Goal: Task Accomplishment & Management: Manage account settings

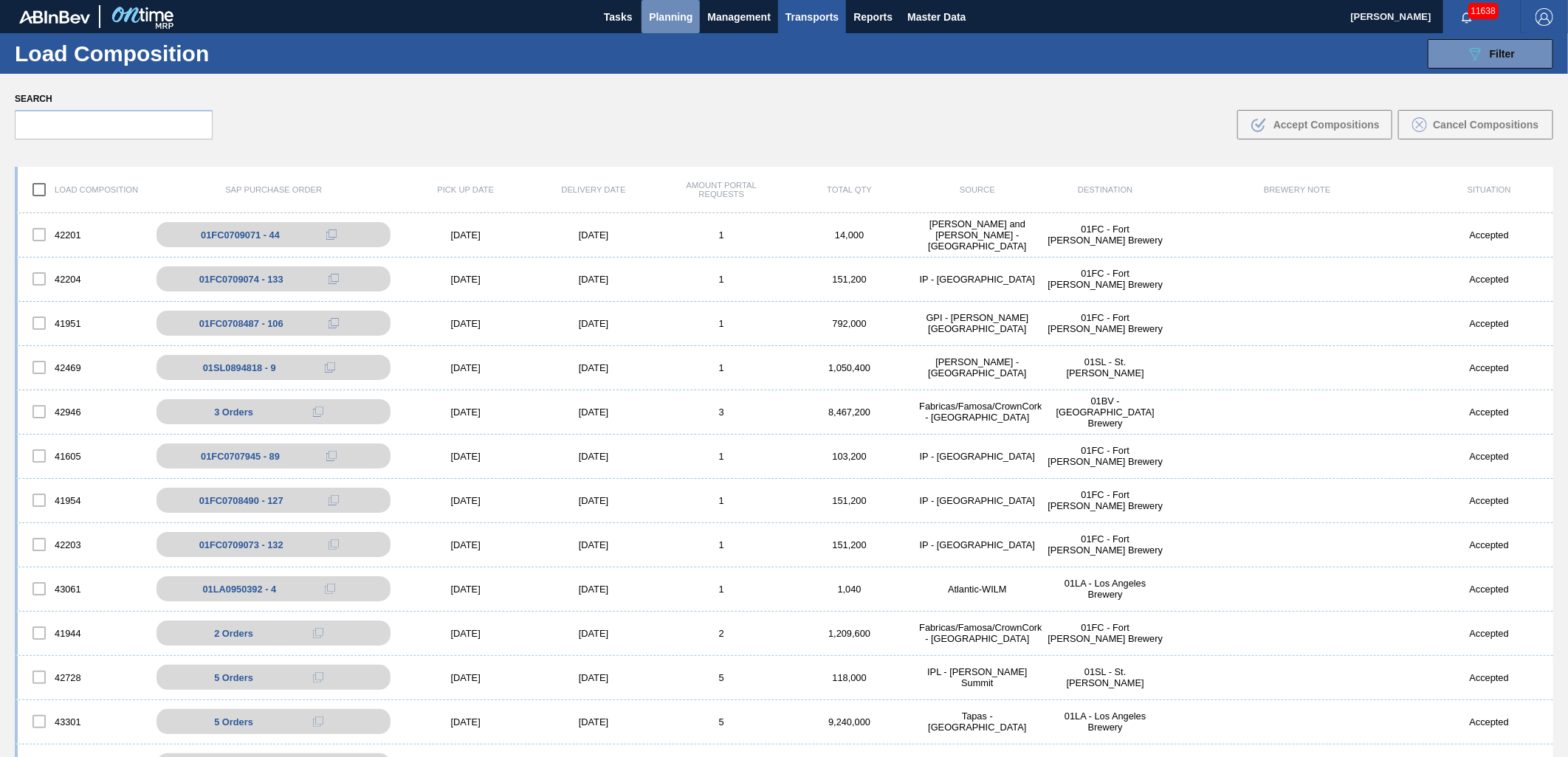
click at [680, 17] on span "Planning" at bounding box center [670, 16] width 43 height 17
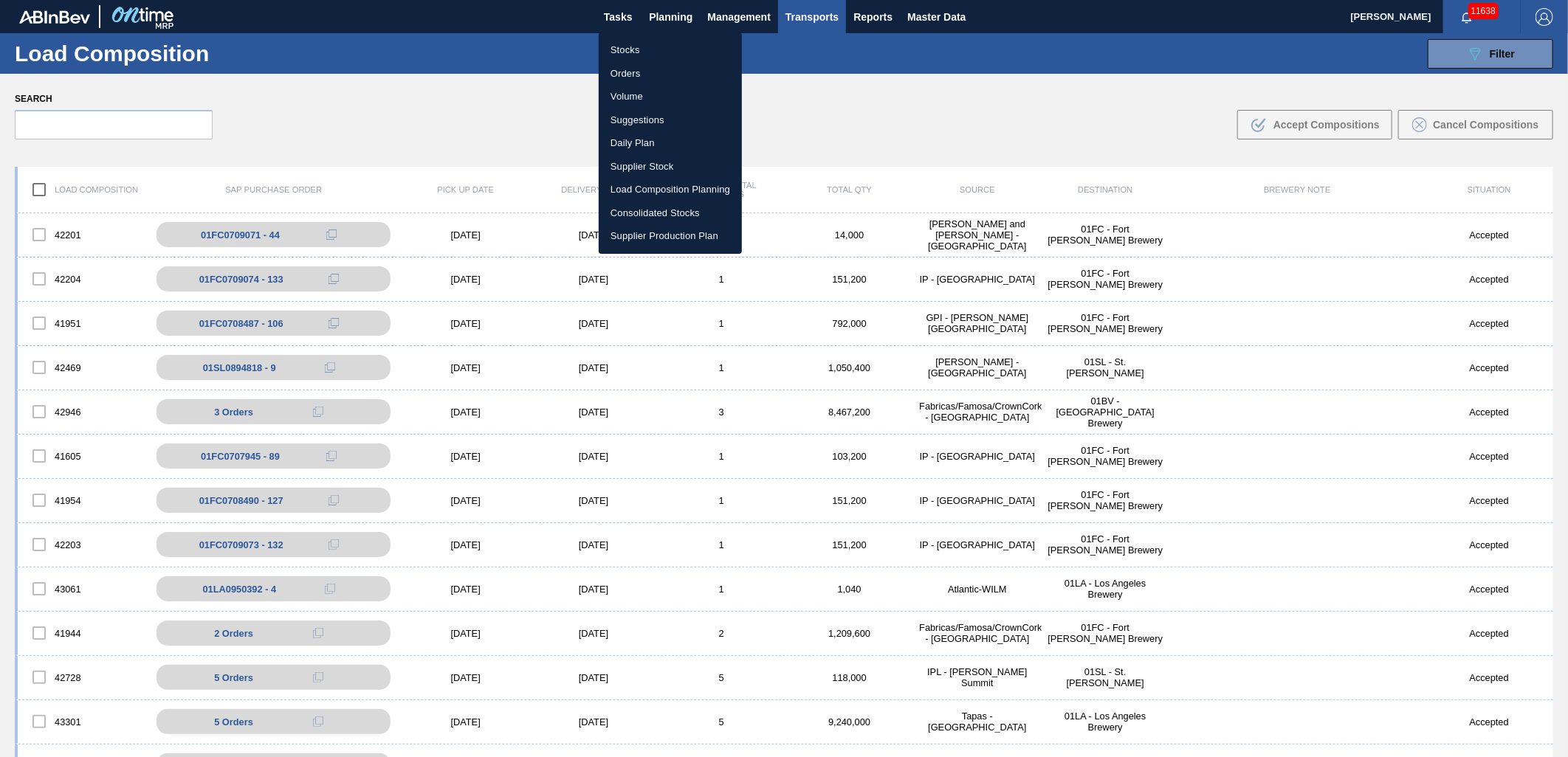
click at [682, 18] on div at bounding box center [784, 378] width 1568 height 757
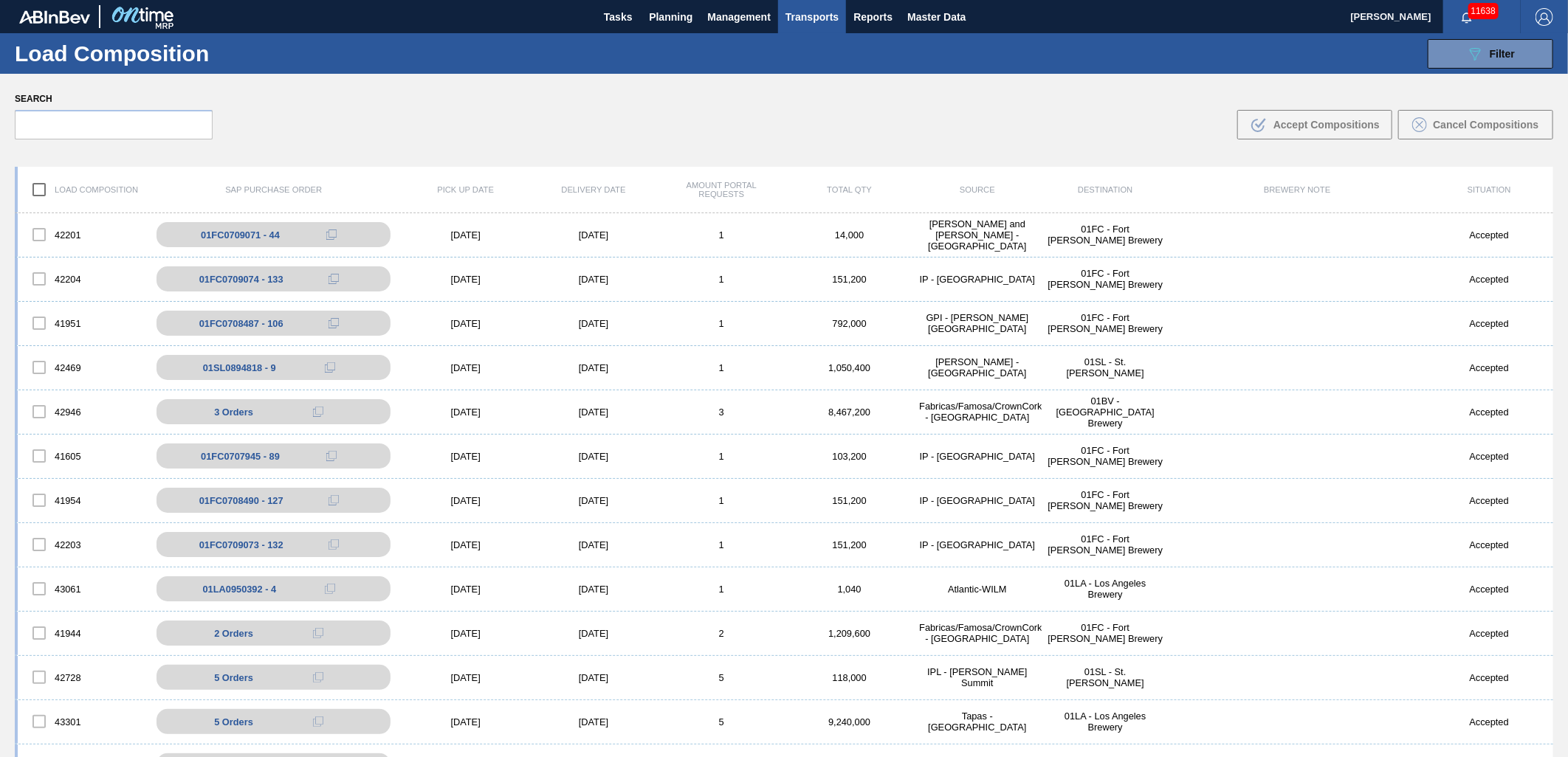
click at [682, 15] on span "Planning" at bounding box center [670, 16] width 43 height 17
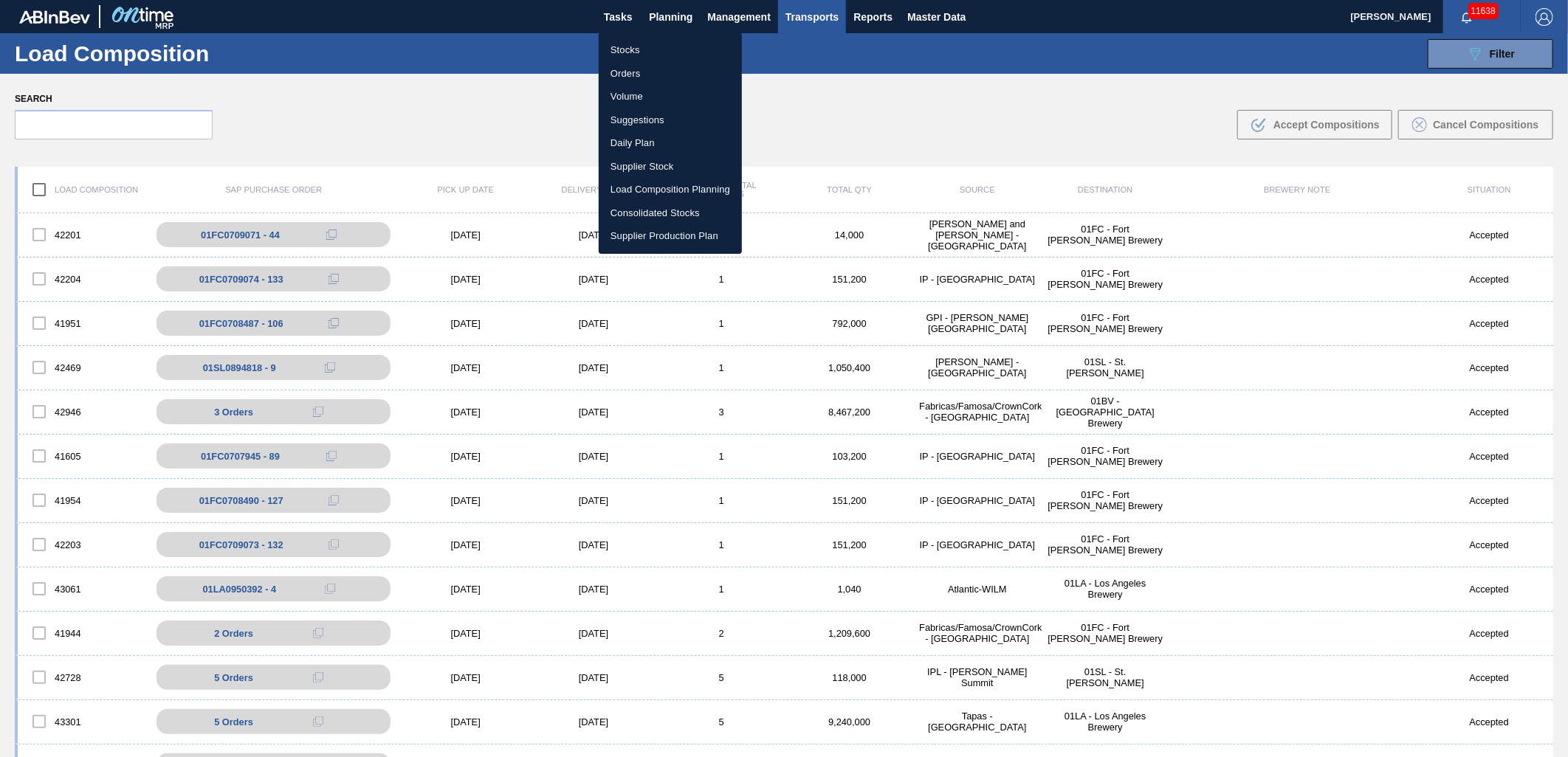
click at [641, 121] on li "Suggestions" at bounding box center [670, 120] width 143 height 23
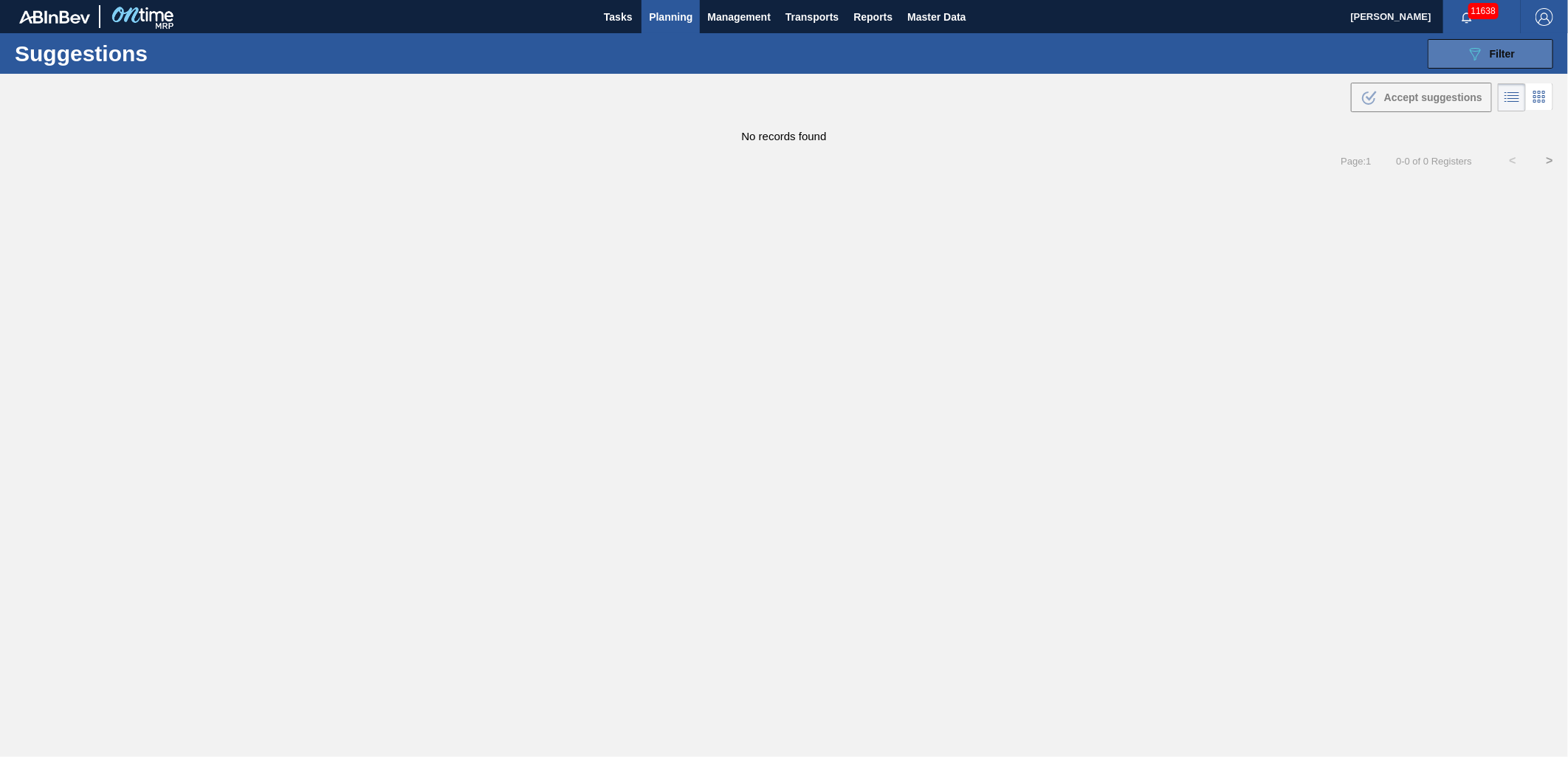
click at [1481, 64] on button "089F7B8B-B2A5-4AFE-B5C0-19BA573D28AC Filter" at bounding box center [1491, 53] width 126 height 30
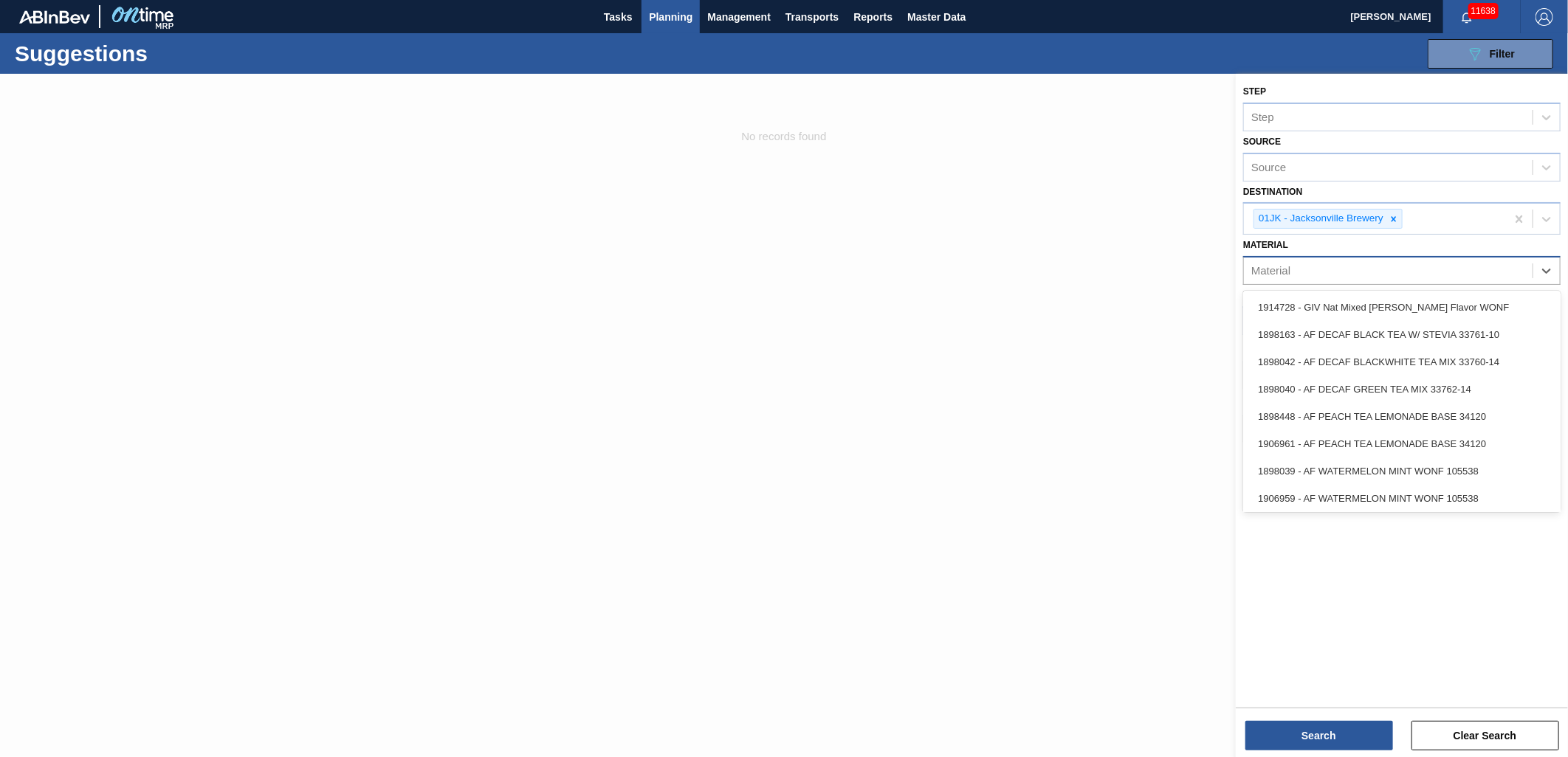
click at [1503, 273] on div "Material" at bounding box center [1387, 271] width 289 height 21
type input "683793"
type input "683831"
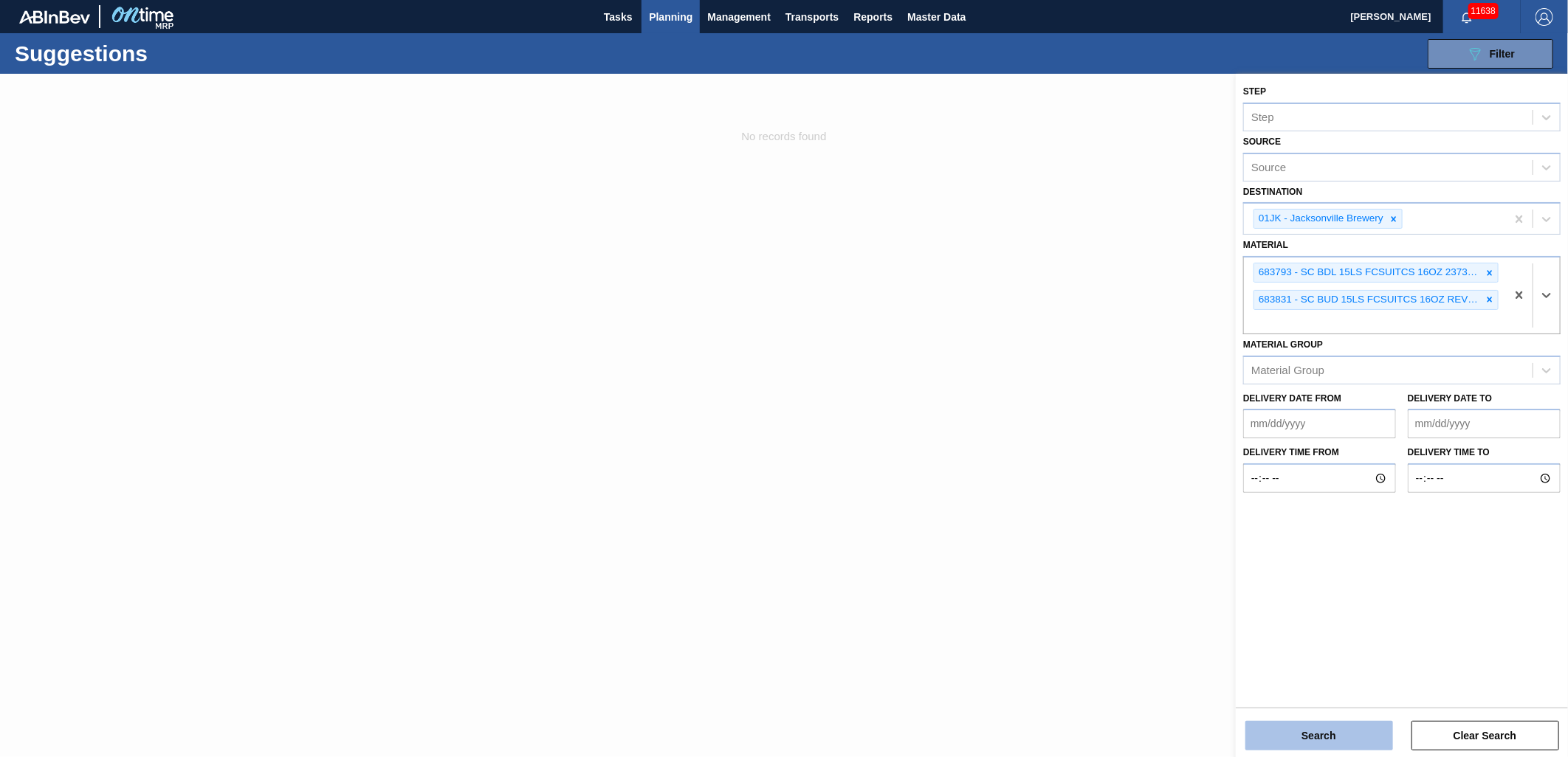
click at [1371, 733] on button "Search" at bounding box center [1319, 735] width 148 height 30
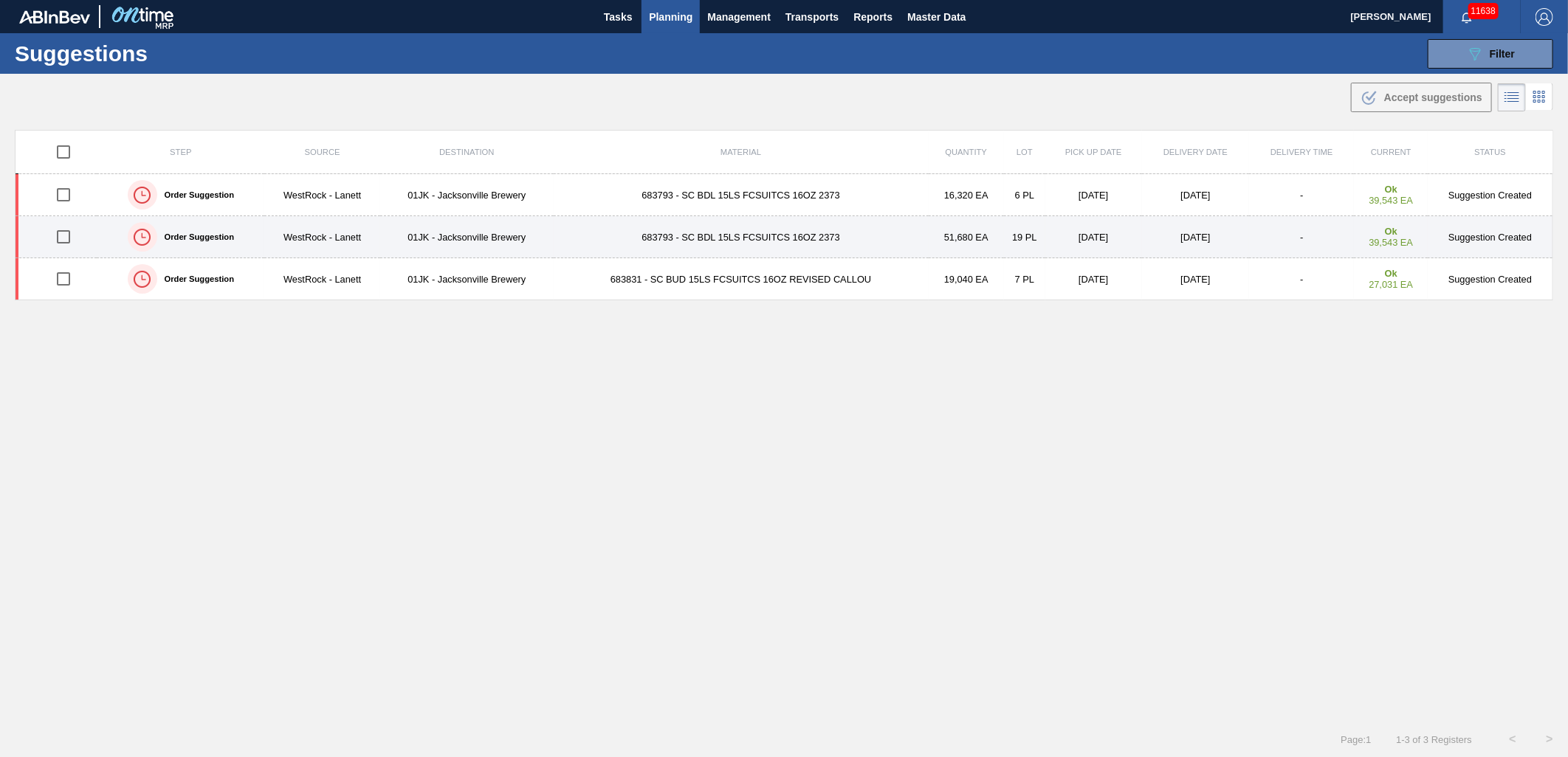
click at [59, 239] on input "checkbox" at bounding box center [64, 237] width 31 height 31
checkbox input "true"
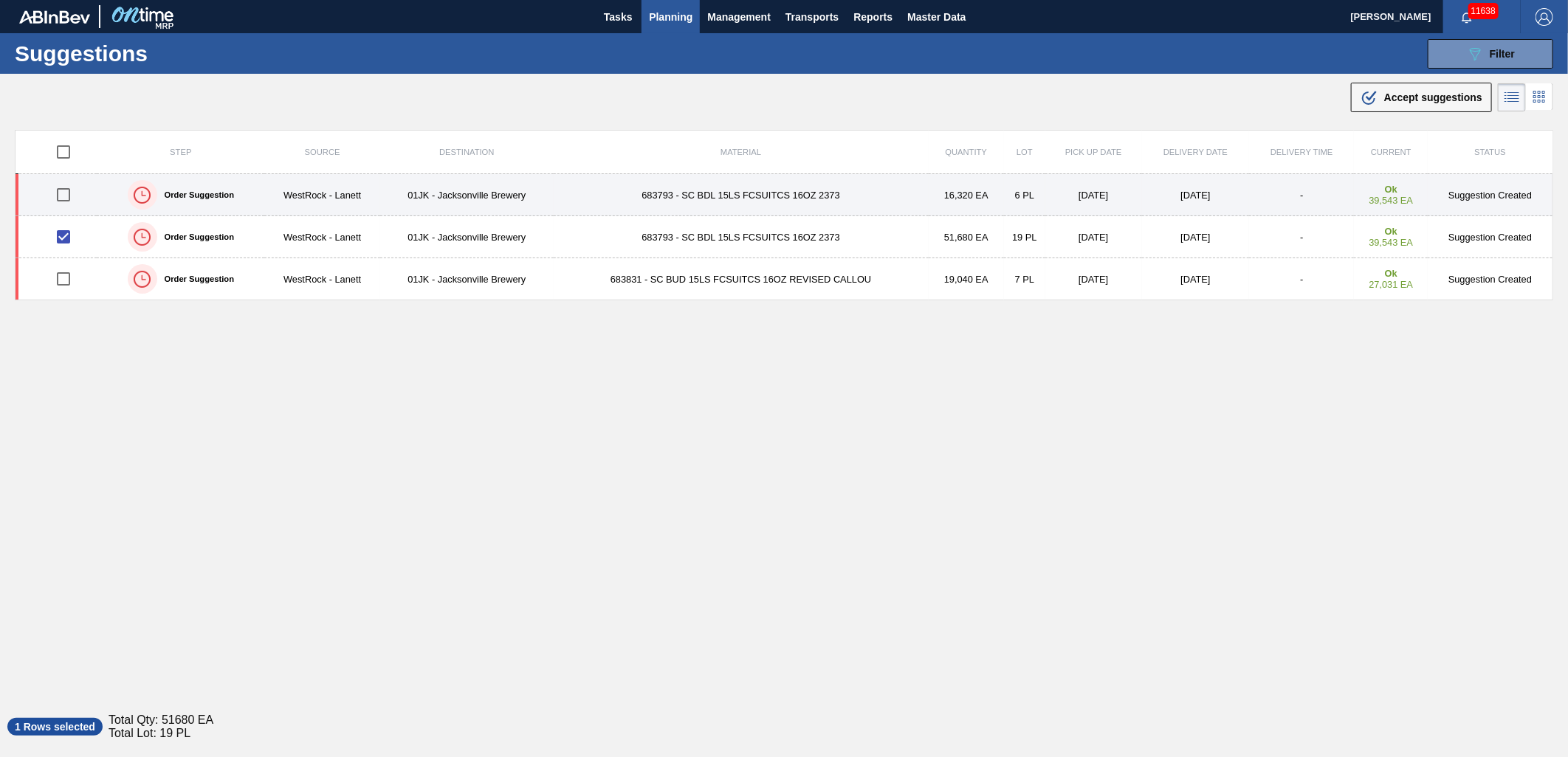
click at [68, 197] on input "checkbox" at bounding box center [64, 195] width 31 height 31
checkbox input "true"
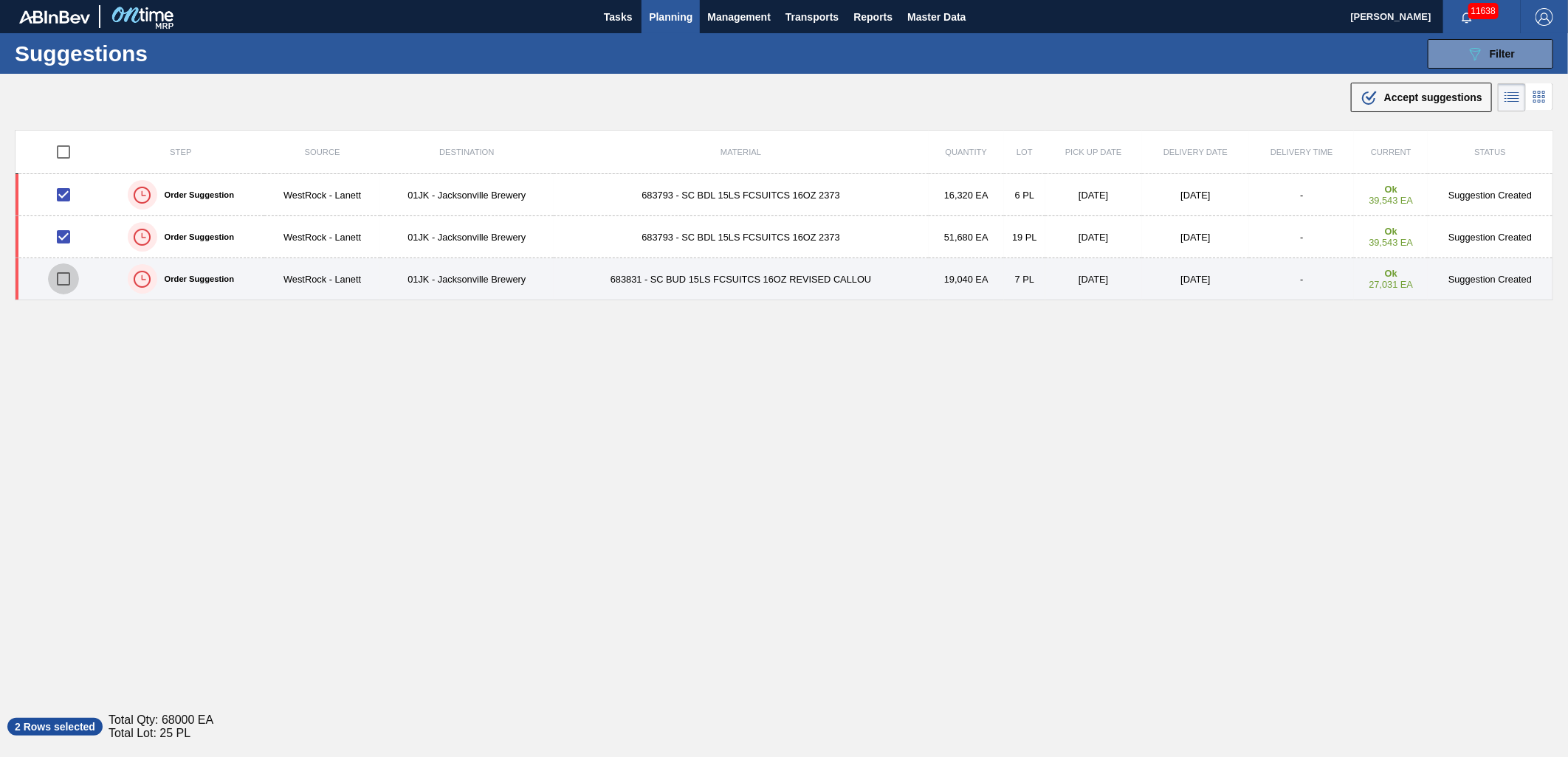
click at [61, 281] on input "checkbox" at bounding box center [64, 279] width 31 height 31
checkbox input "true"
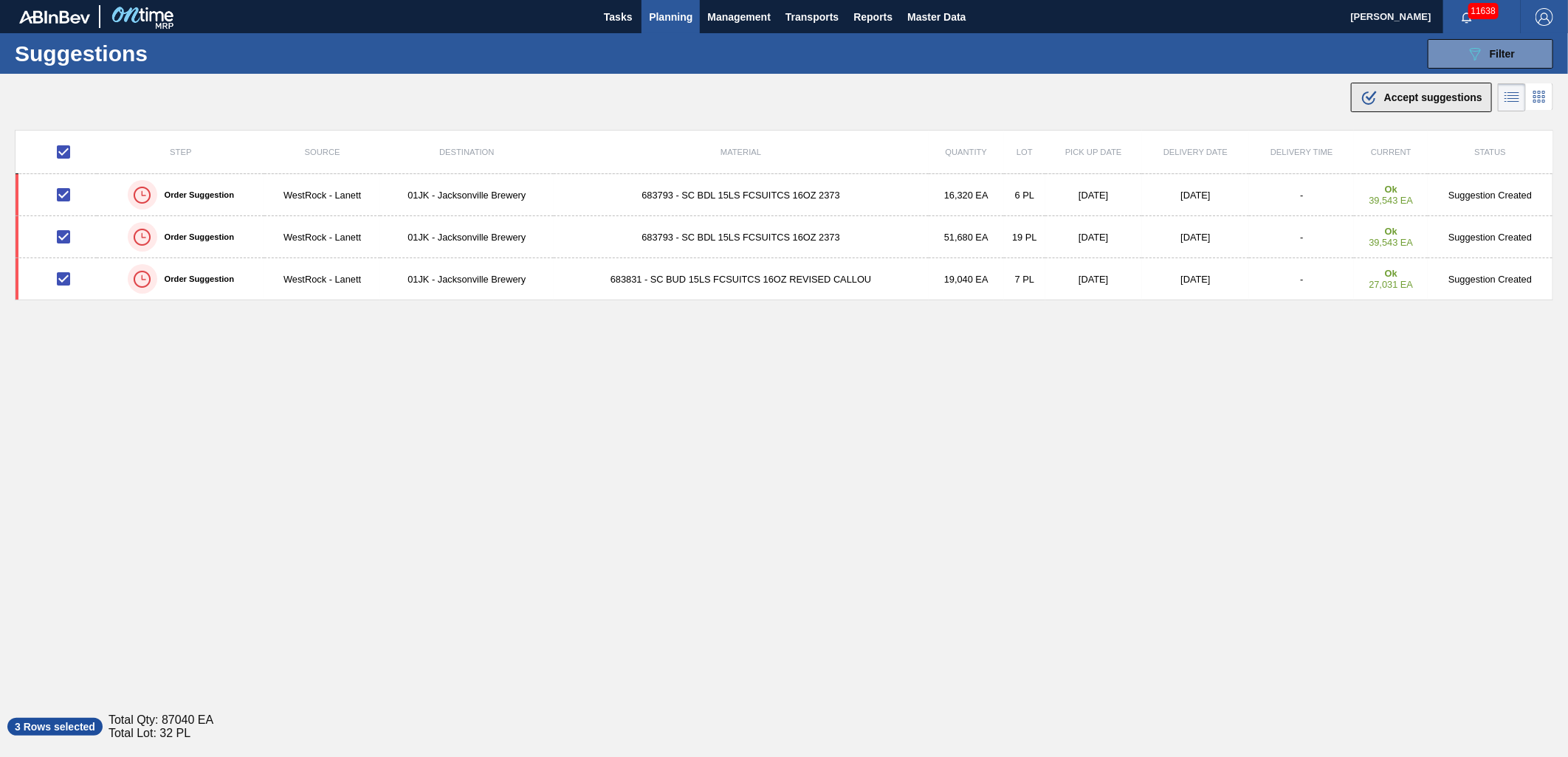
click at [1428, 95] on span "Accept suggestions" at bounding box center [1433, 98] width 99 height 12
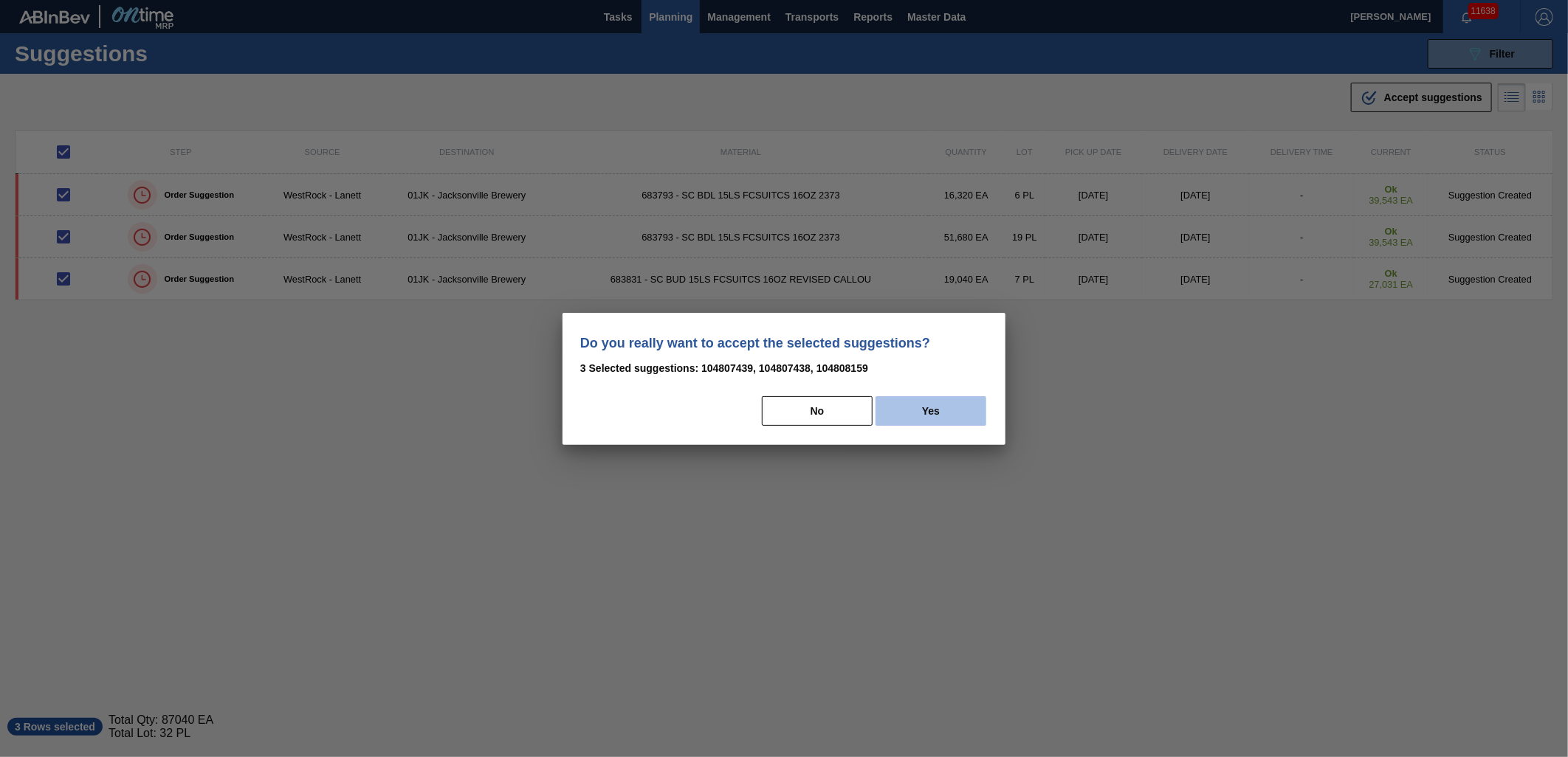
click at [932, 417] on button "Yes" at bounding box center [930, 410] width 111 height 30
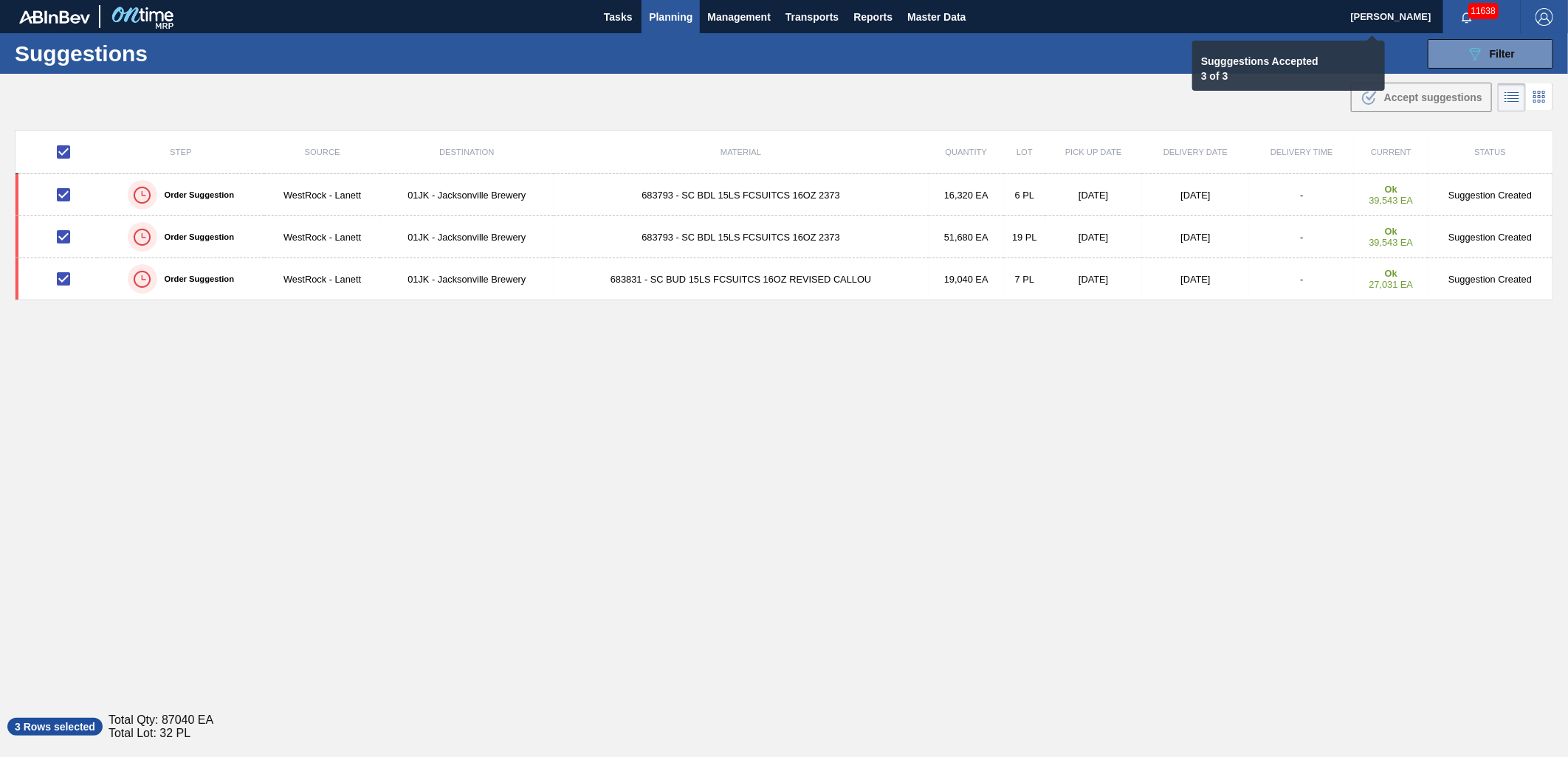
checkbox input "false"
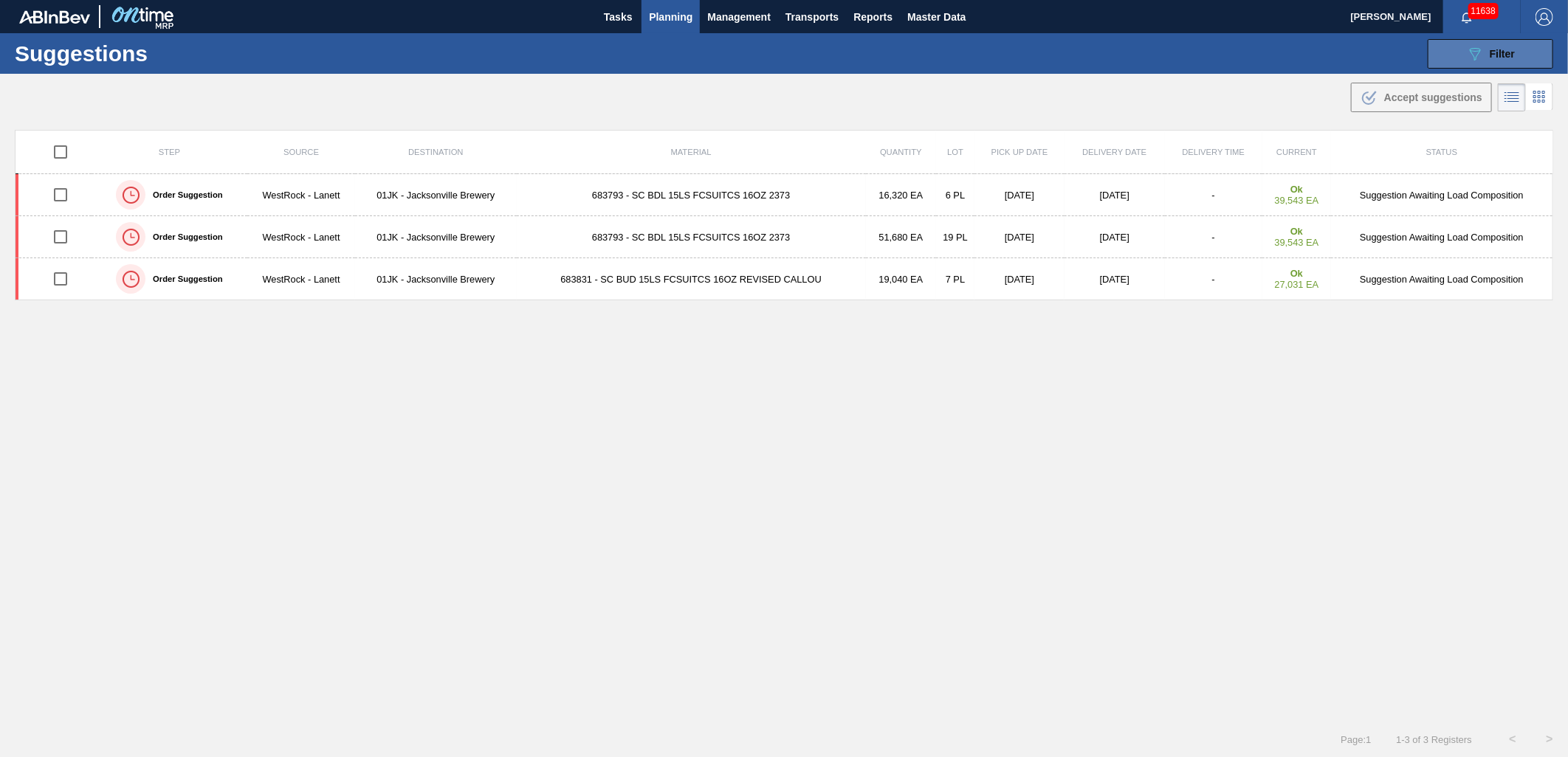
drag, startPoint x: 1453, startPoint y: 77, endPoint x: 1456, endPoint y: 68, distance: 9.5
click at [1455, 72] on main "Tasks Planning Management Transports Reports Master Data Jasmine Brown 11638 Ma…" at bounding box center [784, 378] width 1568 height 757
drag, startPoint x: 1456, startPoint y: 68, endPoint x: 1459, endPoint y: 53, distance: 15.3
click at [1459, 53] on button "089F7B8B-B2A5-4AFE-B5C0-19BA573D28AC Filter" at bounding box center [1491, 53] width 126 height 30
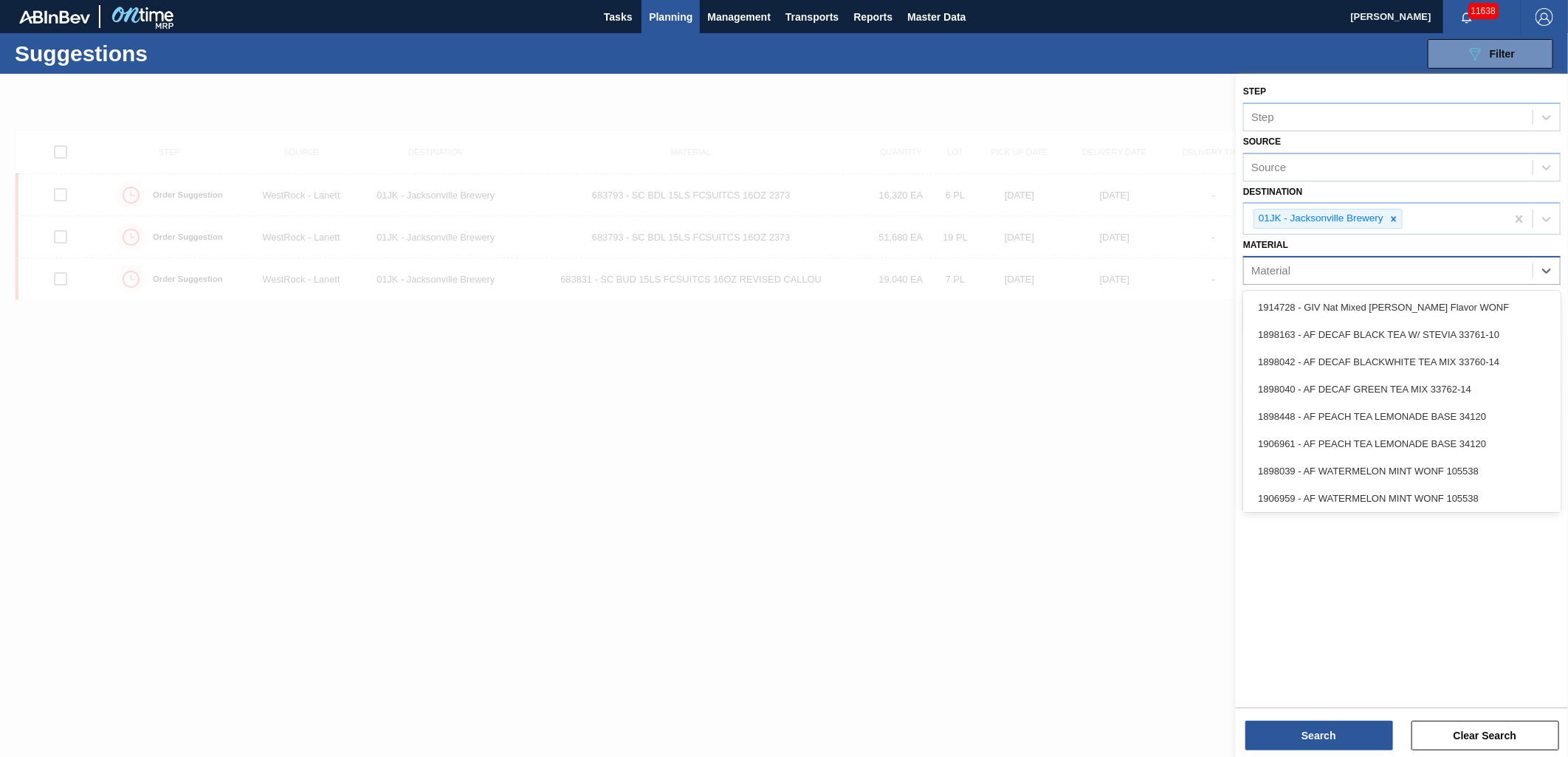
click at [1491, 270] on div "Material" at bounding box center [1387, 271] width 289 height 21
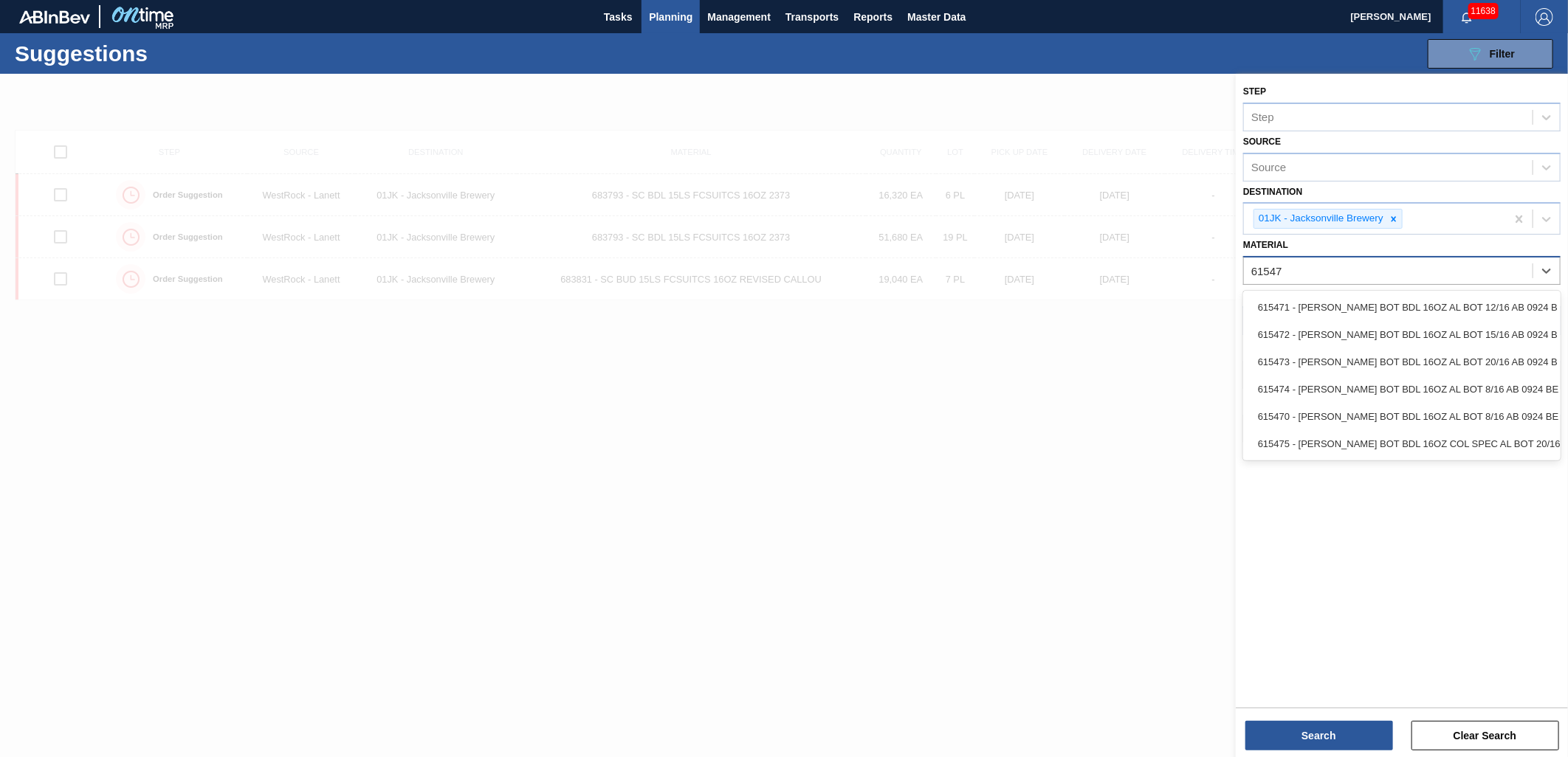
type input "615472"
type input "615492"
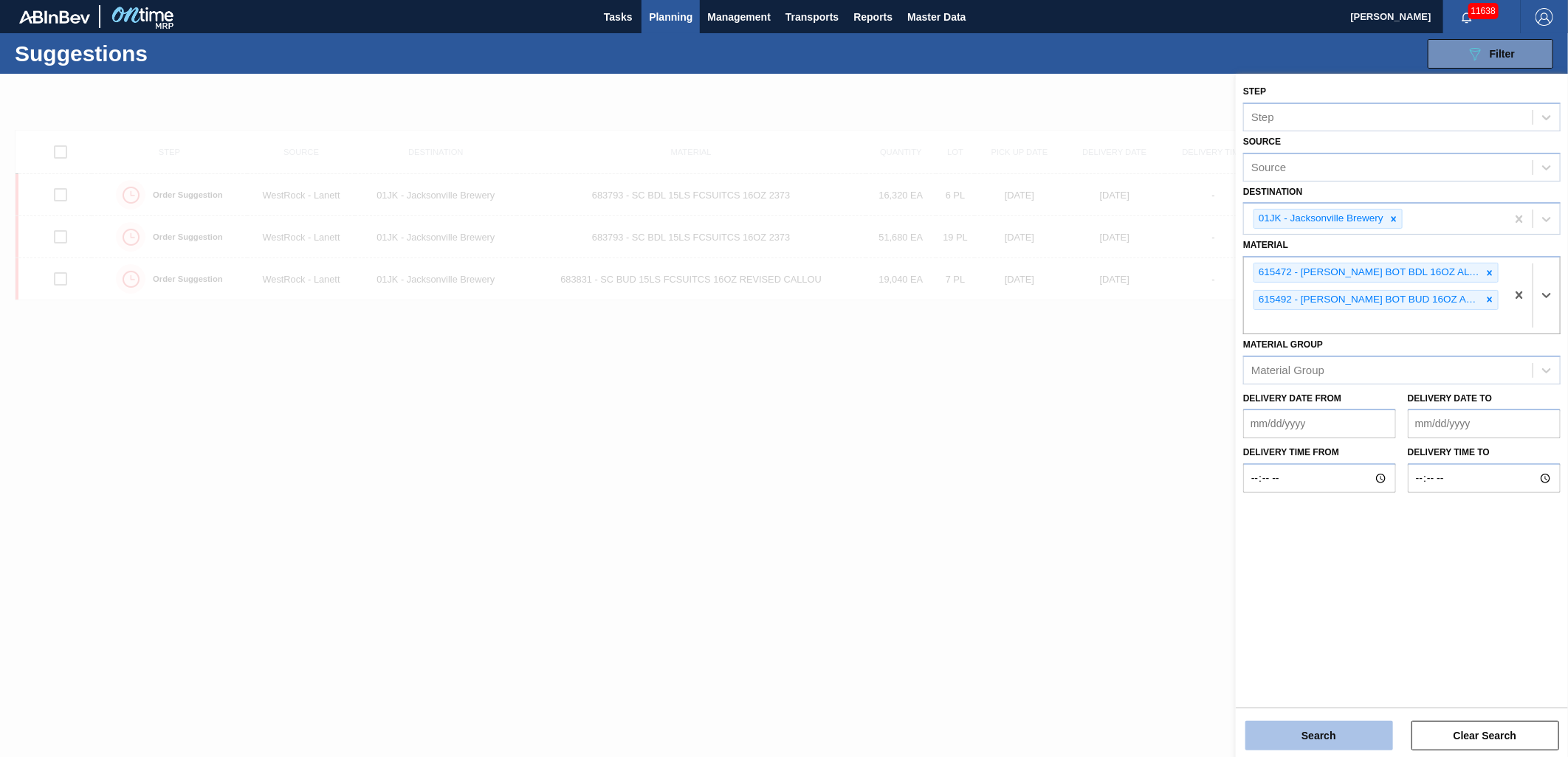
click at [1315, 727] on button "Search" at bounding box center [1319, 735] width 148 height 30
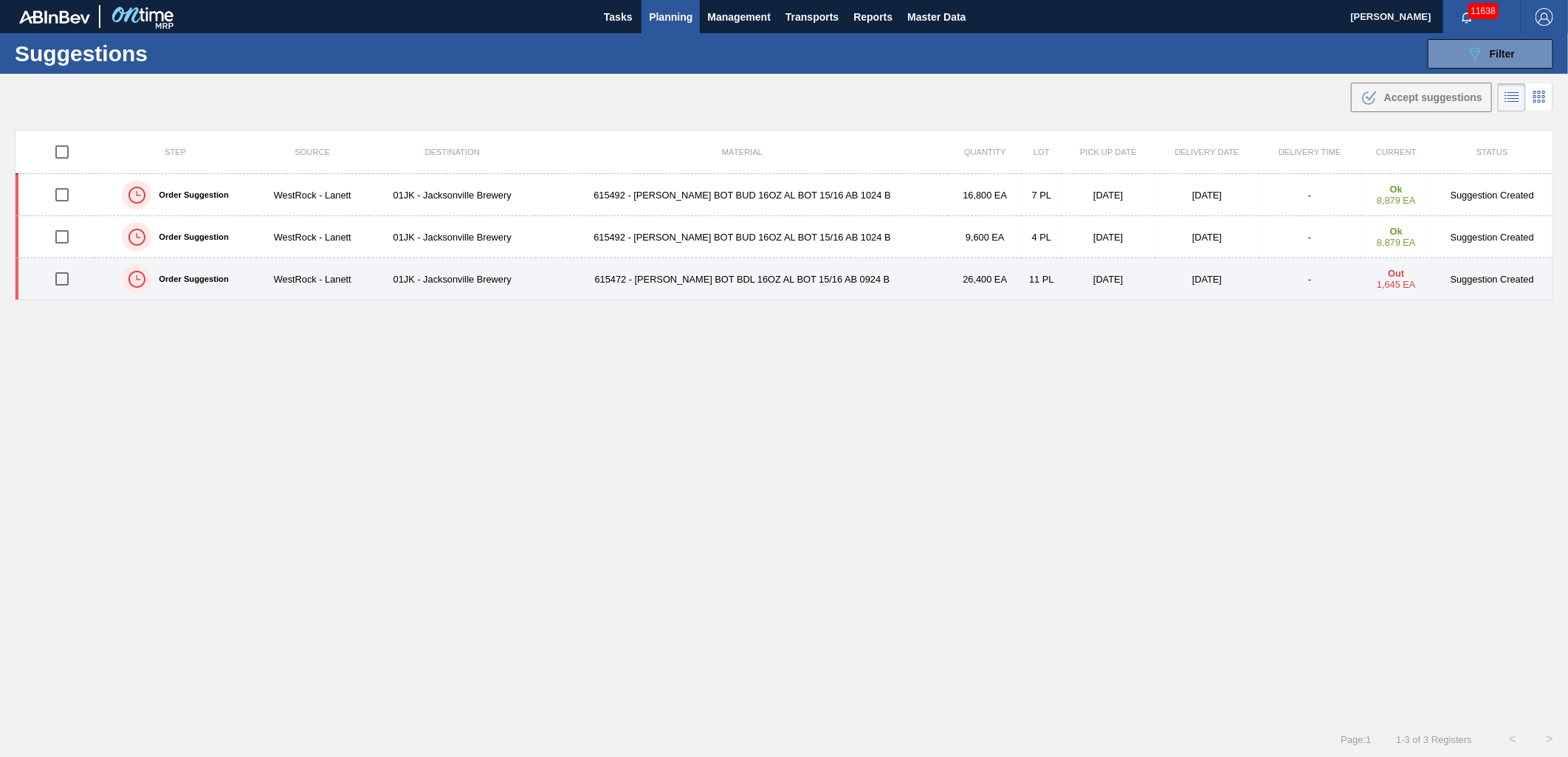
click at [45, 279] on div at bounding box center [63, 279] width 60 height 31
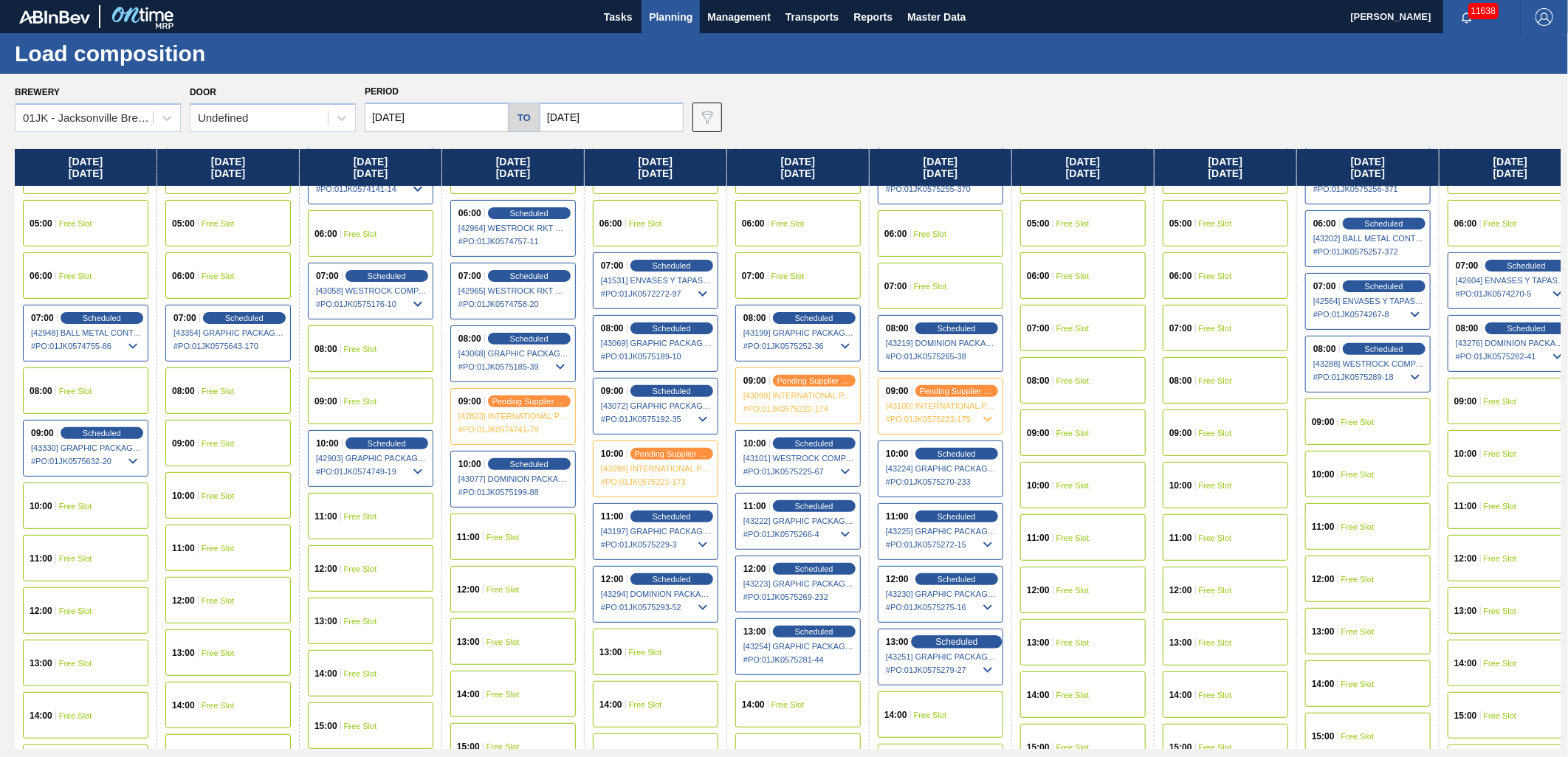
scroll to position [327, 0]
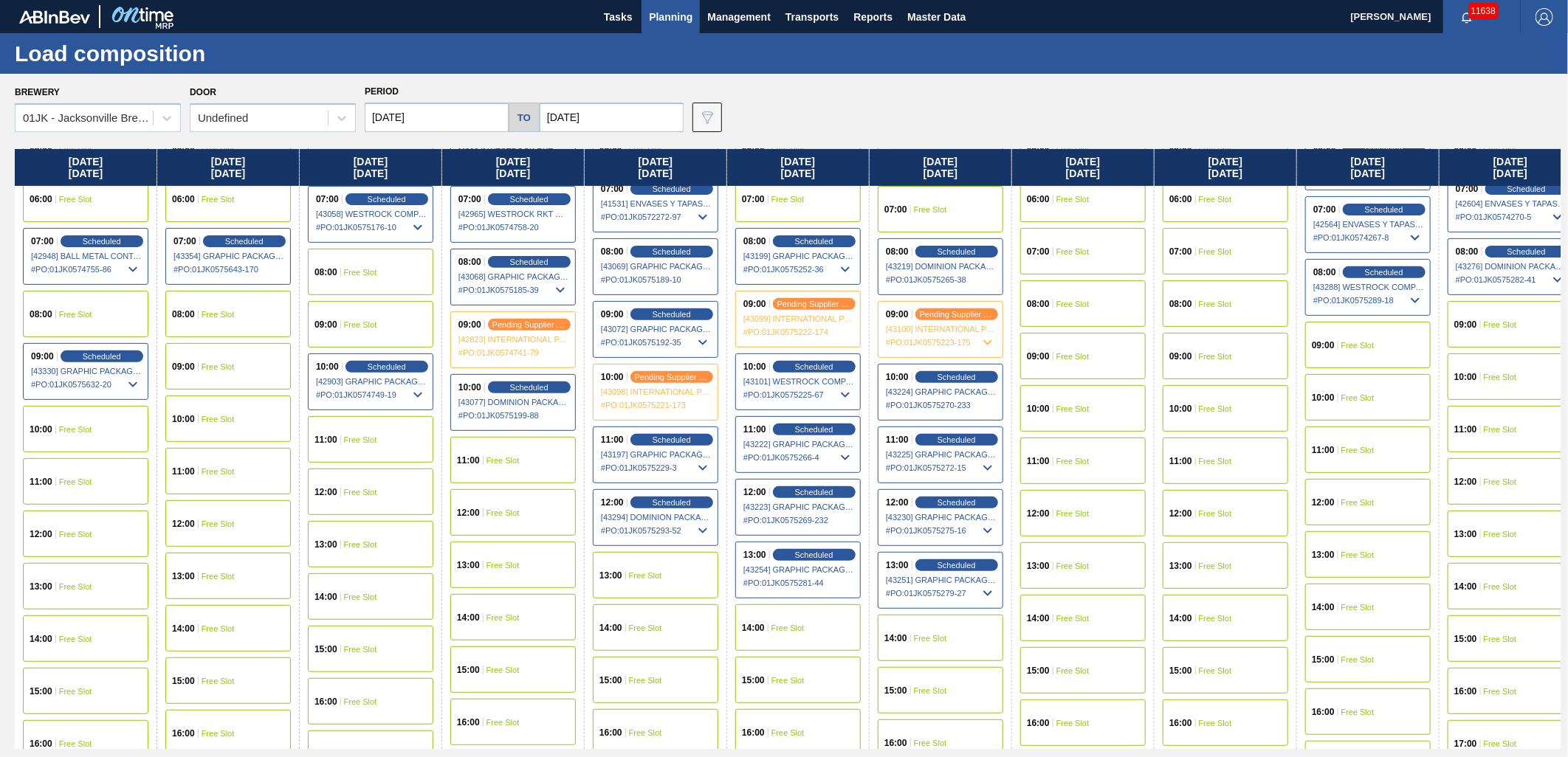
click at [949, 632] on div "14:00 Free Slot" at bounding box center [940, 637] width 126 height 46
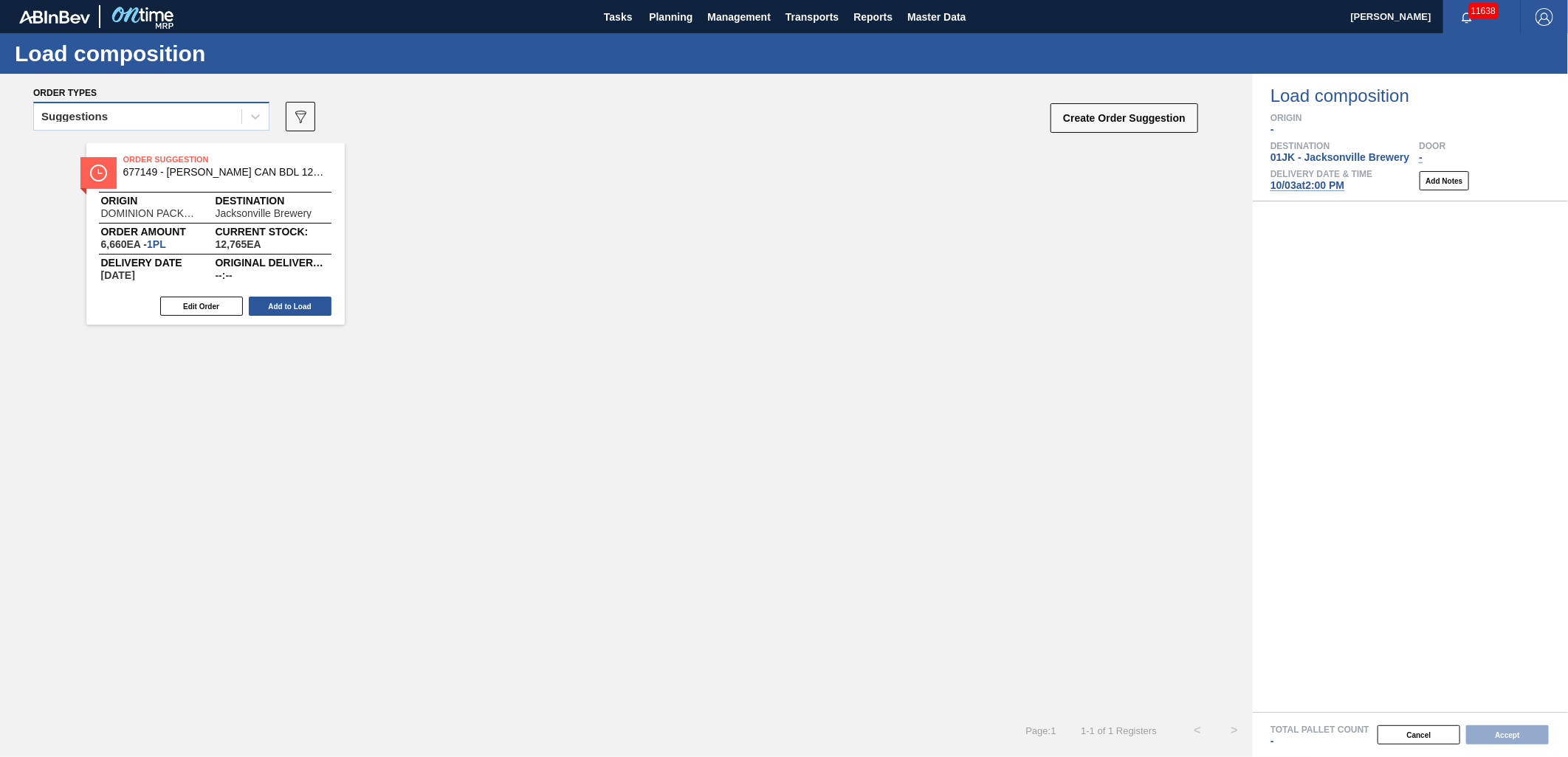
click at [237, 126] on div "Suggestions" at bounding box center [137, 117] width 208 height 21
drag, startPoint x: 511, startPoint y: 217, endPoint x: 179, endPoint y: 129, distance: 343.5
click at [509, 214] on div "Order Suggestion 677149 - CARR CAN BDL 12OZ CAN PK 12/12 CAN 0924 Origin DOMINI…" at bounding box center [626, 234] width 1252 height 182
click at [171, 127] on div "Suggestions" at bounding box center [151, 116] width 236 height 29
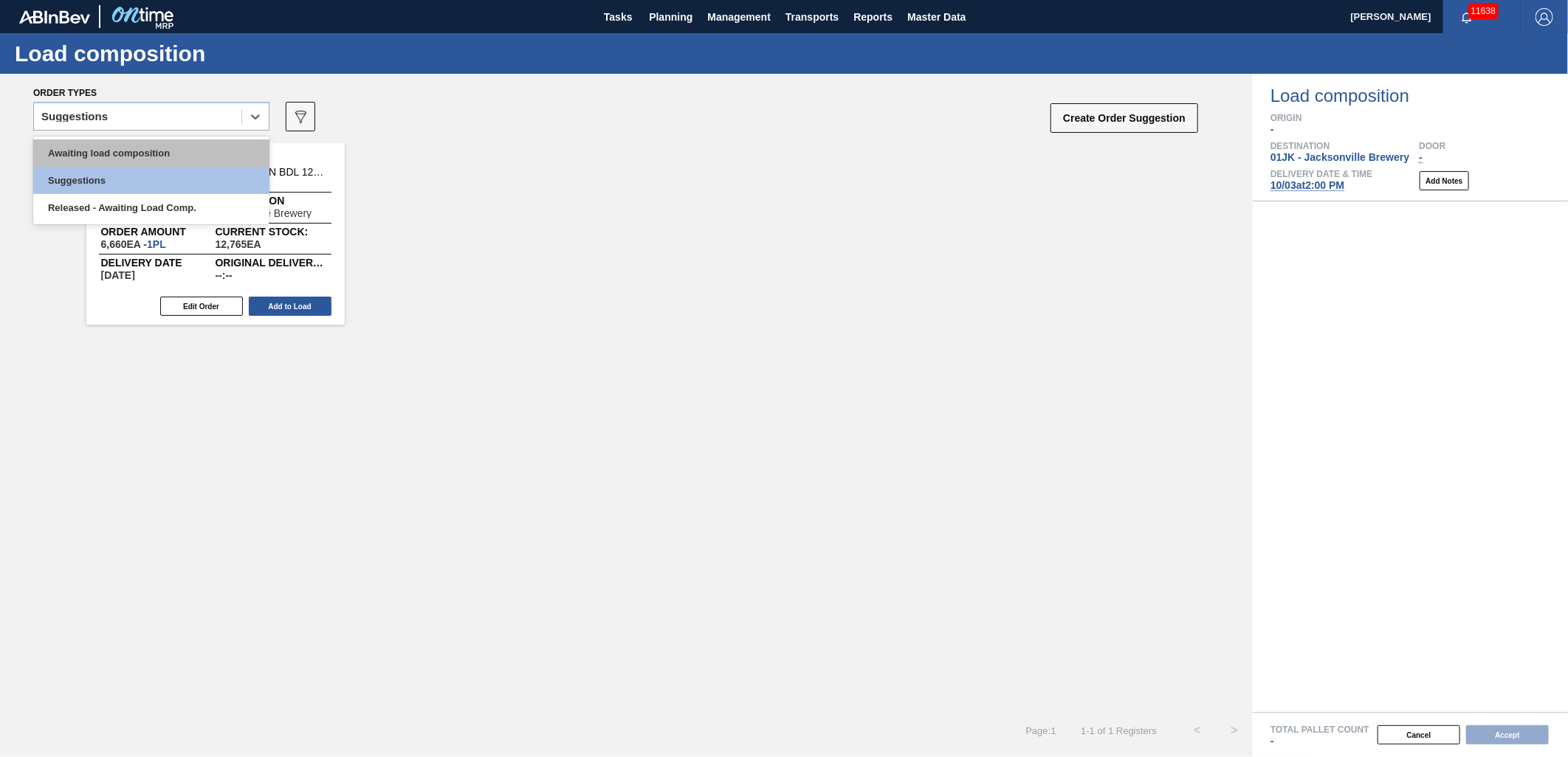
click at [164, 160] on div "Awaiting load composition" at bounding box center [151, 153] width 236 height 27
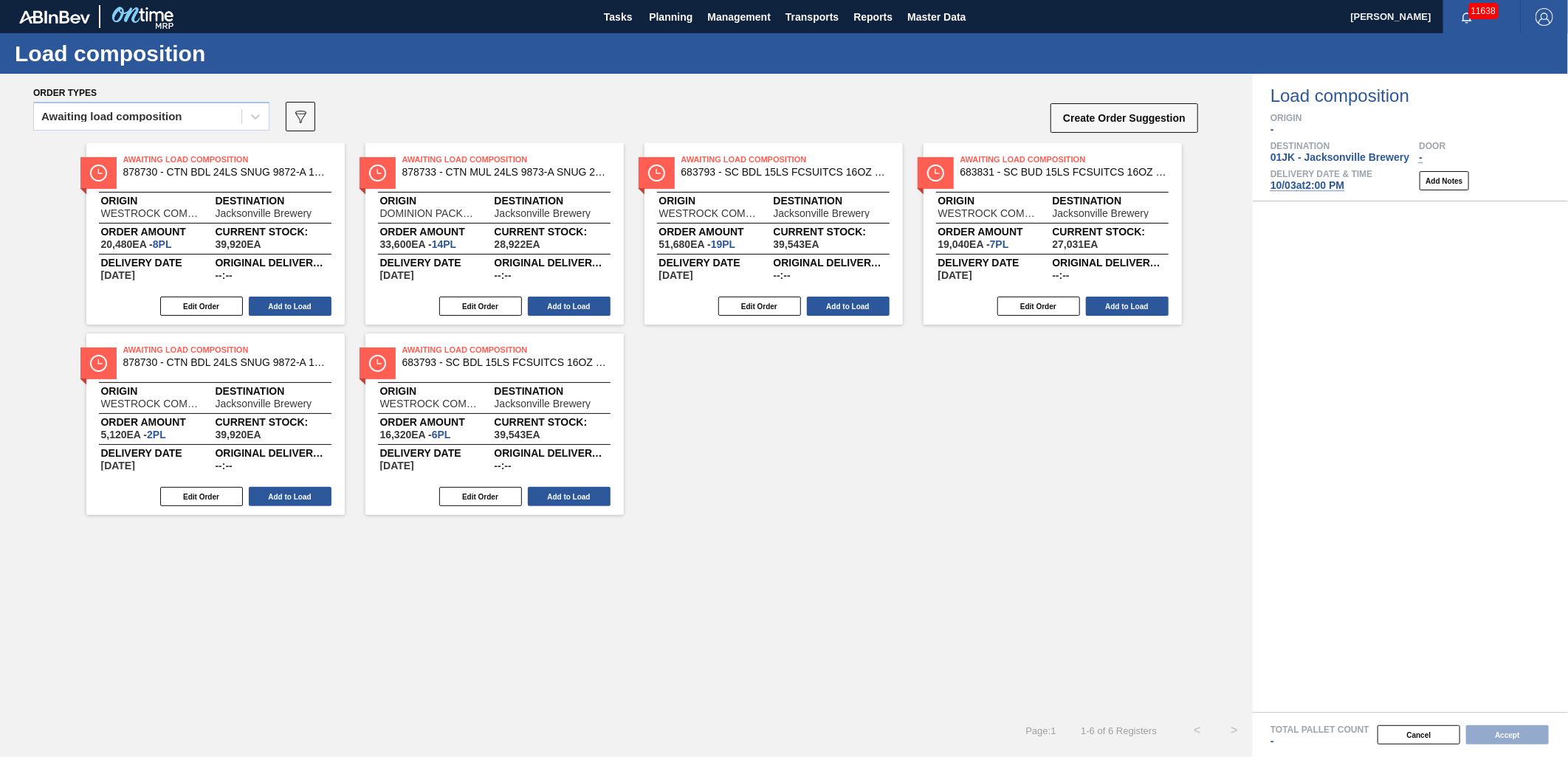
click at [652, 118] on div "Awaiting load composition 089F7B8B-B2A5-4AFE-B5C0-19BA573D28AC Create Order Sug…" at bounding box center [615, 121] width 1166 height 44
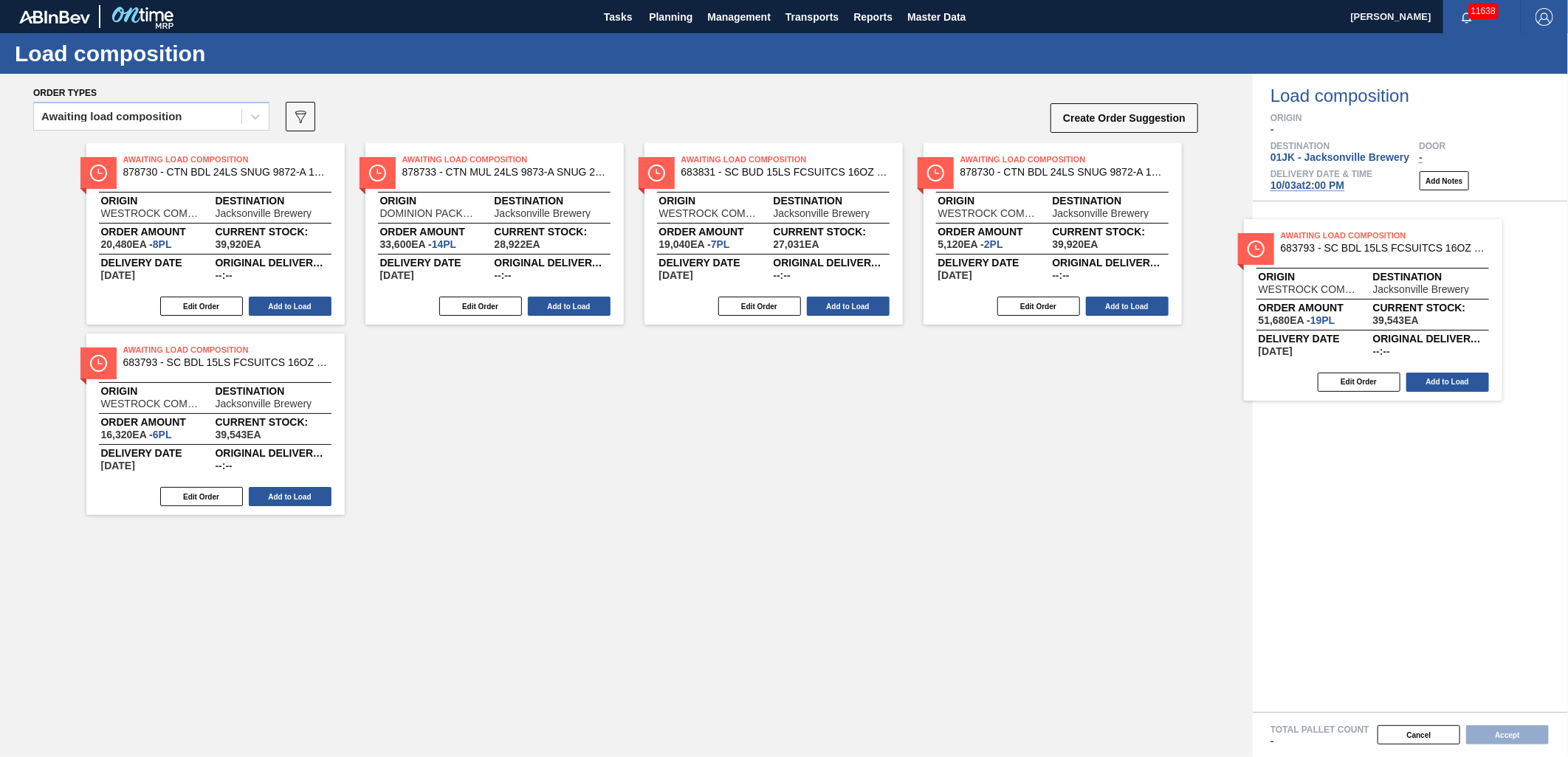
drag, startPoint x: 786, startPoint y: 189, endPoint x: 1393, endPoint y: 267, distance: 612.0
click at [1393, 267] on div "Order types Awaiting load composition 089F7B8B-B2A5-4AFE-B5C0-19BA573D28AC Crea…" at bounding box center [784, 414] width 1568 height 683
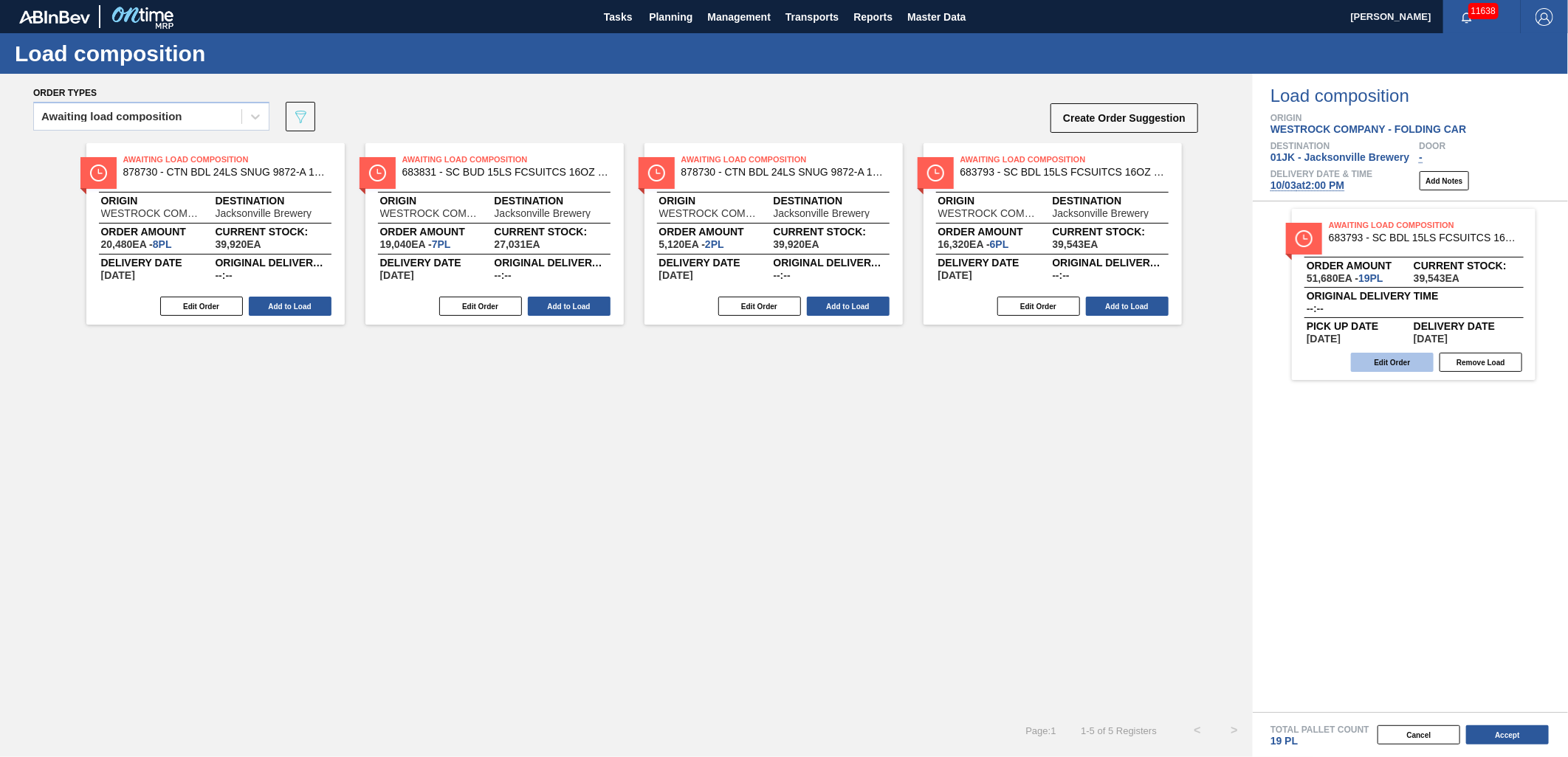
click at [1395, 365] on button "Edit Order" at bounding box center [1392, 362] width 83 height 19
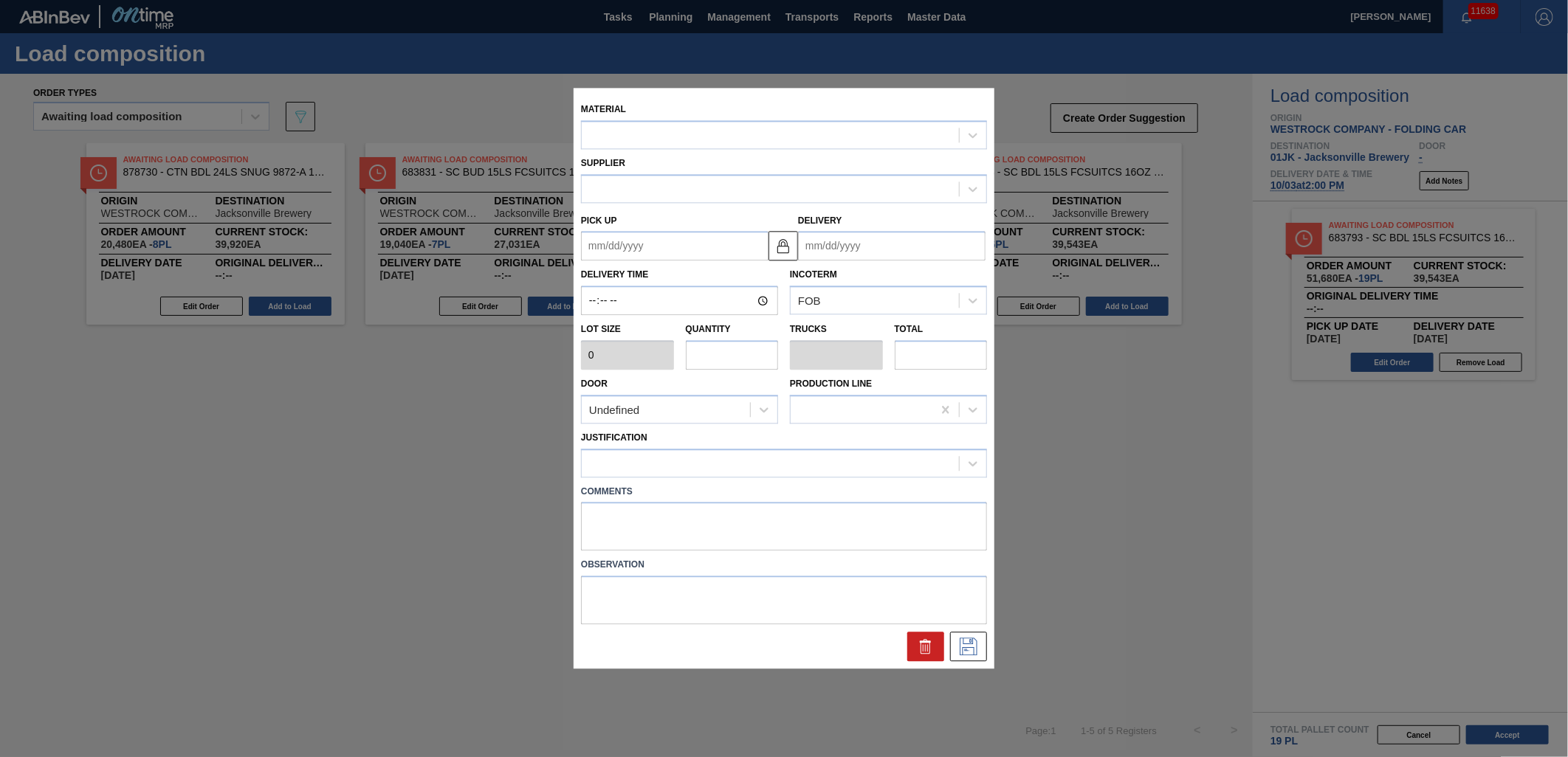
type input "2,720"
type input "19"
type input "0.731"
type input "51,680"
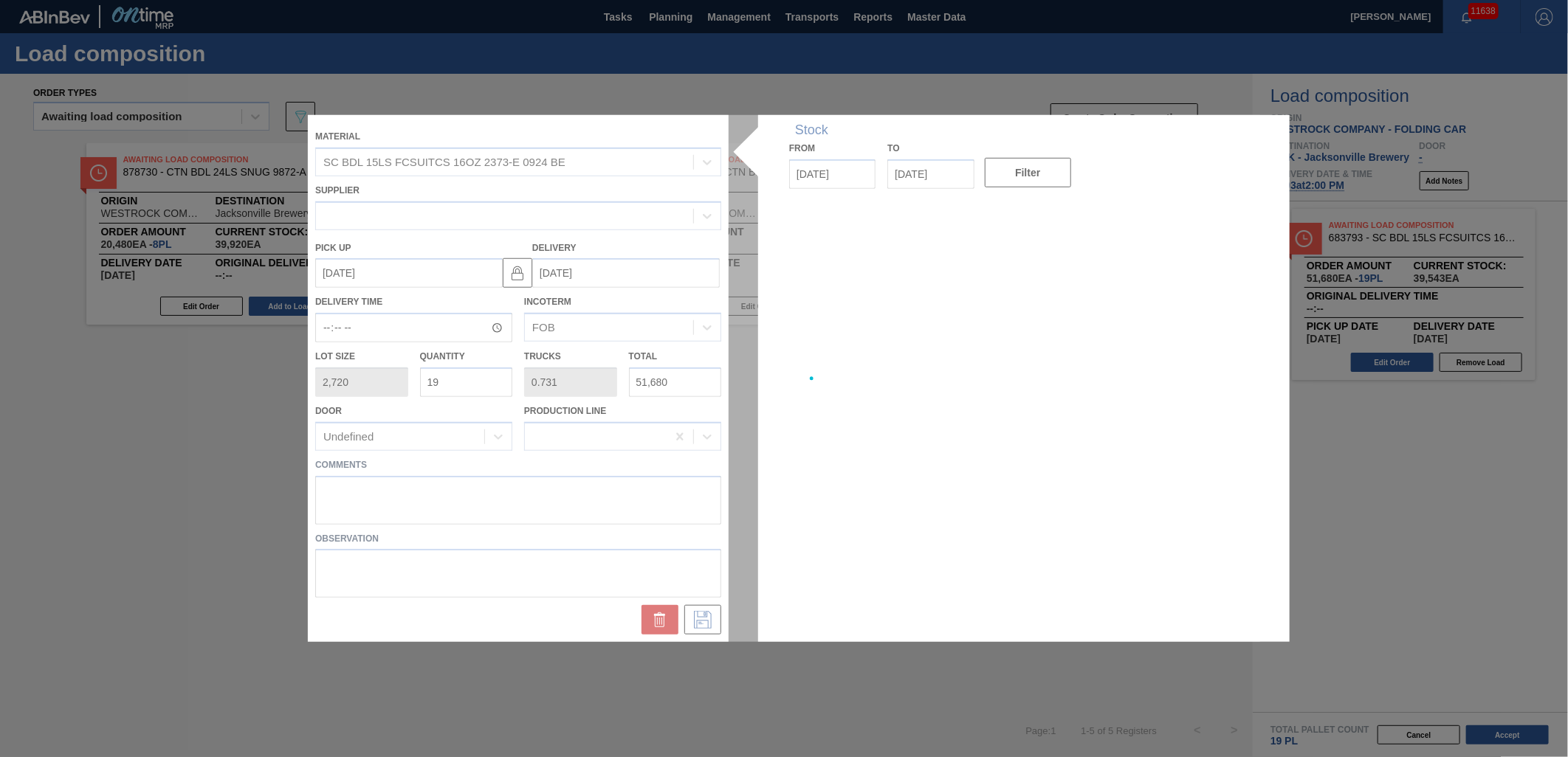
type up "[DATE]"
type input "[DATE]"
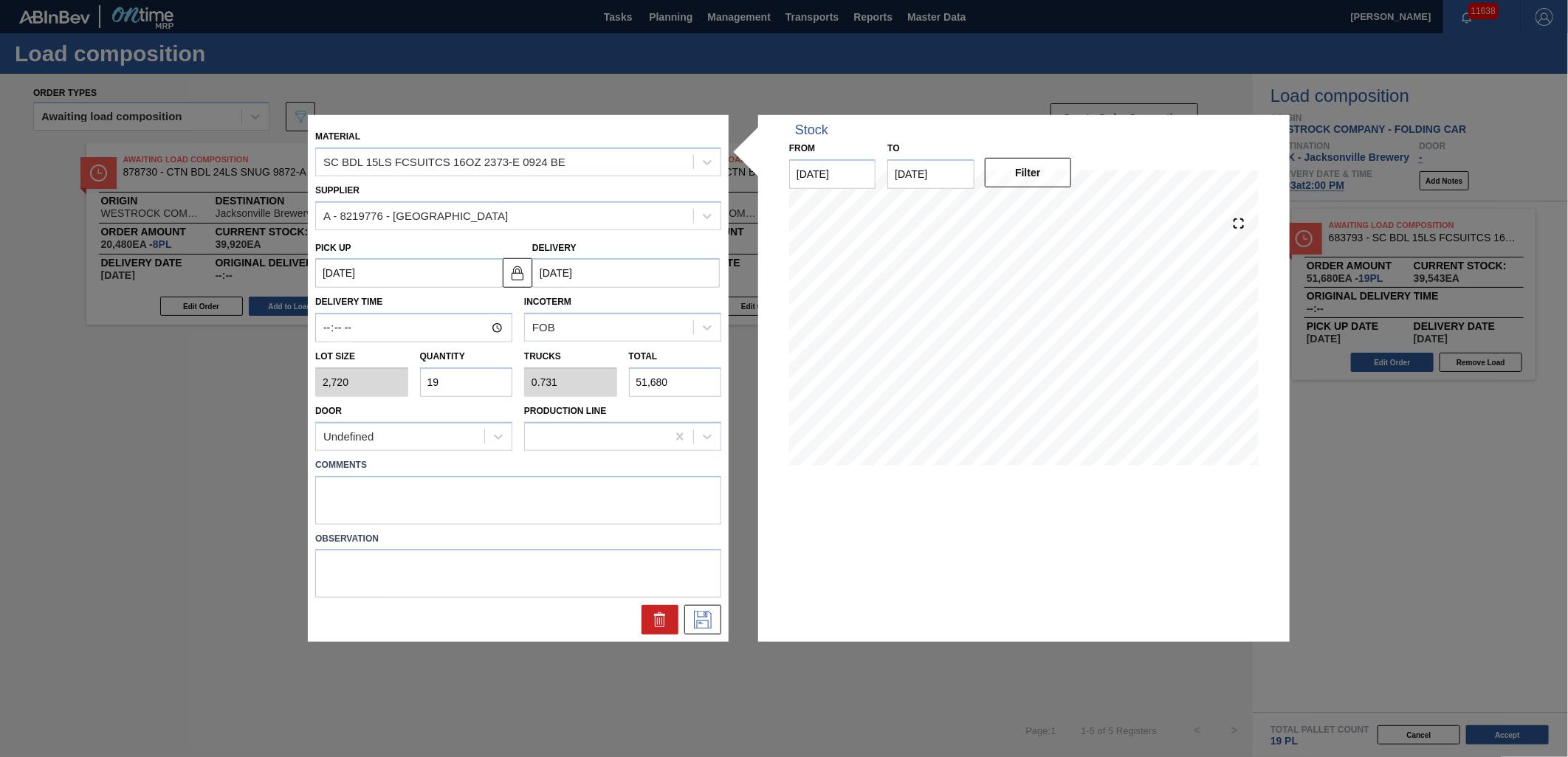
click at [468, 378] on input "19" at bounding box center [467, 381] width 93 height 30
click at [467, 377] on input "19" at bounding box center [467, 381] width 93 height 30
type input "2"
type input "0.077"
type input "5,440"
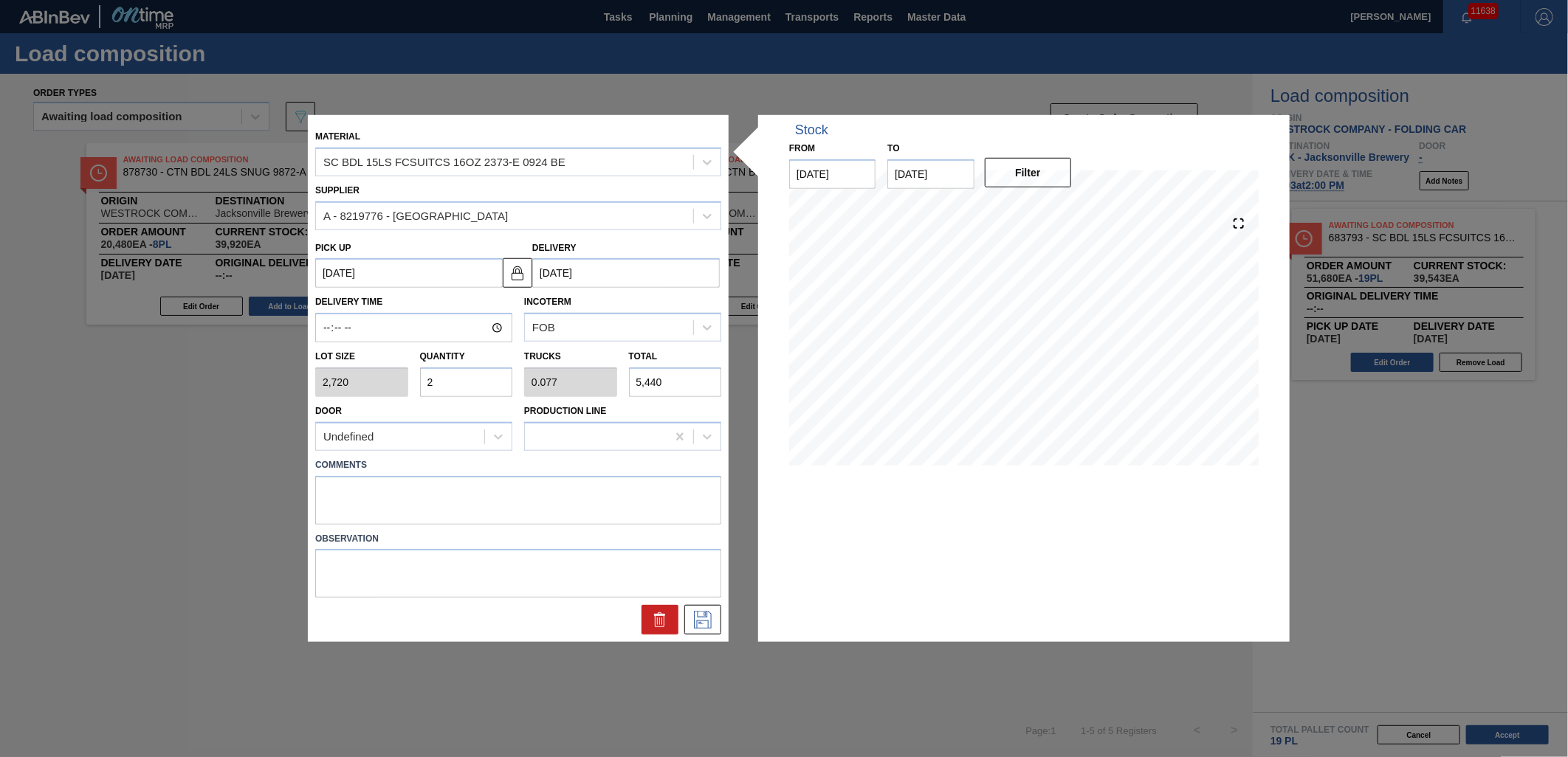
type input "26"
type input "1"
type input "70,720"
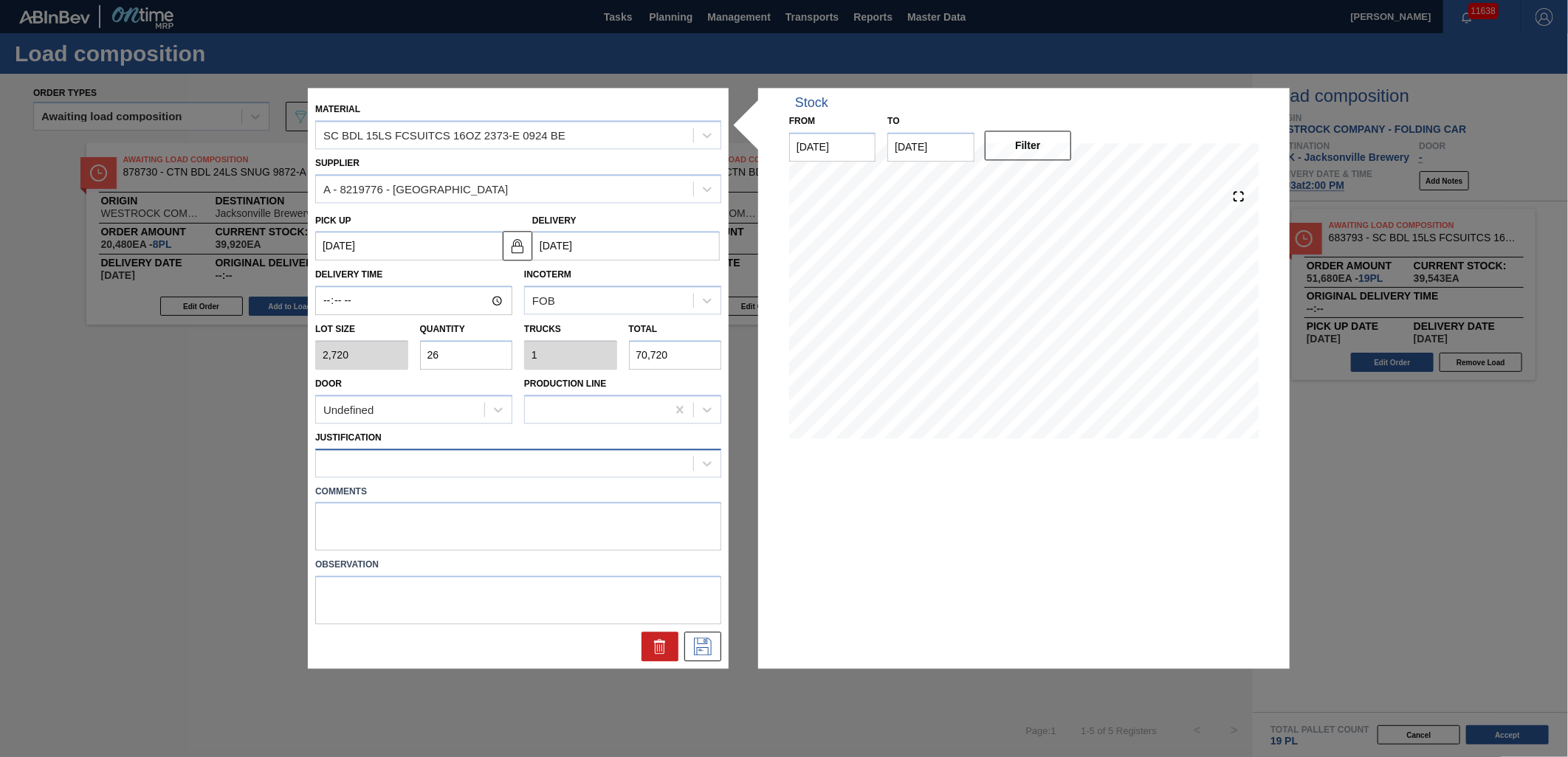
type input "26"
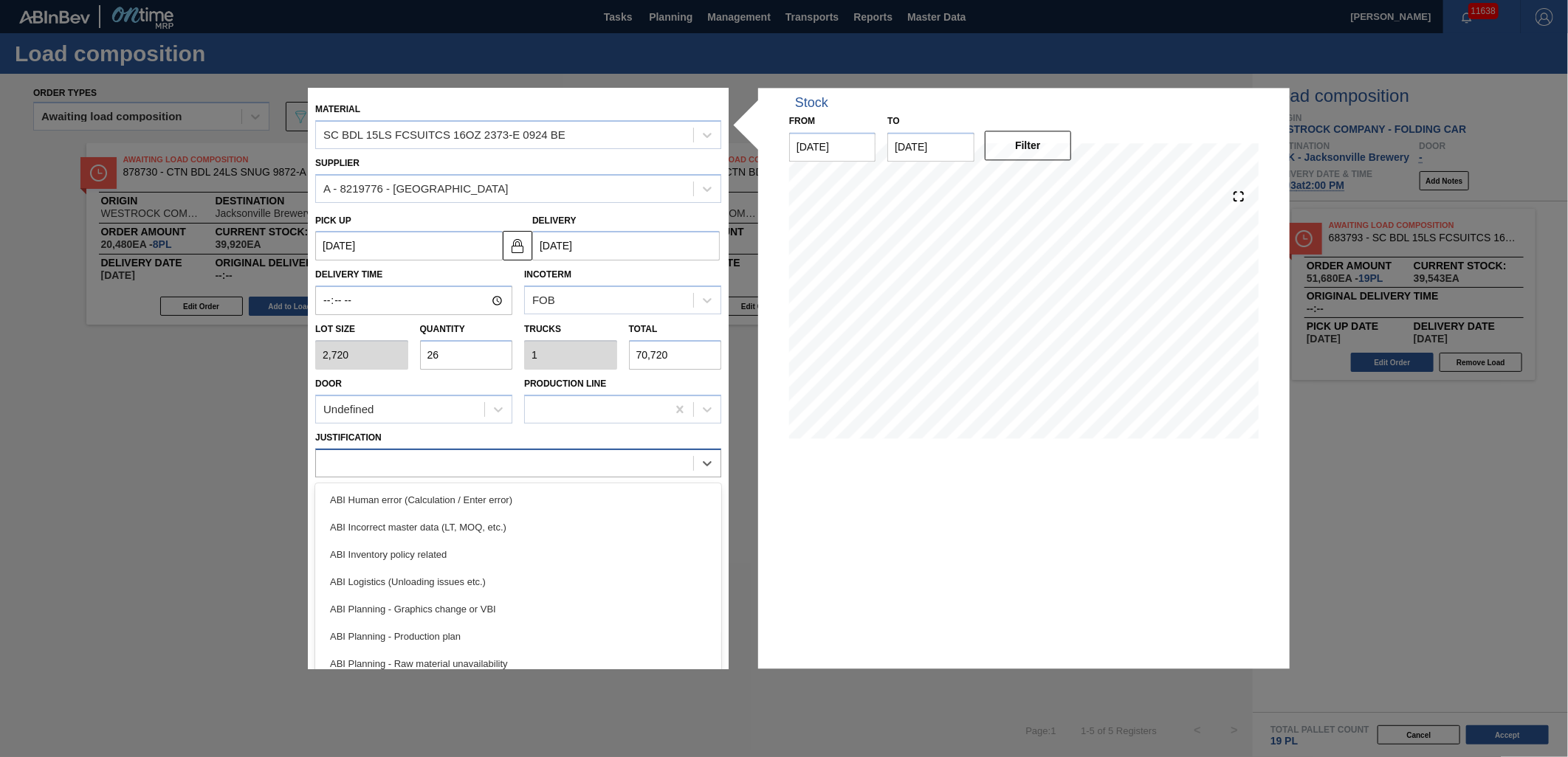
click at [484, 474] on div at bounding box center [518, 463] width 406 height 29
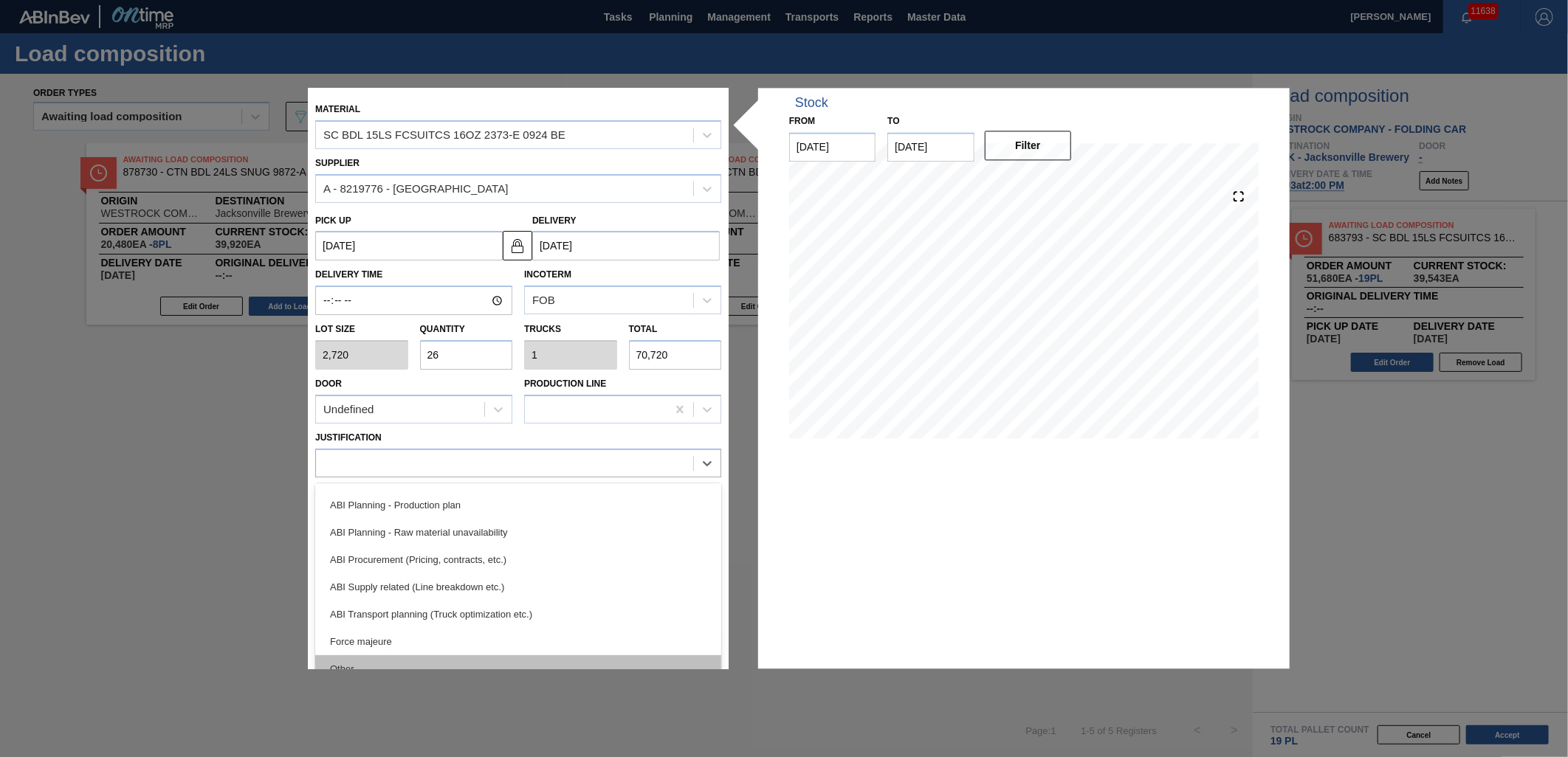
scroll to position [245, 0]
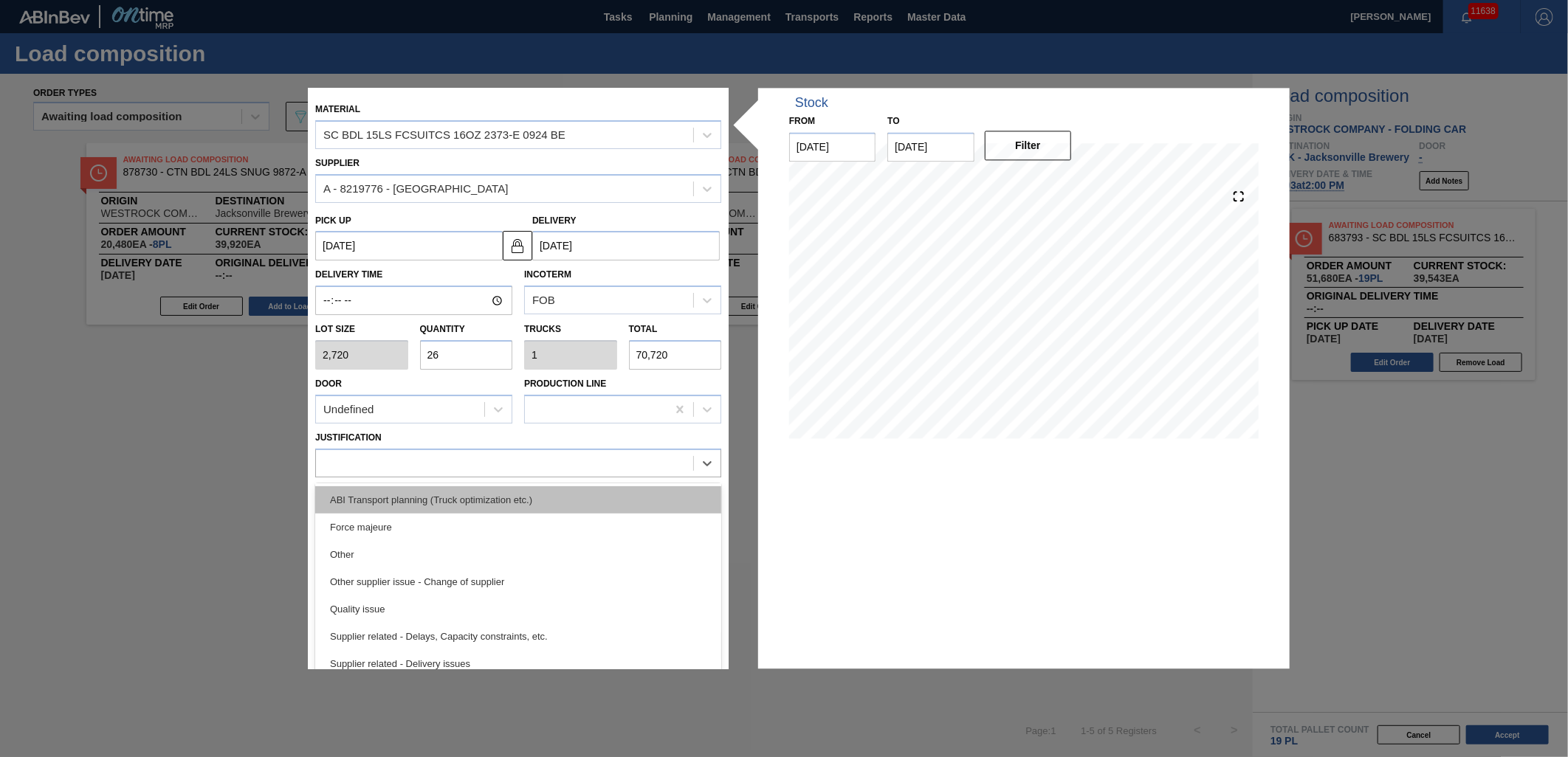
click at [518, 510] on div "ABI Transport planning (Truck optimization etc.)" at bounding box center [518, 499] width 406 height 27
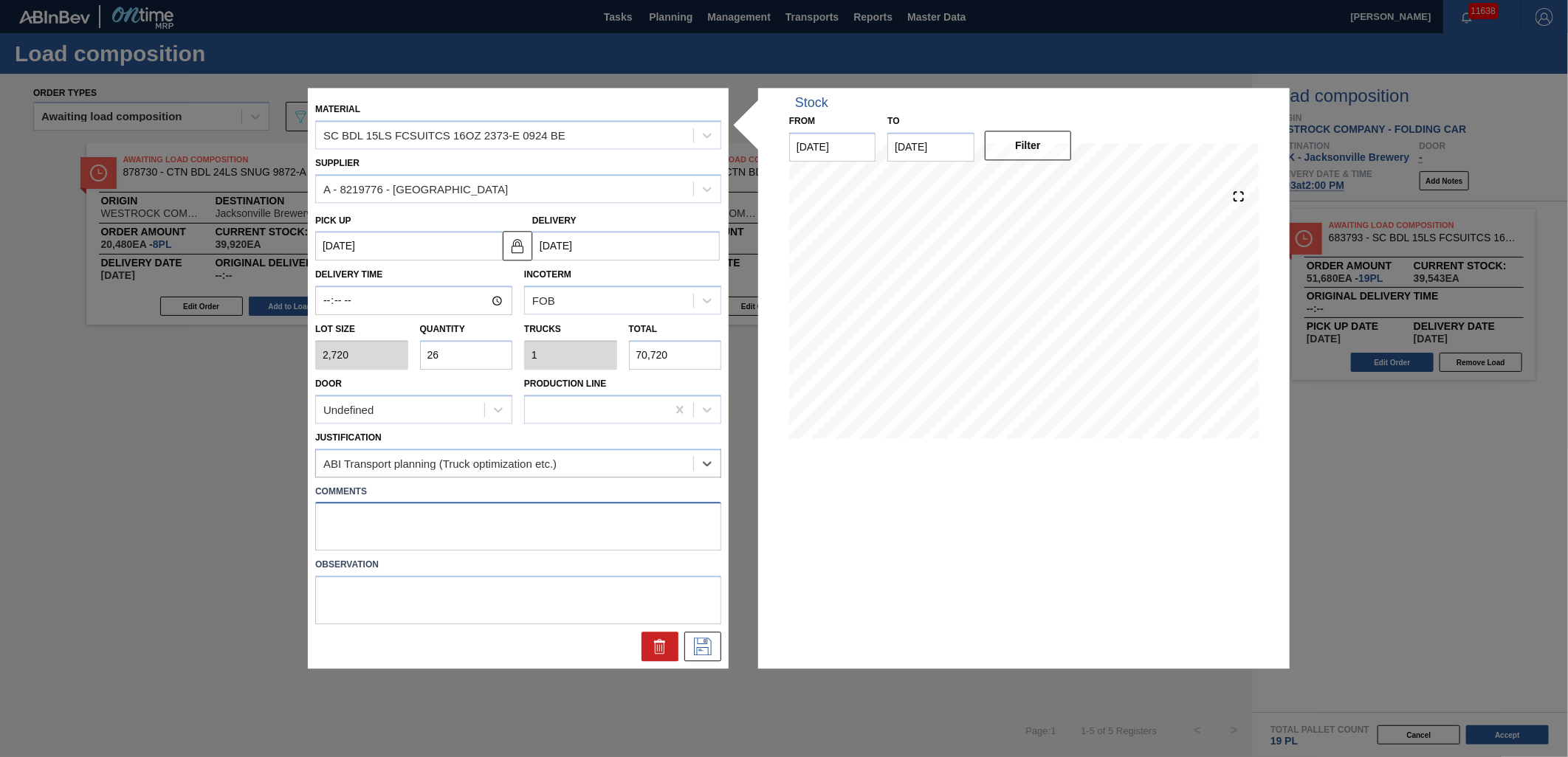
click at [500, 525] on textarea at bounding box center [518, 526] width 406 height 48
type textarea "DROP"
click at [717, 646] on button at bounding box center [702, 647] width 37 height 30
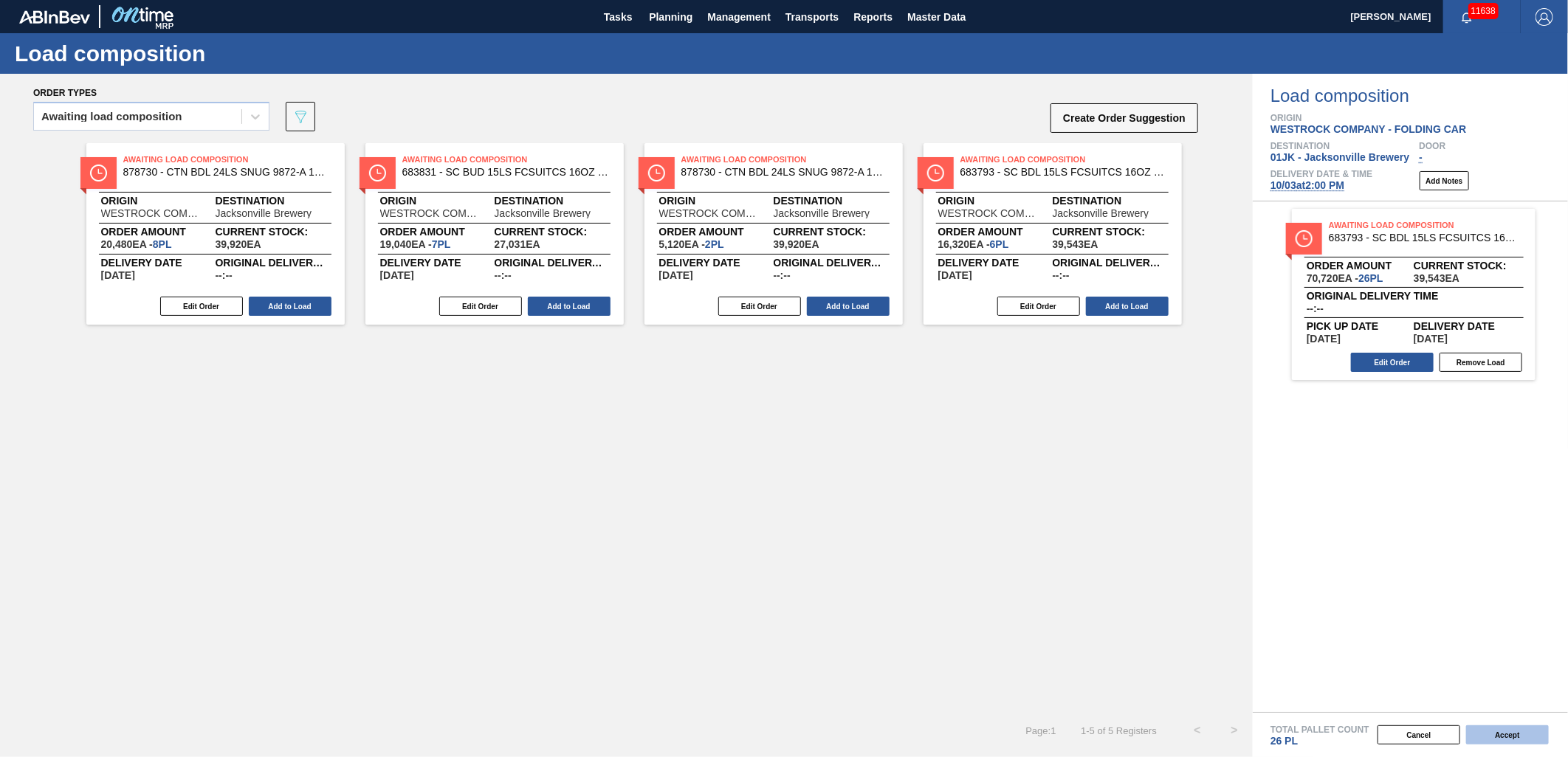
click at [1507, 727] on button "Accept" at bounding box center [1507, 735] width 83 height 19
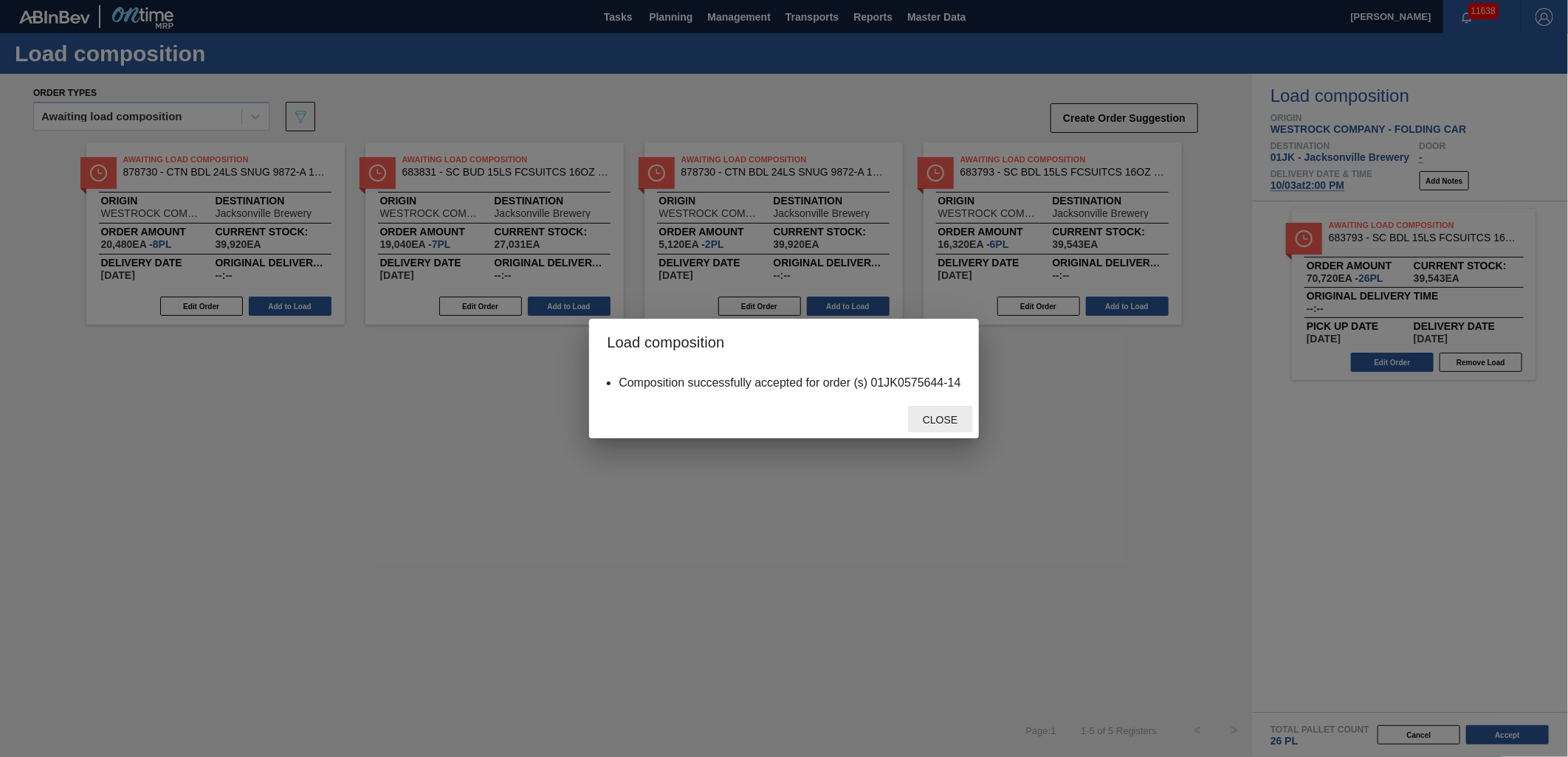
click at [949, 411] on div "Close" at bounding box center [940, 419] width 65 height 27
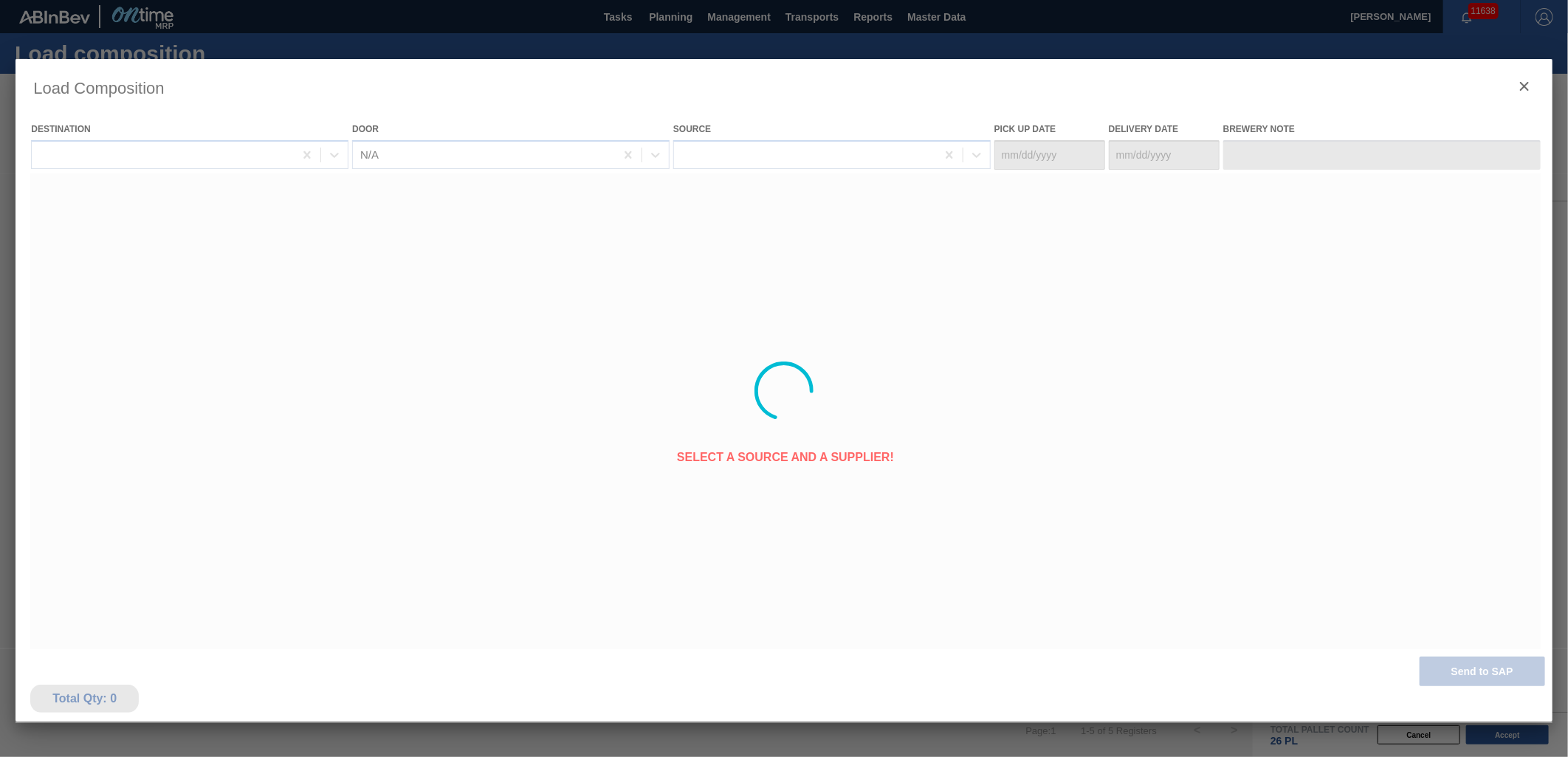
type Date "10/02/2025"
type Date "[DATE]"
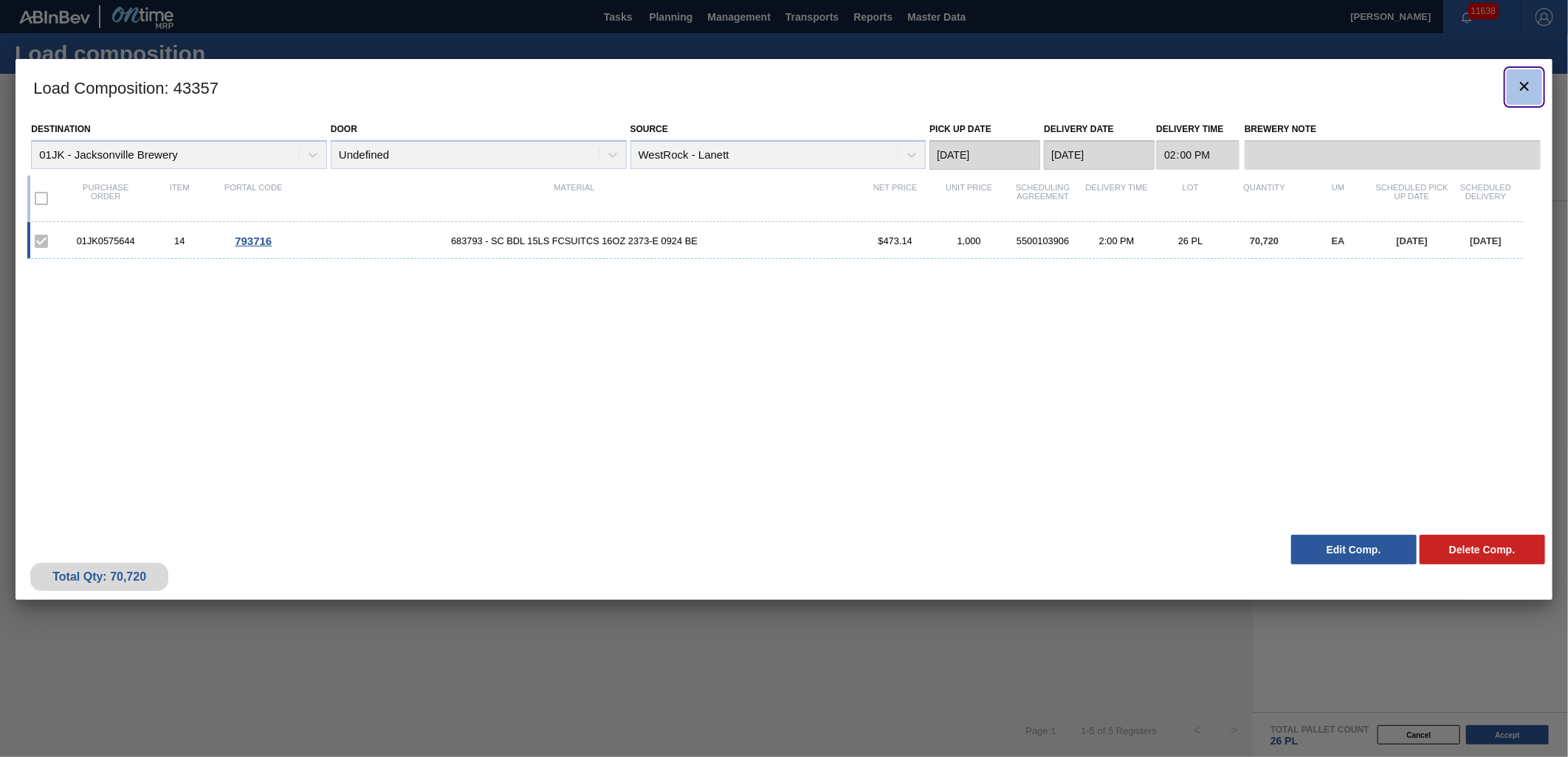
click at [1517, 87] on icon "botão de ícone" at bounding box center [1524, 86] width 17 height 17
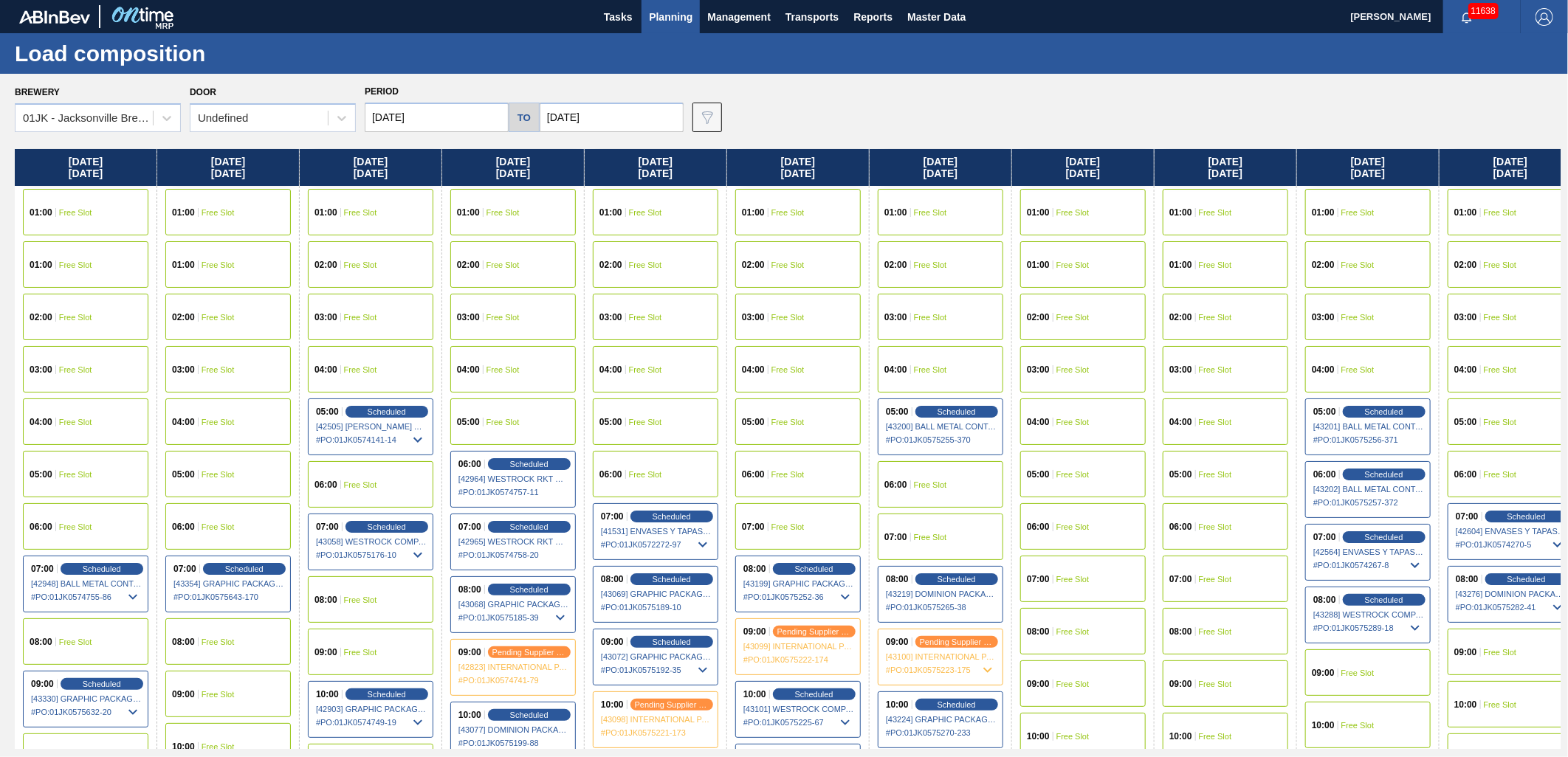
scroll to position [0, 155]
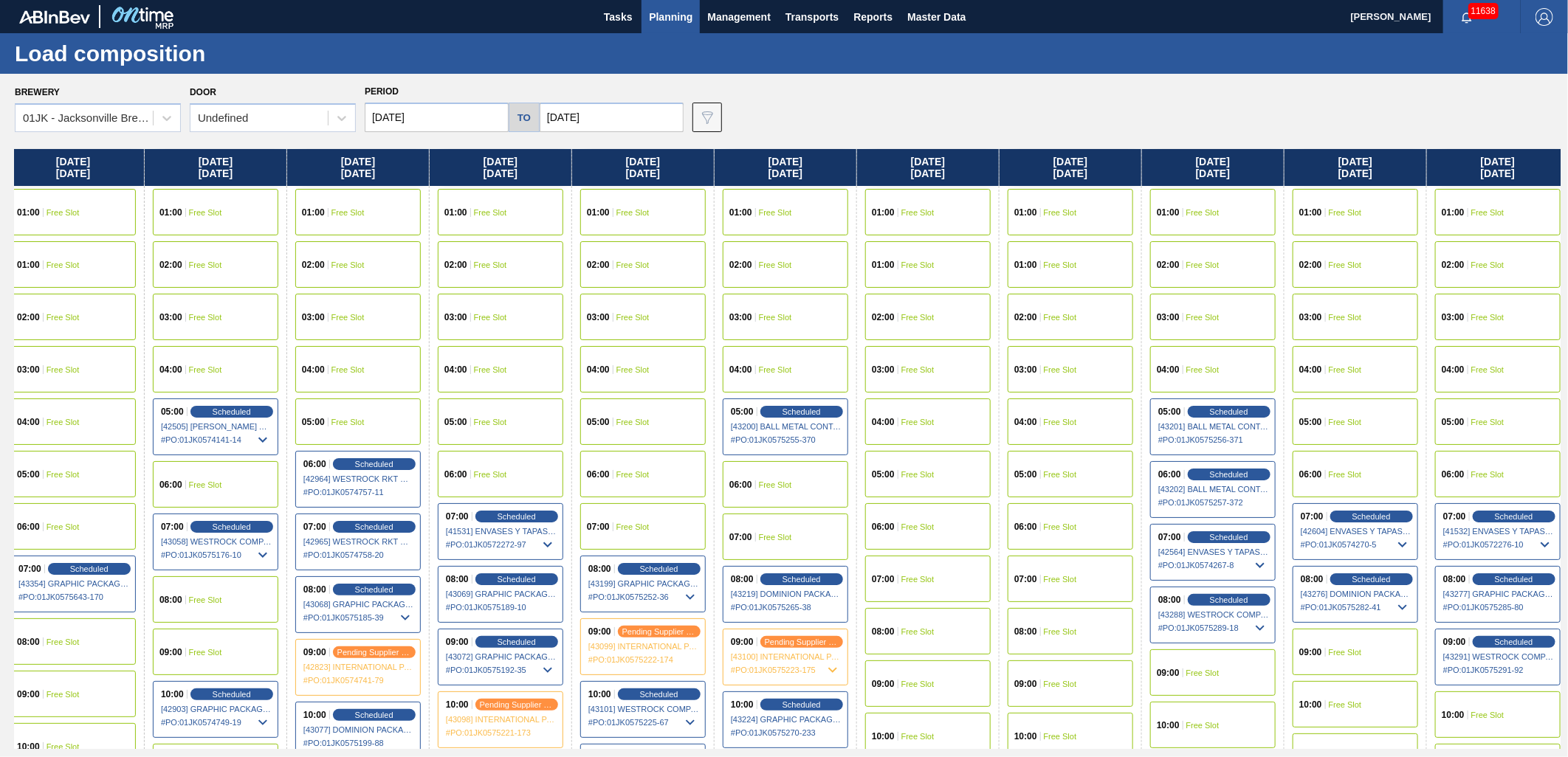
drag, startPoint x: 1289, startPoint y: 310, endPoint x: 1109, endPoint y: 295, distance: 180.6
click at [1109, 295] on div "Saturday 09/27/2025 01:00 Free Slot 01:00 Free Slot 02:00 Free Slot 03:00 Free …" at bounding box center [787, 448] width 1546 height 600
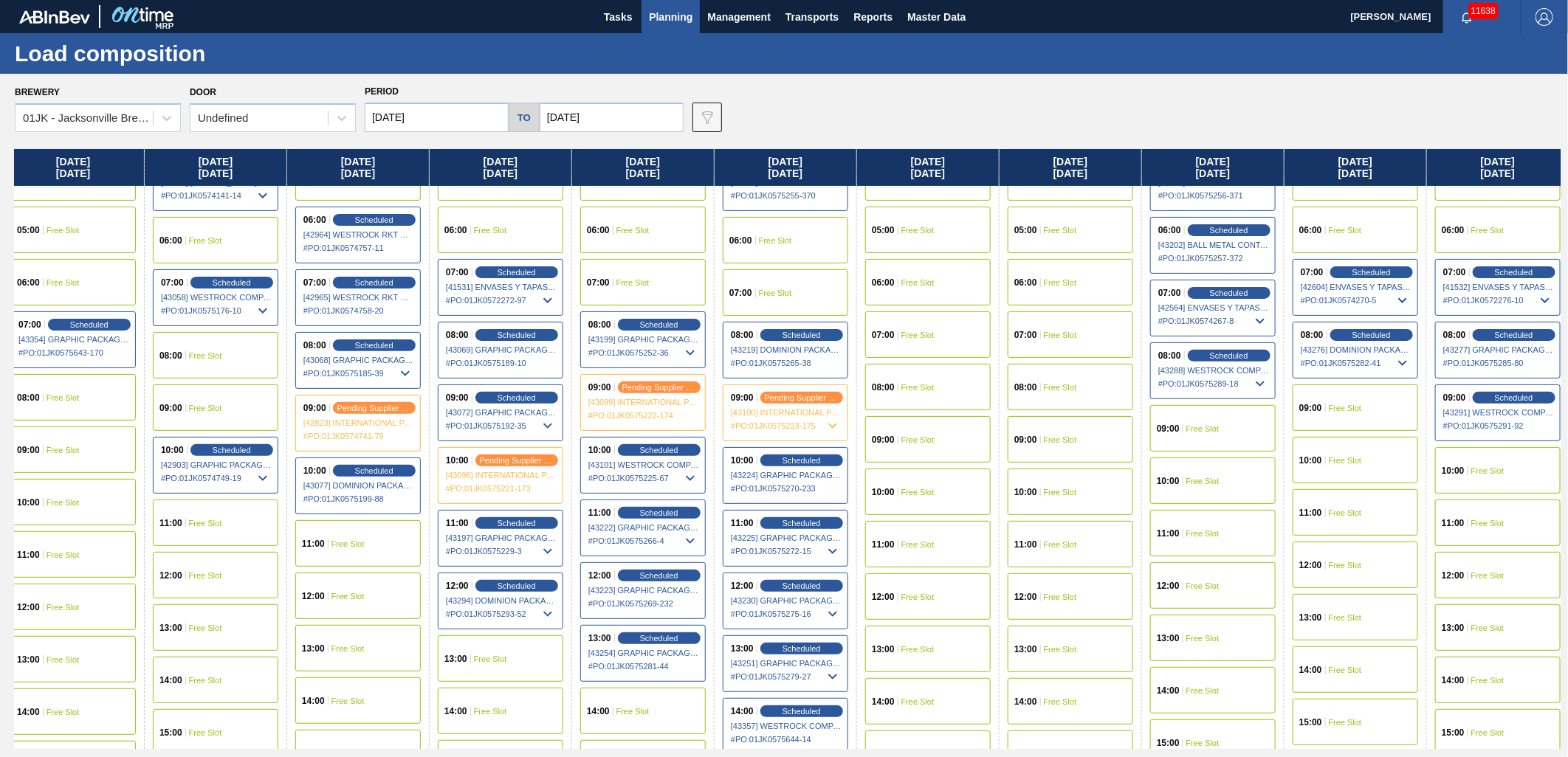
scroll to position [245, 155]
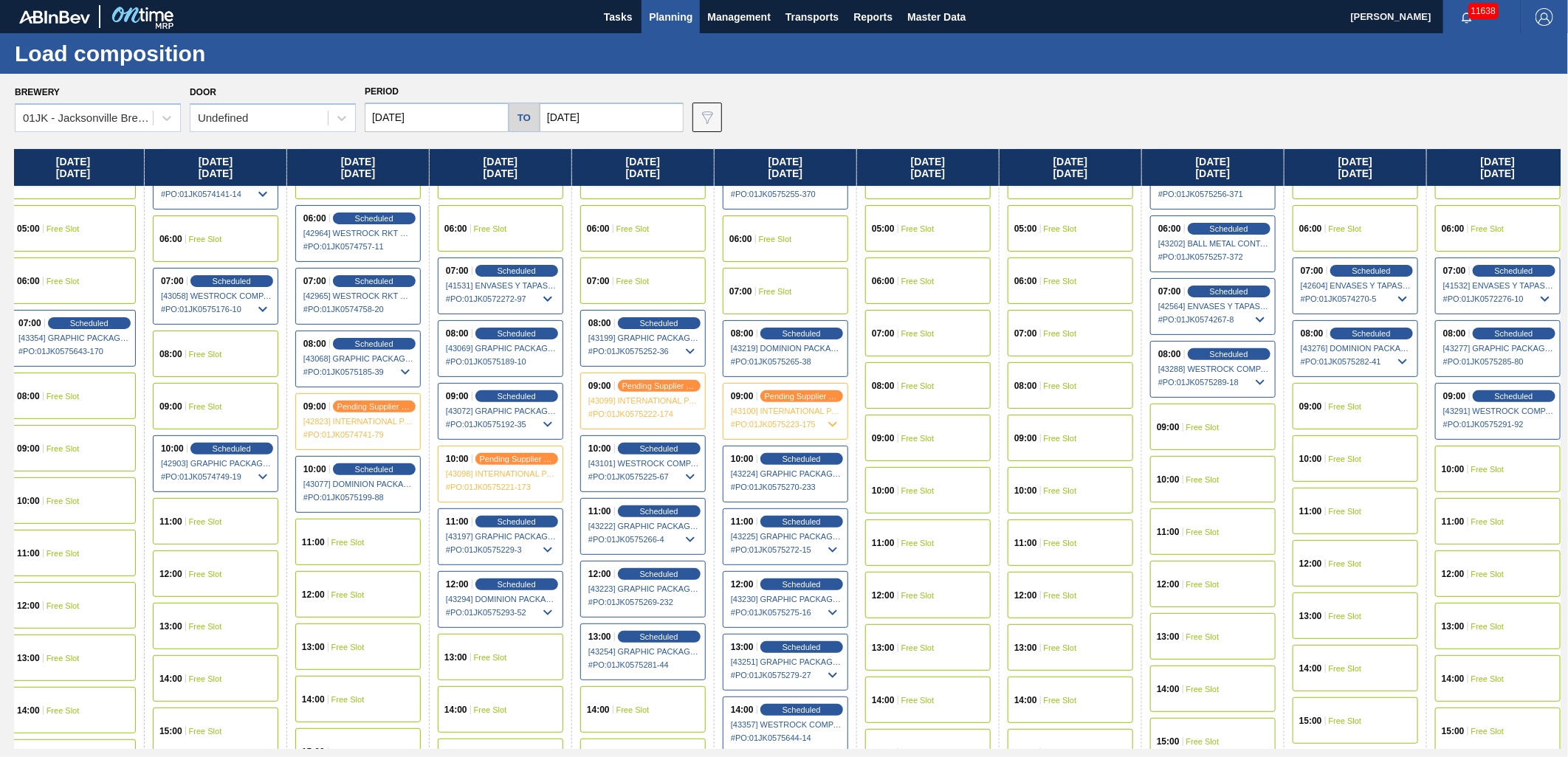
click at [1196, 417] on div "09:00 Free Slot" at bounding box center [1212, 427] width 126 height 46
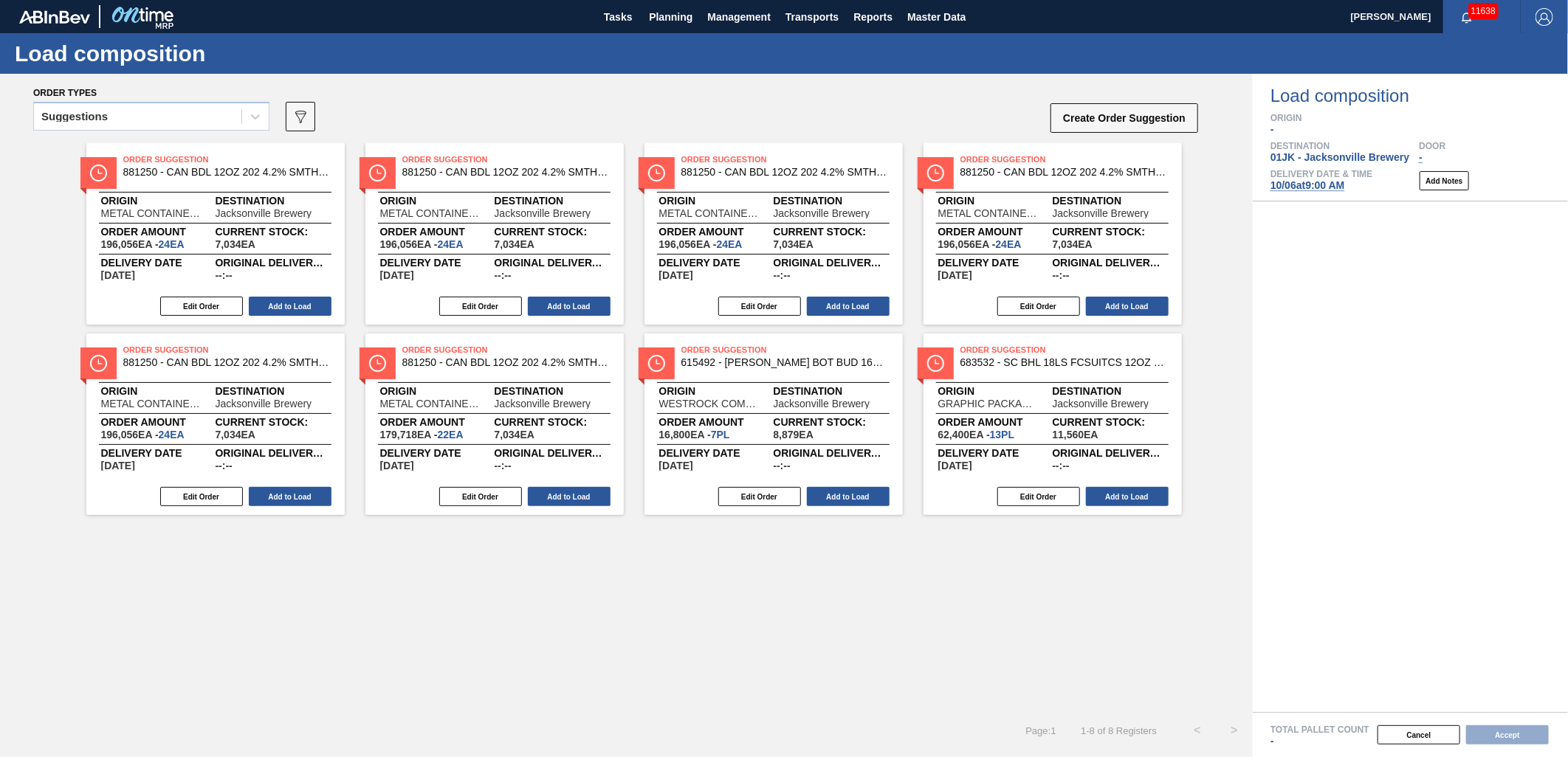
drag, startPoint x: 218, startPoint y: 121, endPoint x: 216, endPoint y: 130, distance: 9.2
click at [218, 121] on div "Suggestions" at bounding box center [137, 117] width 208 height 21
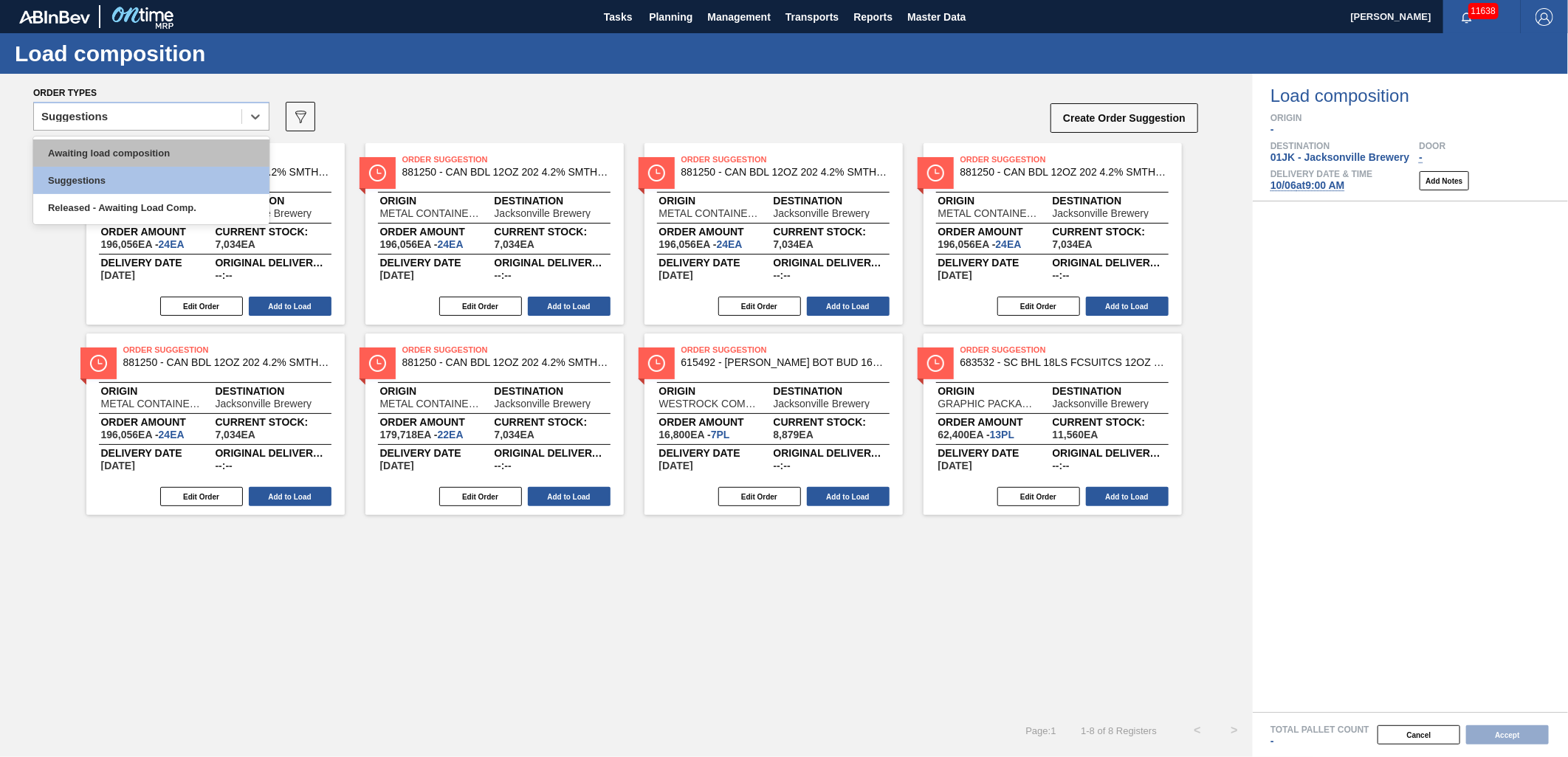
click at [185, 146] on div "Awaiting load composition" at bounding box center [151, 153] width 236 height 27
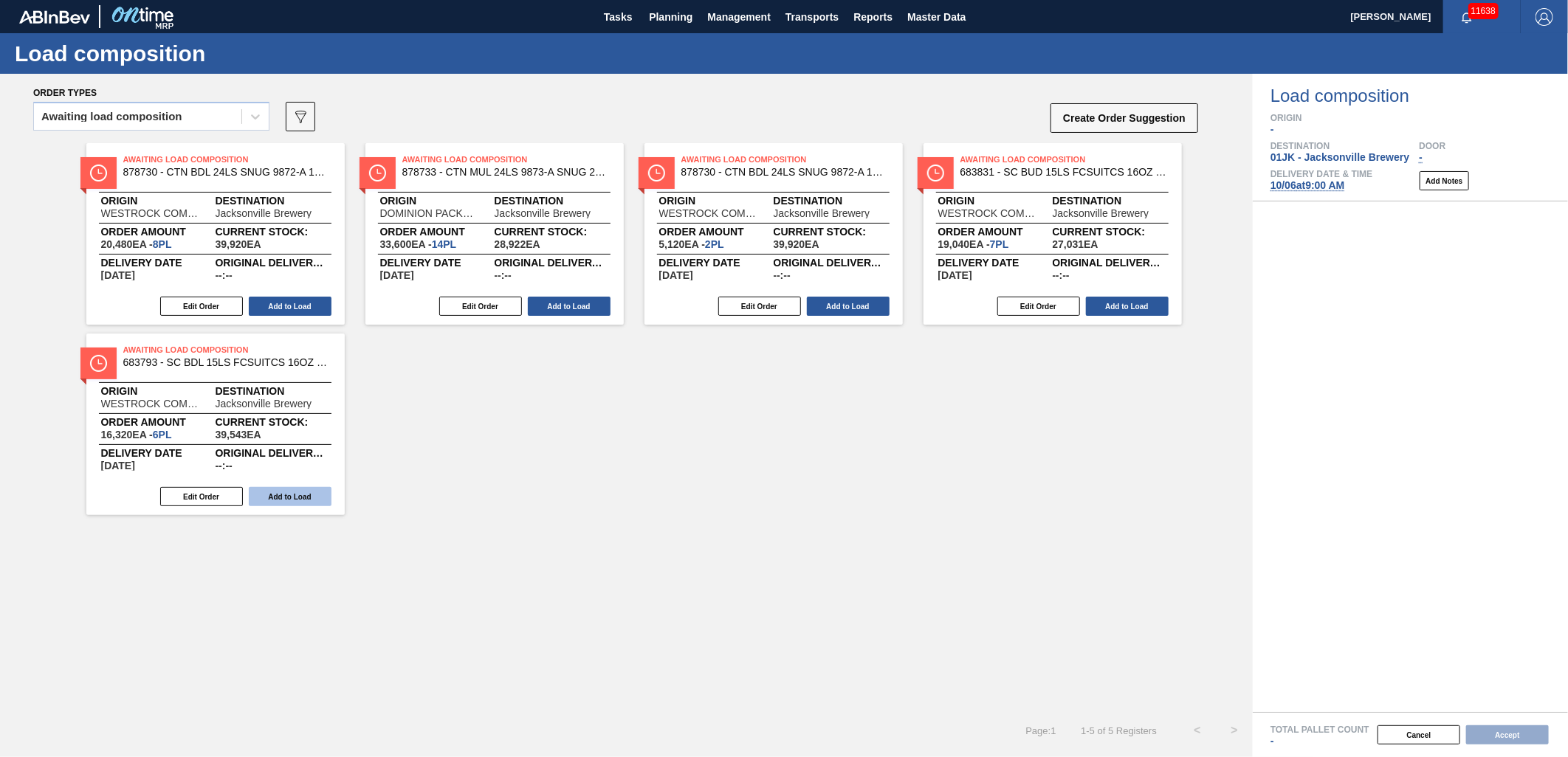
click at [293, 500] on button "Add to Load" at bounding box center [290, 496] width 83 height 19
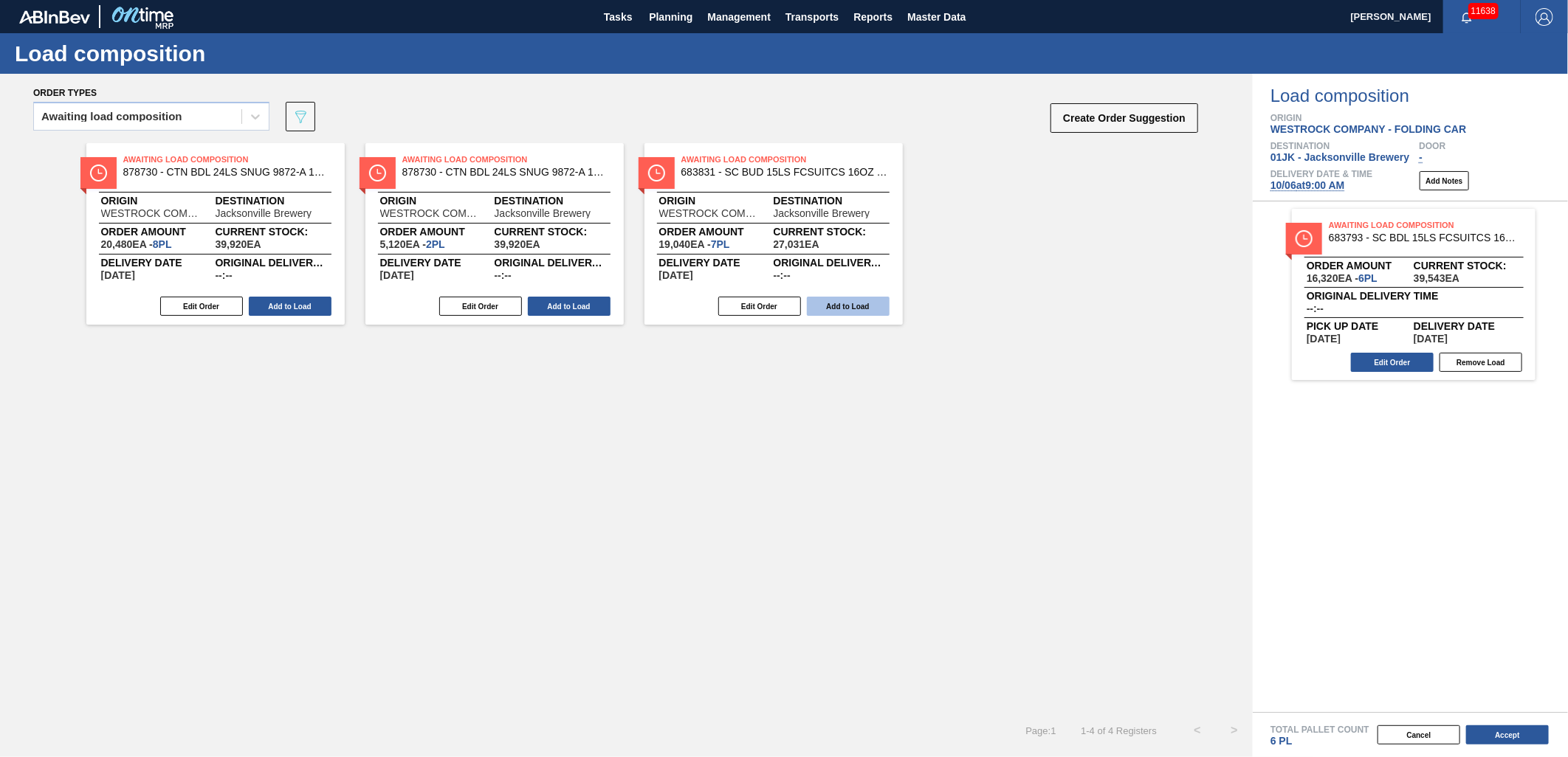
click at [843, 307] on button "Add to Load" at bounding box center [848, 306] width 83 height 19
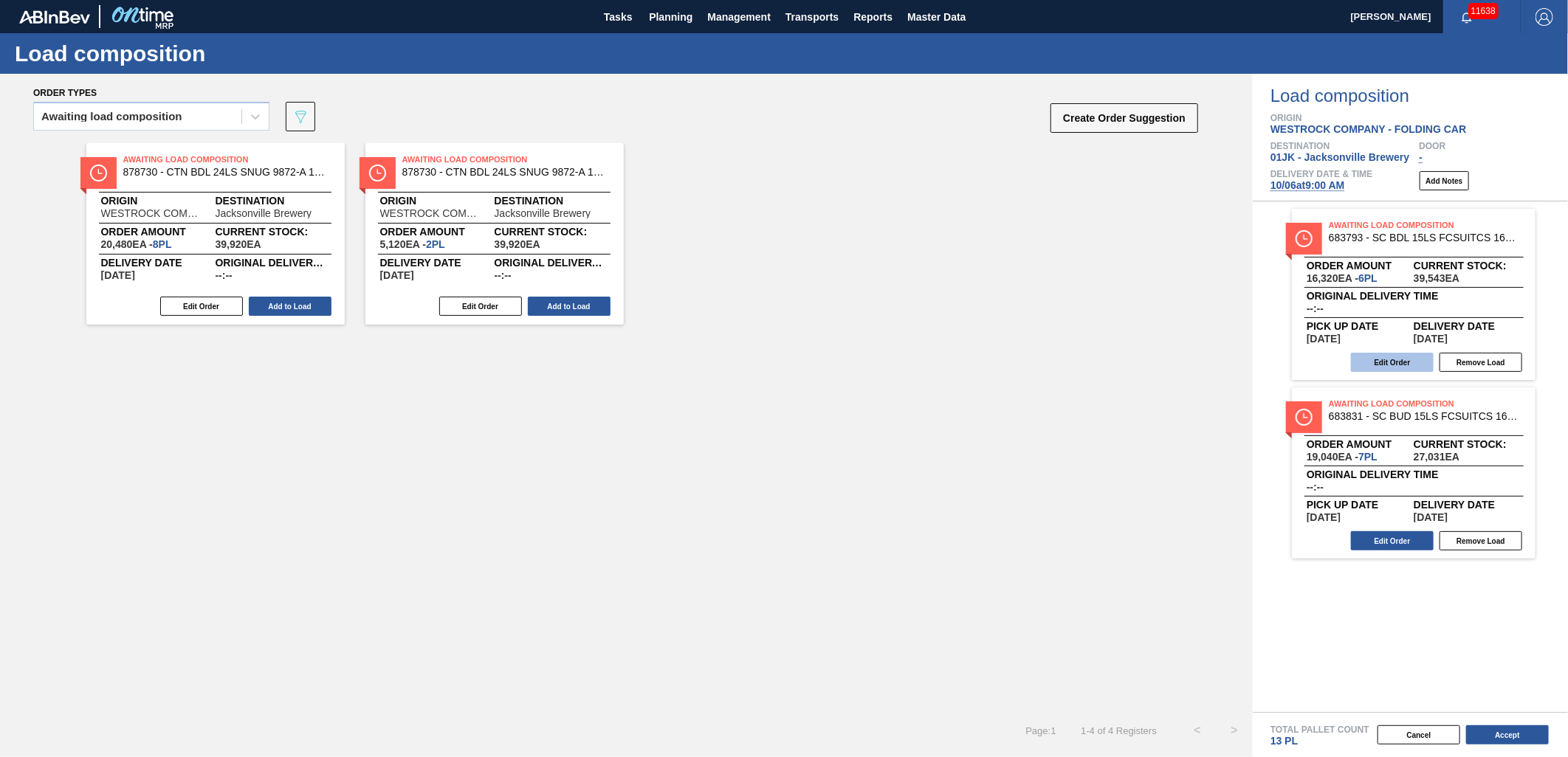
click at [1418, 358] on button "Edit Order" at bounding box center [1392, 362] width 83 height 19
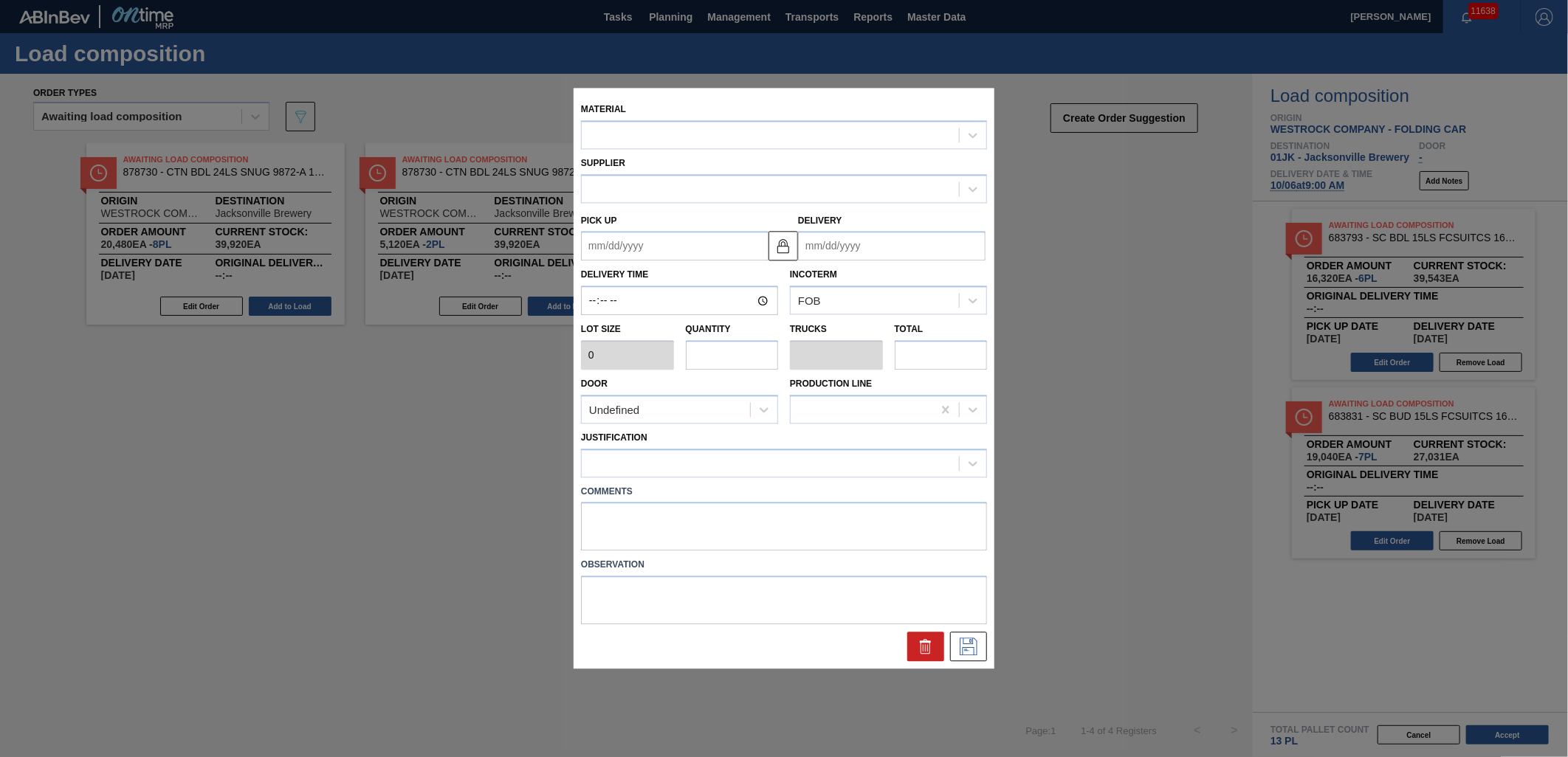
type input "2,720"
type input "6"
type input "0.231"
type input "16,320"
type up "[DATE]"
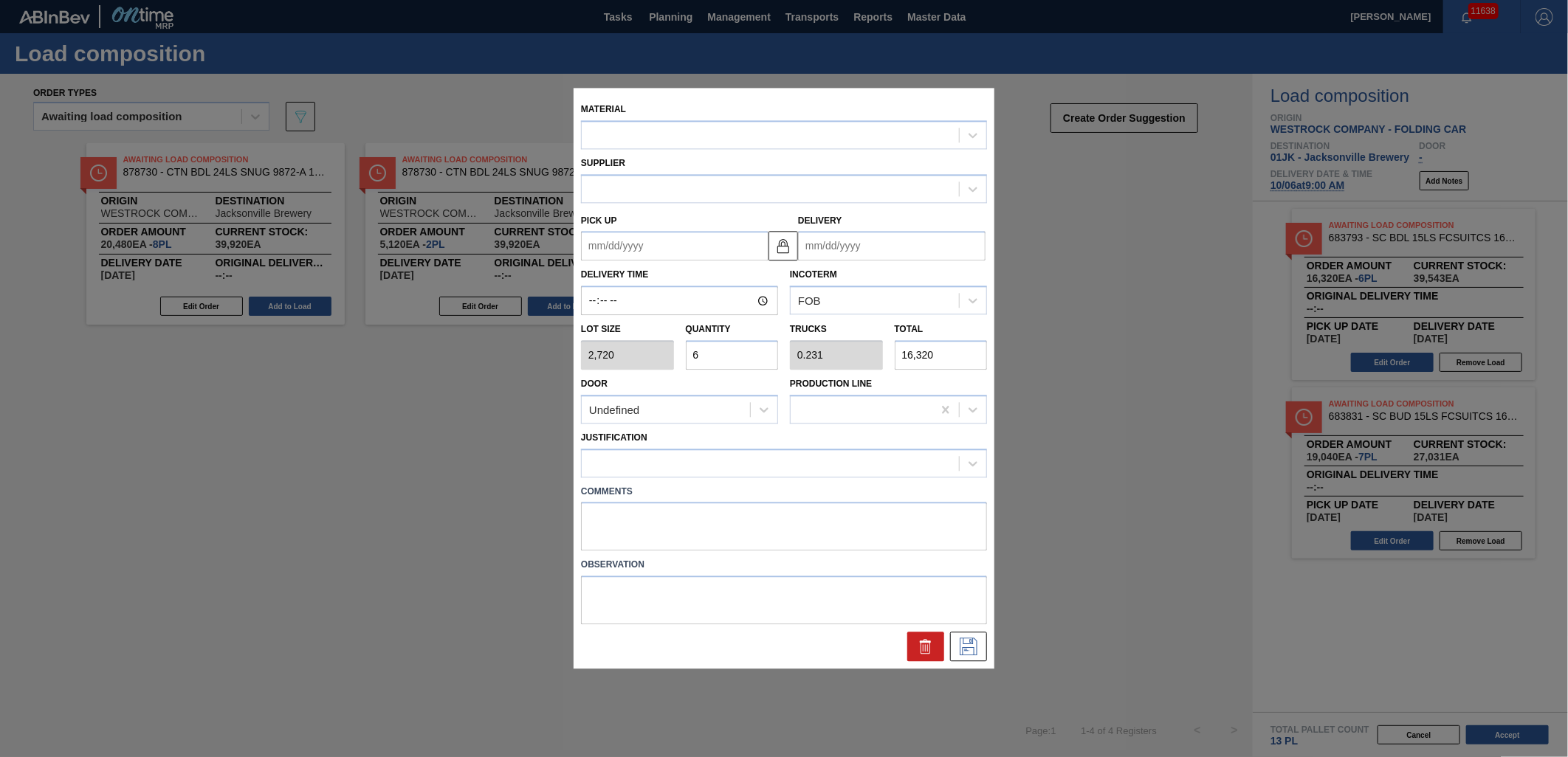
type input "10/02/2025"
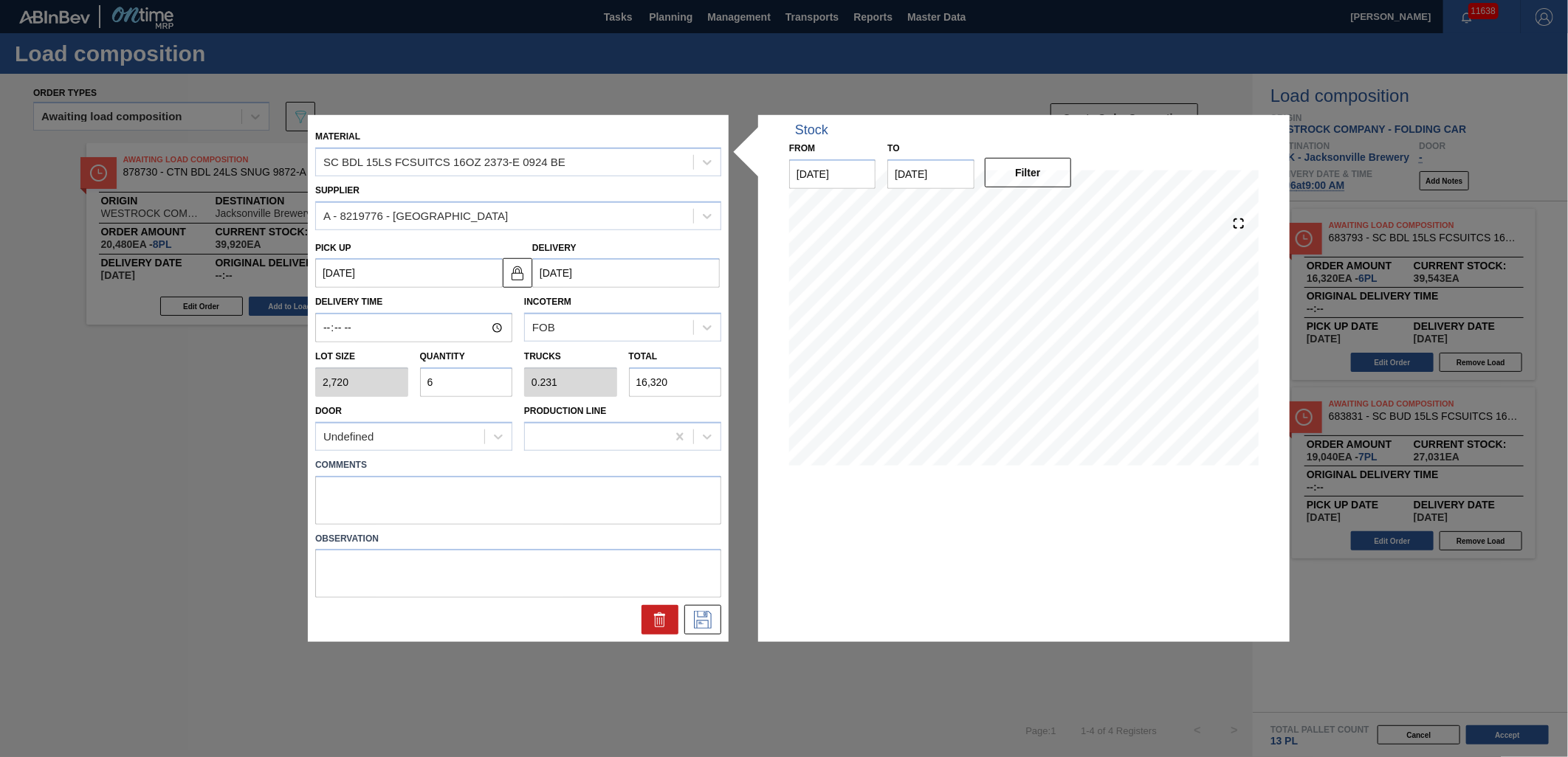
click at [489, 384] on input "6" at bounding box center [467, 381] width 93 height 30
type input "1"
type input "0.038"
type input "2,720"
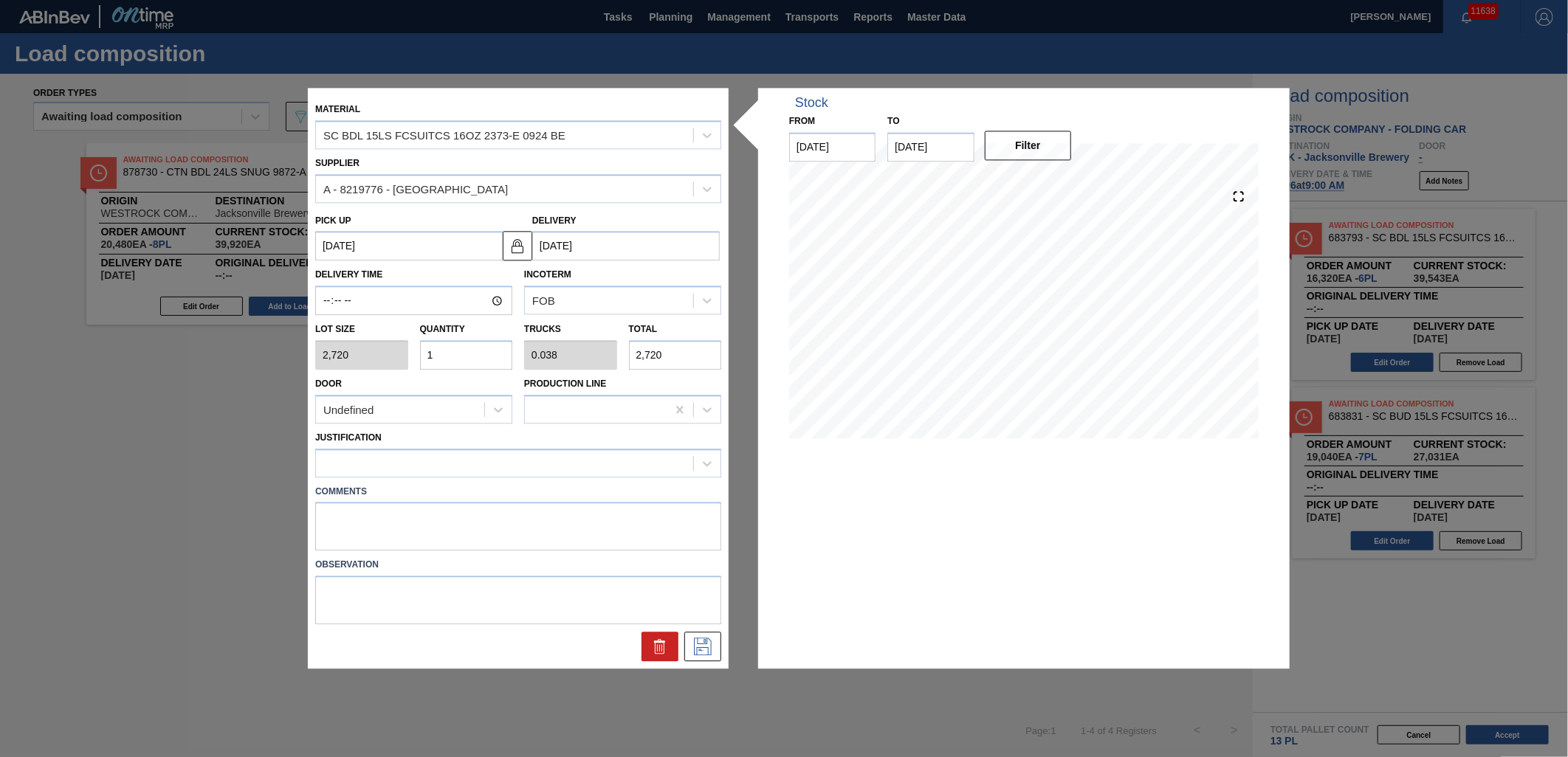
type input "14"
type input "0.538"
type input "38,080"
type input "14"
click at [382, 467] on div at bounding box center [504, 463] width 377 height 21
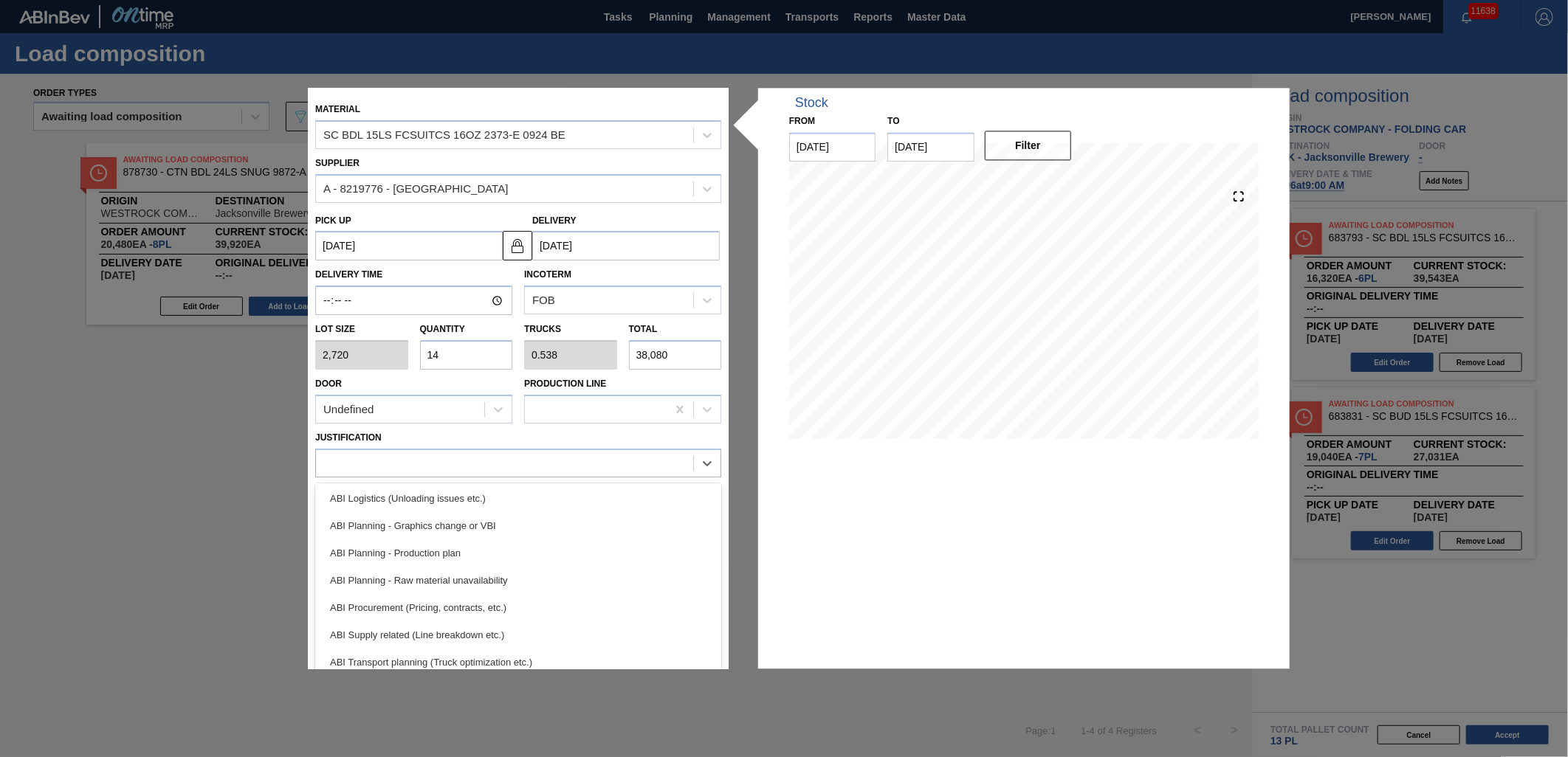
scroll to position [245, 0]
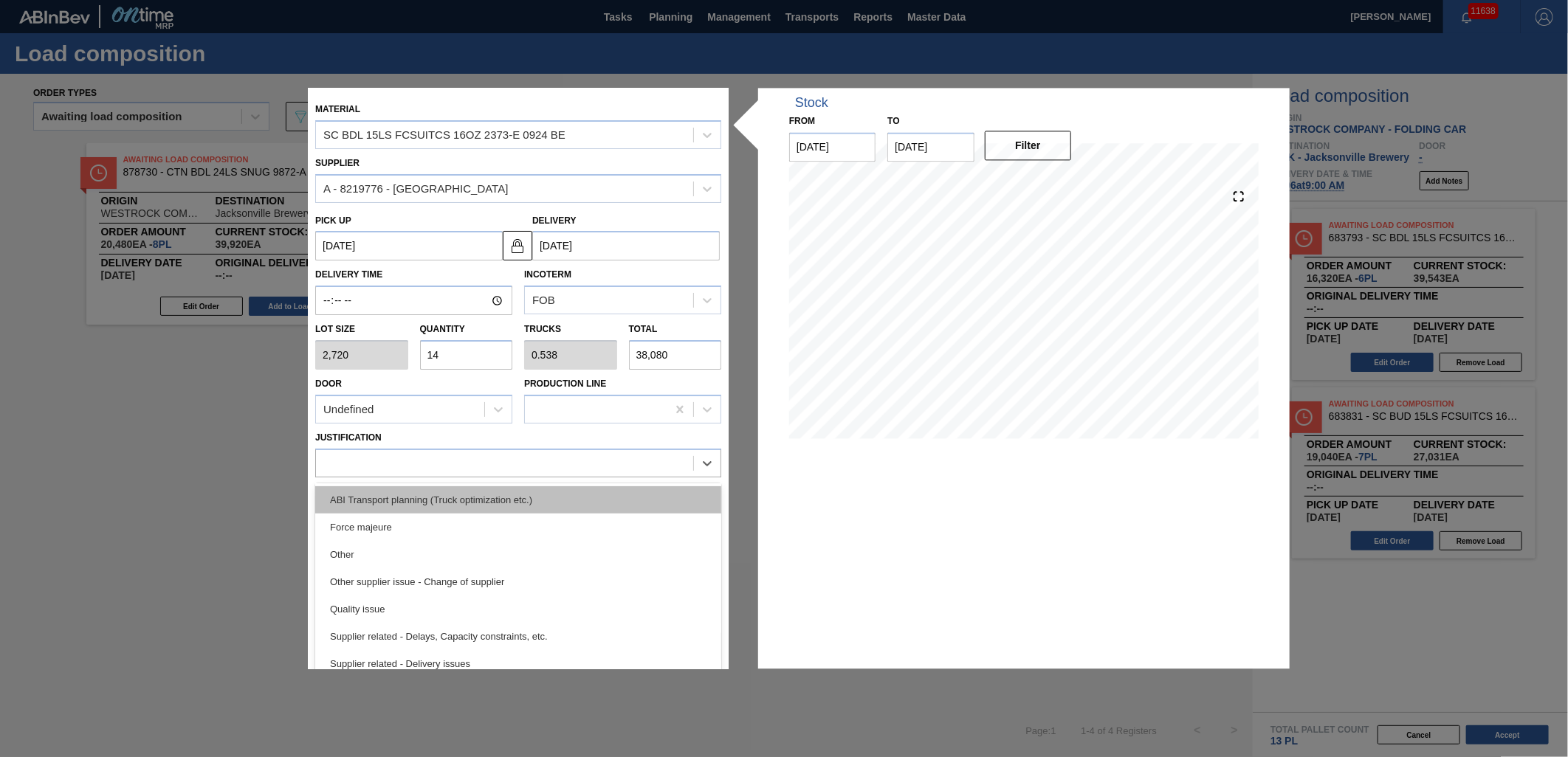
click at [481, 507] on div "ABI Transport planning (Truck optimization etc.)" at bounding box center [518, 499] width 406 height 27
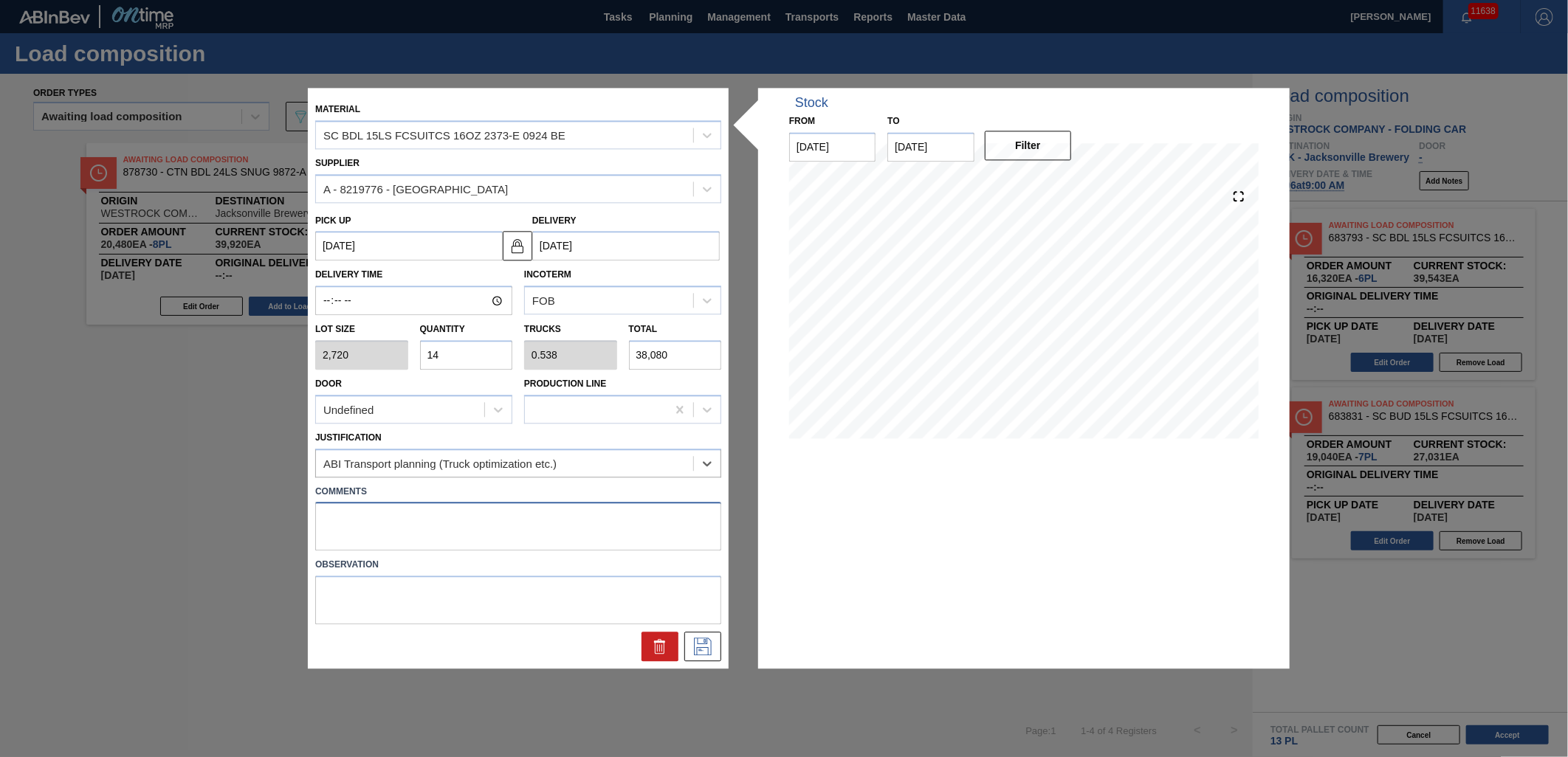
click at [403, 513] on textarea at bounding box center [518, 526] width 406 height 48
type textarea "NOSE, DROP"
click at [718, 650] on button at bounding box center [702, 647] width 37 height 30
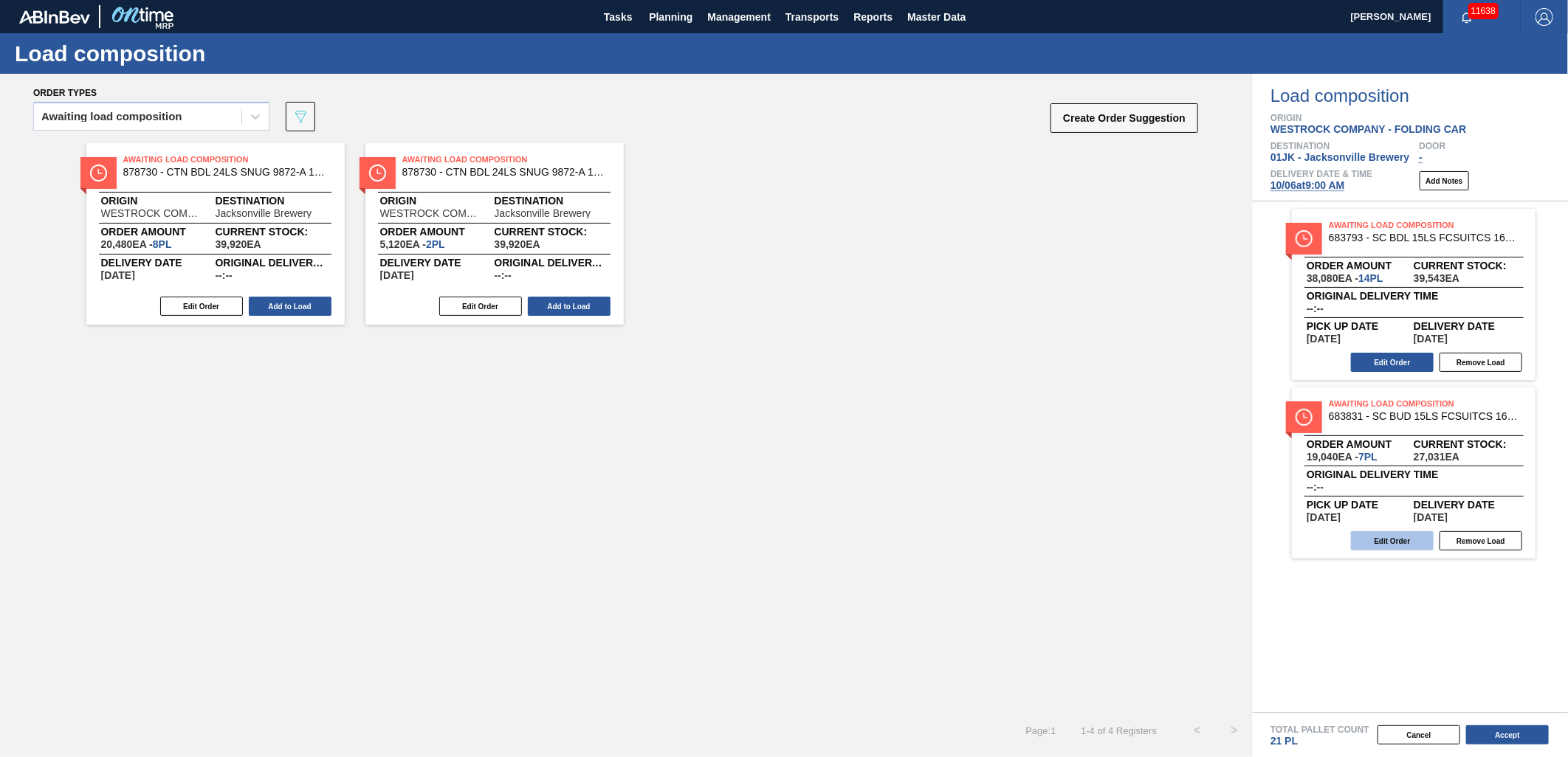
click at [1406, 543] on button "Edit Order" at bounding box center [1392, 541] width 83 height 19
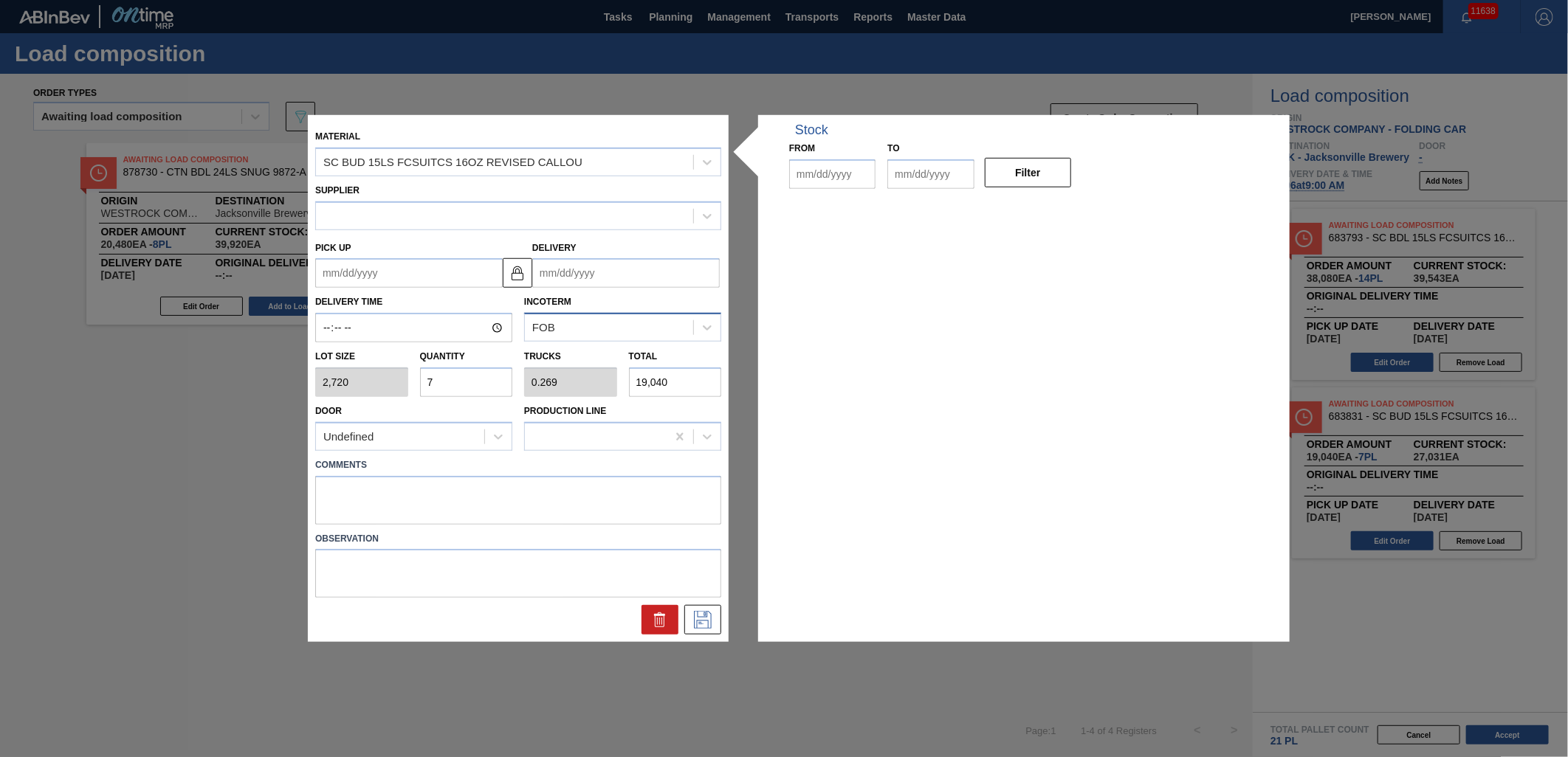
type input "2,720"
type input "7"
type input "0.269"
type input "19,040"
type up "[DATE]"
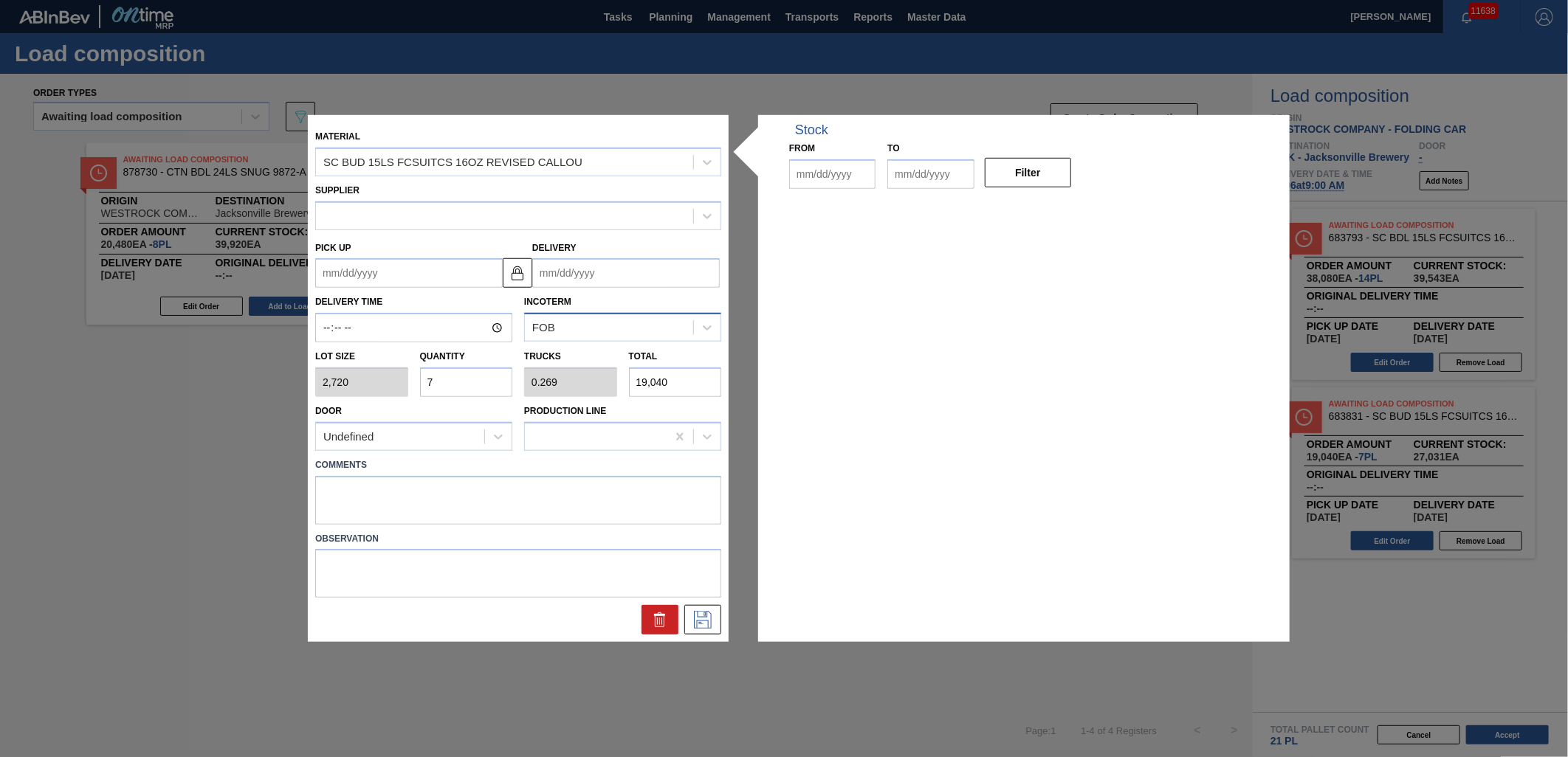
type input "[DATE]"
click at [464, 379] on input "7" at bounding box center [467, 381] width 93 height 30
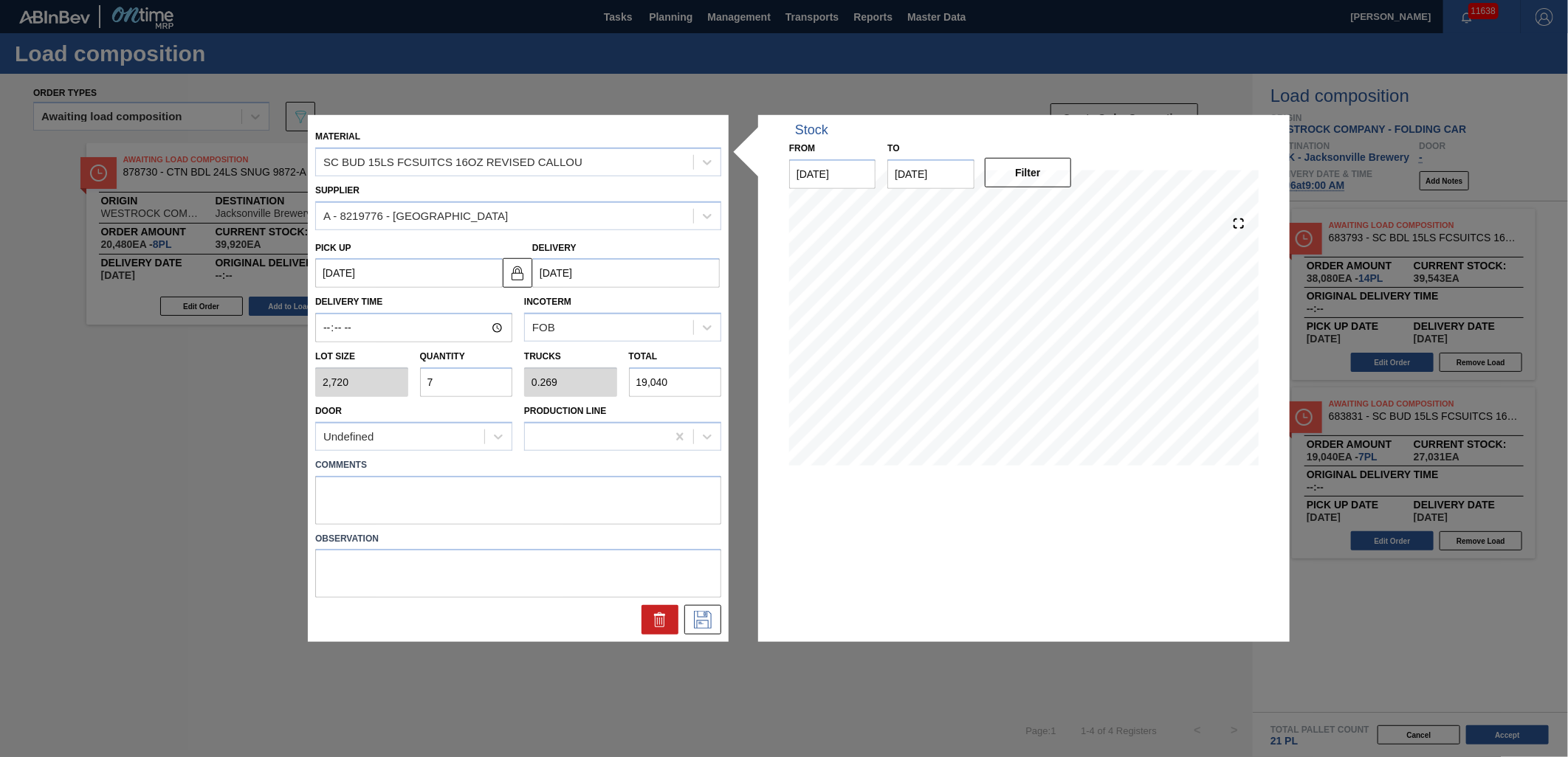
type input "1"
type input "0.038"
type input "2,720"
type input "12"
type input "0.462"
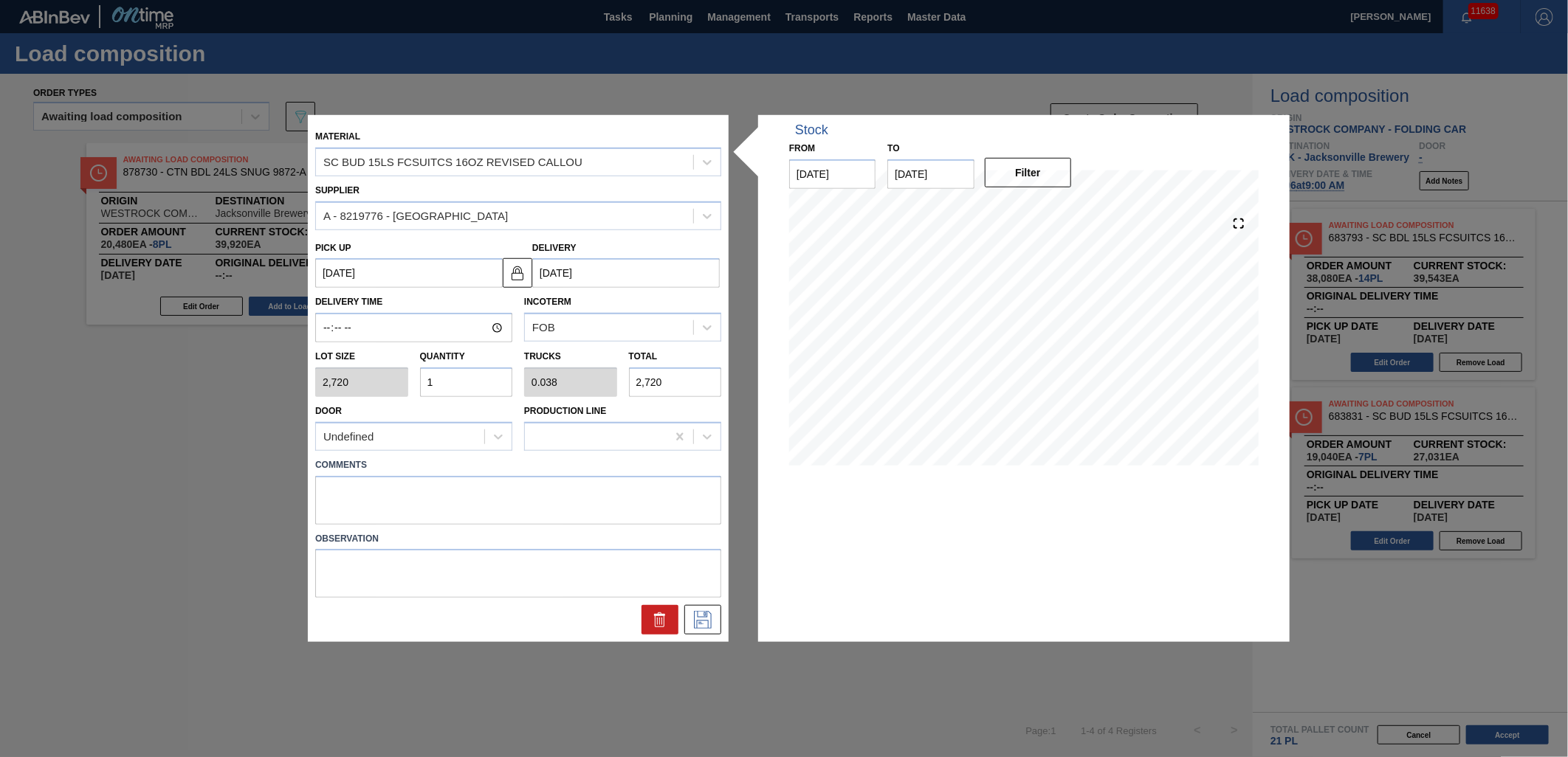
type input "32,640"
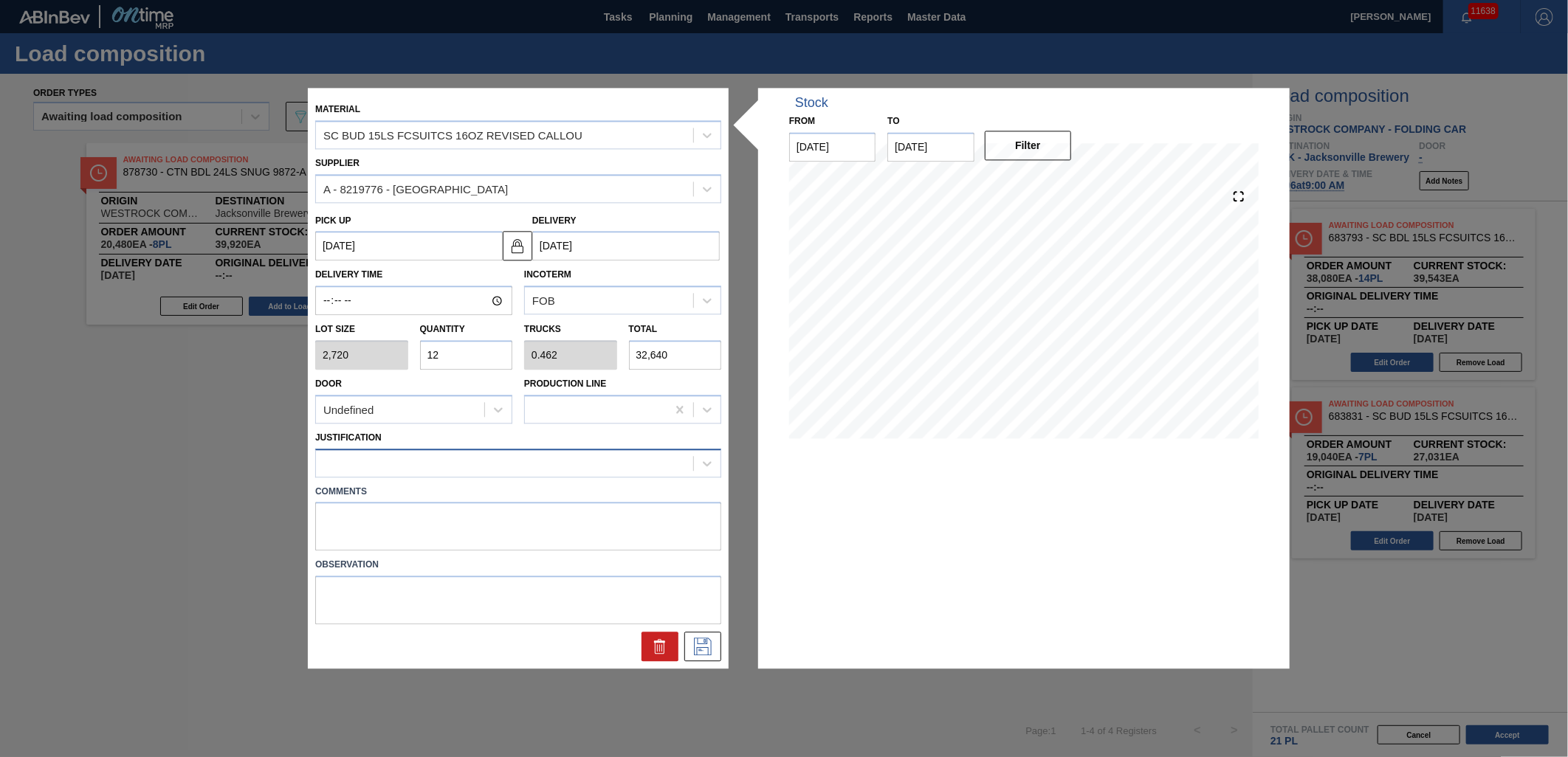
type input "12"
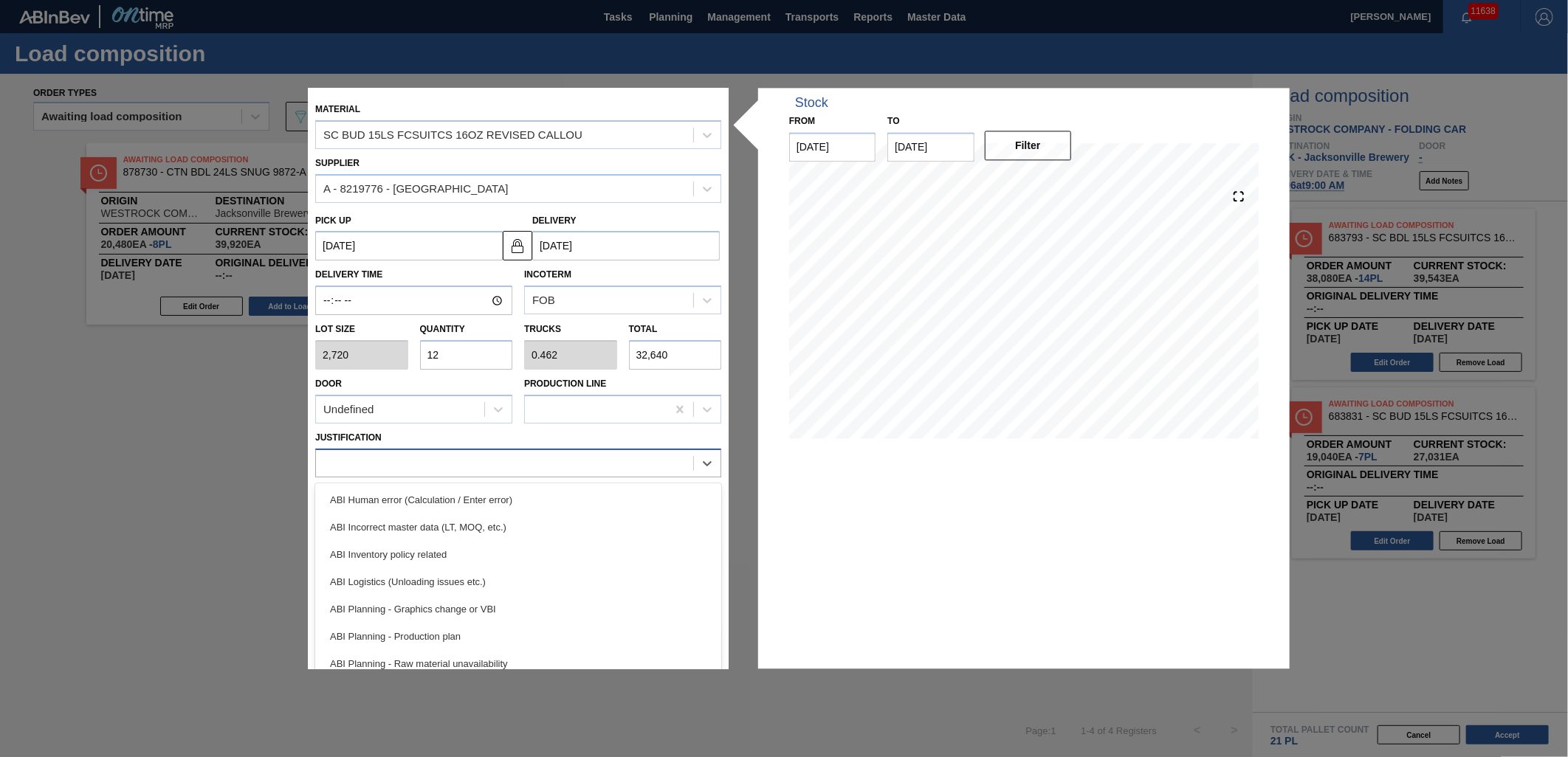
drag, startPoint x: 367, startPoint y: 455, endPoint x: 364, endPoint y: 467, distance: 12.4
click at [367, 454] on div at bounding box center [504, 463] width 377 height 21
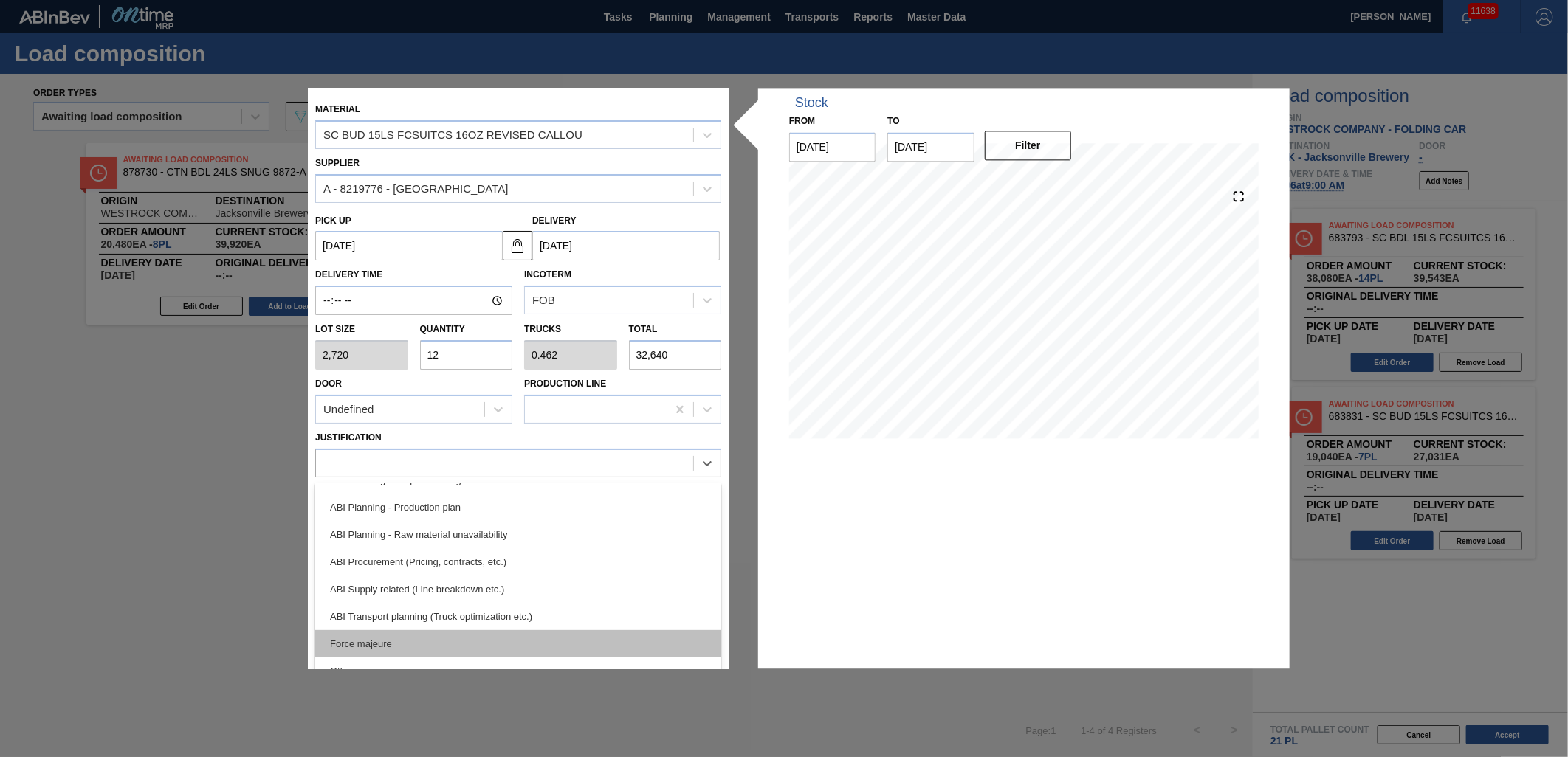
scroll to position [164, 0]
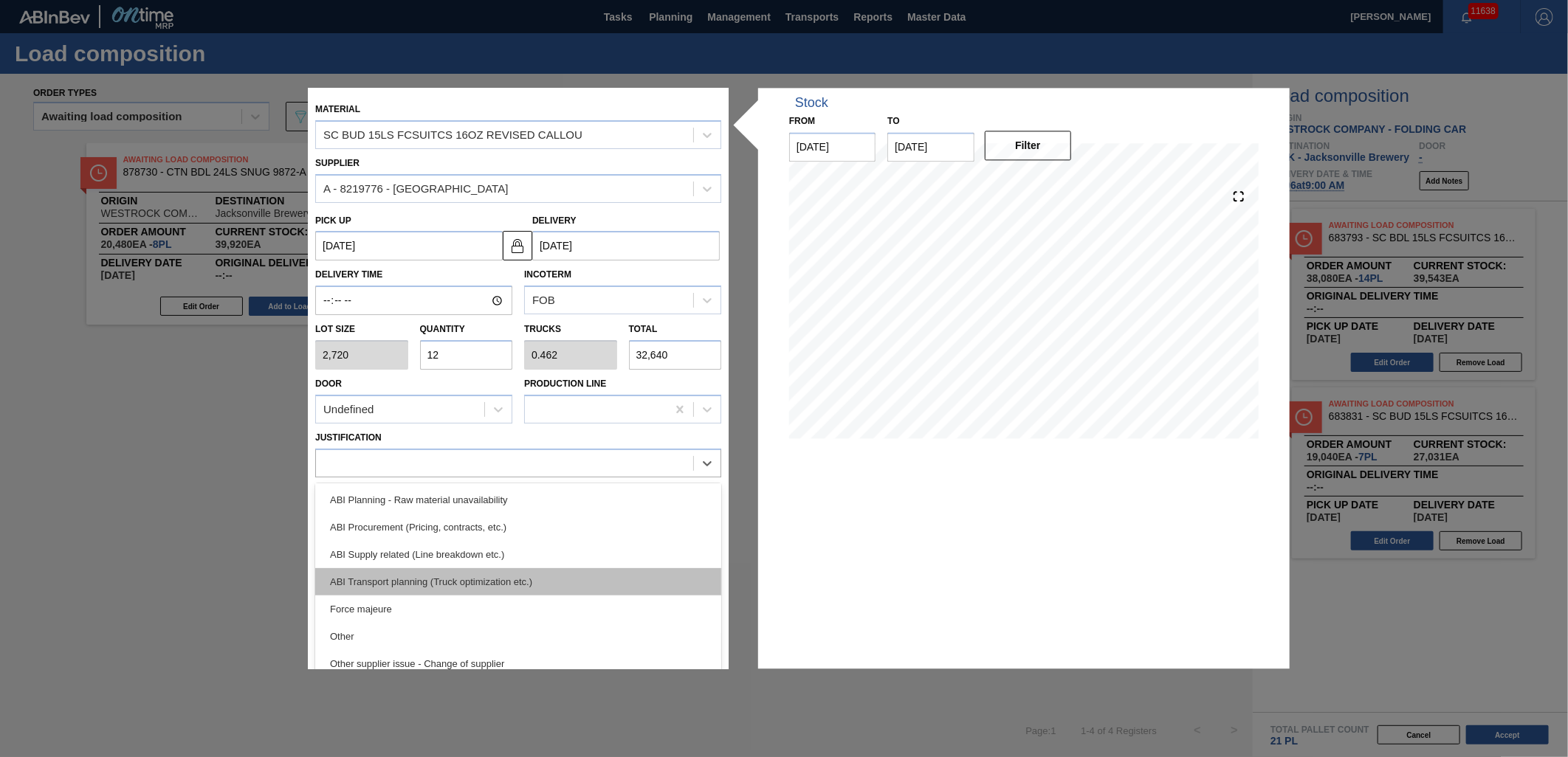
click at [515, 574] on div "ABI Transport planning (Truck optimization etc.)" at bounding box center [518, 581] width 406 height 27
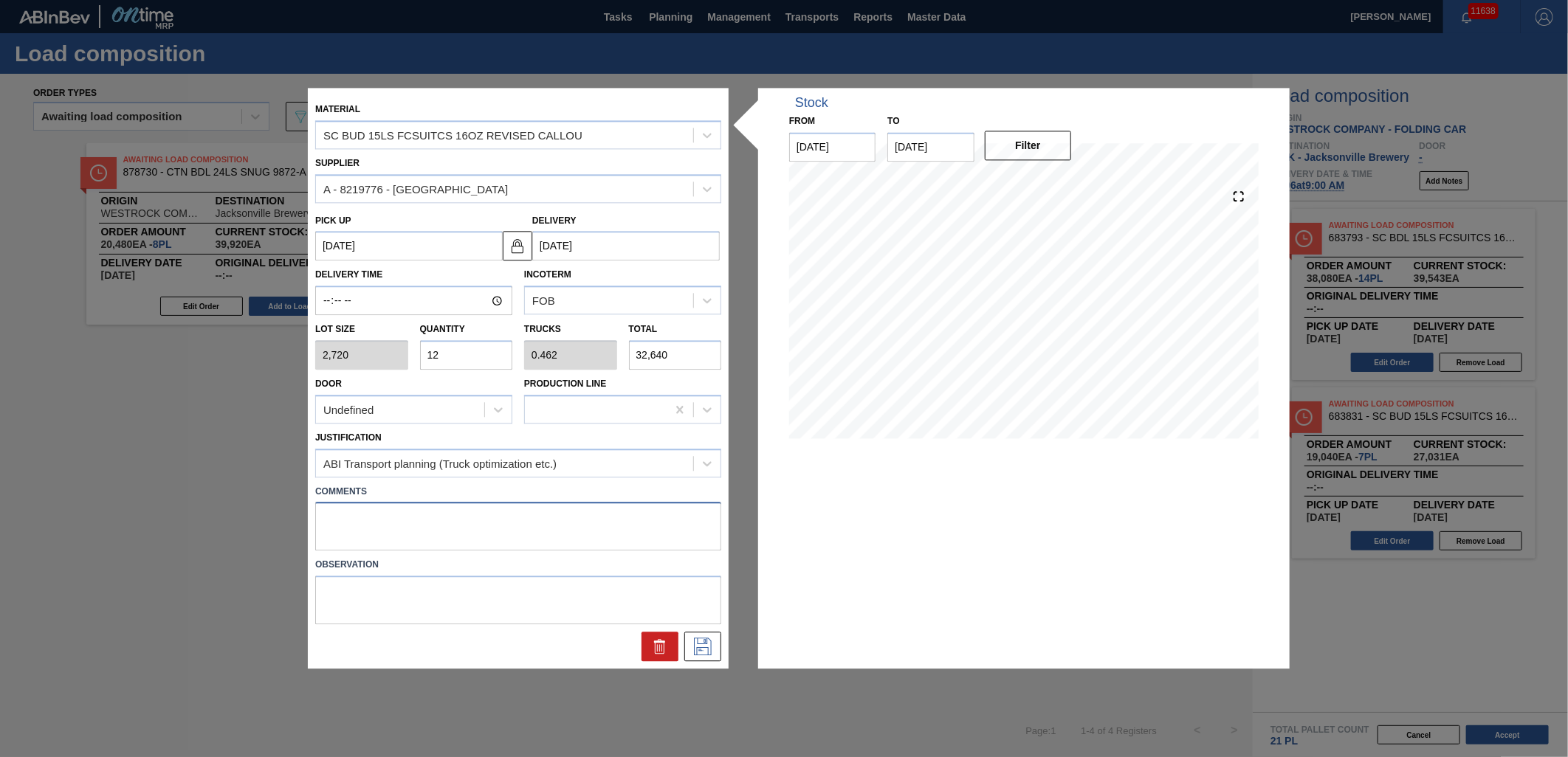
click at [427, 543] on textarea at bounding box center [518, 526] width 406 height 48
type textarea "TAIL, DROP"
click at [711, 645] on icon at bounding box center [702, 647] width 17 height 17
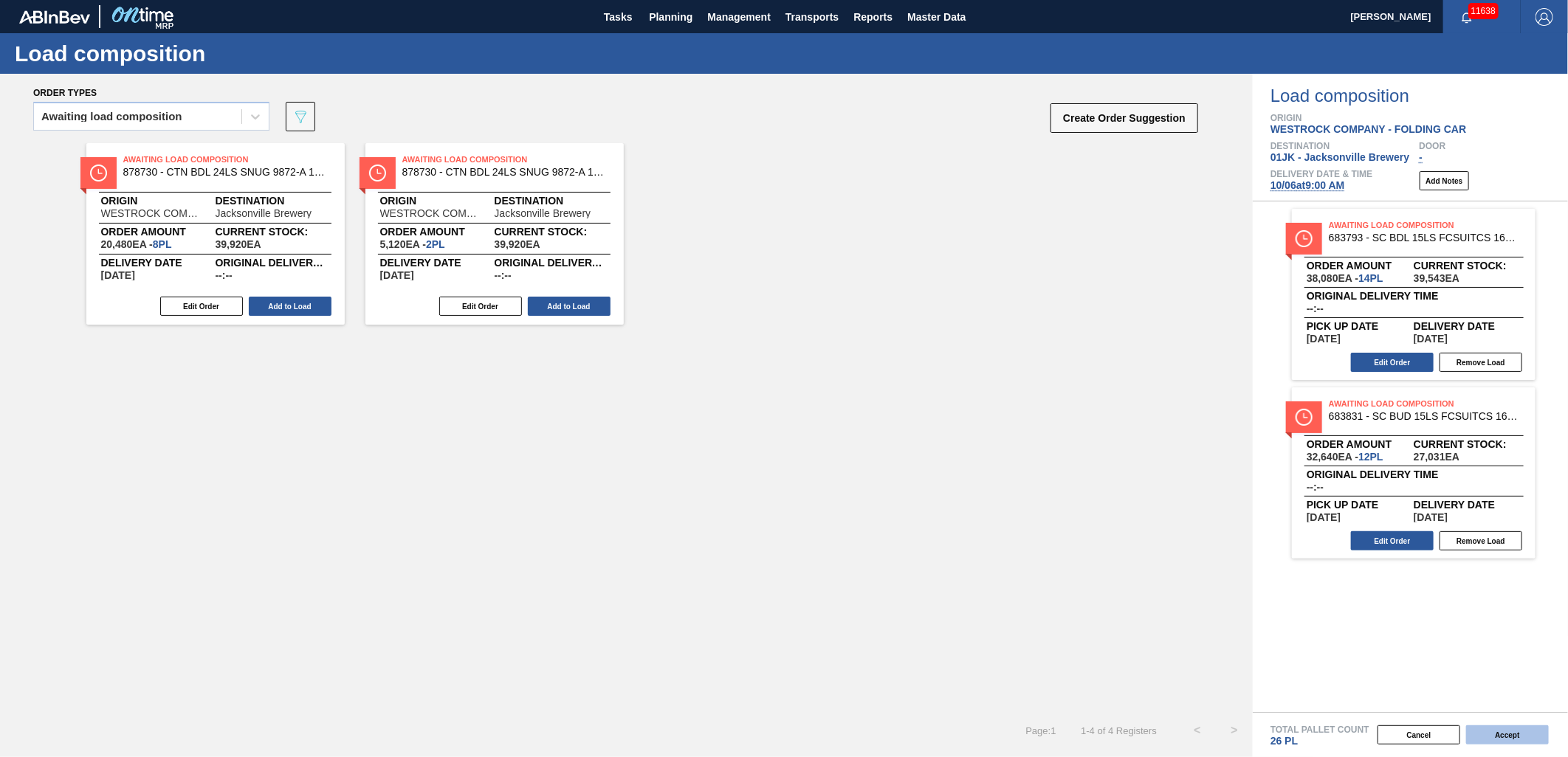
click at [1500, 736] on button "Accept" at bounding box center [1507, 735] width 83 height 19
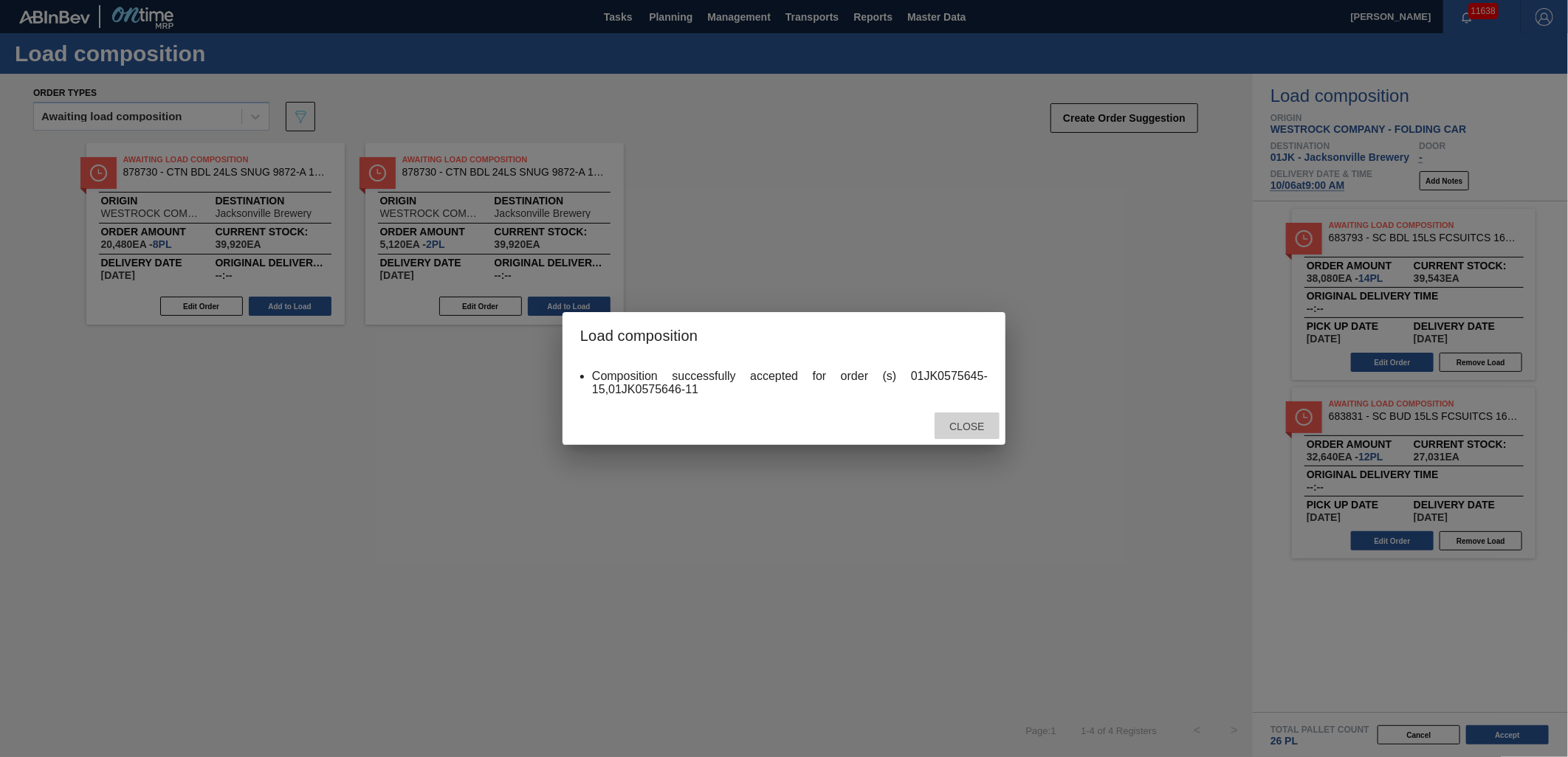
click at [949, 414] on div "Close" at bounding box center [966, 426] width 65 height 27
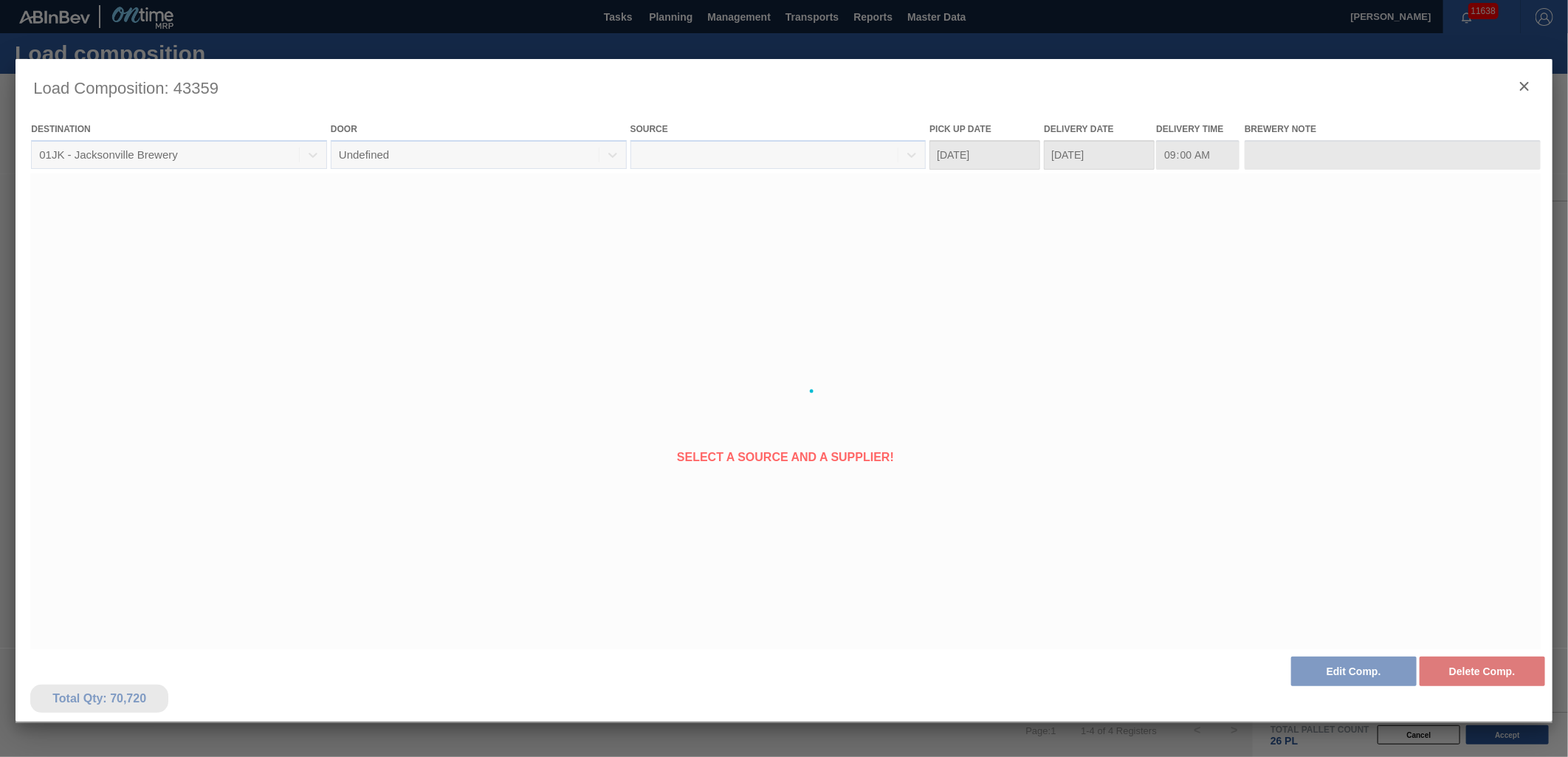
type Date "[DATE]"
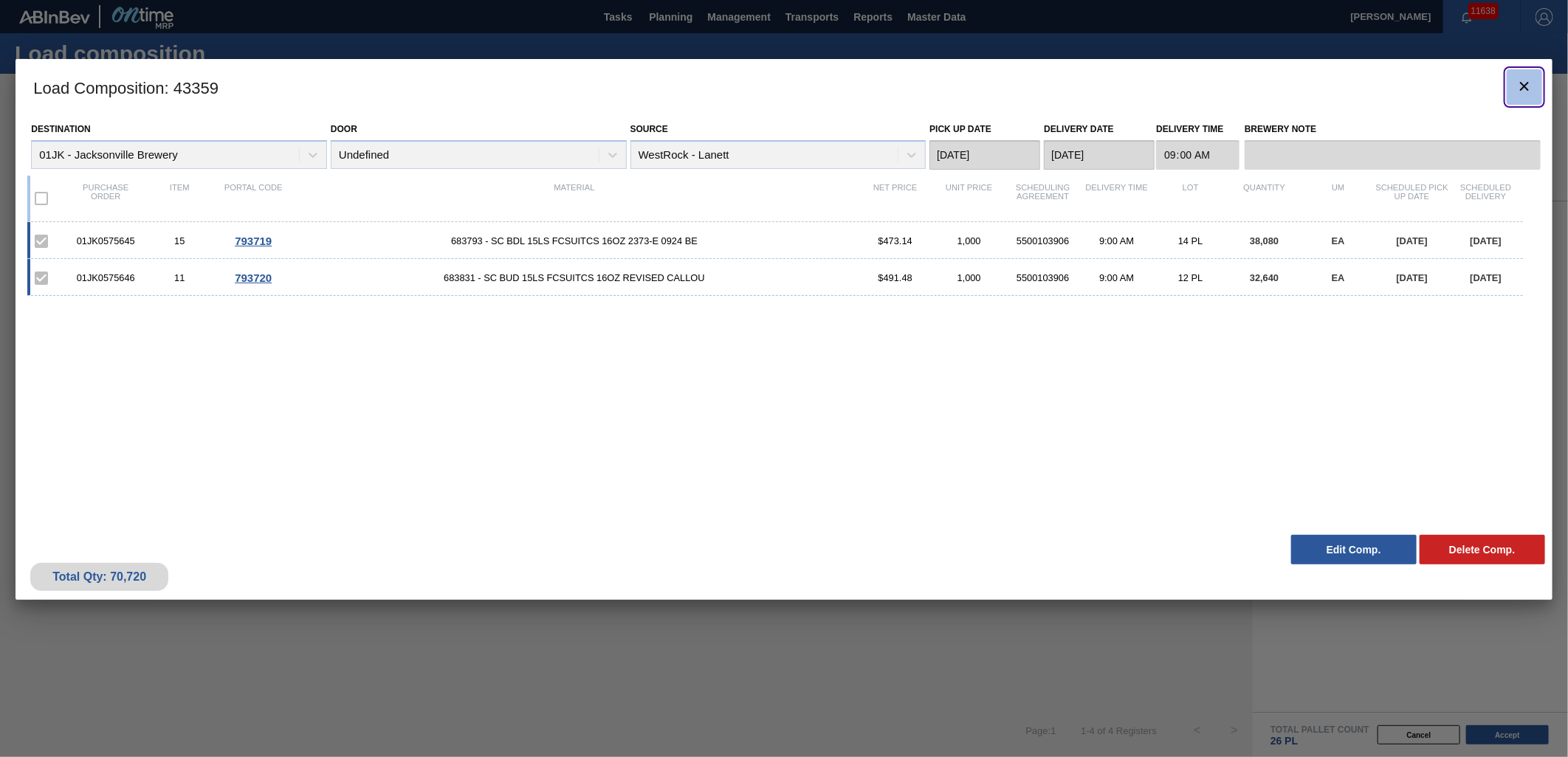
click at [1531, 84] on icon "botão de ícone" at bounding box center [1524, 86] width 17 height 17
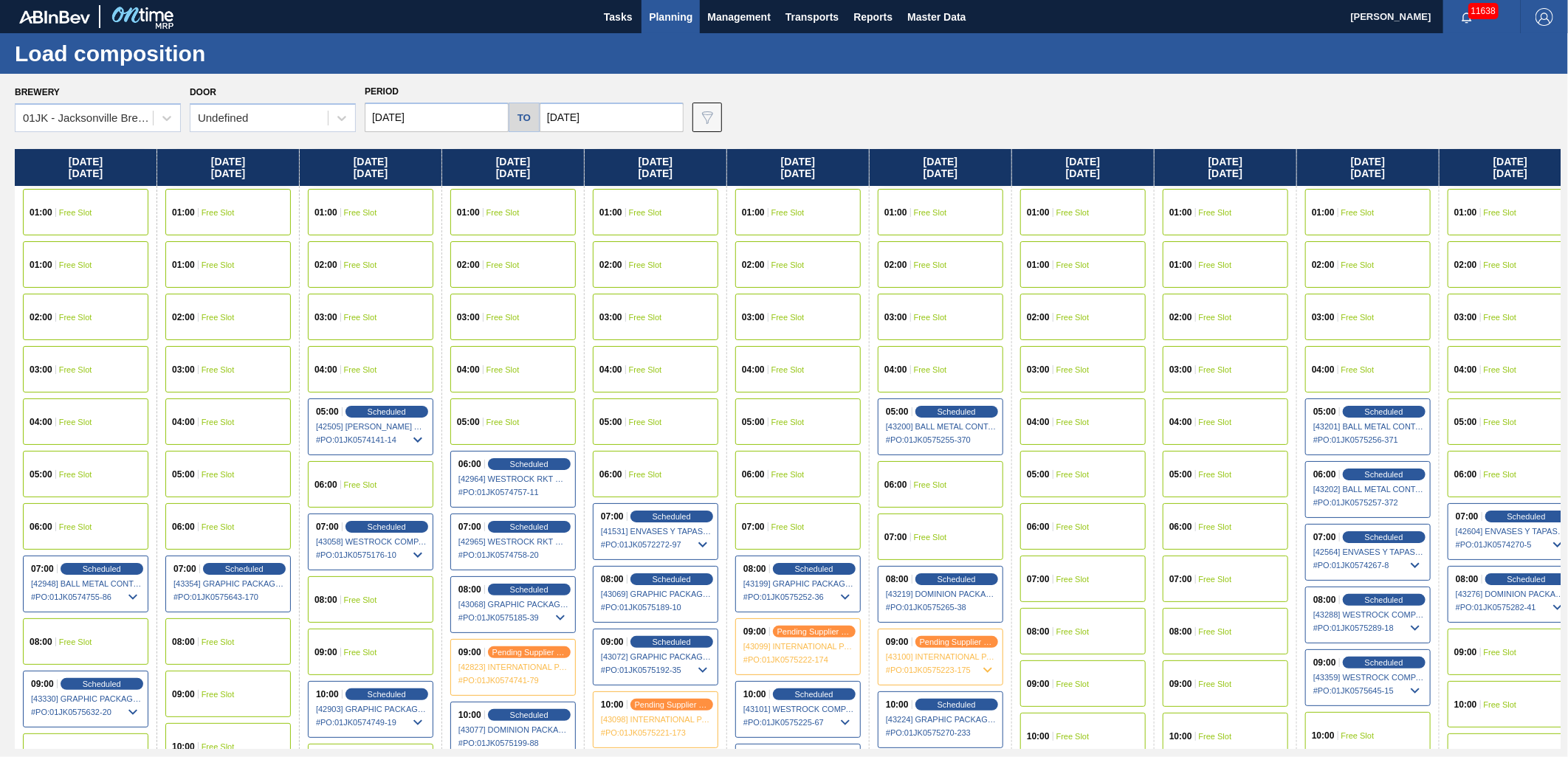
scroll to position [164, 0]
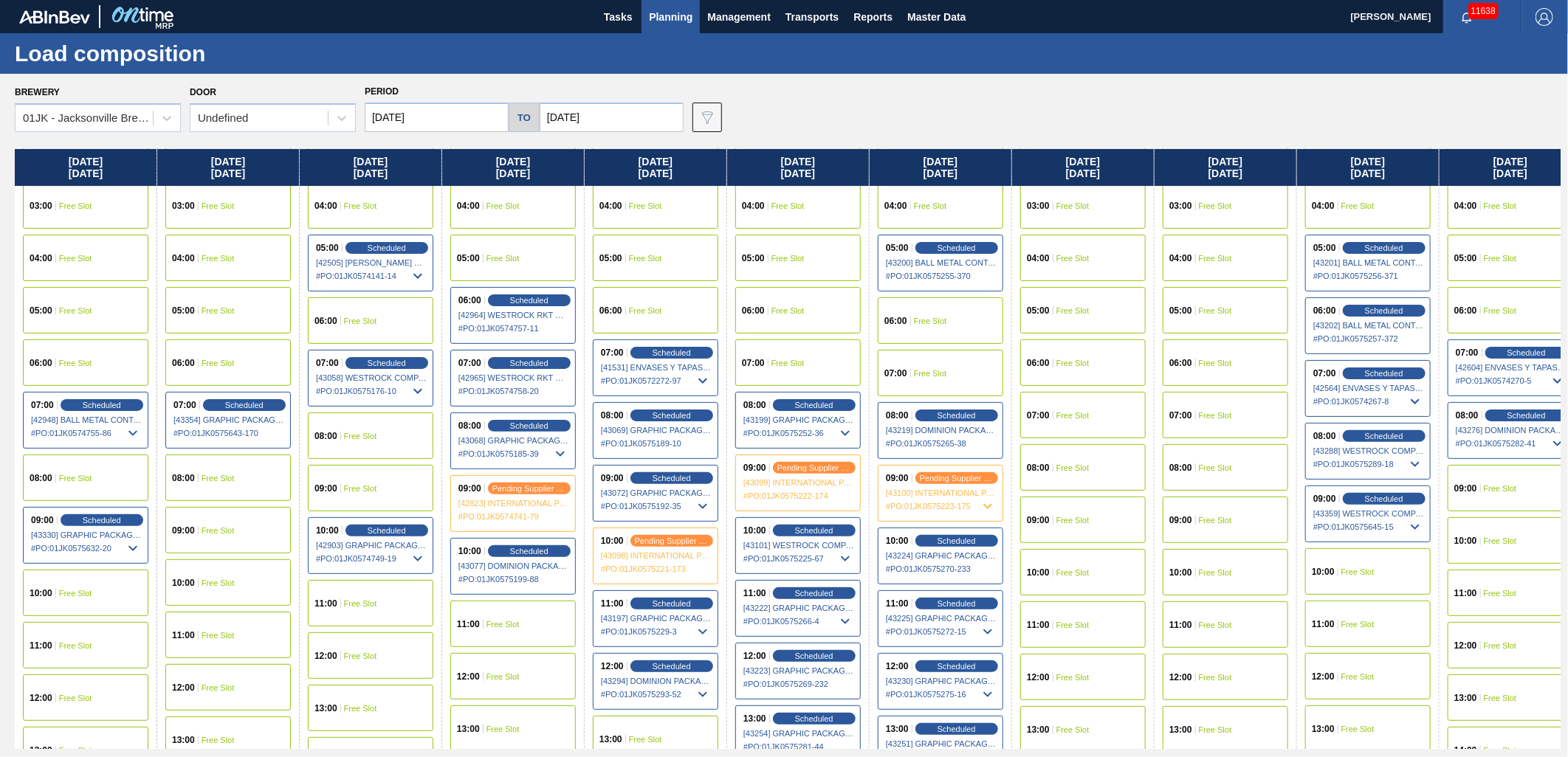
click at [1384, 555] on div "10:00 Free Slot" at bounding box center [1368, 572] width 126 height 46
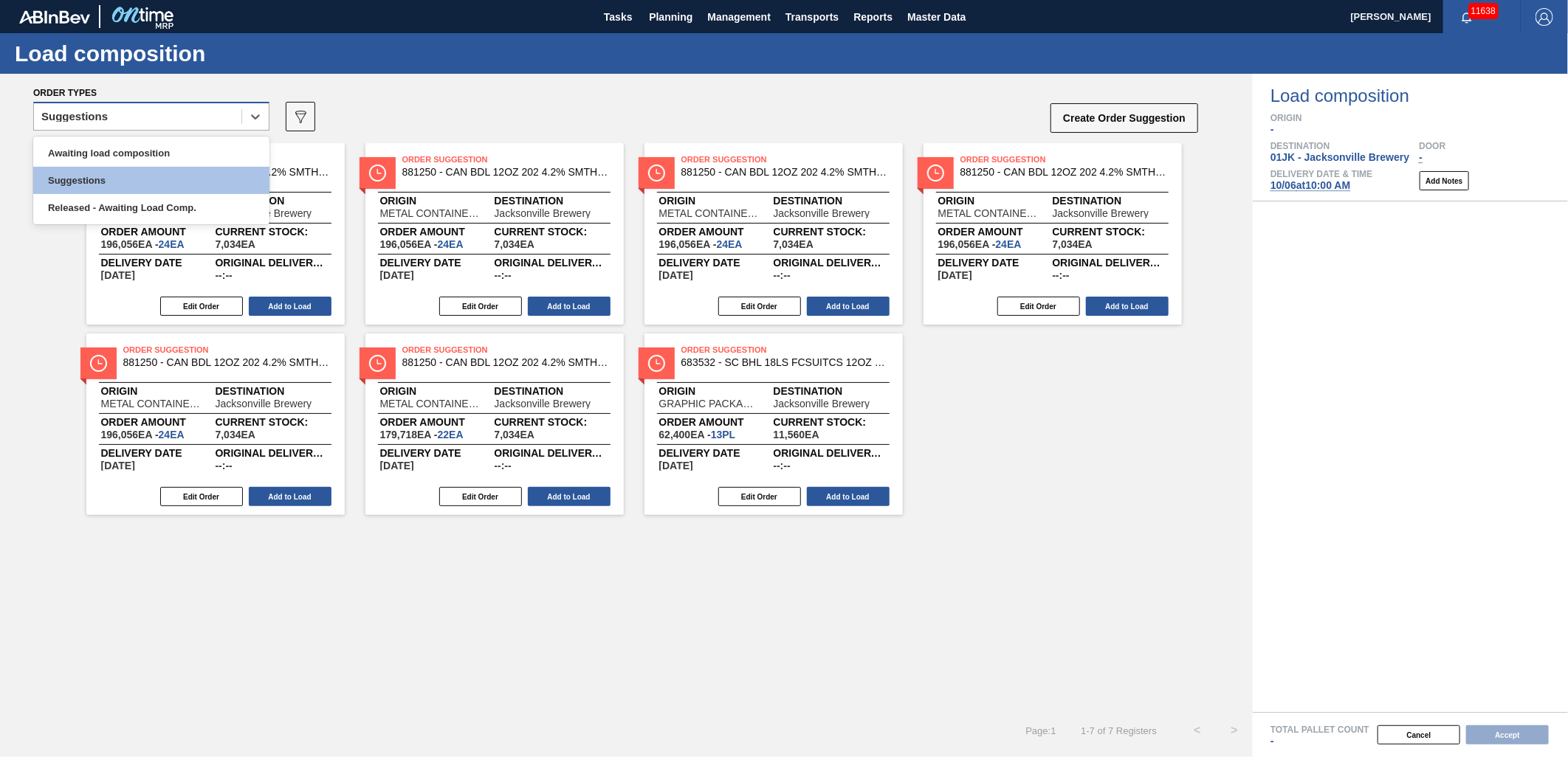
drag, startPoint x: 242, startPoint y: 107, endPoint x: 239, endPoint y: 118, distance: 11.4
click at [241, 107] on div "Suggestions" at bounding box center [151, 116] width 236 height 29
click at [230, 141] on div "Awaiting load composition" at bounding box center [151, 153] width 236 height 27
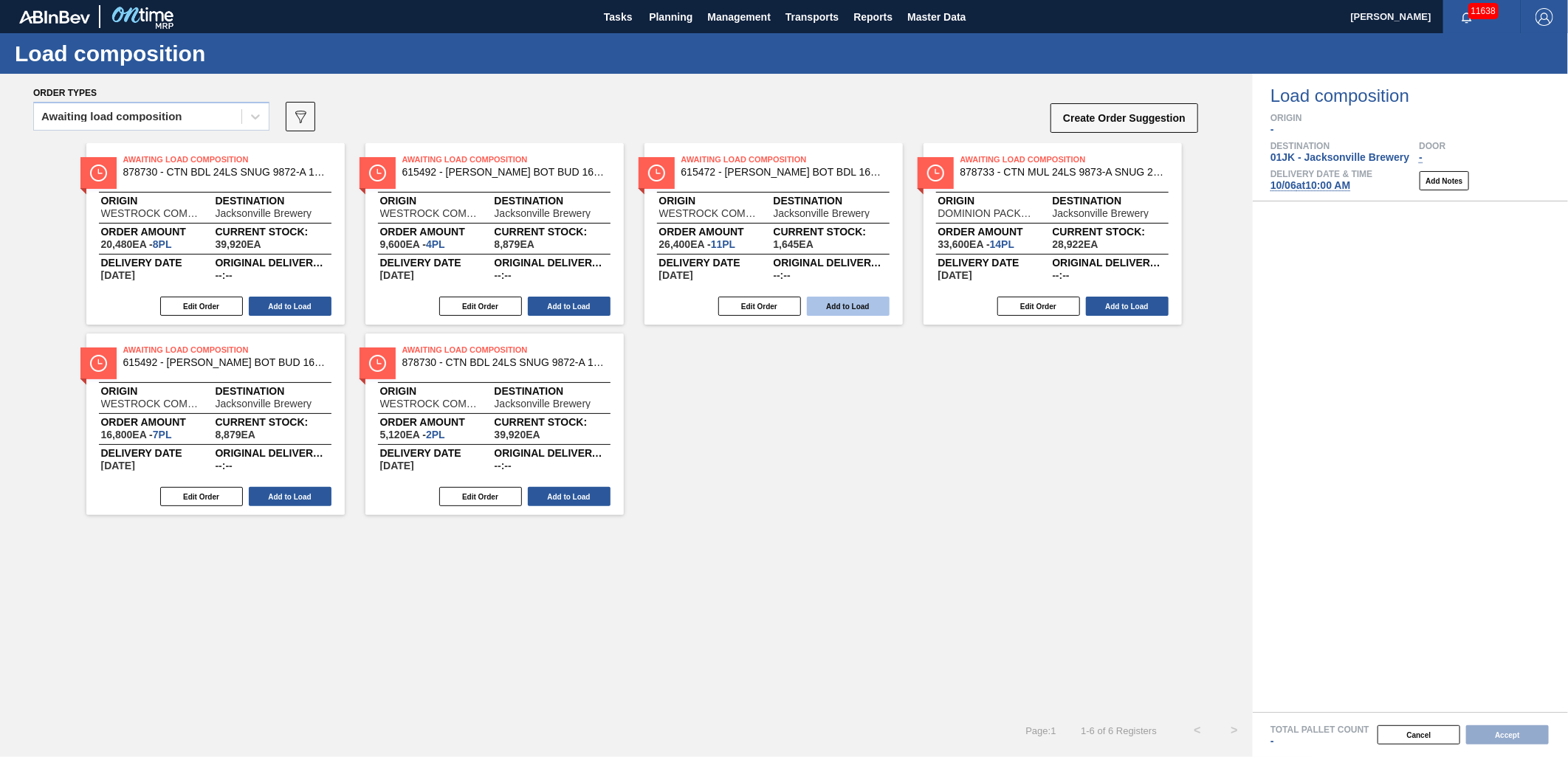
click at [867, 298] on button "Add to Load" at bounding box center [848, 306] width 83 height 19
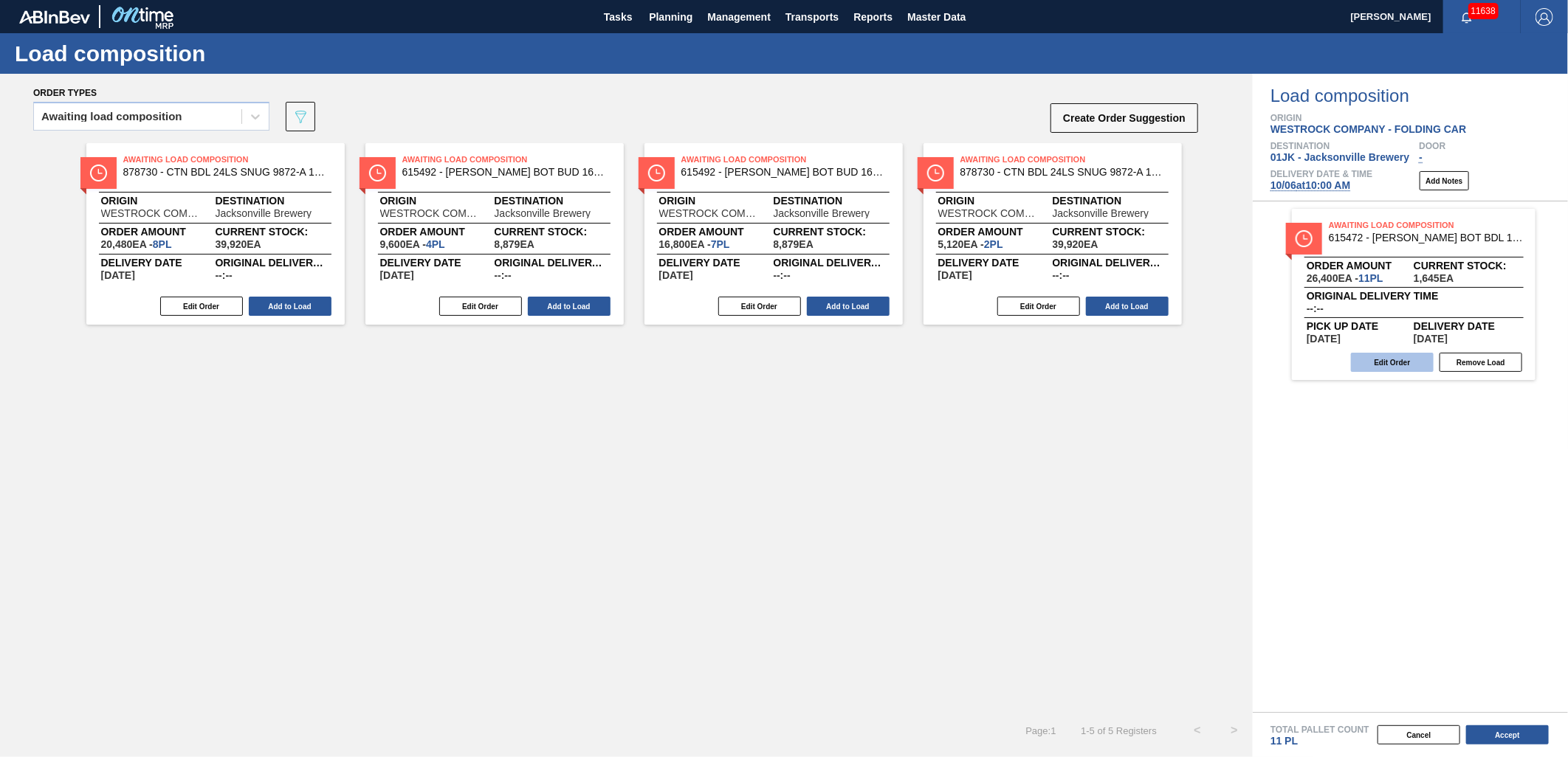
click at [1392, 360] on button "Edit Order" at bounding box center [1392, 362] width 83 height 19
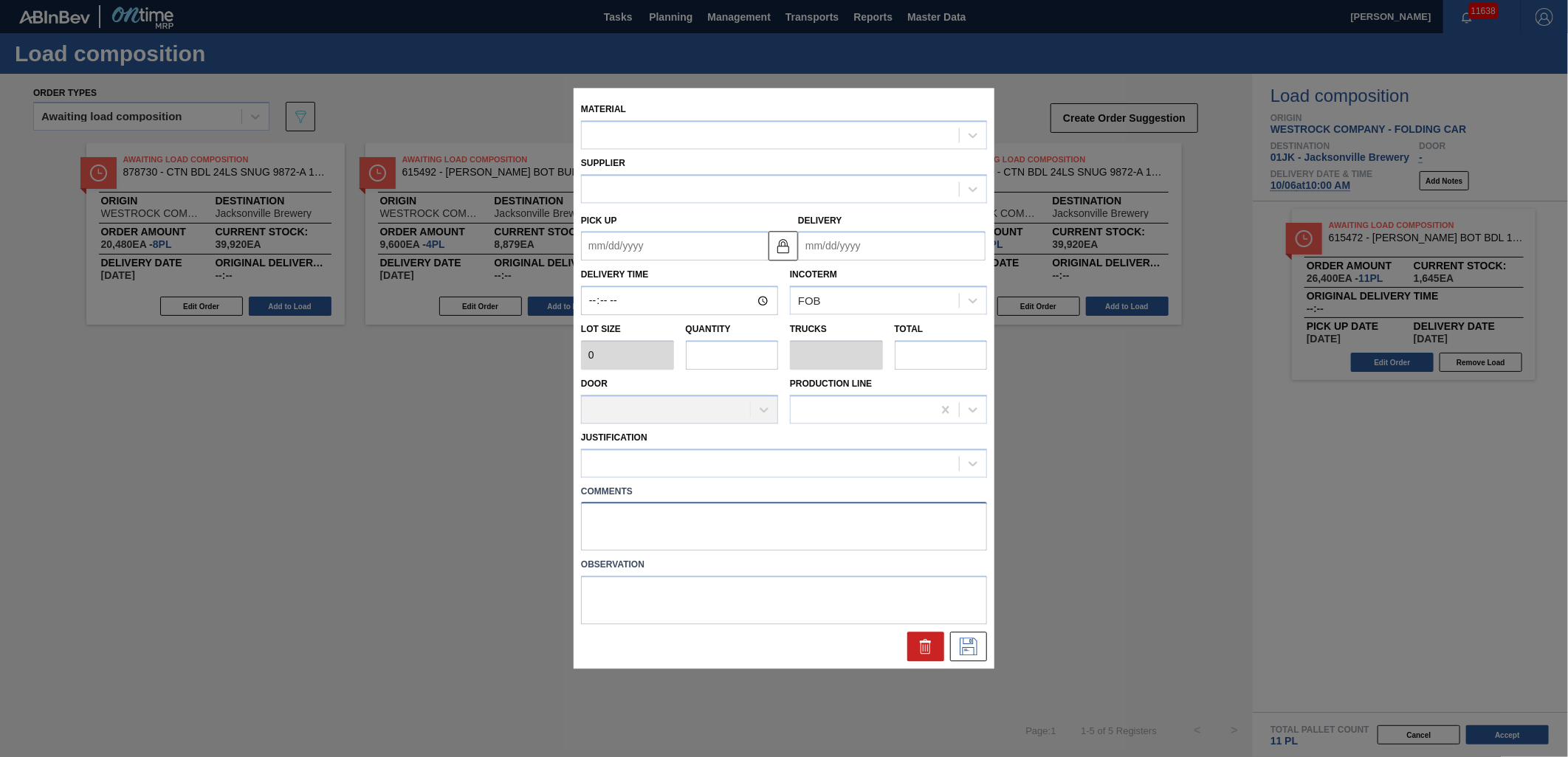
click at [854, 507] on textarea at bounding box center [784, 526] width 406 height 48
type textarea "NOSE"
type input "2,400"
type input "11"
type input "0.5"
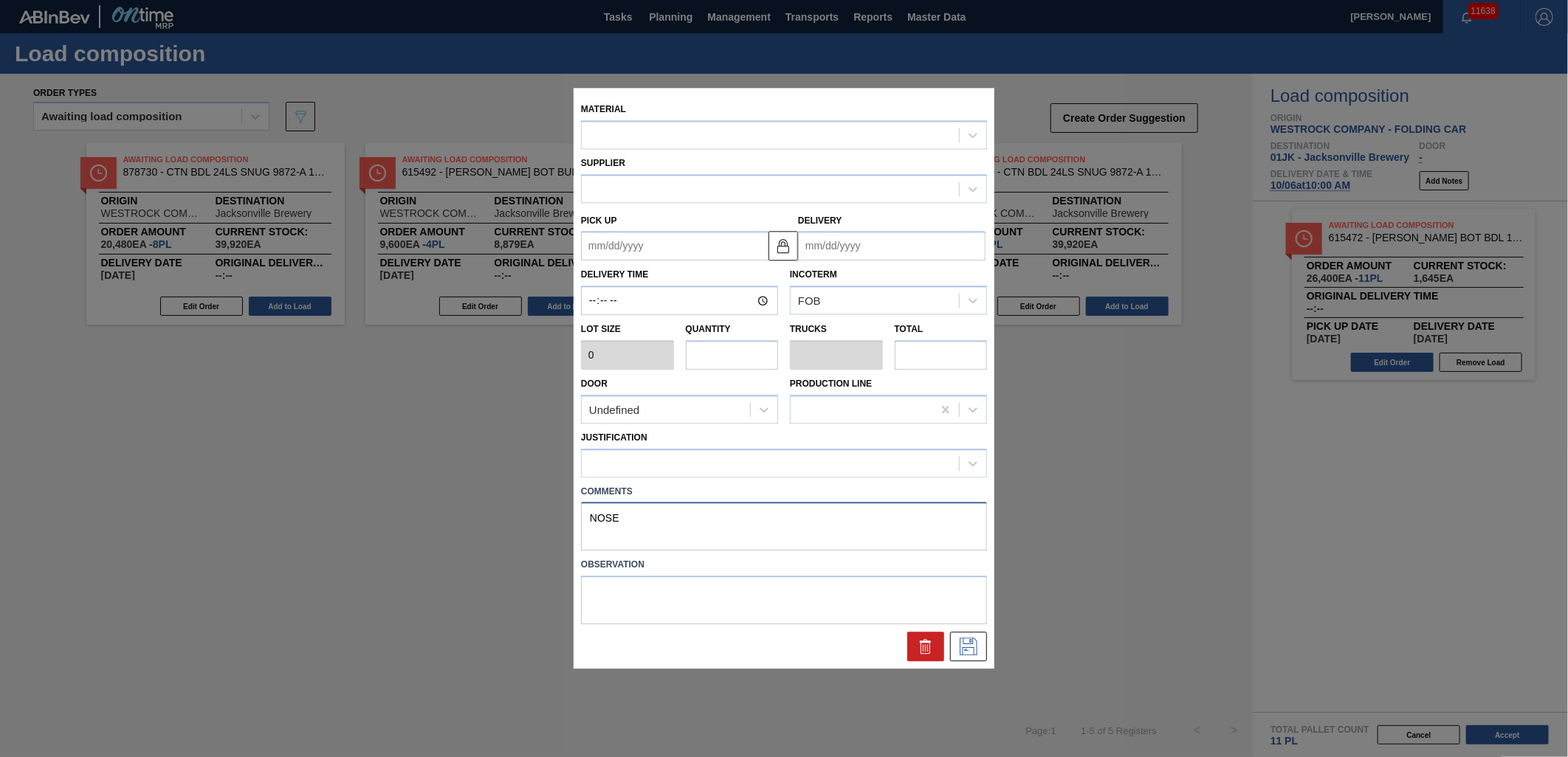
type input "26,400"
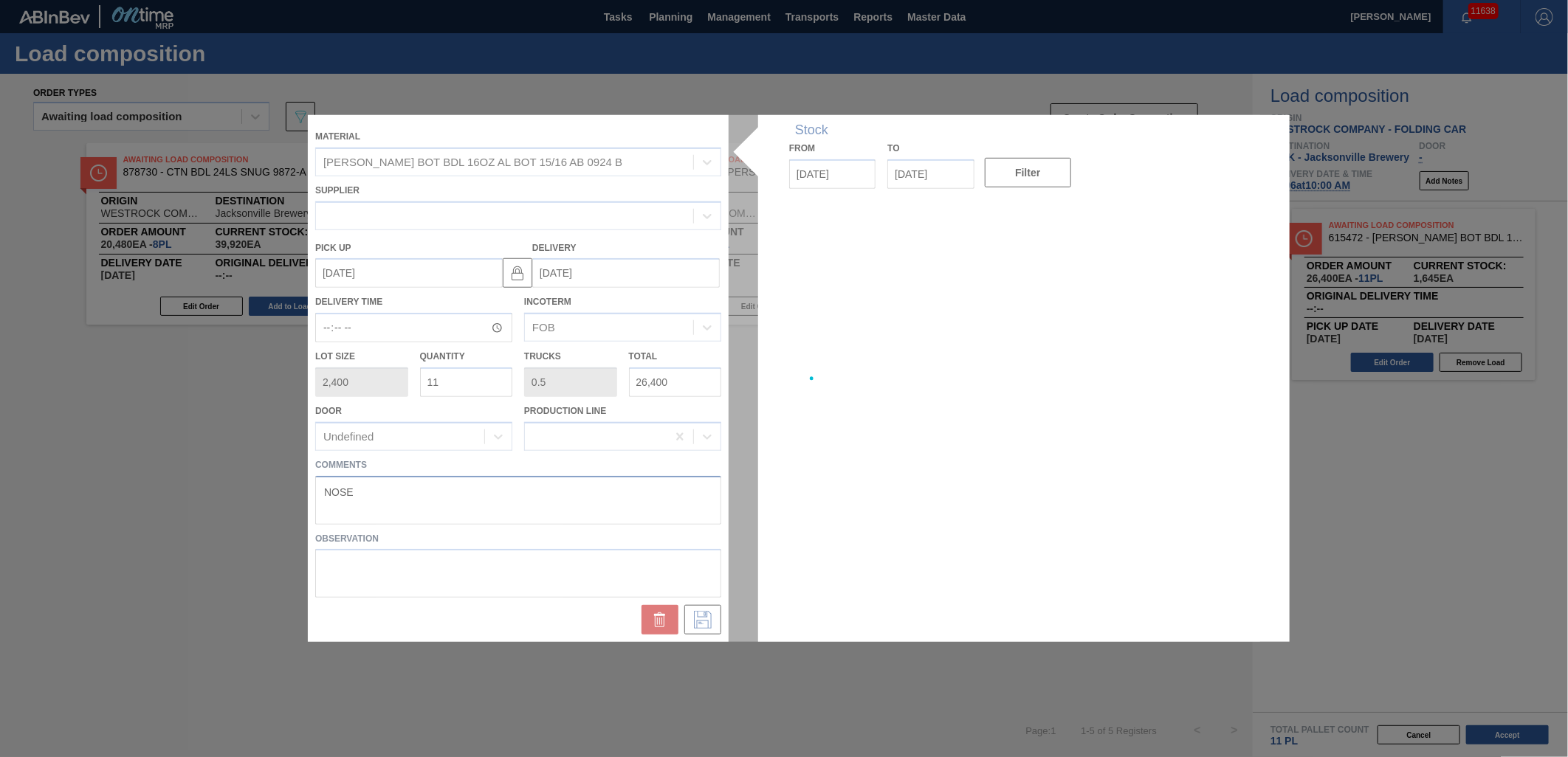
type up "[DATE]"
type input "[DATE]"
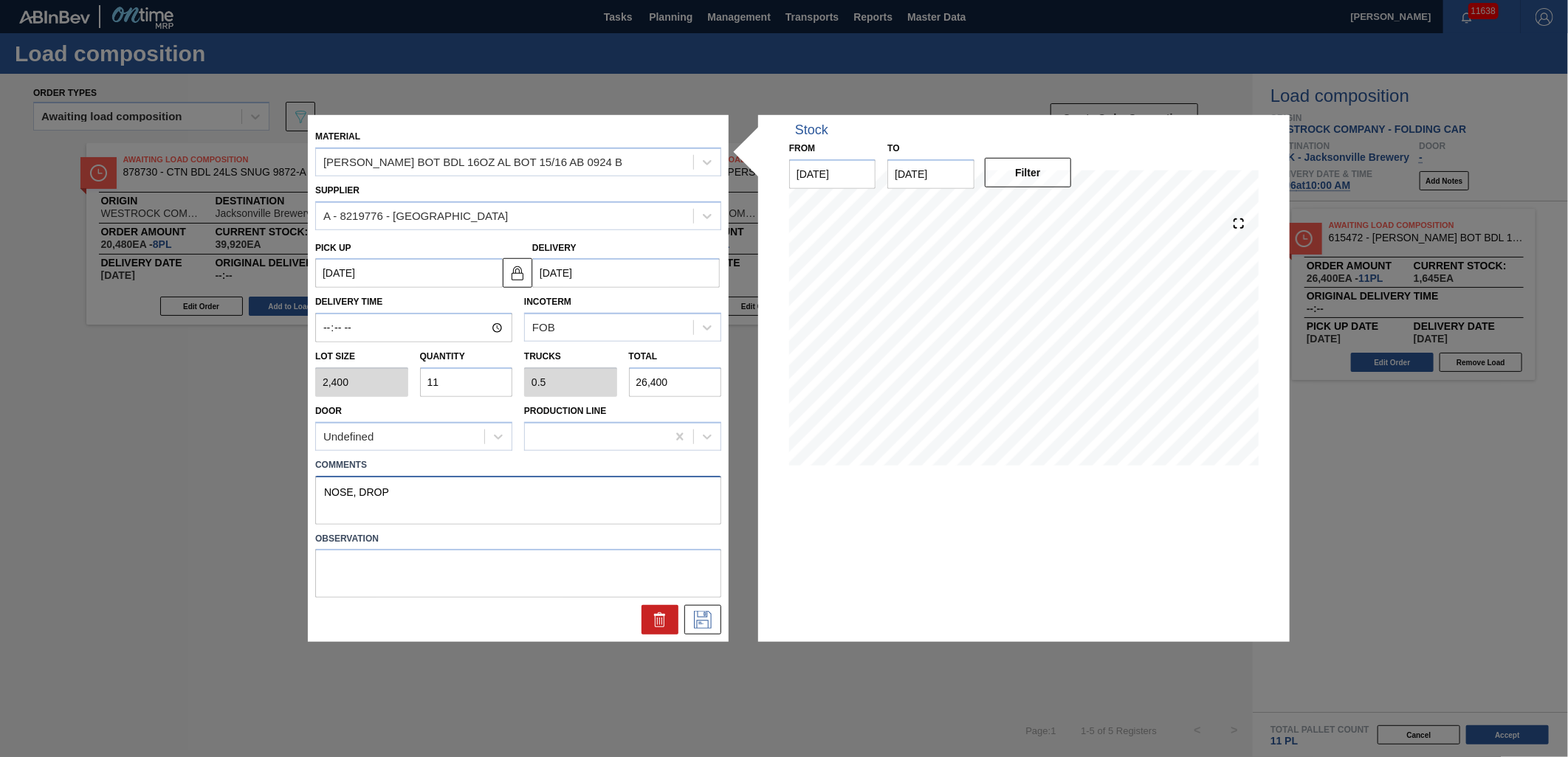
type textarea "NOSE, DROP"
drag, startPoint x: 535, startPoint y: 577, endPoint x: 556, endPoint y: 547, distance: 36.6
click at [536, 568] on textarea at bounding box center [518, 573] width 406 height 48
click at [702, 615] on icon at bounding box center [702, 620] width 23 height 17
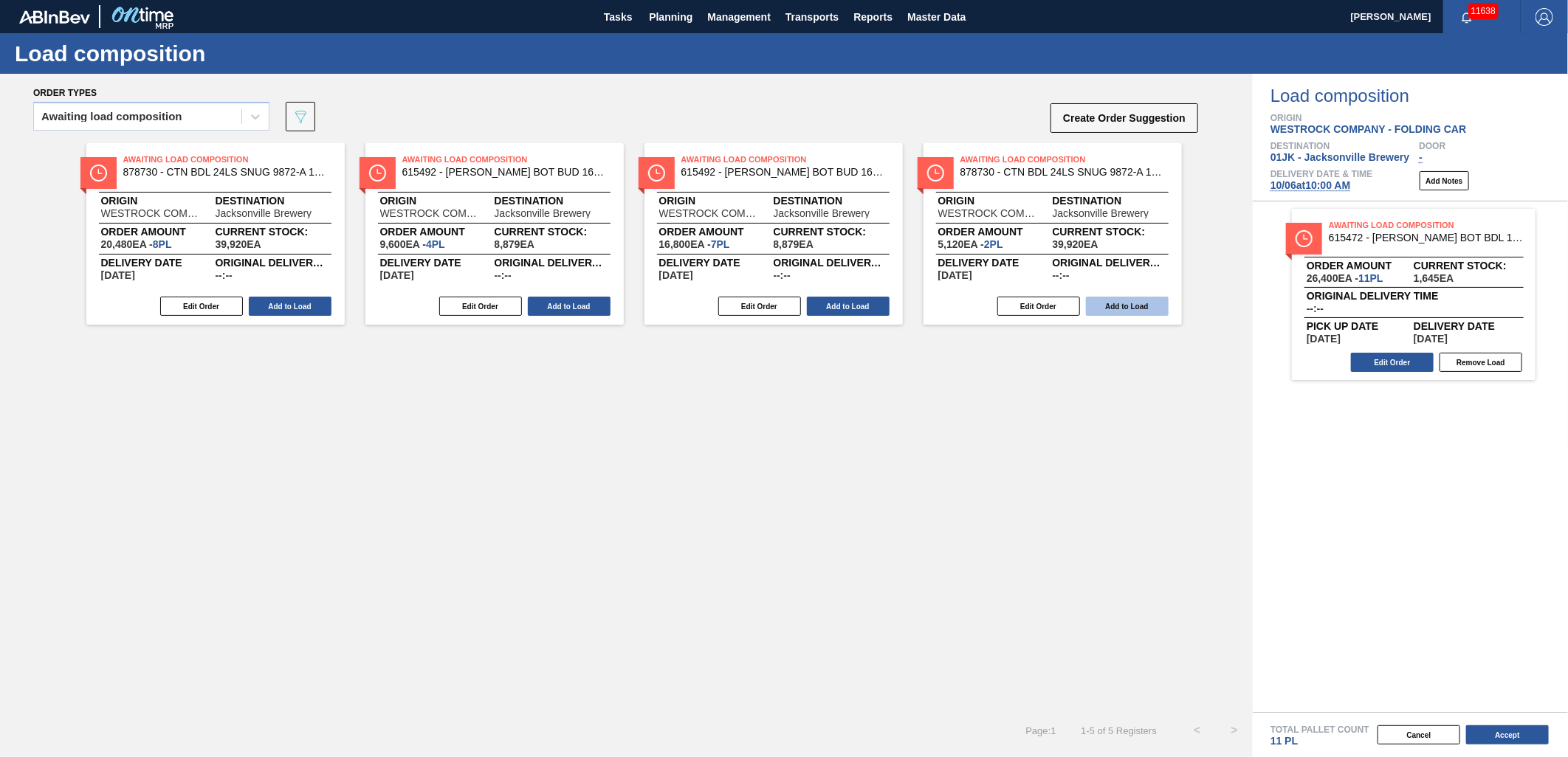
click at [840, 308] on button "Add to Load" at bounding box center [848, 306] width 83 height 19
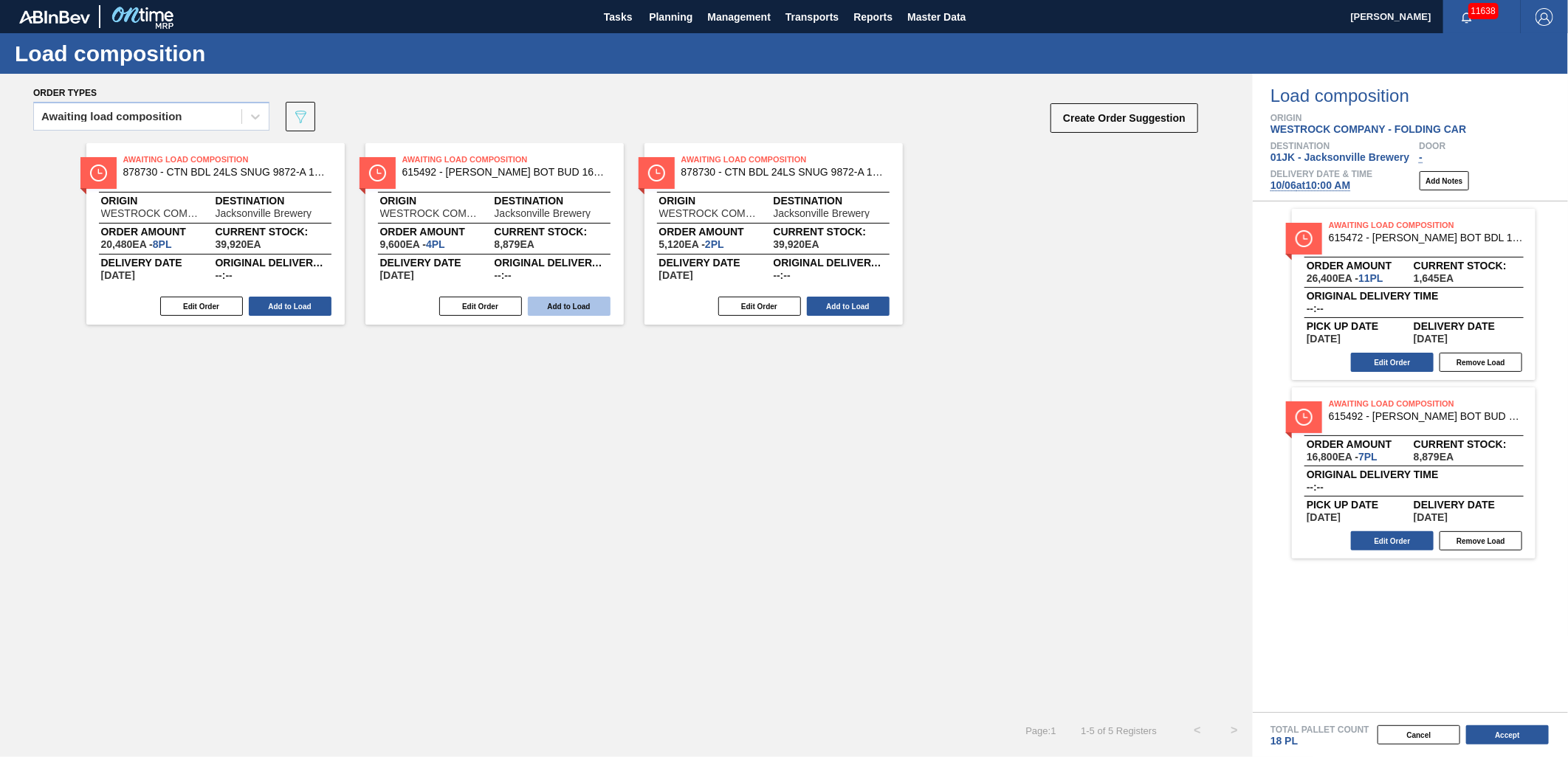
click at [586, 305] on button "Add to Load" at bounding box center [569, 306] width 83 height 19
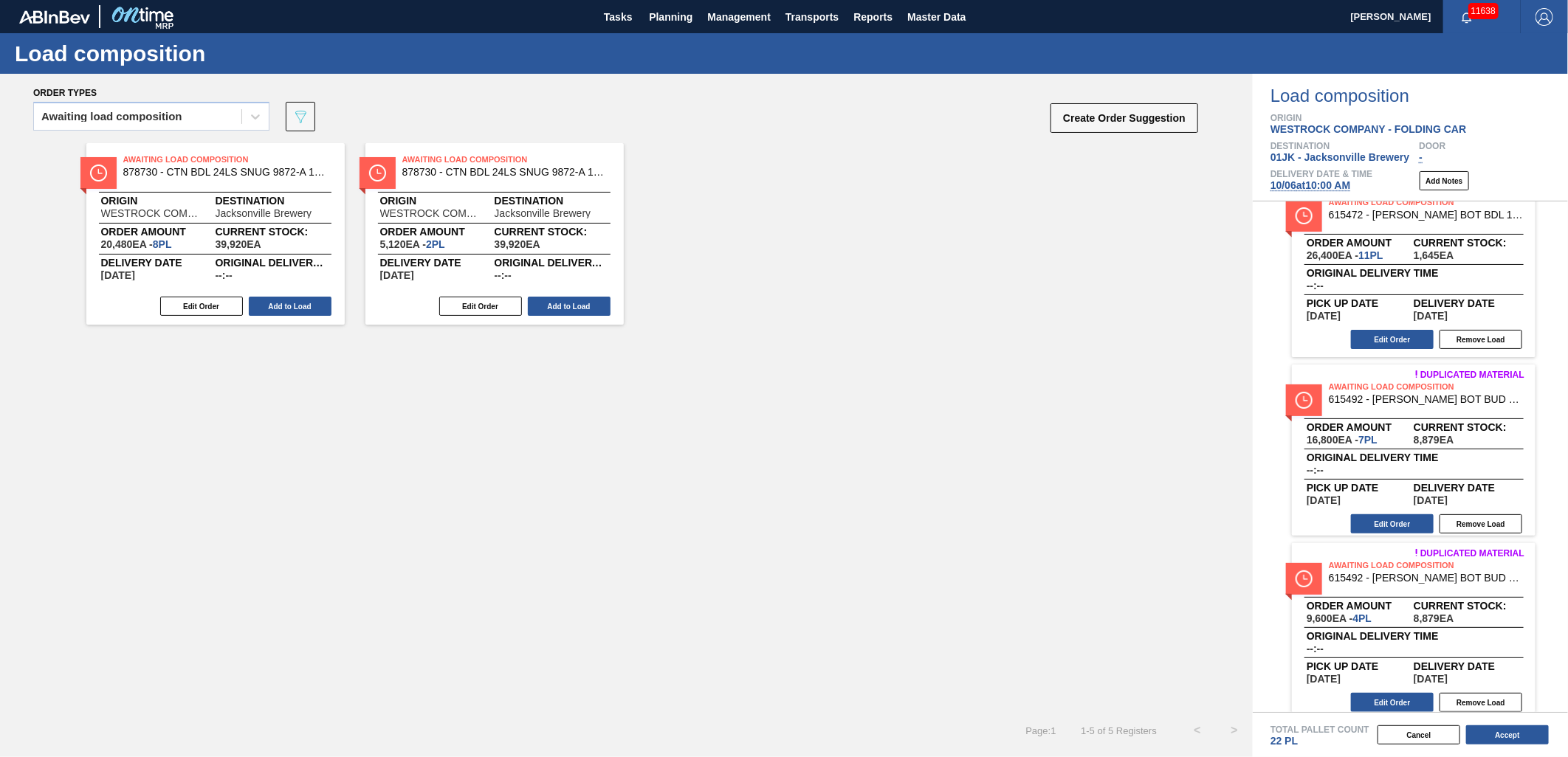
scroll to position [31, 0]
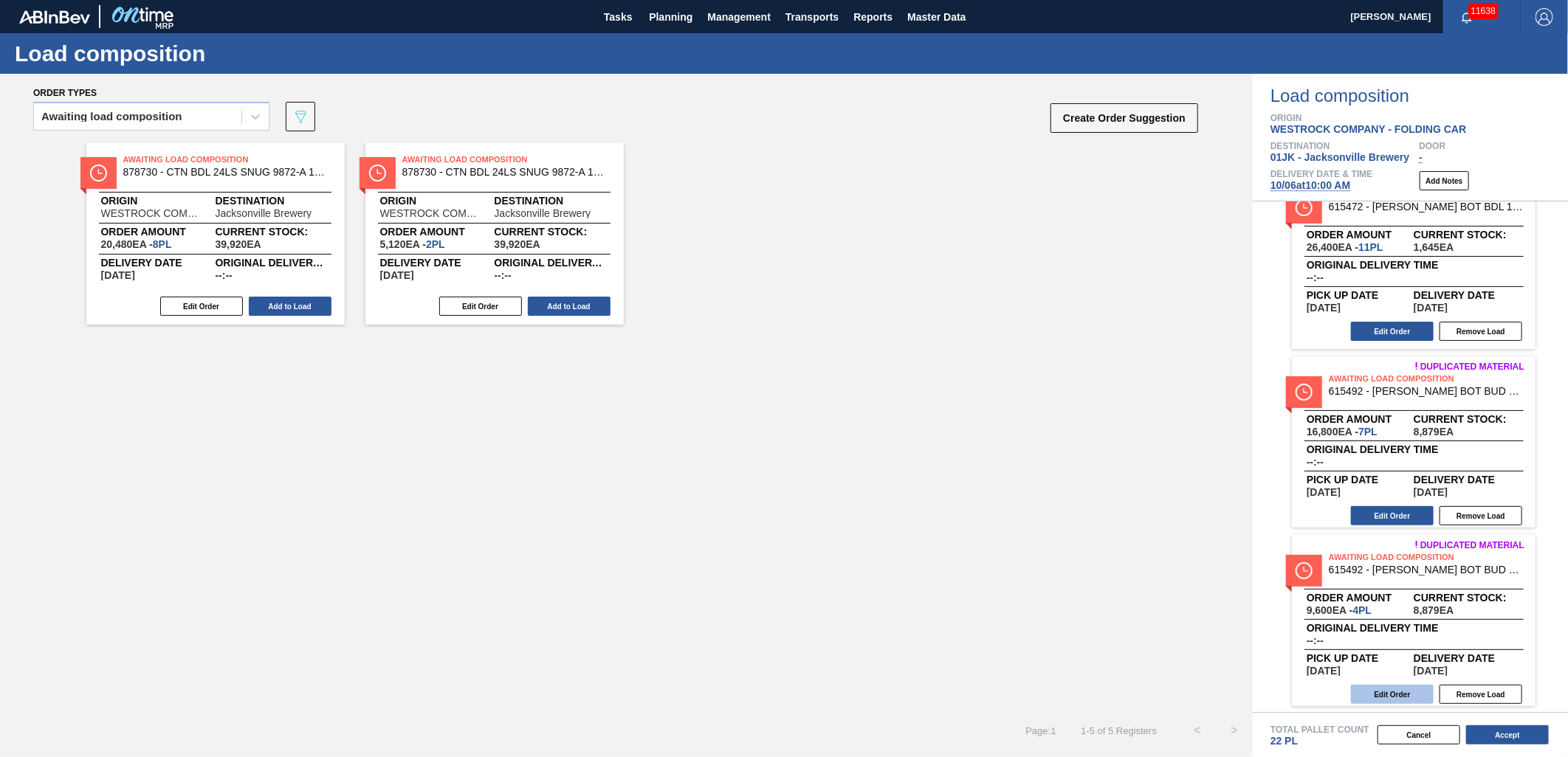
click at [1406, 695] on button "Edit Order" at bounding box center [1392, 694] width 83 height 19
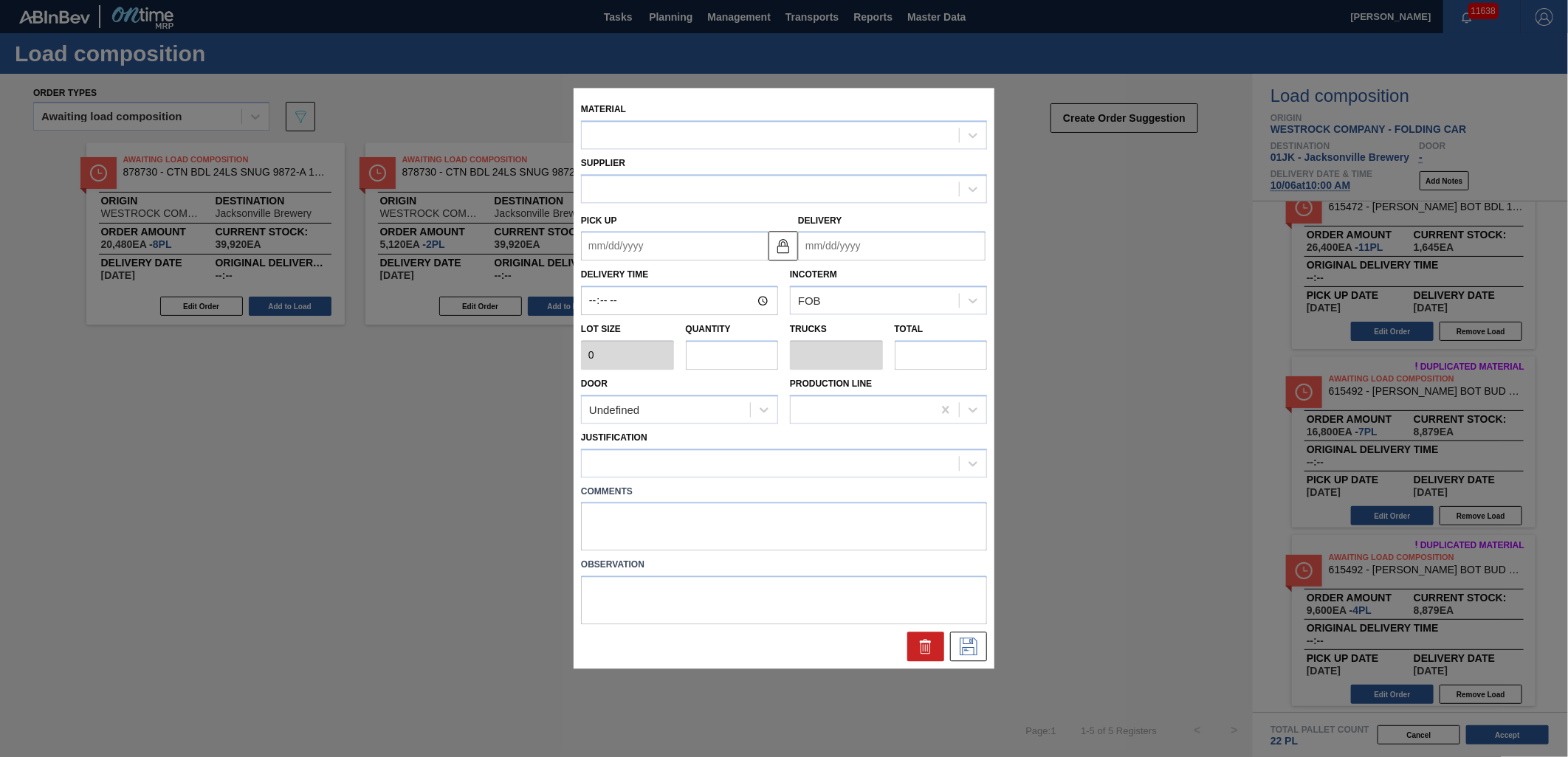
type input "2,400"
type input "4"
type input "0.154"
type input "9,600"
type up "[DATE]"
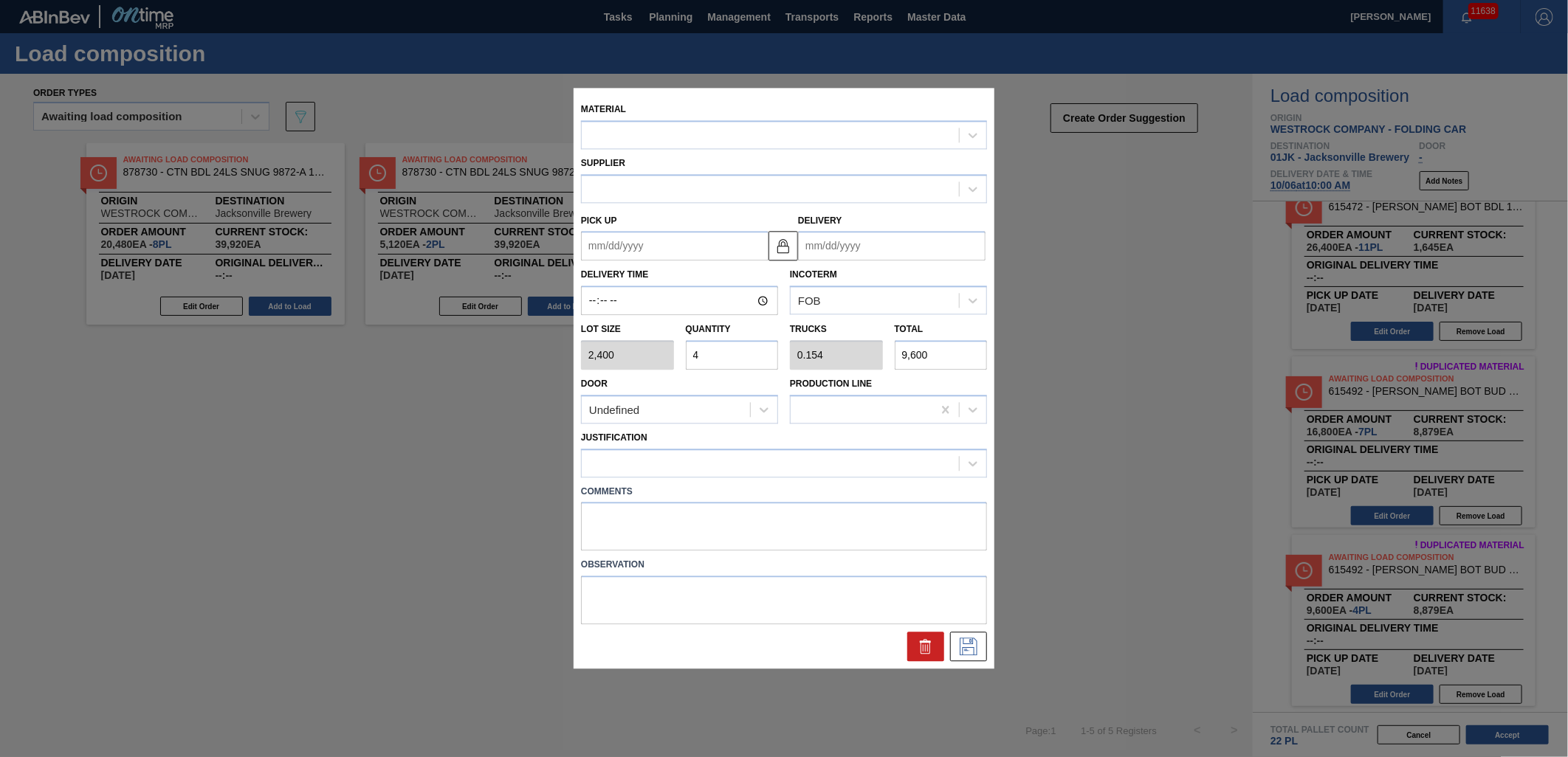
type input "[DATE]"
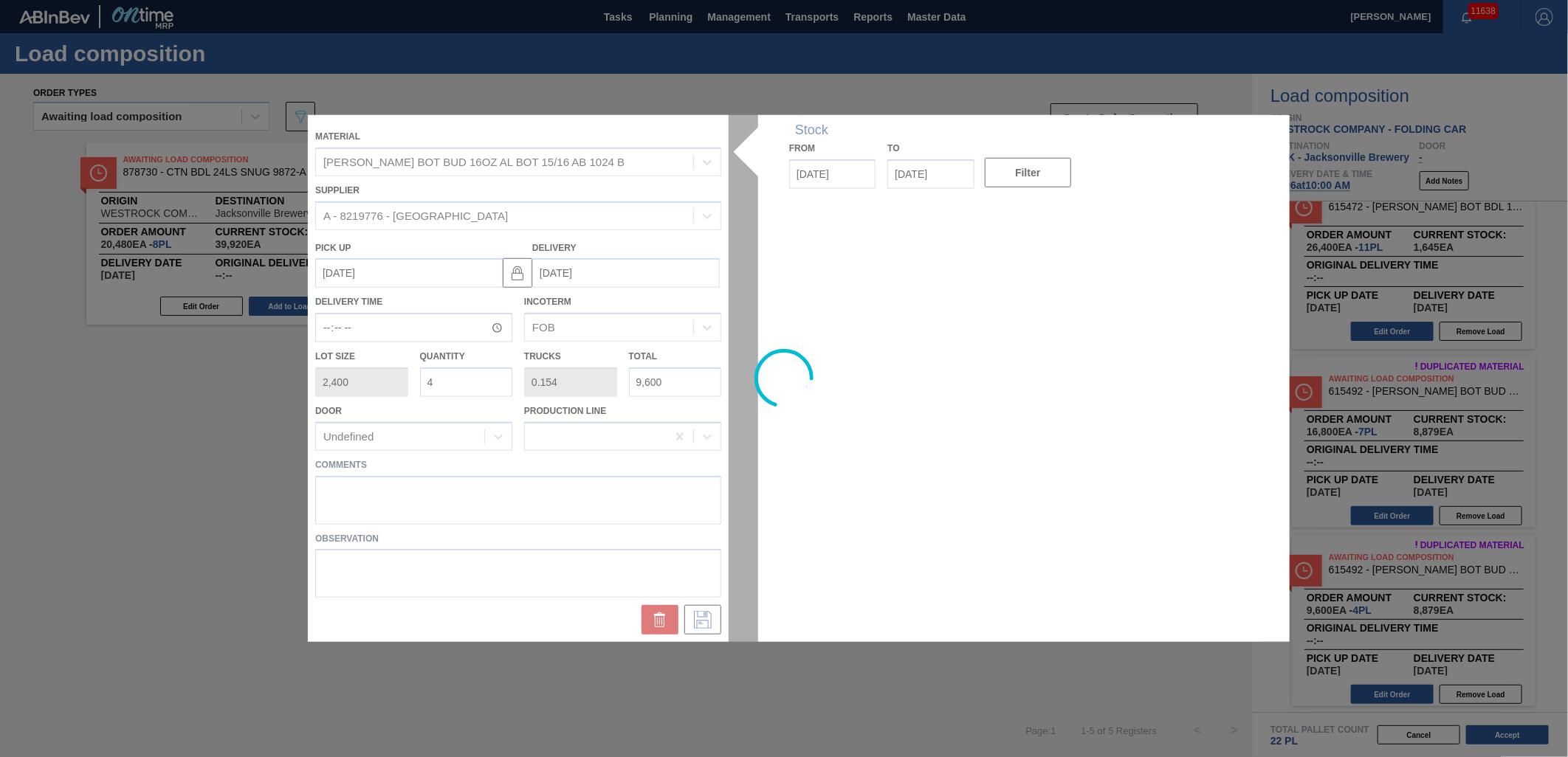
click at [478, 377] on input "4" at bounding box center [467, 381] width 93 height 30
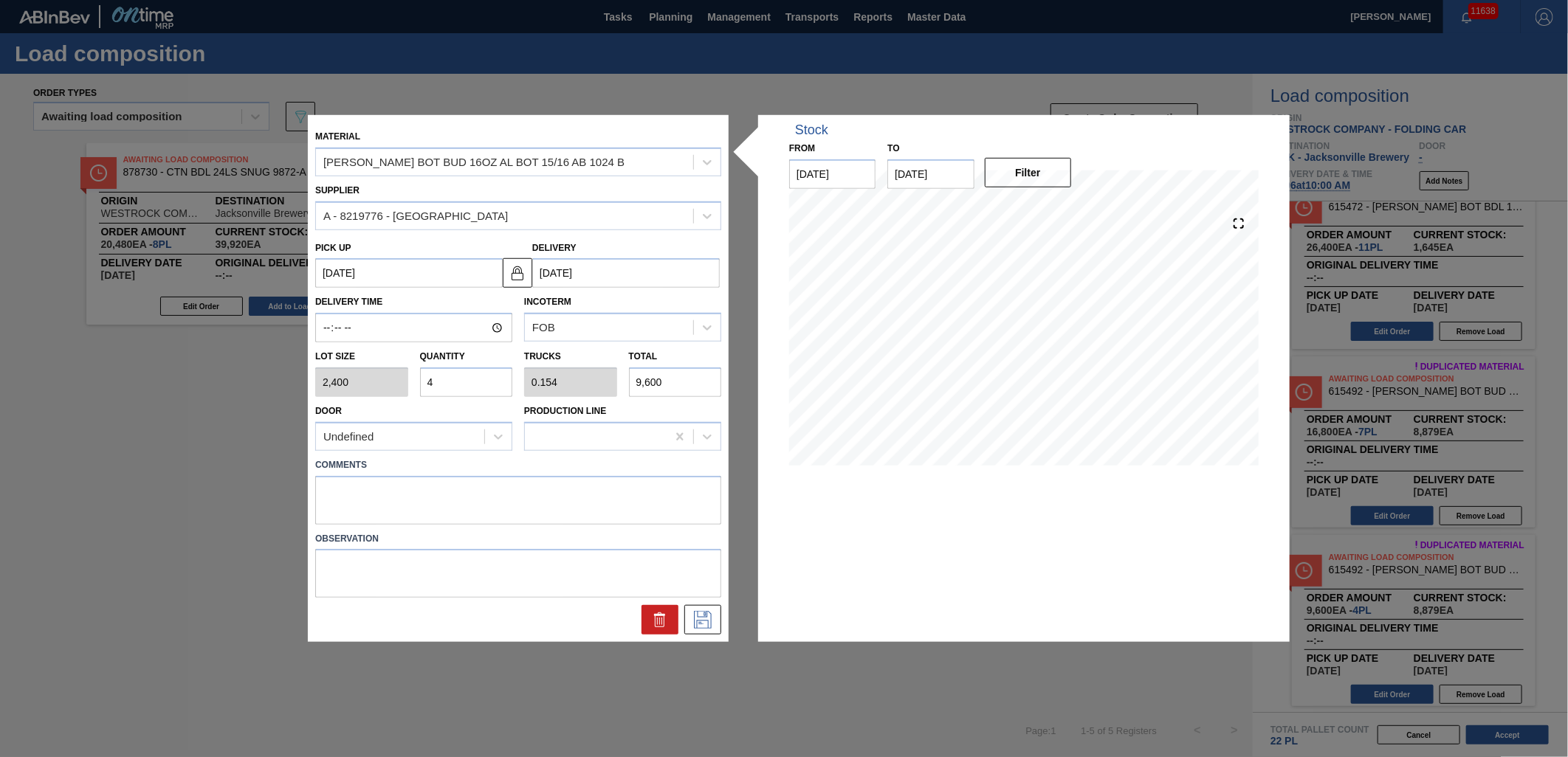
click at [478, 377] on input "4" at bounding box center [467, 381] width 93 height 30
type input "8"
type input "0.308"
type input "19,200"
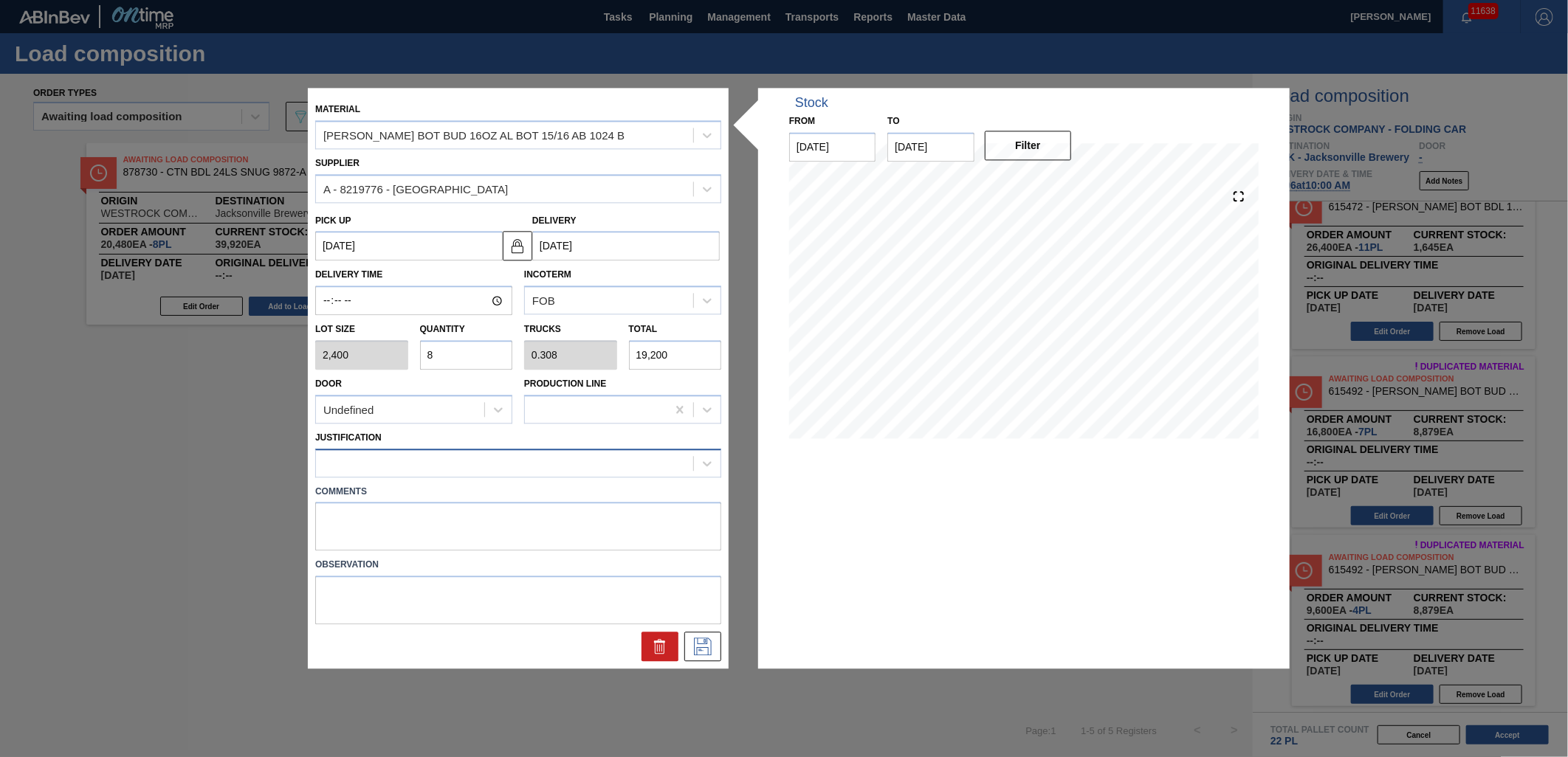
type input "8"
click at [484, 463] on div at bounding box center [504, 463] width 377 height 21
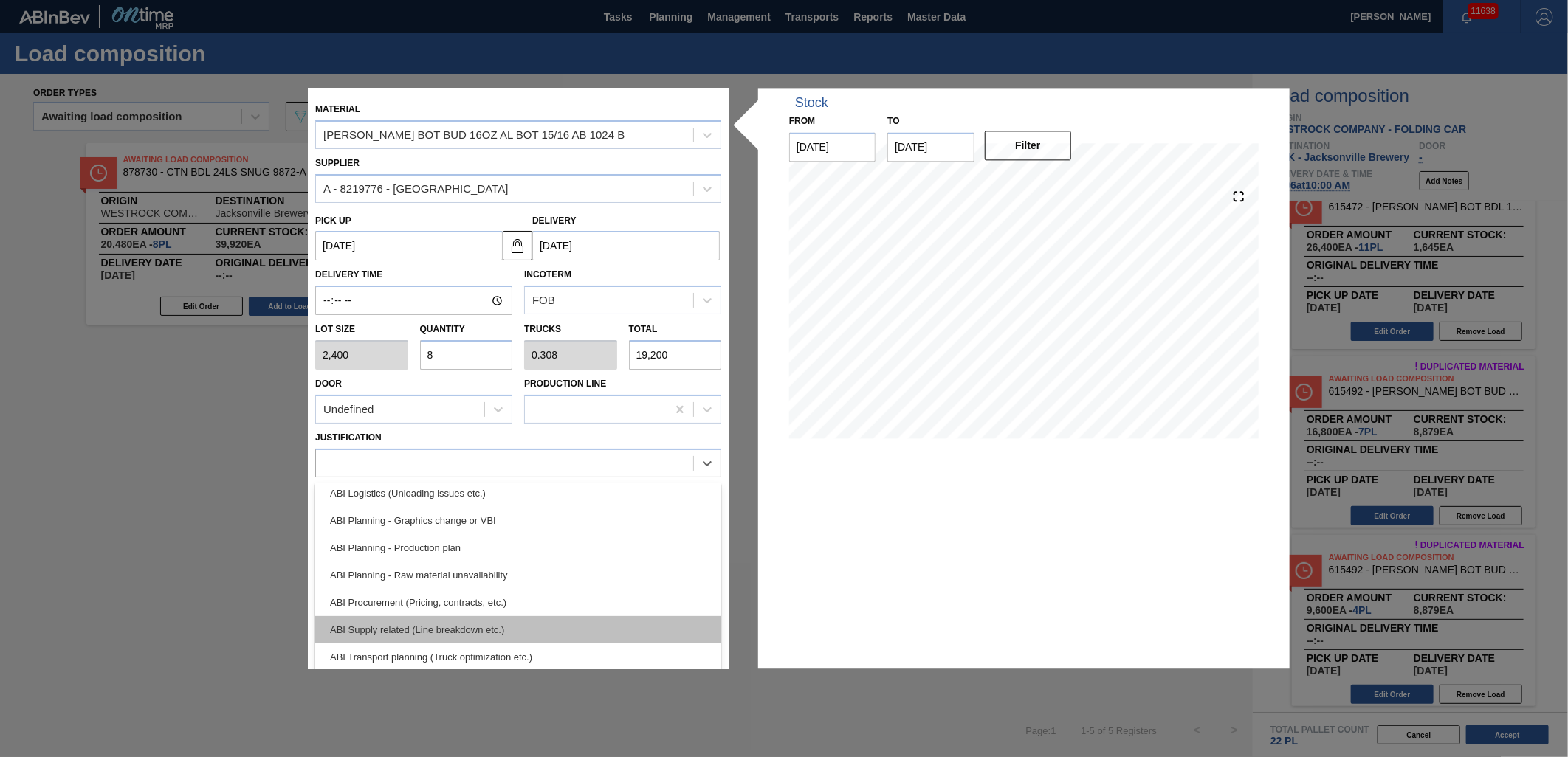
scroll to position [164, 0]
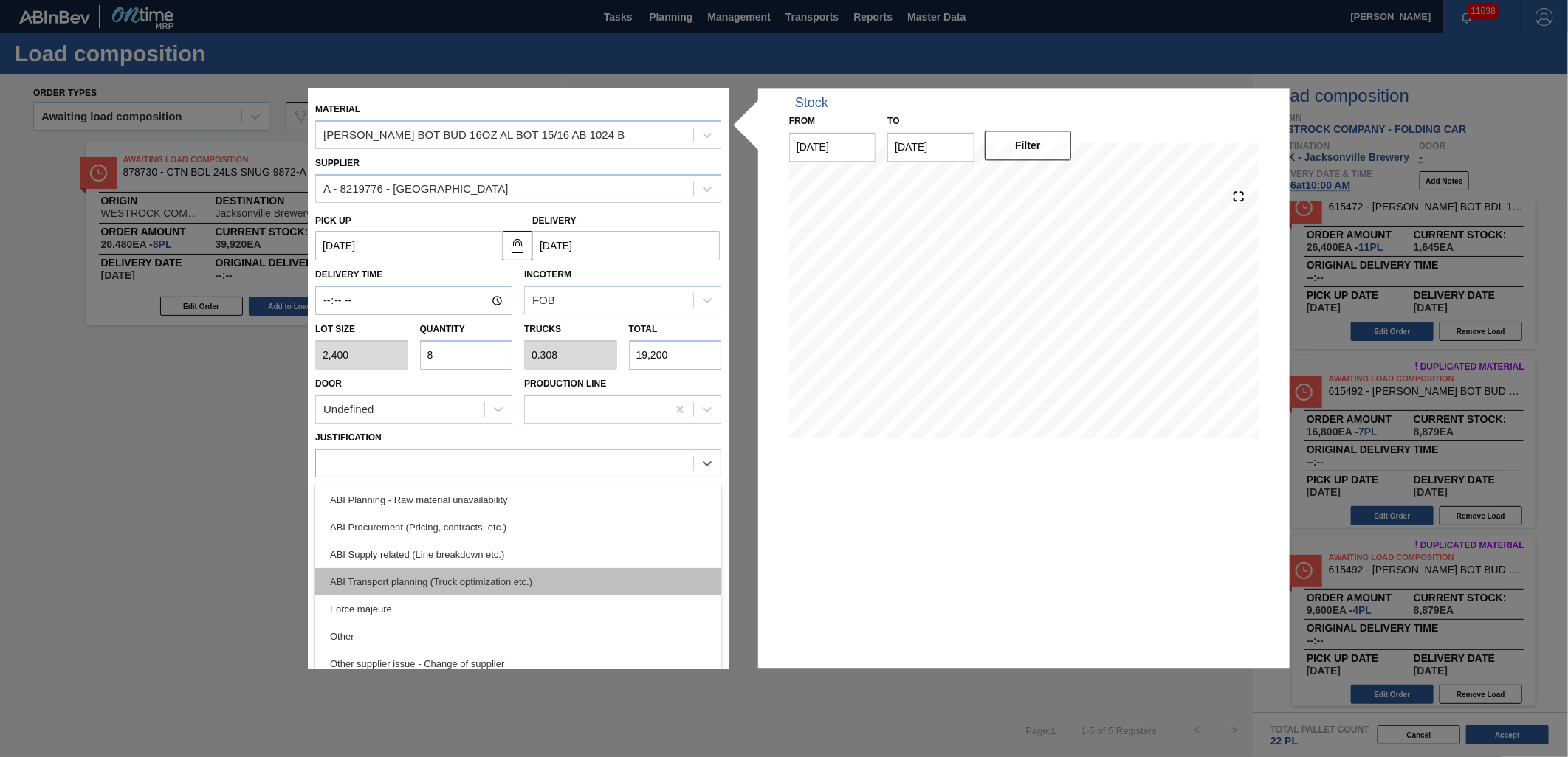
click at [472, 583] on div "ABI Transport planning (Truck optimization etc.)" at bounding box center [518, 581] width 406 height 27
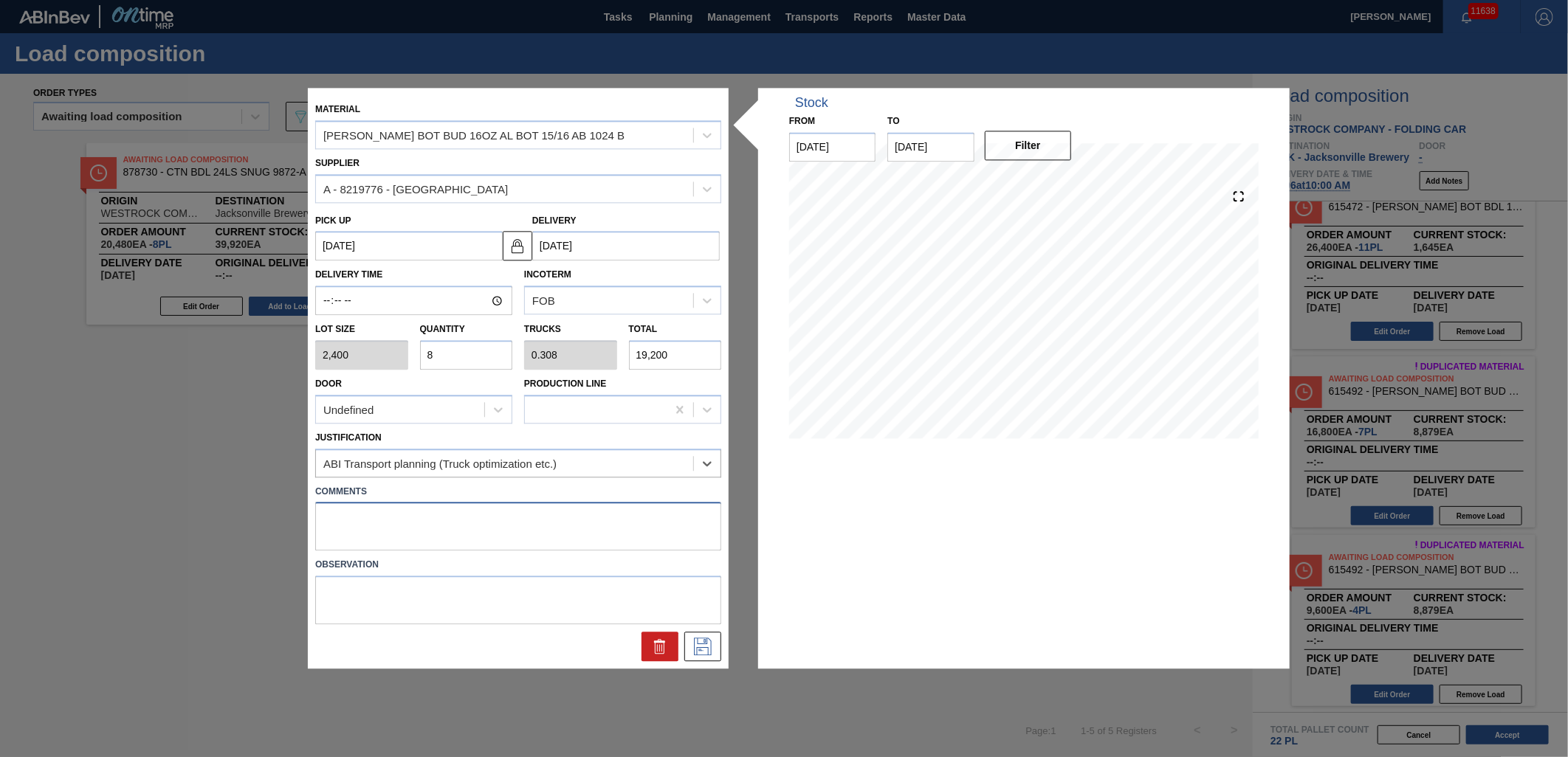
click at [466, 529] on textarea at bounding box center [518, 526] width 406 height 48
drag, startPoint x: 345, startPoint y: 498, endPoint x: 106, endPoint y: 470, distance: 240.6
click at [108, 470] on div "Material CARR BOT BUD 16OZ AL BOT 15/16 AB 1024 B Supplier A - 8219776 - WestRo…" at bounding box center [784, 378] width 1568 height 757
type textarea "TAIL, DROP"
click at [717, 654] on button at bounding box center [702, 647] width 37 height 30
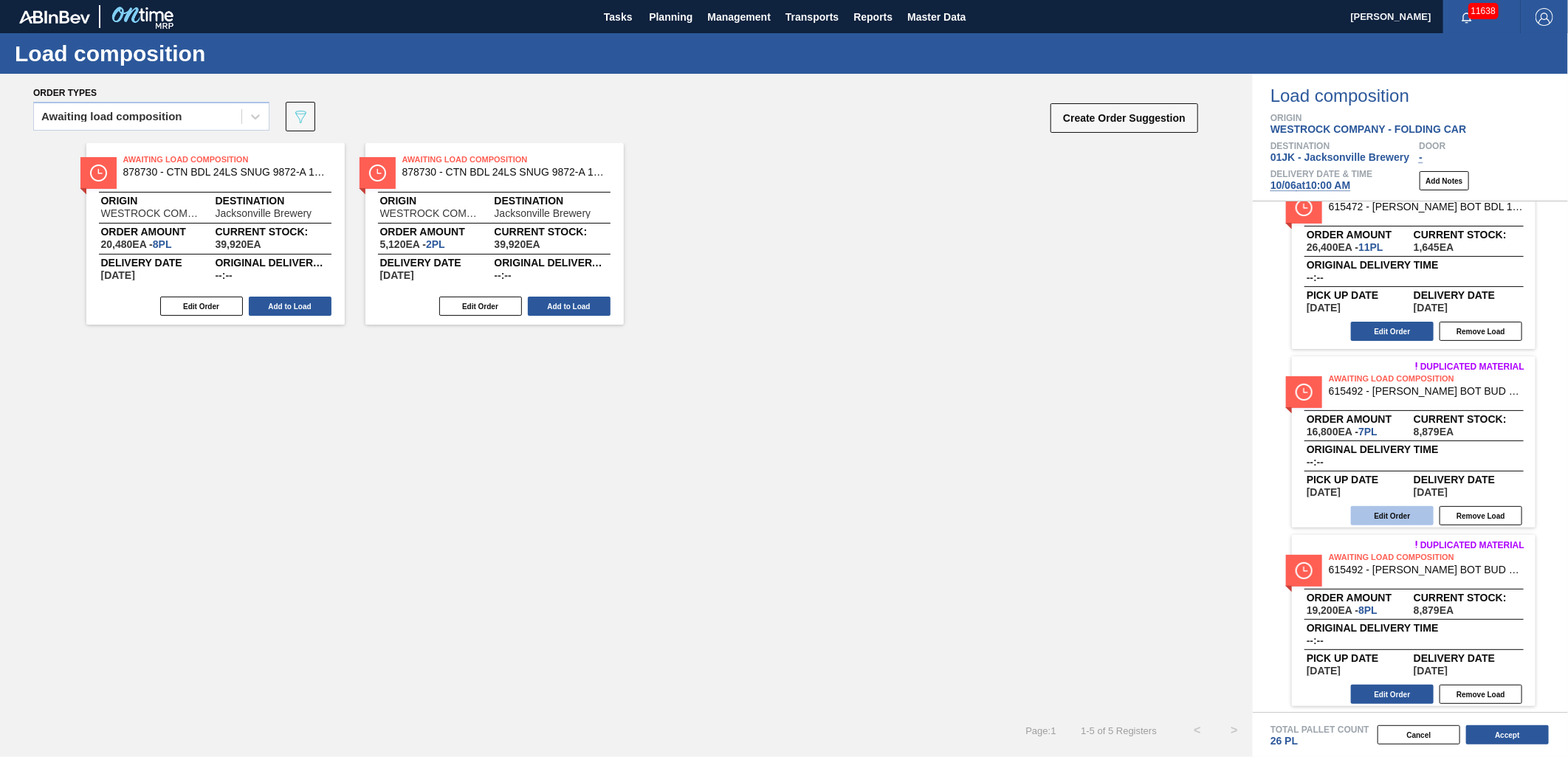
click at [1398, 514] on button "Edit Order" at bounding box center [1392, 516] width 83 height 19
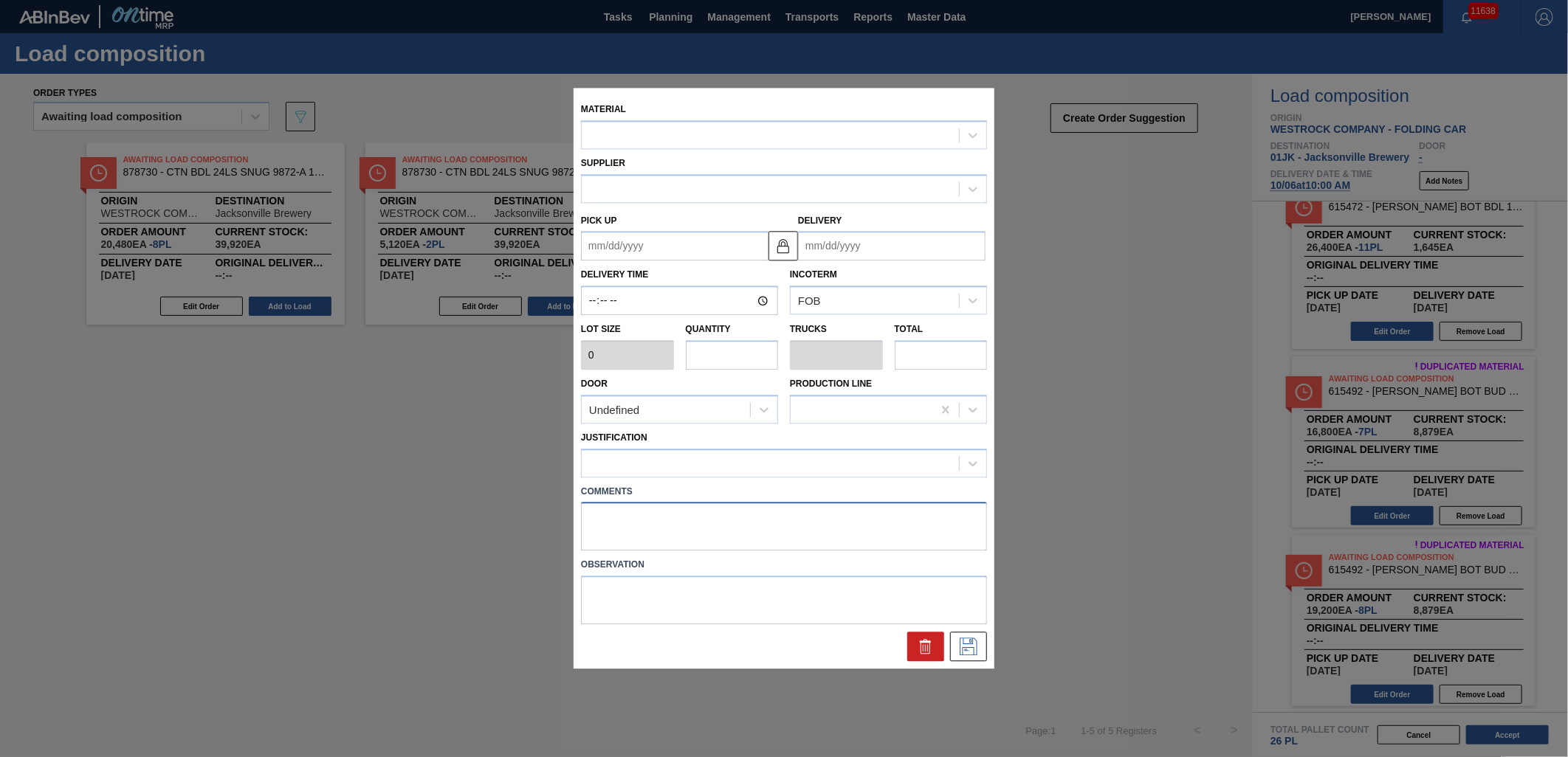
click at [657, 528] on textarea at bounding box center [784, 526] width 406 height 48
paste textarea "TAIL, DROP"
type textarea "TAIL, DROP"
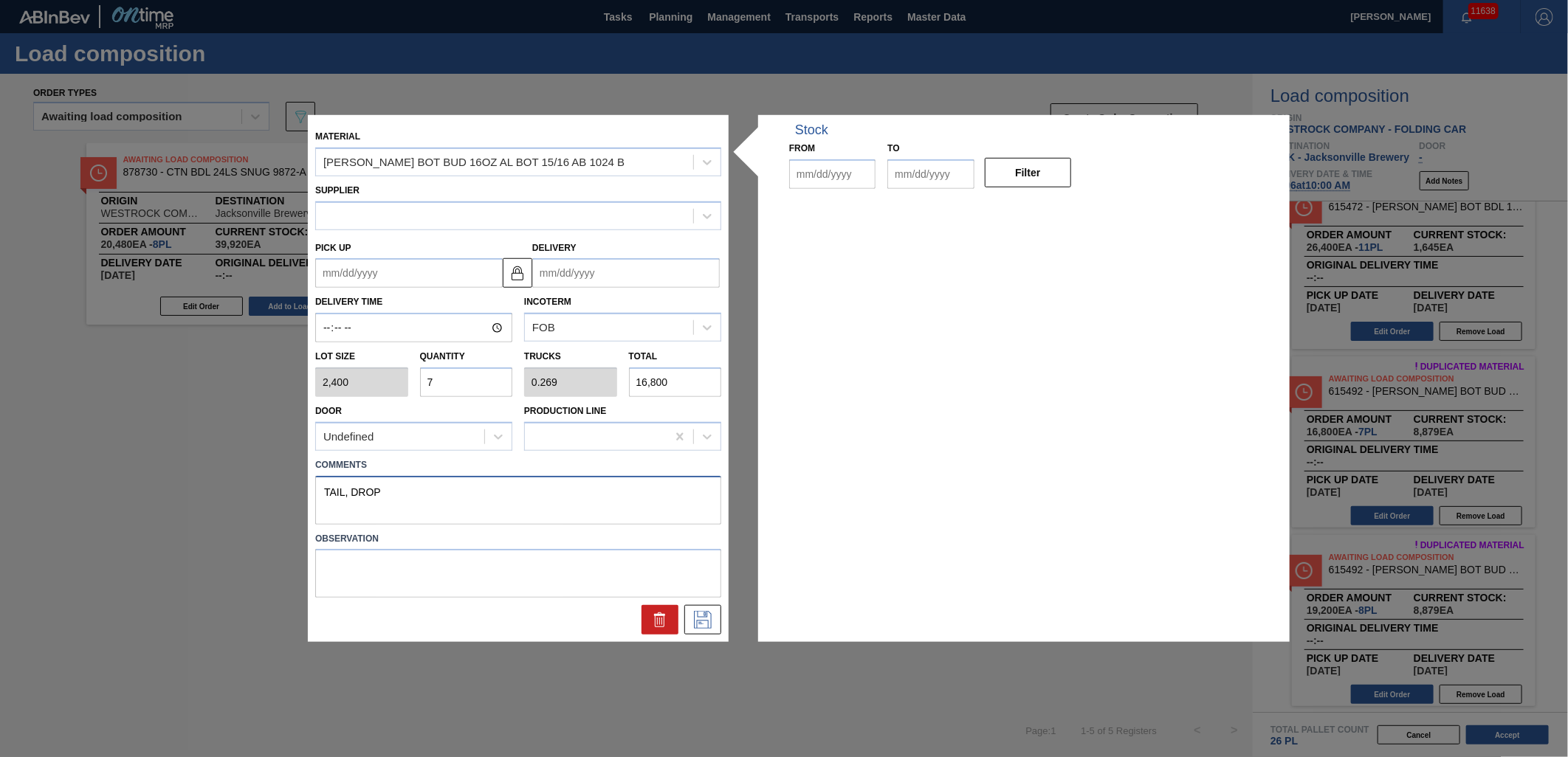
type input "2,400"
type input "7"
type input "0.269"
type input "16,800"
type up "[DATE]"
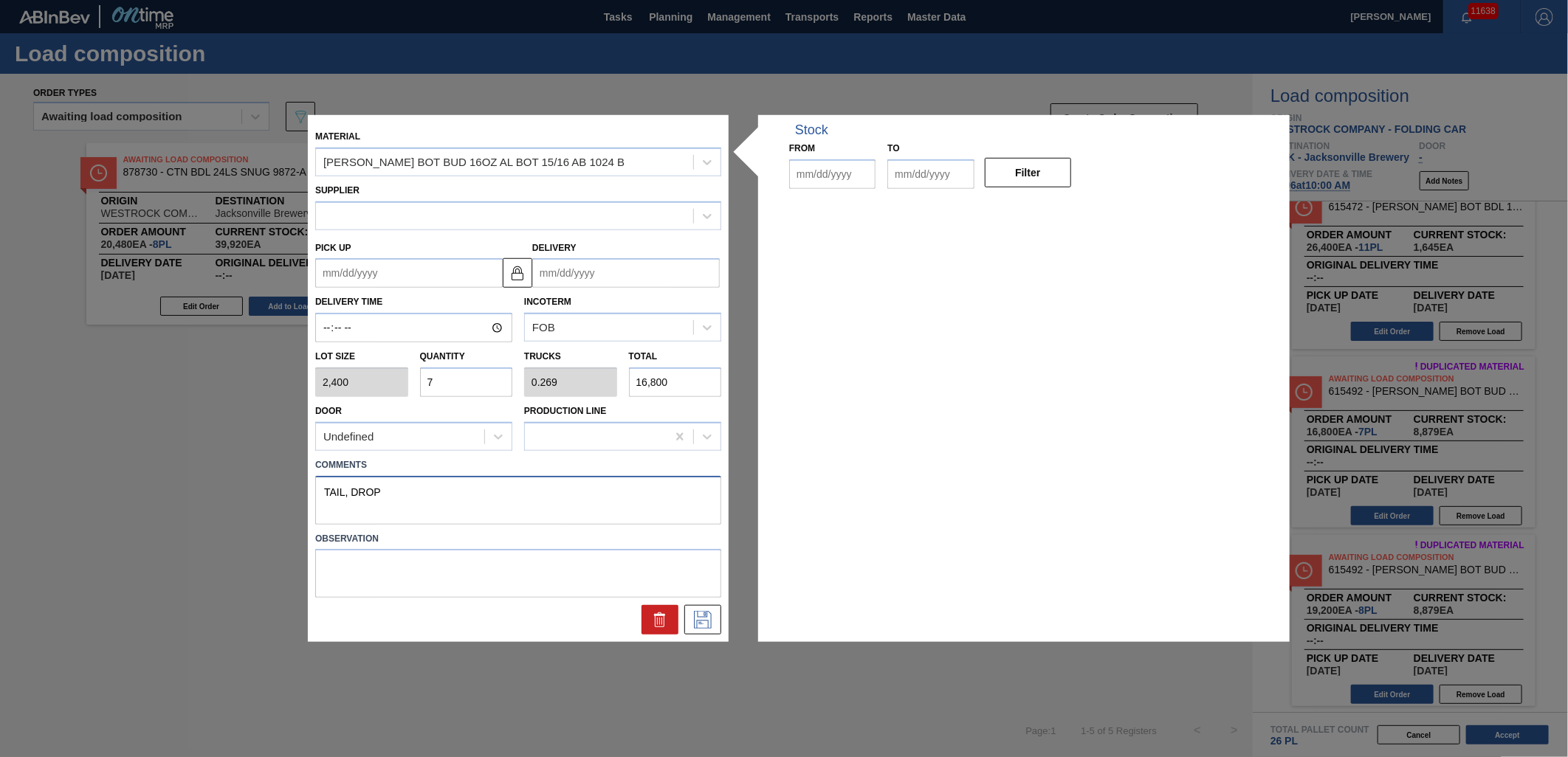
type input "[DATE]"
type textarea "TAIL, DROP"
click at [707, 617] on icon at bounding box center [702, 620] width 23 height 17
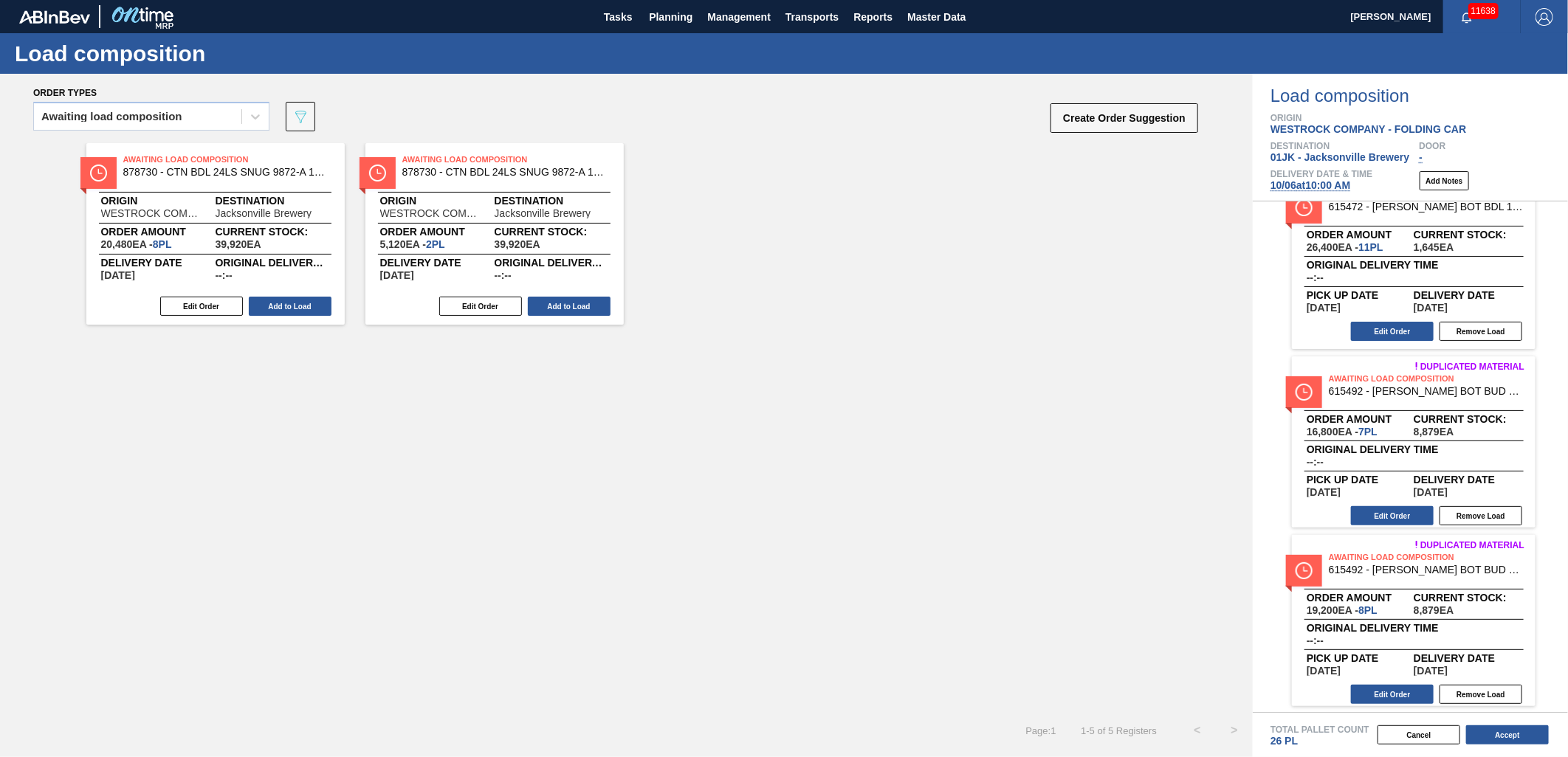
scroll to position [0, 0]
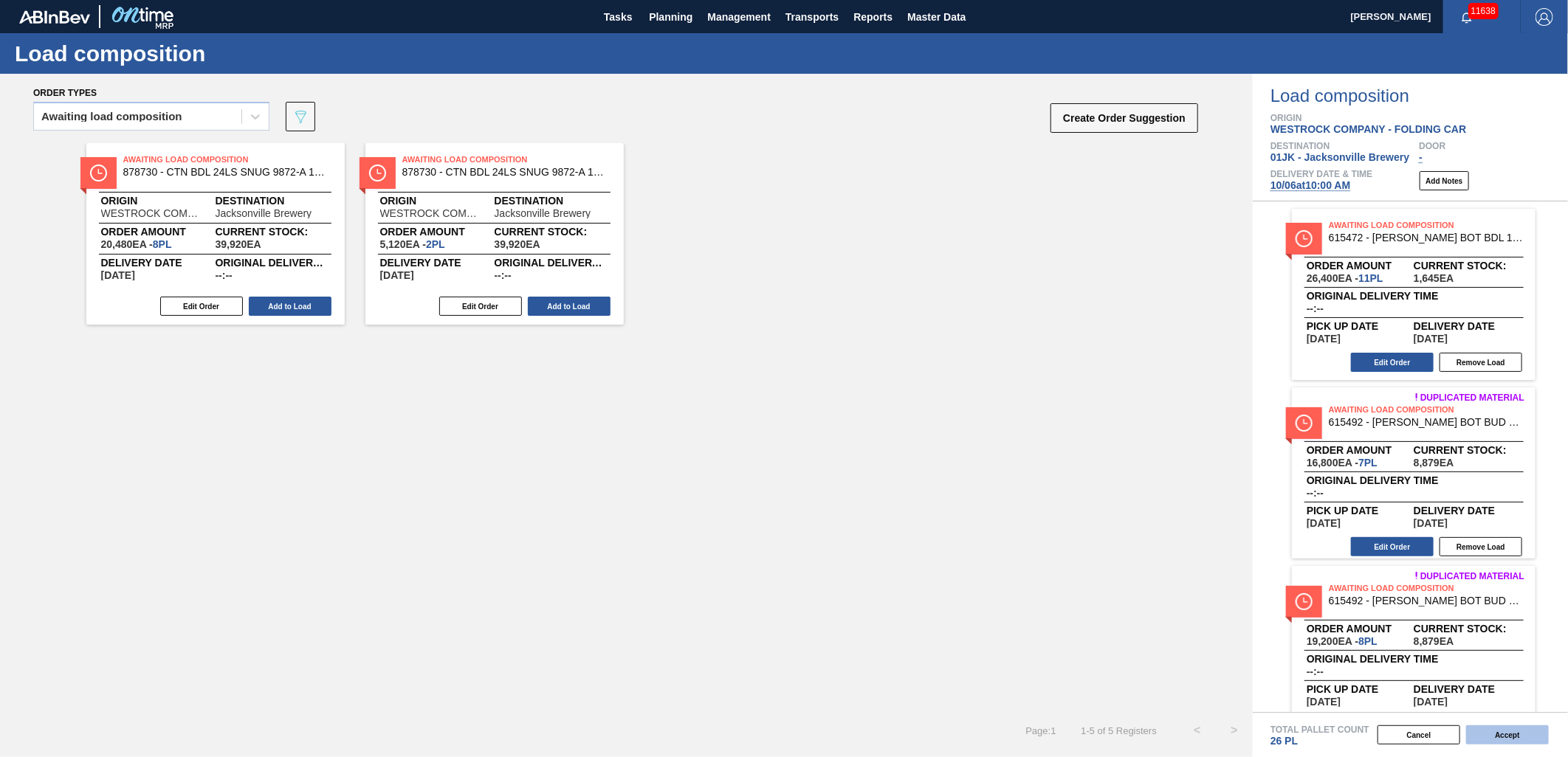
click at [1522, 726] on button "Accept" at bounding box center [1507, 735] width 83 height 19
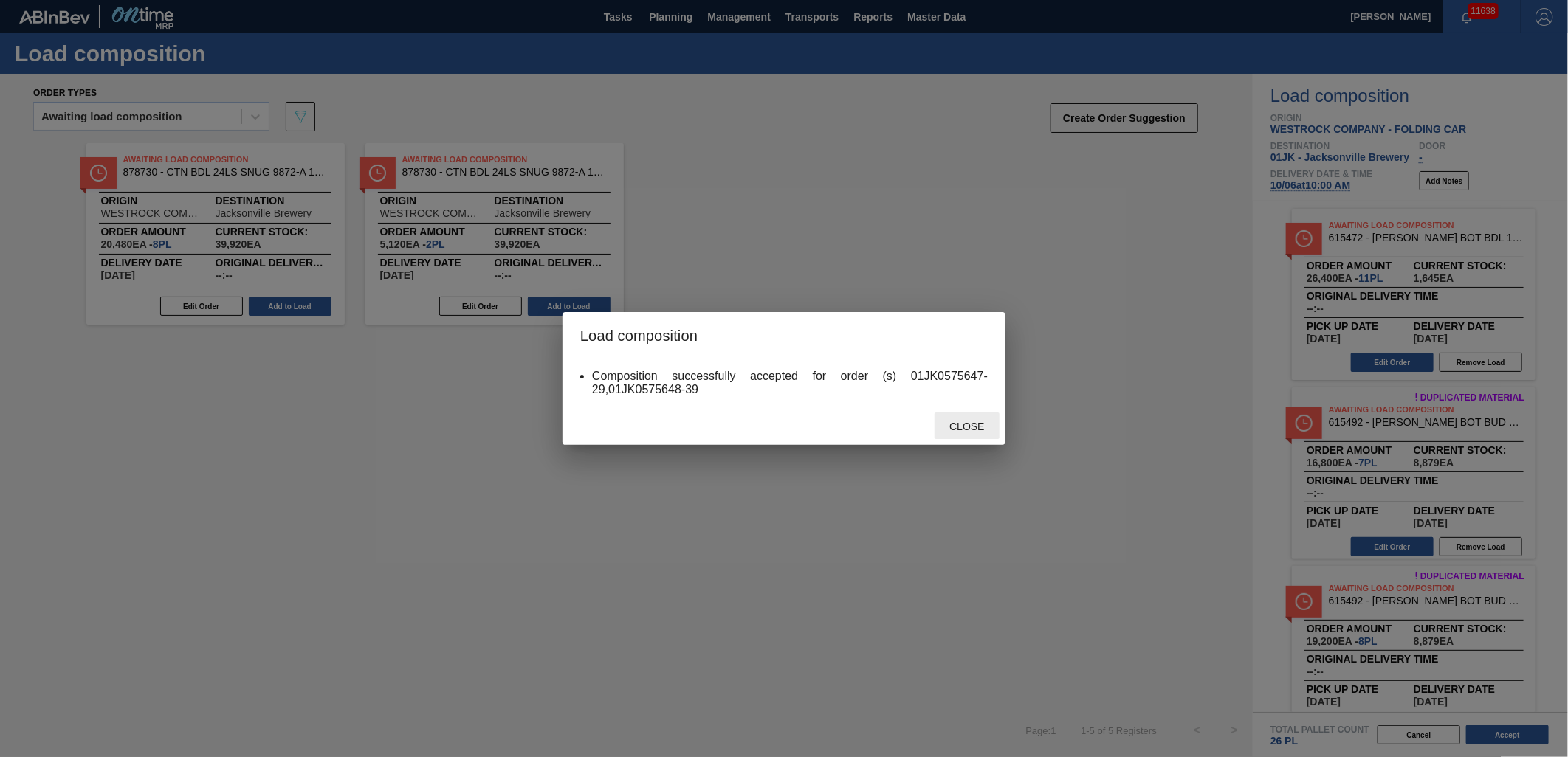
click at [968, 432] on div "Close" at bounding box center [966, 426] width 65 height 27
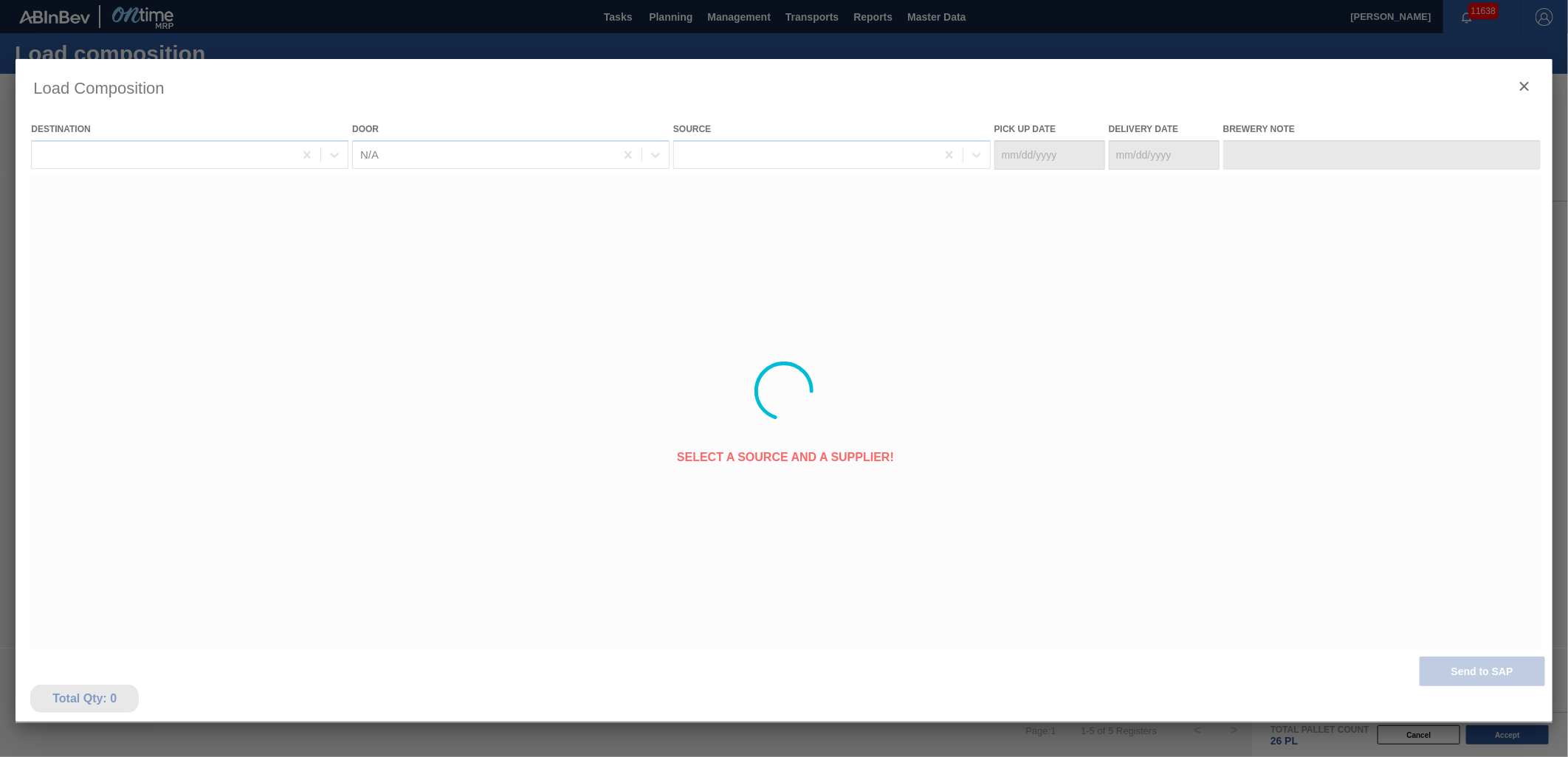
type Date "[DATE]"
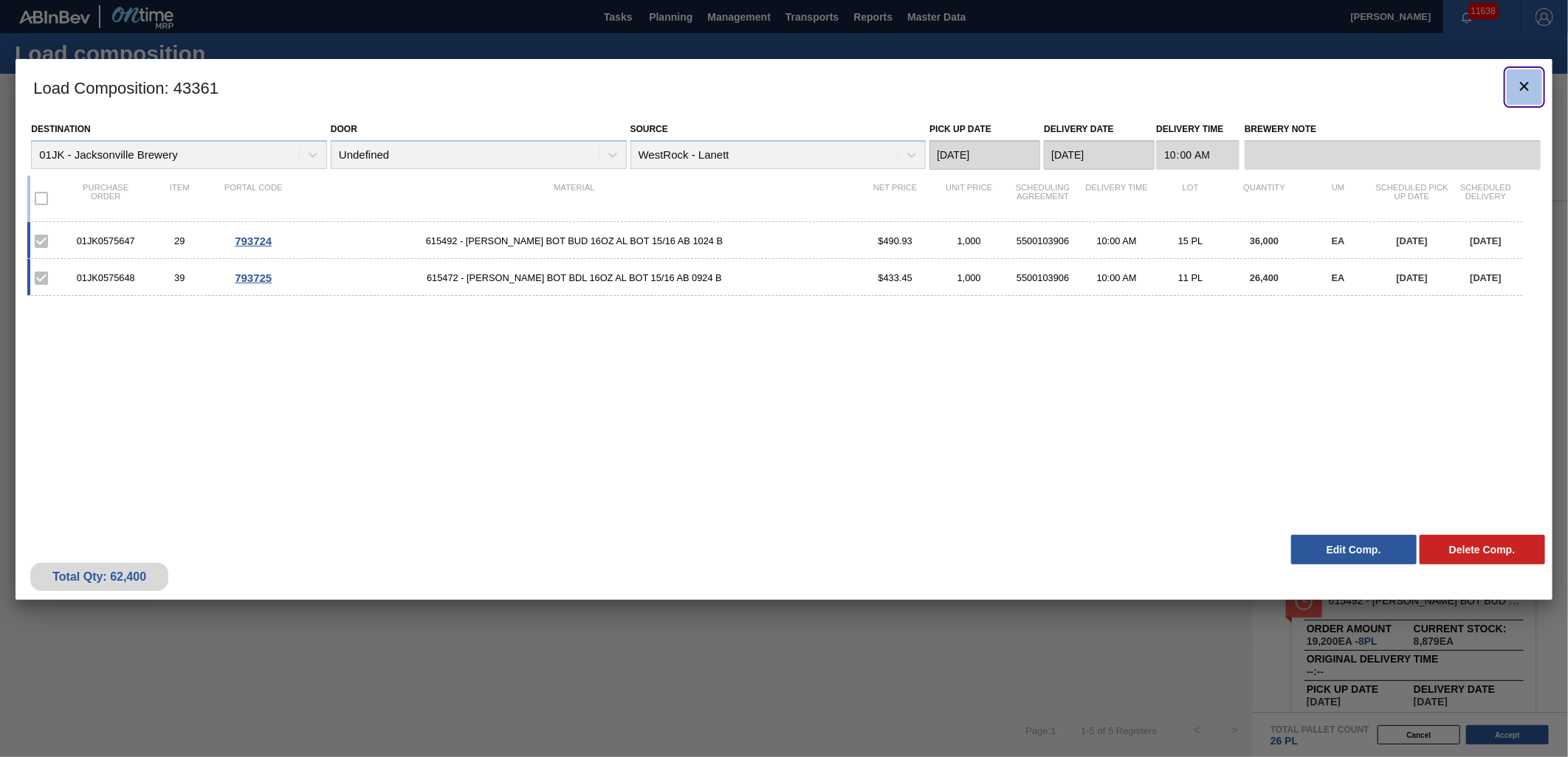
click at [1533, 80] on button "botão de ícone" at bounding box center [1524, 87] width 36 height 36
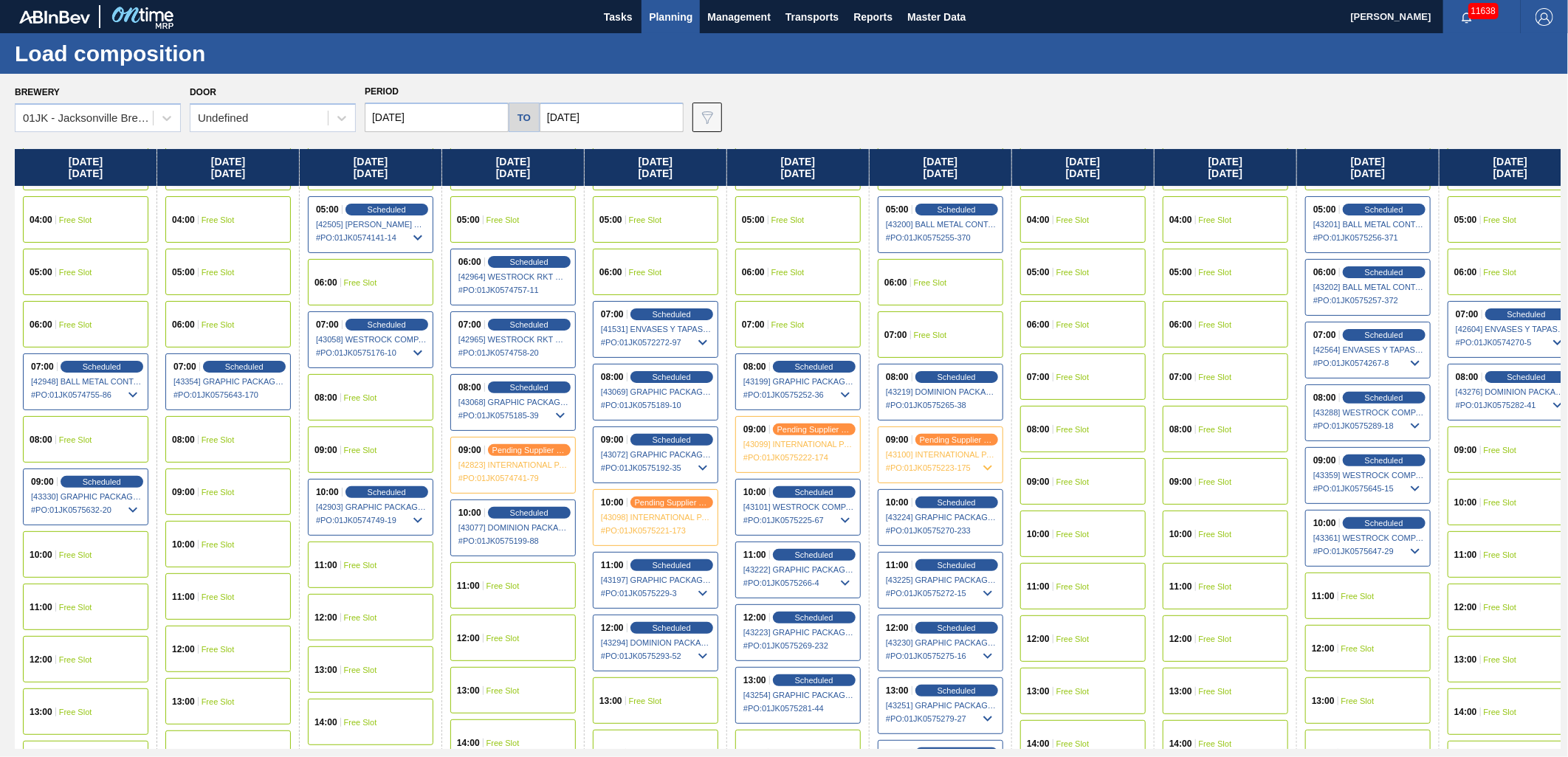
scroll to position [164, 0]
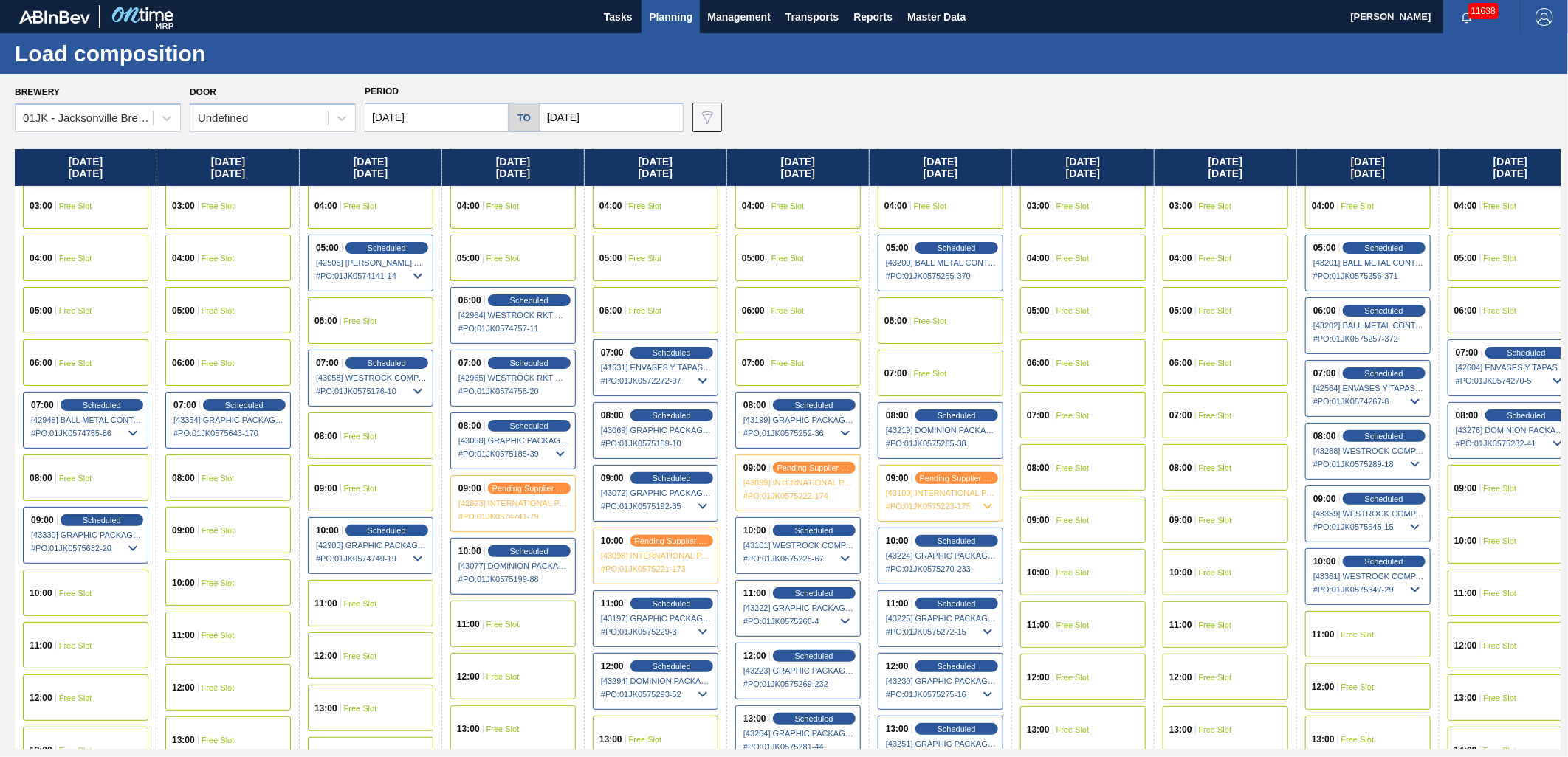
click at [953, 377] on div "07:00 Free Slot" at bounding box center [940, 373] width 126 height 46
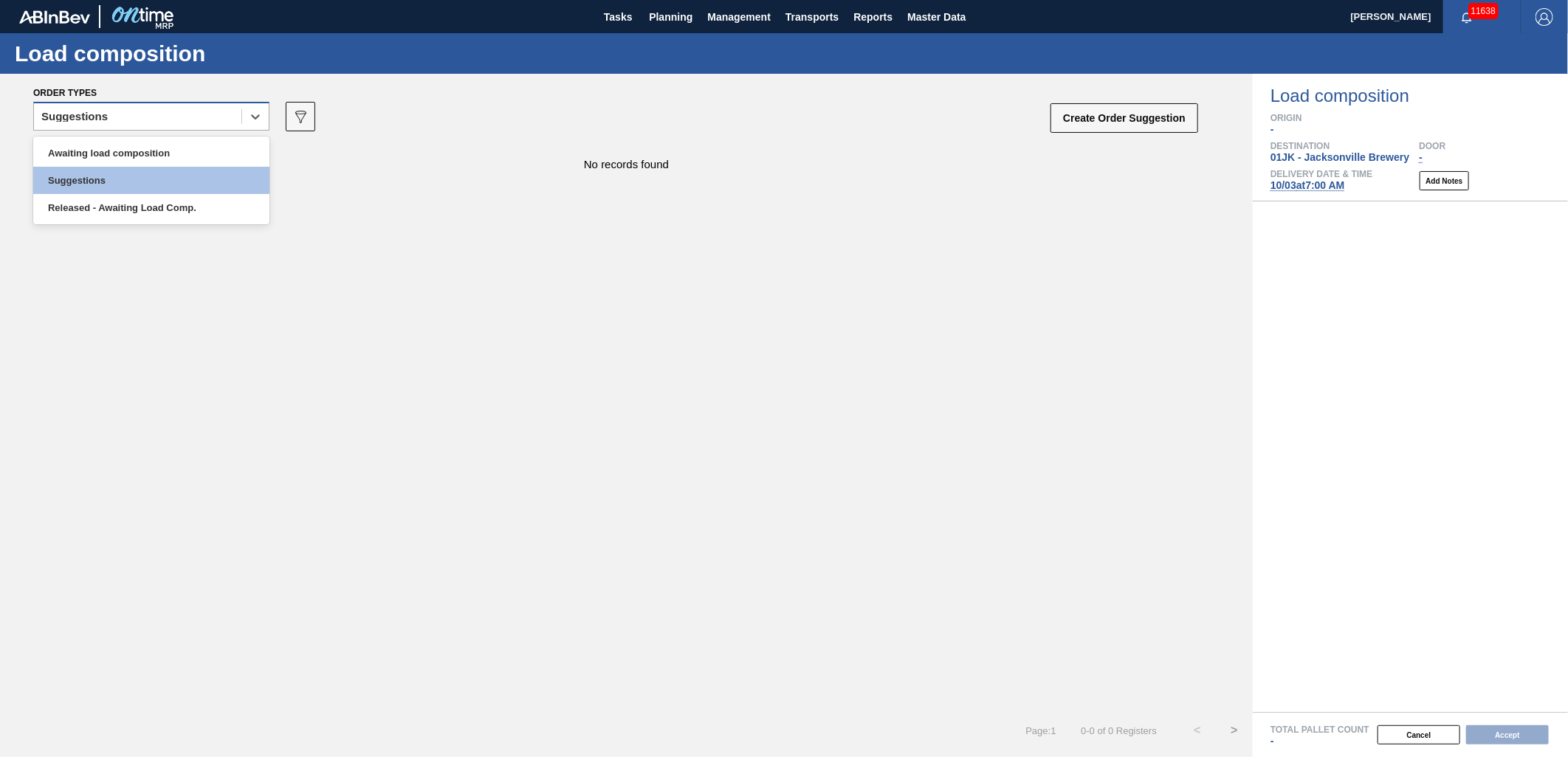
click at [240, 129] on div "Suggestions" at bounding box center [151, 116] width 236 height 29
click at [192, 141] on div "Awaiting load composition" at bounding box center [151, 153] width 236 height 27
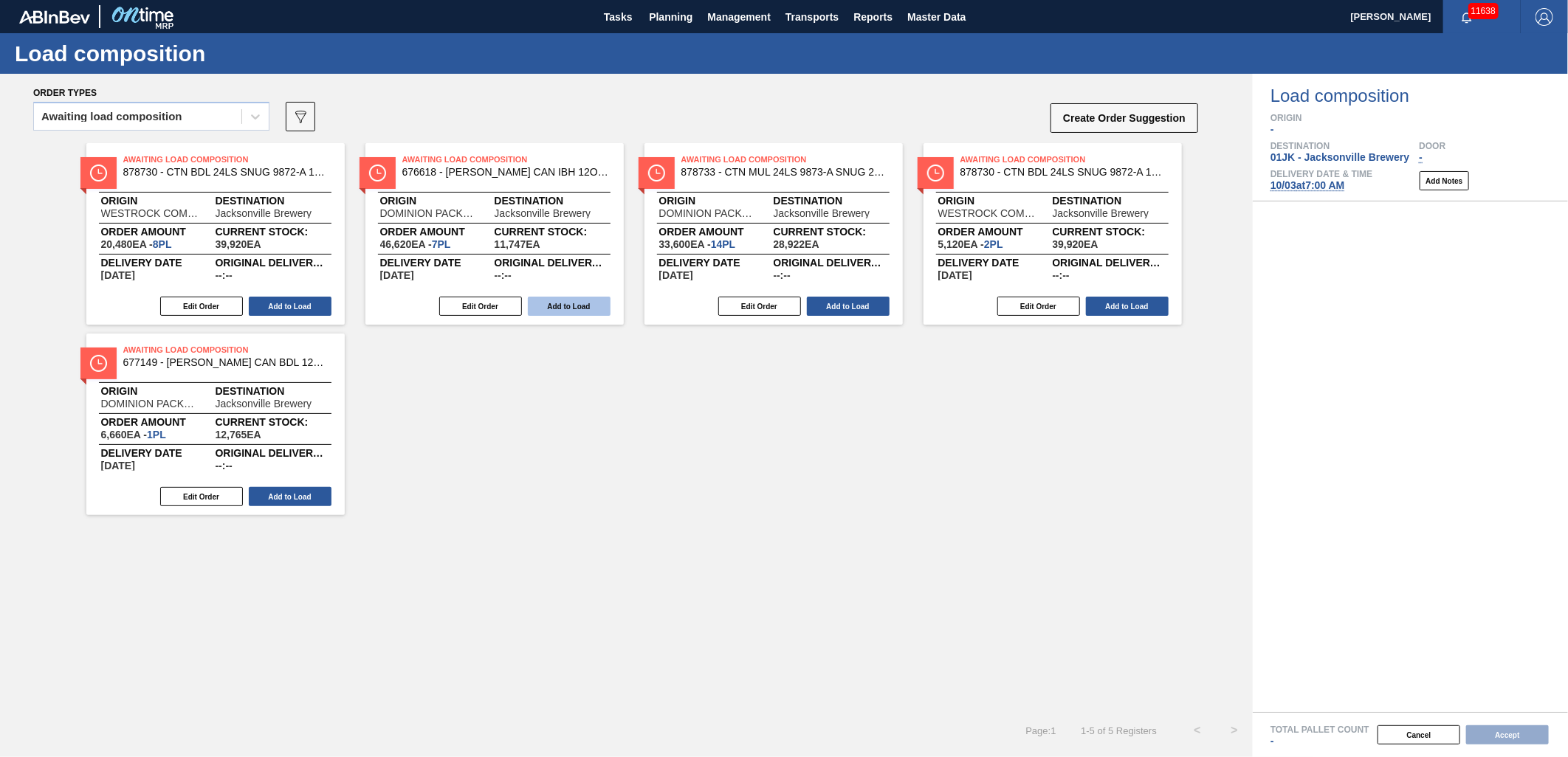
click at [586, 312] on button "Add to Load" at bounding box center [569, 306] width 83 height 19
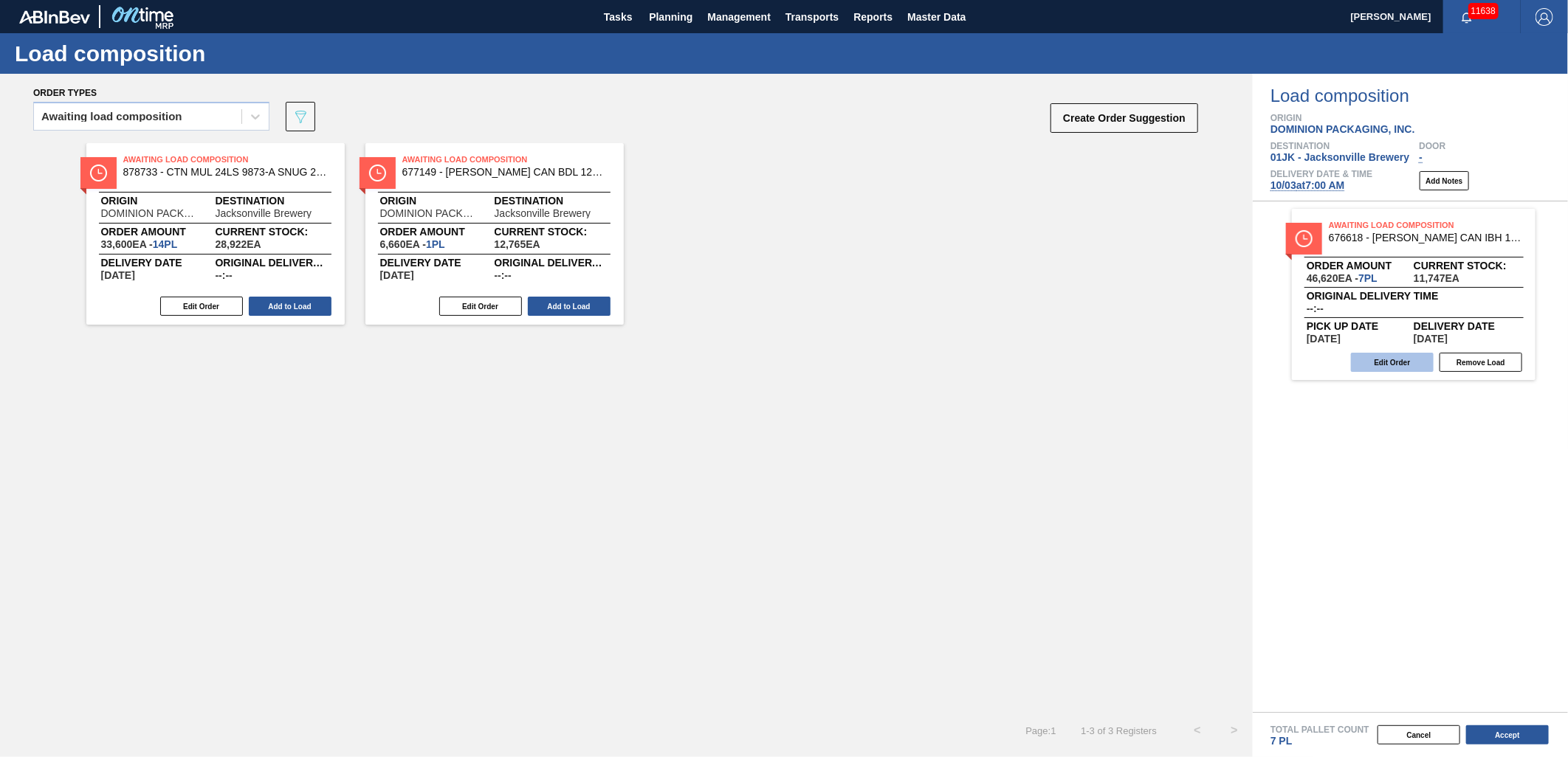
click at [1368, 370] on button "Edit Order" at bounding box center [1392, 362] width 83 height 19
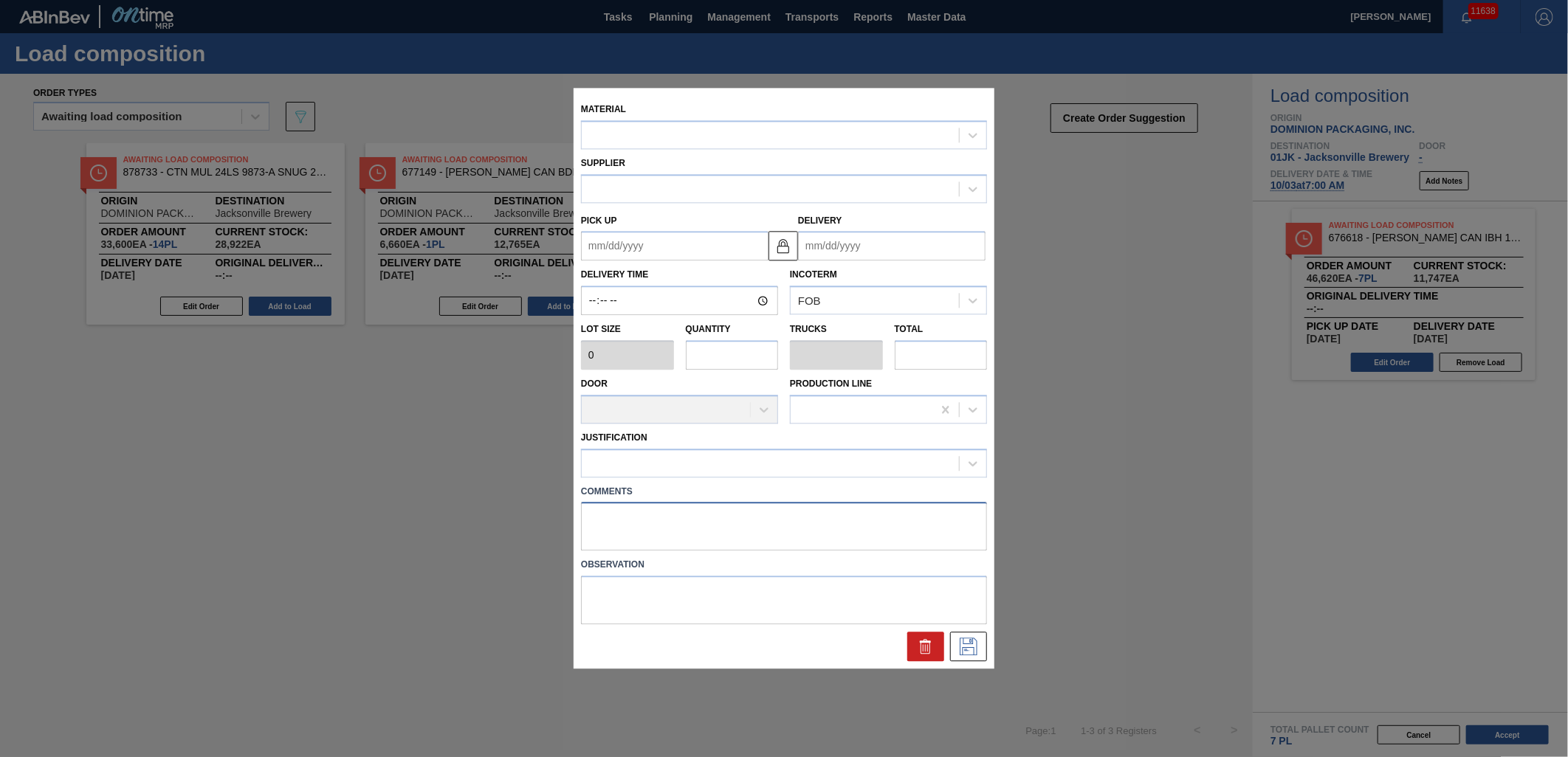
click at [684, 514] on textarea at bounding box center [784, 526] width 406 height 48
type textarea "TAIL"
type input "6,660"
type input "7"
type input "0.269"
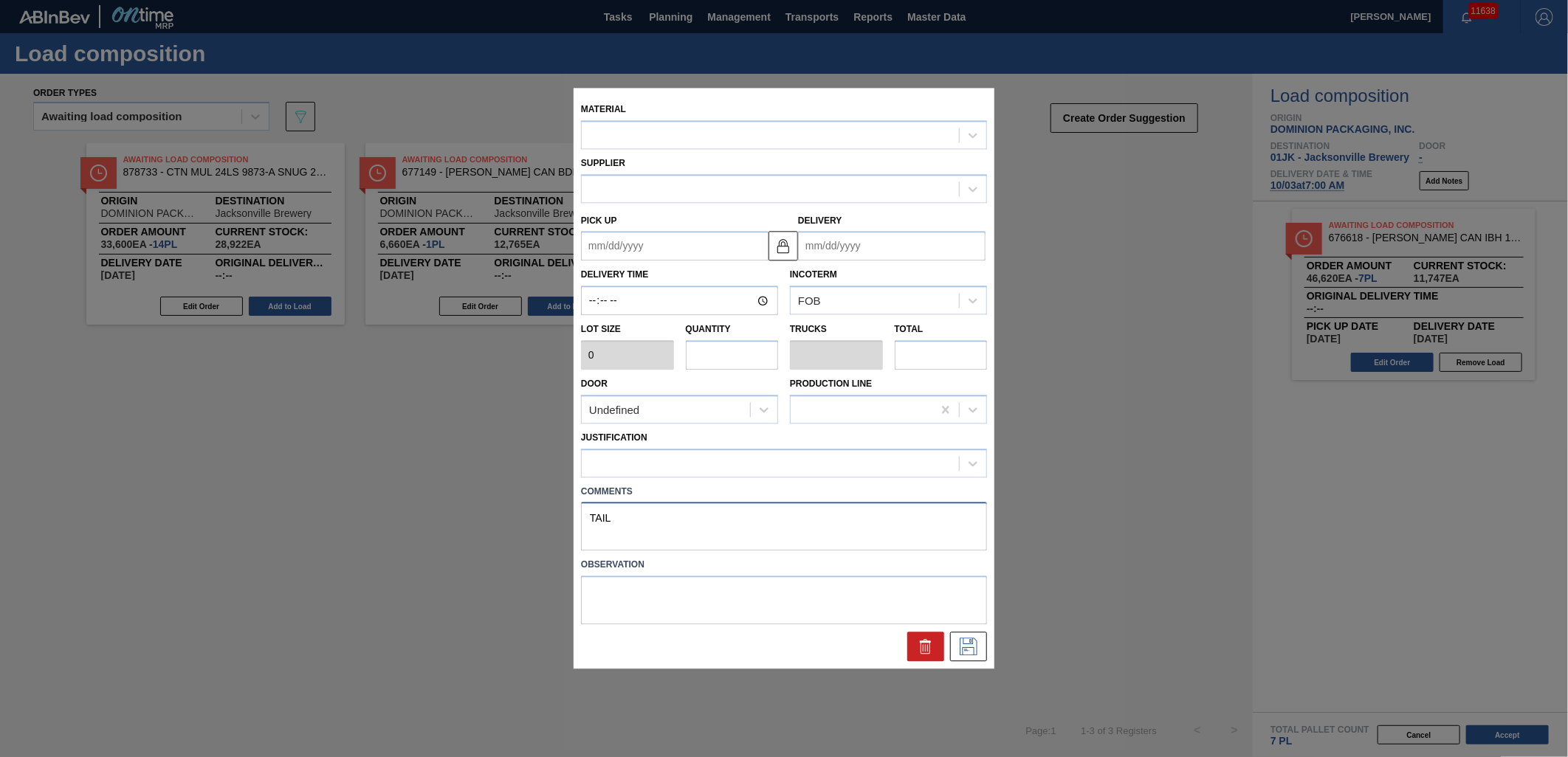
type input "46,620"
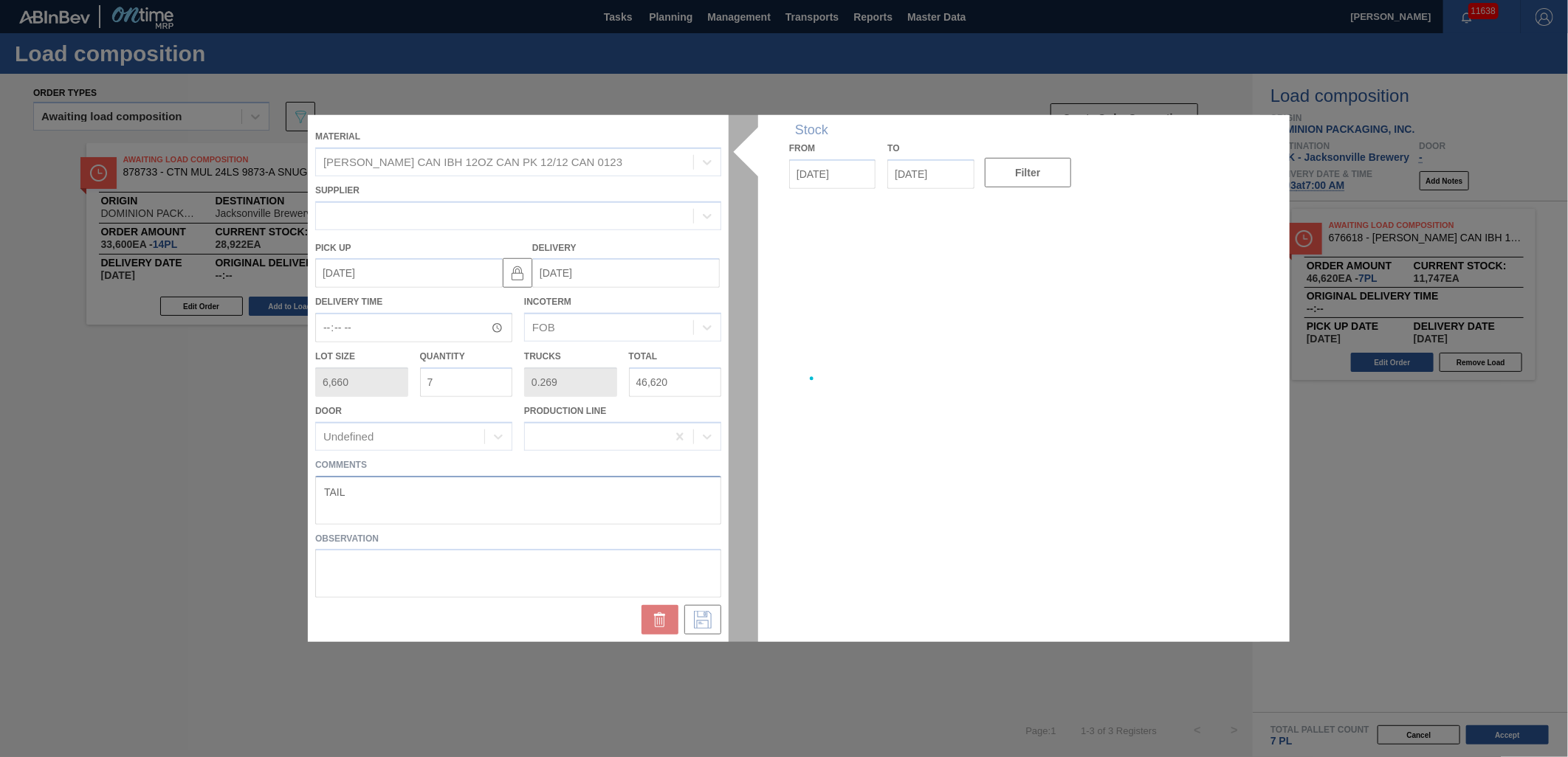
type up "[DATE]"
type input "[DATE]"
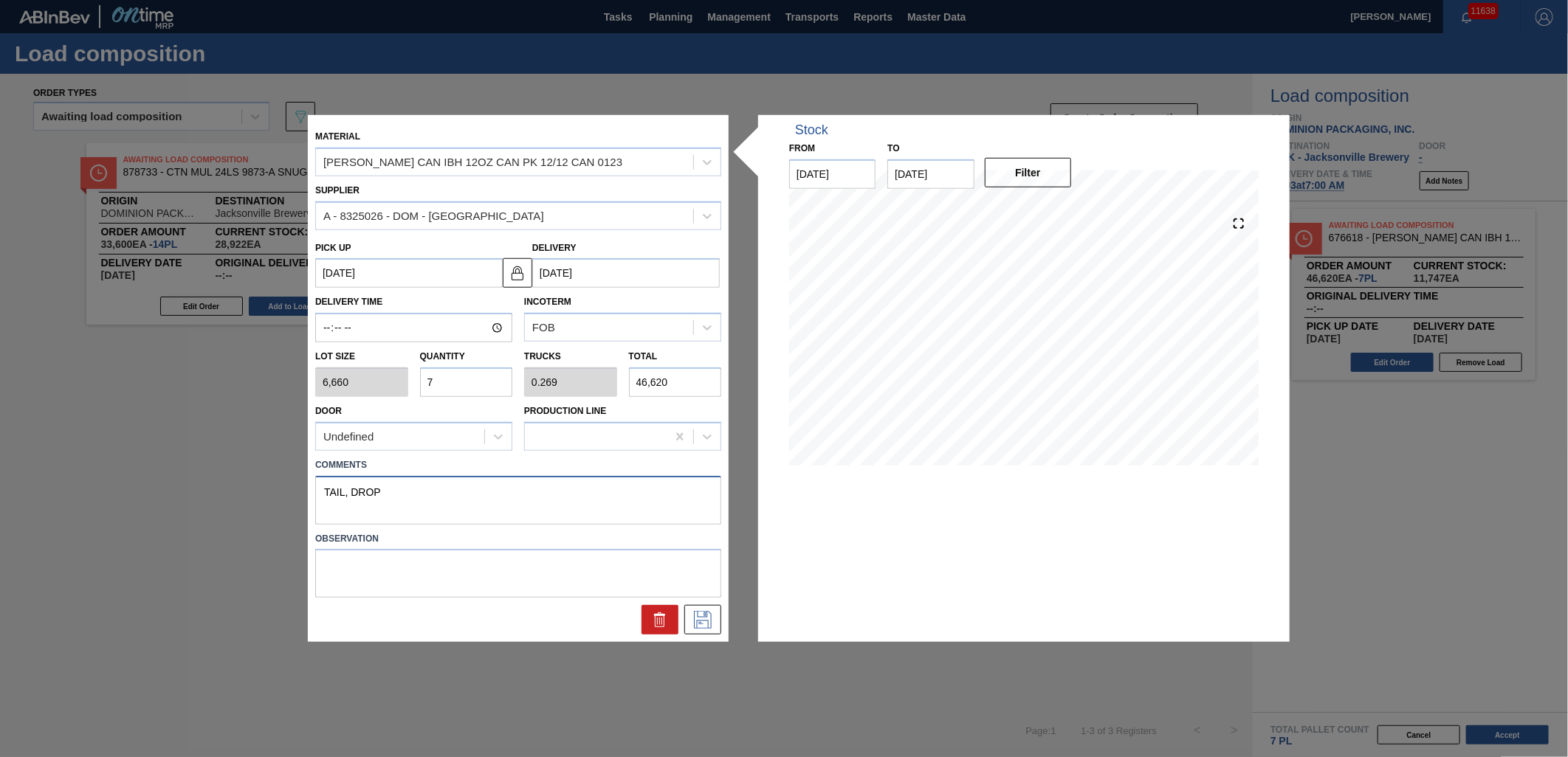
click at [721, 514] on textarea "TAIL, DROP" at bounding box center [518, 499] width 406 height 48
type textarea "TAIL, DROP"
click at [711, 613] on icon at bounding box center [702, 620] width 17 height 17
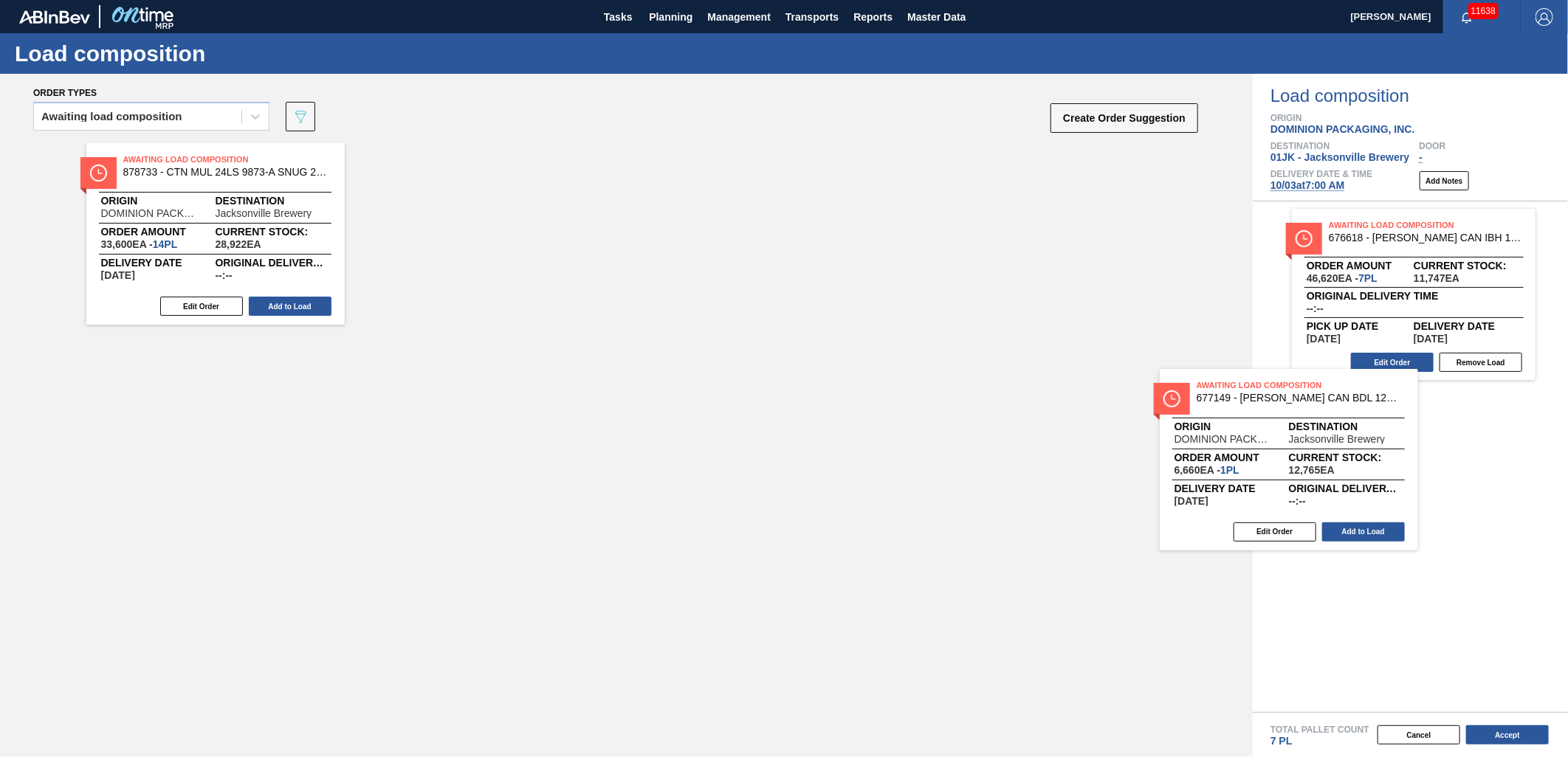
drag, startPoint x: 566, startPoint y: 237, endPoint x: 1440, endPoint y: 455, distance: 900.8
click at [1431, 461] on div "Order types Awaiting load composition 089F7B8B-B2A5-4AFE-B5C0-19BA573D28AC Crea…" at bounding box center [784, 414] width 1568 height 683
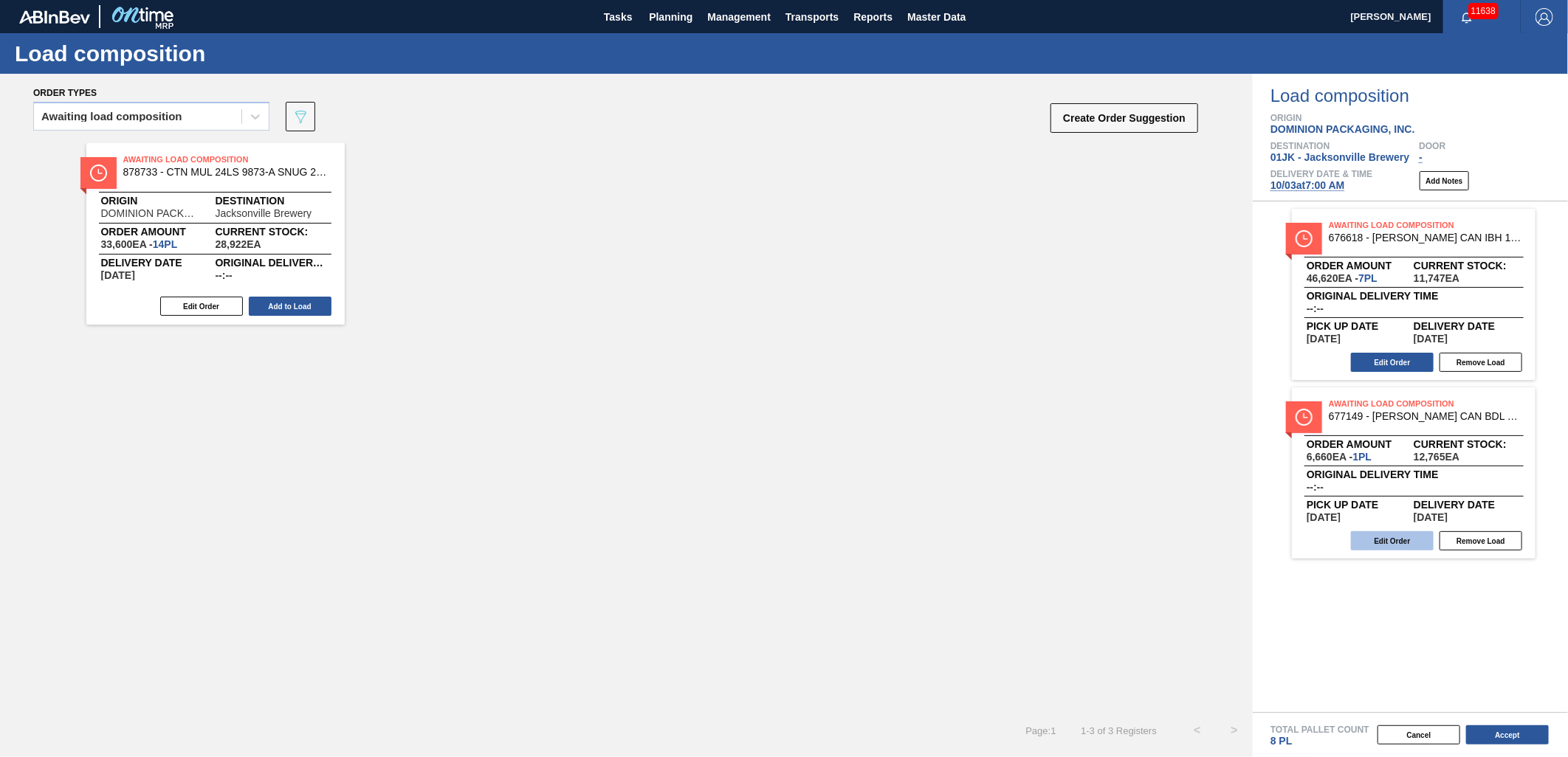
click at [1388, 547] on button "Edit Order" at bounding box center [1392, 541] width 83 height 19
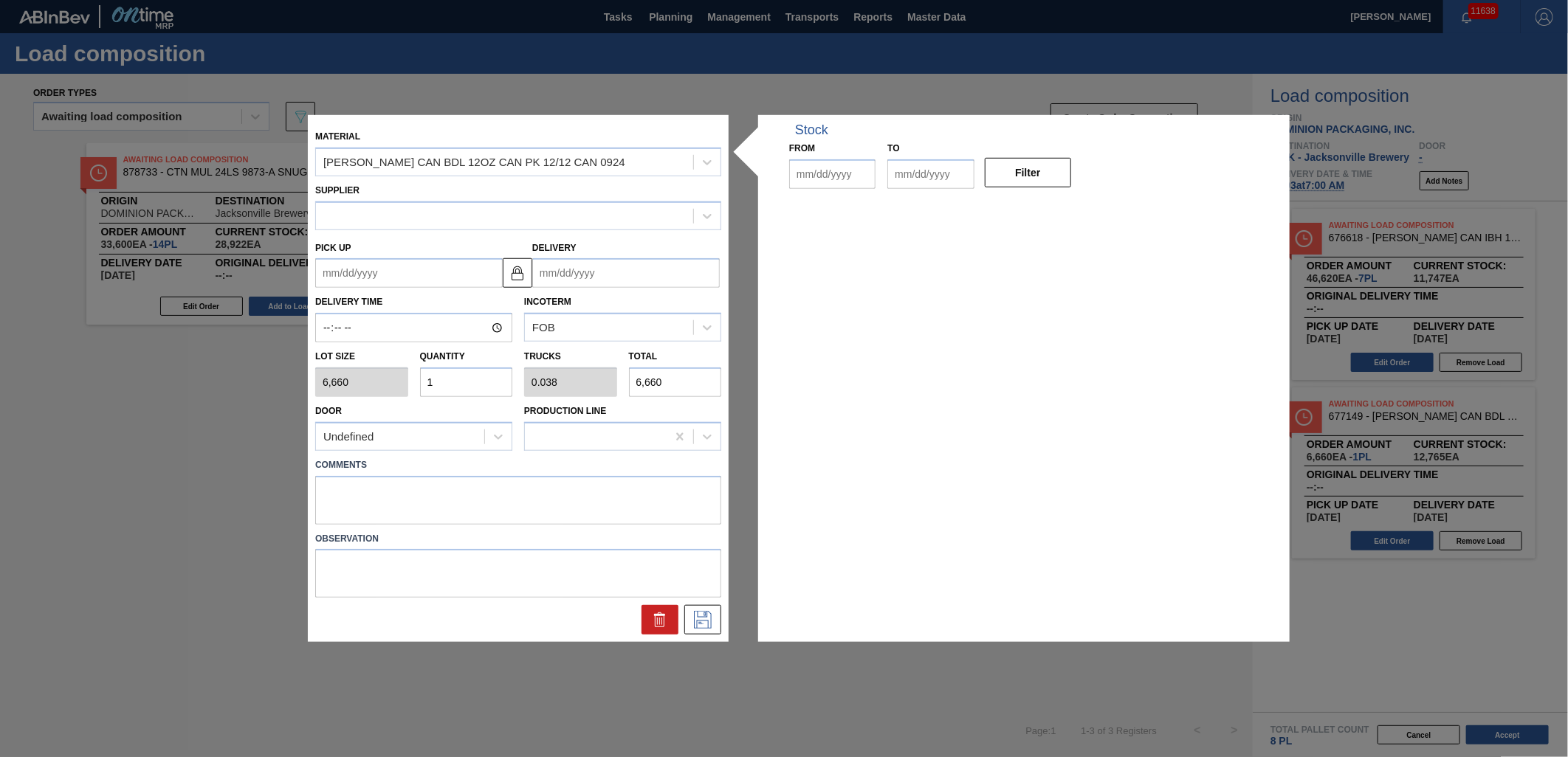
type input "6,660"
type input "1"
type input "0.038"
type input "6,660"
type up "[DATE]"
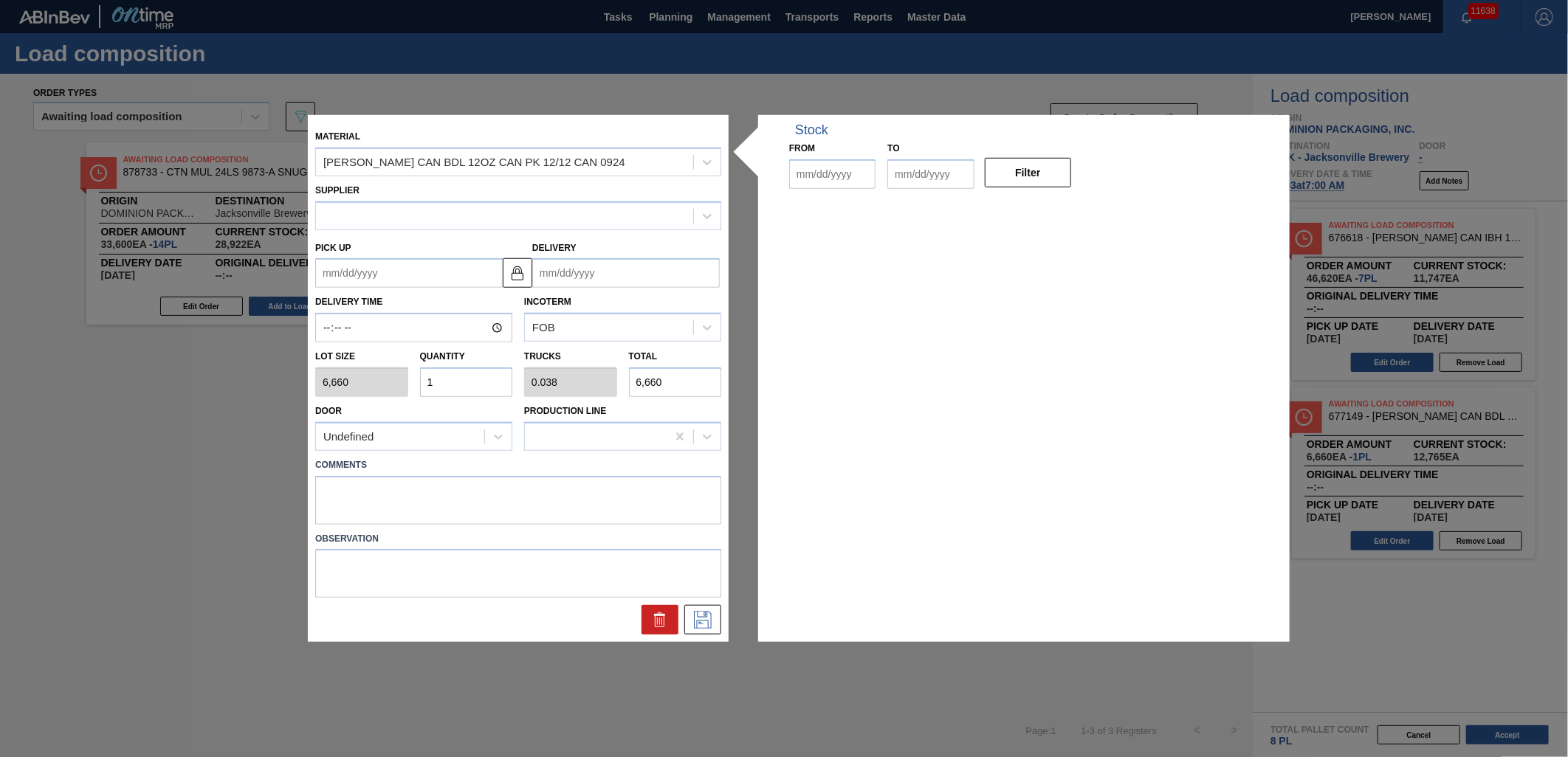
type input "[DATE]"
click at [505, 374] on input "1" at bounding box center [467, 381] width 93 height 30
type input "0"
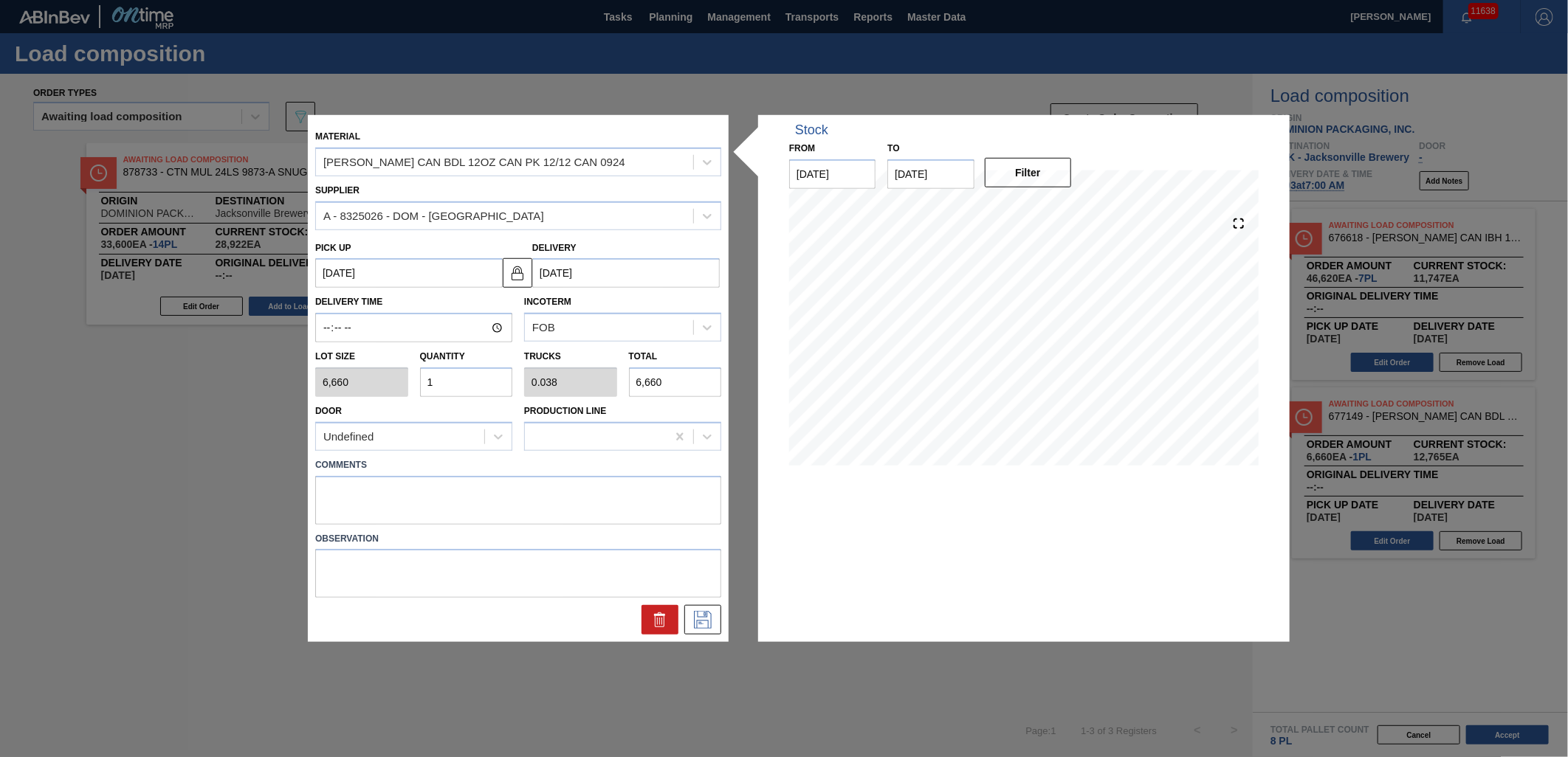
type input "0"
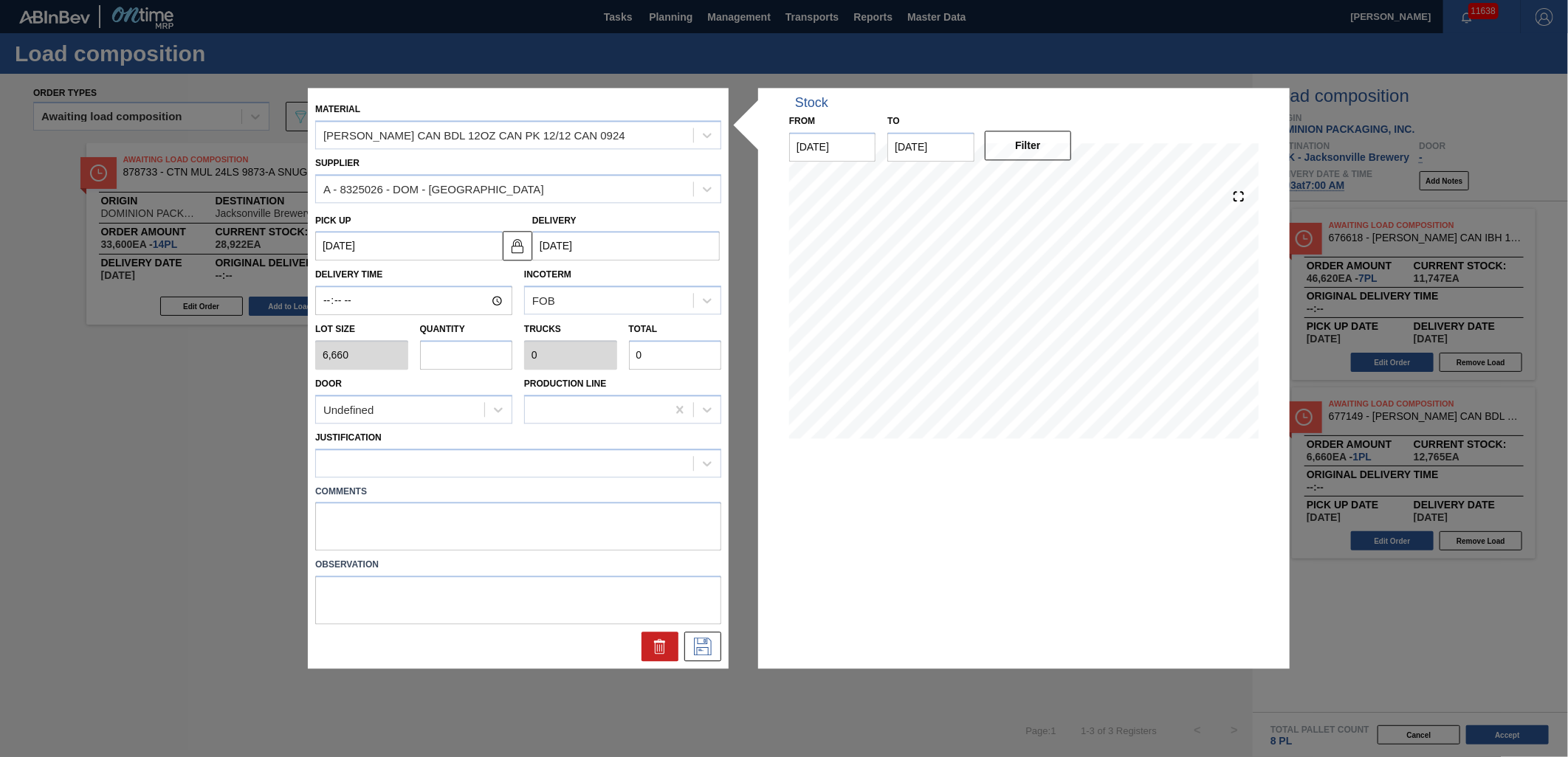
type input "1"
type input "0.038"
type input "6,660"
type input "10"
type input "0.385"
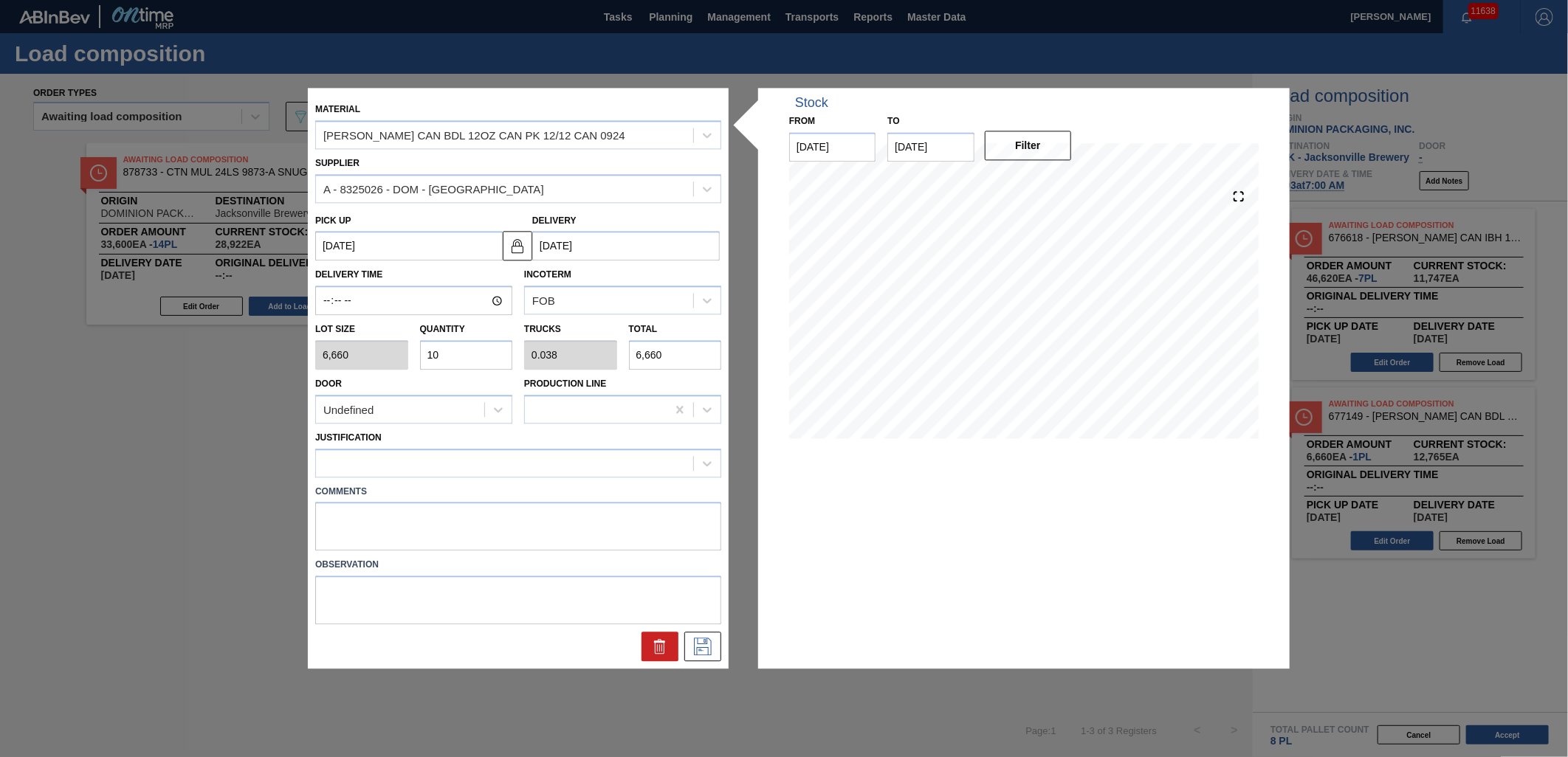
type input "66,600"
type input "10"
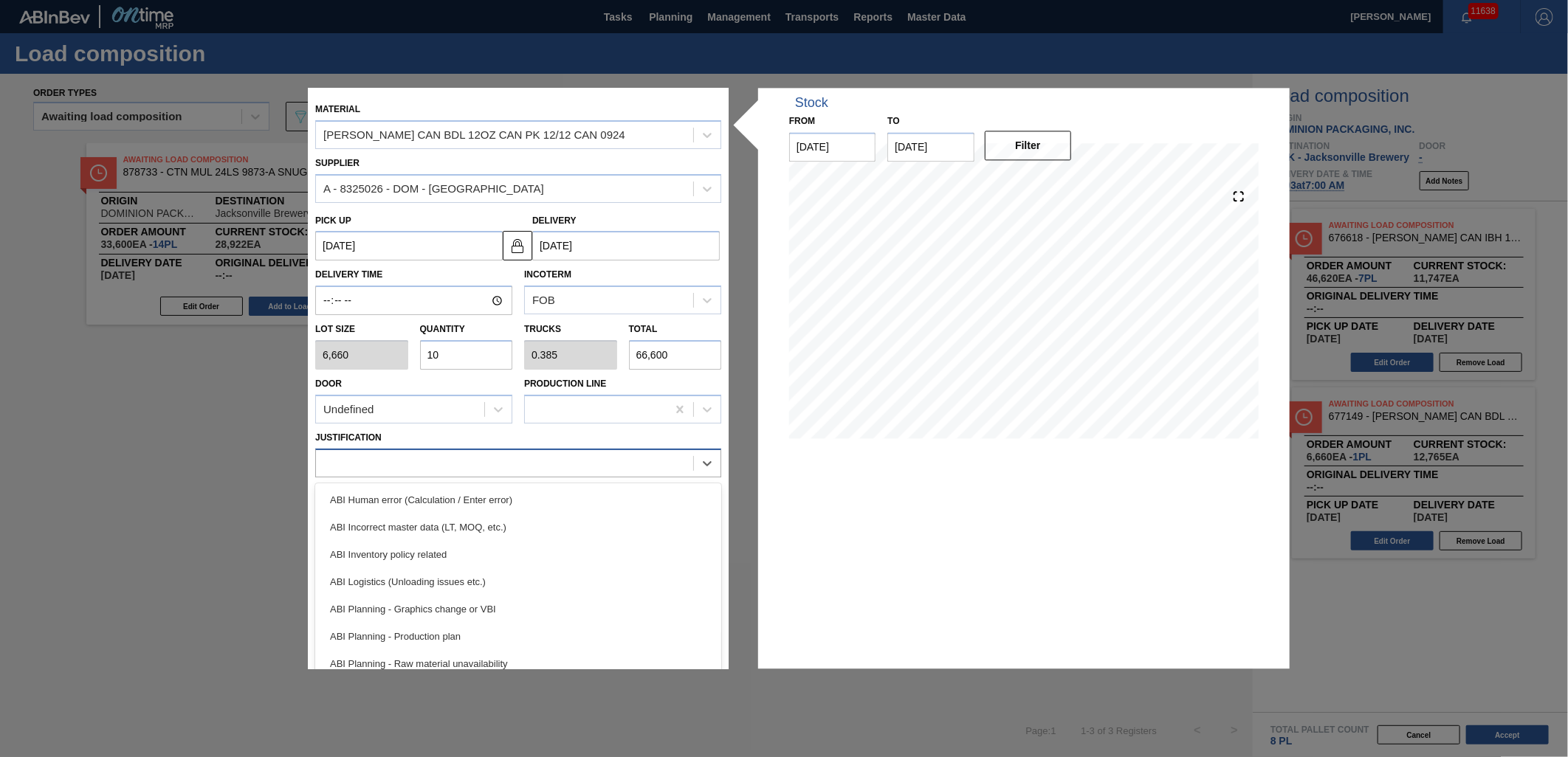
click at [530, 473] on div at bounding box center [518, 463] width 406 height 29
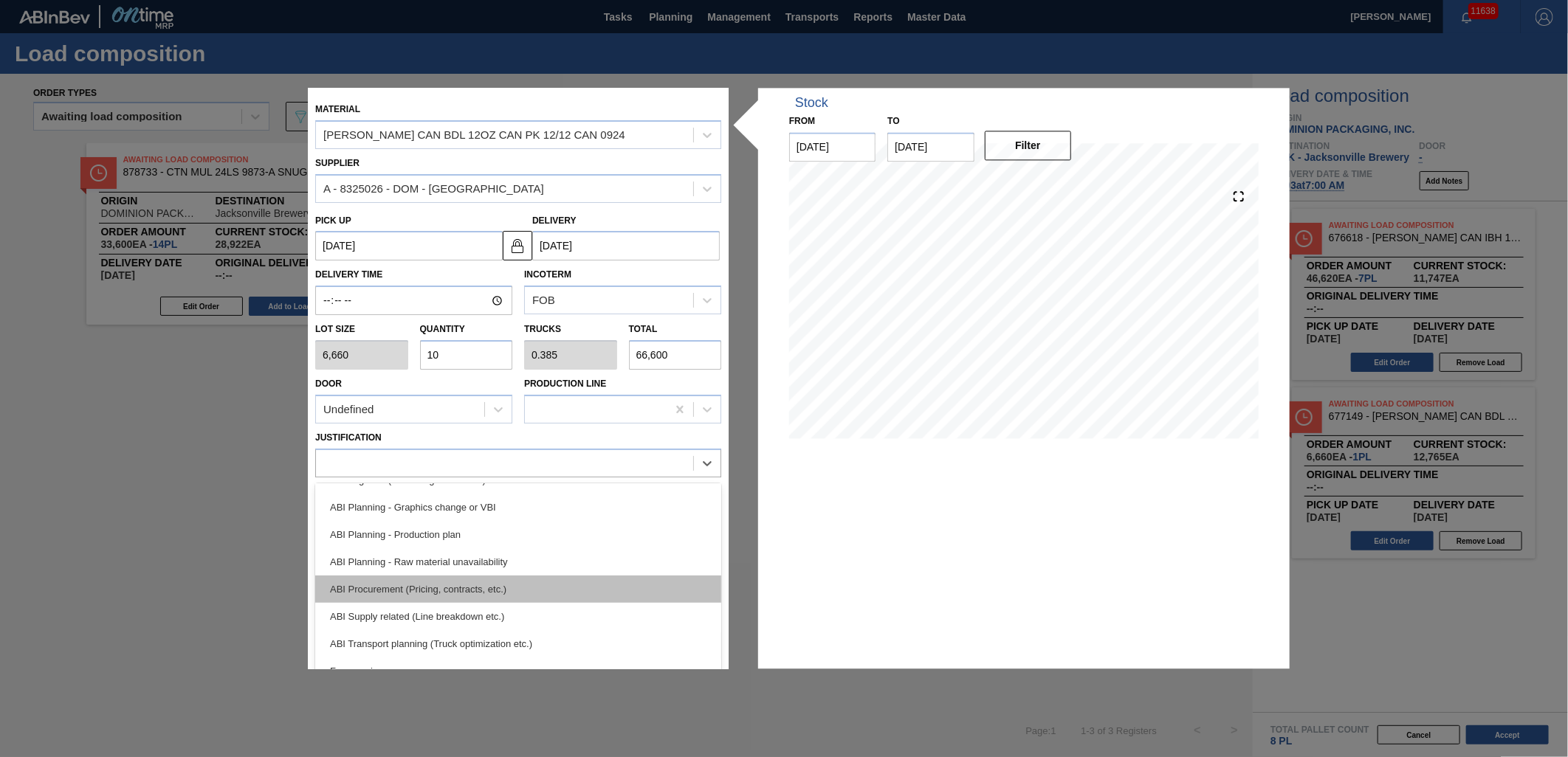
scroll to position [164, 0]
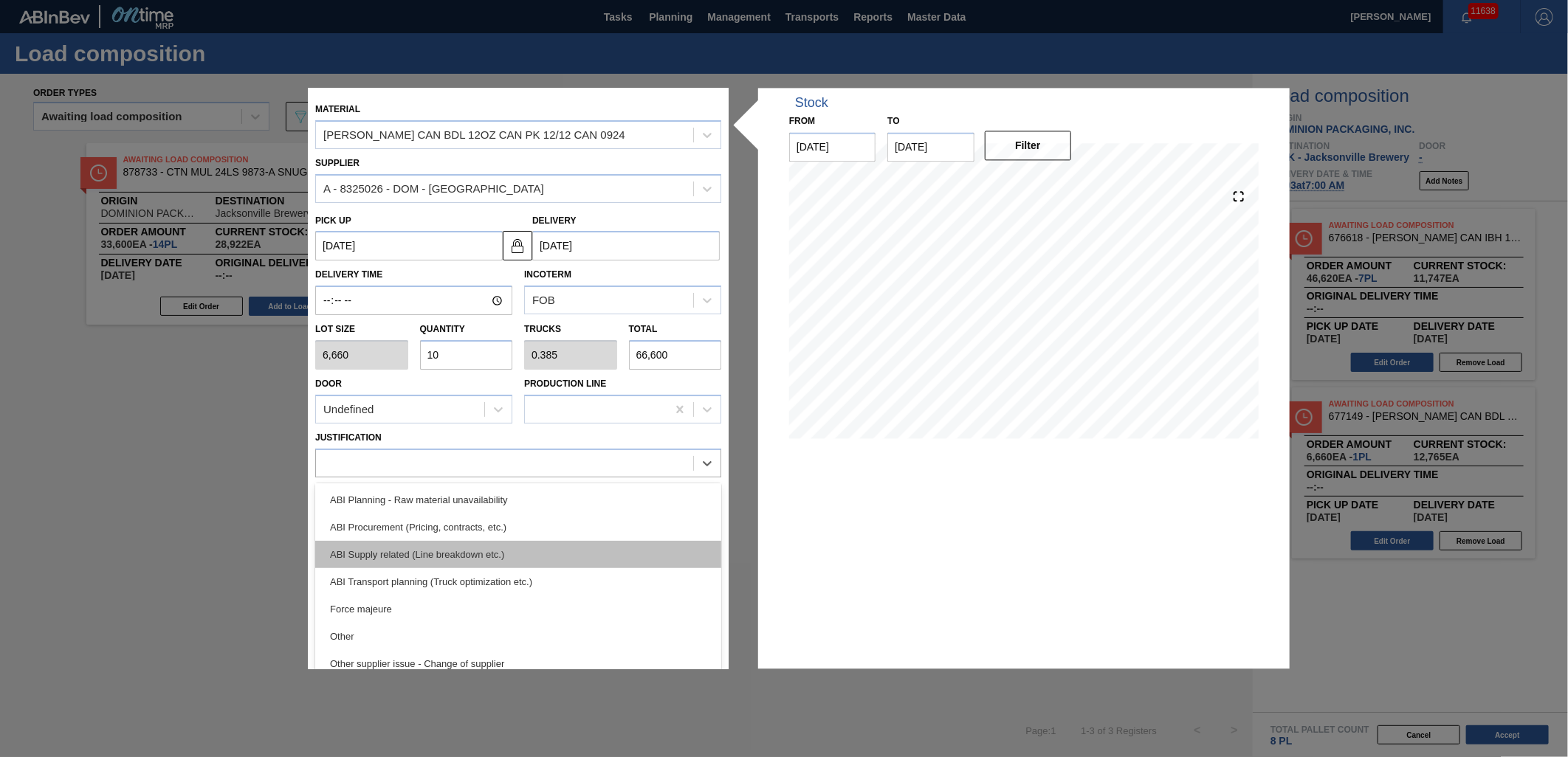
click at [483, 558] on div "ABI Supply related (Line breakdown etc.)" at bounding box center [518, 554] width 406 height 27
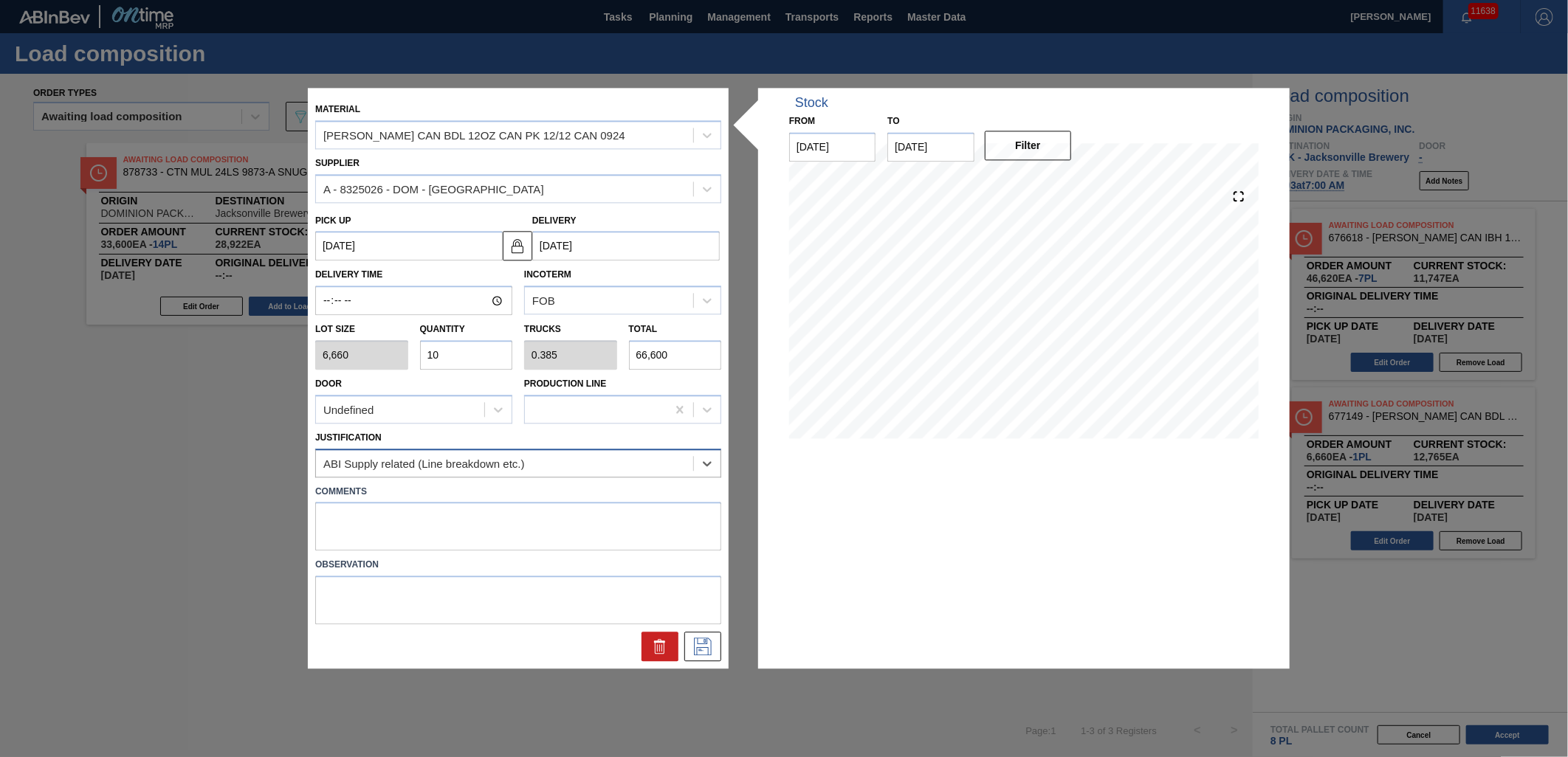
click at [529, 466] on div "ABI Supply related (Line breakdown etc.)" at bounding box center [504, 463] width 377 height 21
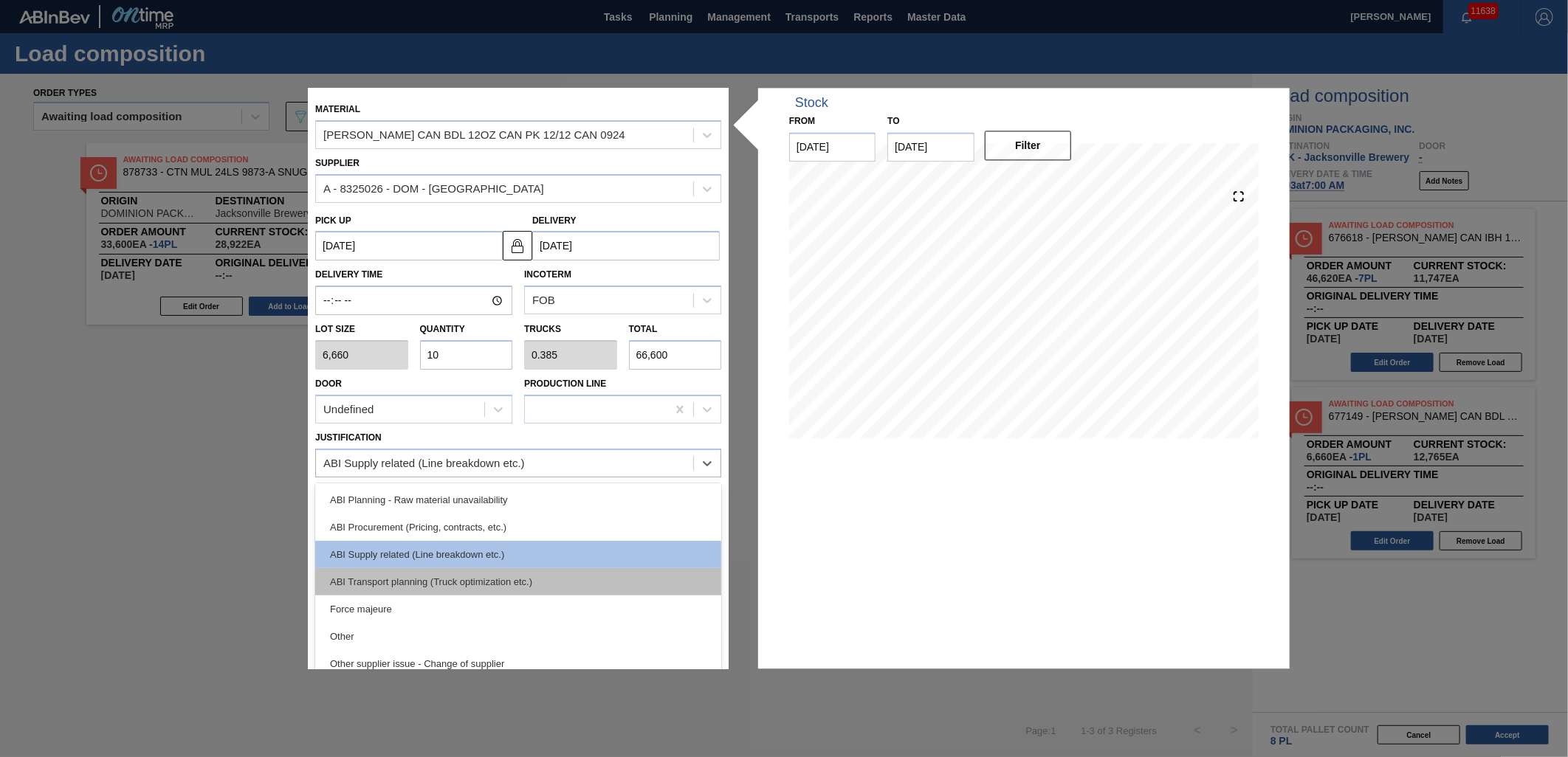
click at [497, 583] on div "ABI Transport planning (Truck optimization etc.)" at bounding box center [518, 581] width 406 height 27
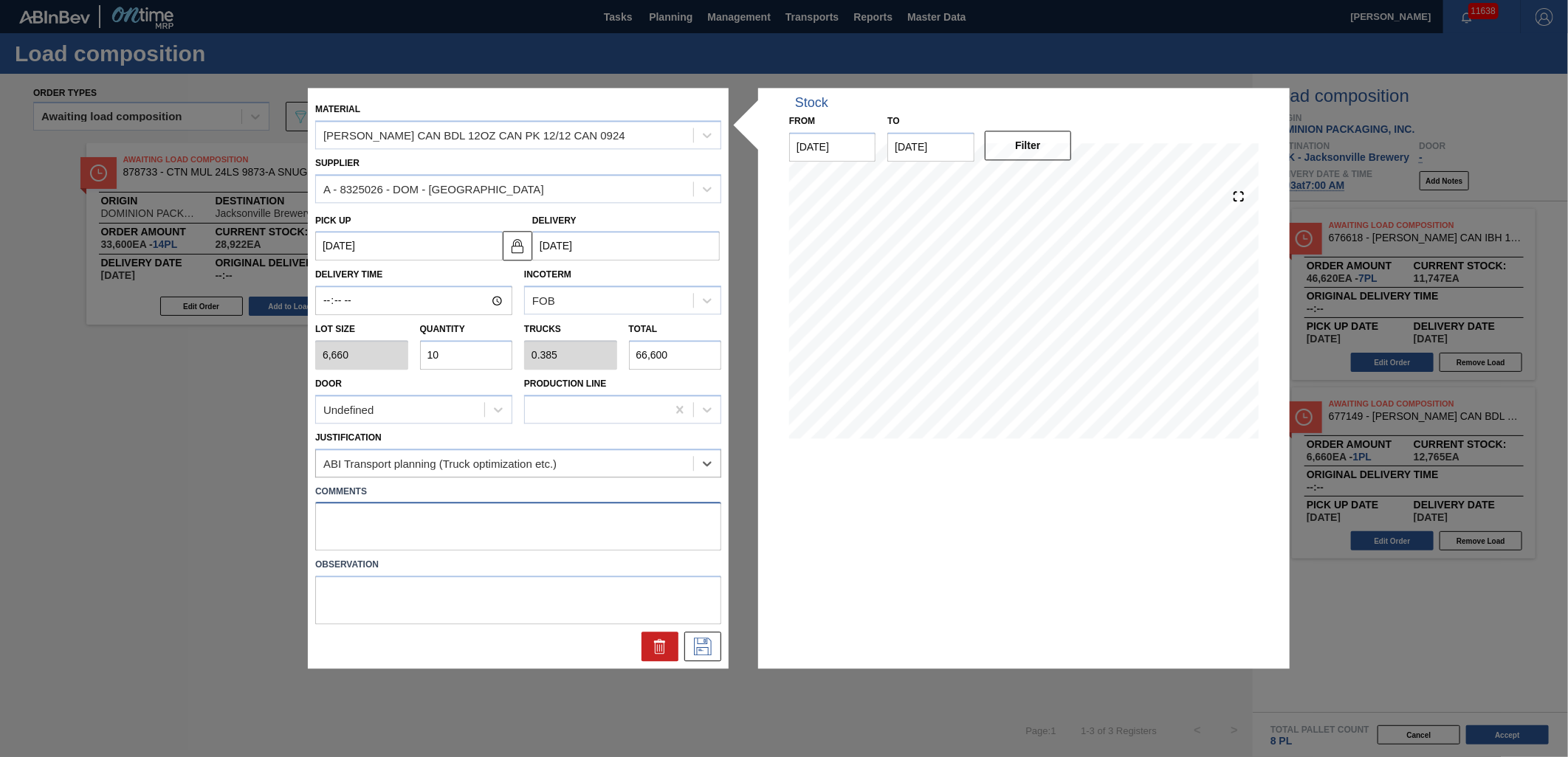
click at [503, 527] on textarea at bounding box center [518, 526] width 406 height 48
type textarea "NOSE, DROP"
click at [690, 644] on button at bounding box center [702, 647] width 37 height 30
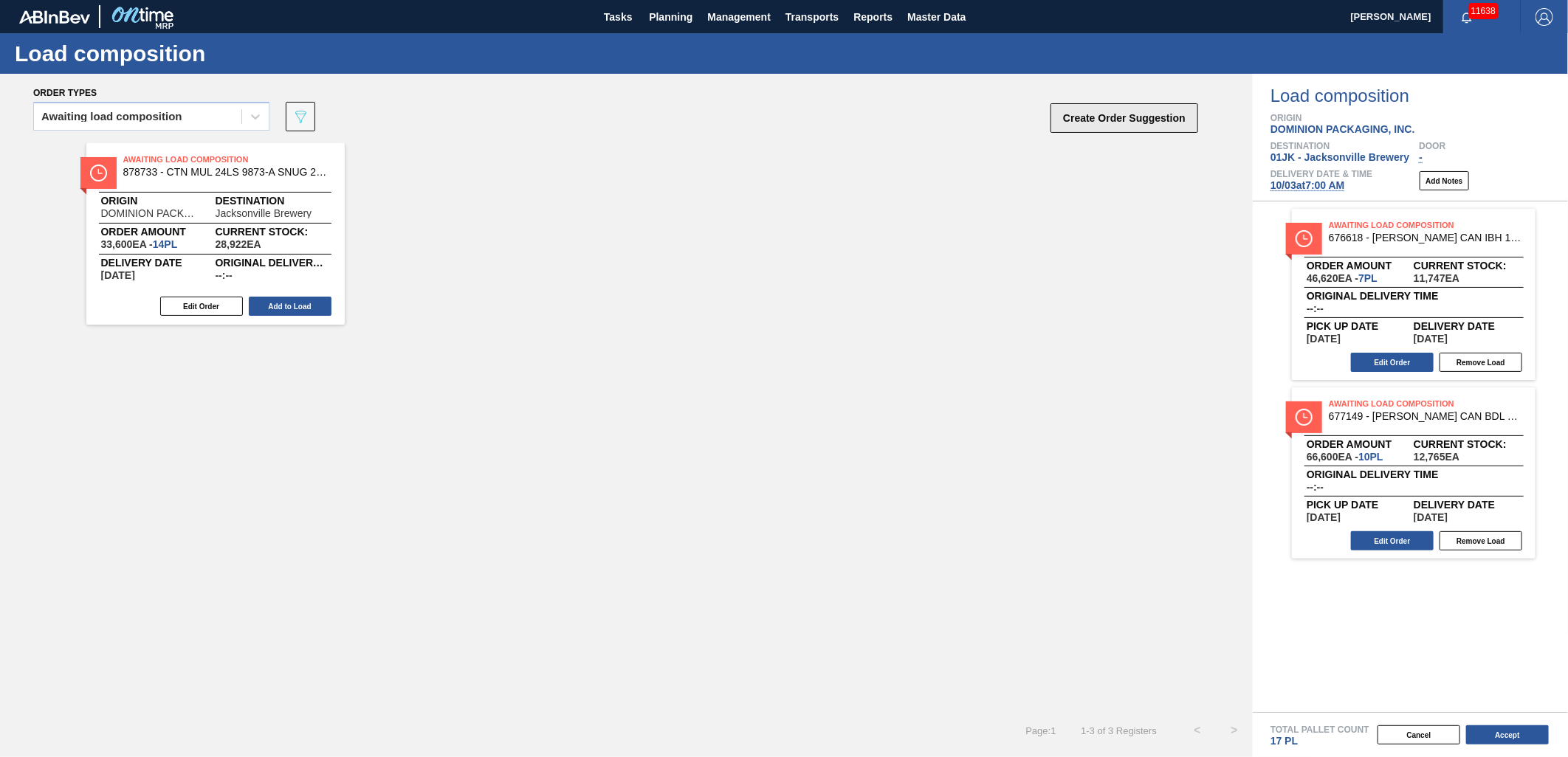
click at [1123, 120] on button "Create Order Suggestion" at bounding box center [1124, 118] width 148 height 30
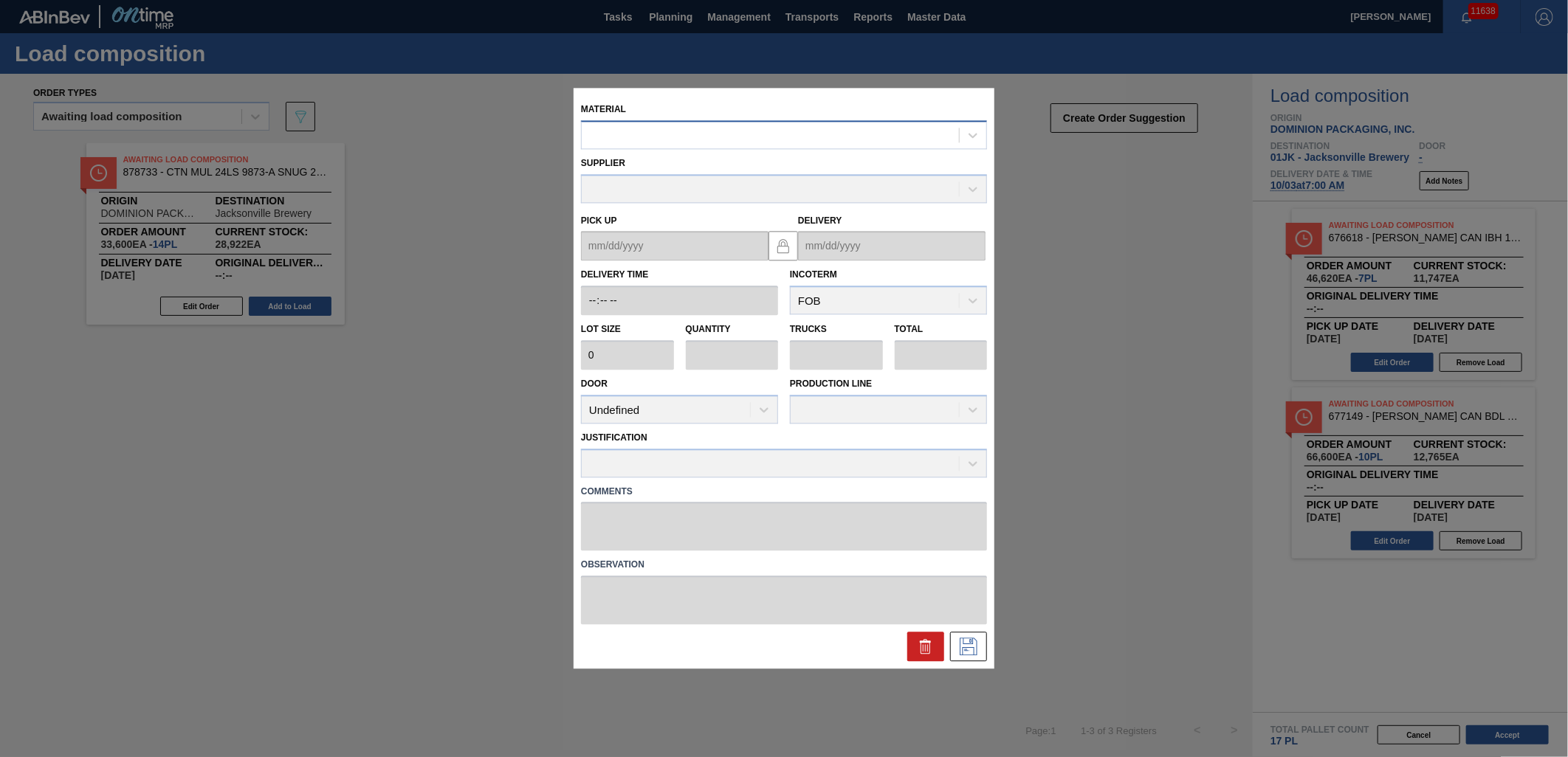
click at [796, 146] on div at bounding box center [784, 135] width 406 height 29
type input "676468"
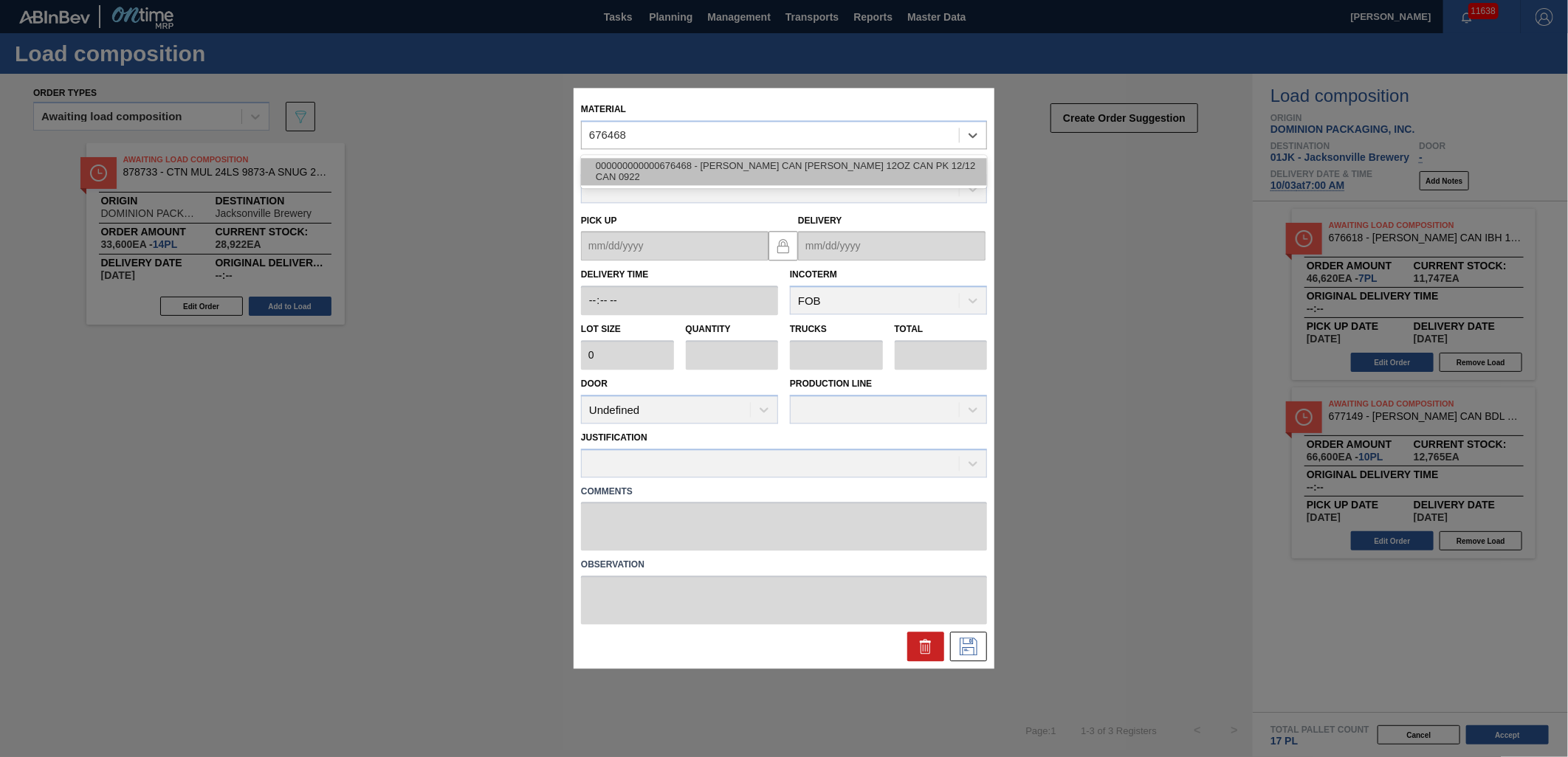
click at [816, 170] on div "000000000000676468 - CARR CAN BUD 12OZ CAN PK 12/12 CAN 0922" at bounding box center [784, 171] width 406 height 27
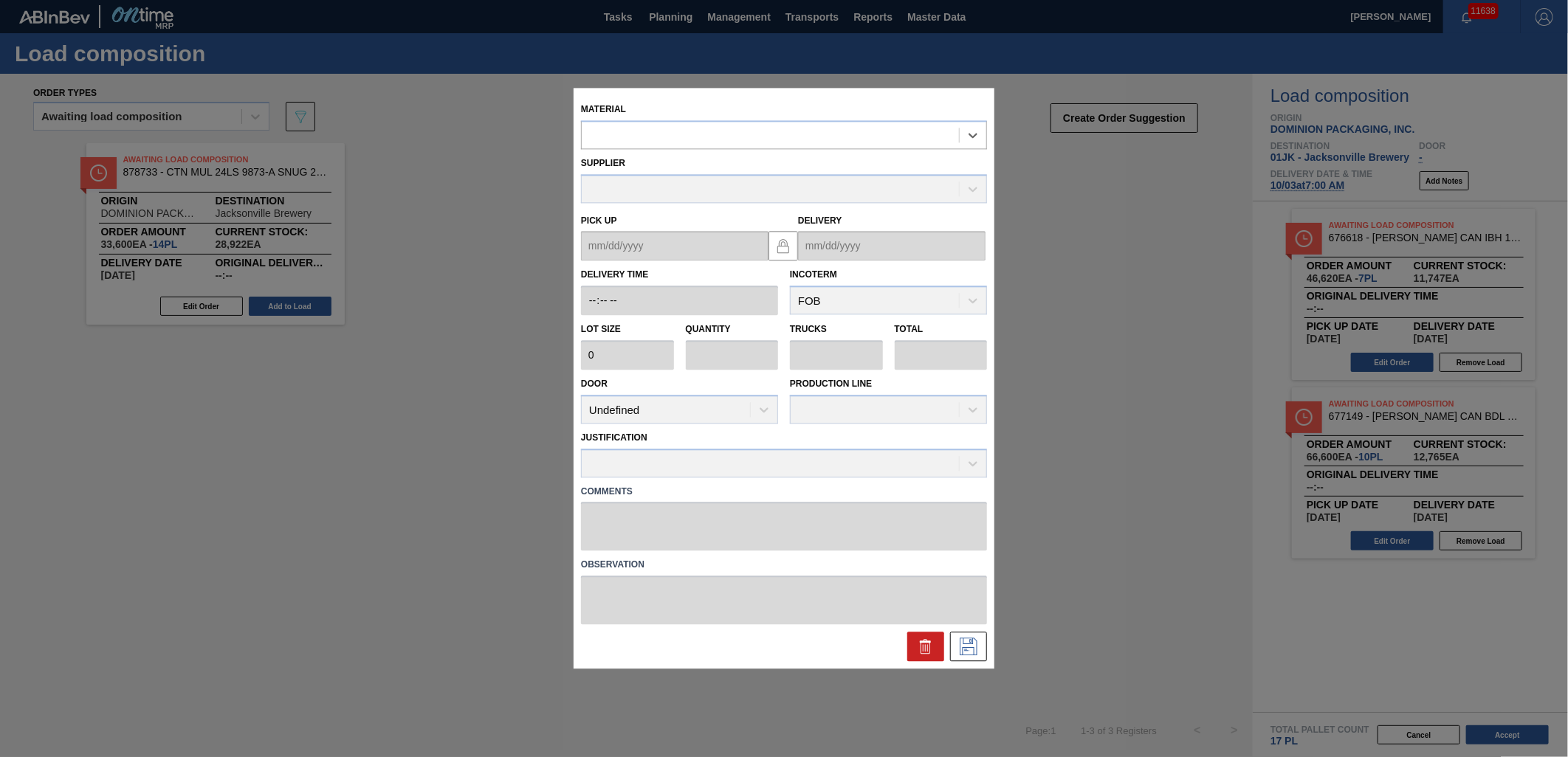
type input "6,660"
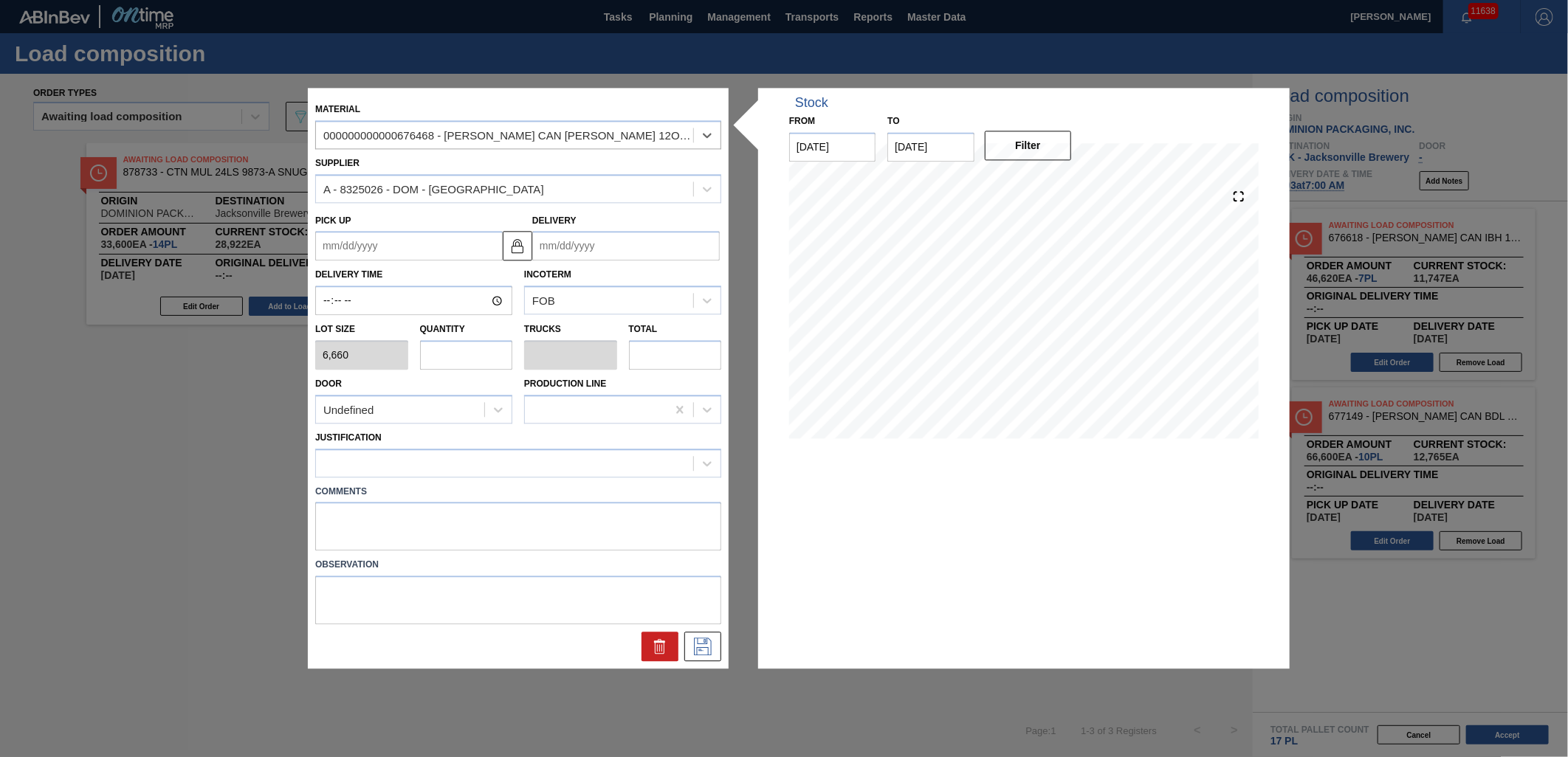
click at [653, 248] on input "Delivery" at bounding box center [626, 246] width 187 height 30
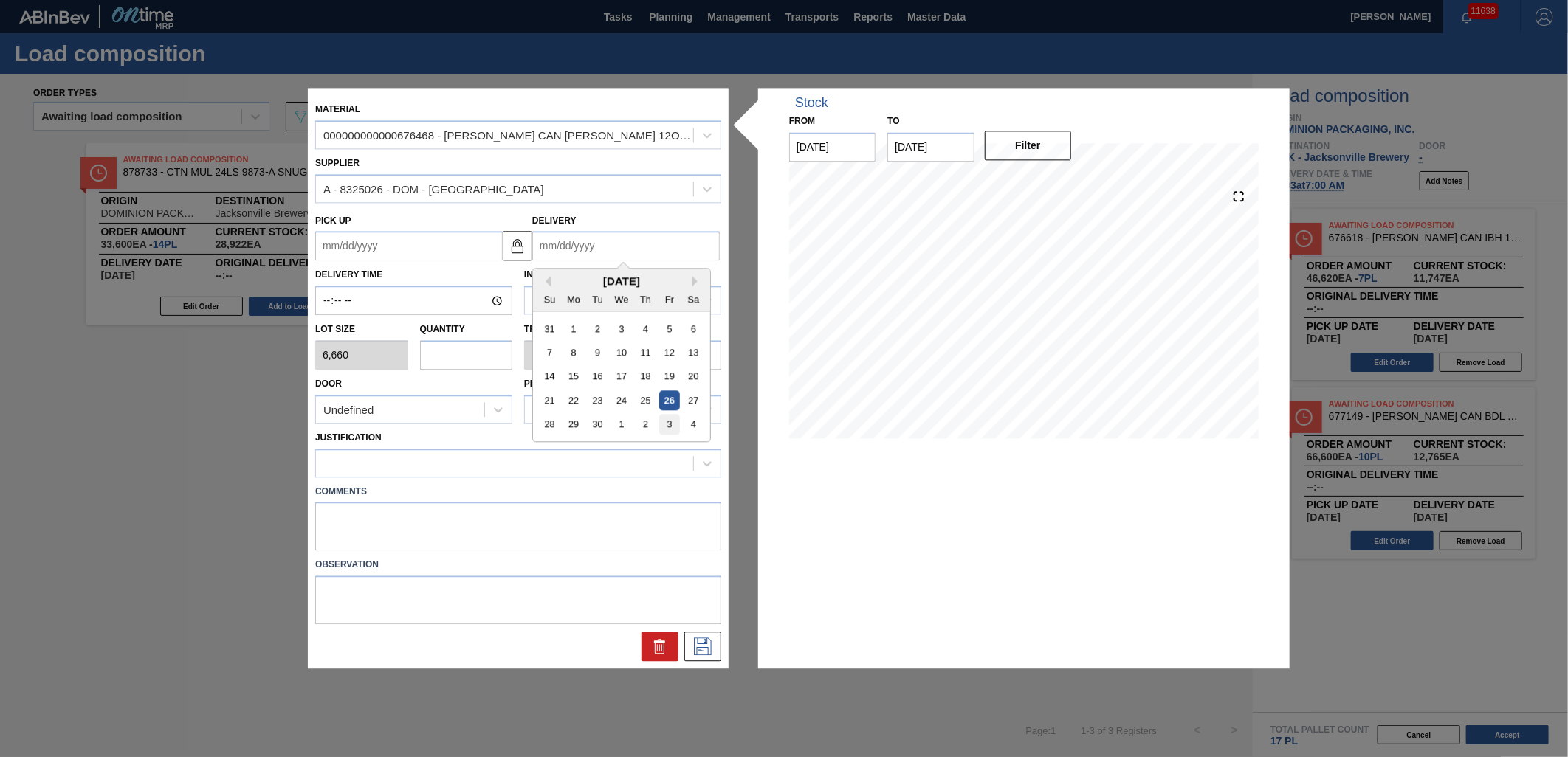
click at [668, 426] on div "3" at bounding box center [669, 424] width 20 height 20
type up "[DATE]"
type input "[DATE]"
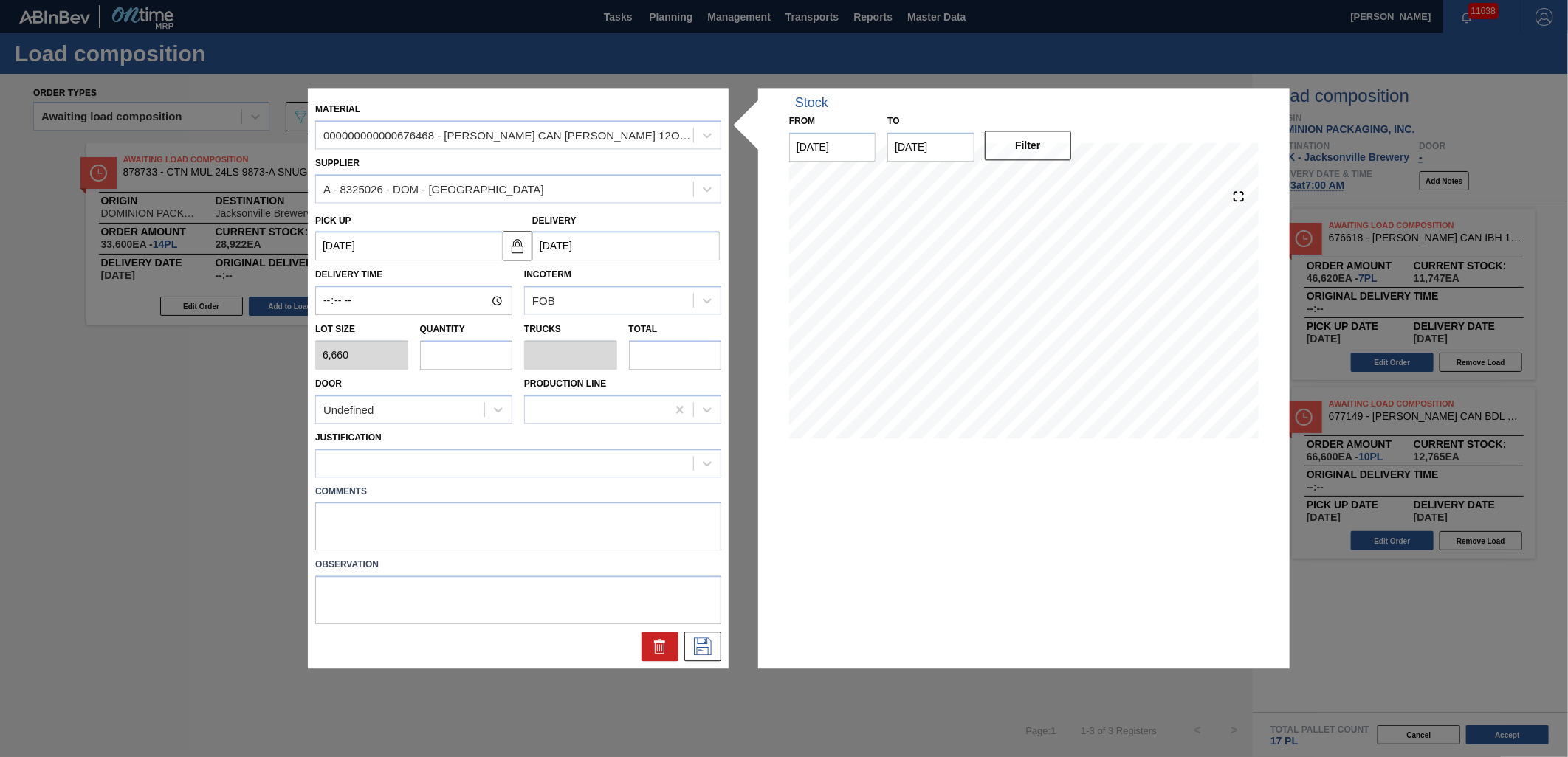
click at [448, 364] on input "text" at bounding box center [467, 354] width 93 height 30
type input "9"
type input "0.346"
type input "59,940"
type input "9"
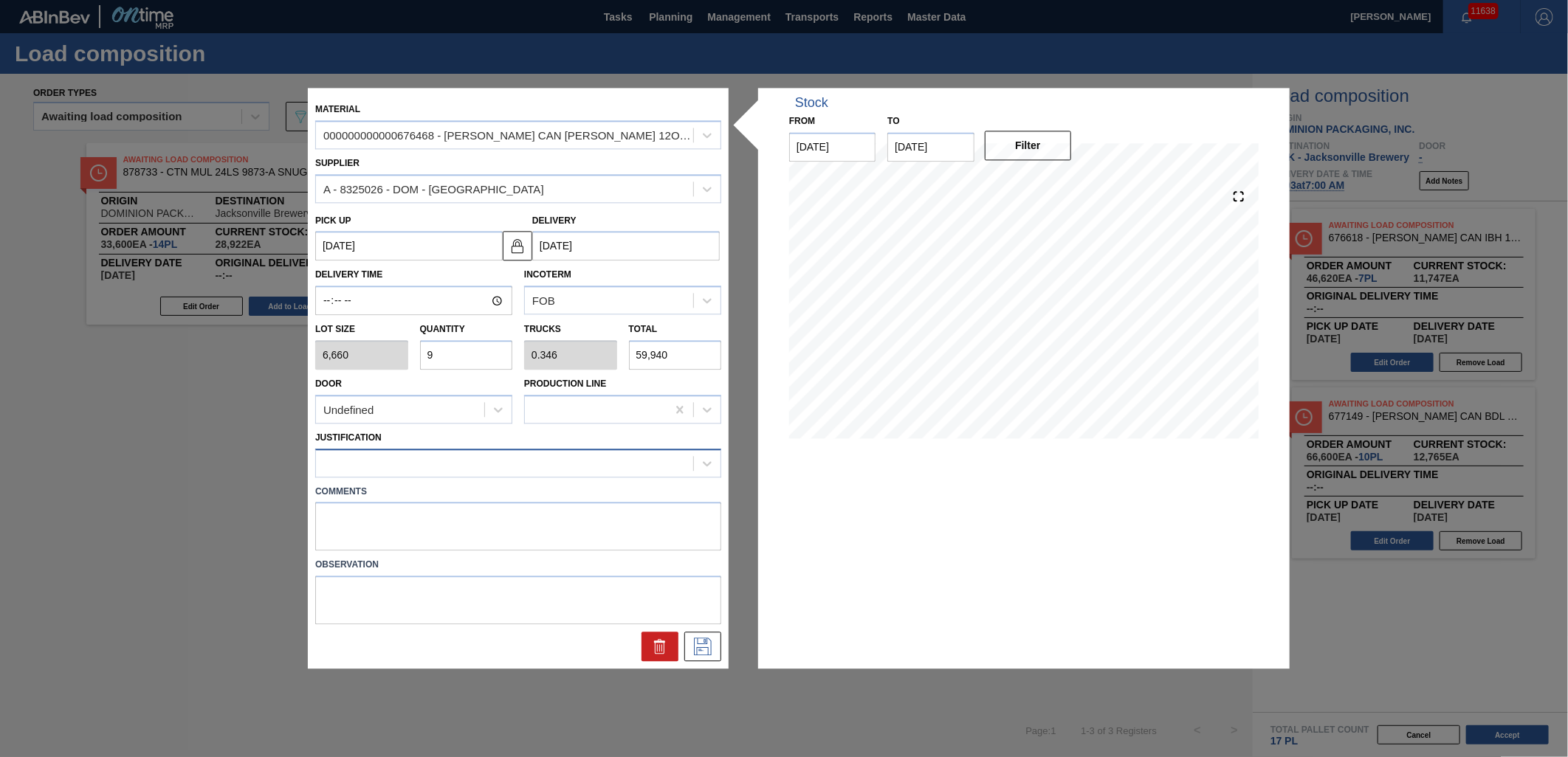
drag, startPoint x: 444, startPoint y: 448, endPoint x: 445, endPoint y: 456, distance: 8.1
click at [445, 456] on div "Justification" at bounding box center [518, 452] width 406 height 50
drag, startPoint x: 445, startPoint y: 456, endPoint x: 445, endPoint y: 465, distance: 9.0
click at [445, 465] on div at bounding box center [504, 463] width 377 height 21
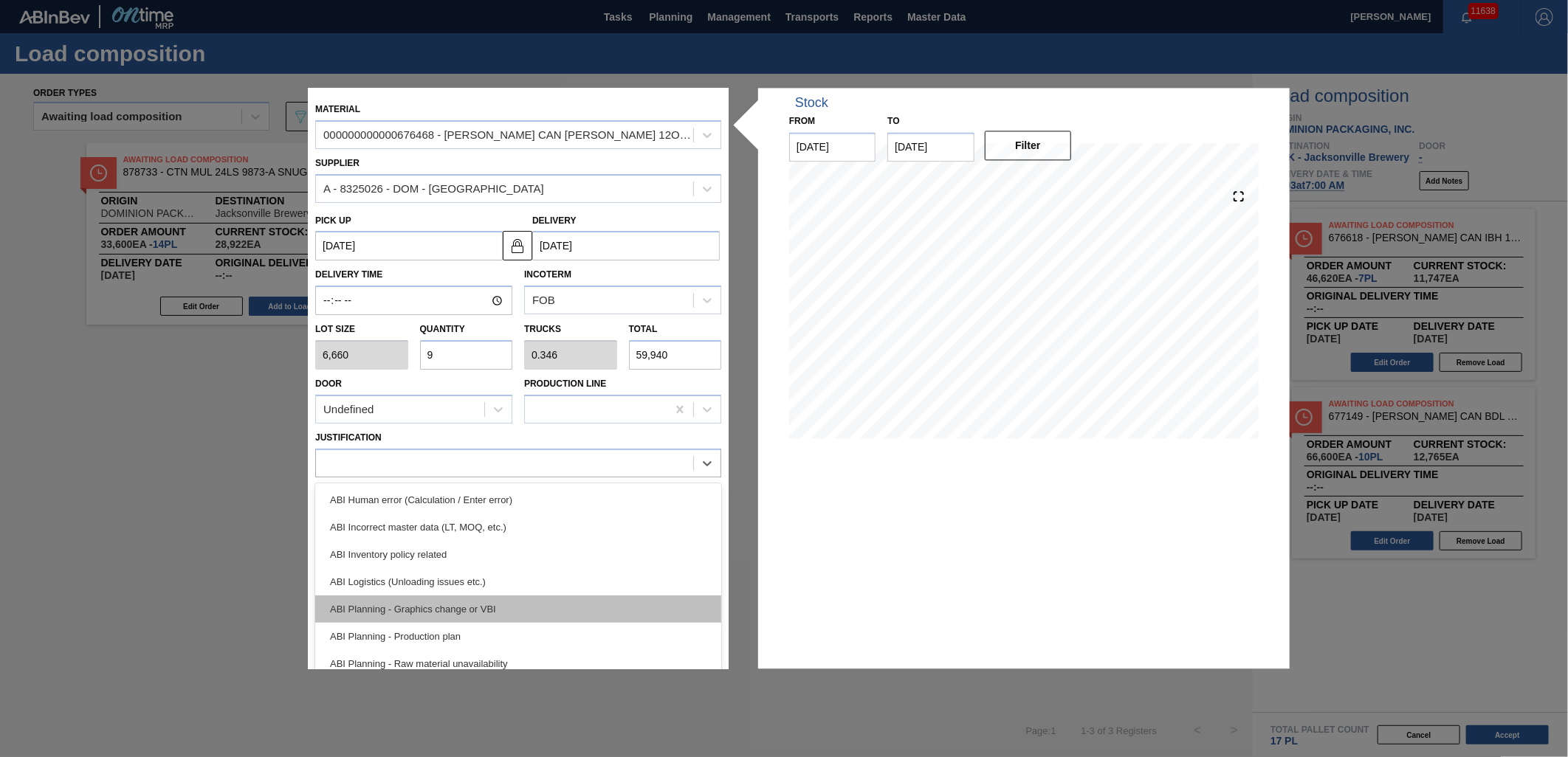
scroll to position [82, 0]
click at [526, 660] on div "ABI Transport planning (Truck optimization etc.)" at bounding box center [518, 663] width 406 height 27
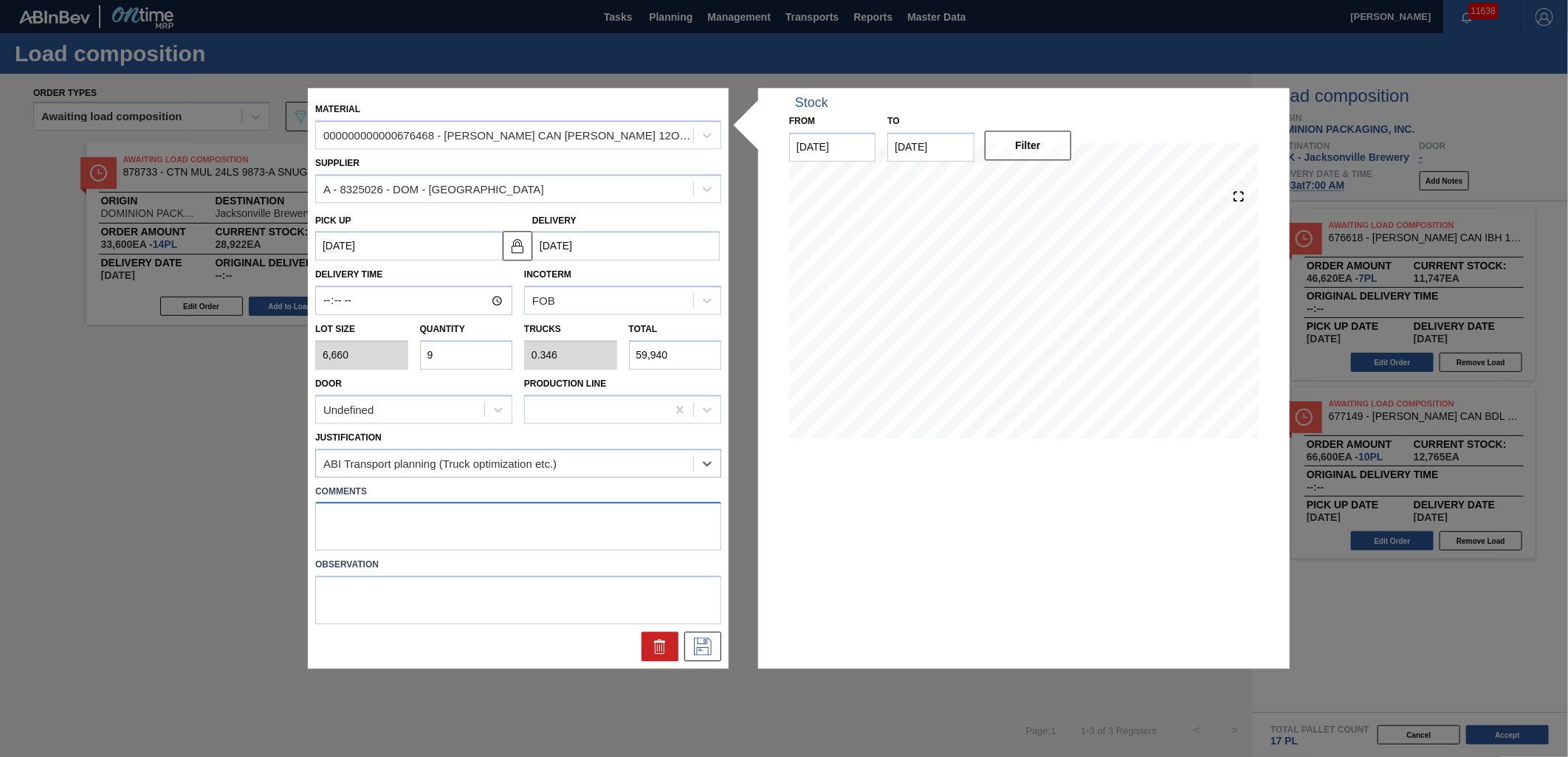
click at [488, 534] on textarea at bounding box center [518, 526] width 406 height 48
type textarea "MID, DROP"
click at [703, 639] on icon at bounding box center [702, 647] width 23 height 17
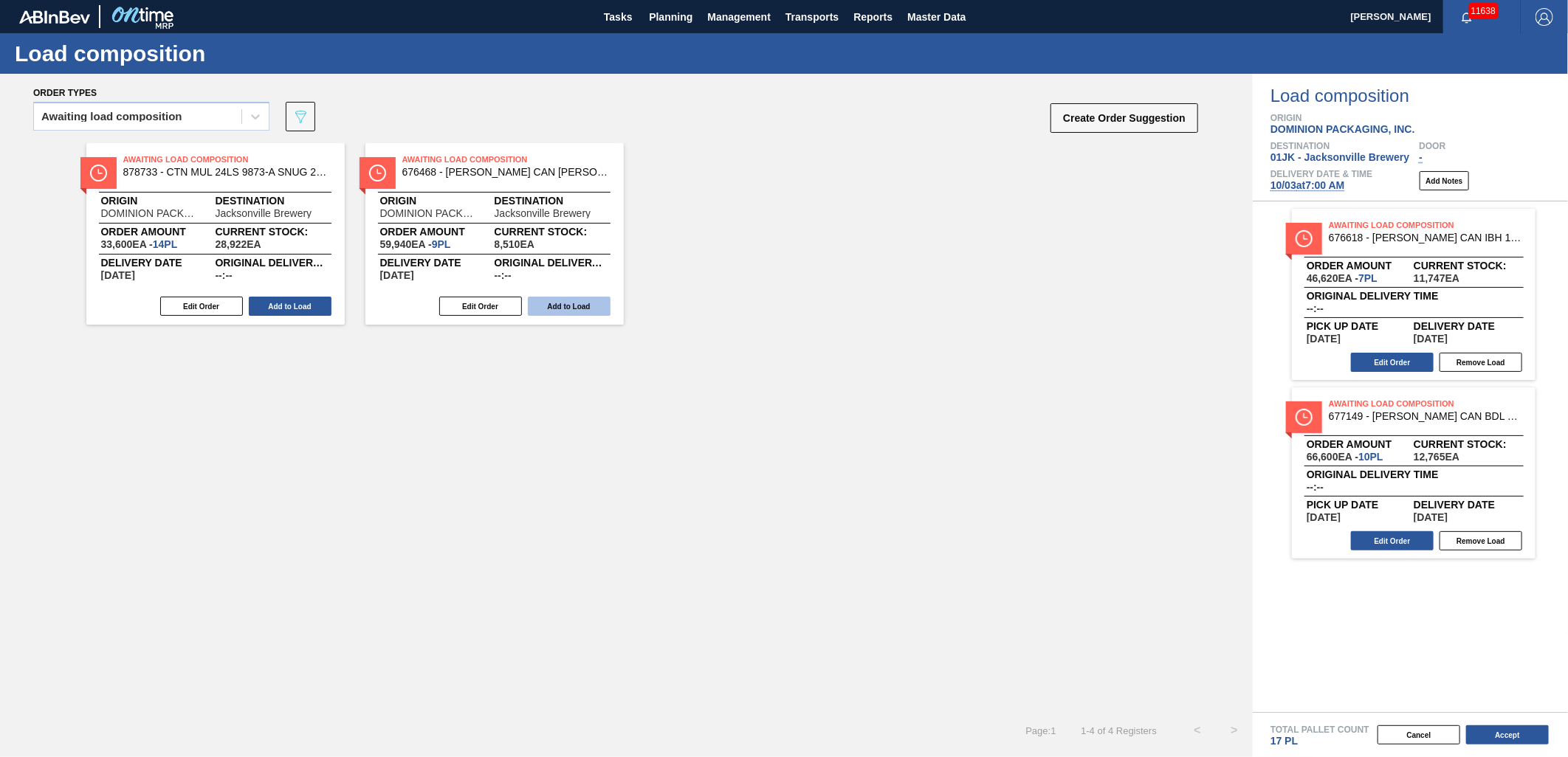
click at [578, 305] on button "Add to Load" at bounding box center [569, 306] width 83 height 19
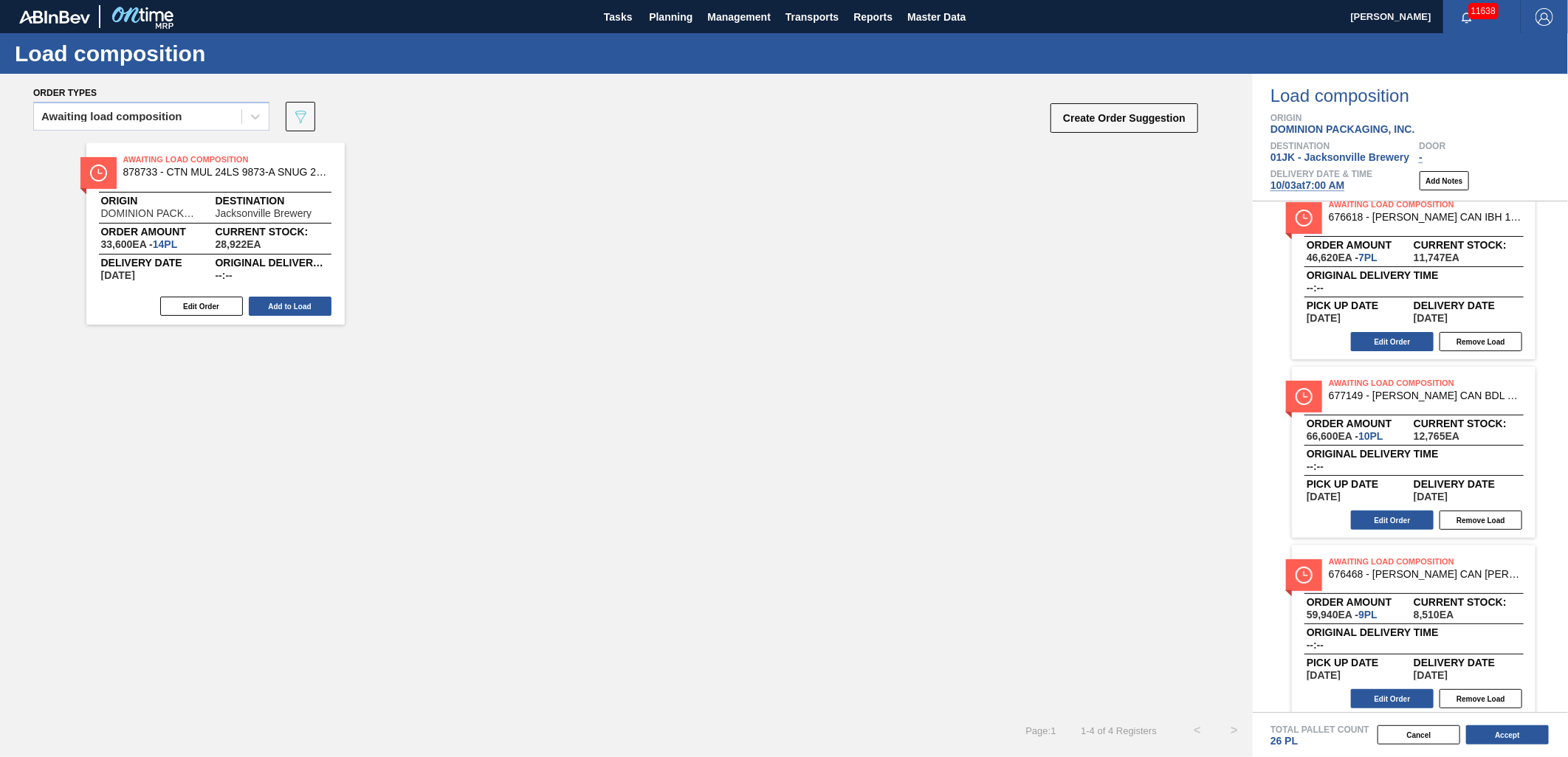
scroll to position [31, 0]
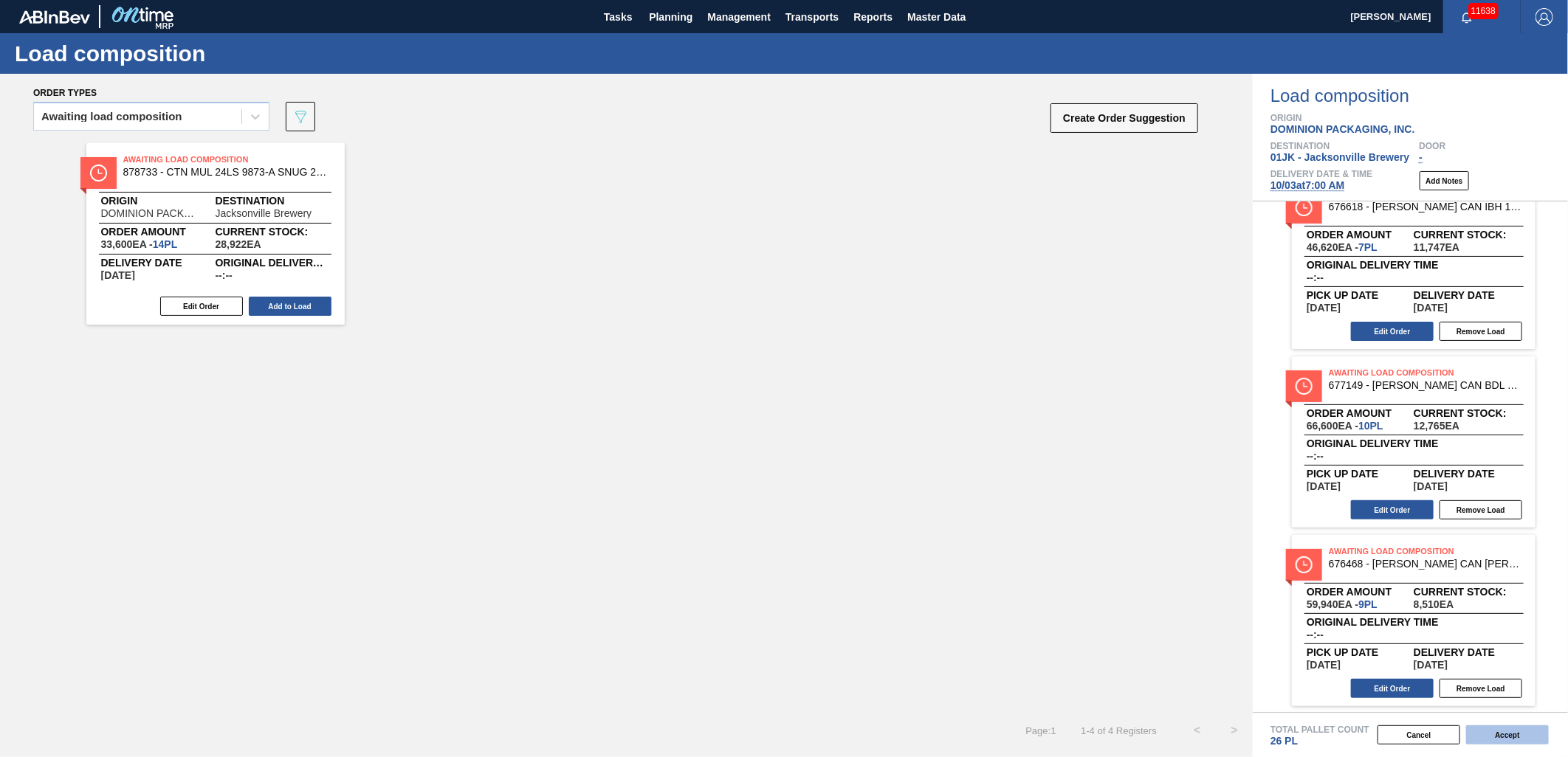
click at [1523, 743] on button "Accept" at bounding box center [1507, 735] width 83 height 19
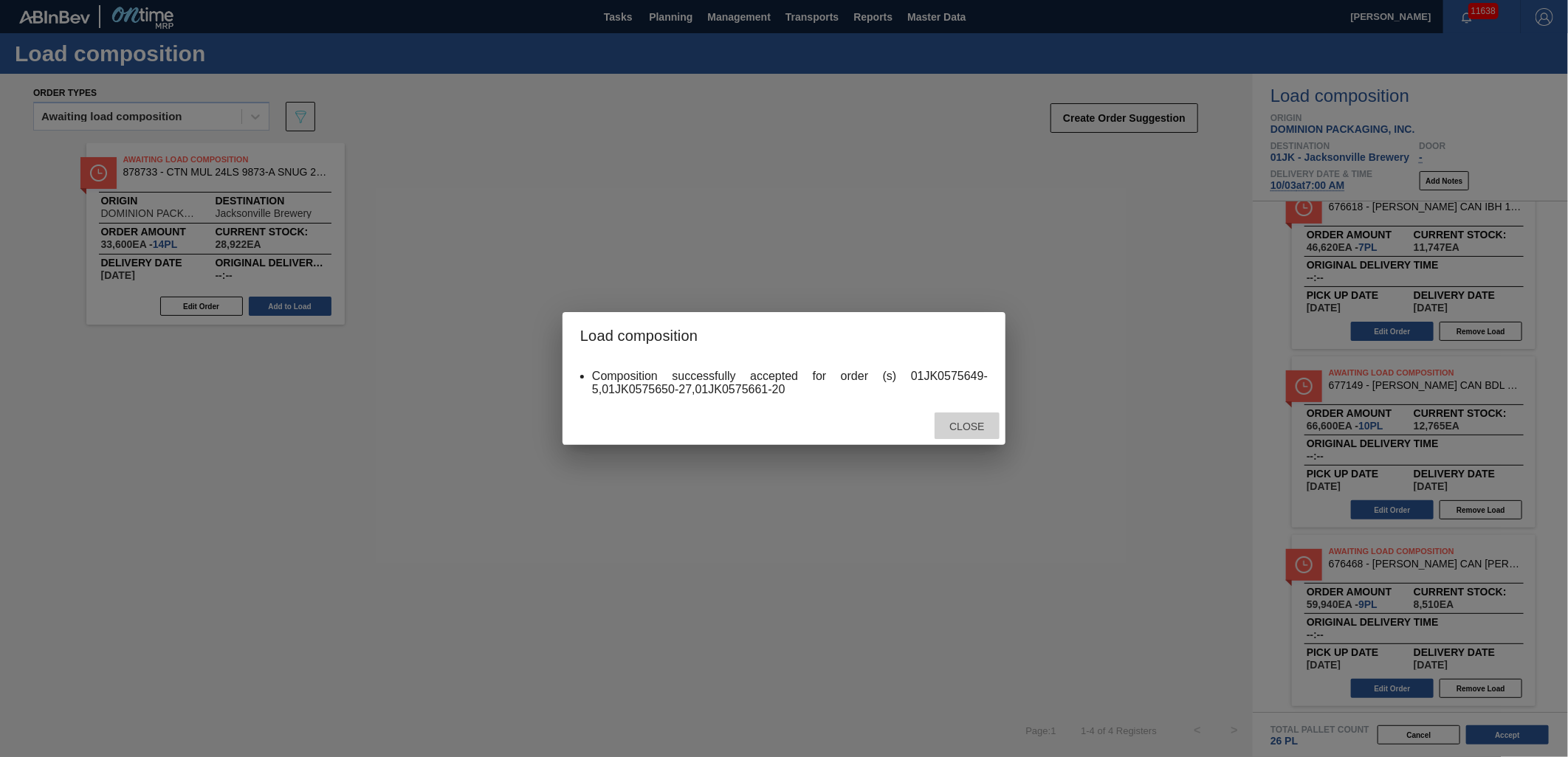
click at [960, 429] on span "Close" at bounding box center [966, 426] width 58 height 12
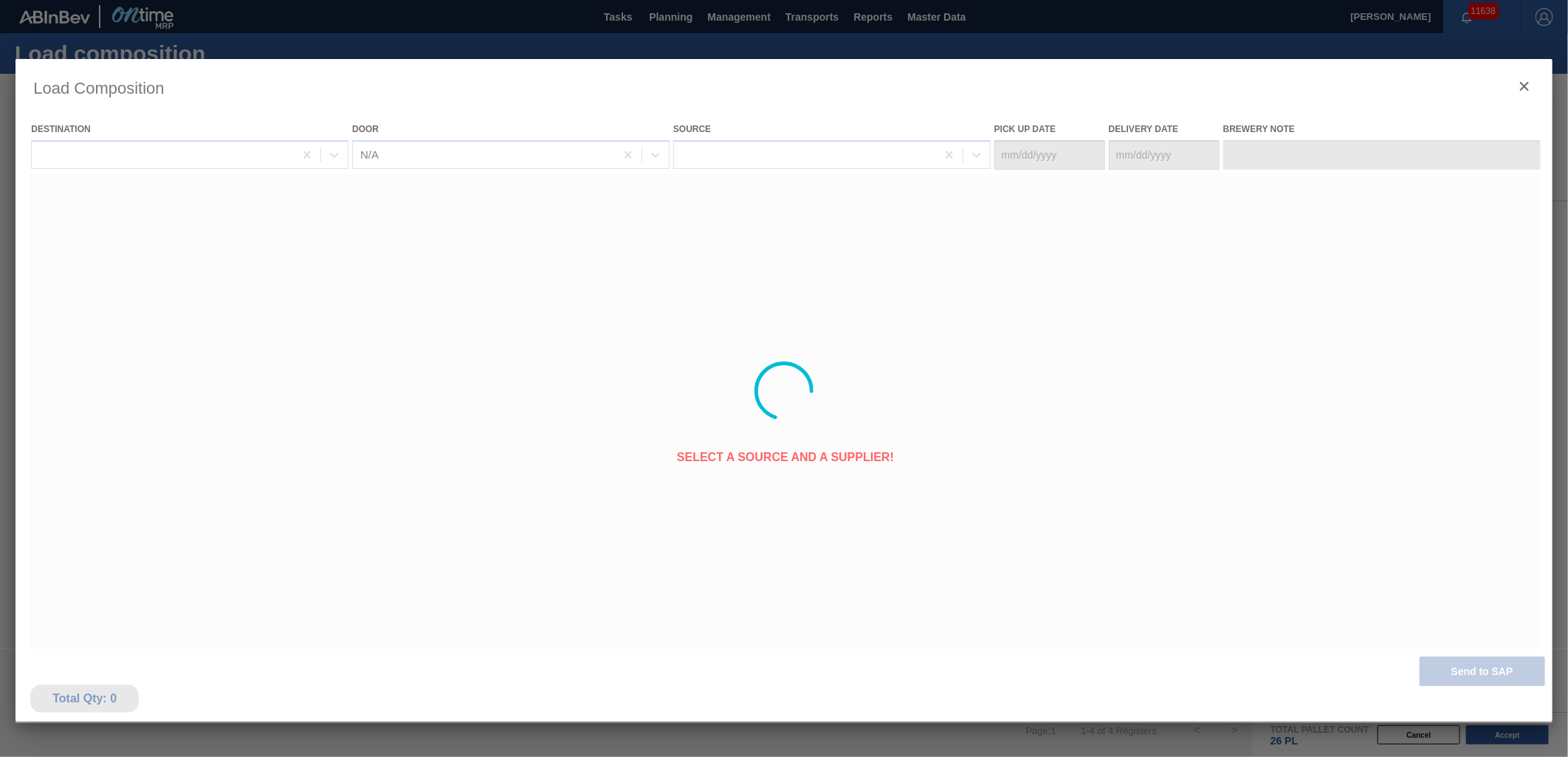
type Date "[DATE]"
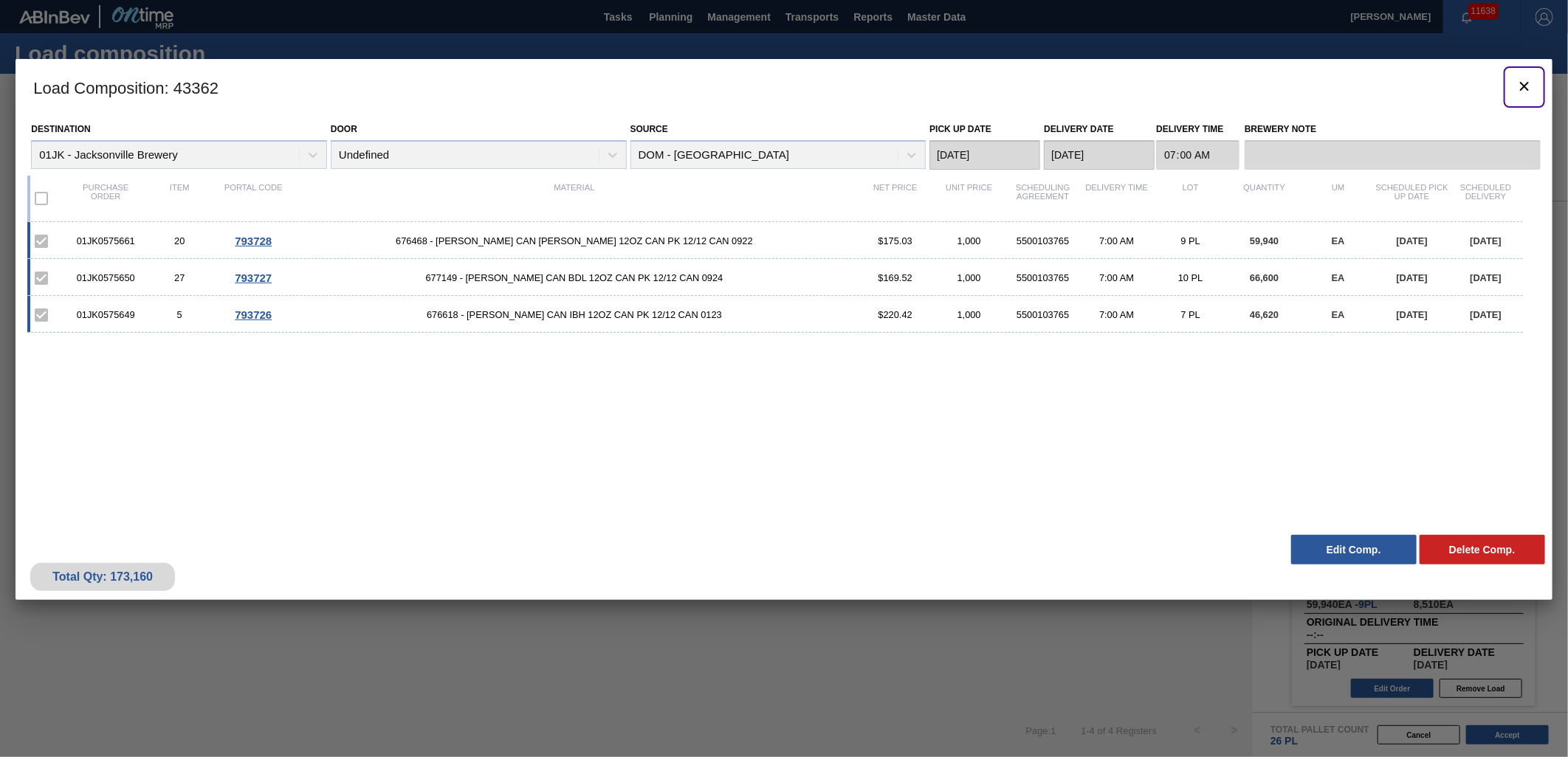
drag, startPoint x: 1530, startPoint y: 92, endPoint x: 1346, endPoint y: 28, distance: 194.8
click at [1530, 92] on icon "botão de ícone" at bounding box center [1524, 86] width 17 height 17
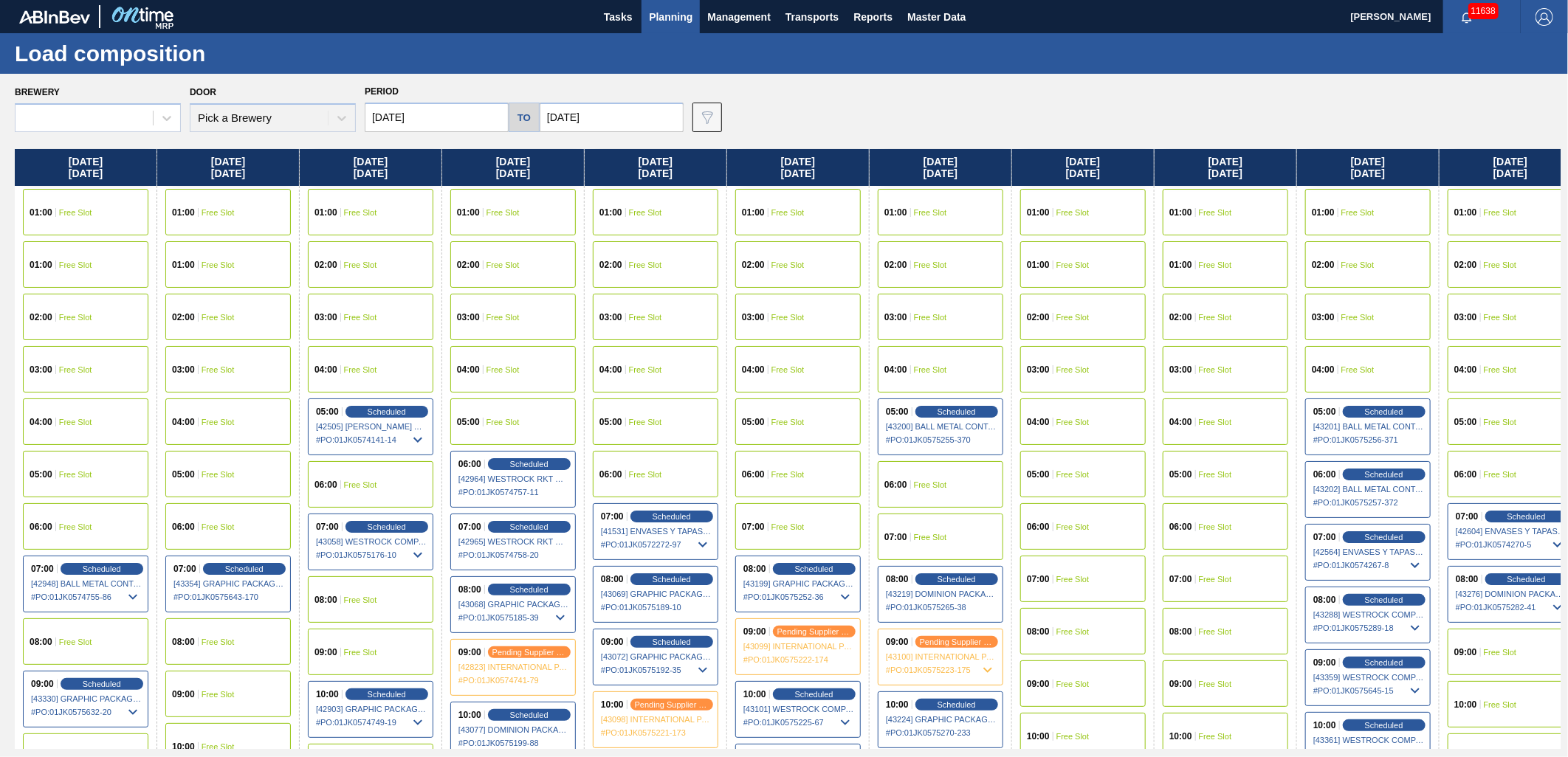
type input "09/27/2025"
type input "10/26/2025"
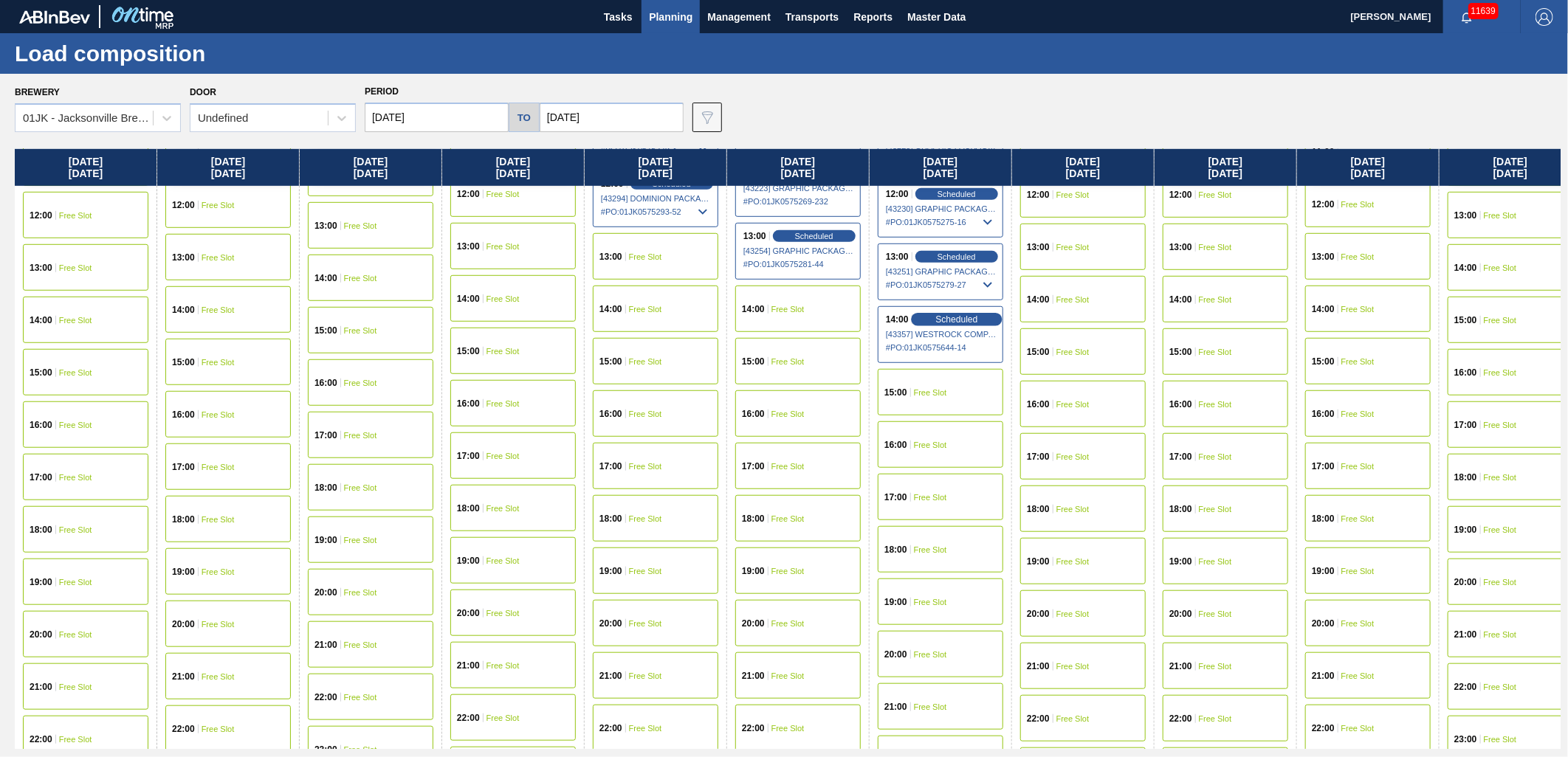
scroll to position [655, 0]
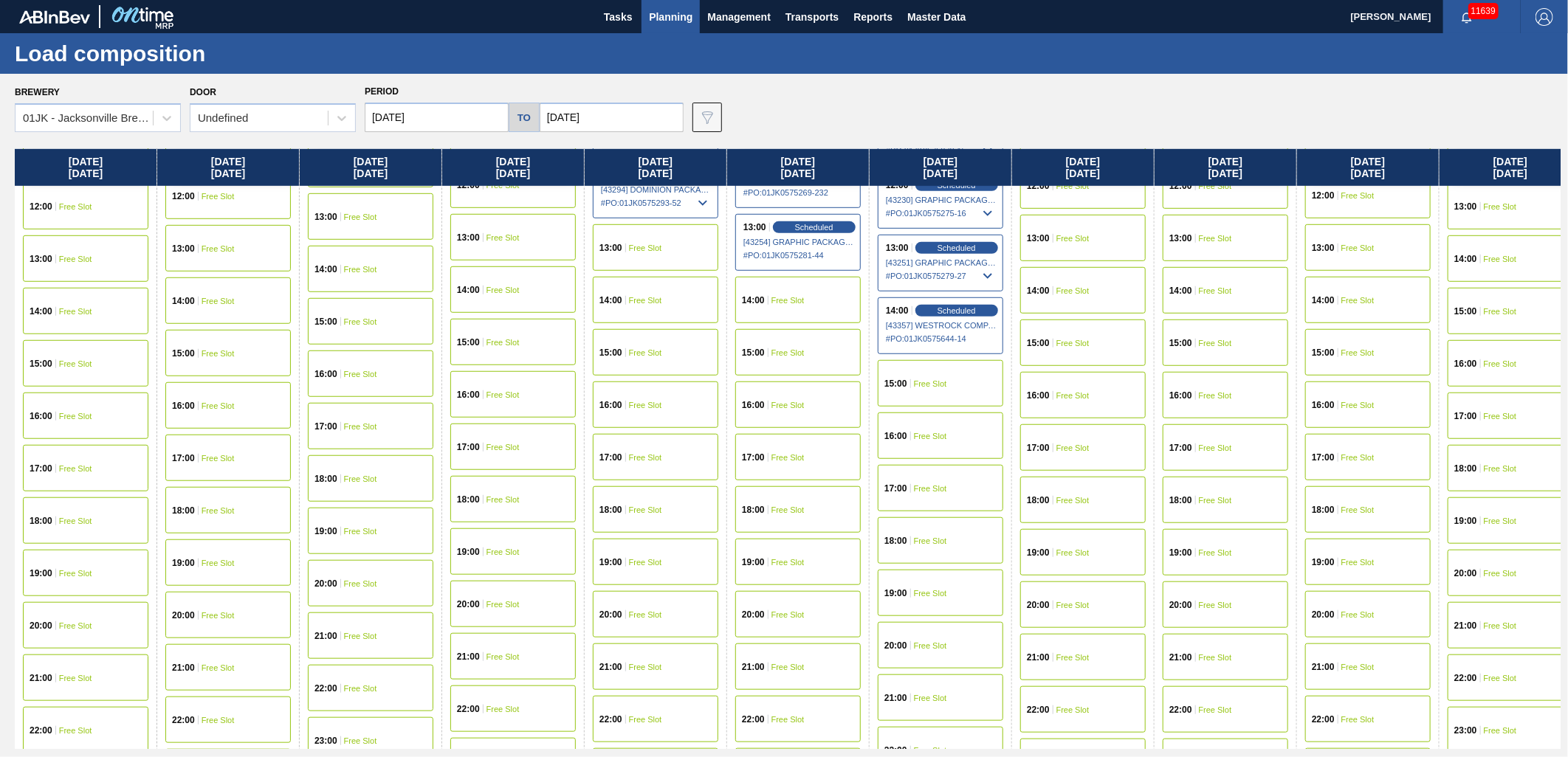
click at [909, 365] on div "15:00 Free Slot" at bounding box center [940, 383] width 126 height 46
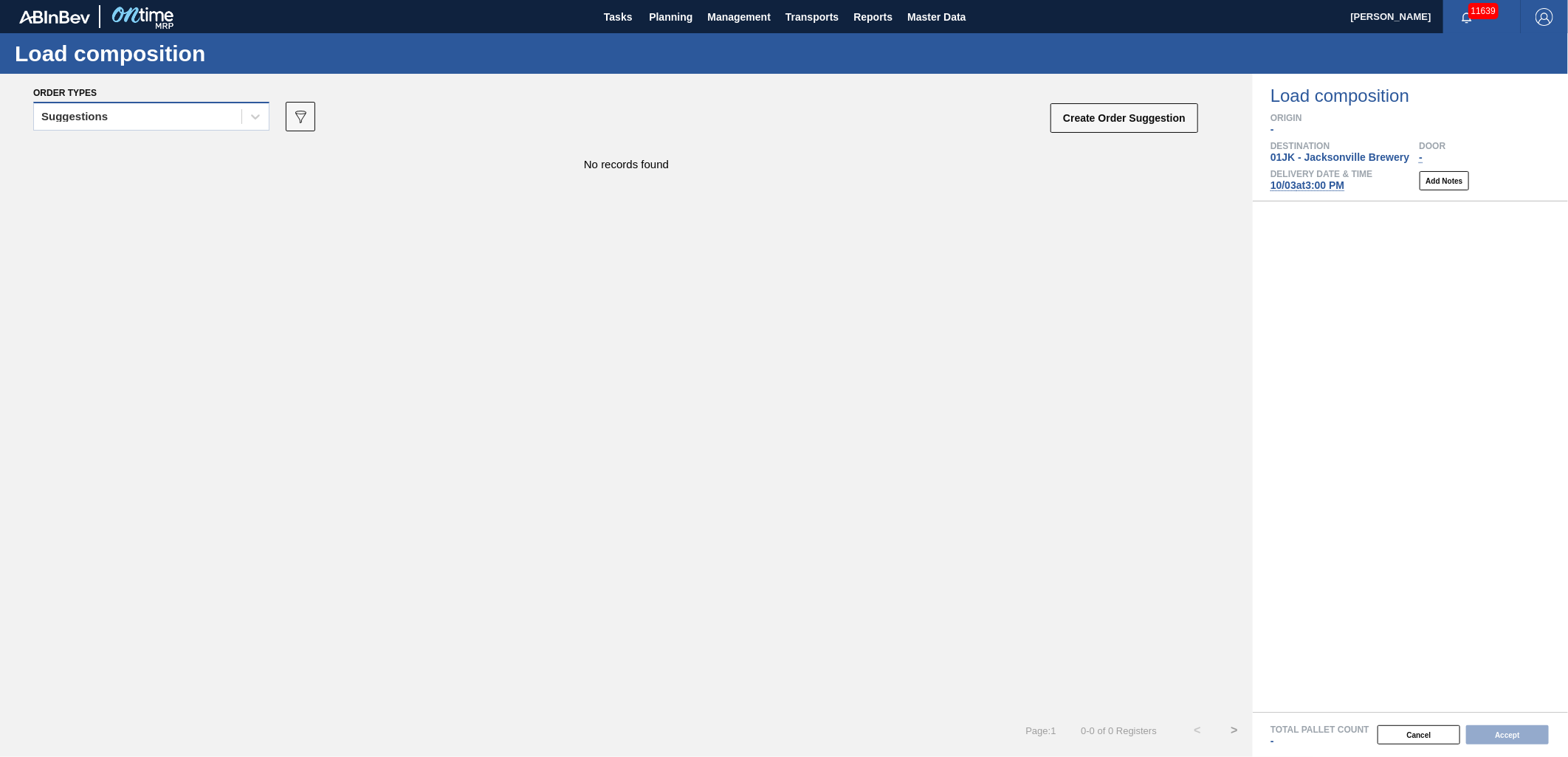
click at [183, 129] on div "Suggestions" at bounding box center [151, 121] width 236 height 39
click at [185, 126] on div "Suggestions" at bounding box center [137, 117] width 208 height 21
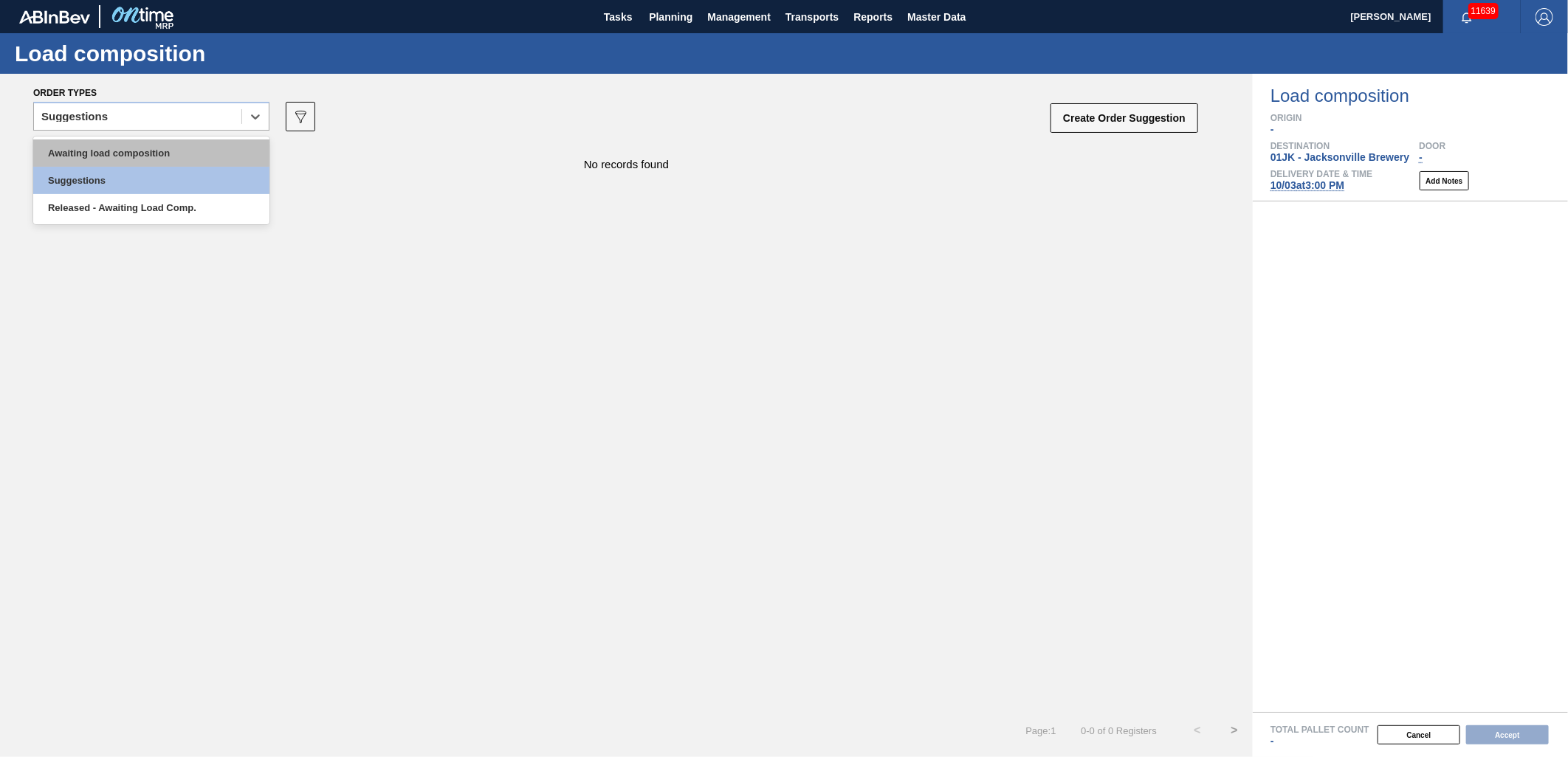
click at [179, 148] on div "Awaiting load composition" at bounding box center [151, 153] width 236 height 27
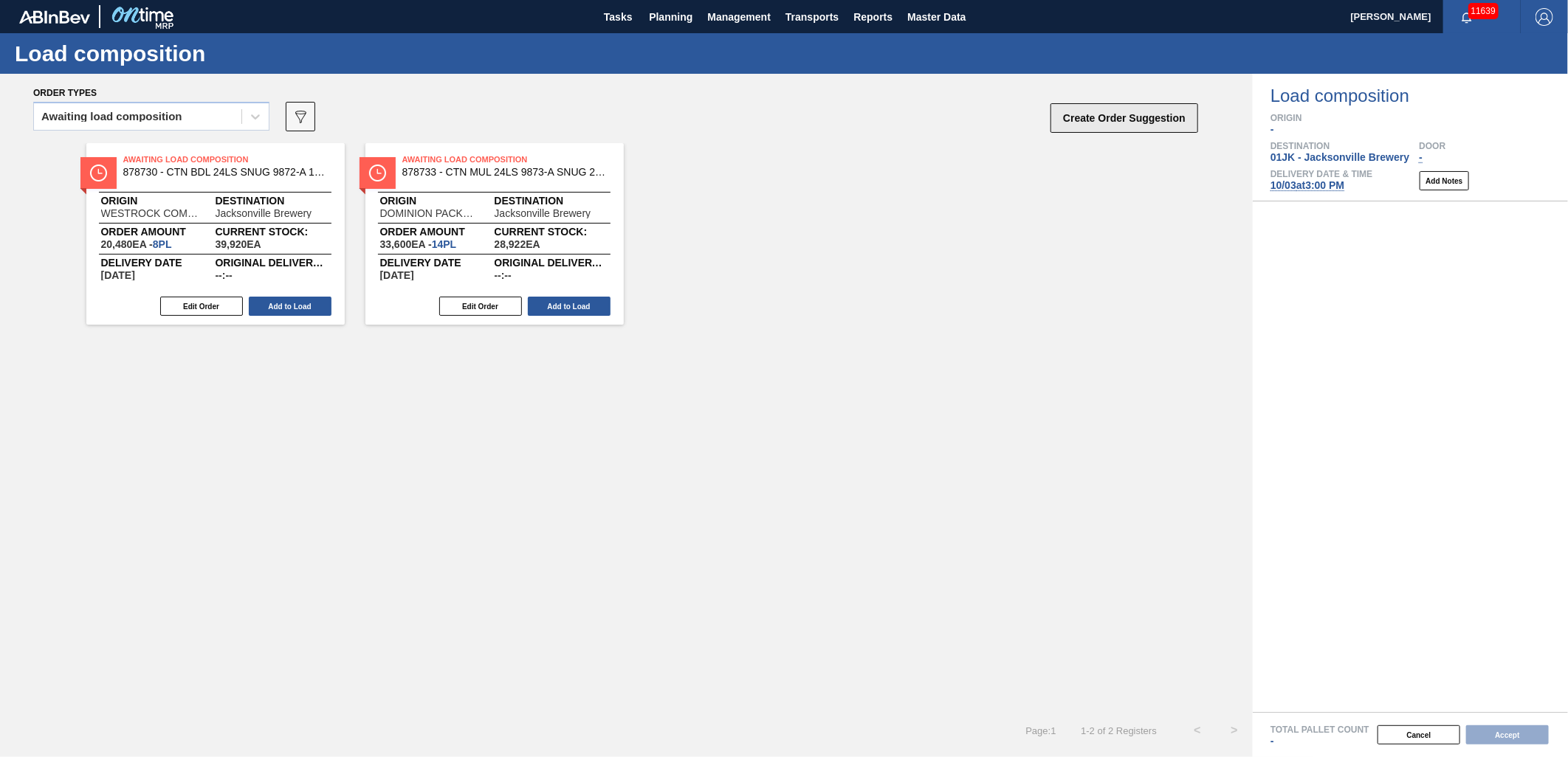
click at [1163, 116] on button "Create Order Suggestion" at bounding box center [1124, 118] width 148 height 30
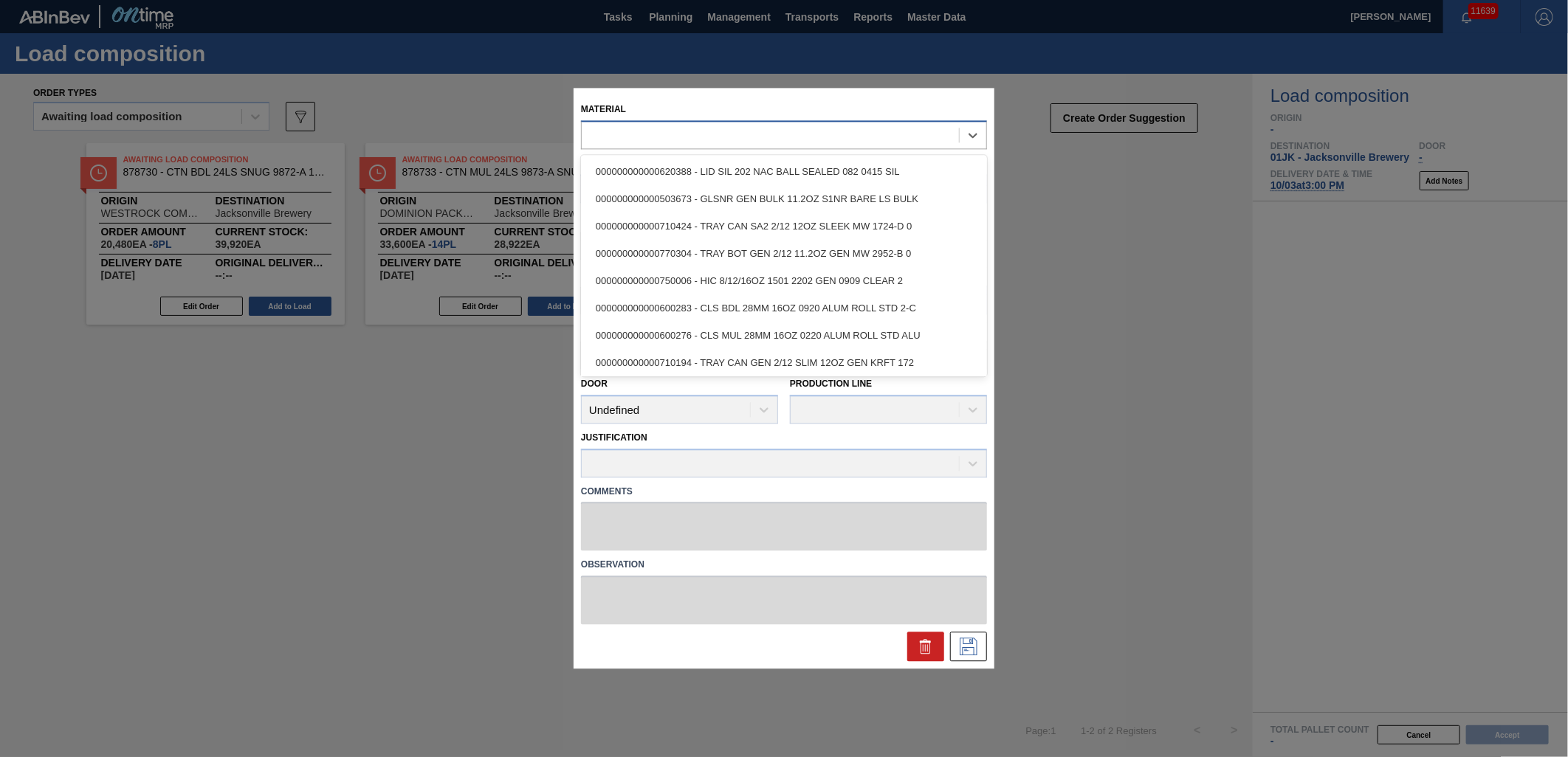
click at [790, 136] on div at bounding box center [770, 135] width 377 height 21
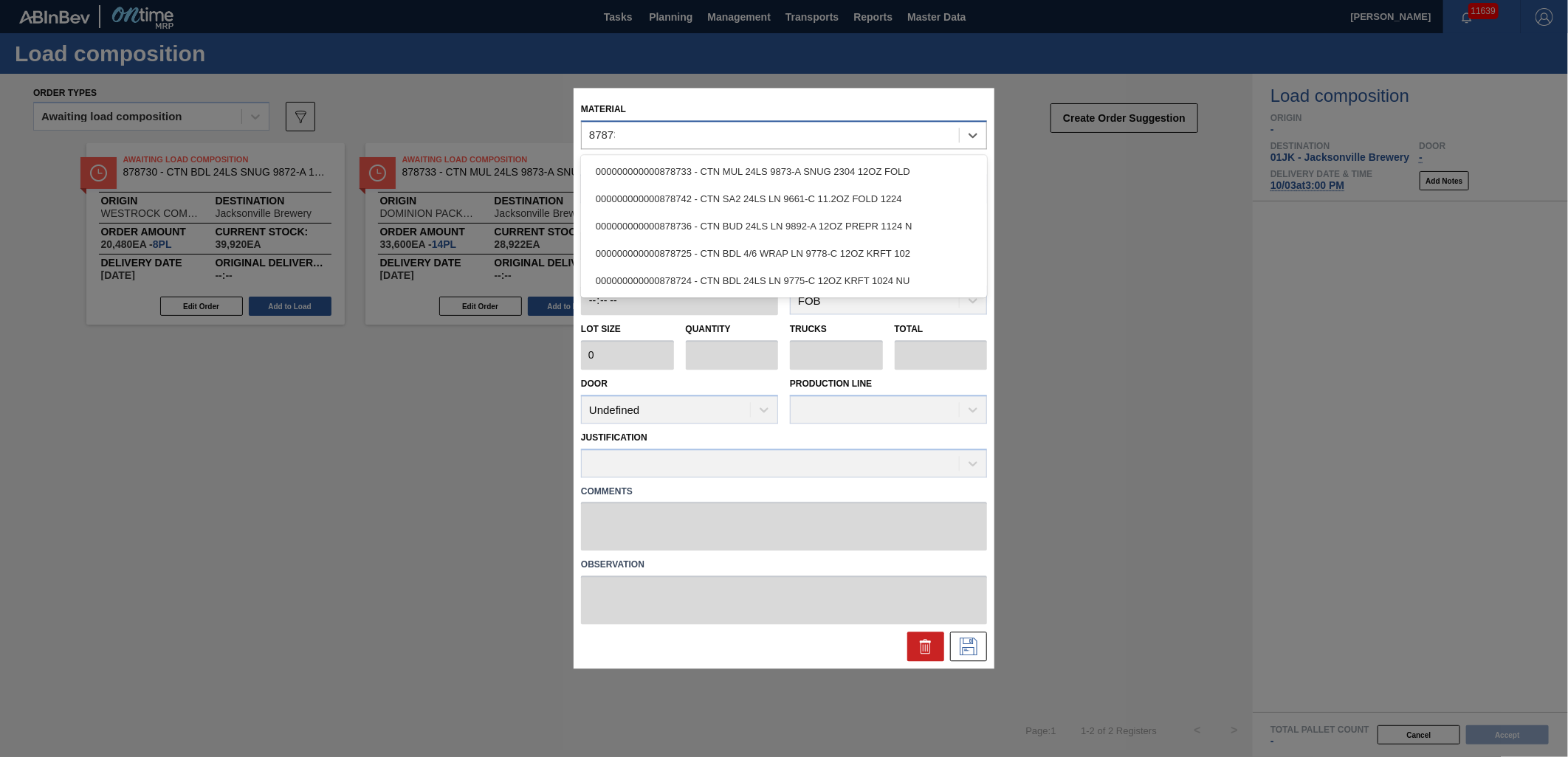
type input "878731"
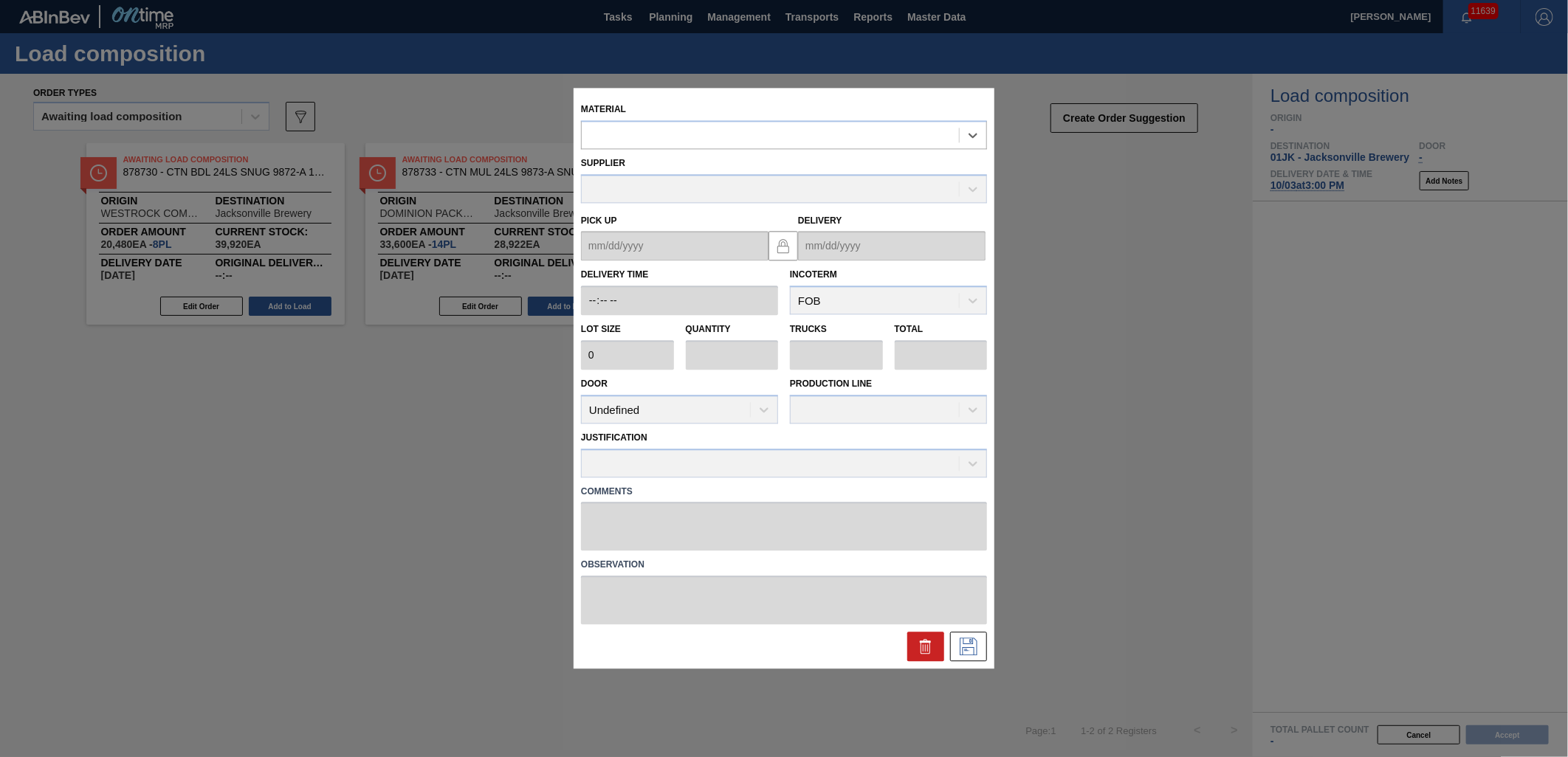
drag, startPoint x: 768, startPoint y: 140, endPoint x: 387, endPoint y: 141, distance: 381.0
click at [387, 141] on div "Material Select is focused ,type to refine list, press Down to open the menu, S…" at bounding box center [784, 378] width 1568 height 757
type input "878731"
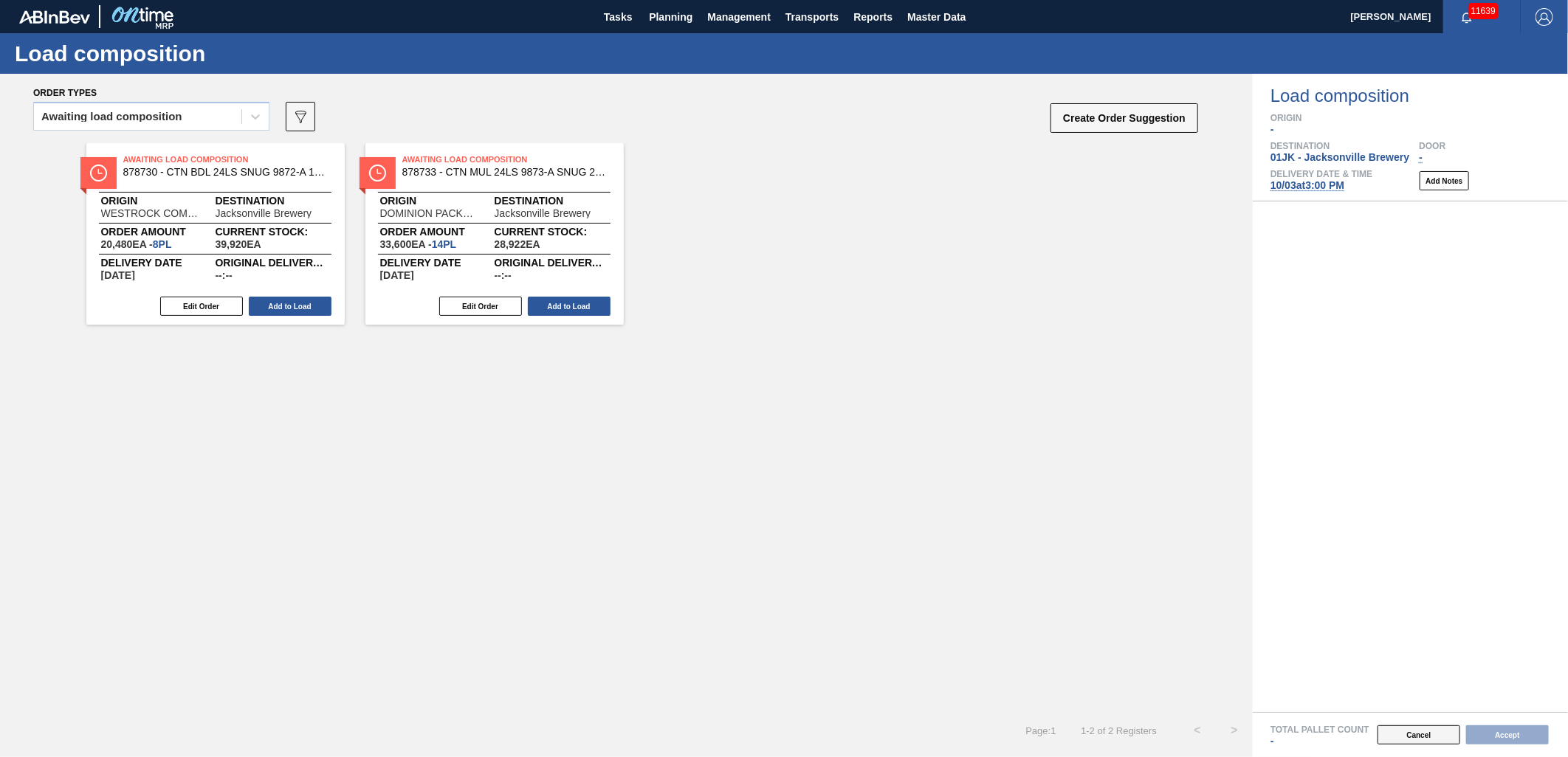
click at [1418, 743] on button "Cancel" at bounding box center [1419, 735] width 83 height 19
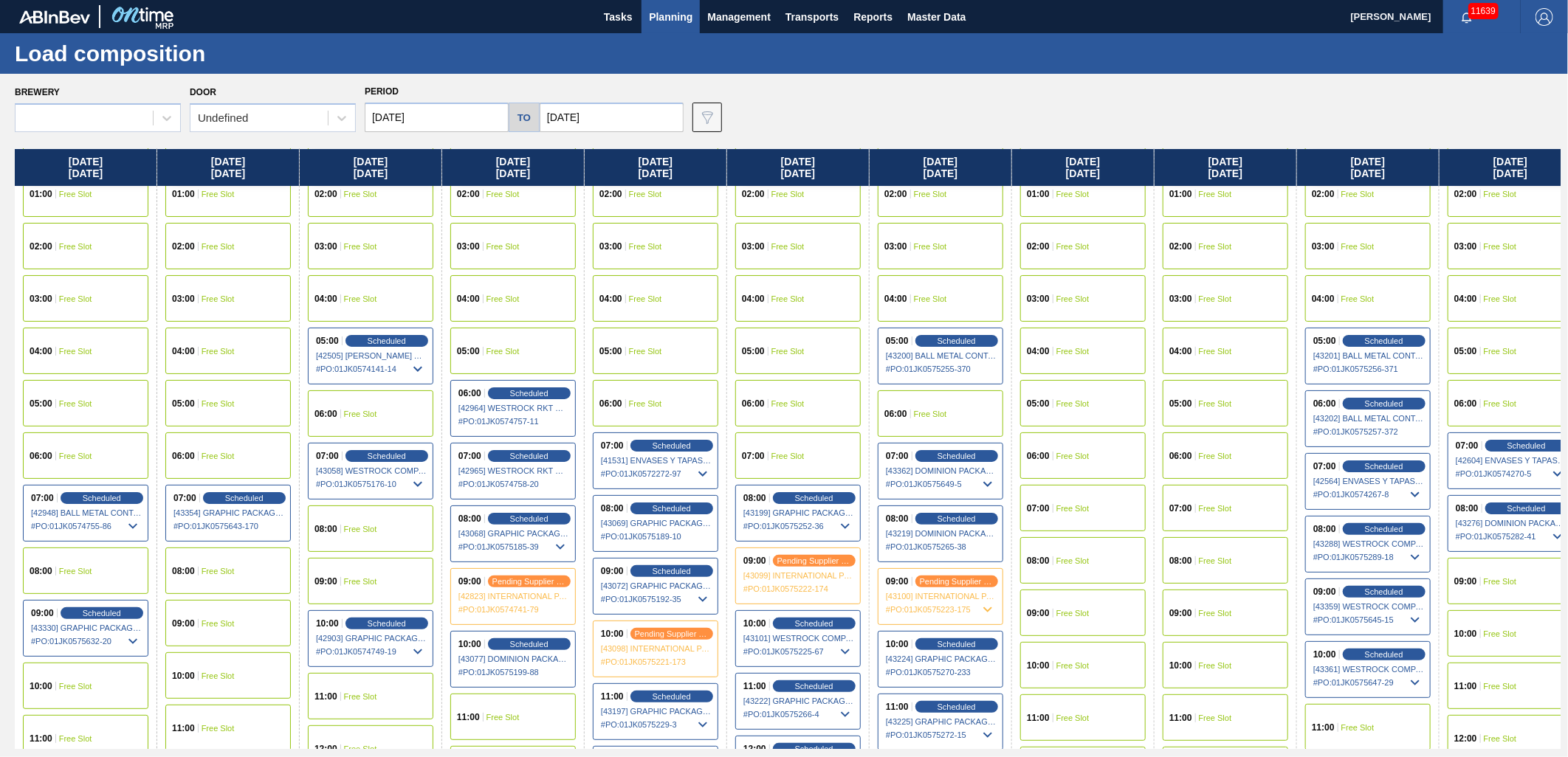
scroll to position [164, 0]
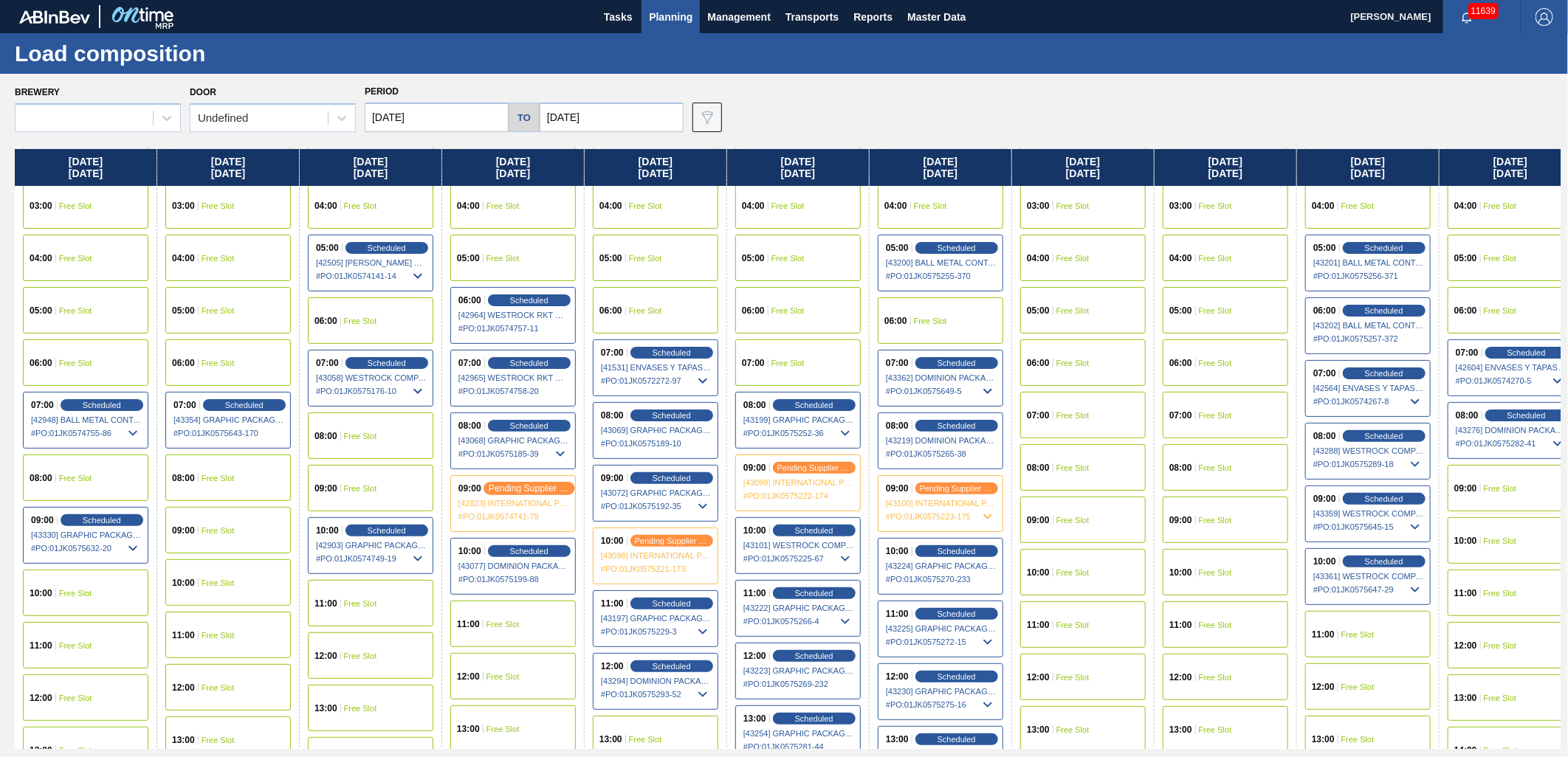
click at [517, 490] on span "pending supplier review" at bounding box center [529, 488] width 81 height 10
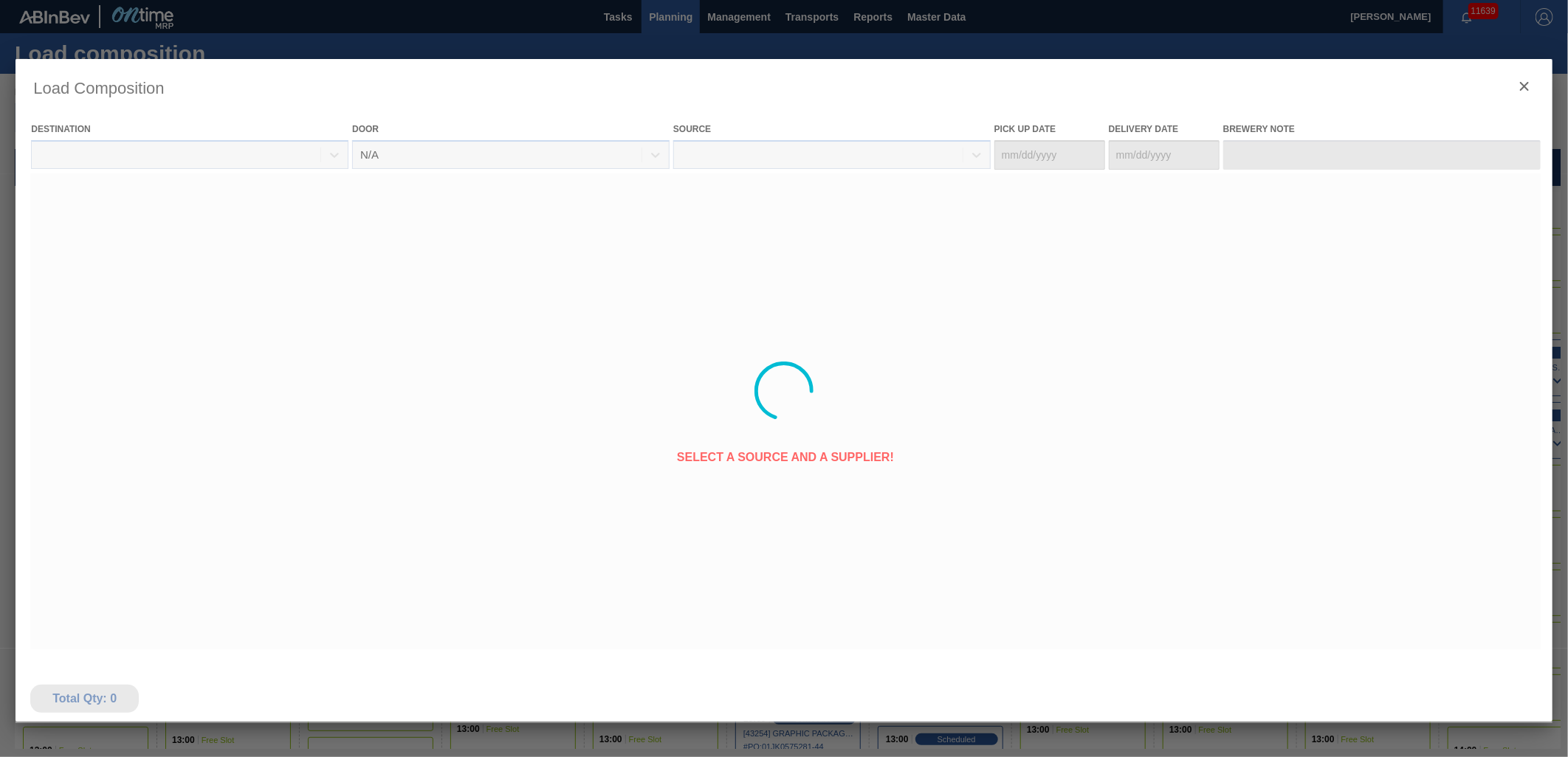
type Date "[DATE]"
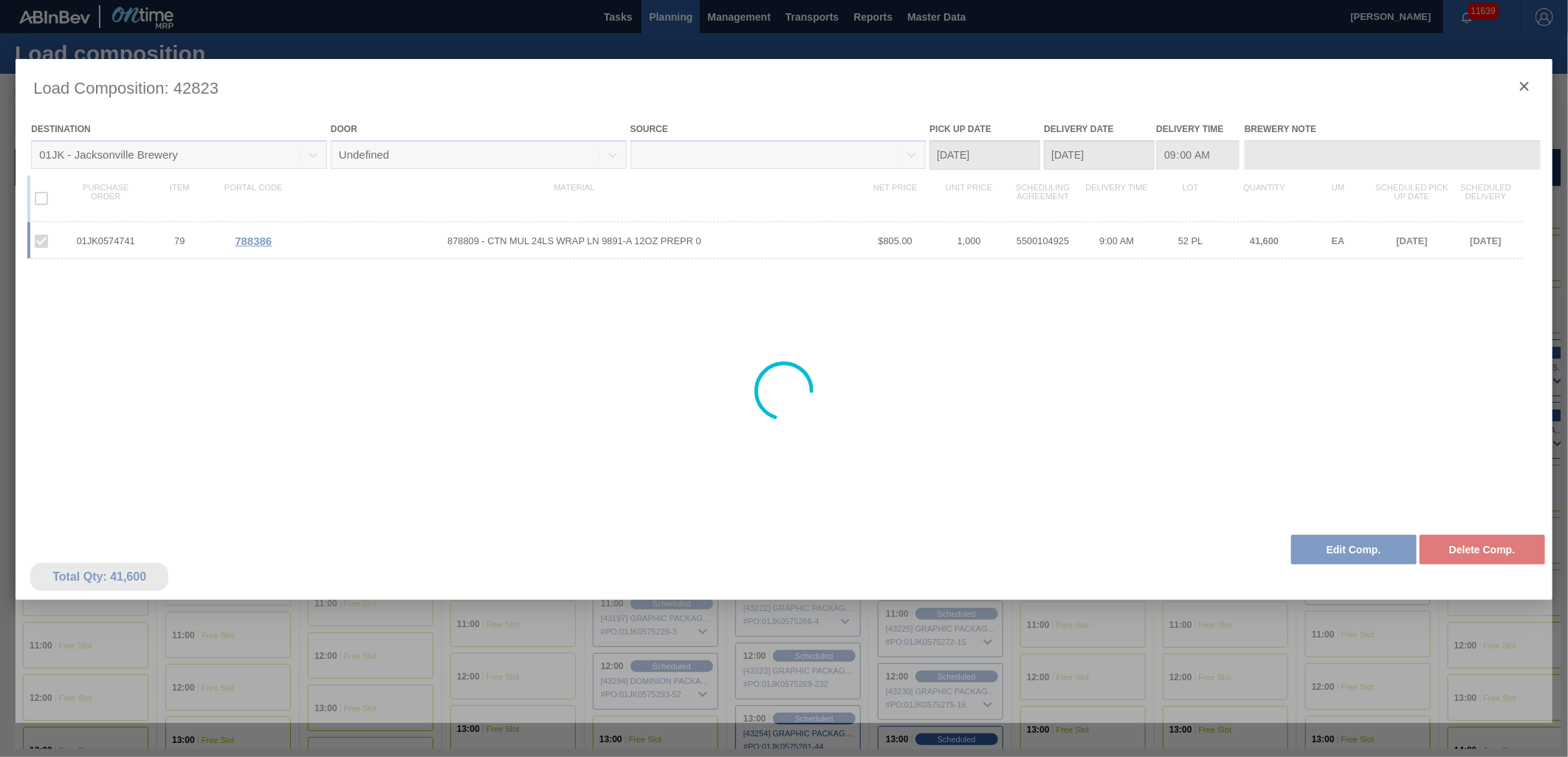
click at [1523, 82] on div at bounding box center [784, 391] width 1537 height 664
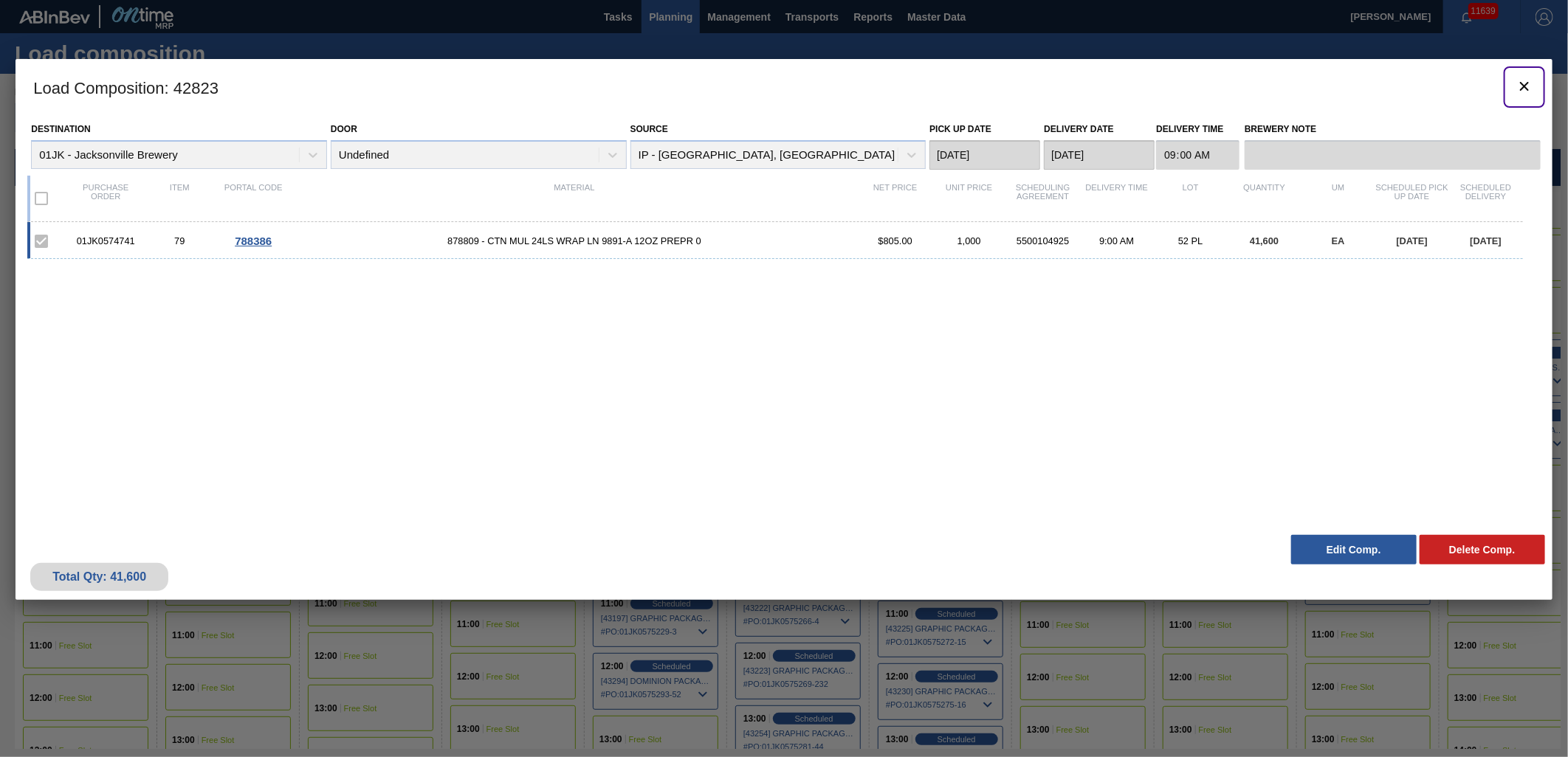
click at [1522, 82] on icon "botão de ícone" at bounding box center [1524, 86] width 9 height 9
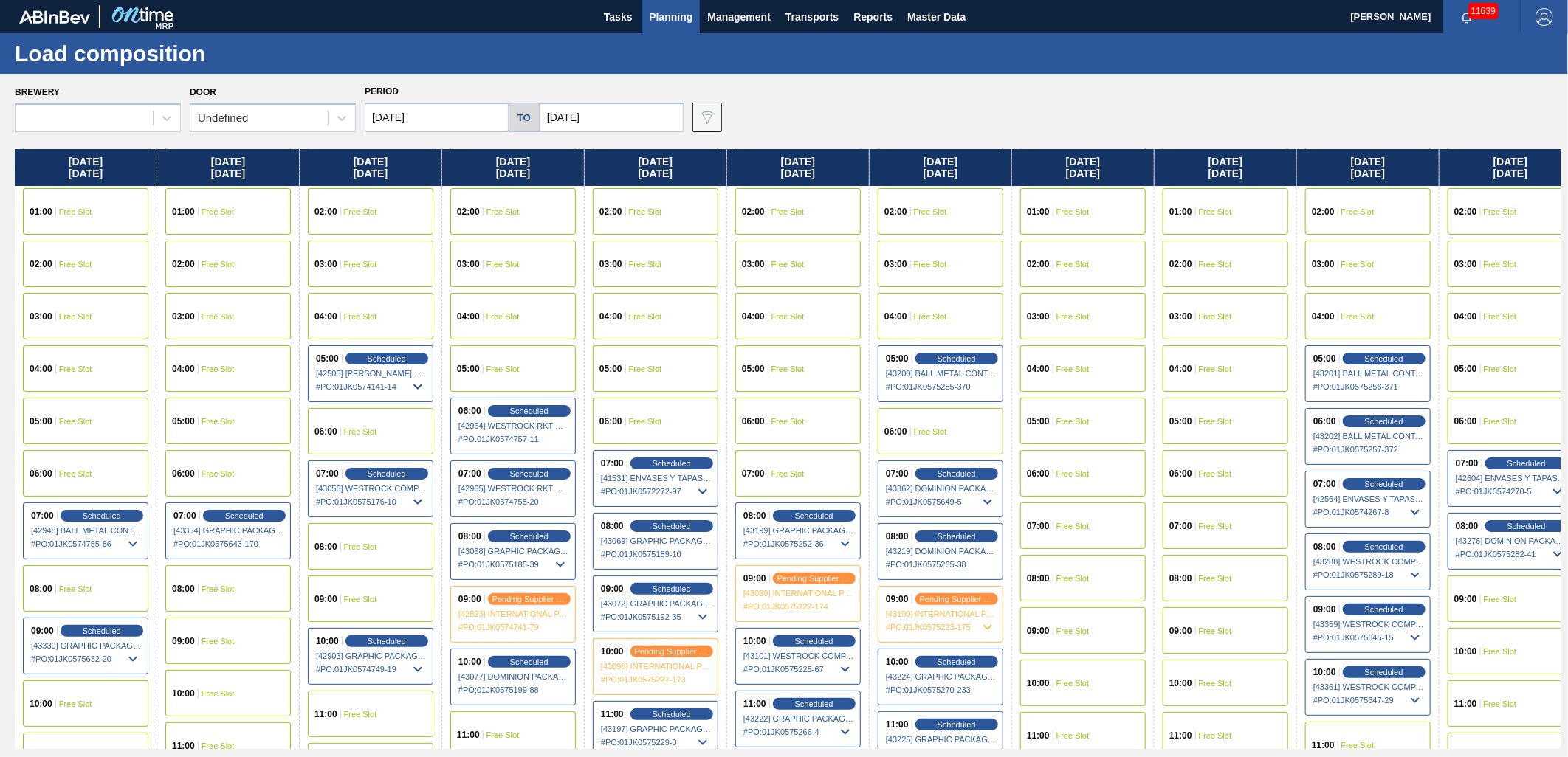
scroll to position [82, 0]
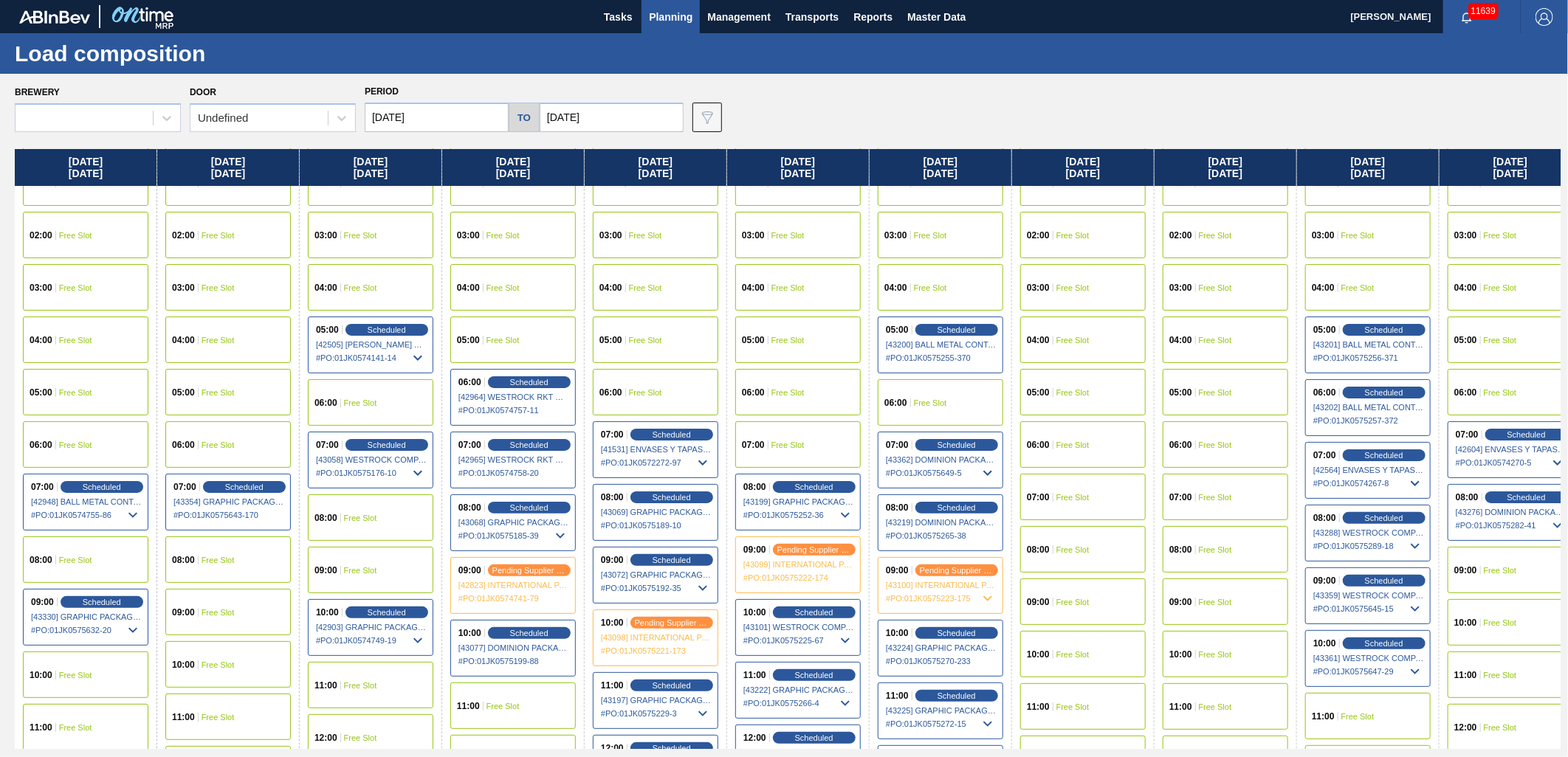
drag, startPoint x: 536, startPoint y: 377, endPoint x: 591, endPoint y: 492, distance: 127.5
click at [536, 378] on span "Scheduled" at bounding box center [529, 381] width 39 height 9
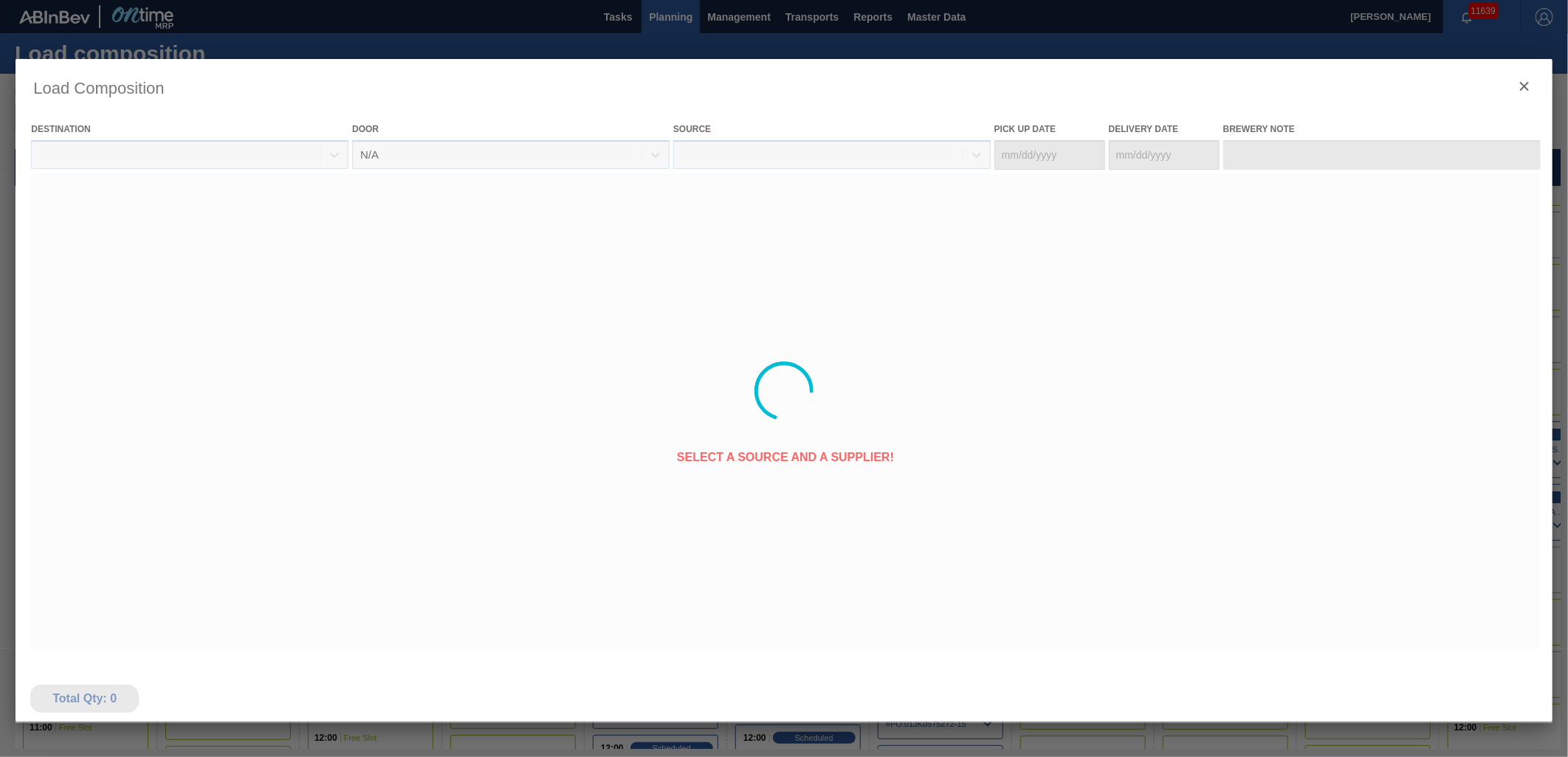
type Date "[DATE]"
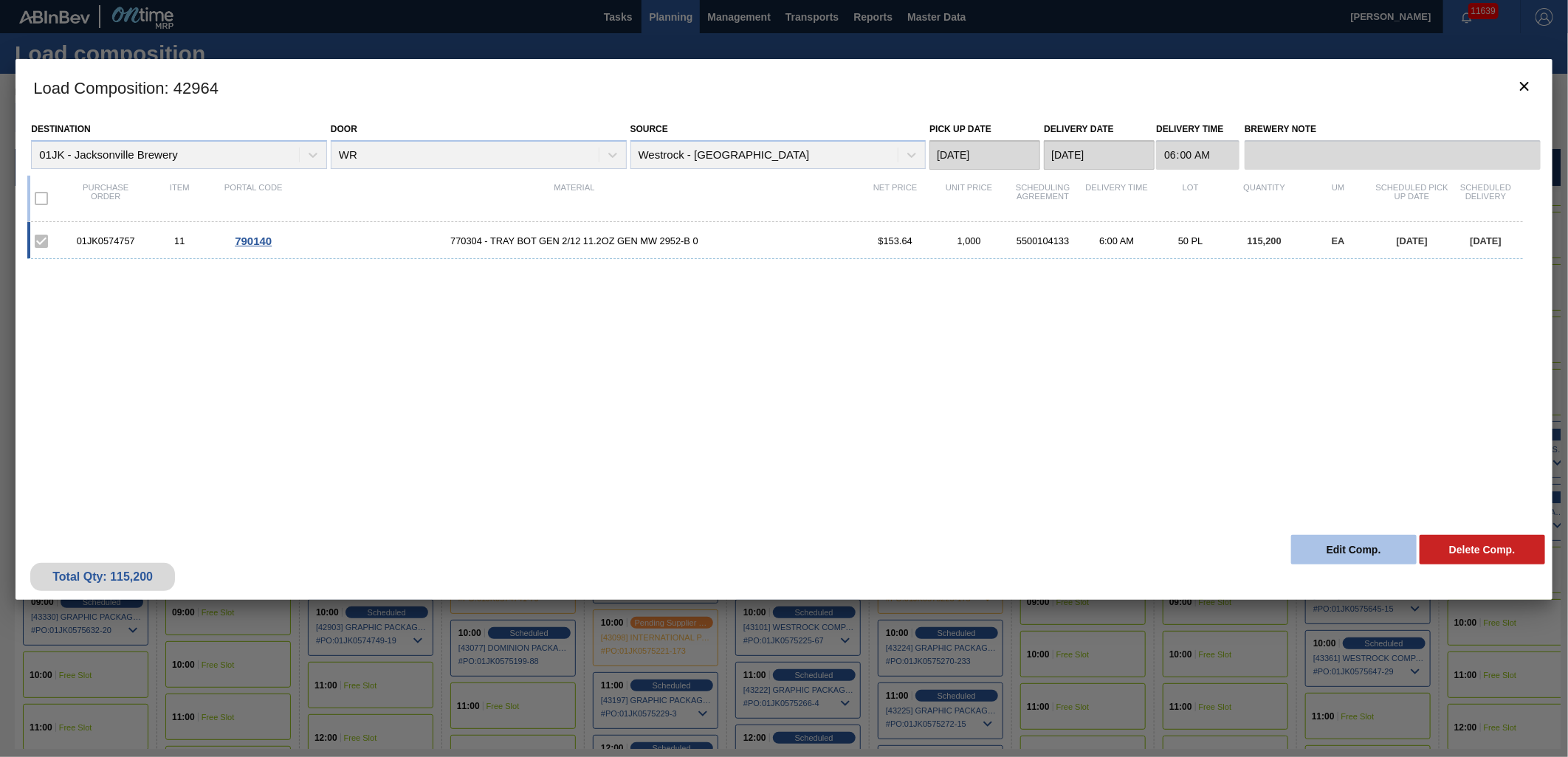
click at [1328, 551] on button "Edit Comp." at bounding box center [1354, 549] width 126 height 30
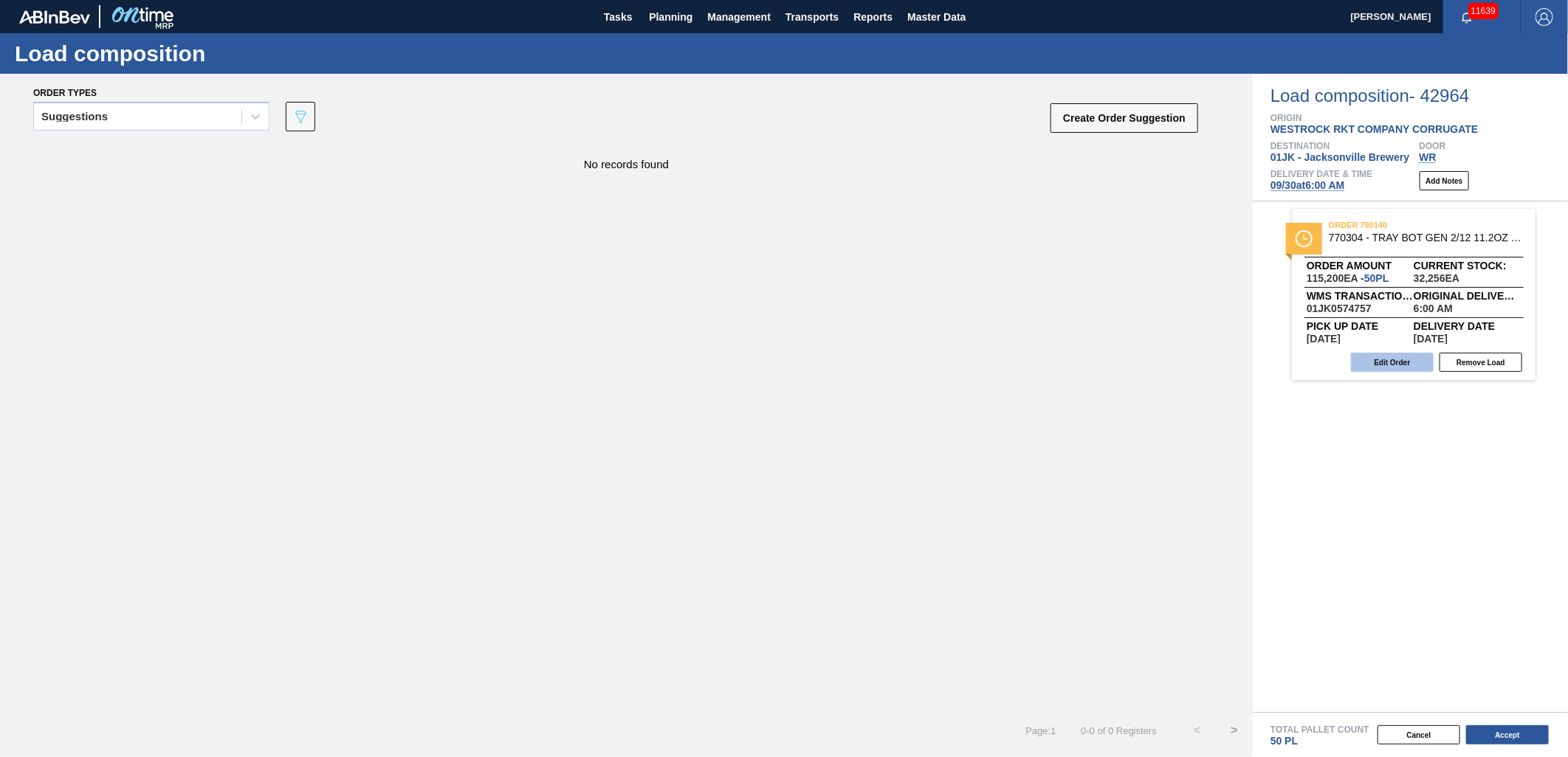
click at [1362, 352] on button "Edit Order" at bounding box center [1392, 362] width 83 height 19
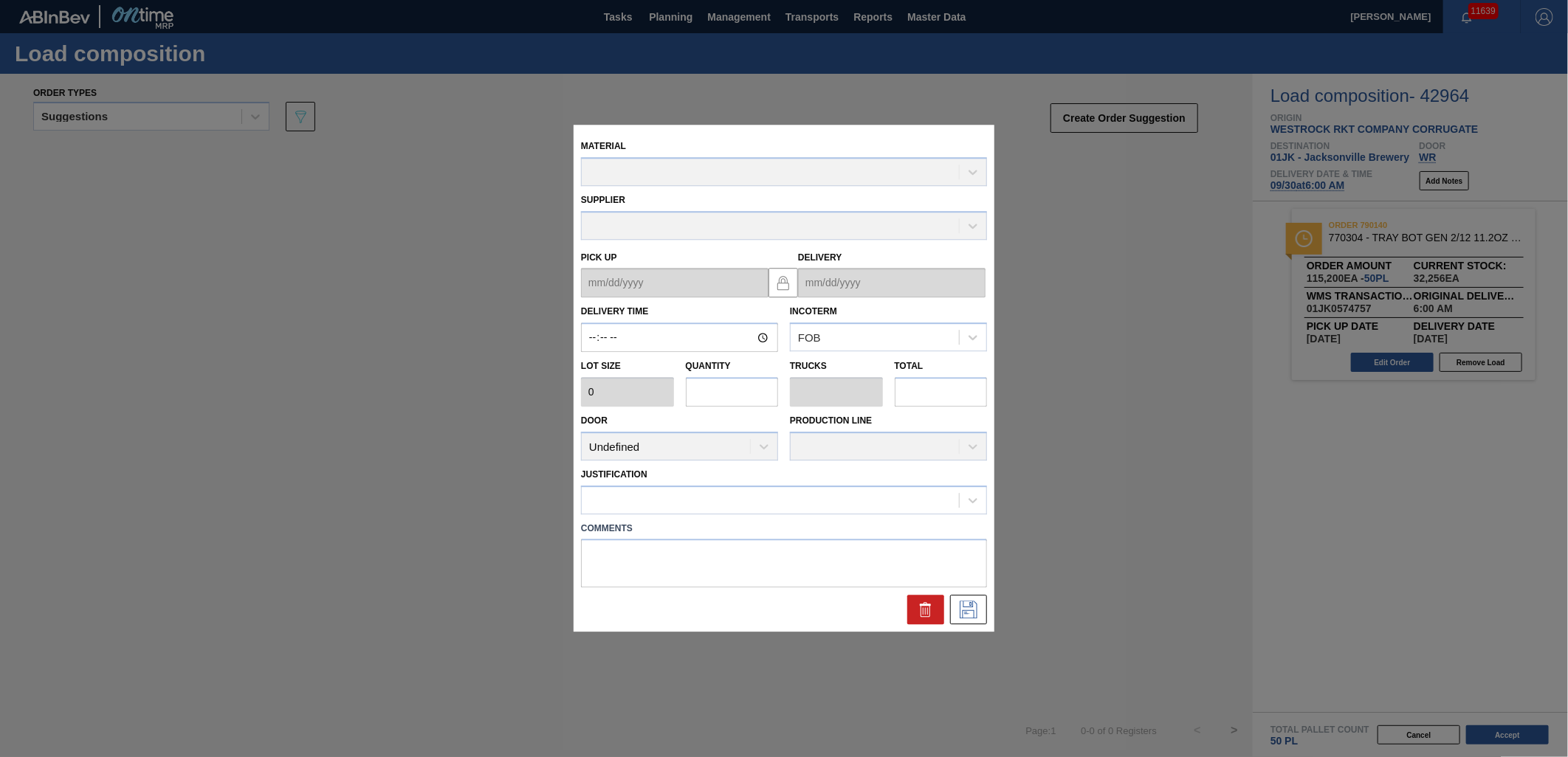
type input "06:00:00"
type input "2,304"
type input "50"
type input "1"
type input "115,200"
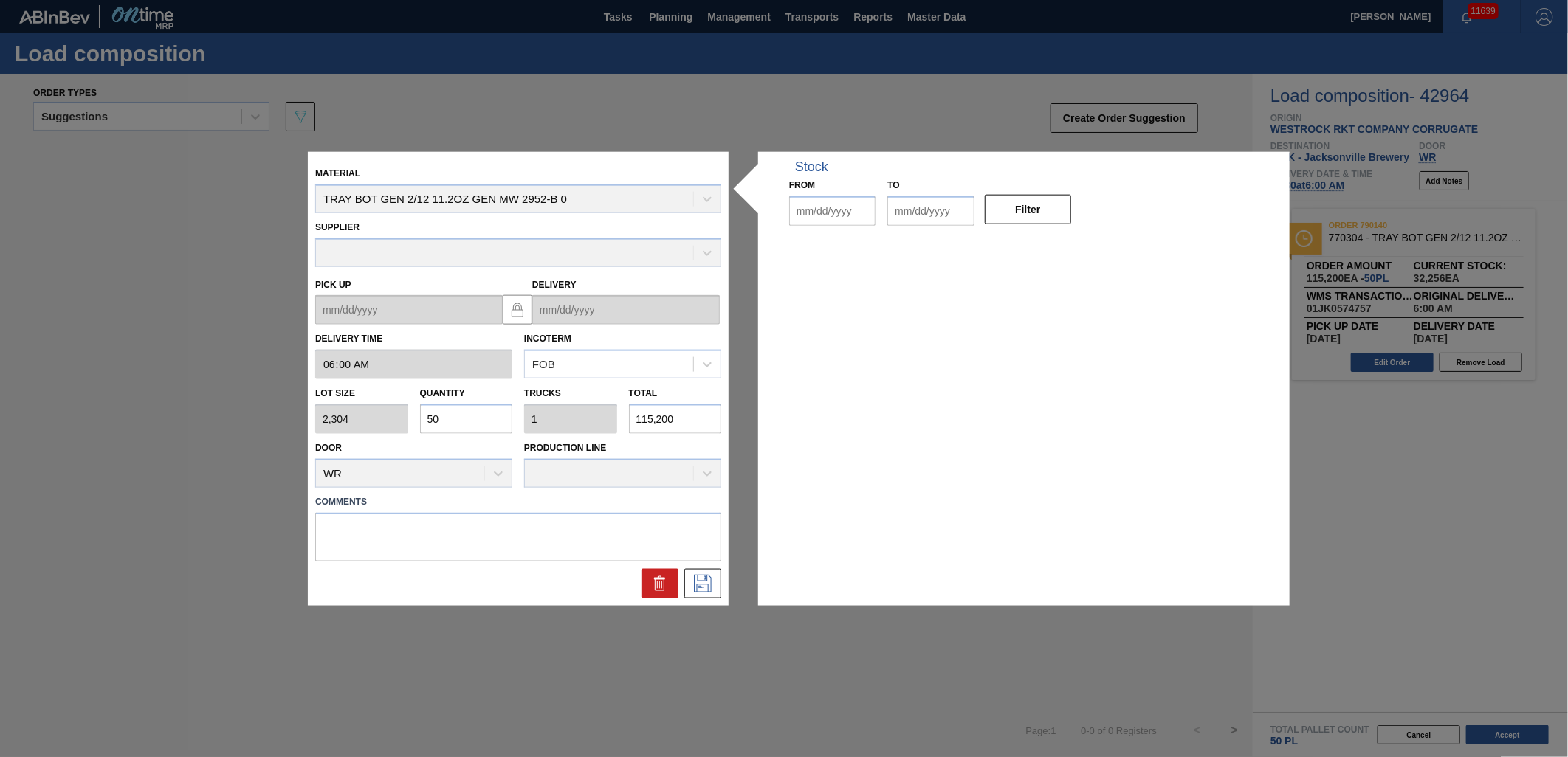
type up "[DATE]"
type input "[DATE]"
click at [640, 186] on div "Material TRAY BOT GEN 2/12 11.2OZ GEN MW 2952-B 0" at bounding box center [518, 188] width 406 height 50
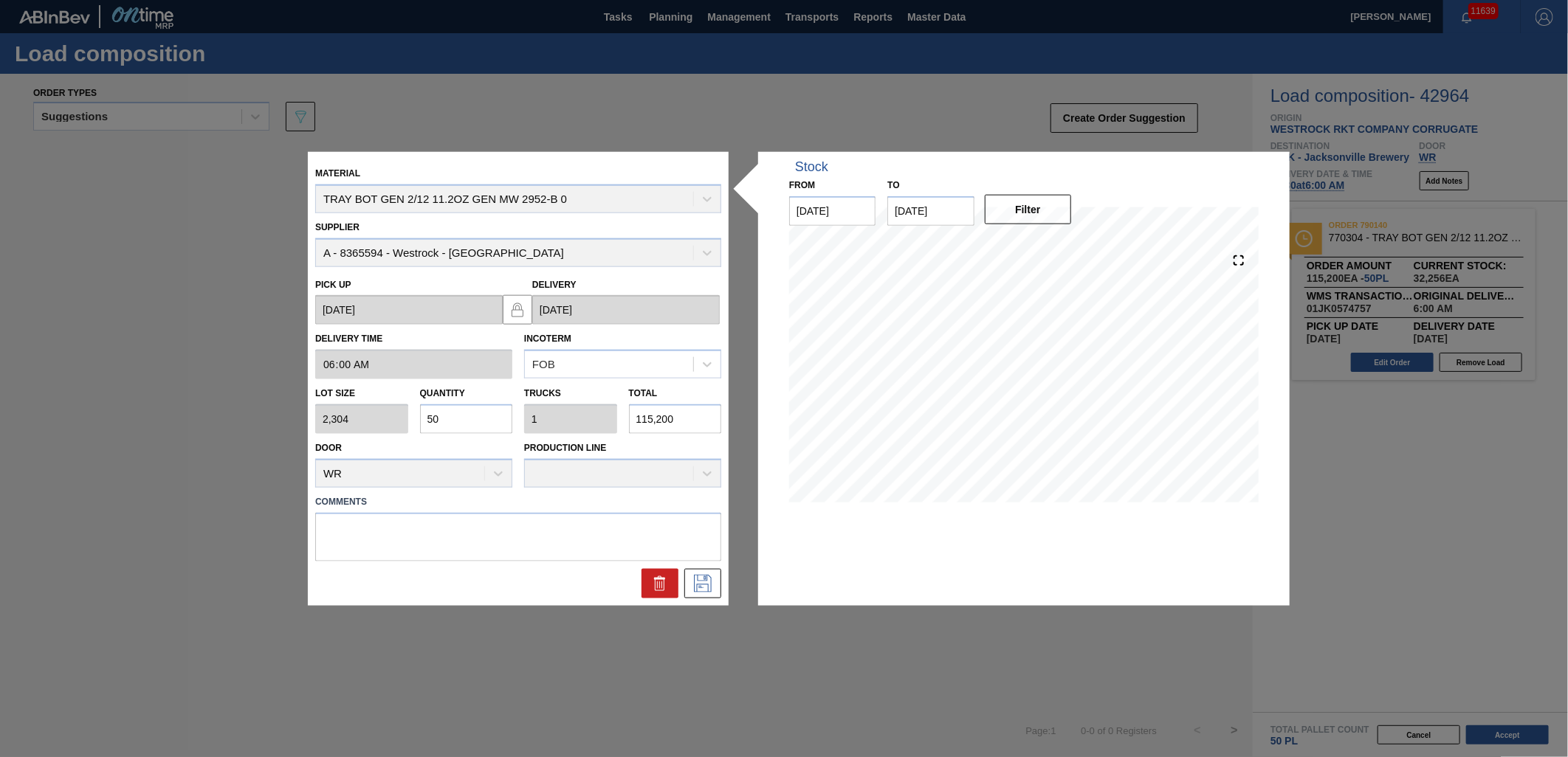
click at [670, 202] on div "Material TRAY BOT GEN 2/12 11.2OZ GEN MW 2952-B 0" at bounding box center [518, 188] width 406 height 50
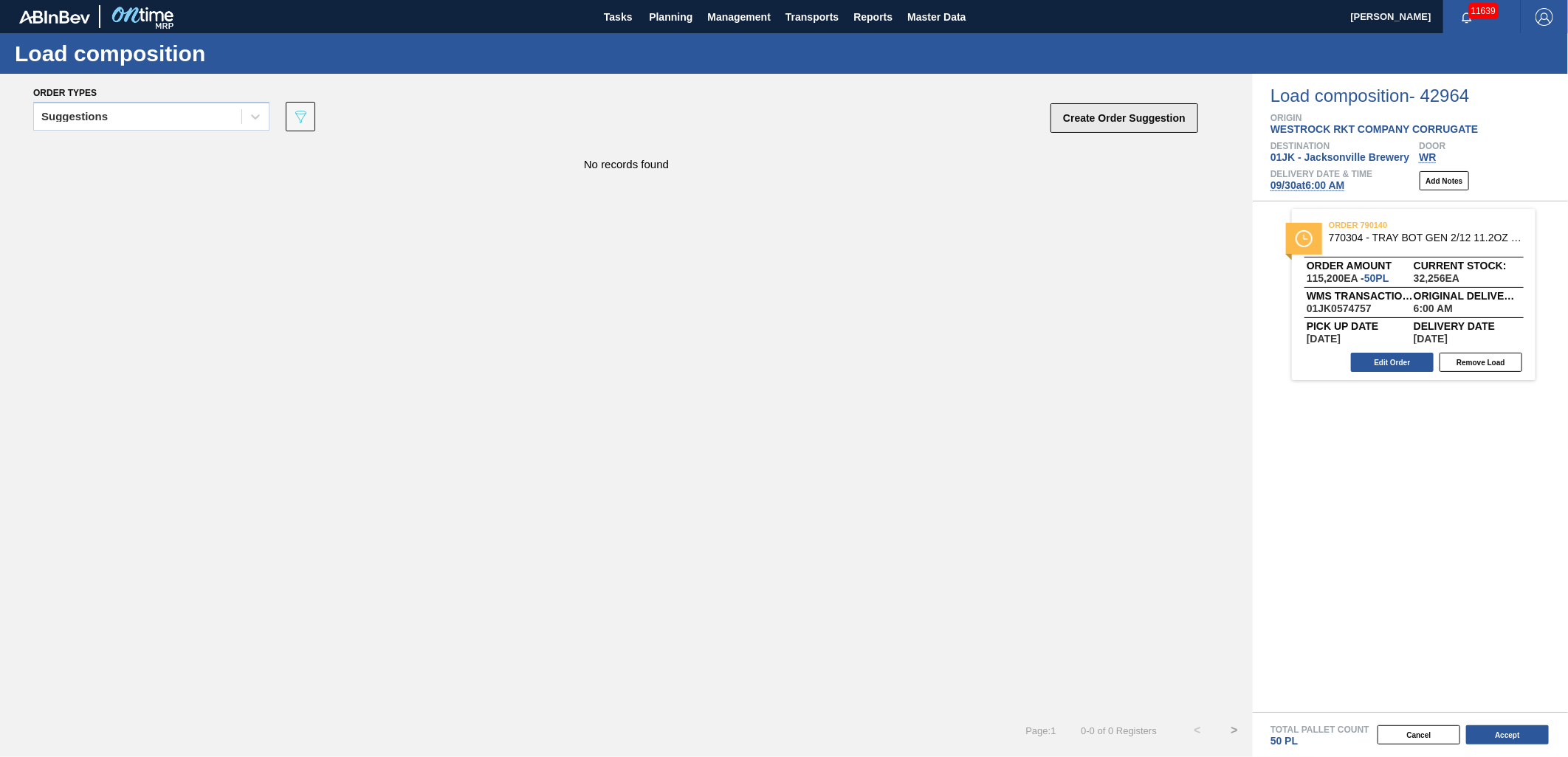
click at [1109, 129] on button "Create Order Suggestion" at bounding box center [1124, 118] width 148 height 30
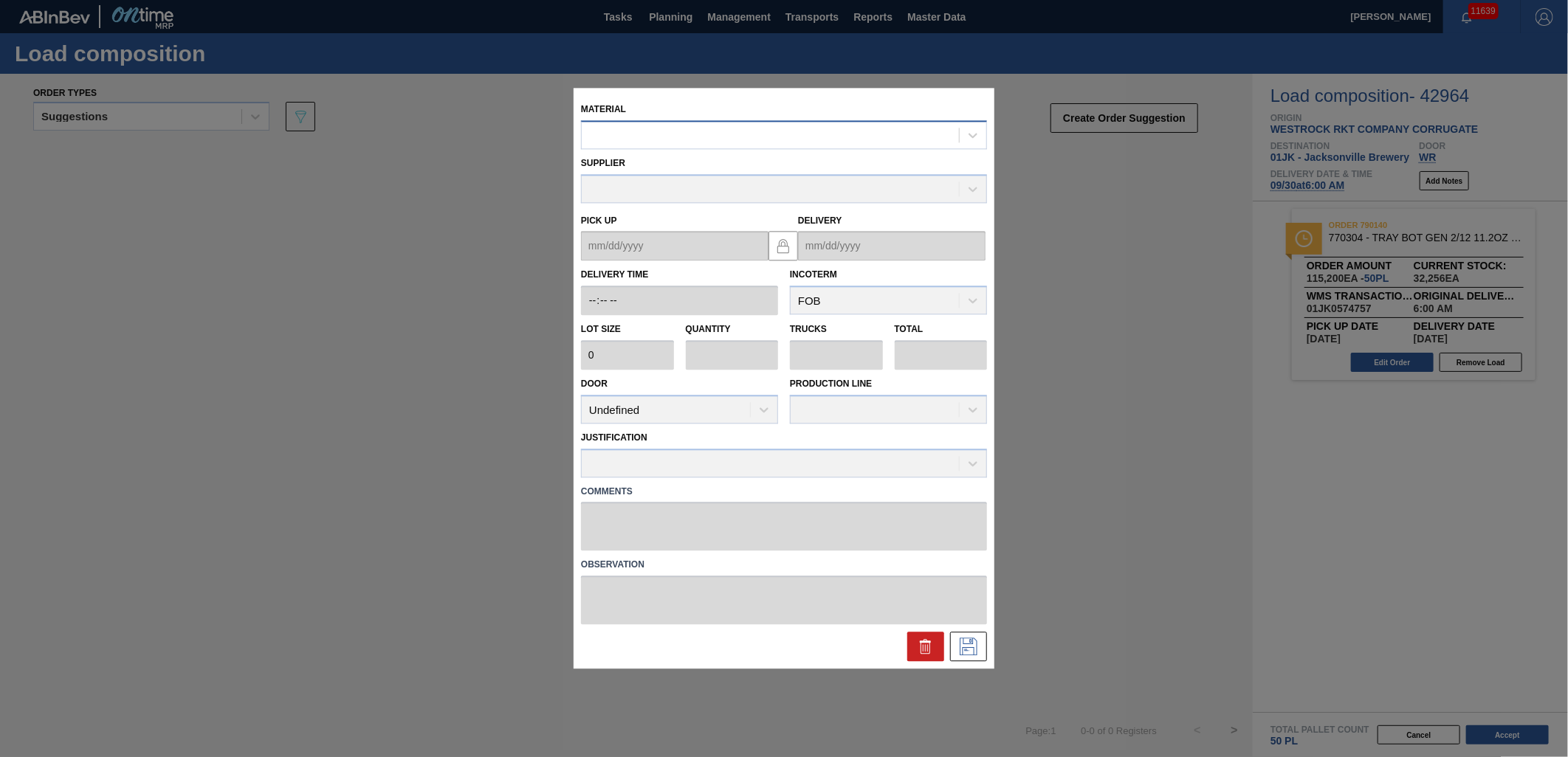
click at [764, 145] on div at bounding box center [770, 135] width 377 height 21
type input "770317"
click at [766, 140] on div at bounding box center [770, 135] width 377 height 21
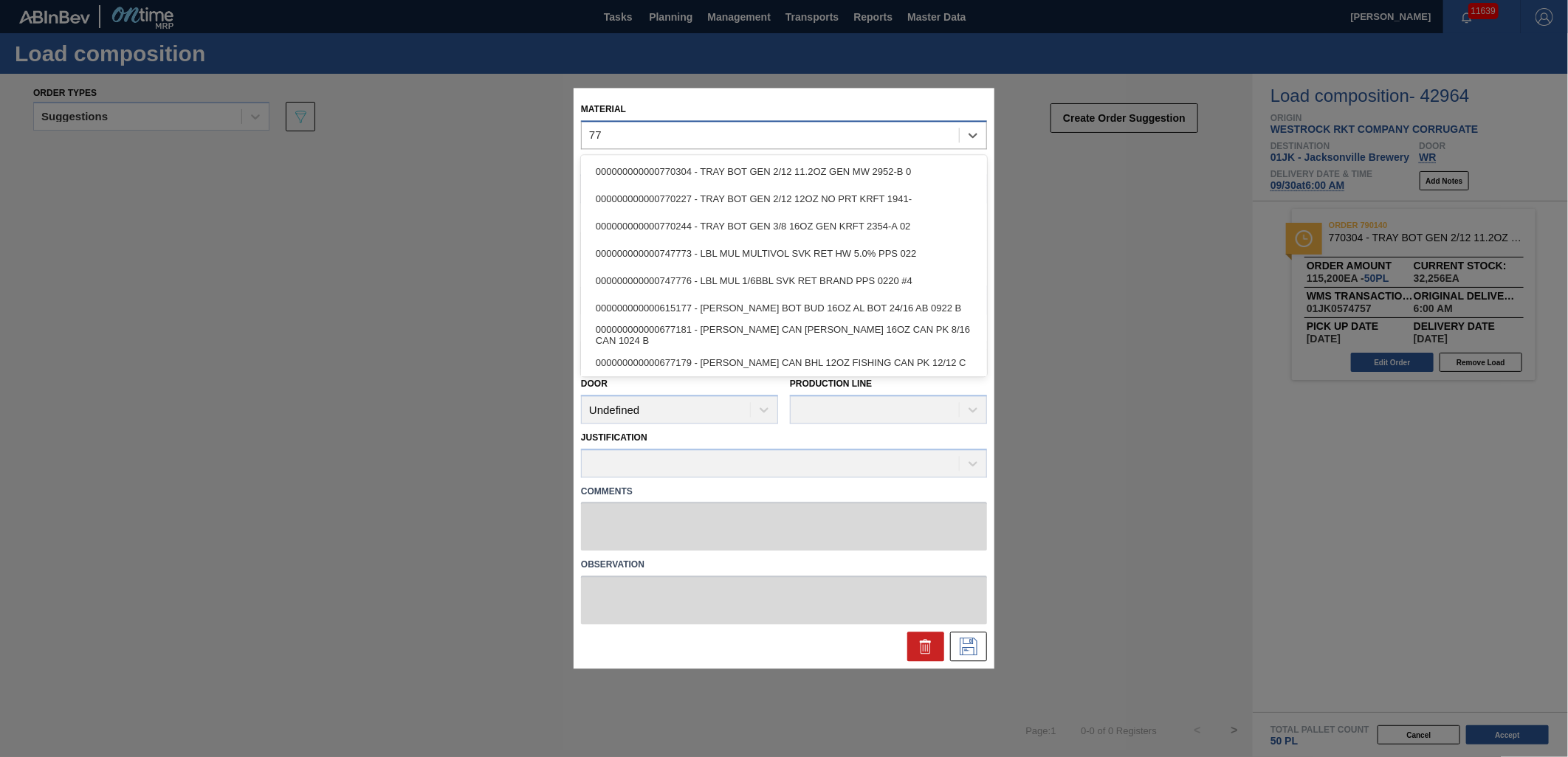
type input "7"
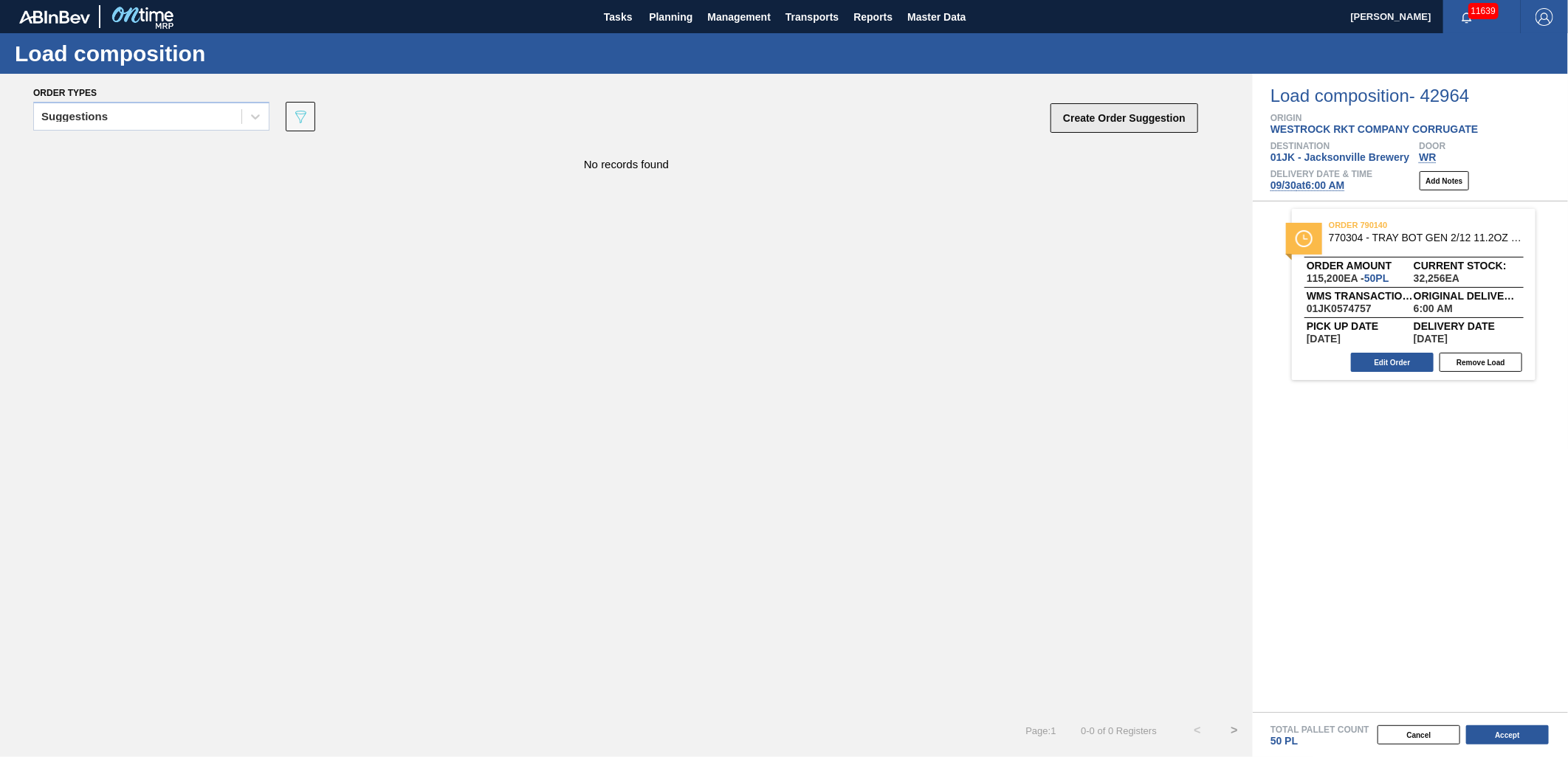
click at [1088, 111] on button "Create Order Suggestion" at bounding box center [1124, 118] width 148 height 30
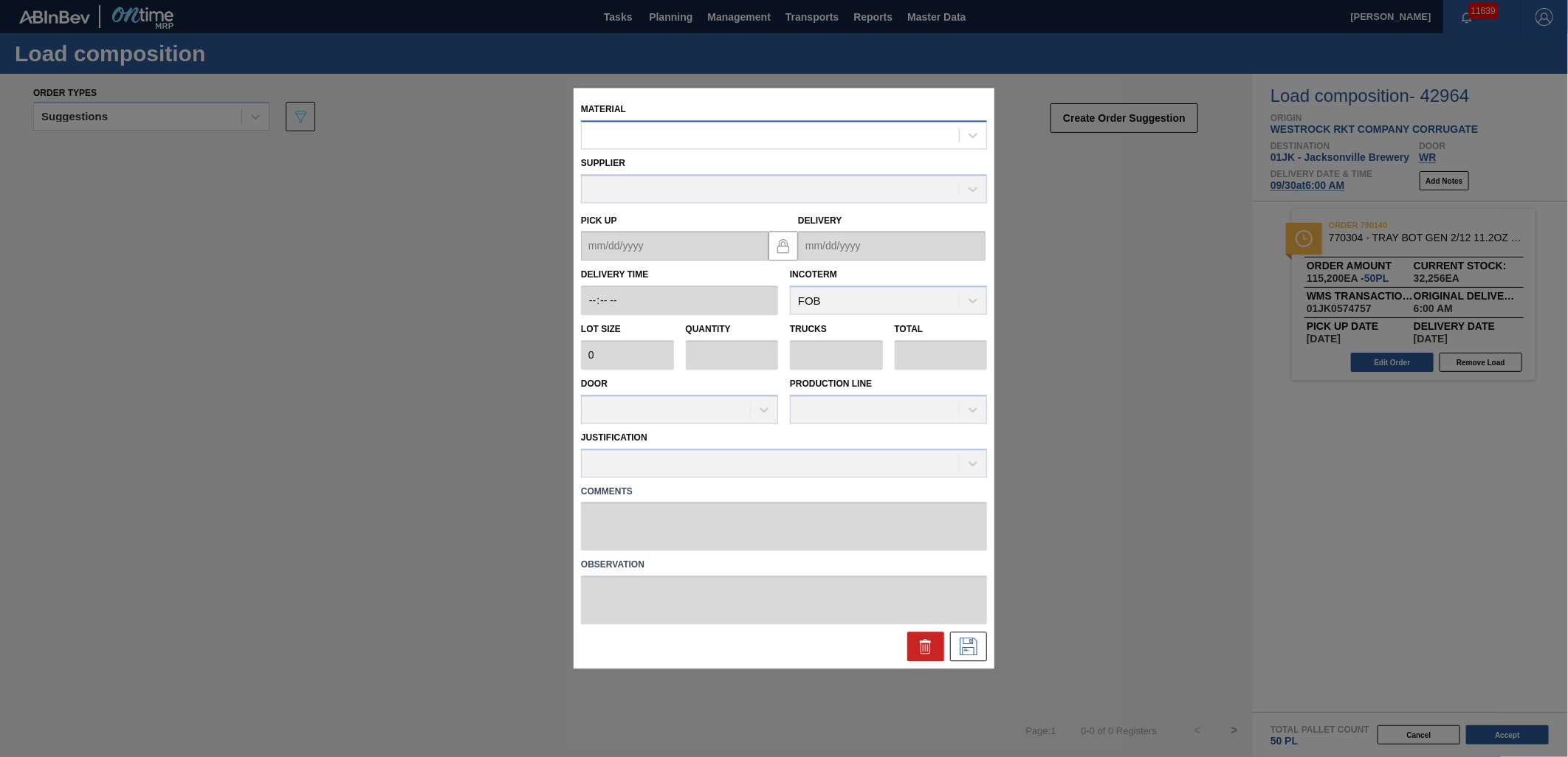
click at [760, 137] on div at bounding box center [770, 135] width 377 height 21
type input "770304"
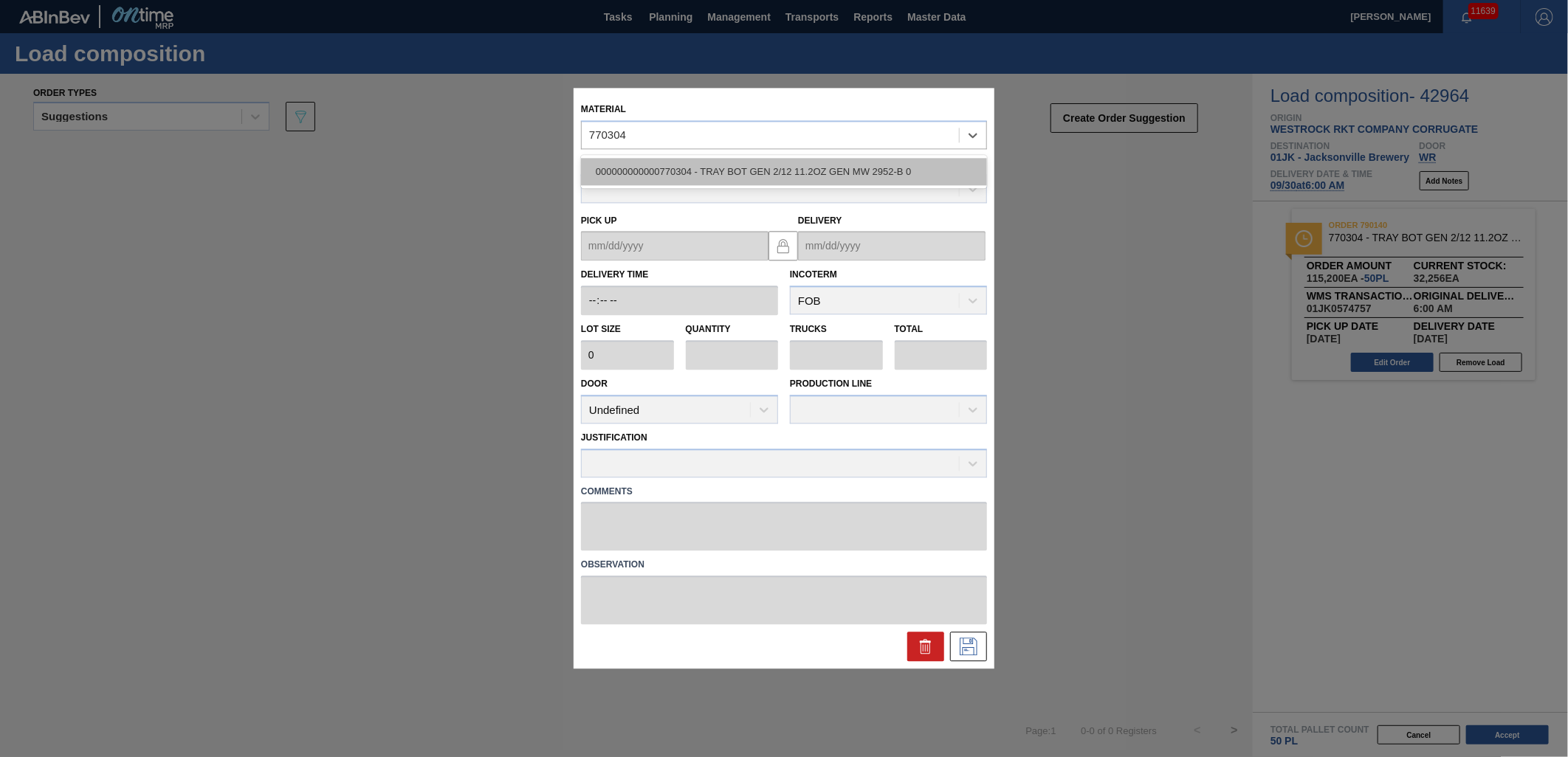
click at [753, 176] on div "000000000000770304 - TRAY BOT GEN 2/12 11.2OZ GEN MW 2952-B 0" at bounding box center [784, 171] width 406 height 27
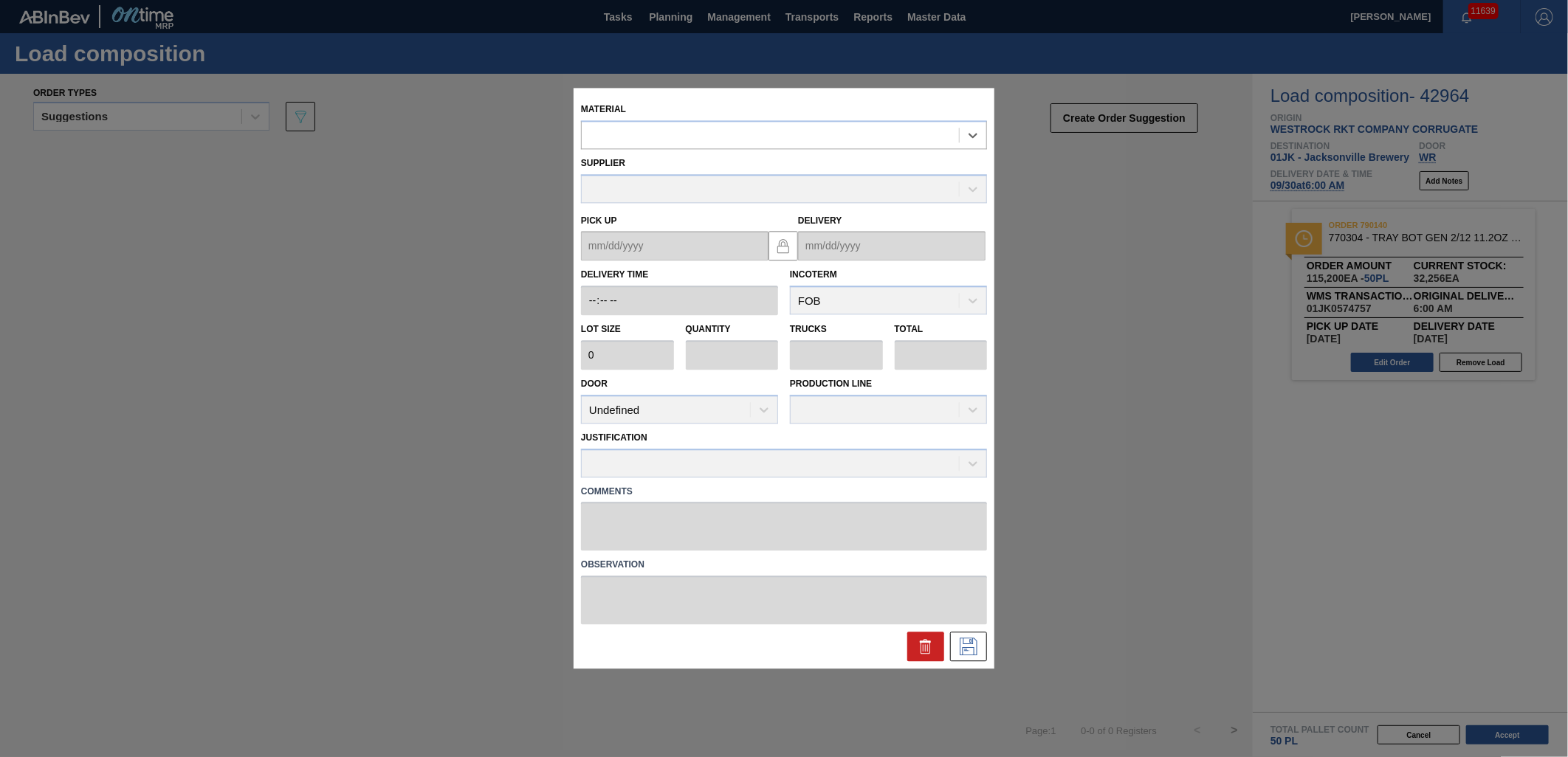
type input "2,304"
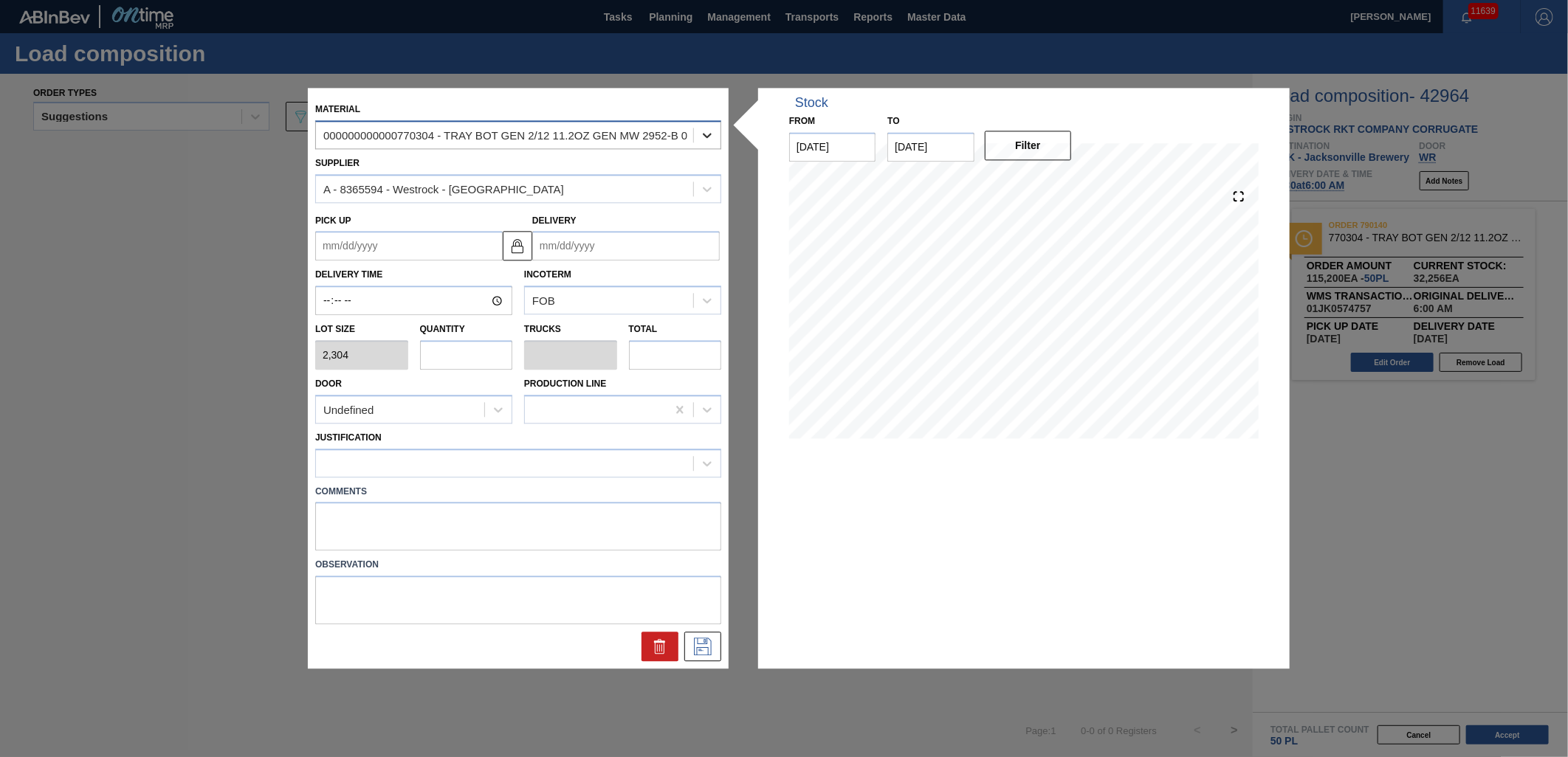
click at [713, 137] on icon at bounding box center [706, 134] width 14 height 14
drag, startPoint x: 93, startPoint y: 379, endPoint x: 189, endPoint y: 320, distance: 112.7
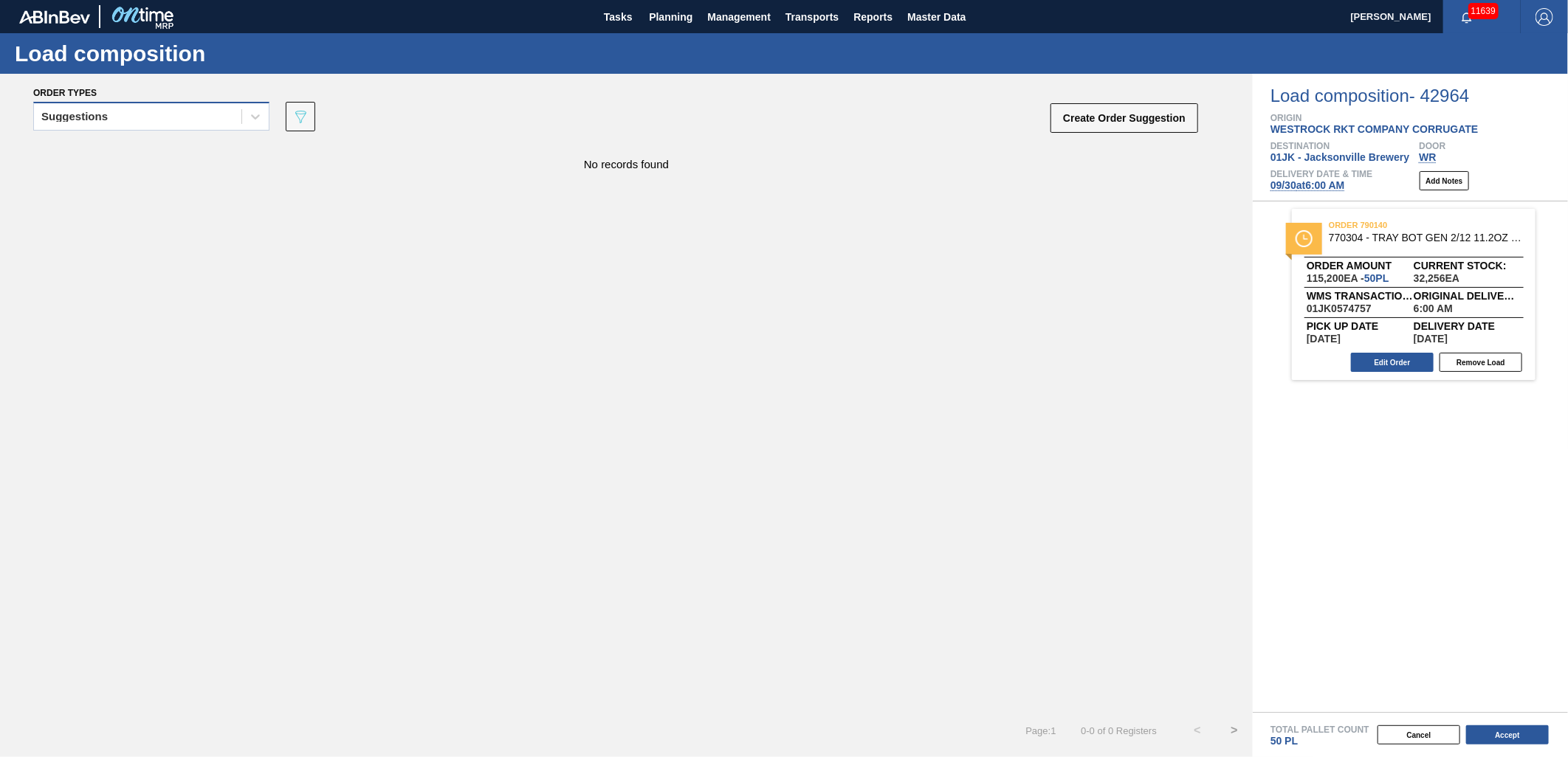
click at [126, 114] on div "Suggestions" at bounding box center [137, 117] width 208 height 21
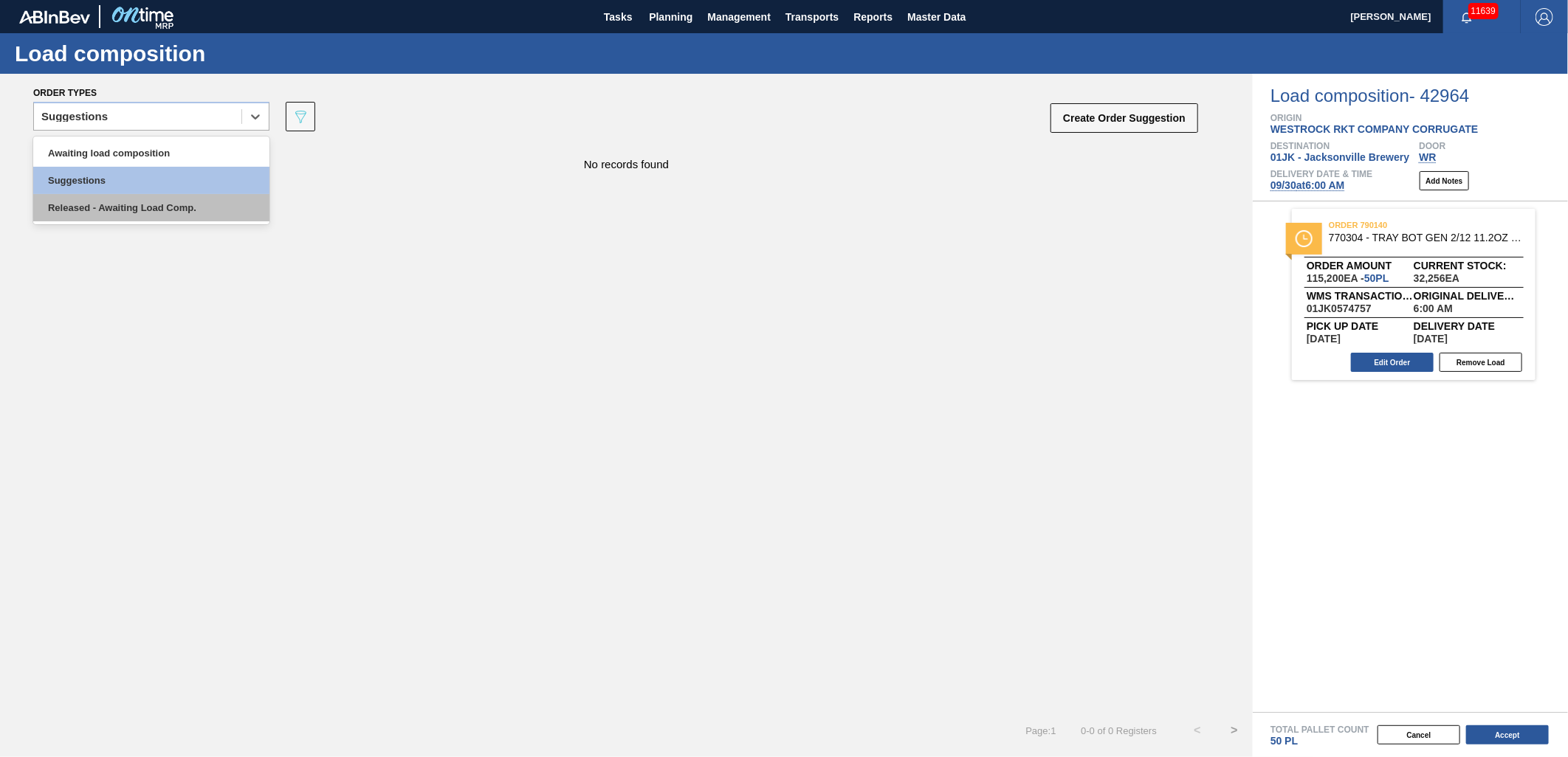
click at [136, 203] on div "Released - Awaiting Load Comp." at bounding box center [151, 208] width 236 height 27
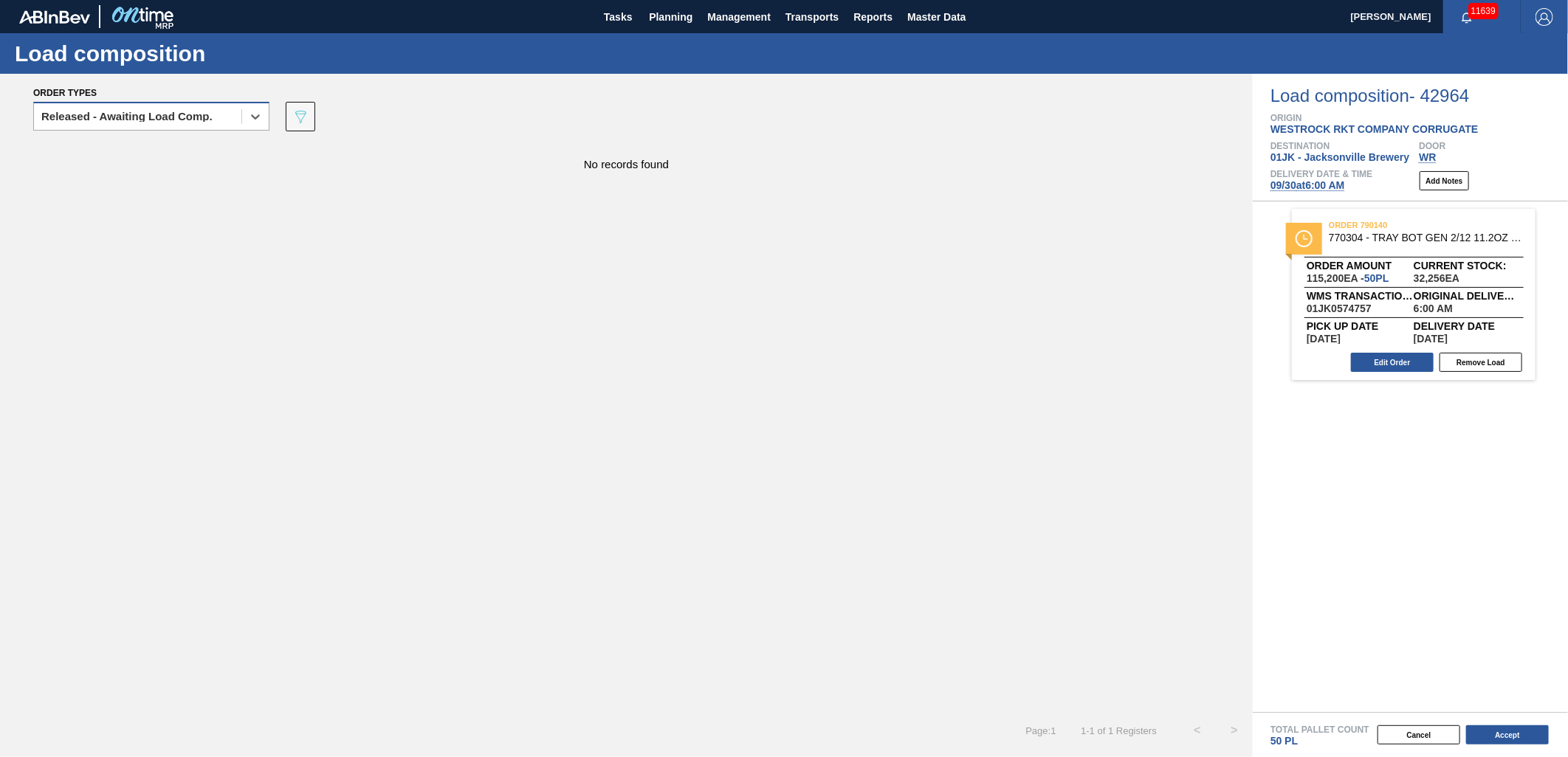
click at [229, 123] on div "Released - Awaiting Load Comp." at bounding box center [137, 117] width 208 height 21
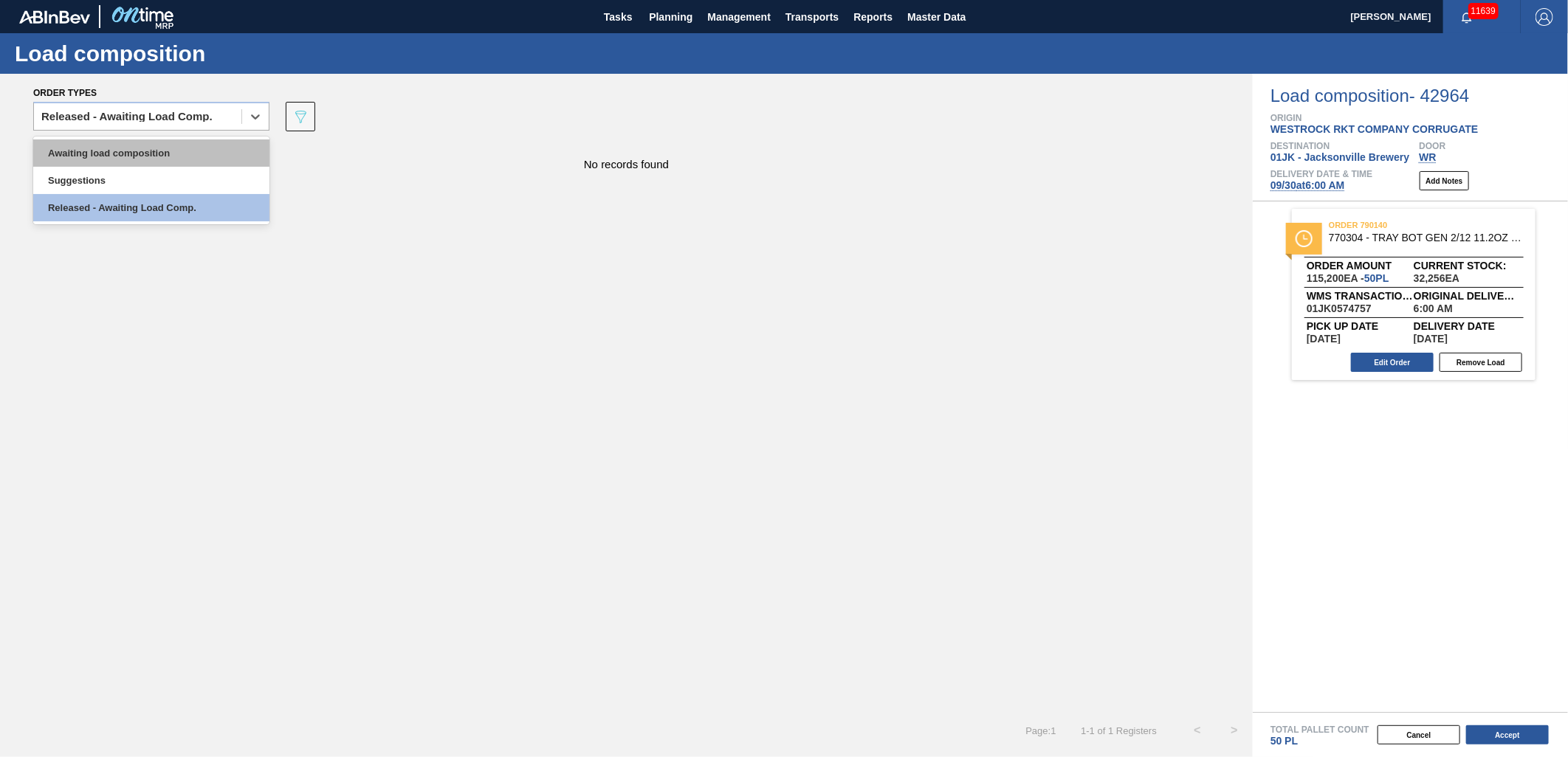
click at [208, 146] on div "Awaiting load composition" at bounding box center [151, 153] width 236 height 27
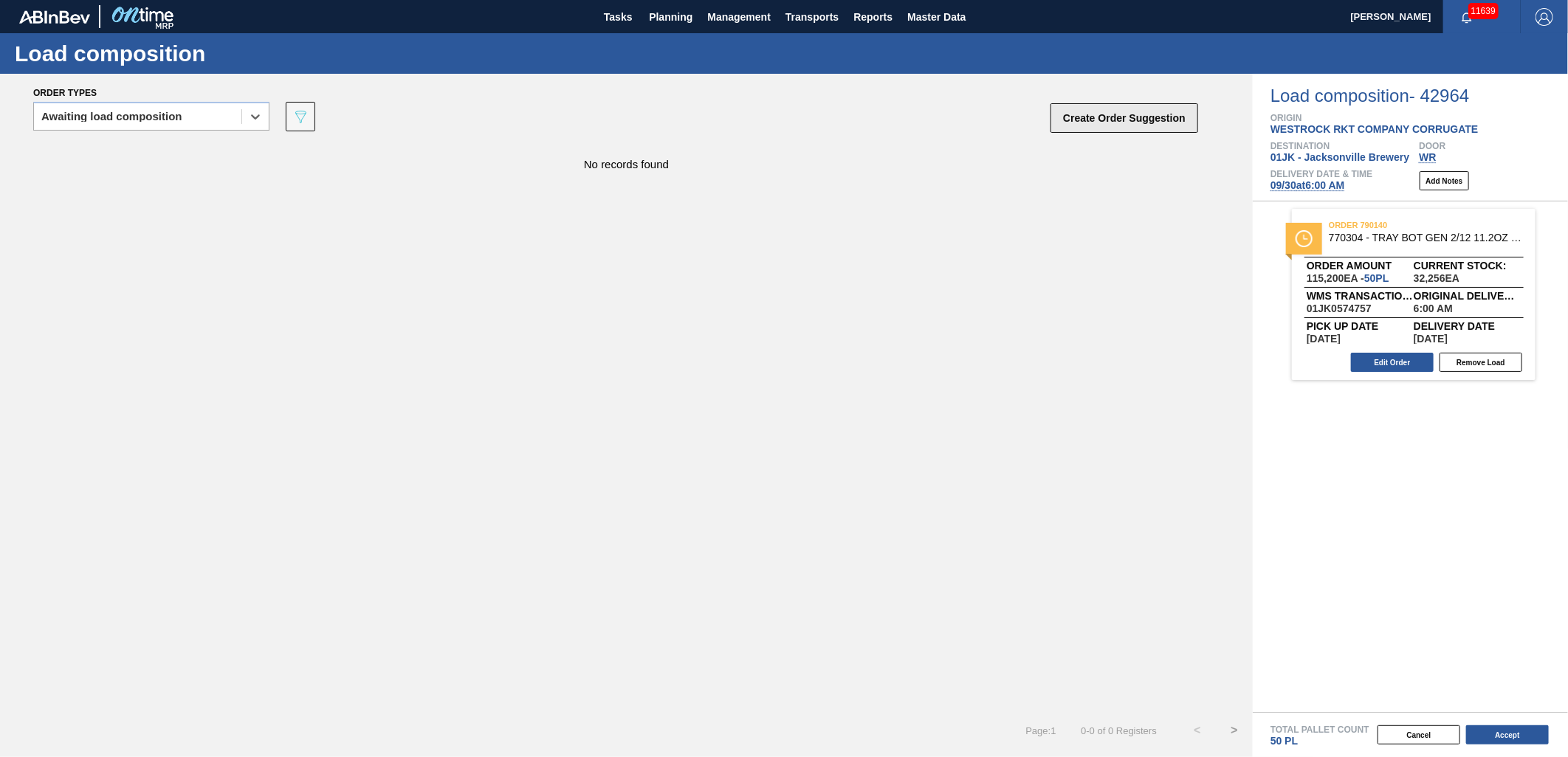
click at [1126, 108] on button "Create Order Suggestion" at bounding box center [1124, 118] width 148 height 30
click at [244, 122] on div at bounding box center [256, 117] width 27 height 27
click at [221, 151] on div "Awaiting load composition" at bounding box center [151, 153] width 236 height 27
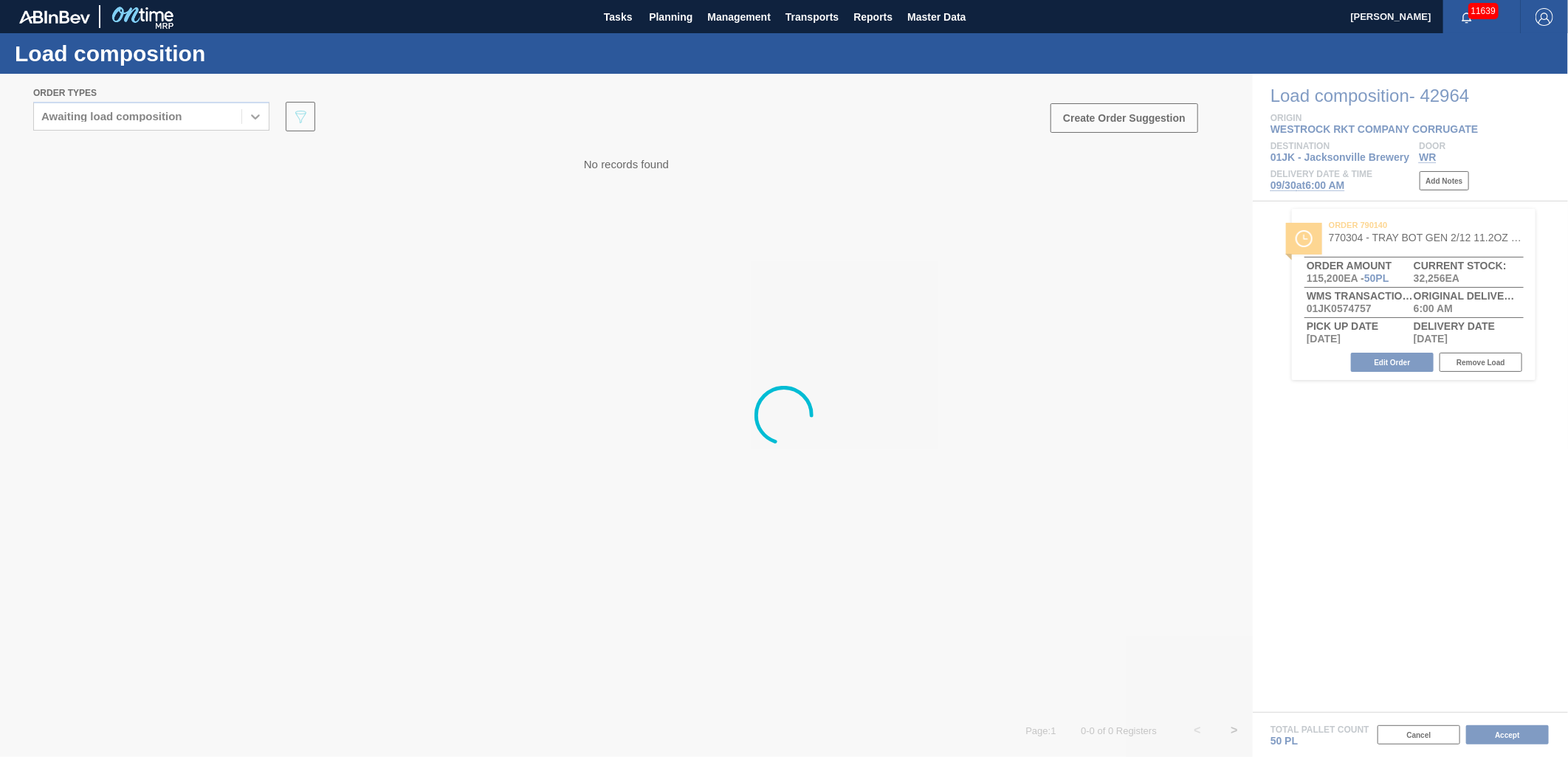
click at [1162, 121] on div at bounding box center [784, 414] width 1568 height 683
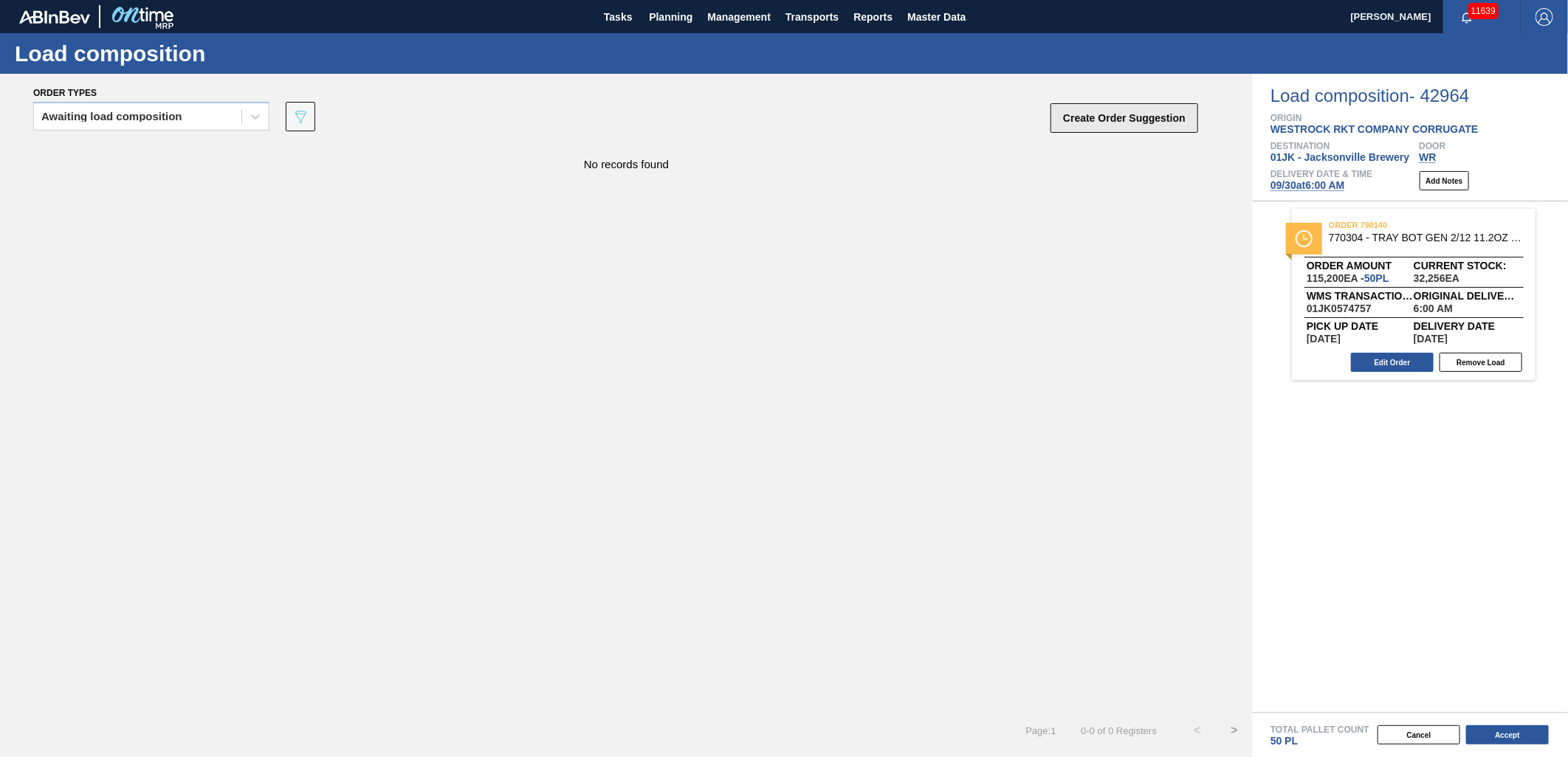
click at [1109, 120] on button "Create Order Suggestion" at bounding box center [1124, 118] width 148 height 30
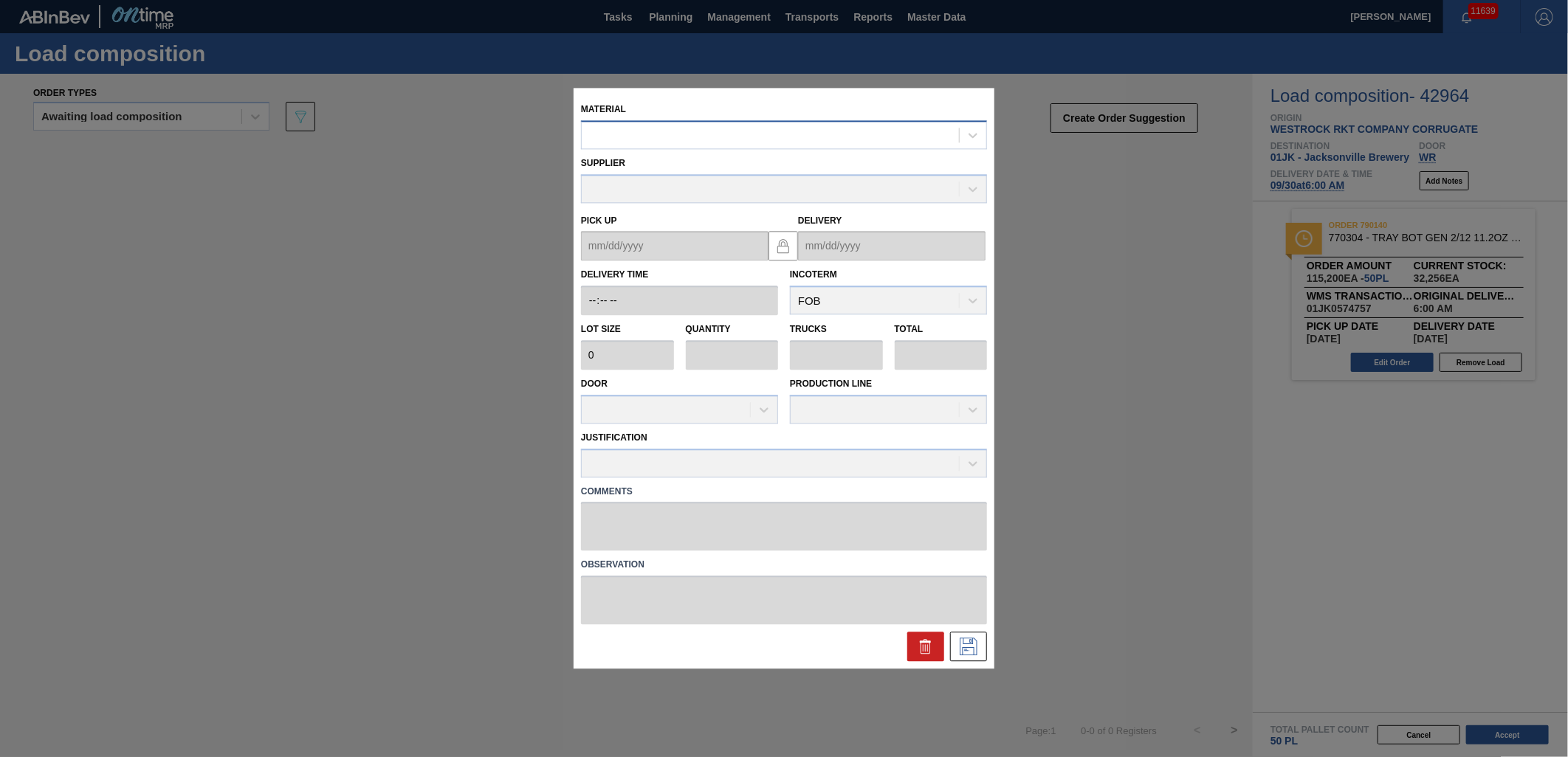
click at [770, 124] on div at bounding box center [784, 135] width 406 height 29
type input "770317"
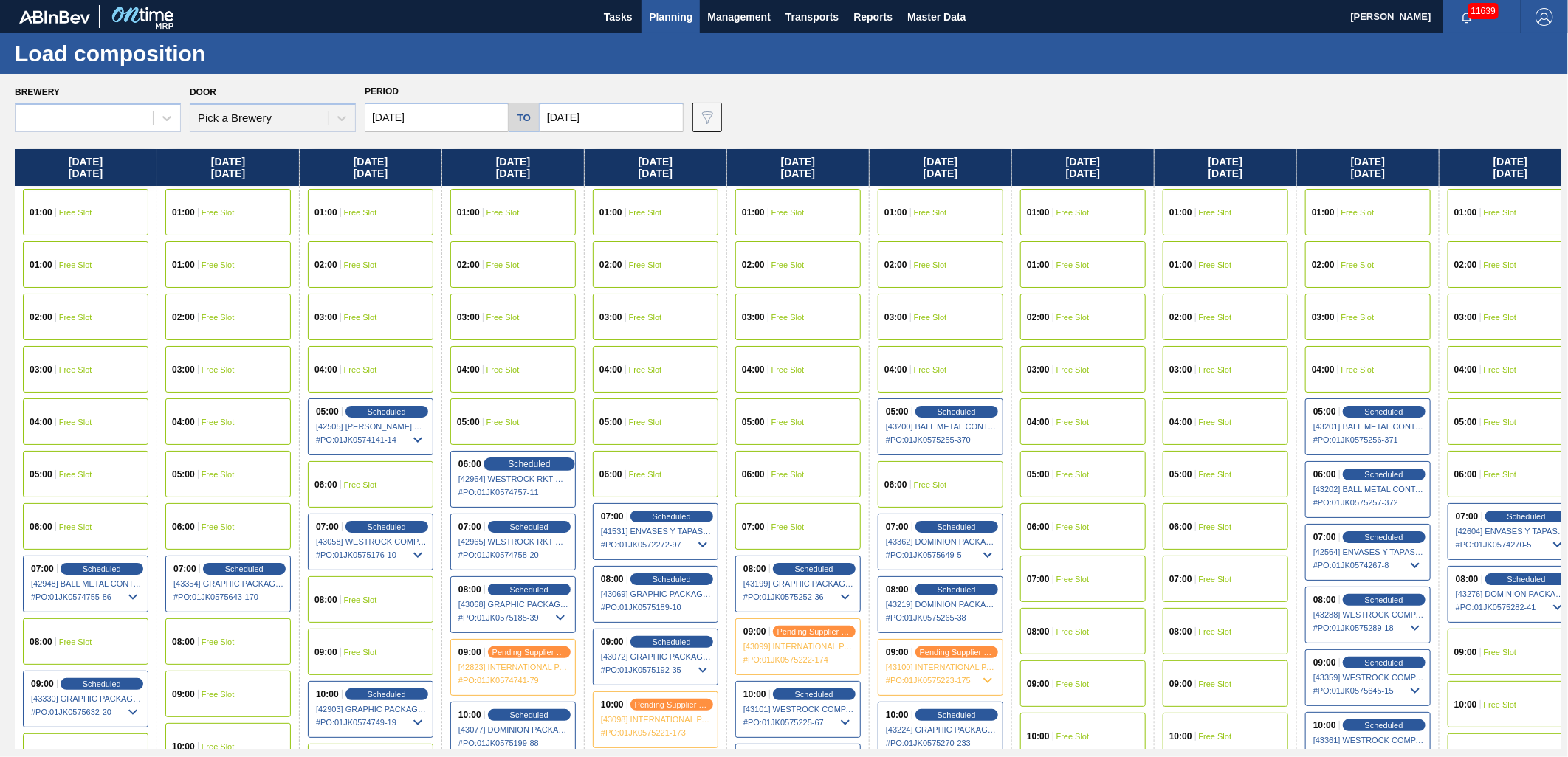
click at [525, 465] on div "Saturday 09/27/2025 01:00 Free Slot 01:00 Free Slot 02:00 Free Slot 03:00 Free …" at bounding box center [787, 448] width 1546 height 600
click at [532, 461] on span "Scheduled" at bounding box center [529, 463] width 43 height 10
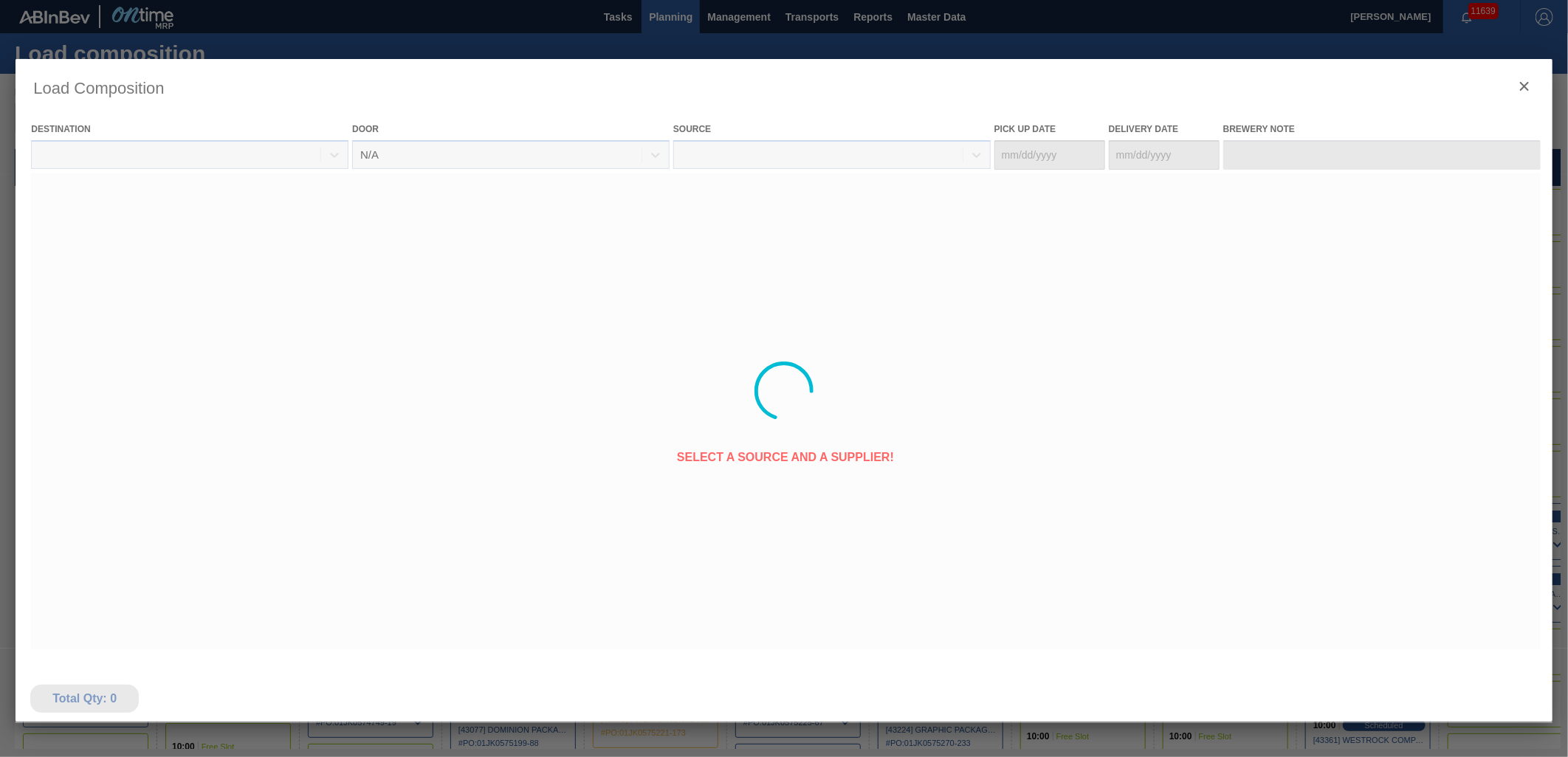
type Date "[DATE]"
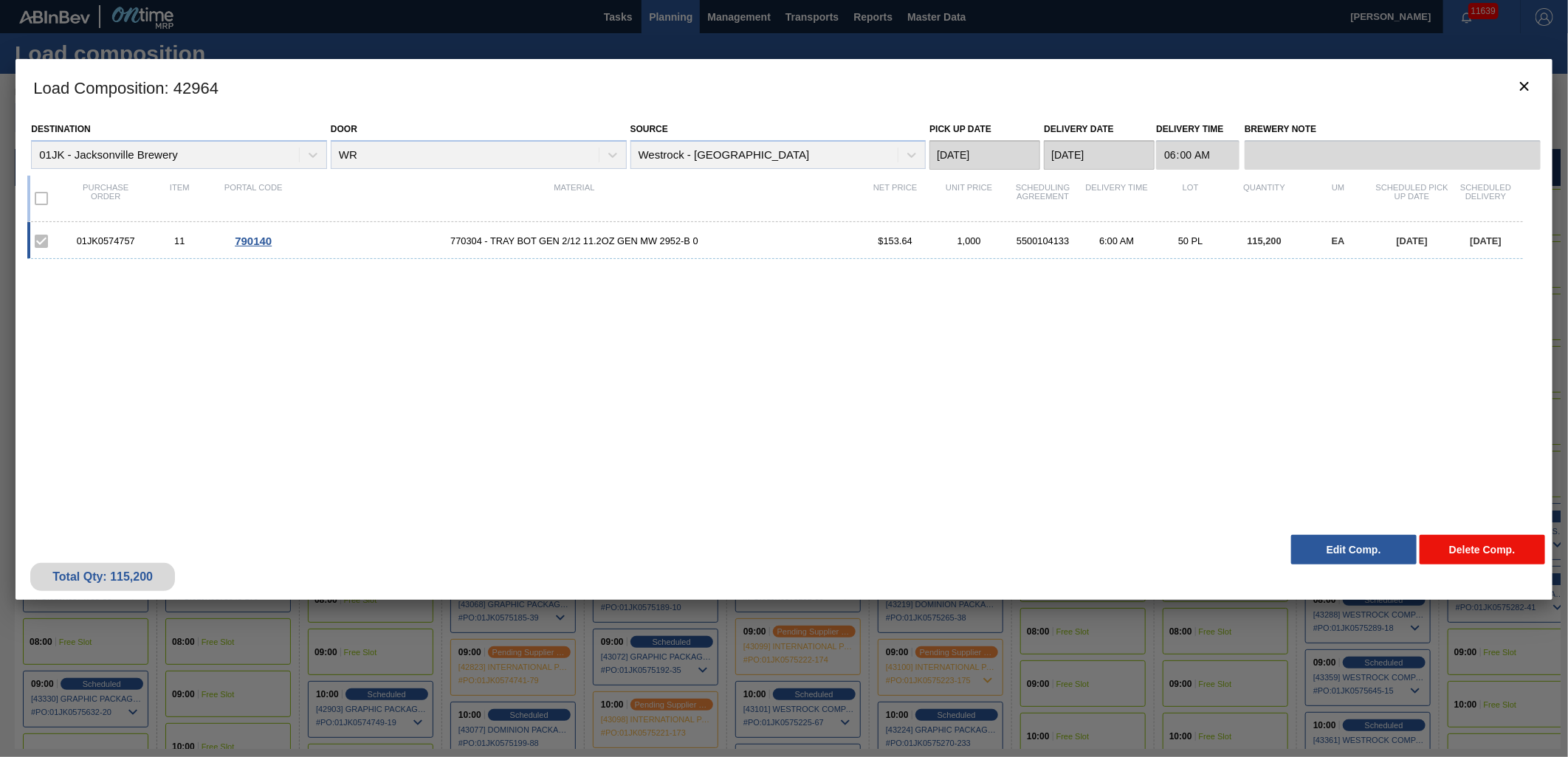
click at [1459, 551] on button "Delete Comp." at bounding box center [1482, 549] width 126 height 30
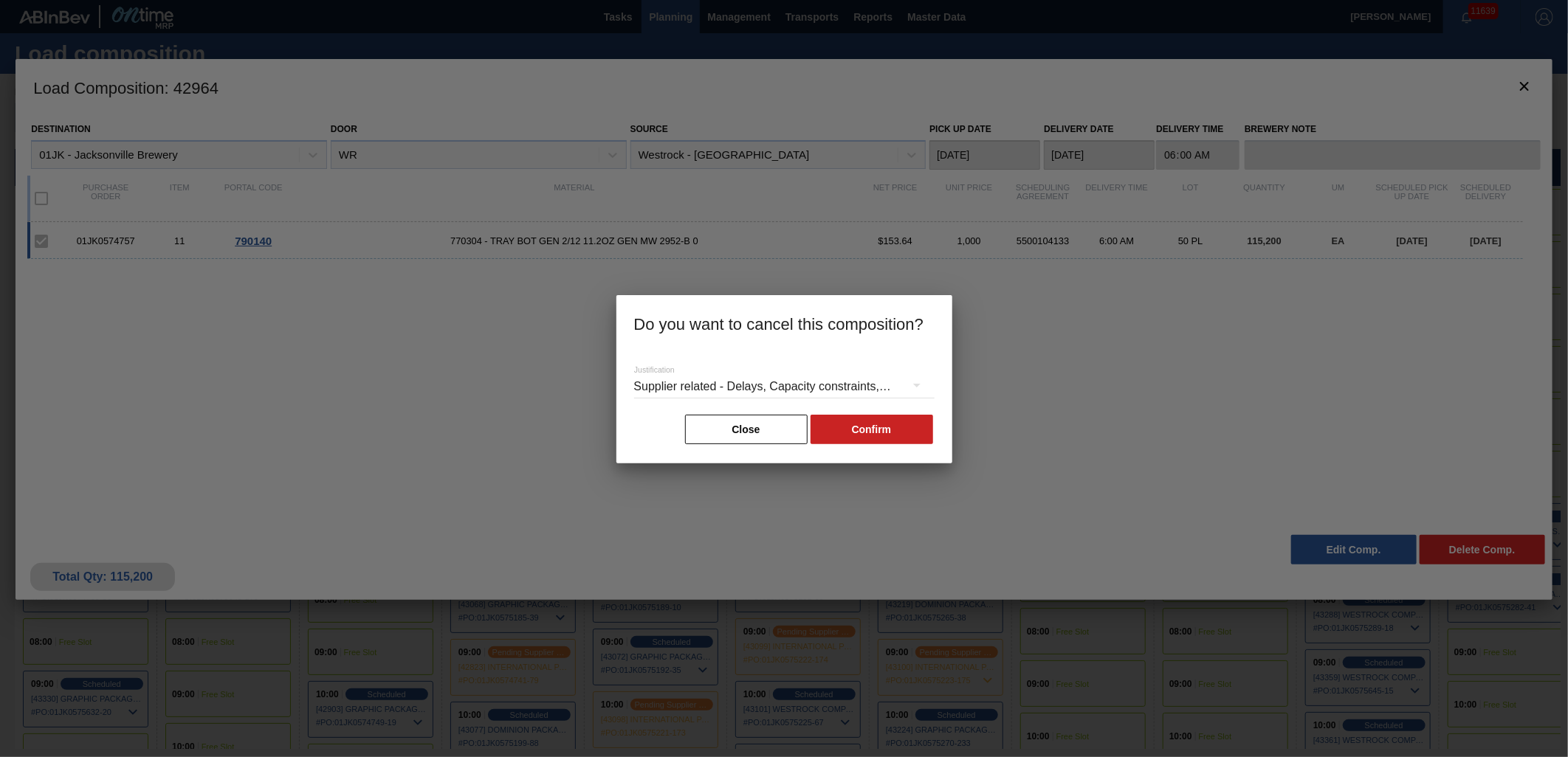
click at [883, 379] on div "Supplier related - Delays, Capacity constraints, etc." at bounding box center [784, 386] width 300 height 42
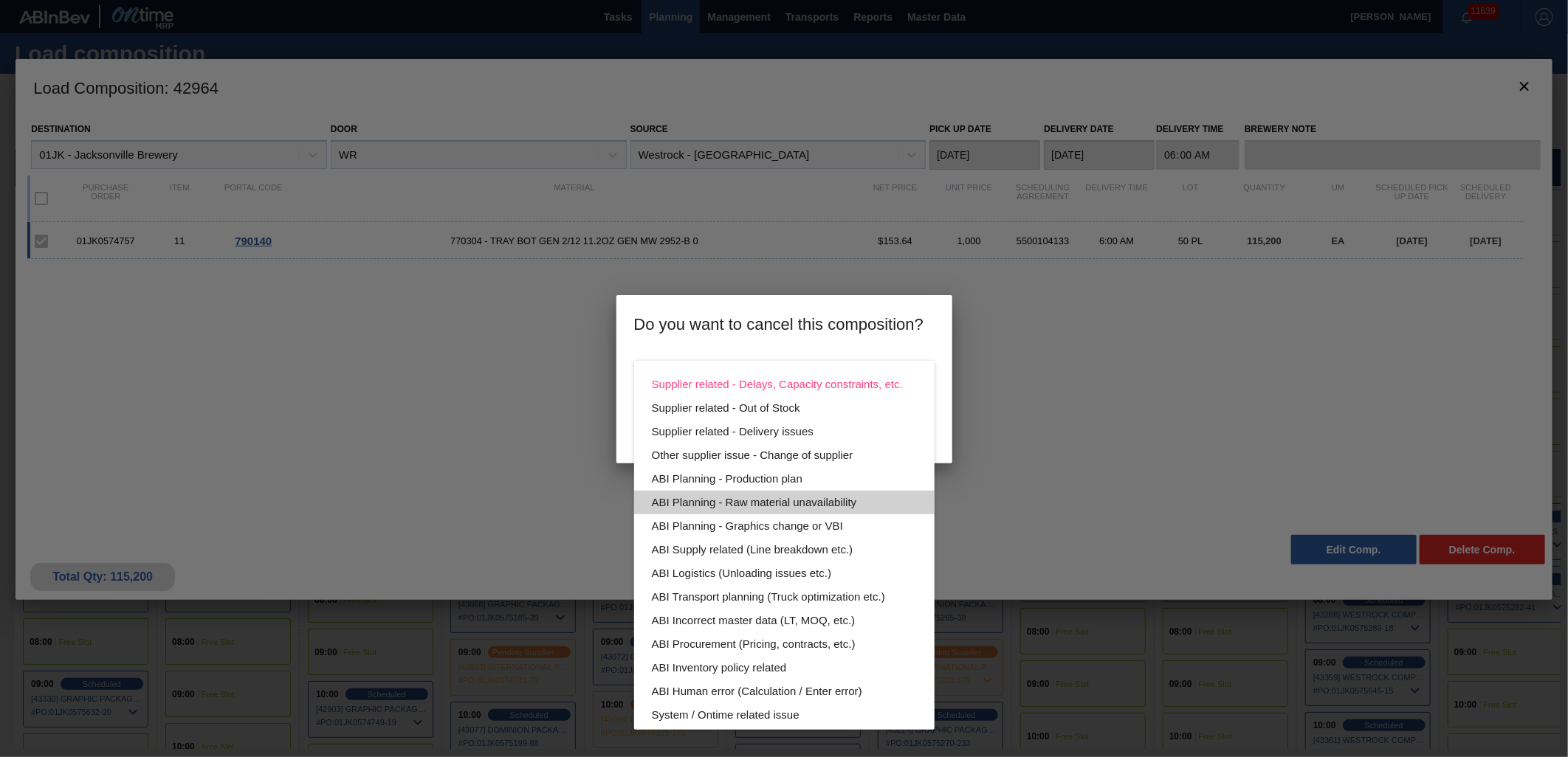
click at [835, 513] on div "ABI Planning - Raw material unavailability" at bounding box center [784, 502] width 265 height 23
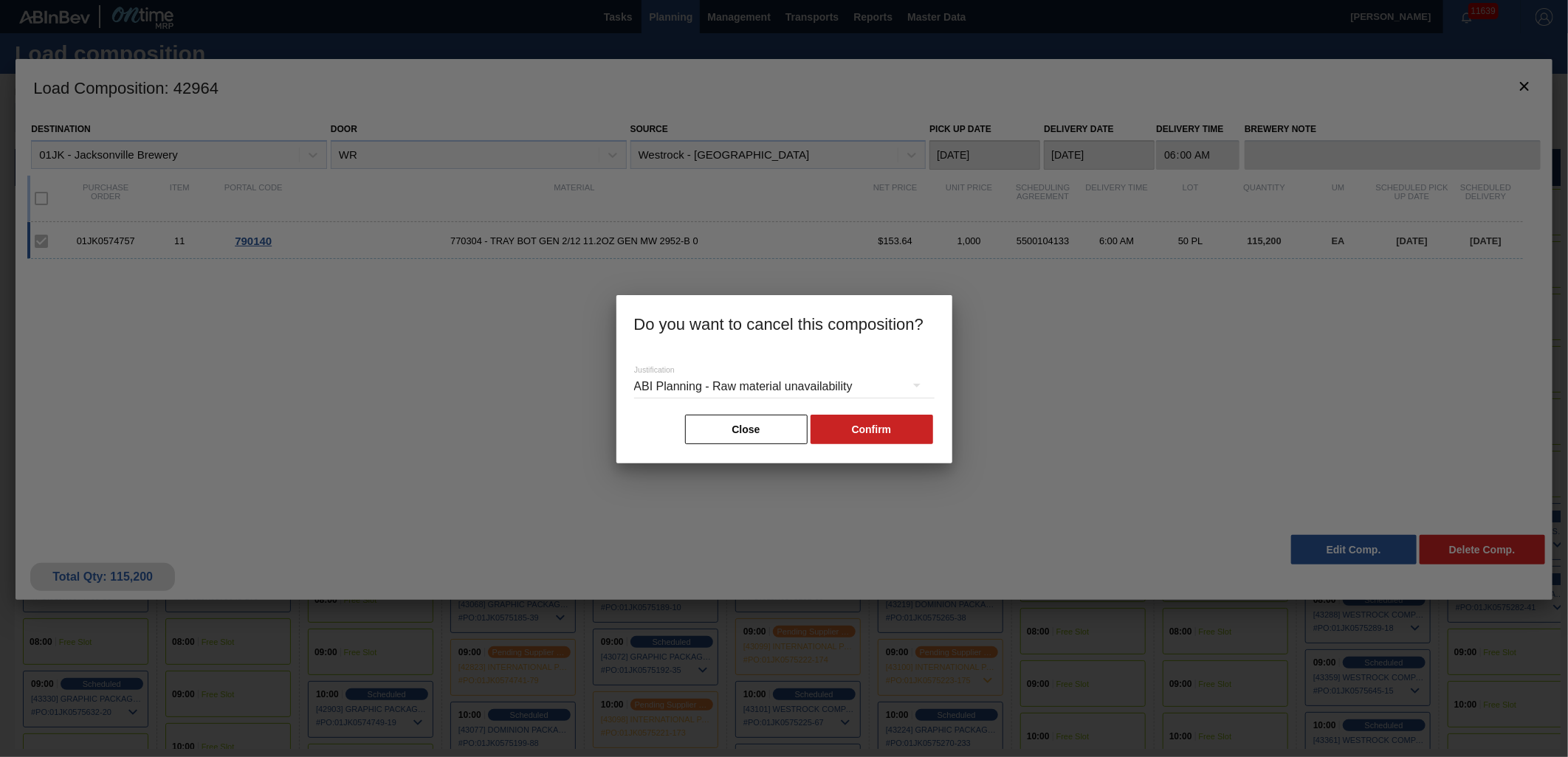
click at [887, 386] on div "ABI Planning - Raw material unavailability" at bounding box center [784, 386] width 300 height 42
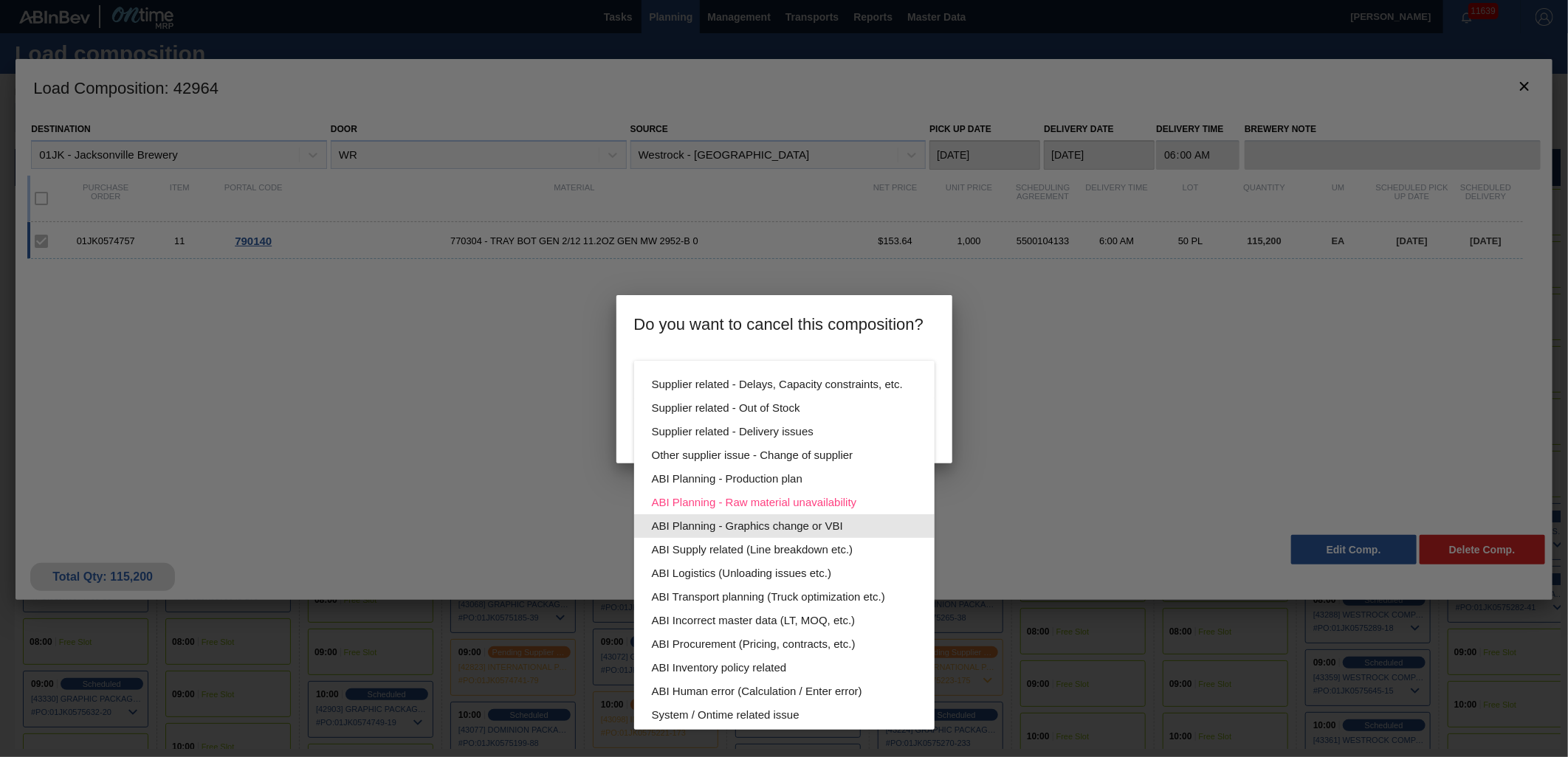
click at [786, 521] on div "ABI Planning - Graphics change or VBI" at bounding box center [784, 525] width 265 height 23
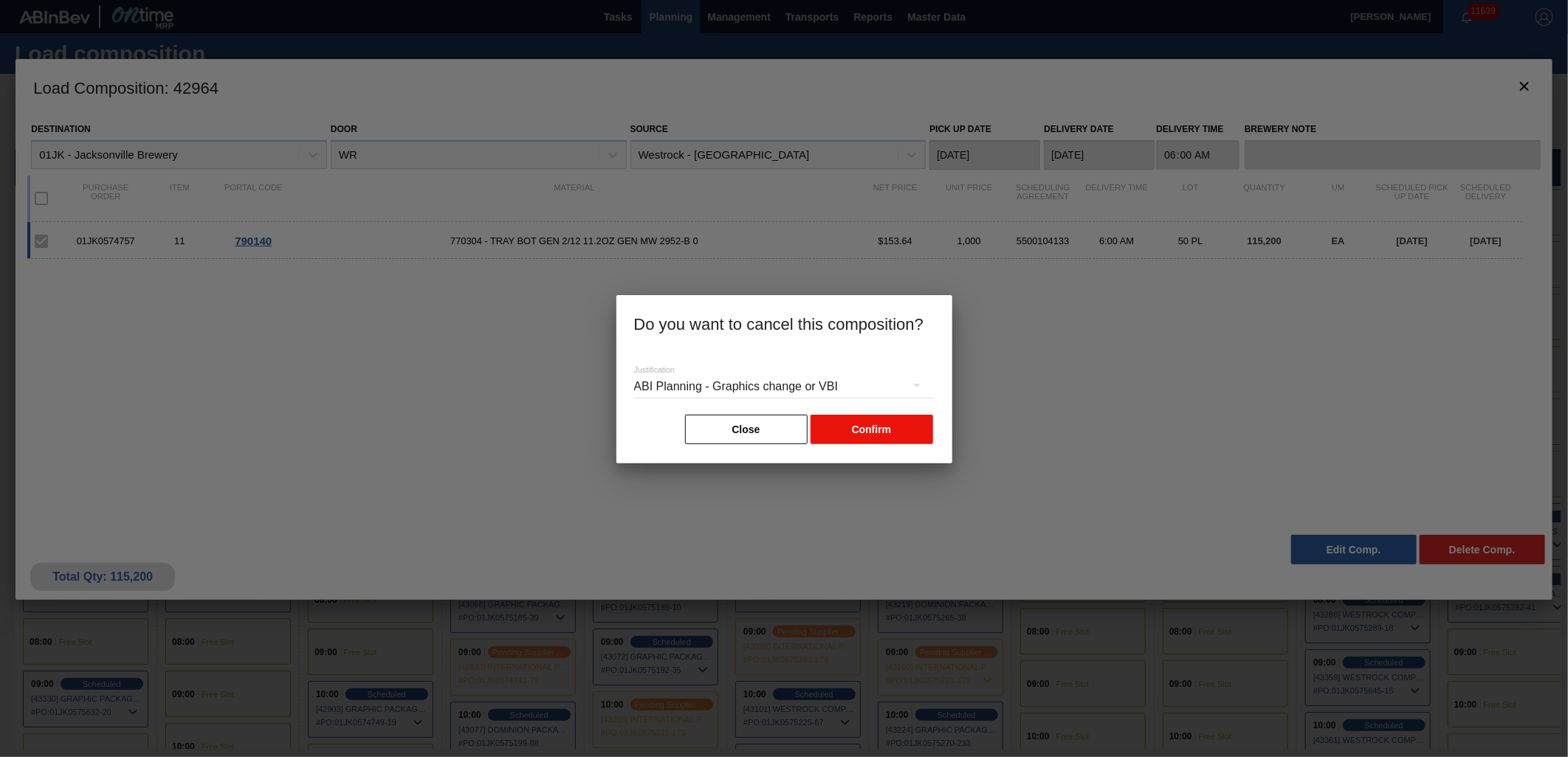
click at [862, 439] on button "Confirm" at bounding box center [871, 429] width 123 height 30
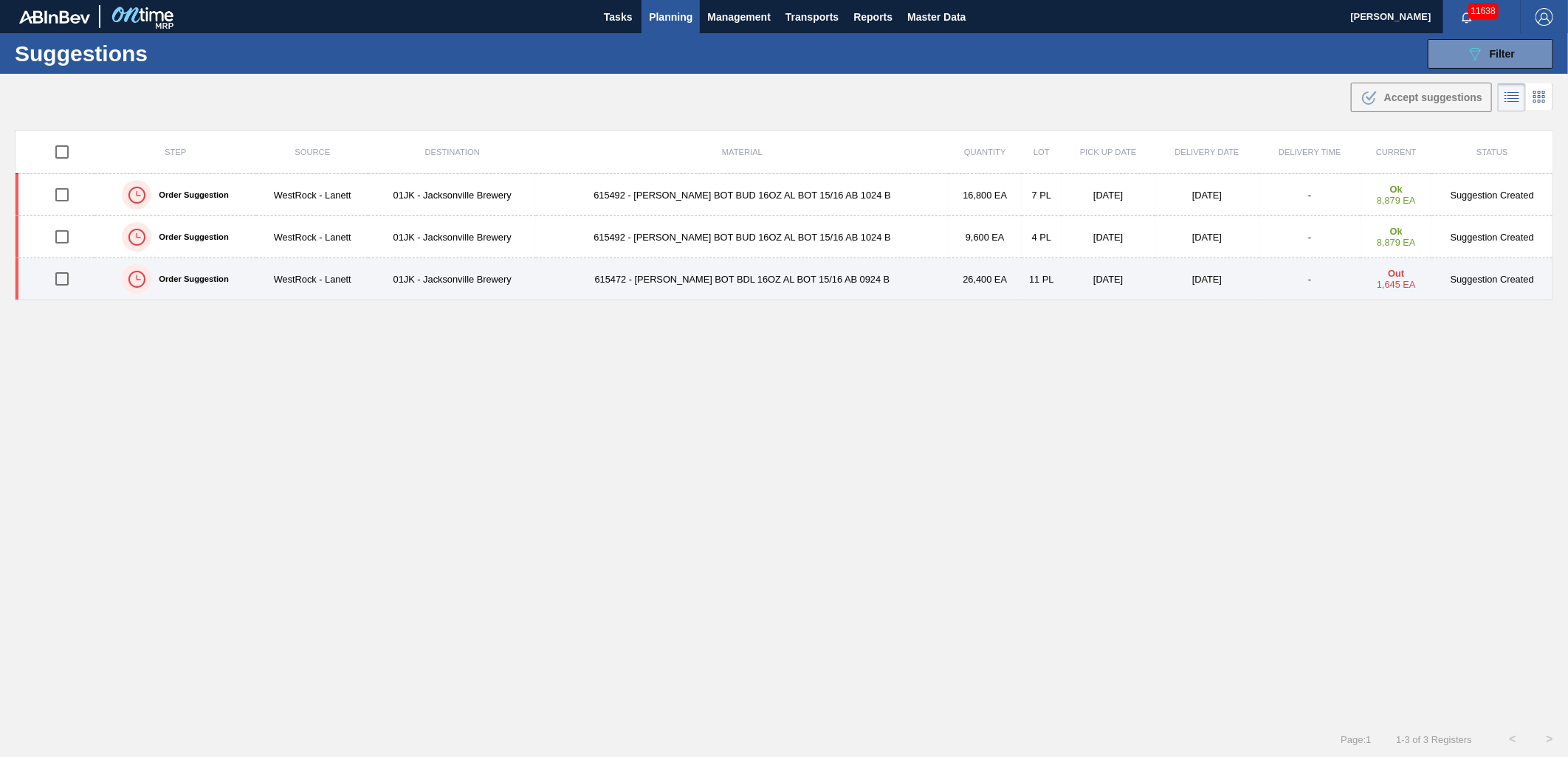
click at [57, 281] on input "checkbox" at bounding box center [62, 279] width 31 height 31
checkbox input "true"
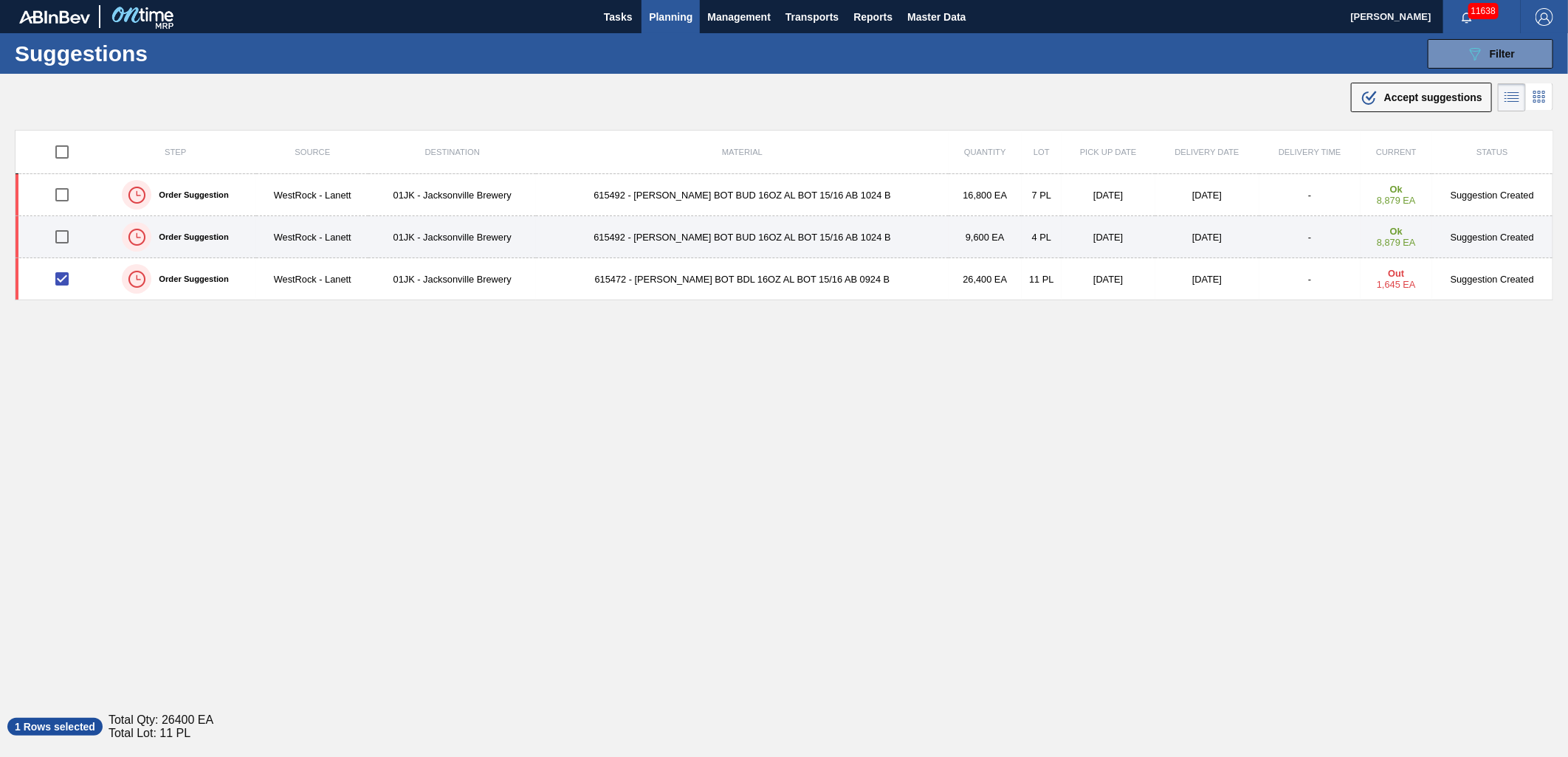
click at [67, 232] on input "checkbox" at bounding box center [62, 237] width 31 height 31
checkbox input "true"
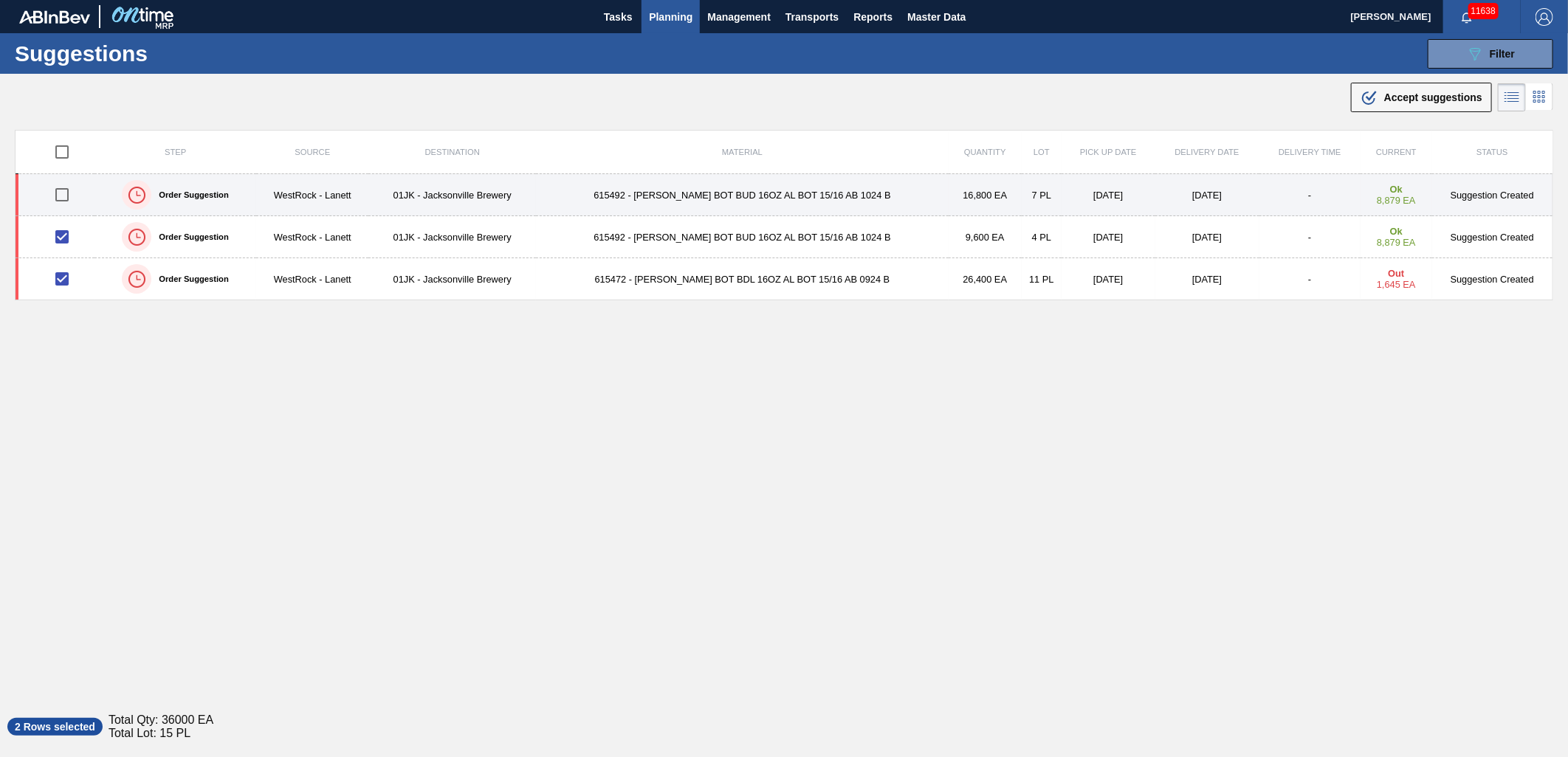
click at [64, 202] on input "checkbox" at bounding box center [62, 195] width 31 height 31
checkbox input "true"
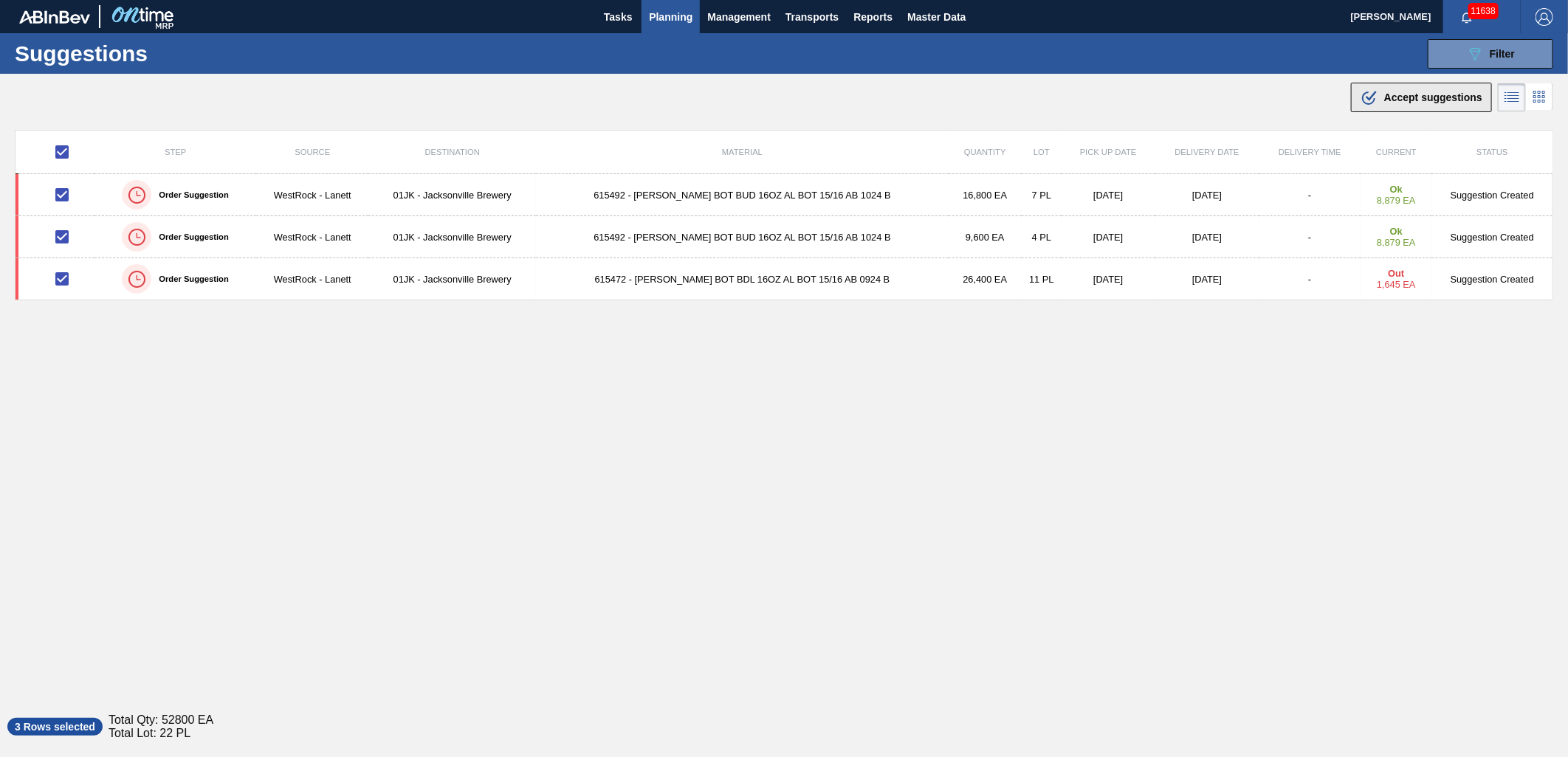
click at [1429, 101] on span "Accept suggestions" at bounding box center [1433, 98] width 99 height 12
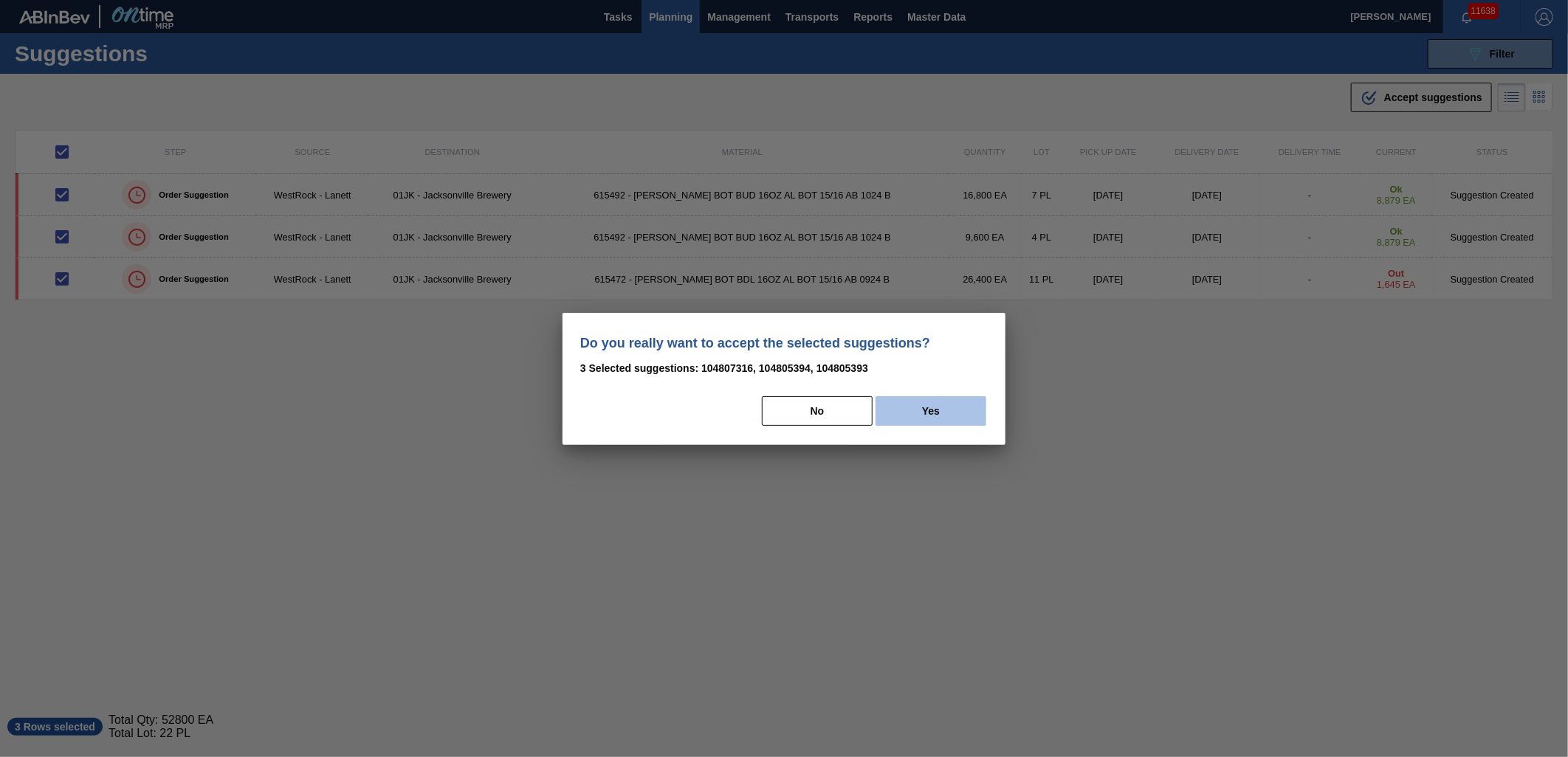
click at [955, 399] on button "Yes" at bounding box center [930, 410] width 111 height 30
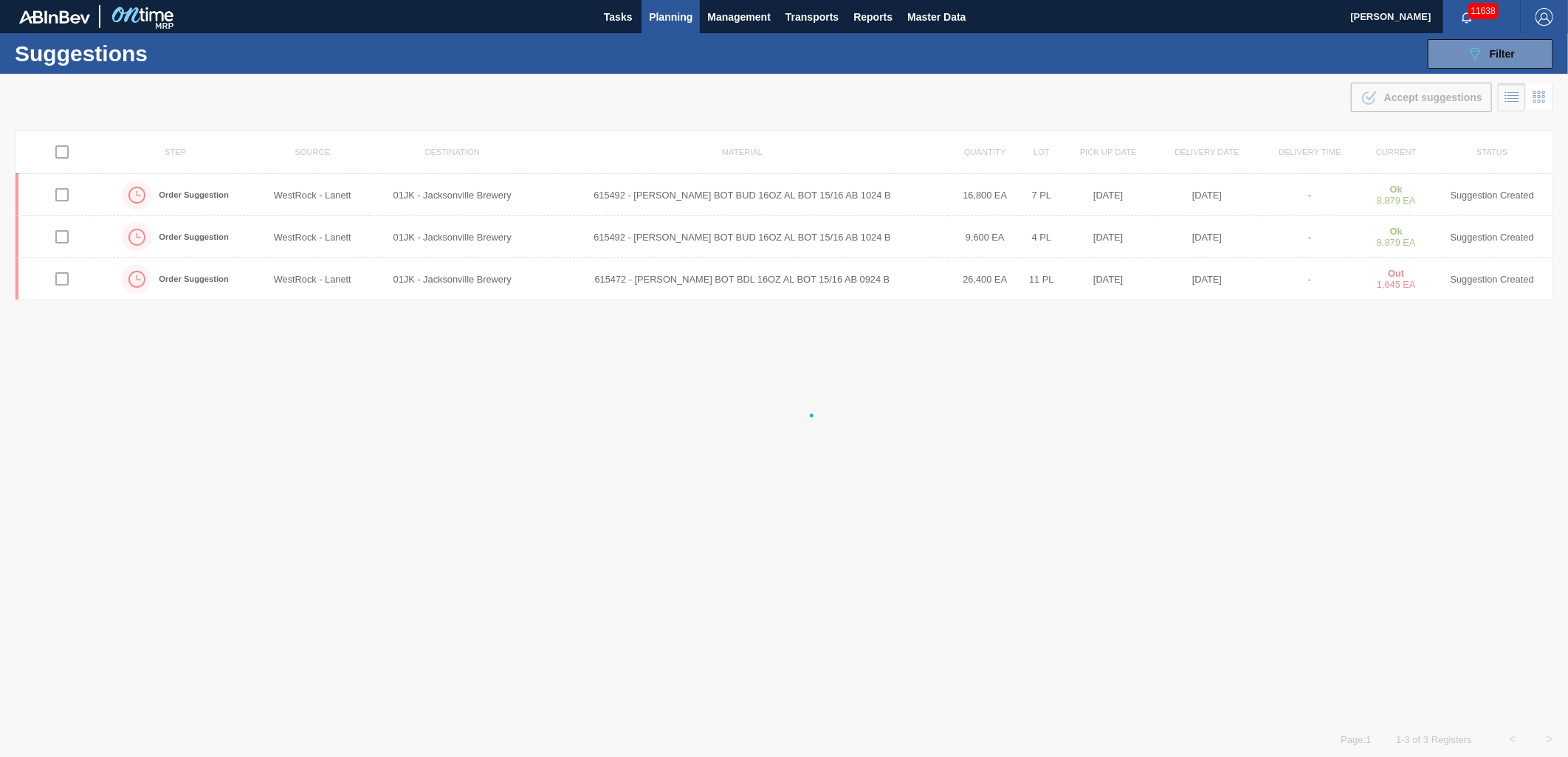
checkbox input "false"
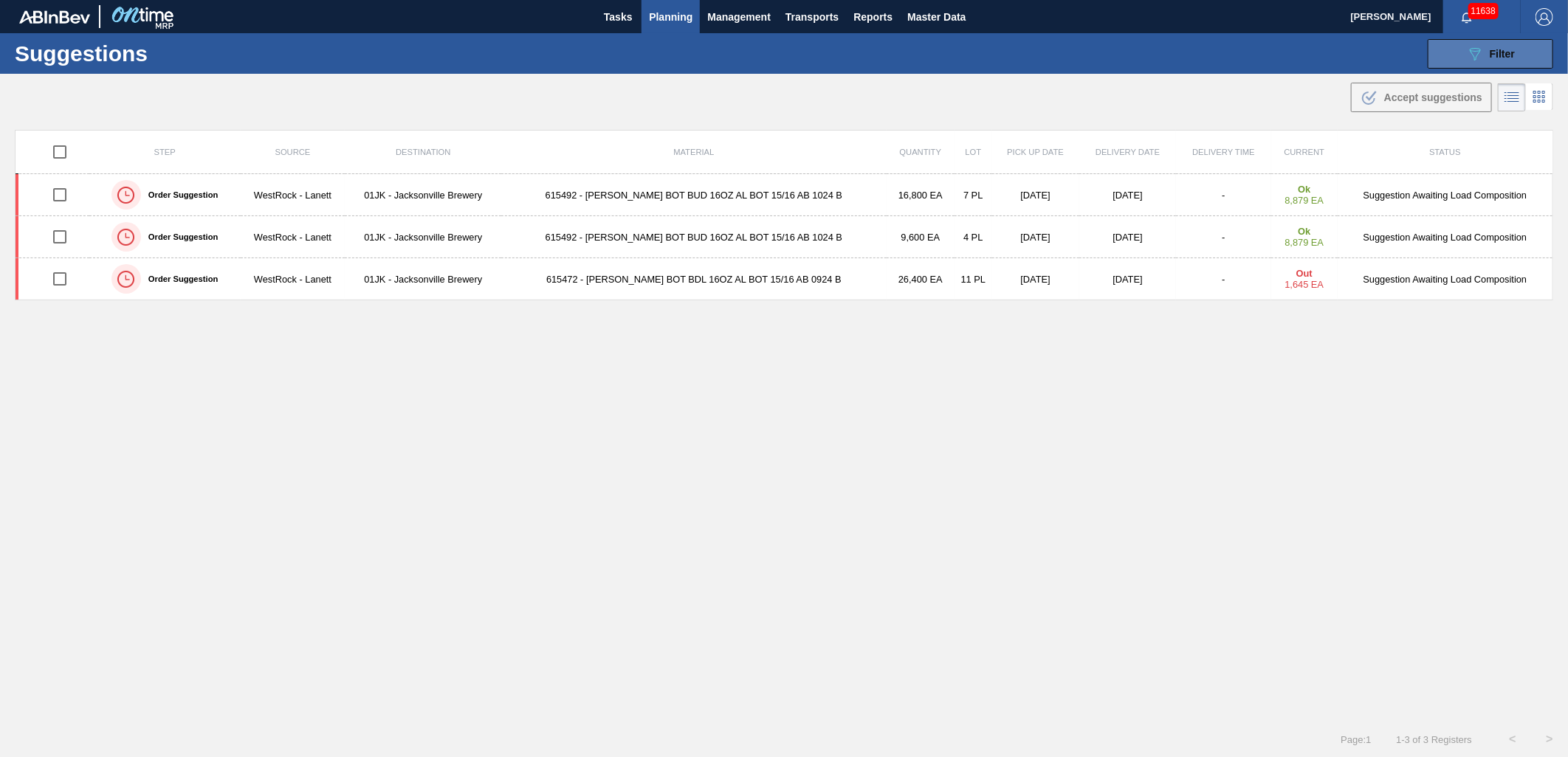
click at [1437, 58] on button "089F7B8B-B2A5-4AFE-B5C0-19BA573D28AC Filter" at bounding box center [1491, 53] width 126 height 30
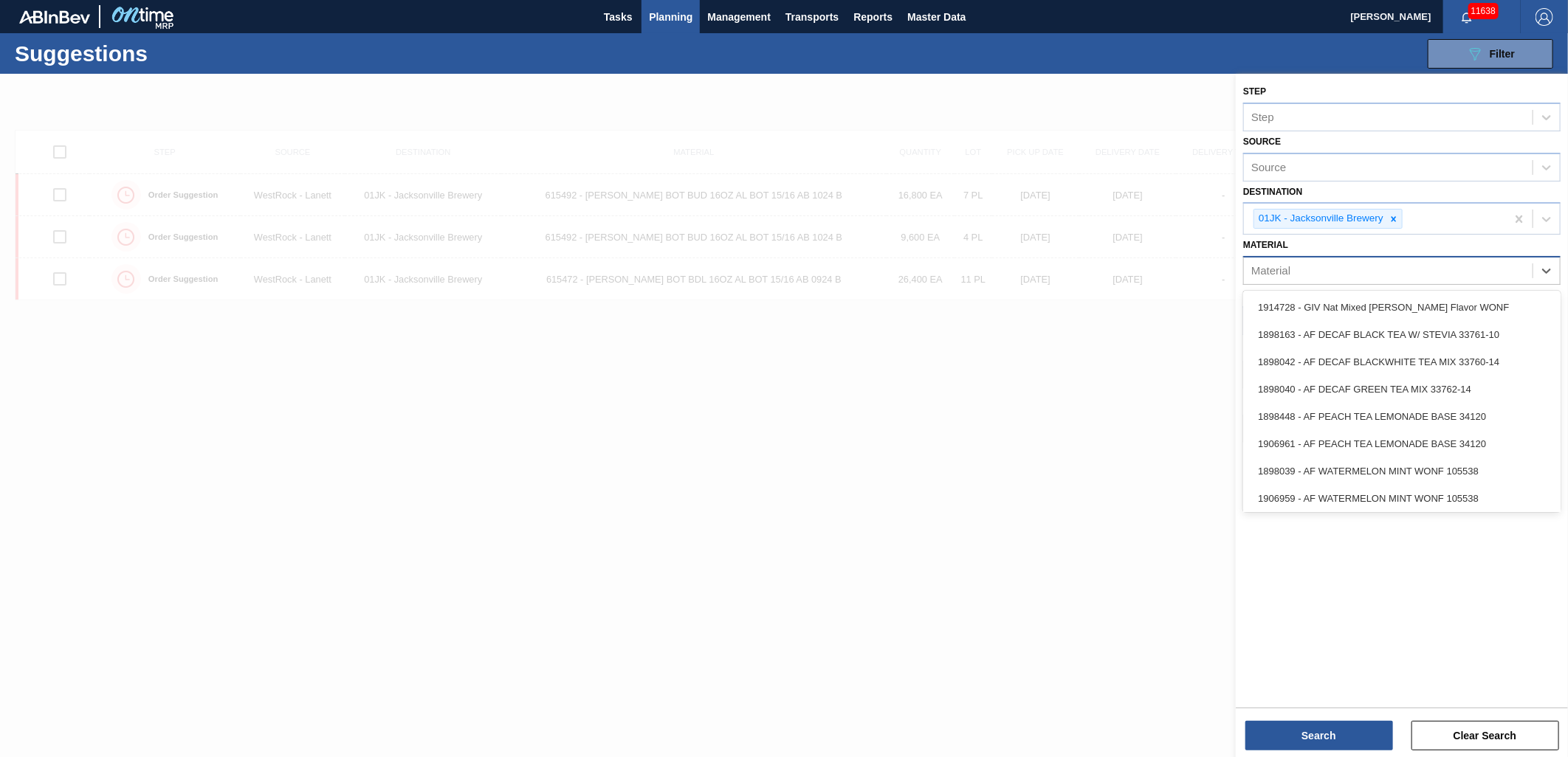
click at [1493, 268] on div "Material" at bounding box center [1387, 271] width 289 height 21
type input "677149"
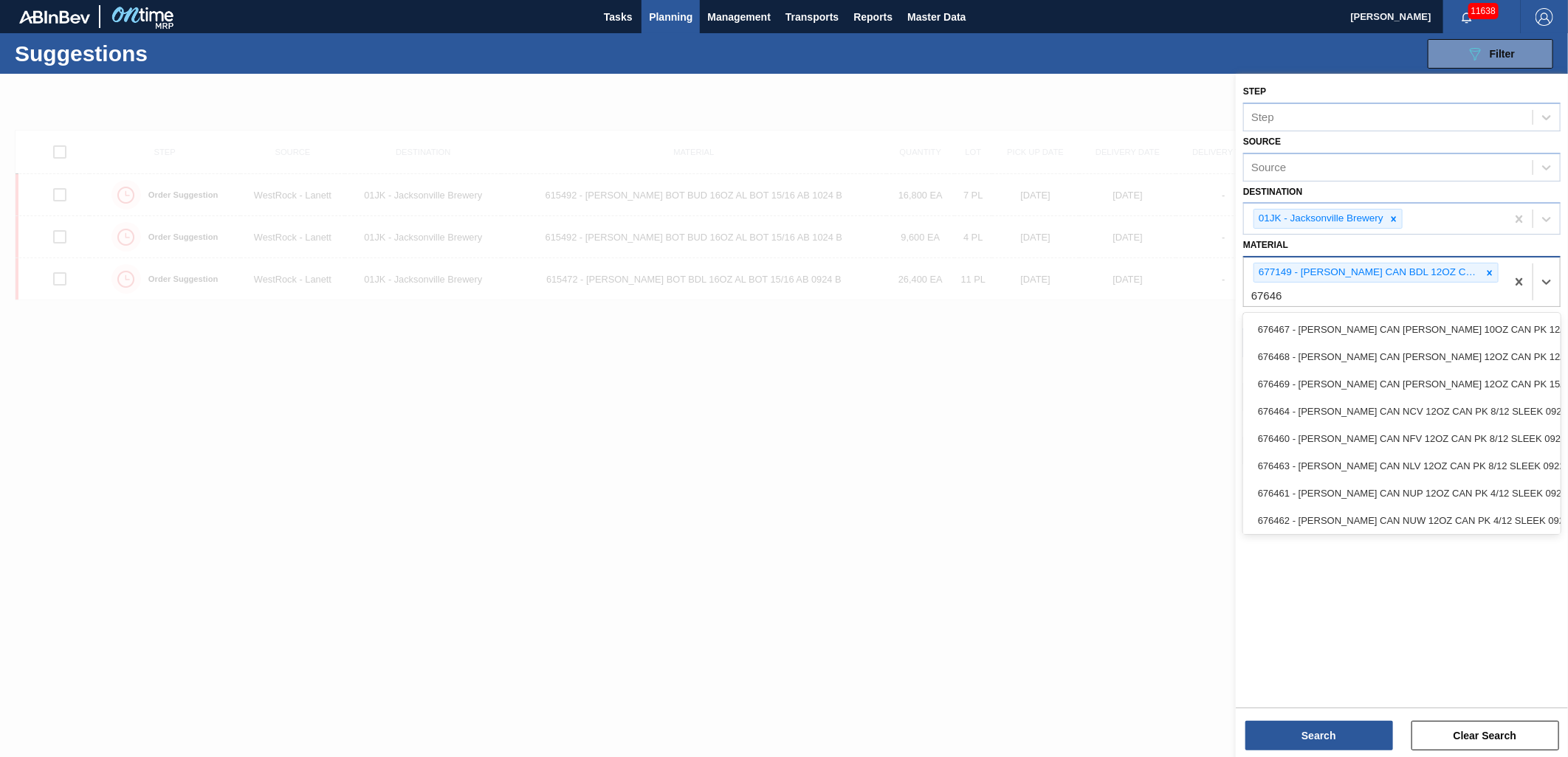
type input "676468"
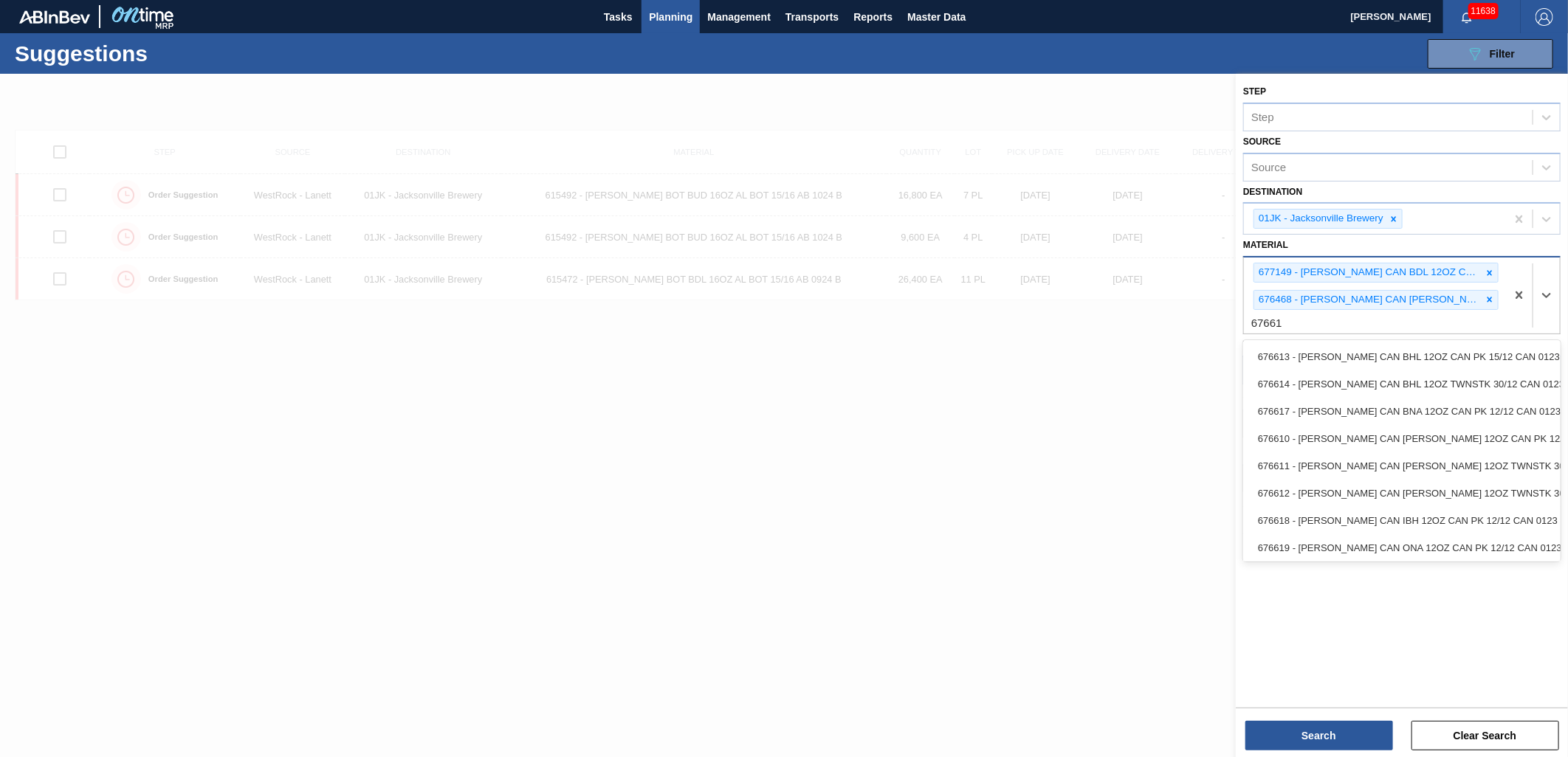
type input "676618"
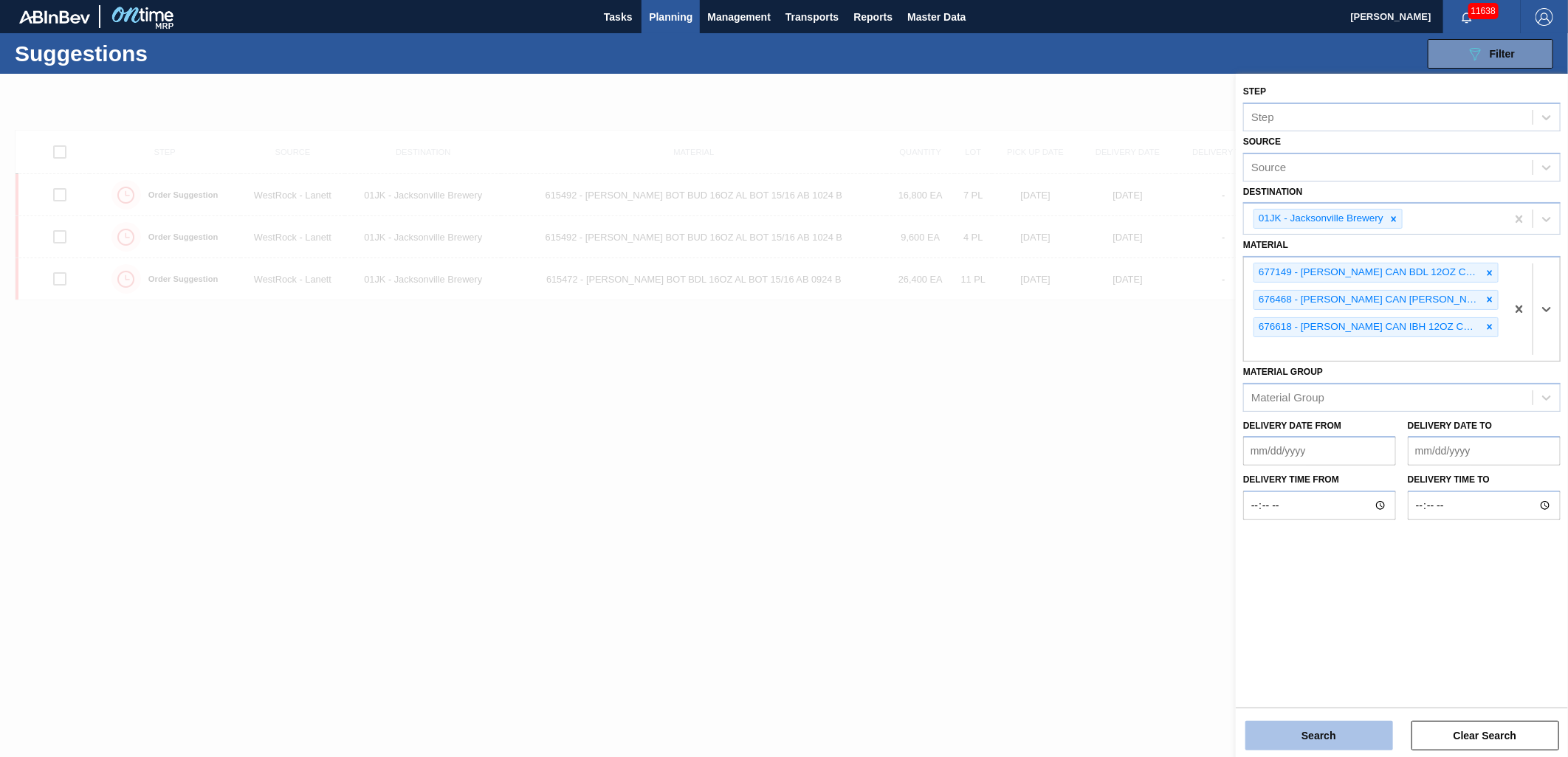
click at [1340, 733] on button "Search" at bounding box center [1319, 735] width 148 height 30
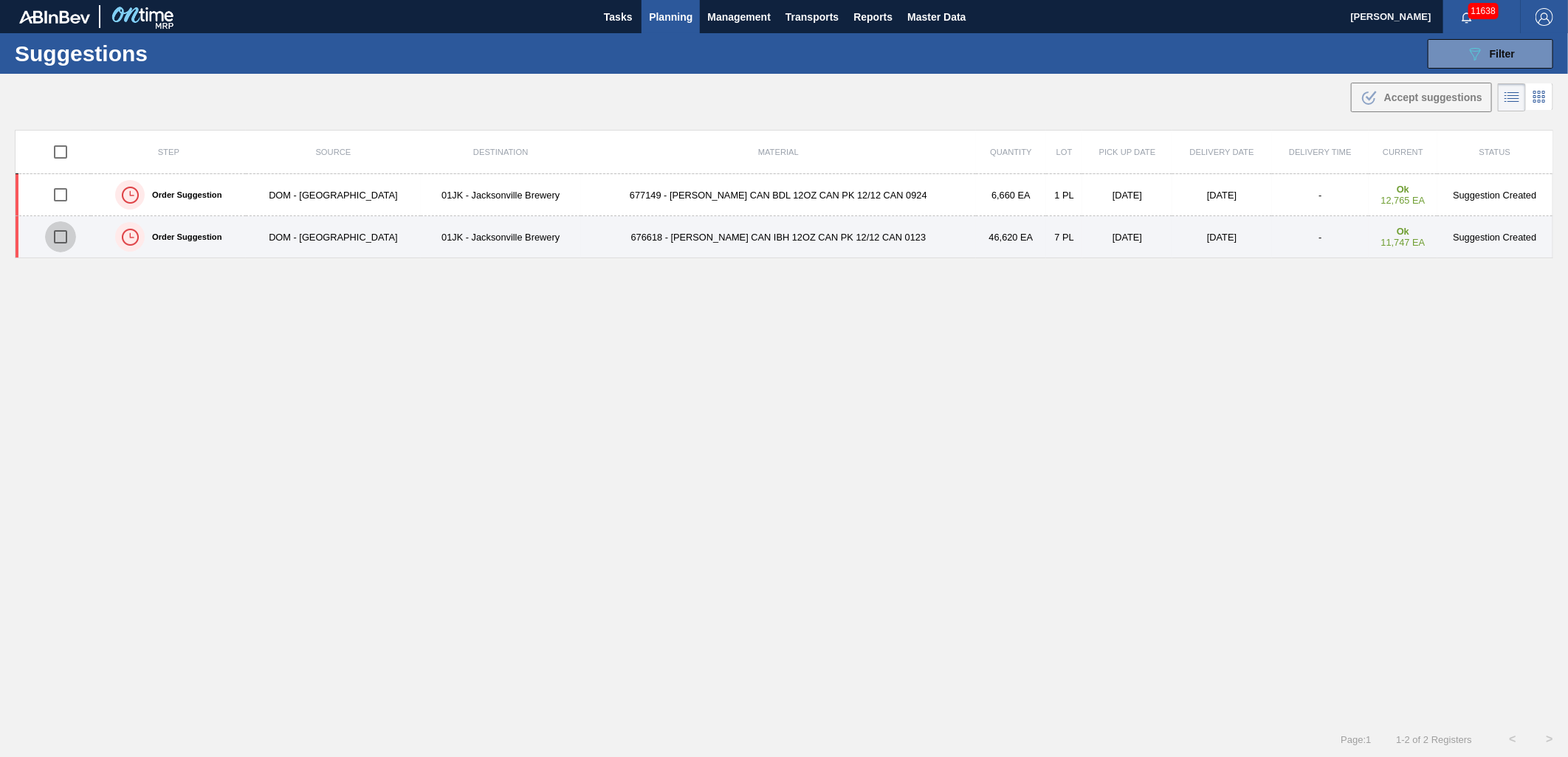
drag, startPoint x: 58, startPoint y: 239, endPoint x: 61, endPoint y: 233, distance: 6.7
click at [58, 238] on input "checkbox" at bounding box center [61, 237] width 31 height 31
checkbox input "true"
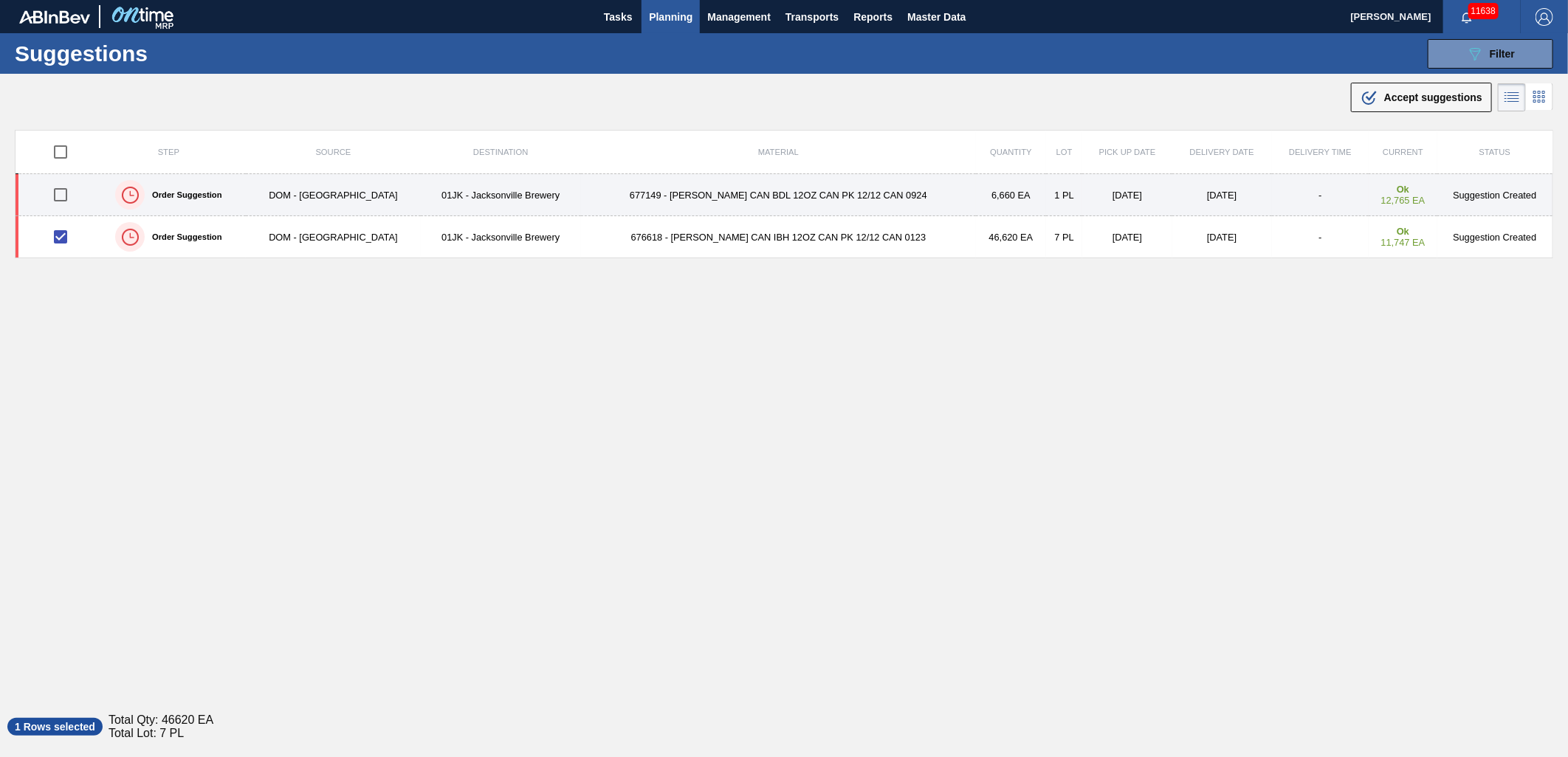
click at [71, 192] on input "checkbox" at bounding box center [61, 195] width 31 height 31
checkbox input "true"
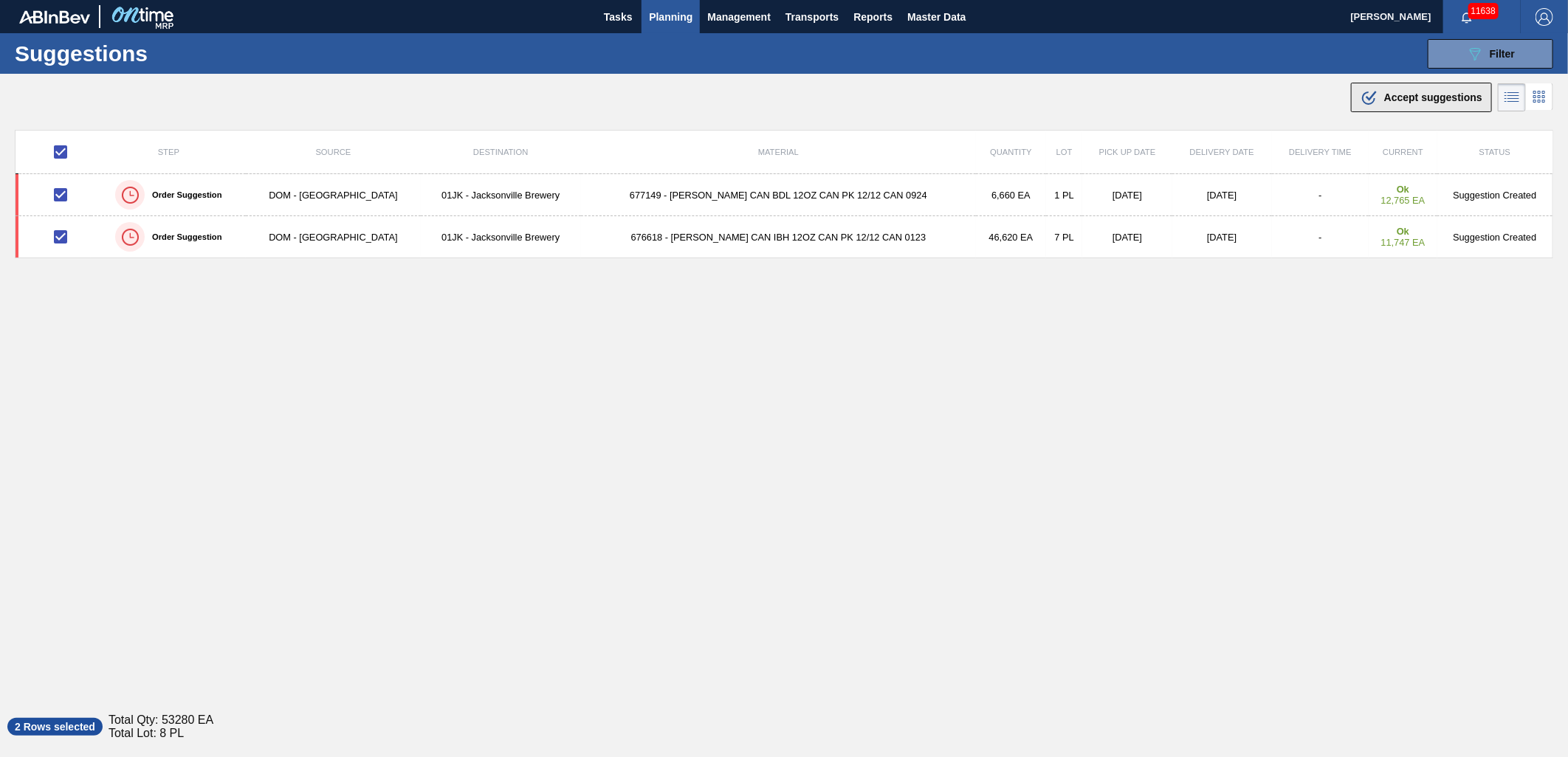
click at [1421, 99] on span "Accept suggestions" at bounding box center [1433, 98] width 99 height 12
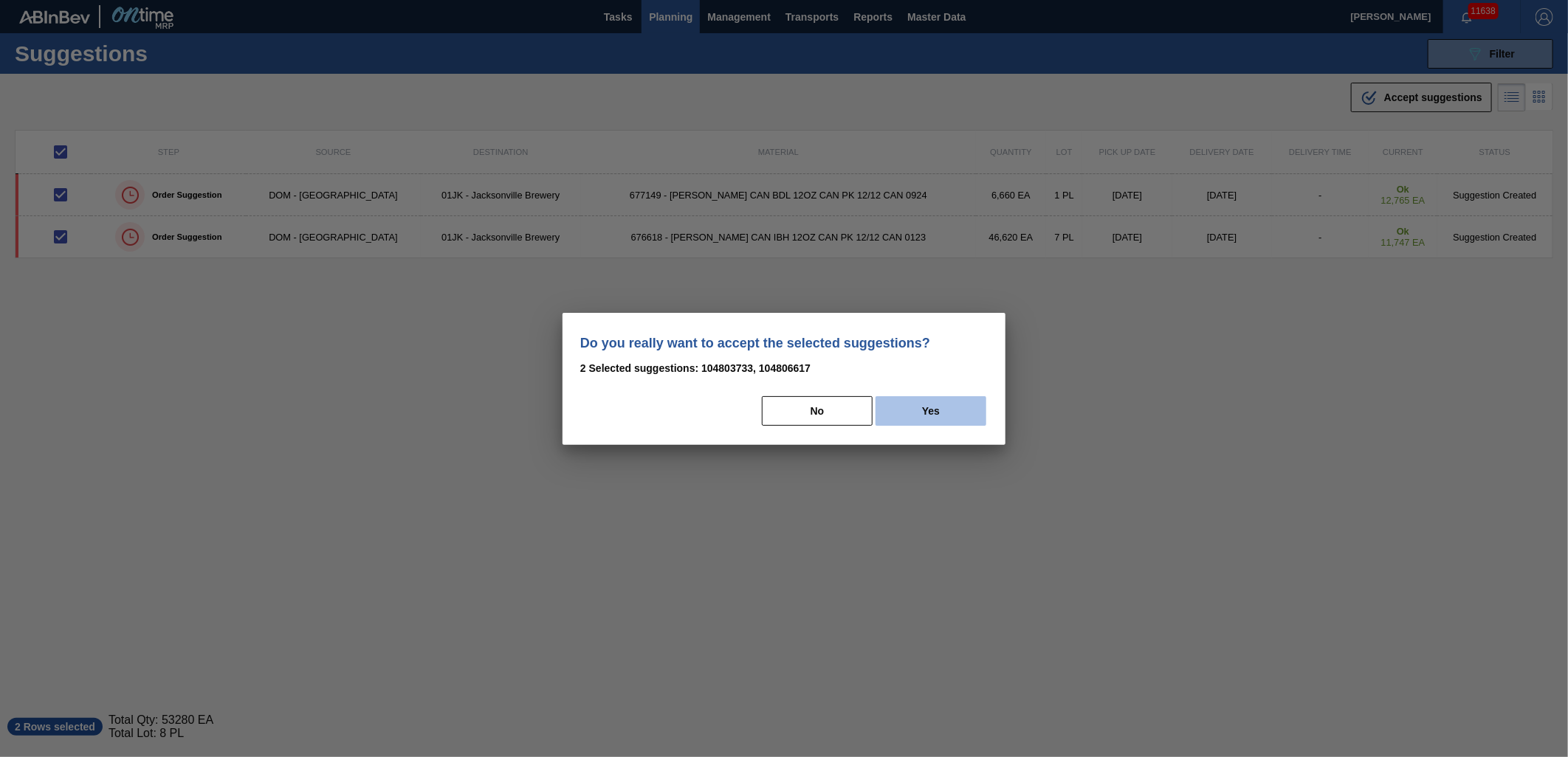
click at [949, 401] on button "Yes" at bounding box center [930, 410] width 111 height 30
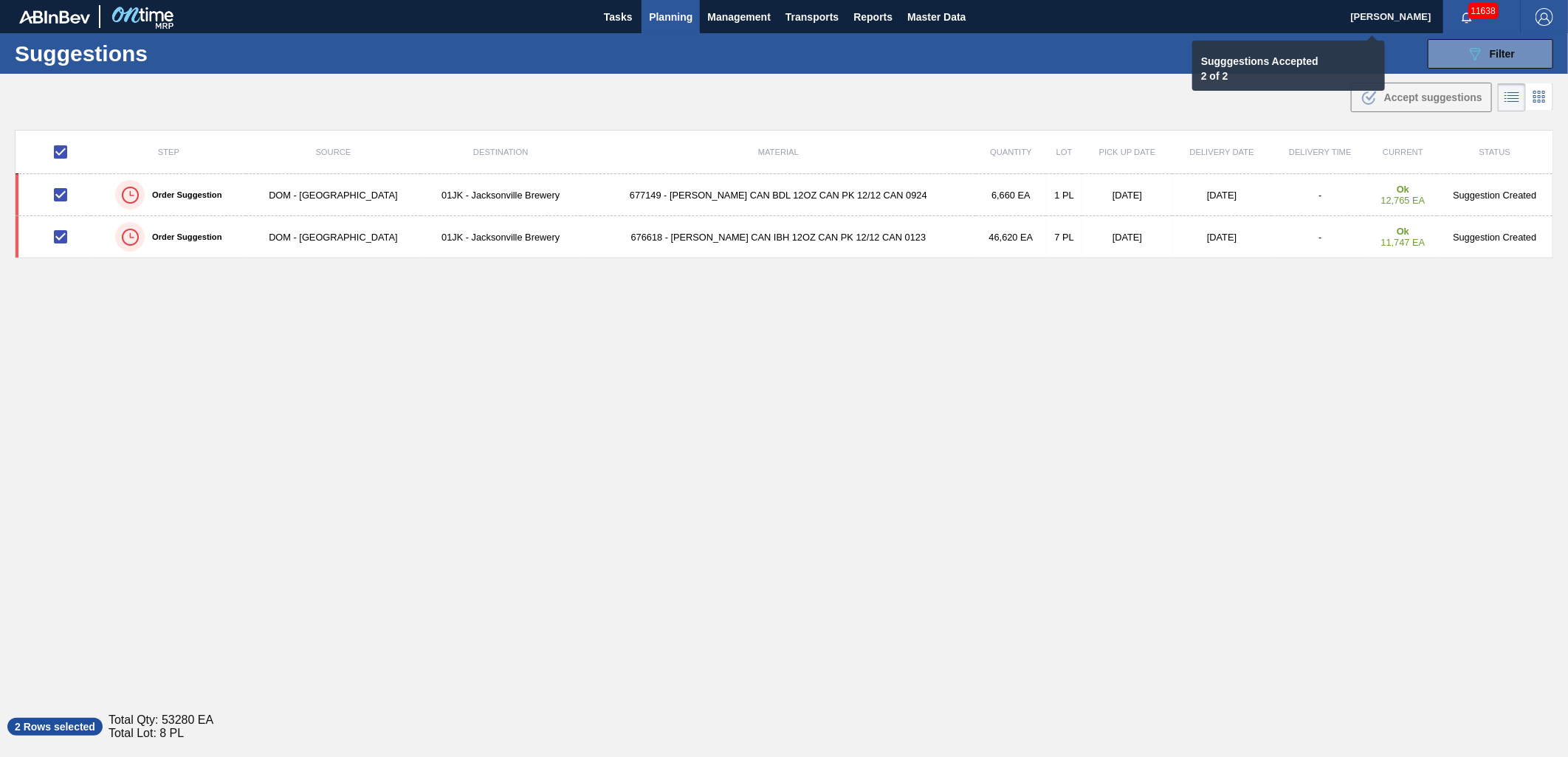
checkbox input "false"
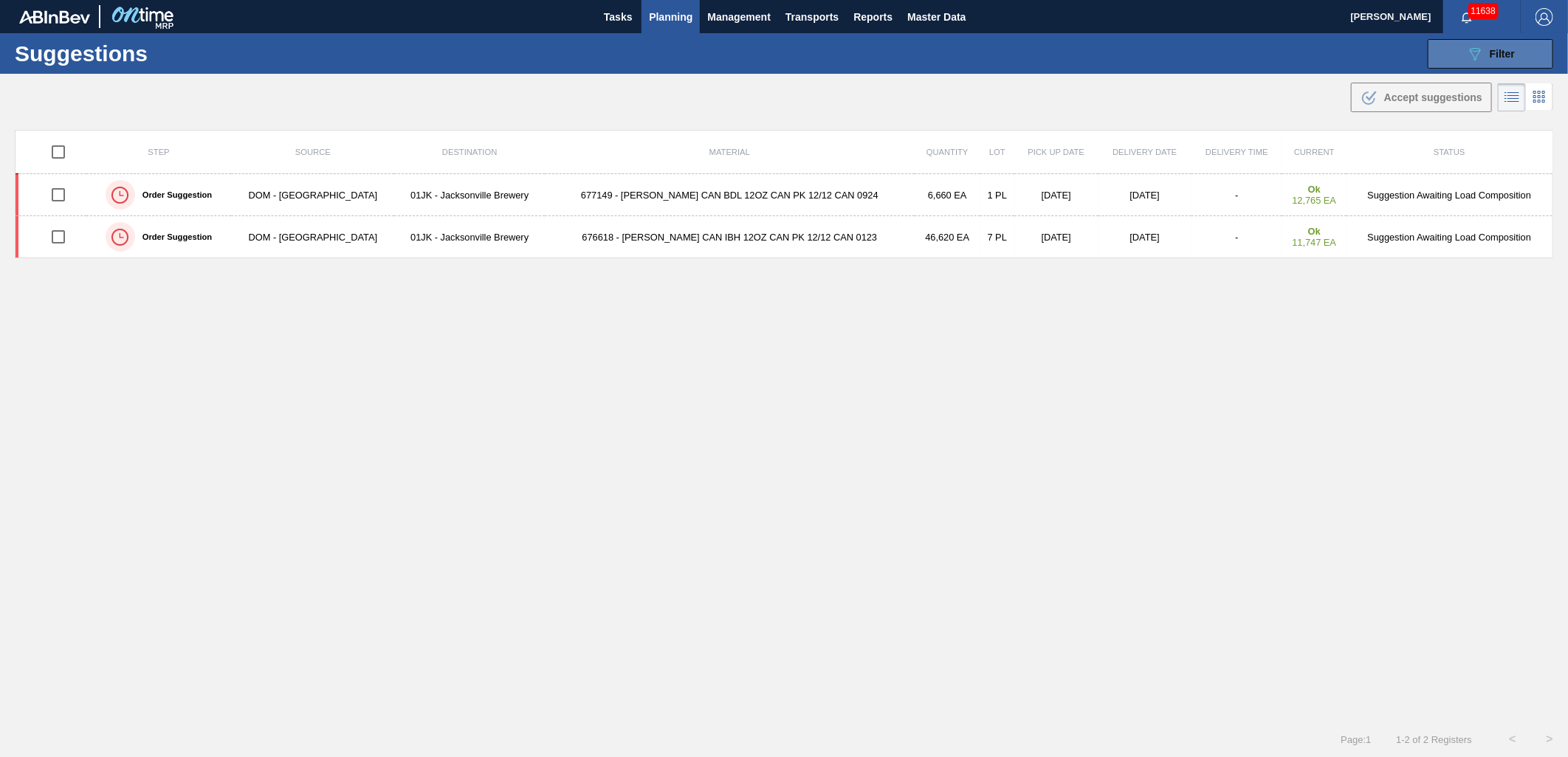
click at [1486, 58] on div "089F7B8B-B2A5-4AFE-B5C0-19BA573D28AC Filter" at bounding box center [1490, 54] width 48 height 17
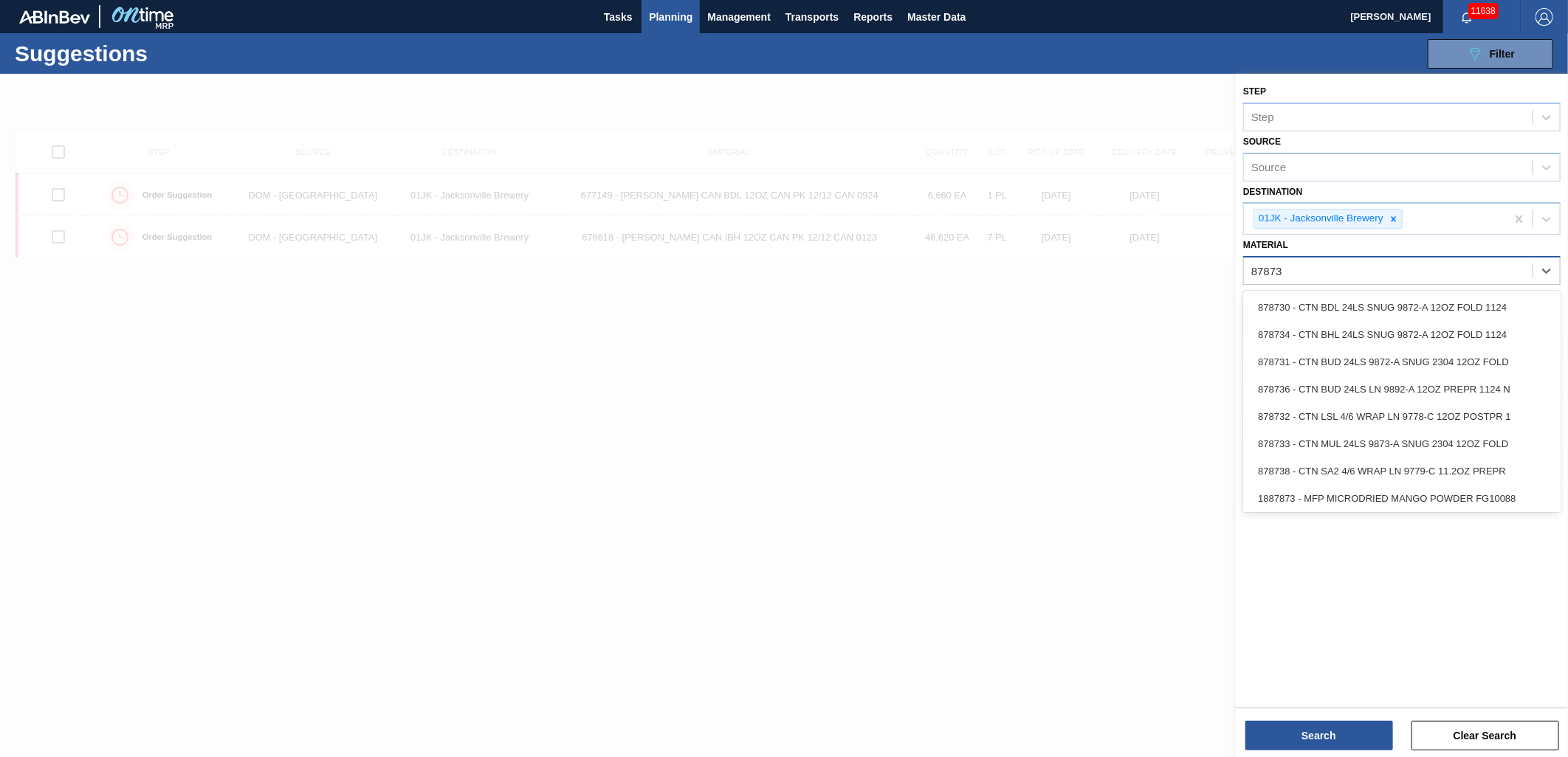
type input "878730"
type input "878731"
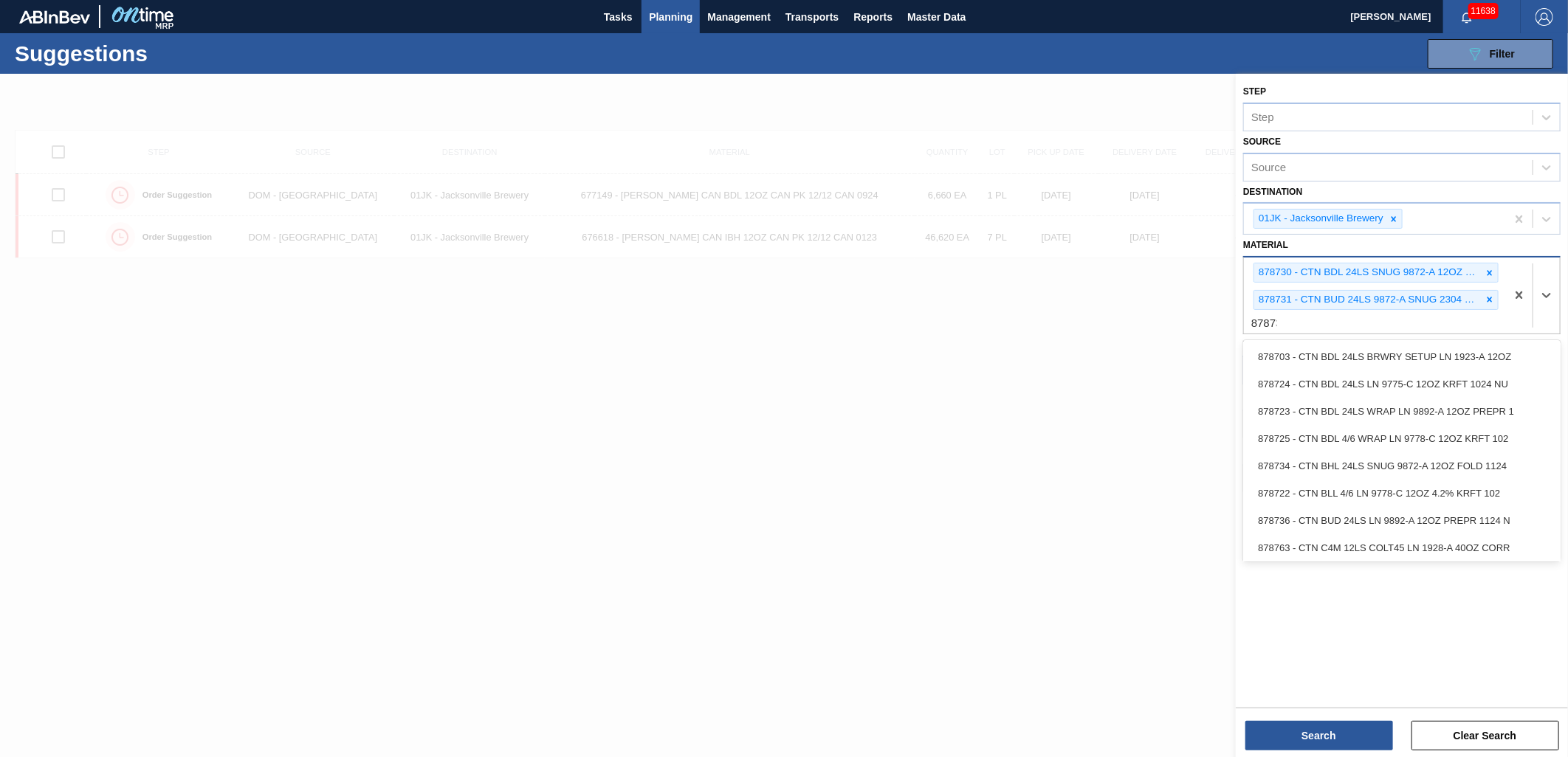
type input "878733"
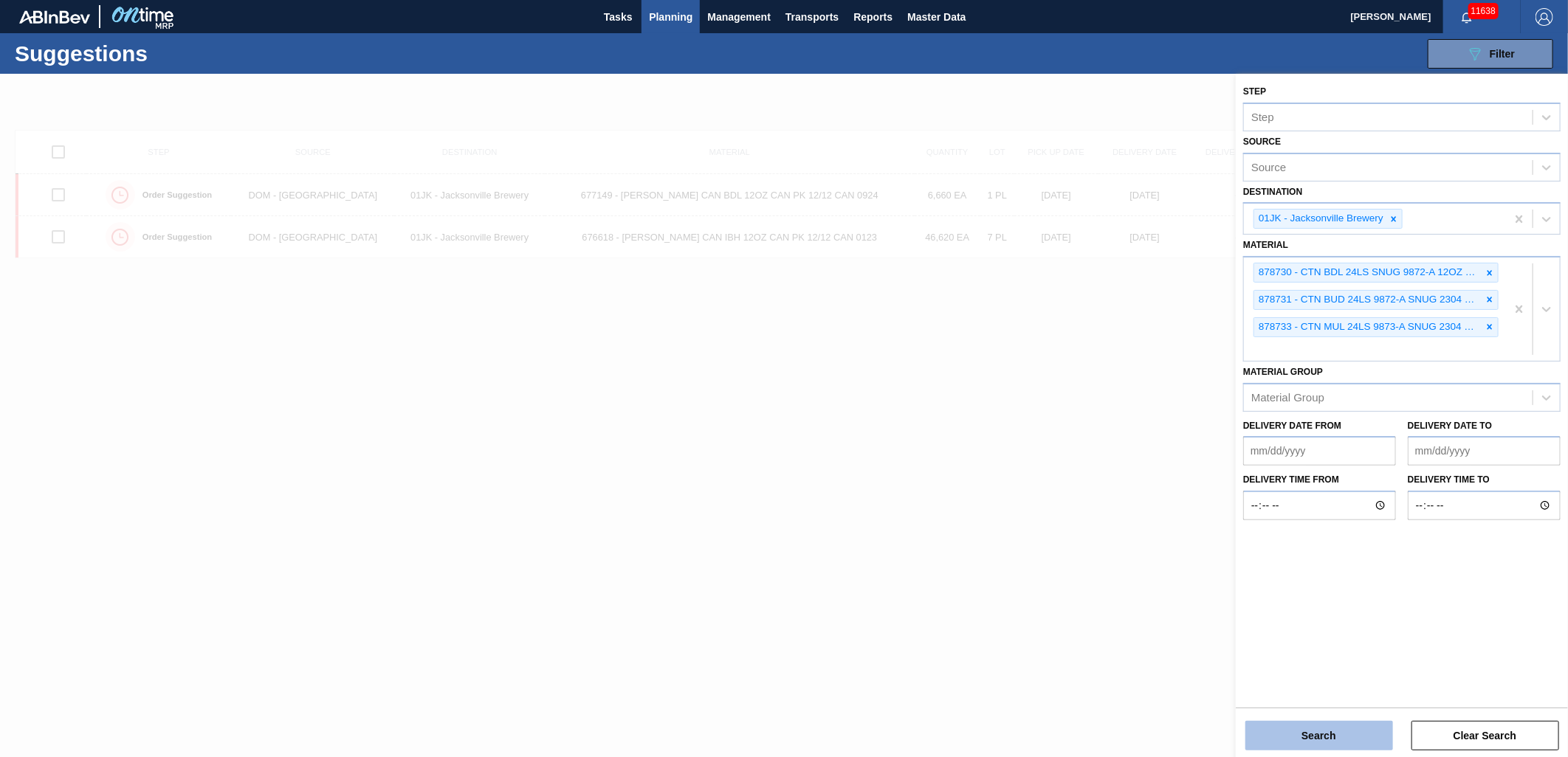
click at [1342, 728] on button "Search" at bounding box center [1319, 735] width 148 height 30
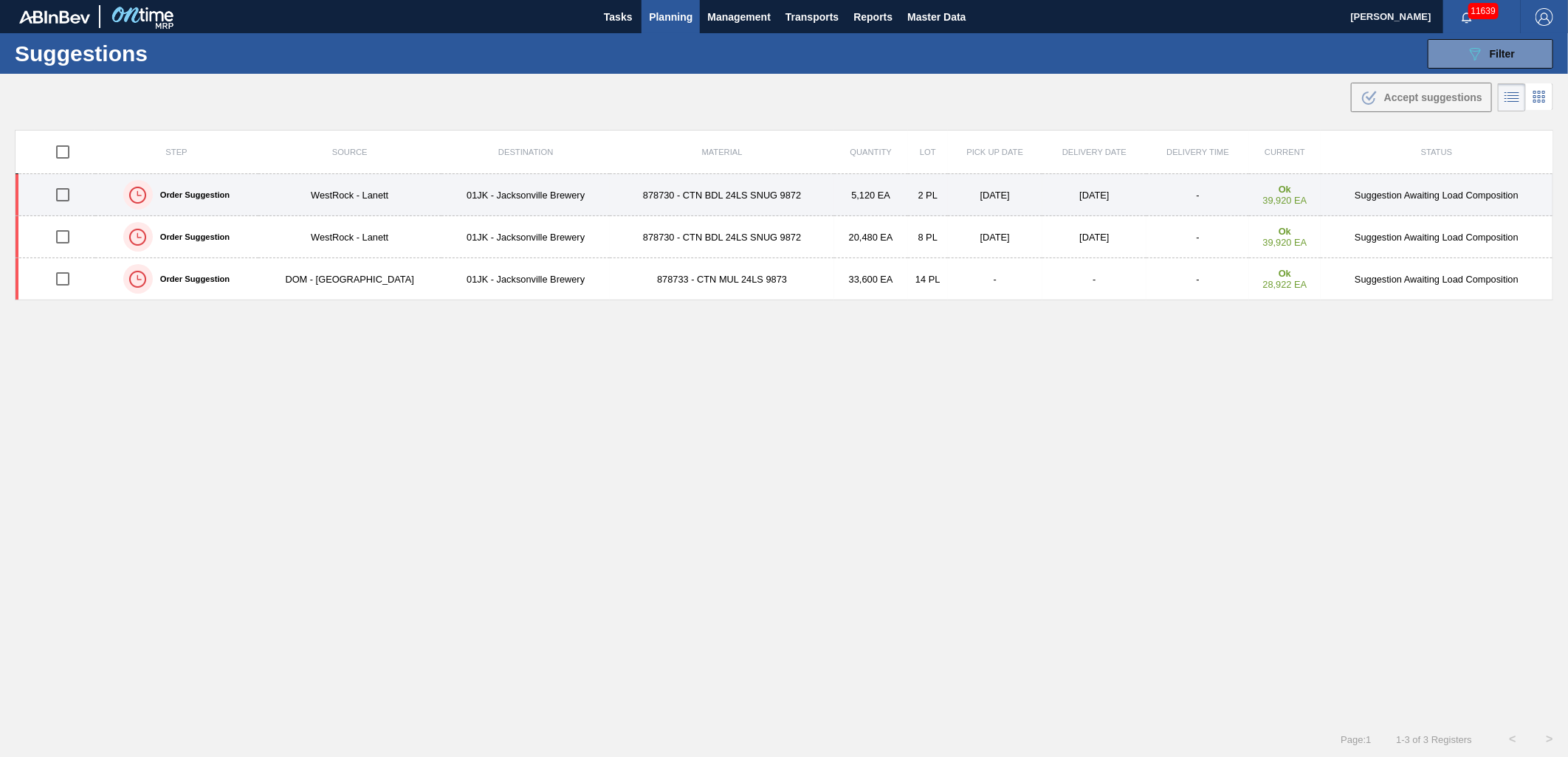
click at [610, 194] on td "878730 - CTN BDL 24LS SNUG 9872" at bounding box center [721, 195] width 223 height 42
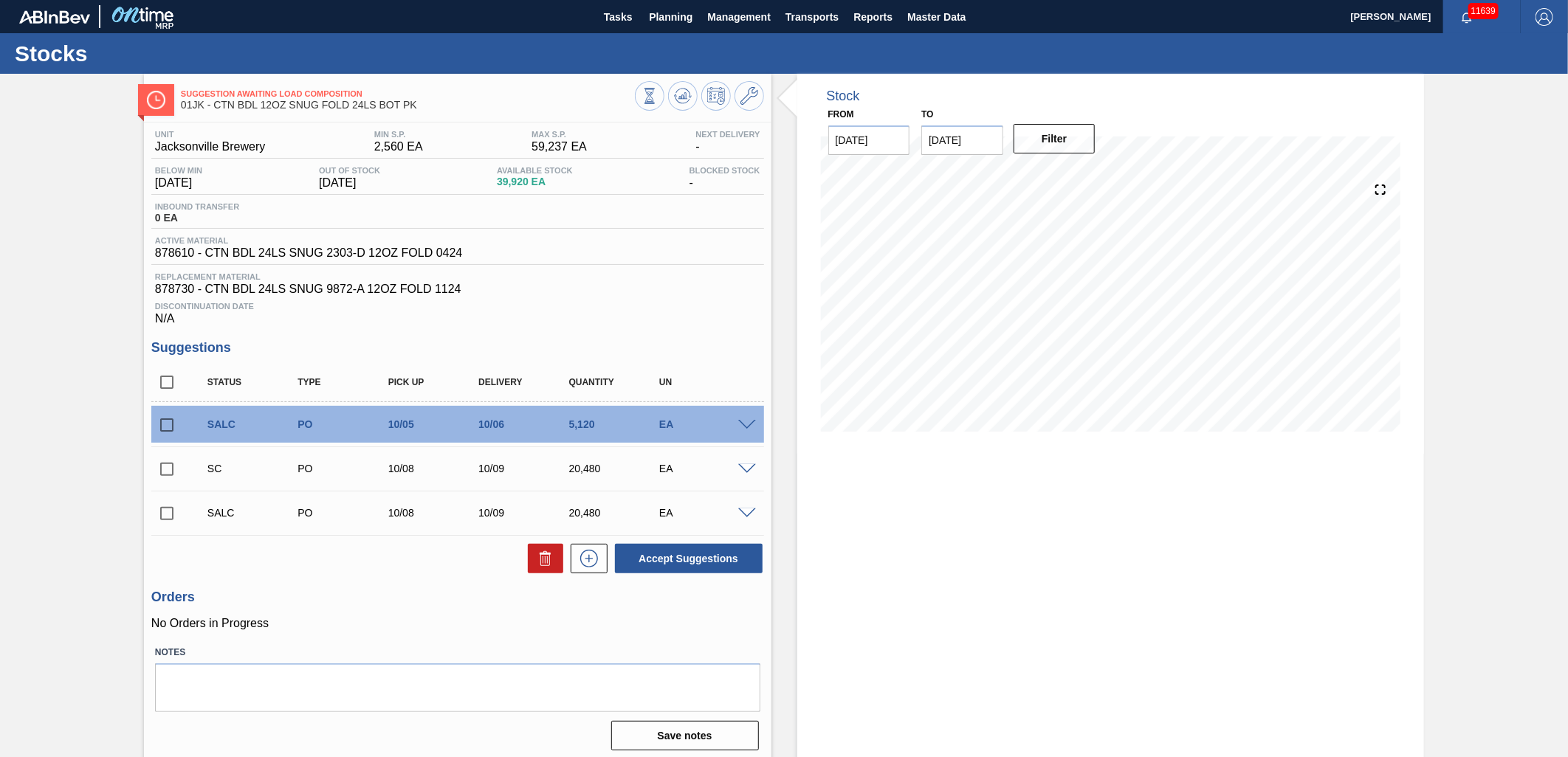
click at [171, 417] on input "checkbox" at bounding box center [167, 425] width 31 height 31
click at [549, 563] on icon at bounding box center [545, 558] width 17 height 17
checkbox input "false"
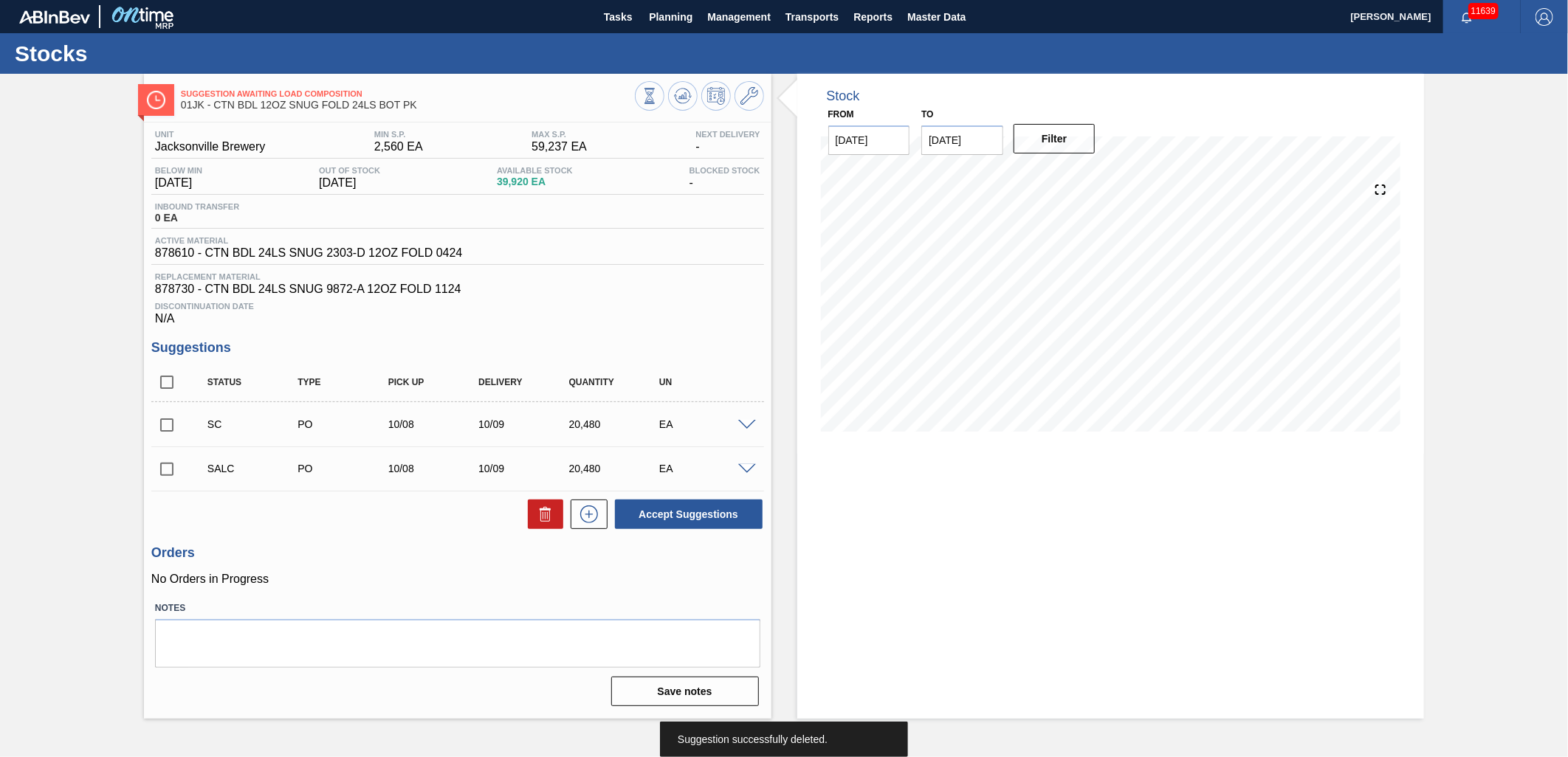
click at [746, 460] on div "SALC PO 10/08 10/09 20,480 EA" at bounding box center [458, 468] width 613 height 37
click at [747, 466] on span at bounding box center [747, 469] width 17 height 11
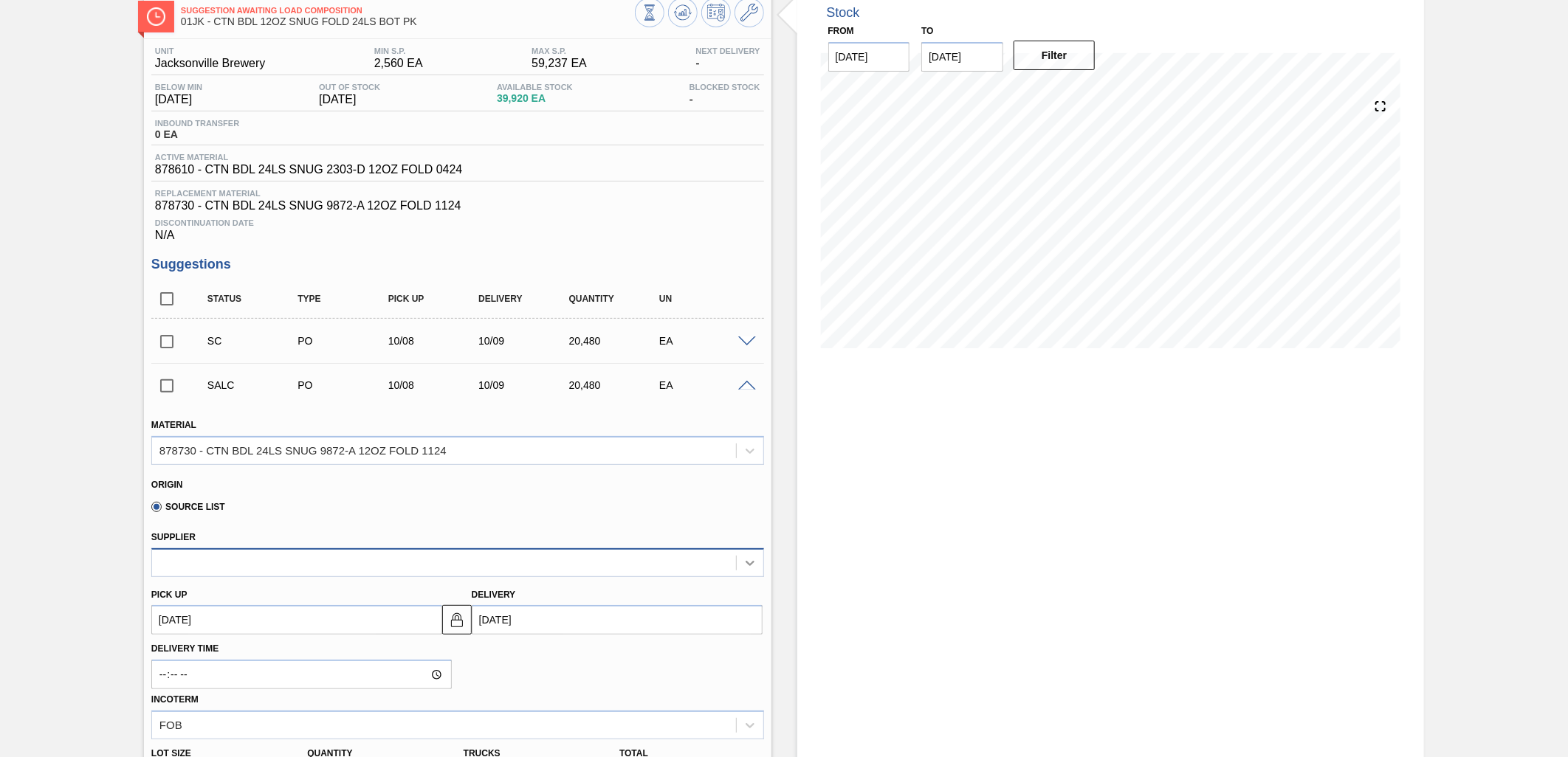
scroll to position [164, 0]
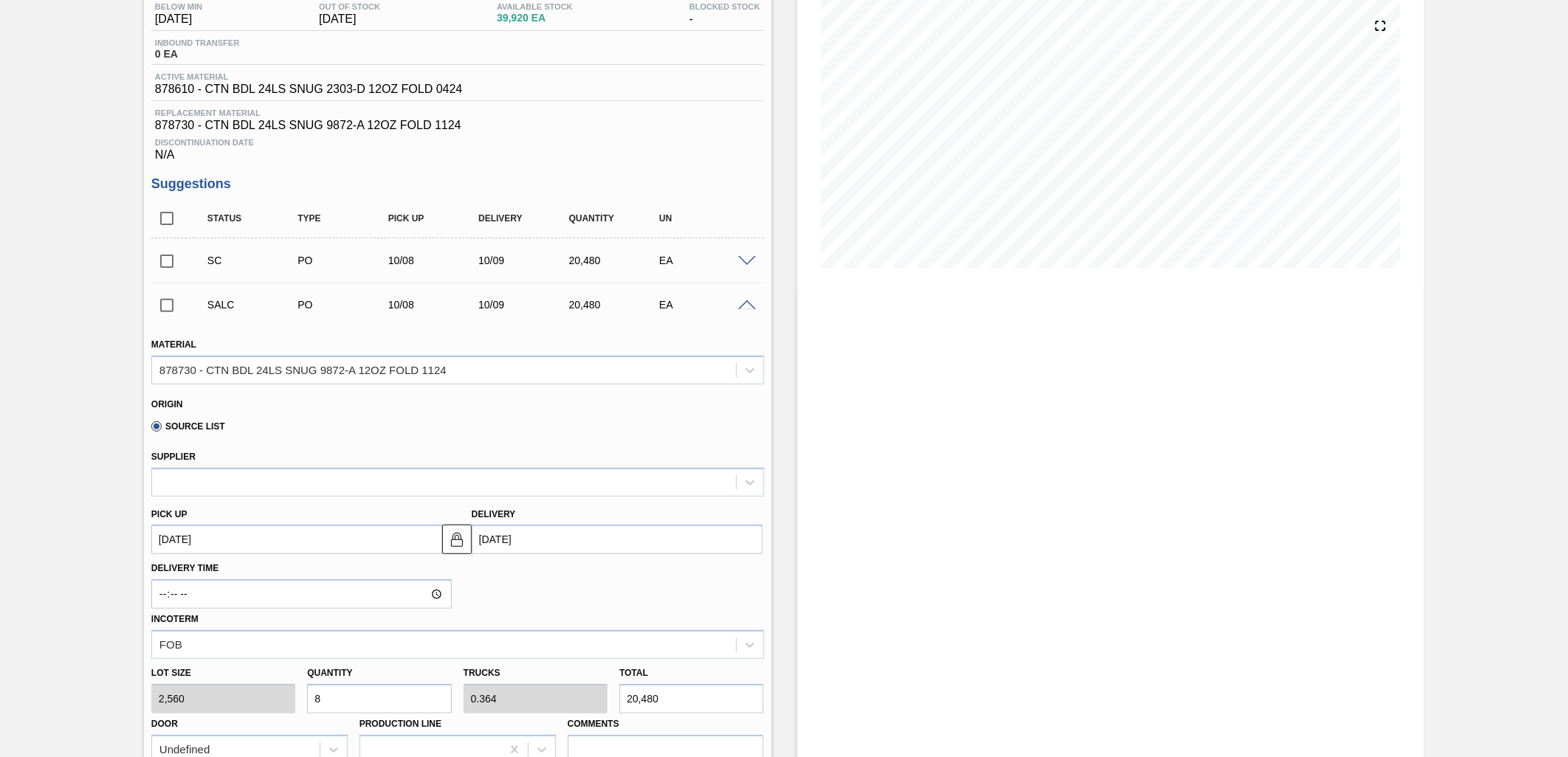
click at [743, 299] on div at bounding box center [749, 303] width 30 height 11
click at [746, 259] on span at bounding box center [747, 261] width 17 height 11
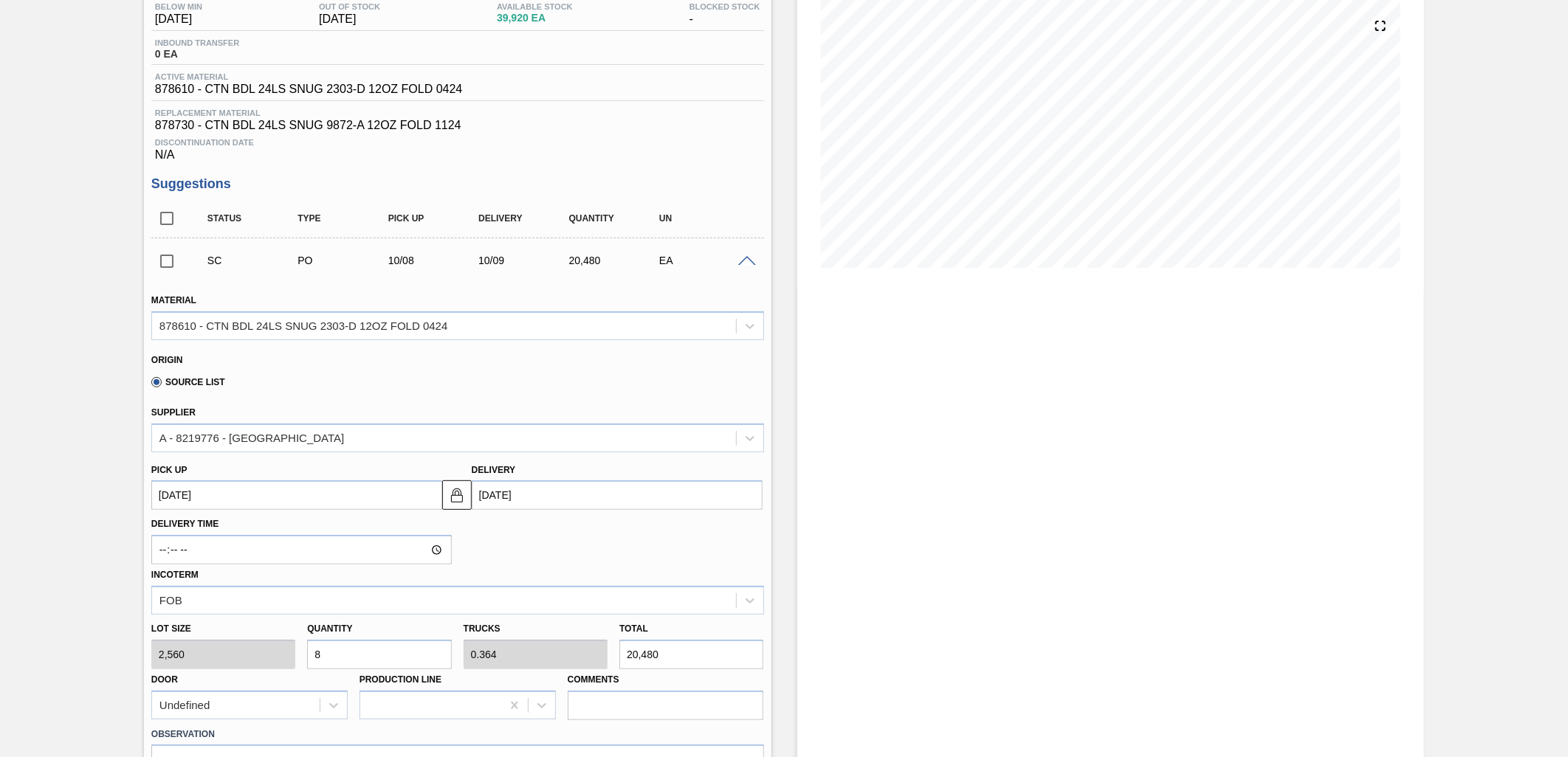
click at [741, 263] on span at bounding box center [747, 261] width 17 height 11
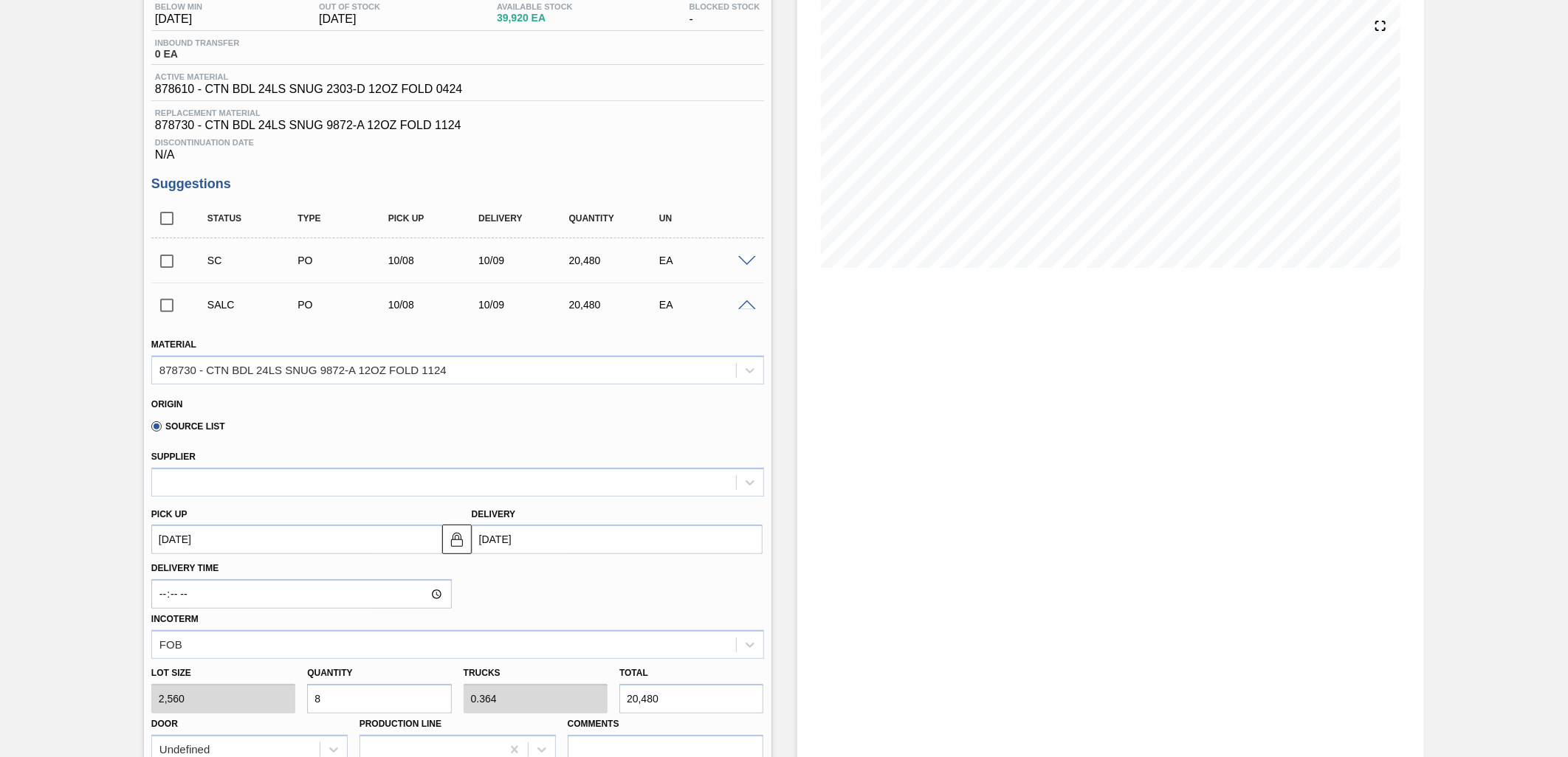
click at [749, 305] on span at bounding box center [747, 305] width 17 height 11
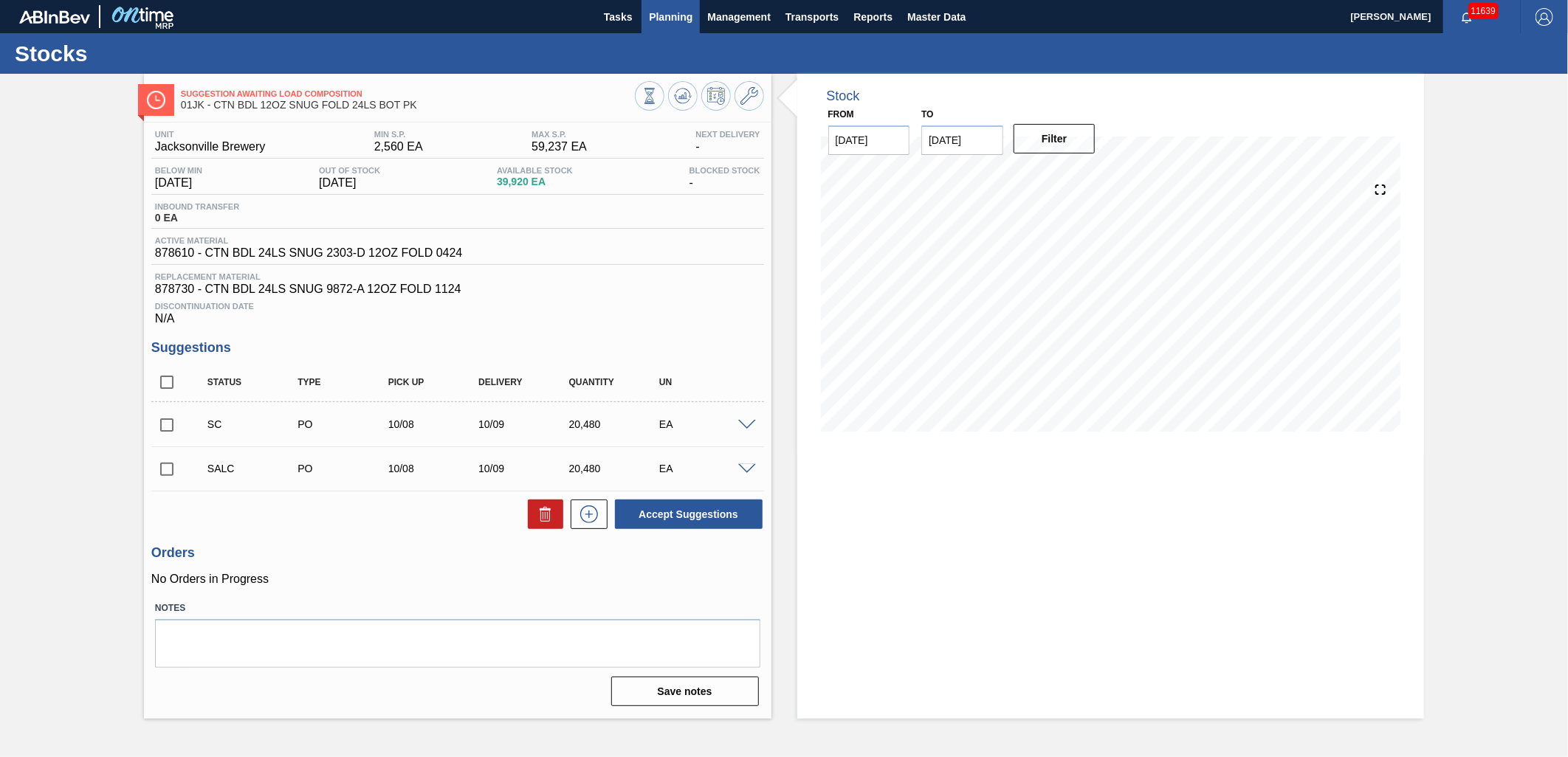
click at [655, 32] on button "Planning" at bounding box center [670, 16] width 58 height 33
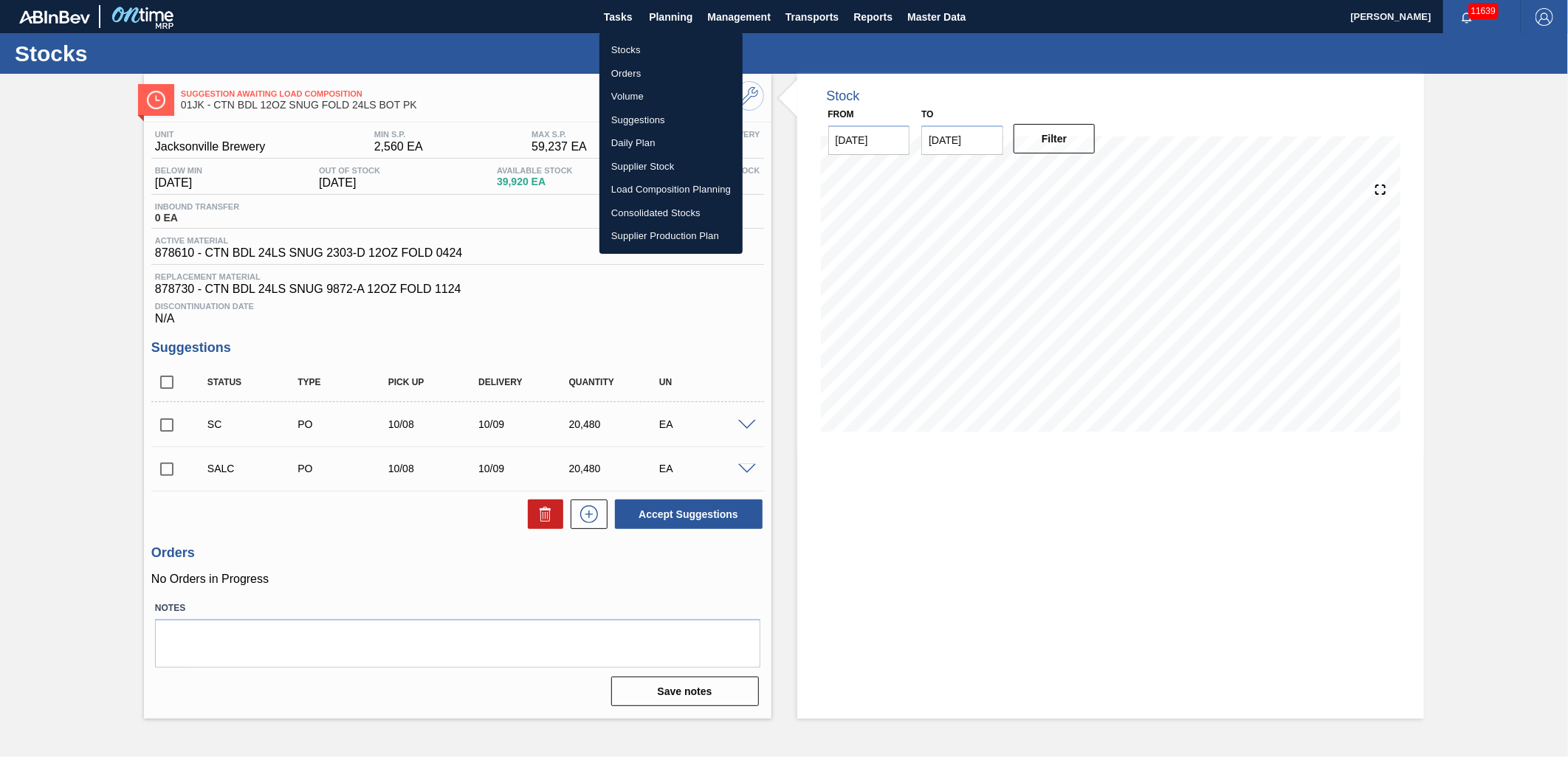
drag, startPoint x: 626, startPoint y: 55, endPoint x: 1031, endPoint y: 42, distance: 405.2
click at [626, 54] on li "Stocks" at bounding box center [670, 50] width 143 height 23
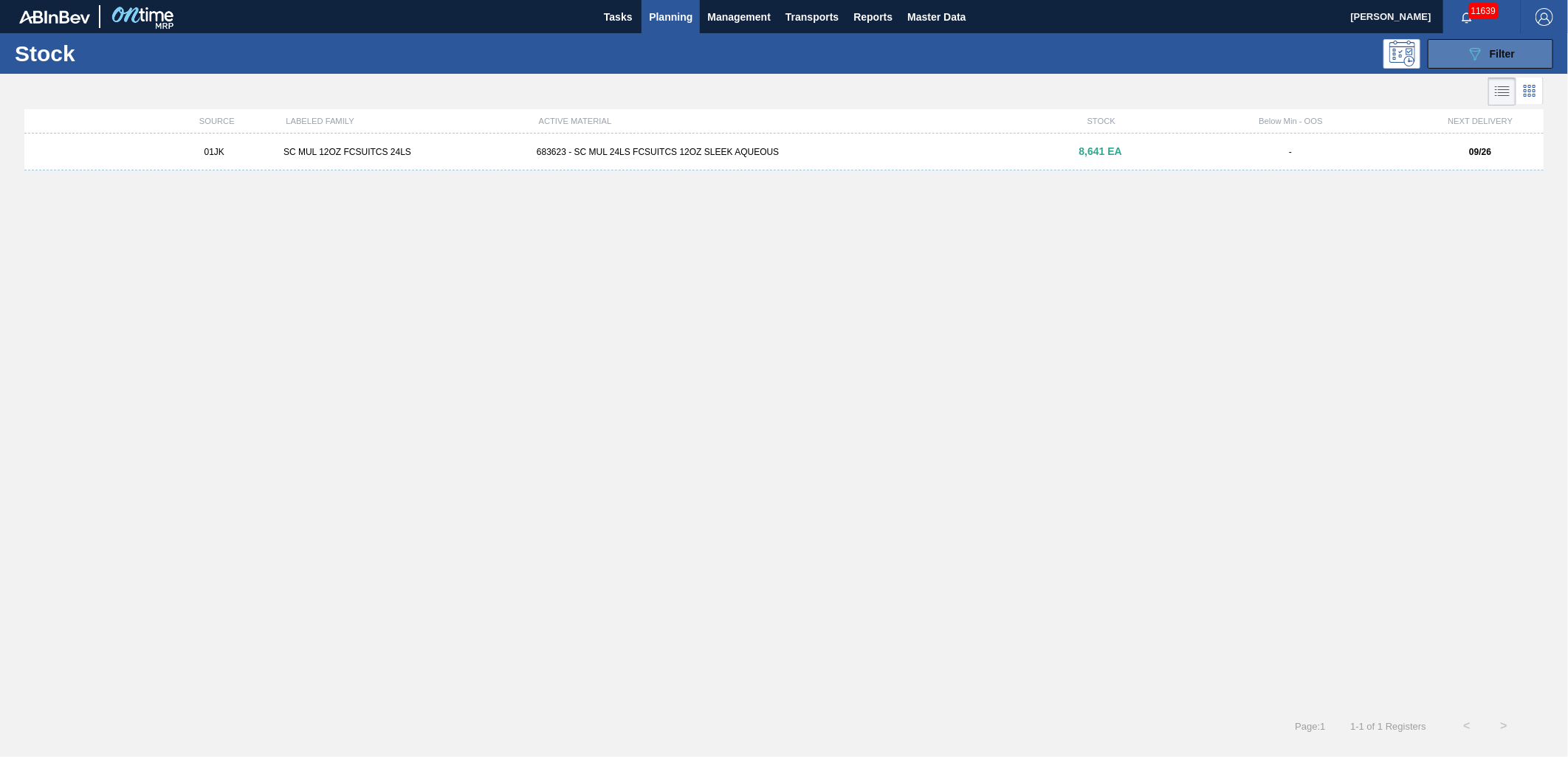
click at [1529, 50] on button "089F7B8B-B2A5-4AFE-B5C0-19BA573D28AC Filter" at bounding box center [1491, 53] width 126 height 30
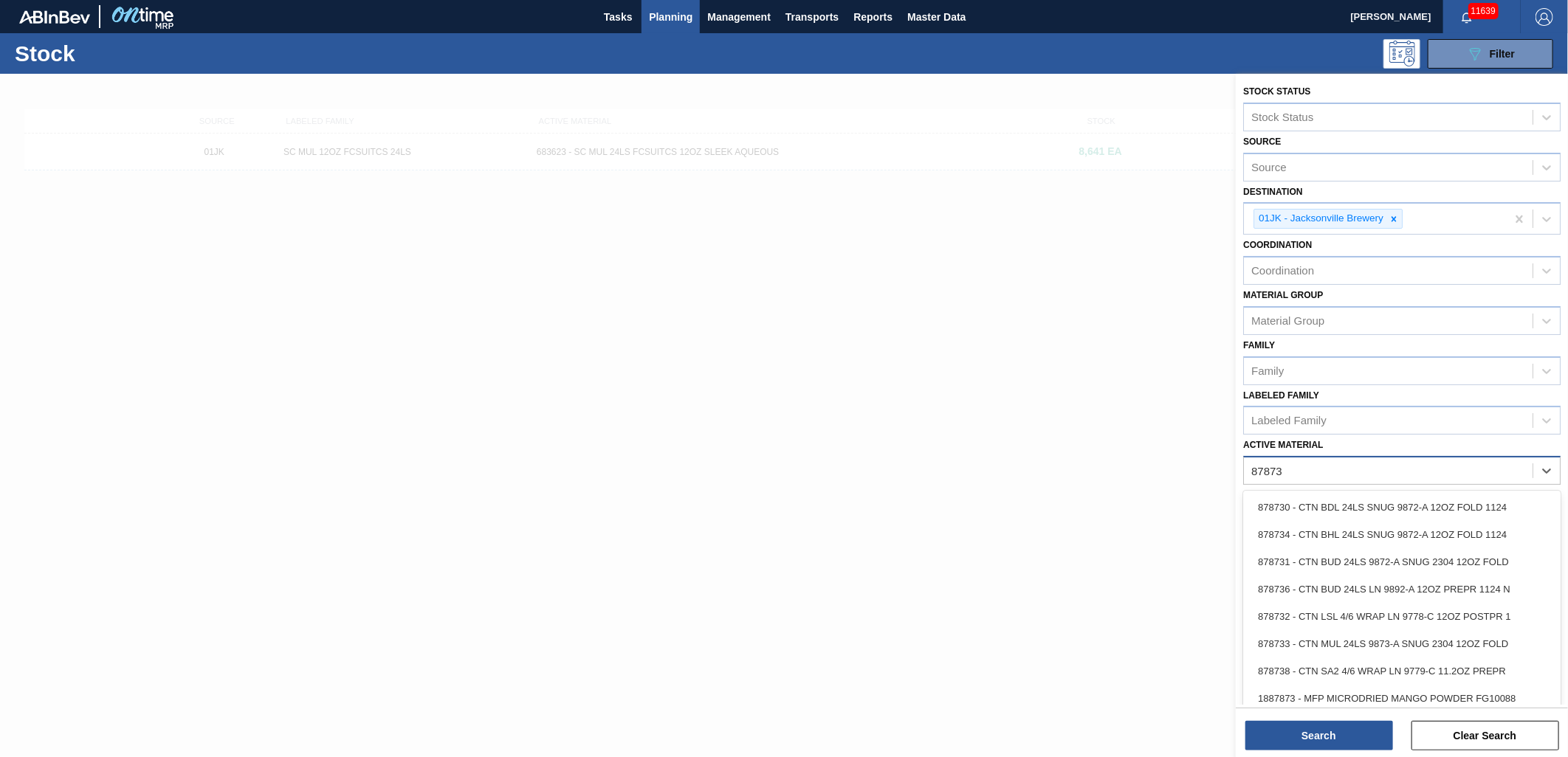
type Material "878731"
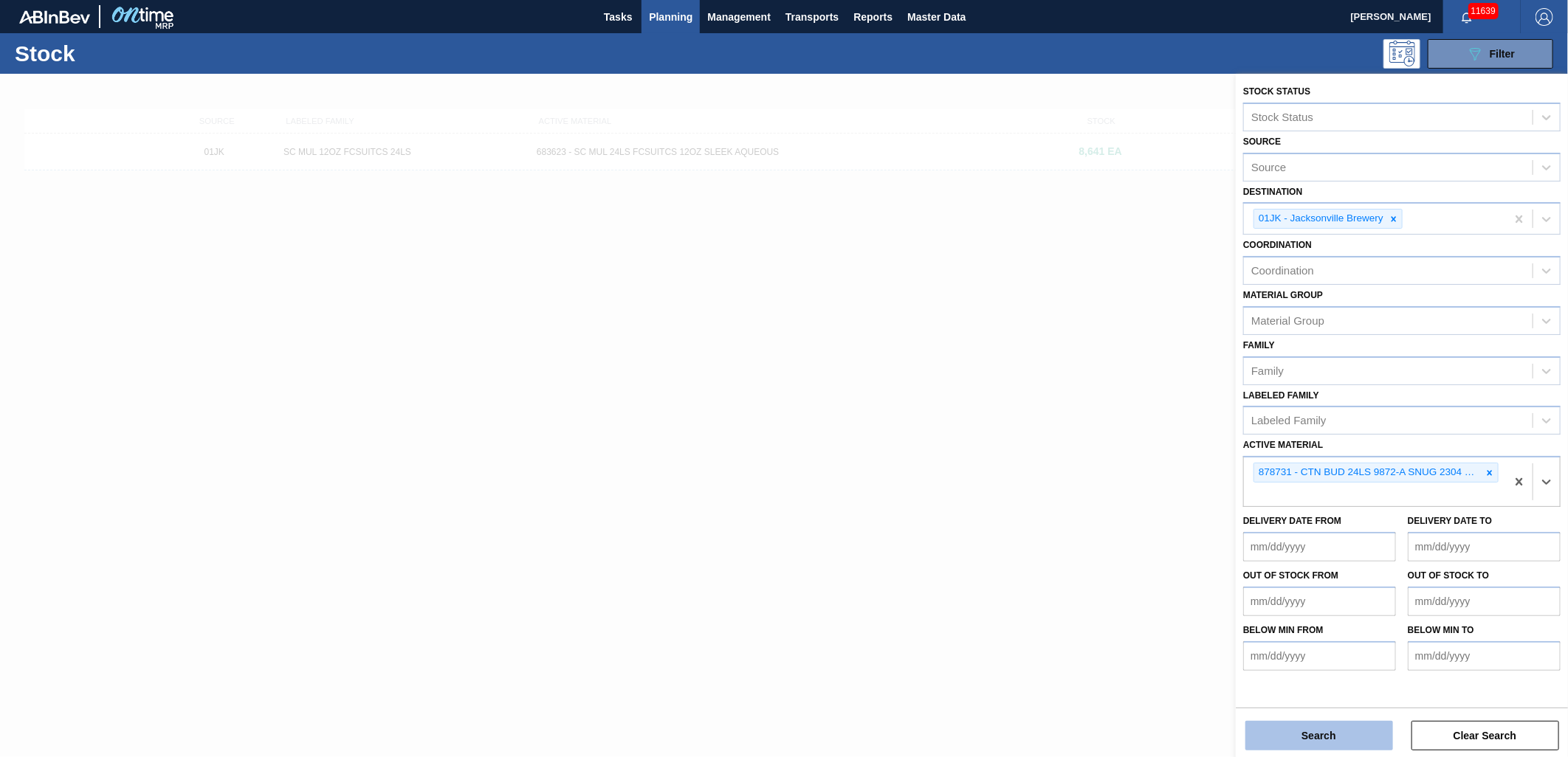
click at [1318, 724] on button "Search" at bounding box center [1319, 735] width 148 height 30
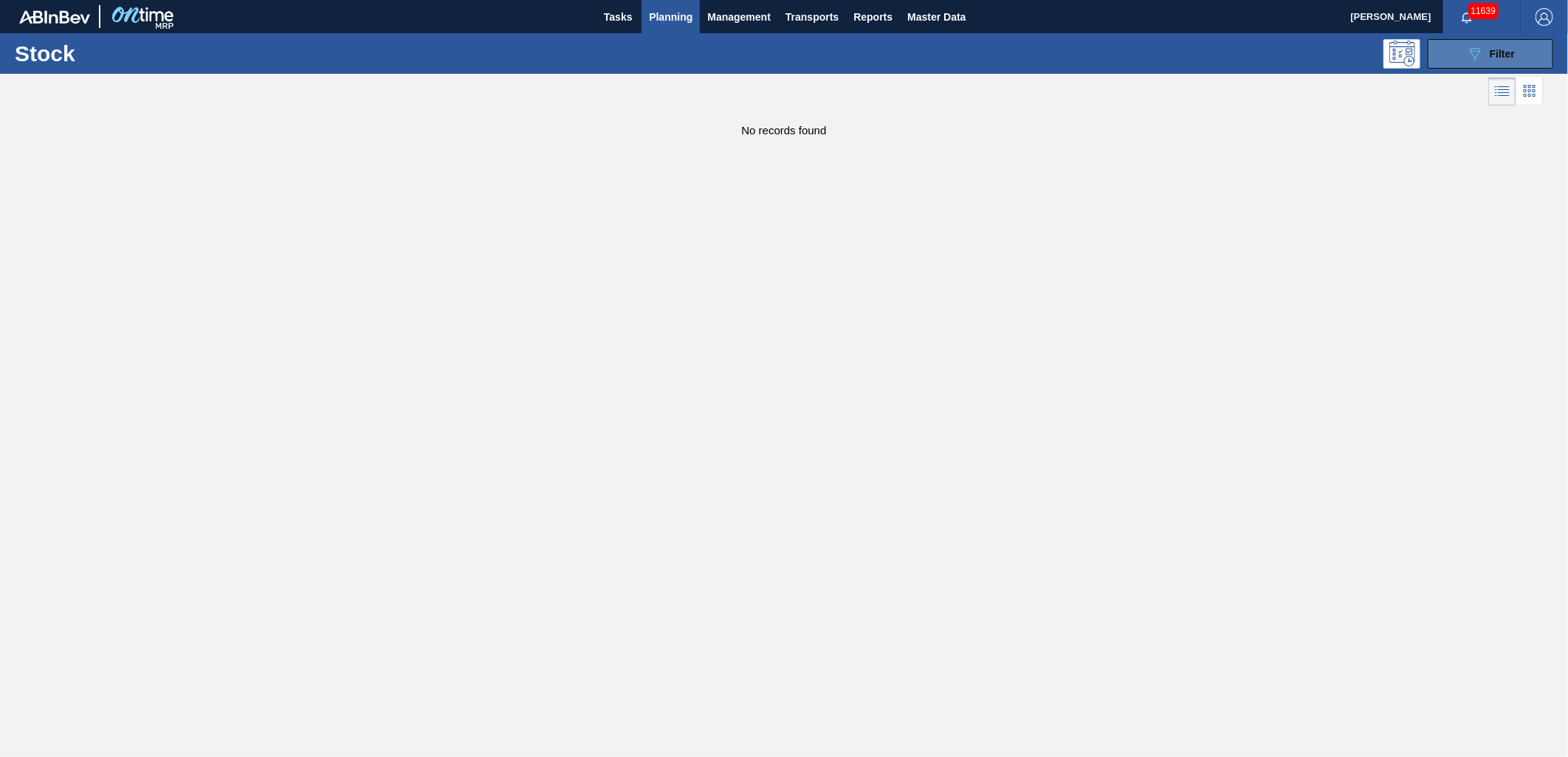
click at [1459, 42] on button "089F7B8B-B2A5-4AFE-B5C0-19BA573D28AC Filter" at bounding box center [1491, 53] width 126 height 30
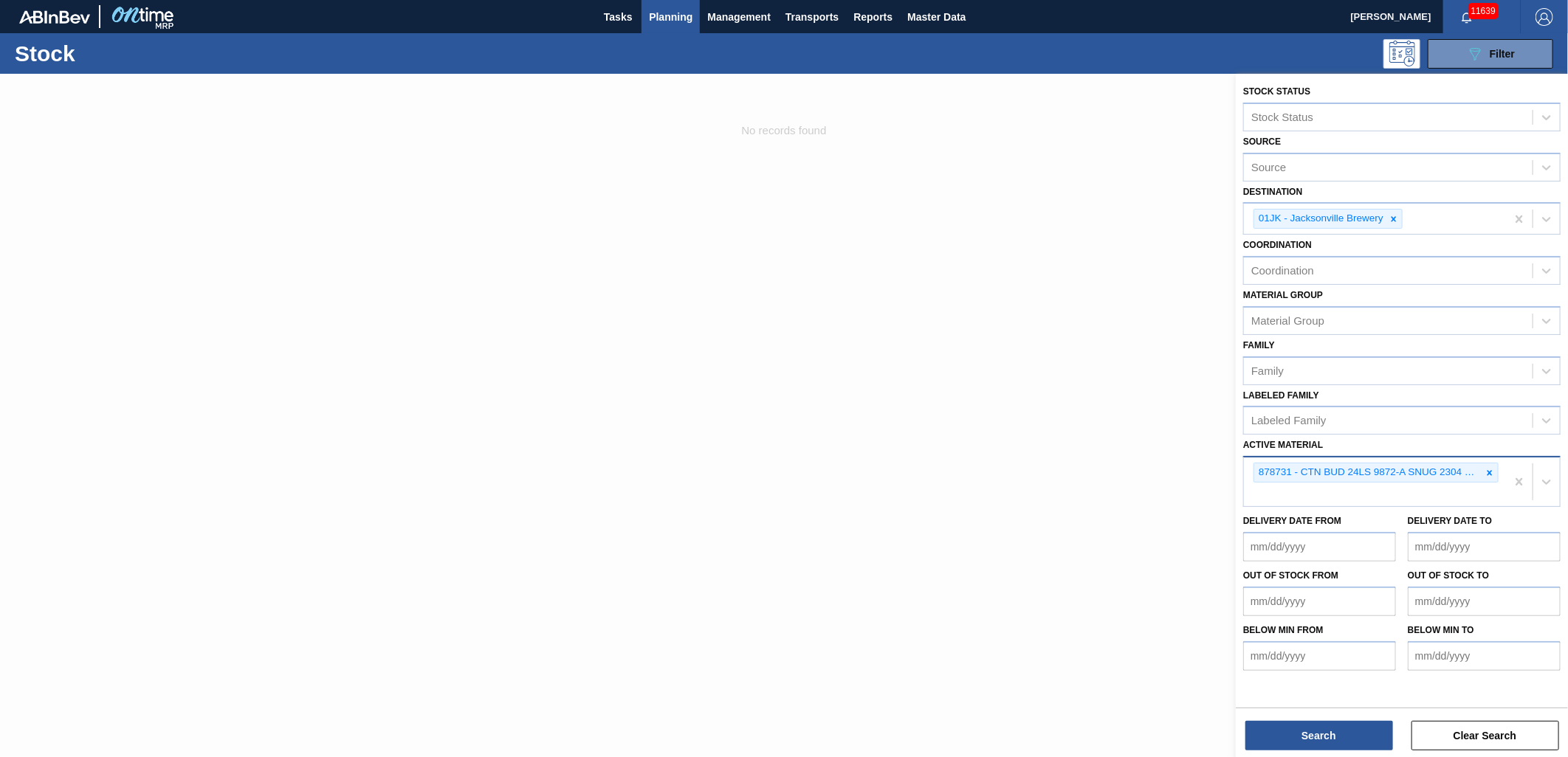
click at [1392, 485] on div "878731 - CTN BUD 24LS 9872-A SNUG 2304 12OZ FOLD" at bounding box center [1374, 482] width 262 height 48
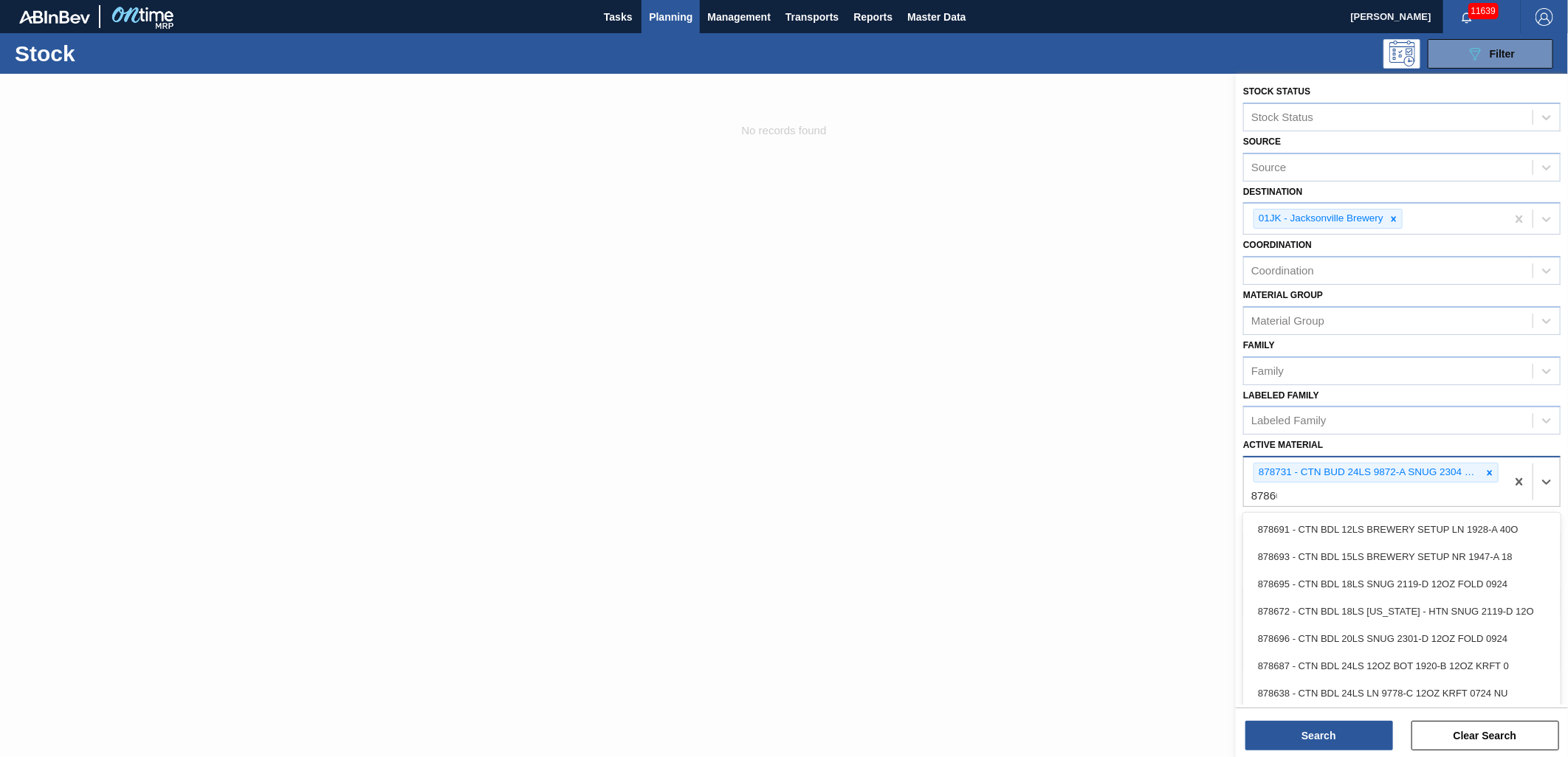
type Material "878605"
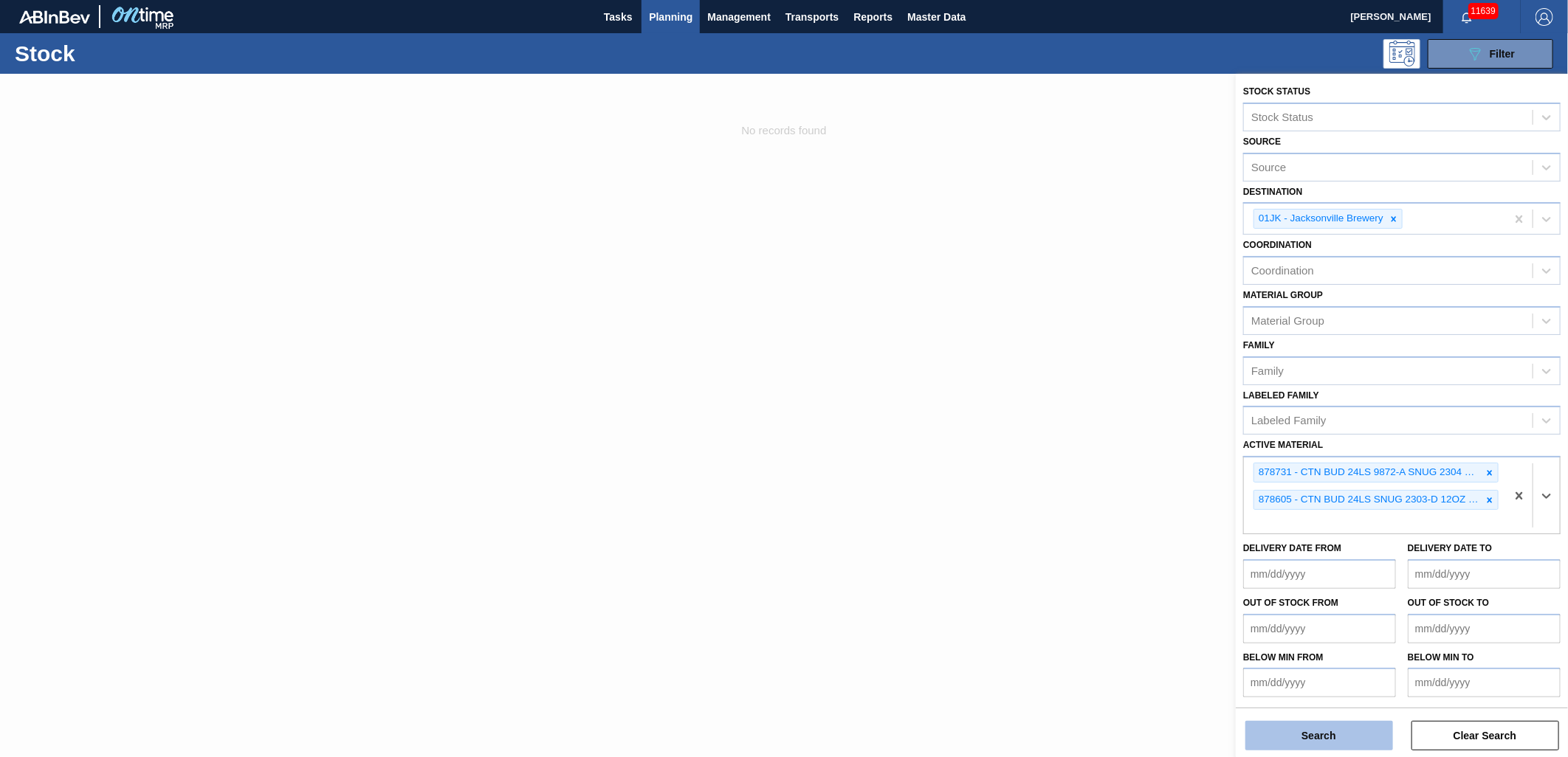
click at [1332, 745] on button "Search" at bounding box center [1319, 735] width 148 height 30
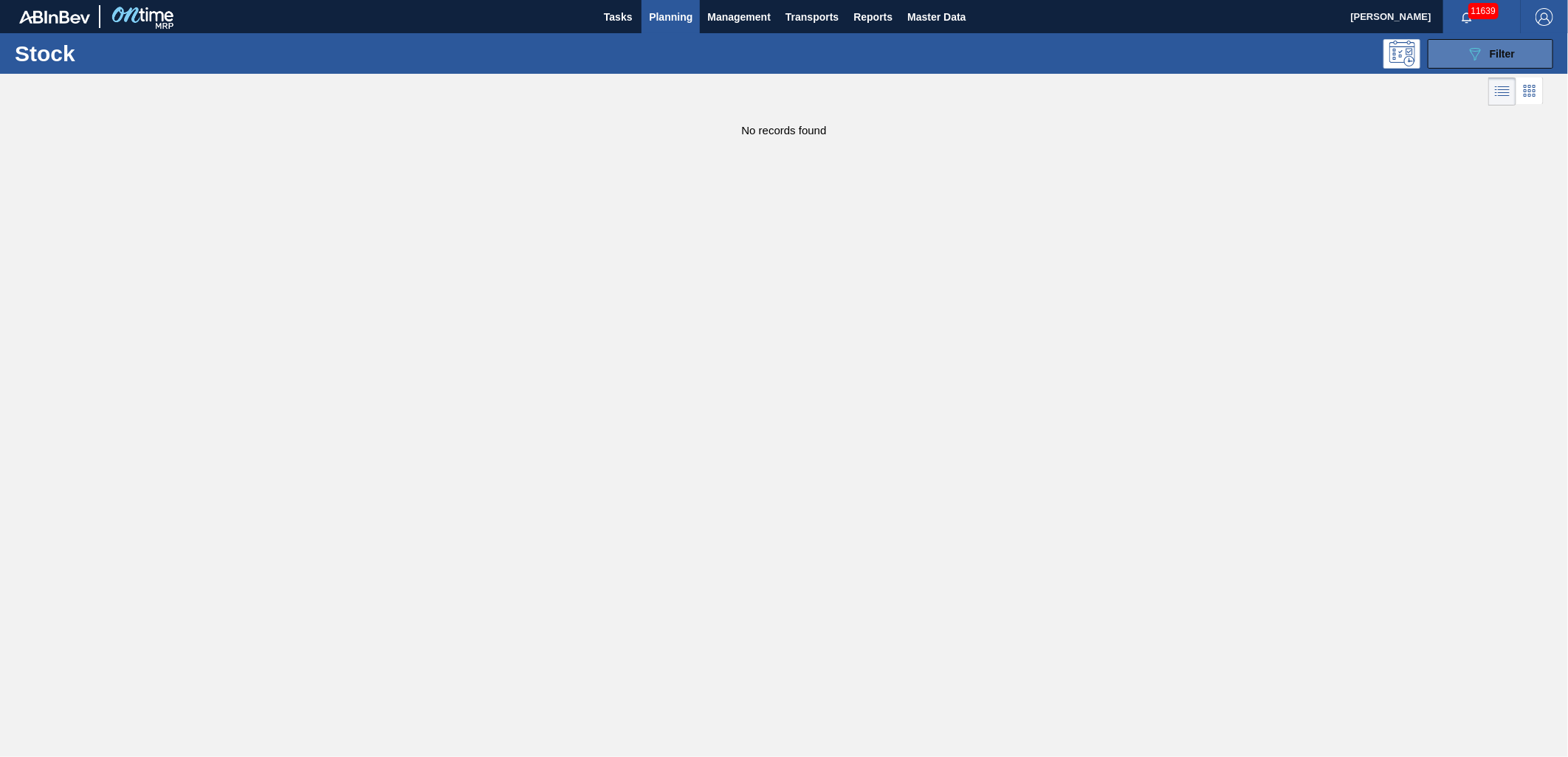
click at [1515, 45] on div "089F7B8B-B2A5-4AFE-B5C0-19BA573D28AC Filter" at bounding box center [1490, 54] width 48 height 17
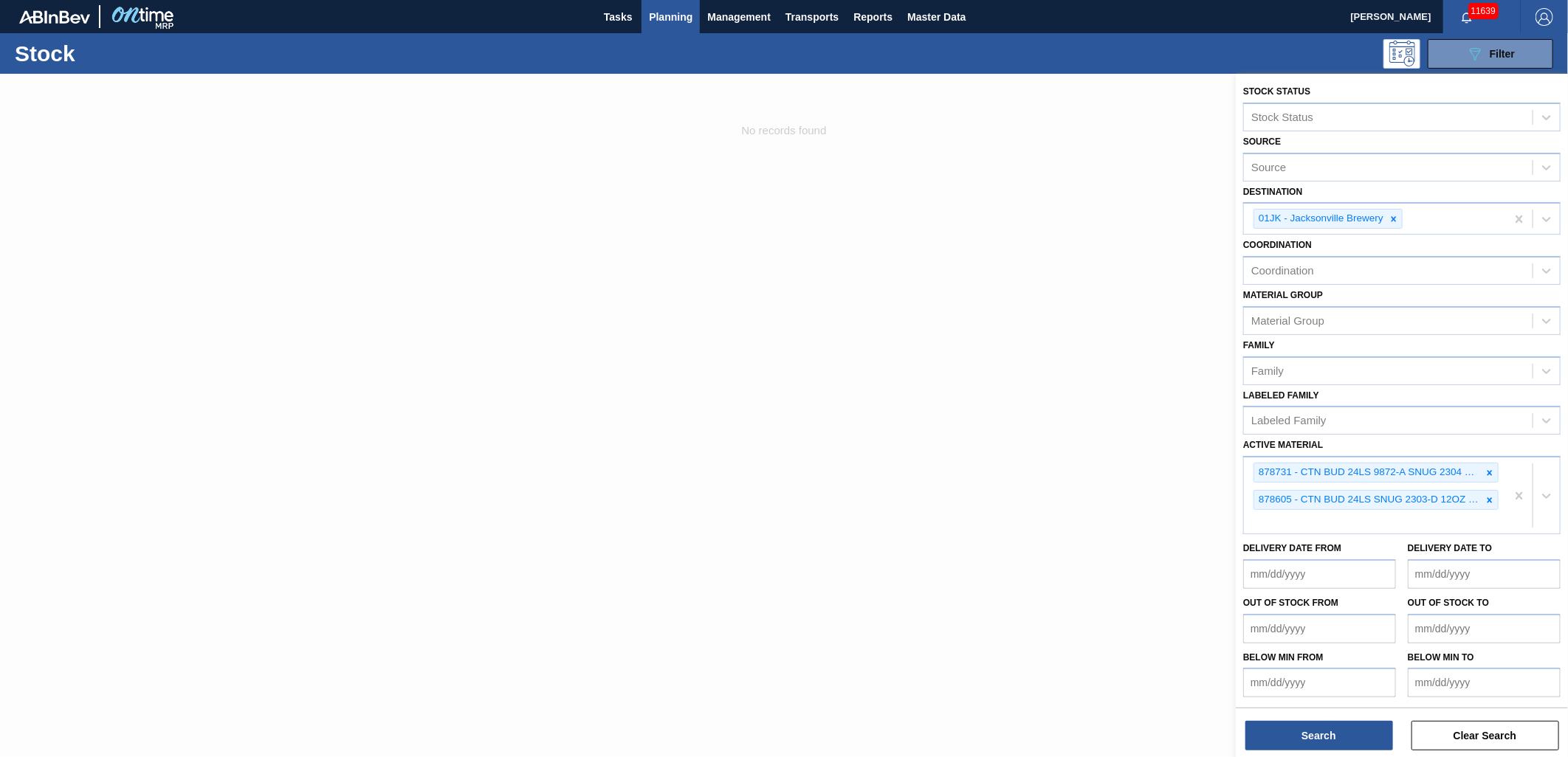
click at [1105, 393] on div at bounding box center [784, 452] width 1568 height 757
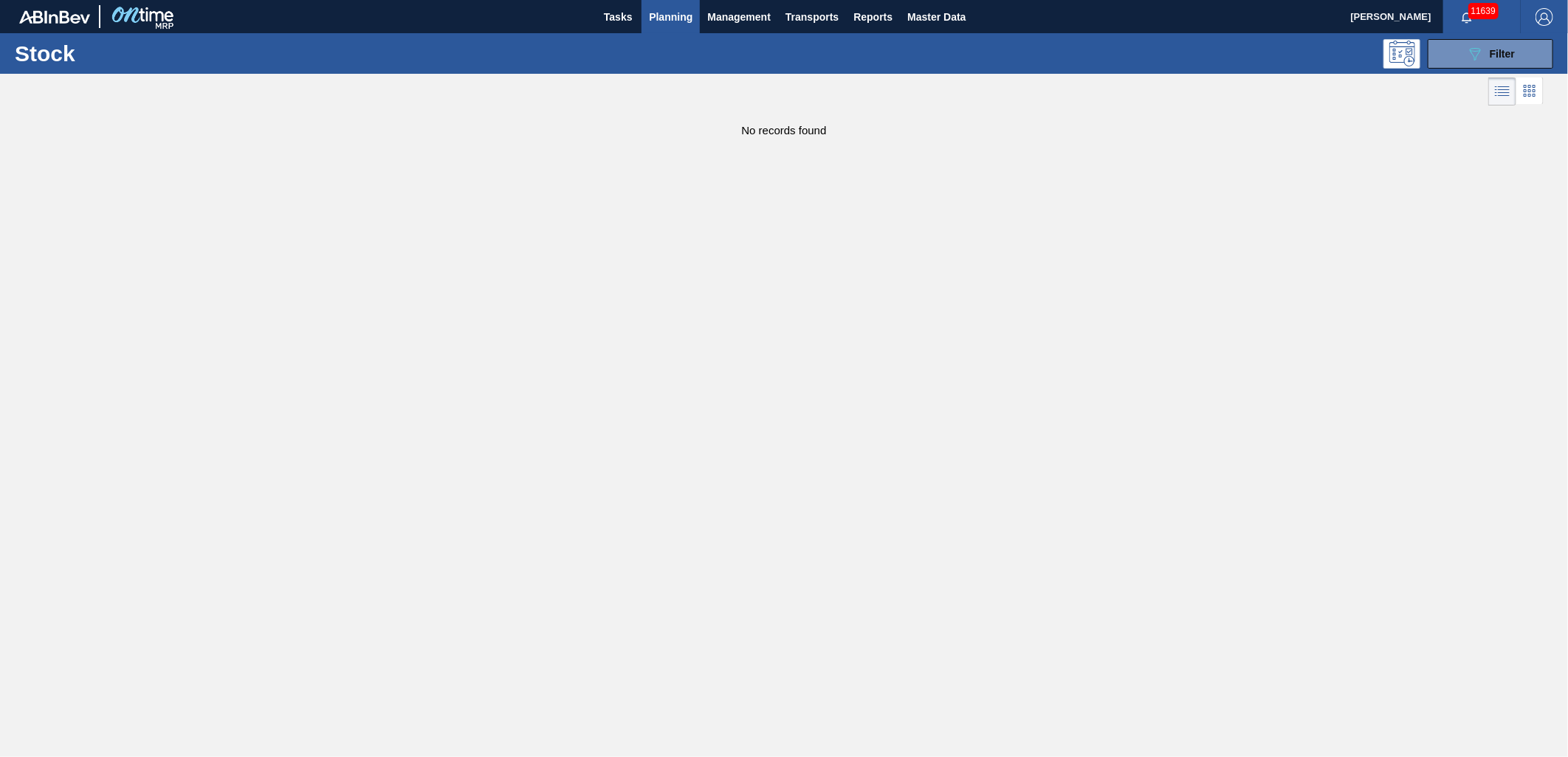
click at [1478, 37] on div "Stock 089F7B8B-B2A5-4AFE-B5C0-19BA573D28AC Filter" at bounding box center [784, 53] width 1568 height 41
drag, startPoint x: 1478, startPoint y: 44, endPoint x: 1480, endPoint y: 52, distance: 8.2
click at [1479, 46] on button "089F7B8B-B2A5-4AFE-B5C0-19BA573D28AC Filter" at bounding box center [1491, 53] width 126 height 30
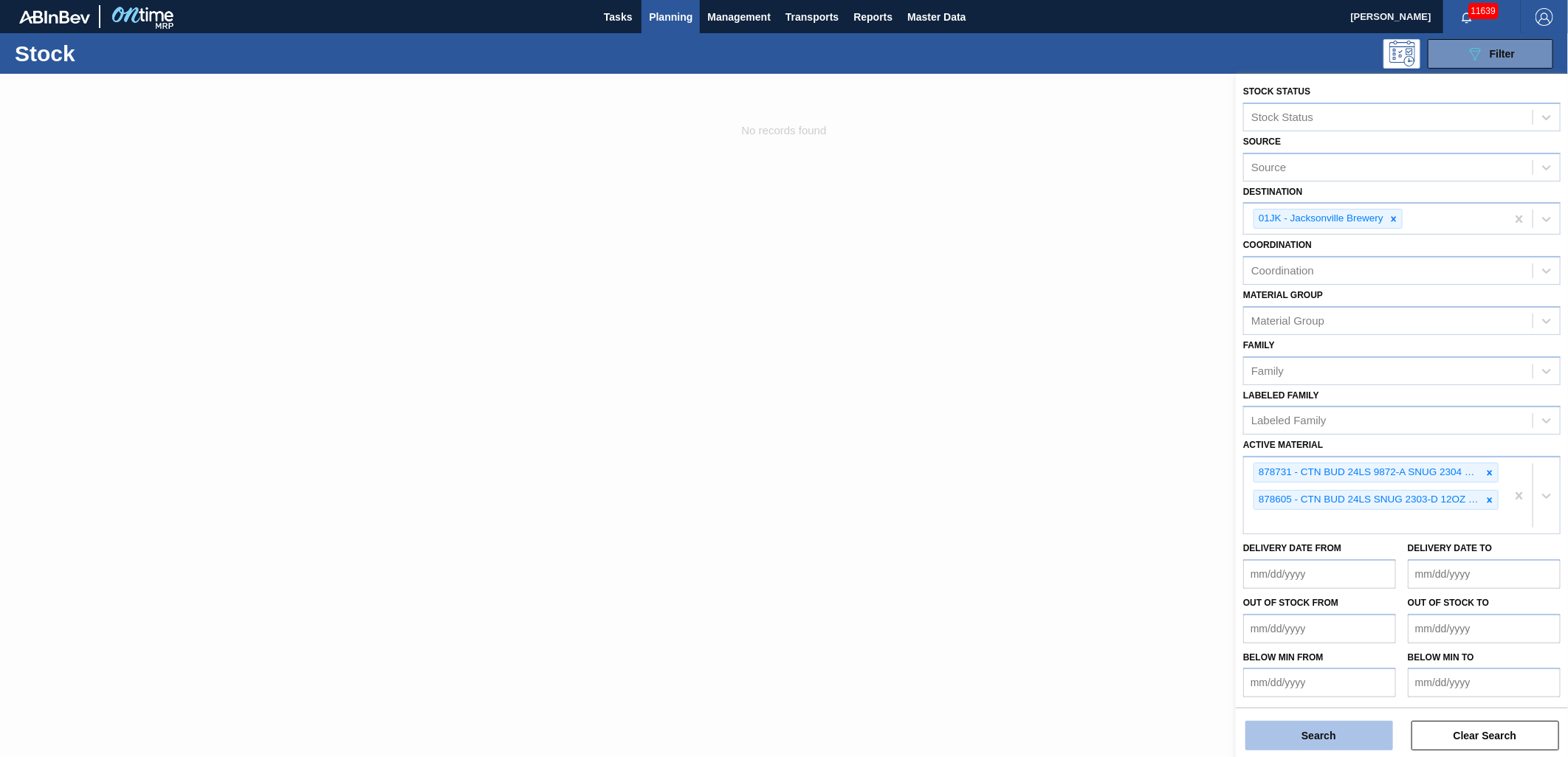
click at [1368, 736] on button "Search" at bounding box center [1319, 735] width 148 height 30
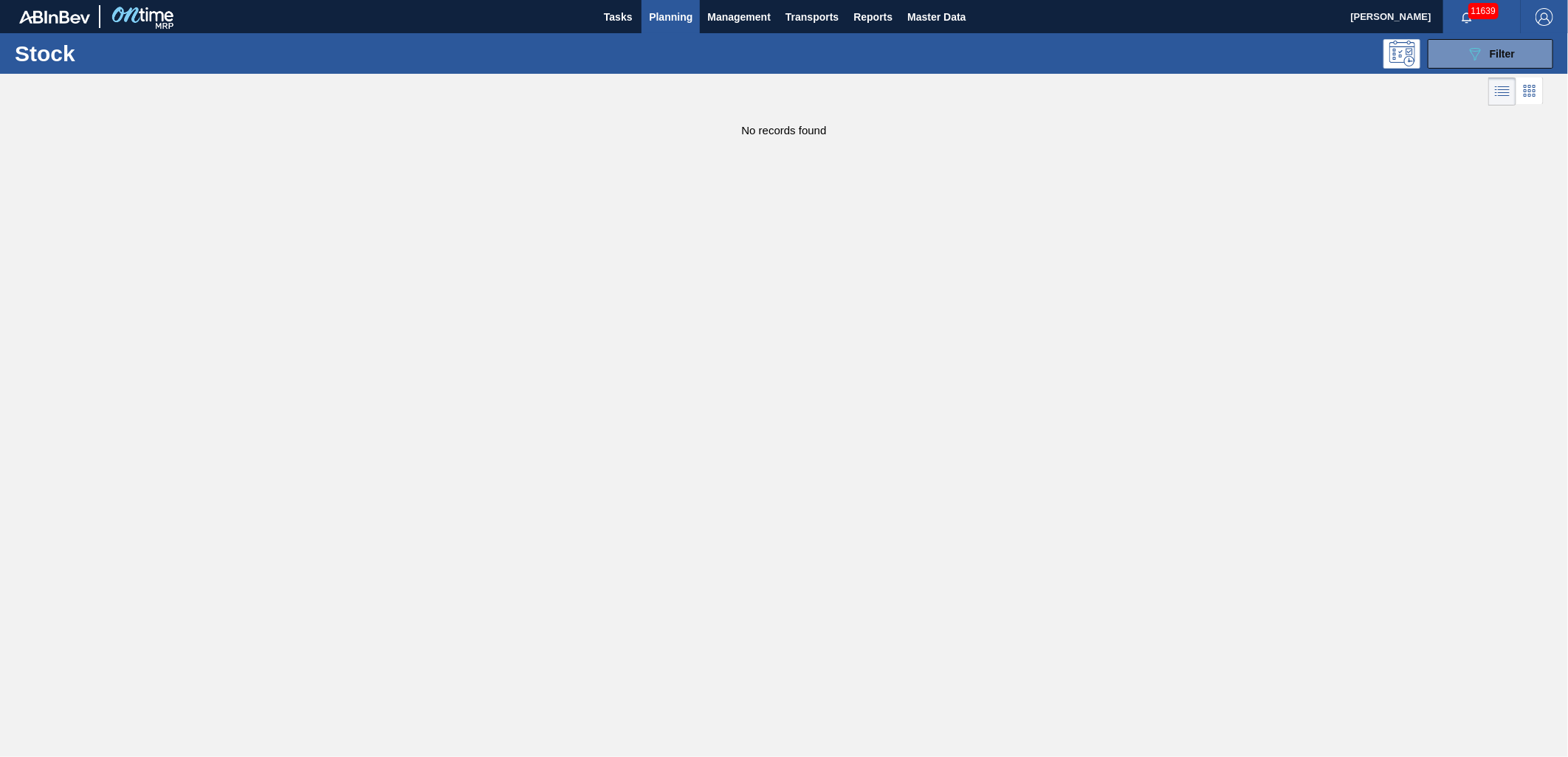
click at [1231, 333] on main "Tasks Planning Management Transports Reports Master Data [PERSON_NAME] 11639 Ma…" at bounding box center [784, 378] width 1568 height 757
click at [670, 10] on span "Planning" at bounding box center [670, 16] width 43 height 17
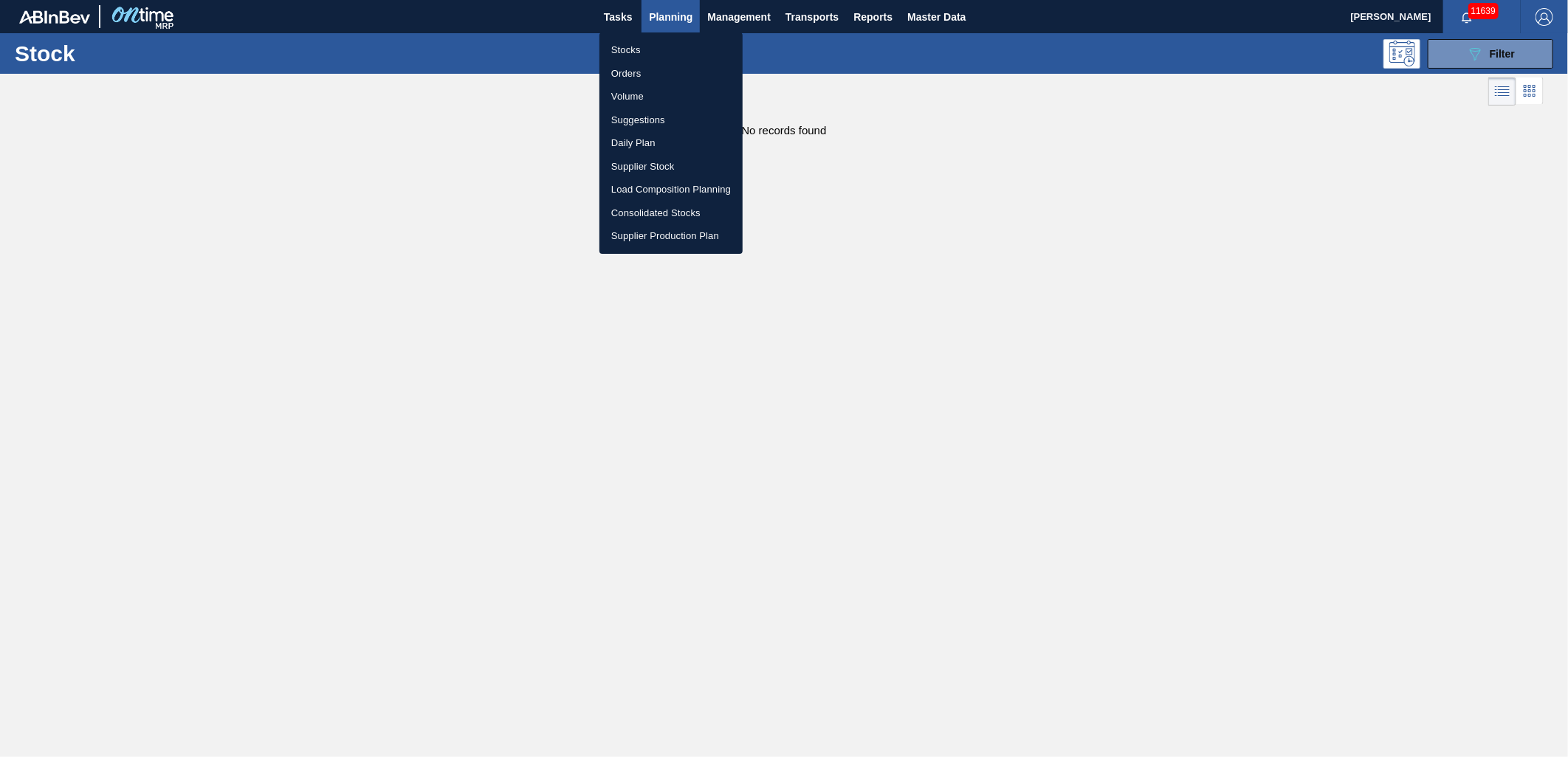
click at [637, 48] on li "Stocks" at bounding box center [670, 50] width 143 height 23
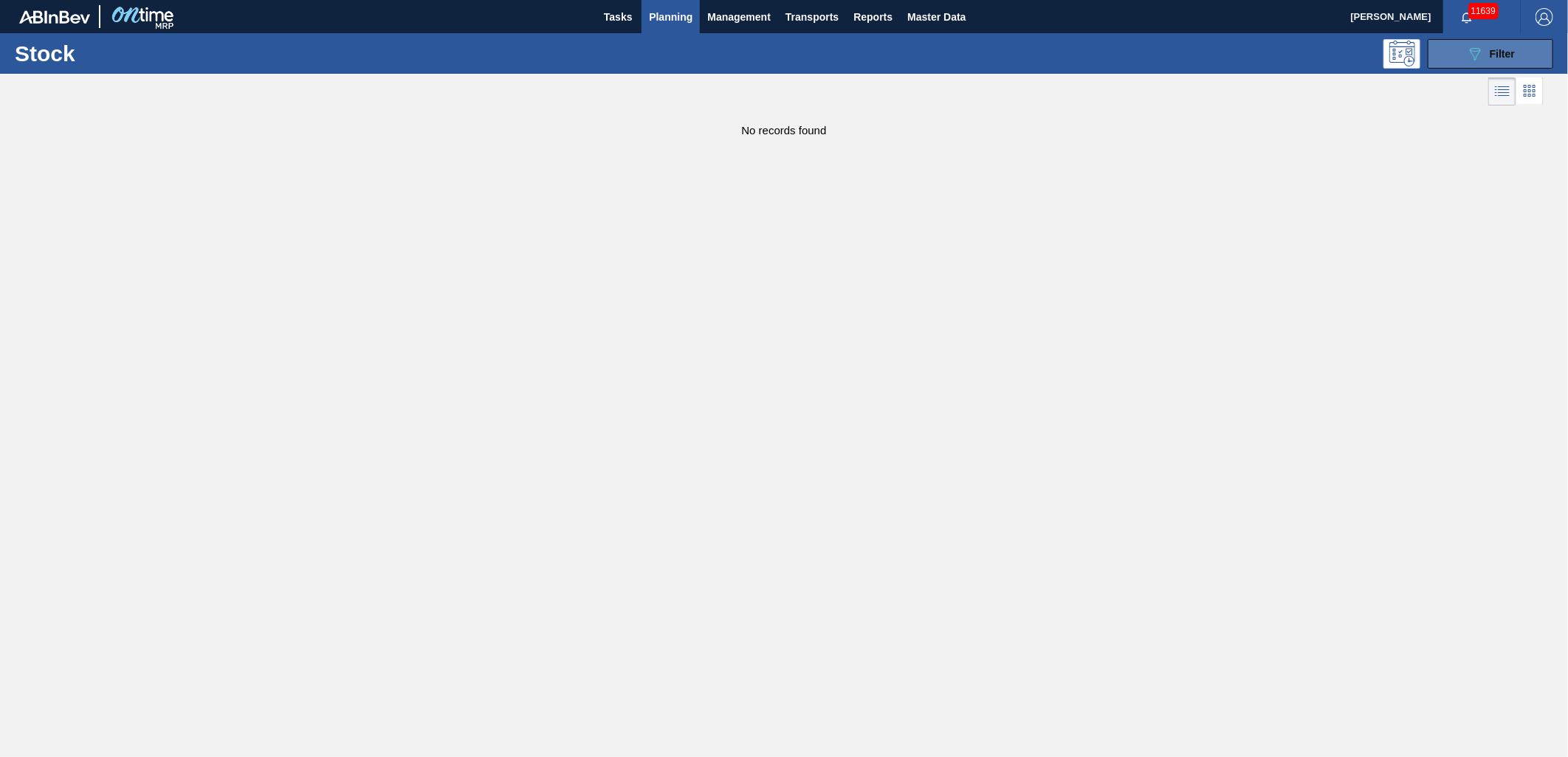
click at [1499, 59] on span "Filter" at bounding box center [1502, 54] width 25 height 12
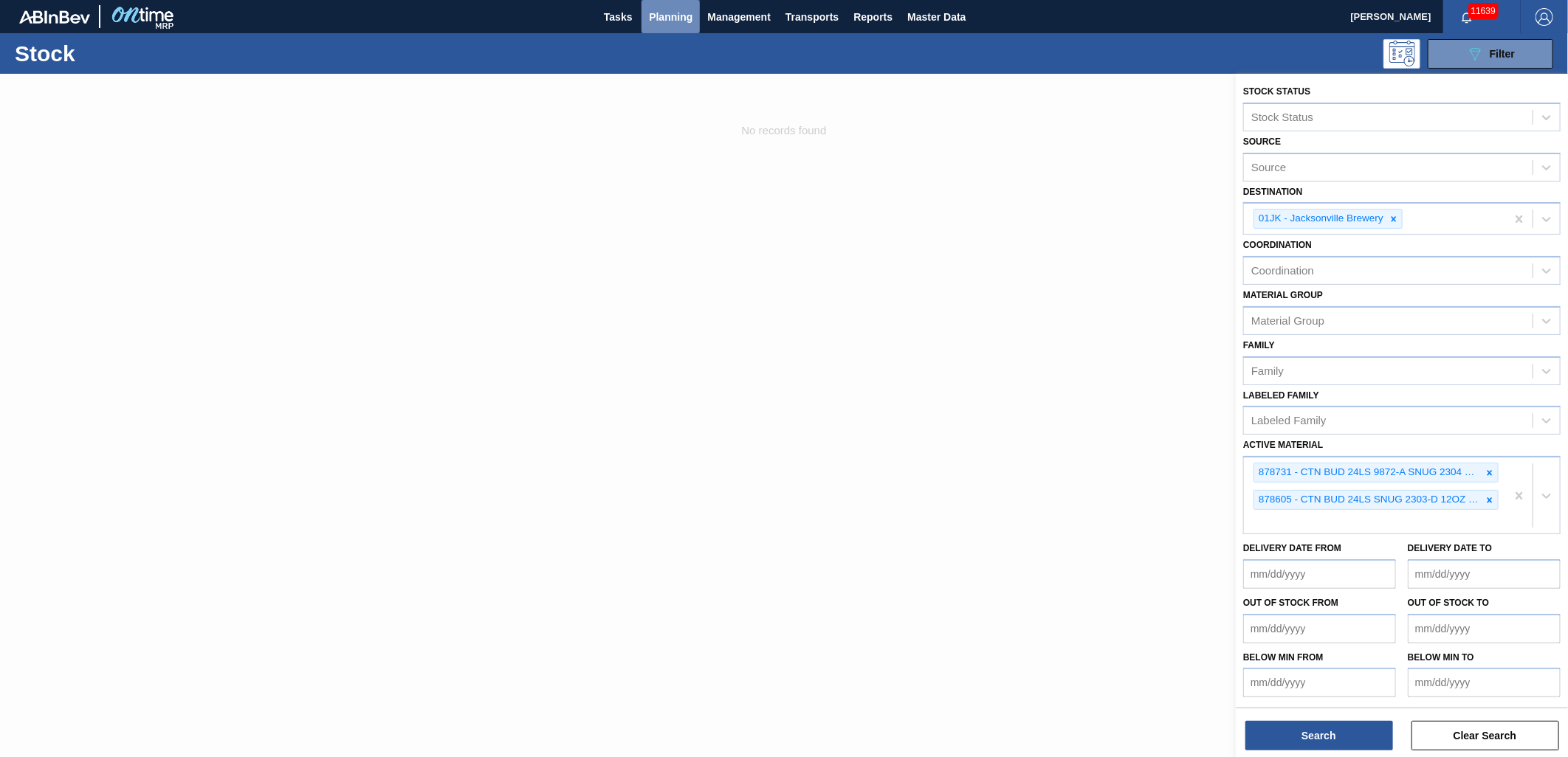
click at [665, 14] on span "Planning" at bounding box center [670, 16] width 43 height 17
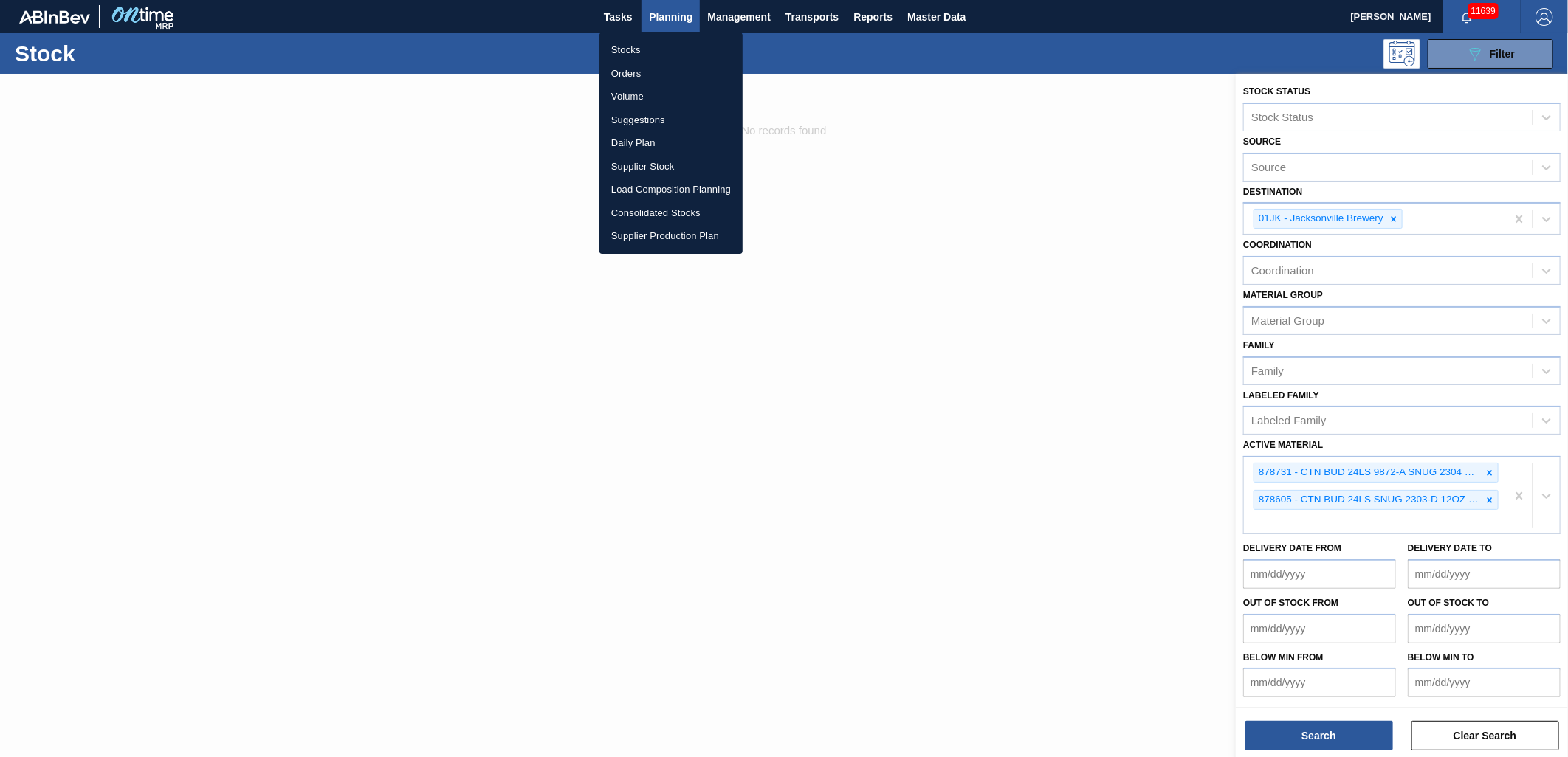
click at [662, 20] on div at bounding box center [784, 378] width 1568 height 757
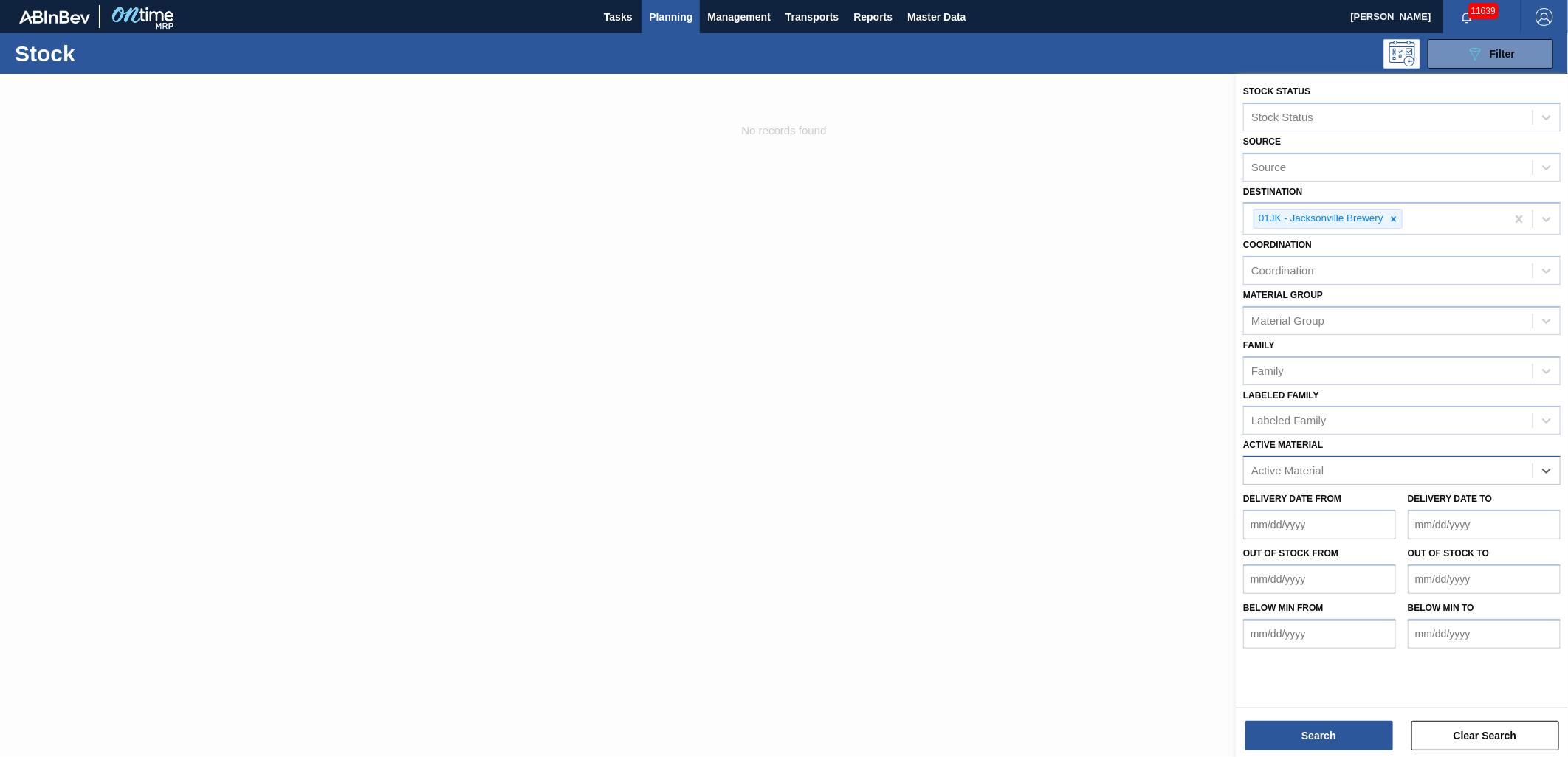
click at [1506, 469] on div "Active Material" at bounding box center [1387, 471] width 289 height 21
type Material "770304"
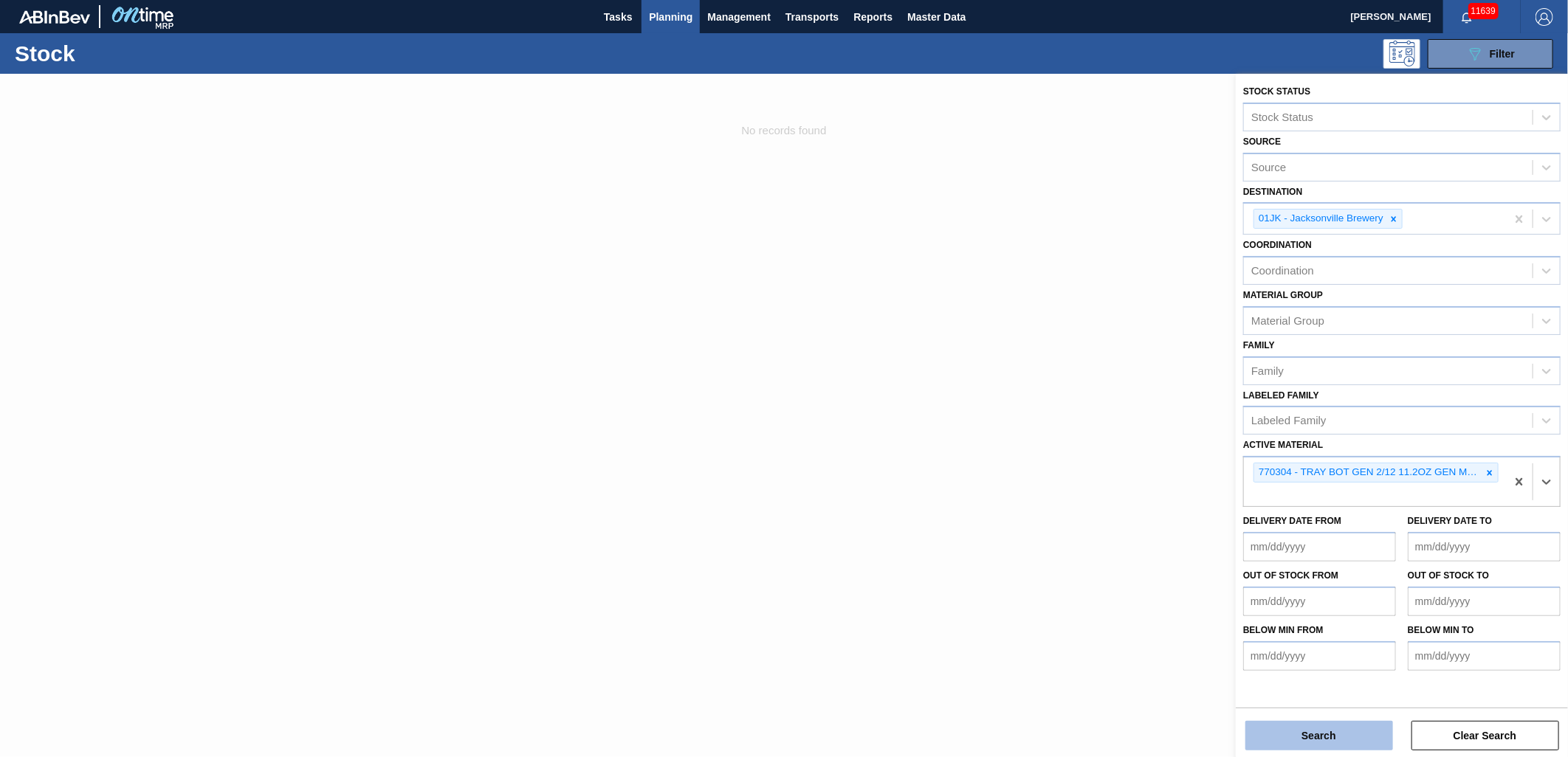
click at [1354, 730] on button "Search" at bounding box center [1319, 735] width 148 height 30
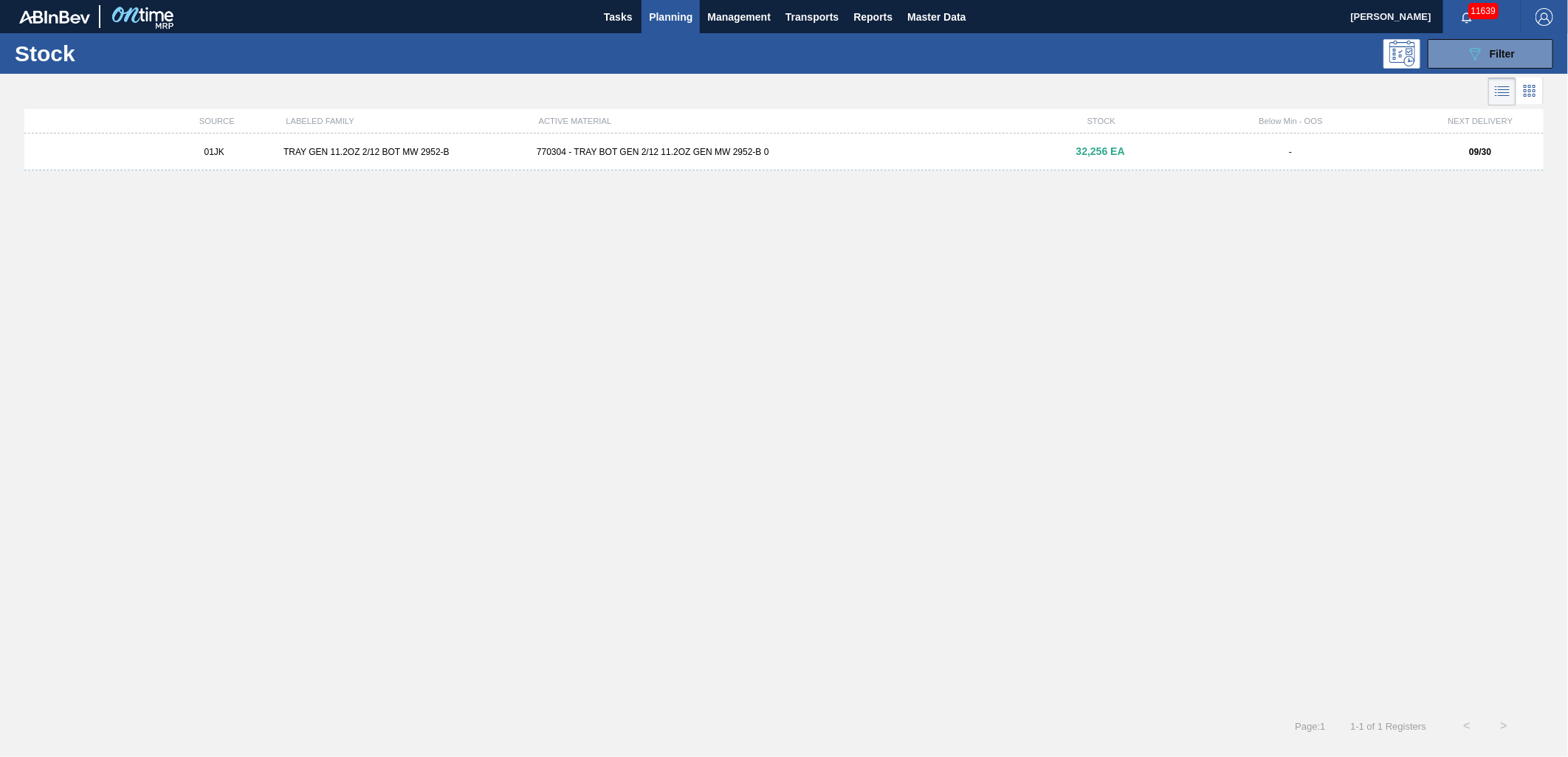
click at [834, 161] on div "01JK TRAY GEN 11.2OZ 2/12 BOT MW 2952-B 770304 - TRAY BOT GEN 2/12 11.2OZ GEN M…" at bounding box center [784, 152] width 1519 height 37
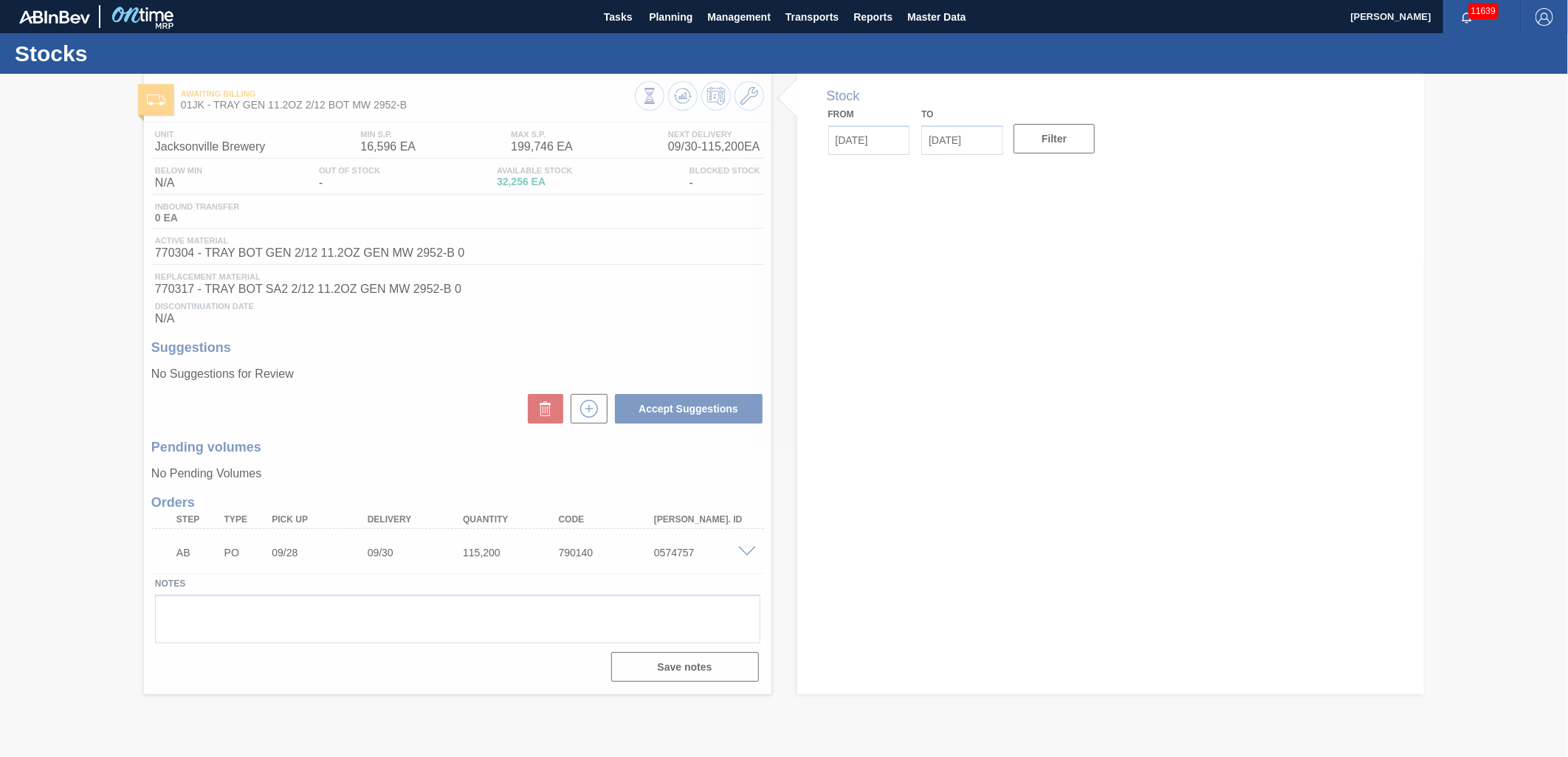
type input "[DATE]"
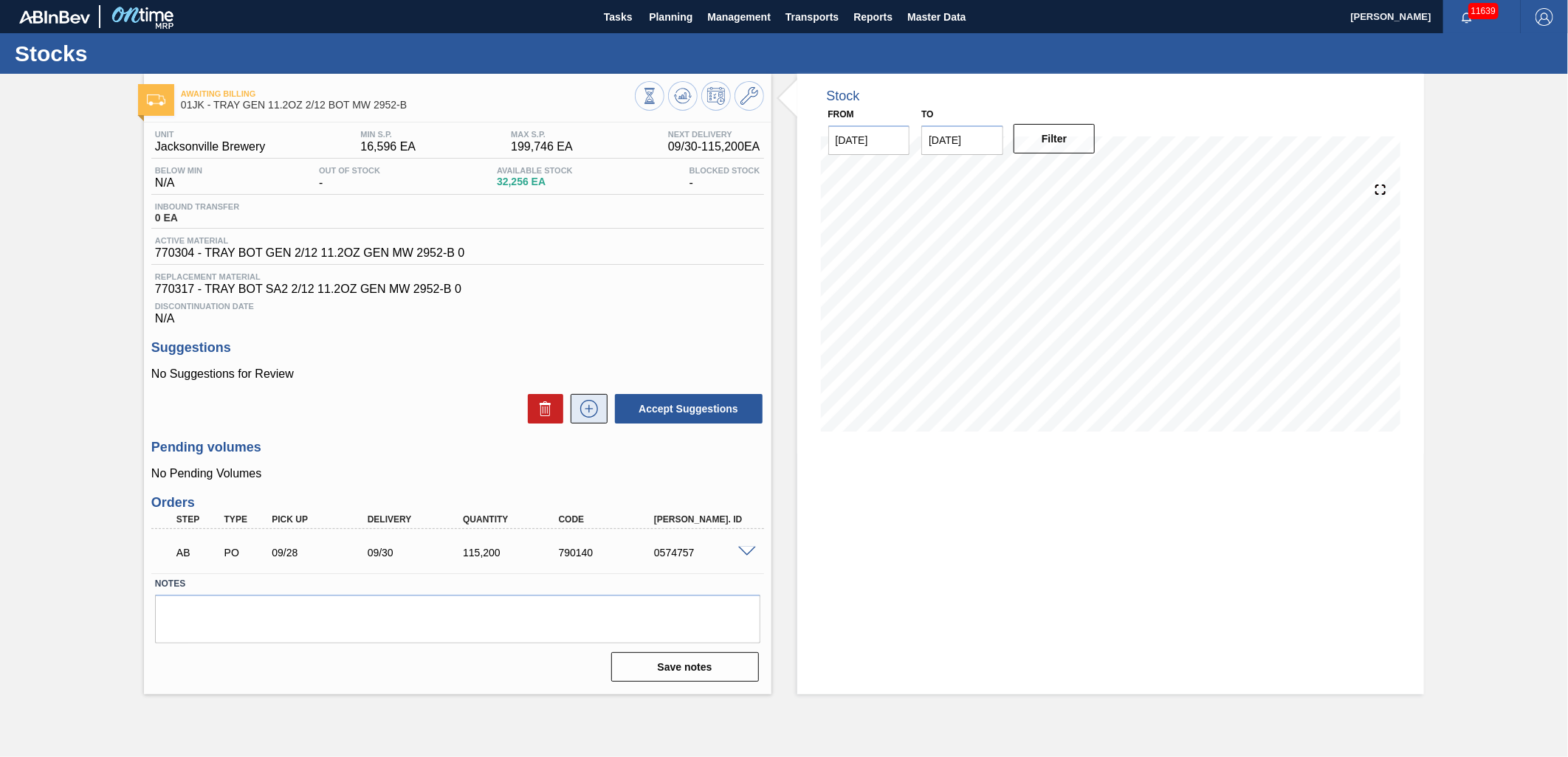
click at [599, 403] on icon at bounding box center [588, 408] width 23 height 17
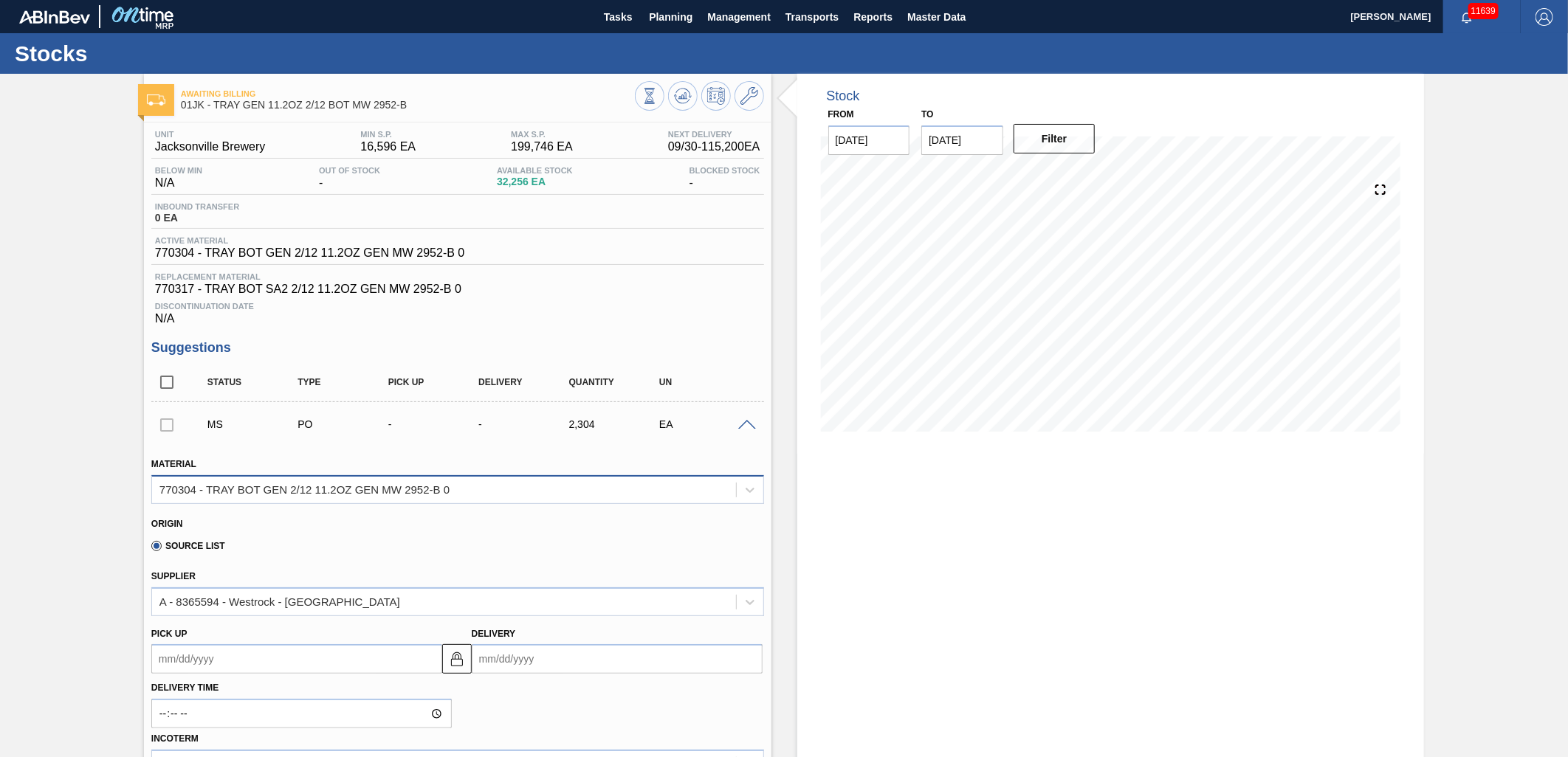
click at [642, 495] on div "770304 - TRAY BOT GEN 2/12 11.2OZ GEN MW 2952-B 0" at bounding box center [443, 490] width 584 height 21
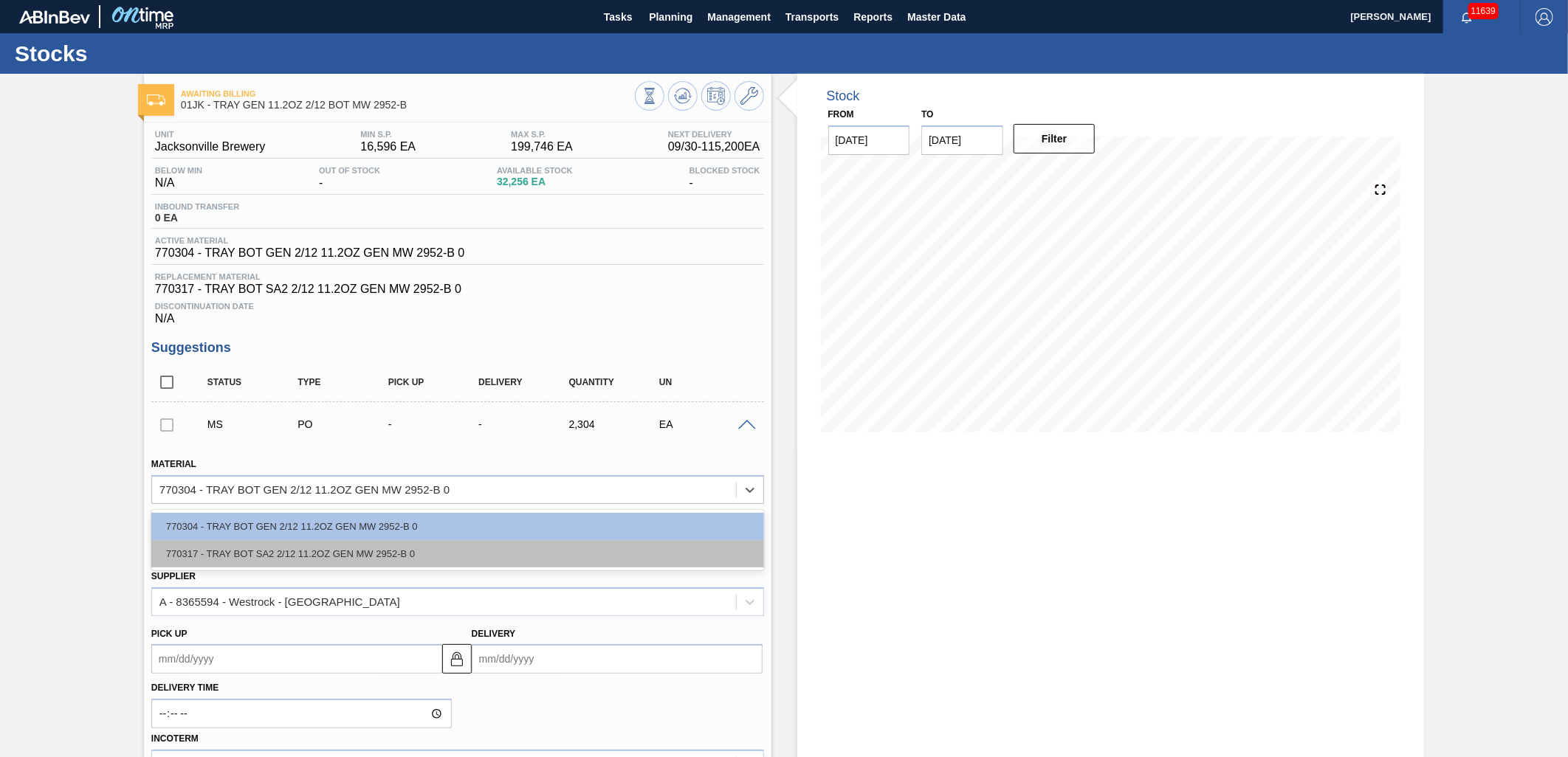
click at [540, 541] on div "770317 - TRAY BOT SA2 2/12 11.2OZ GEN MW 2952-B 0" at bounding box center [458, 553] width 613 height 27
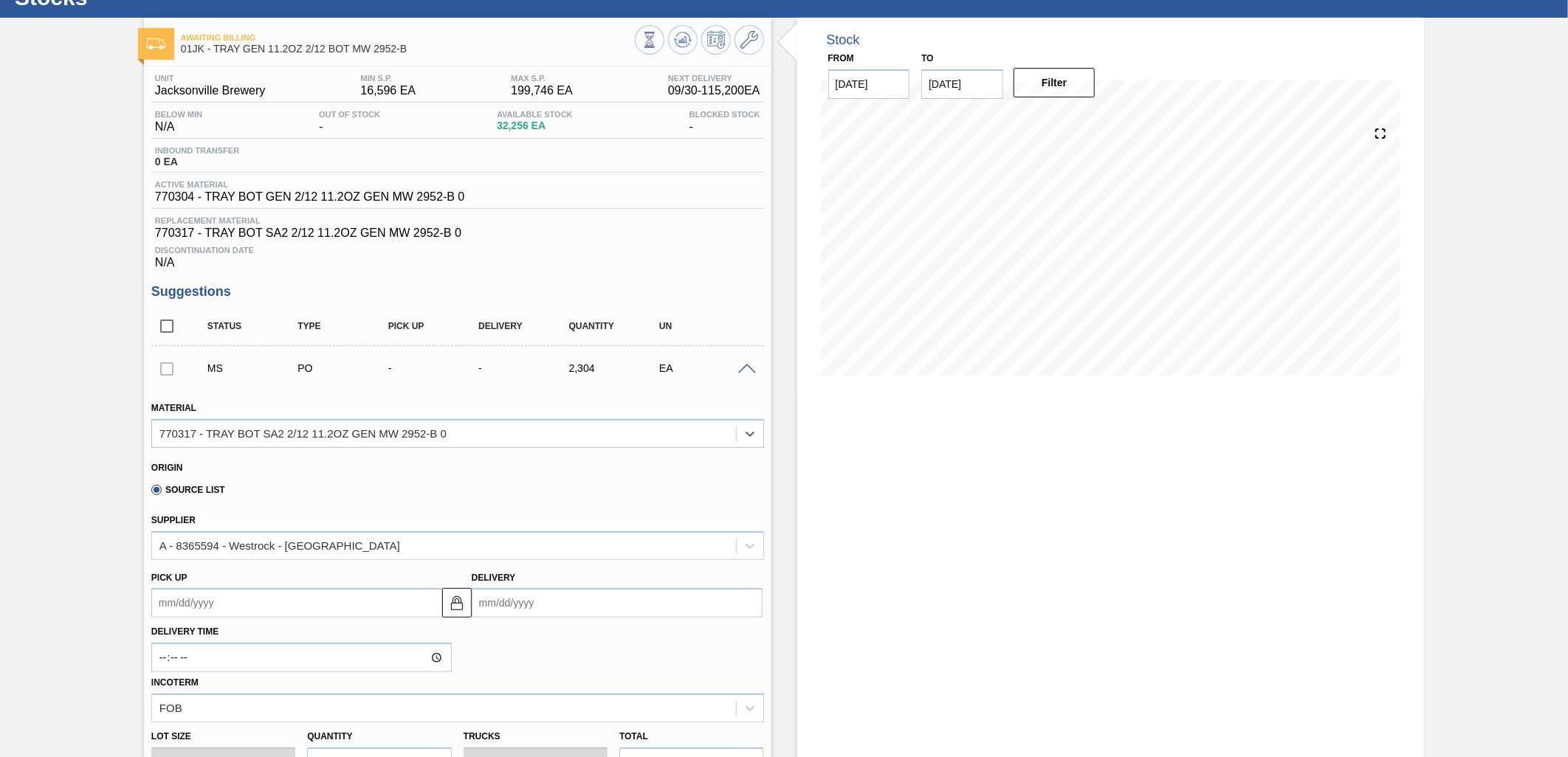
scroll to position [245, 0]
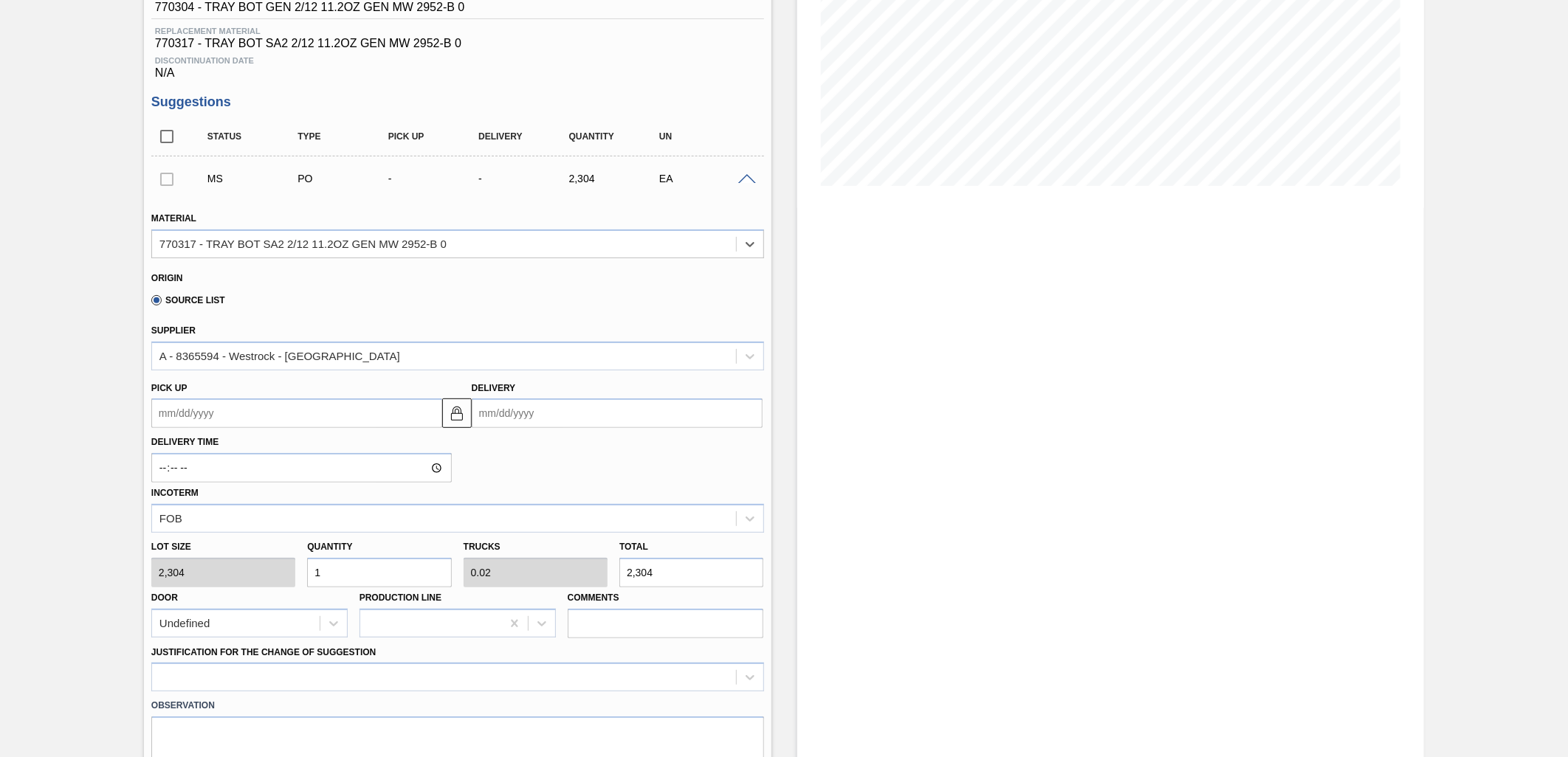
click at [396, 564] on input "1" at bounding box center [379, 573] width 144 height 30
type input "50"
type input "1"
type input "115,200"
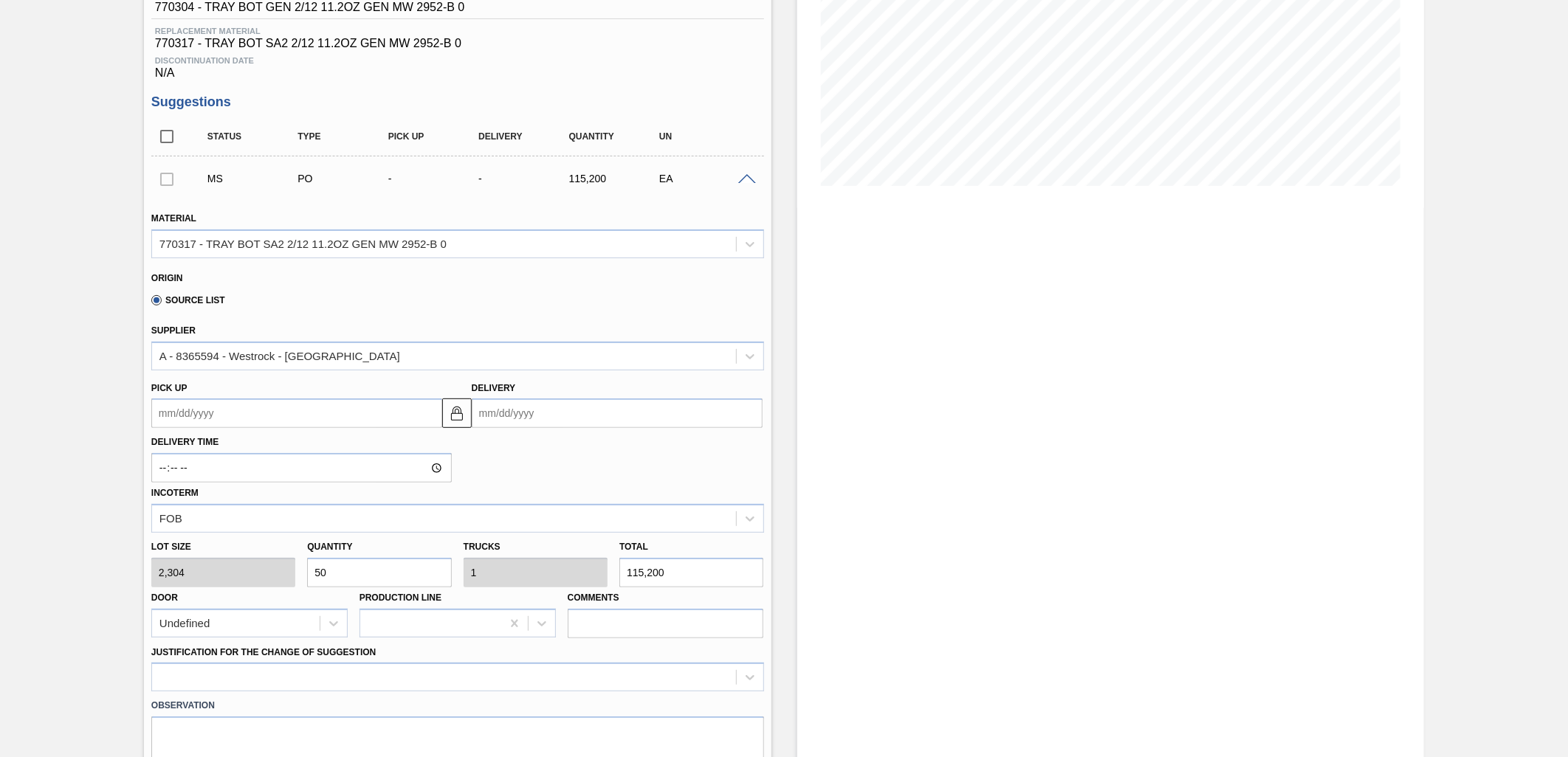
type input "50"
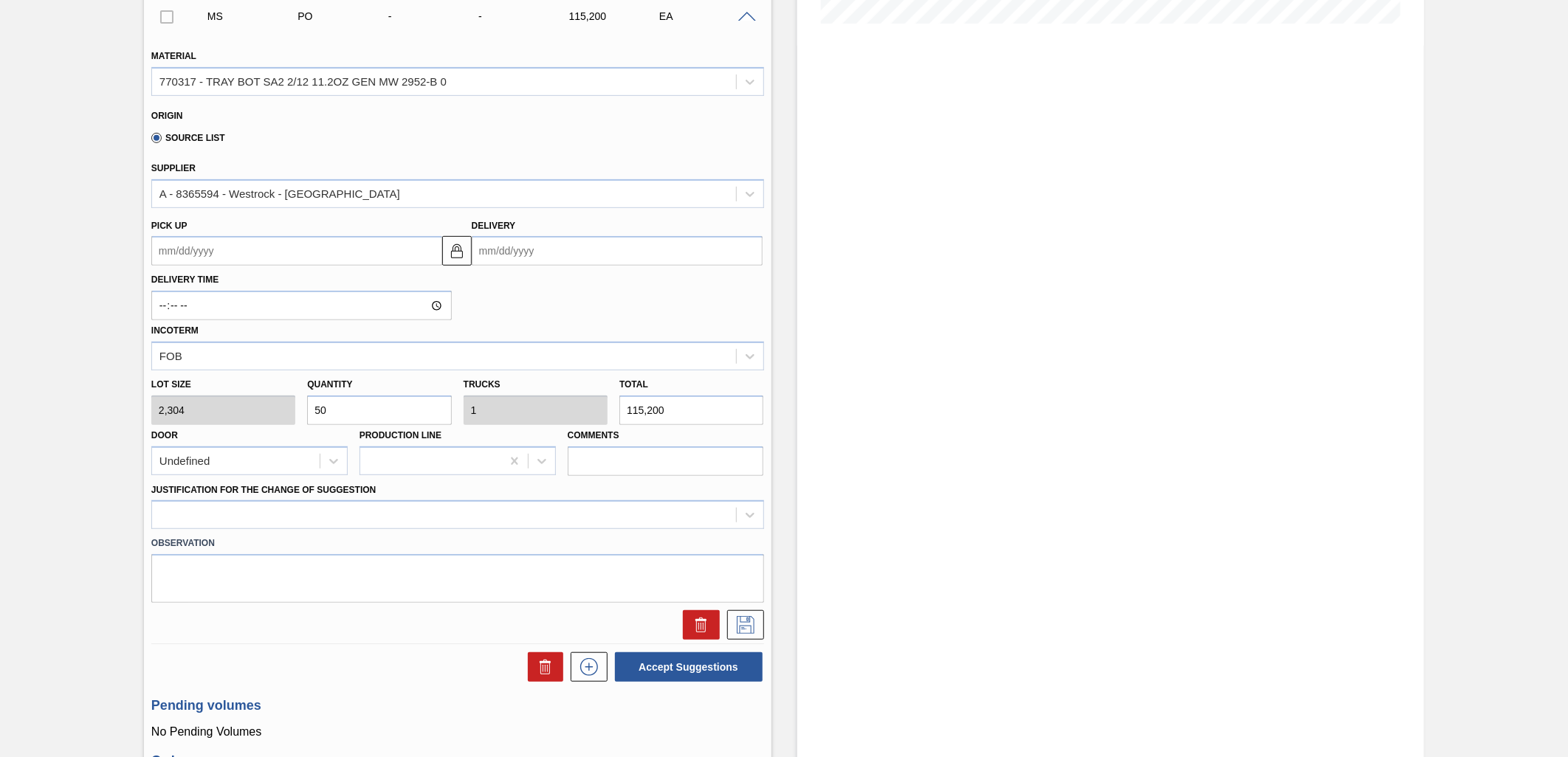
scroll to position [574, 0]
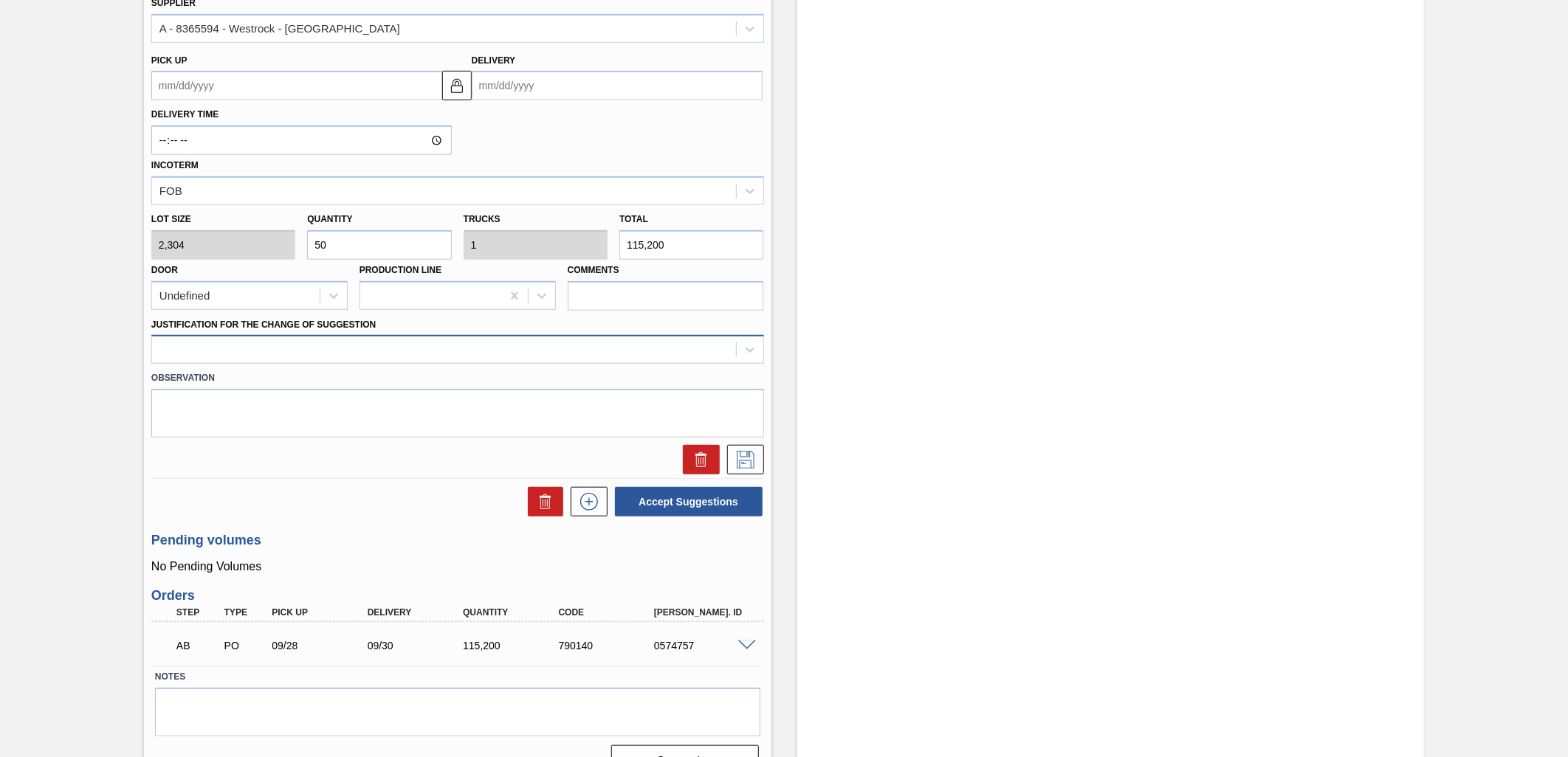
click at [708, 349] on div at bounding box center [443, 350] width 584 height 21
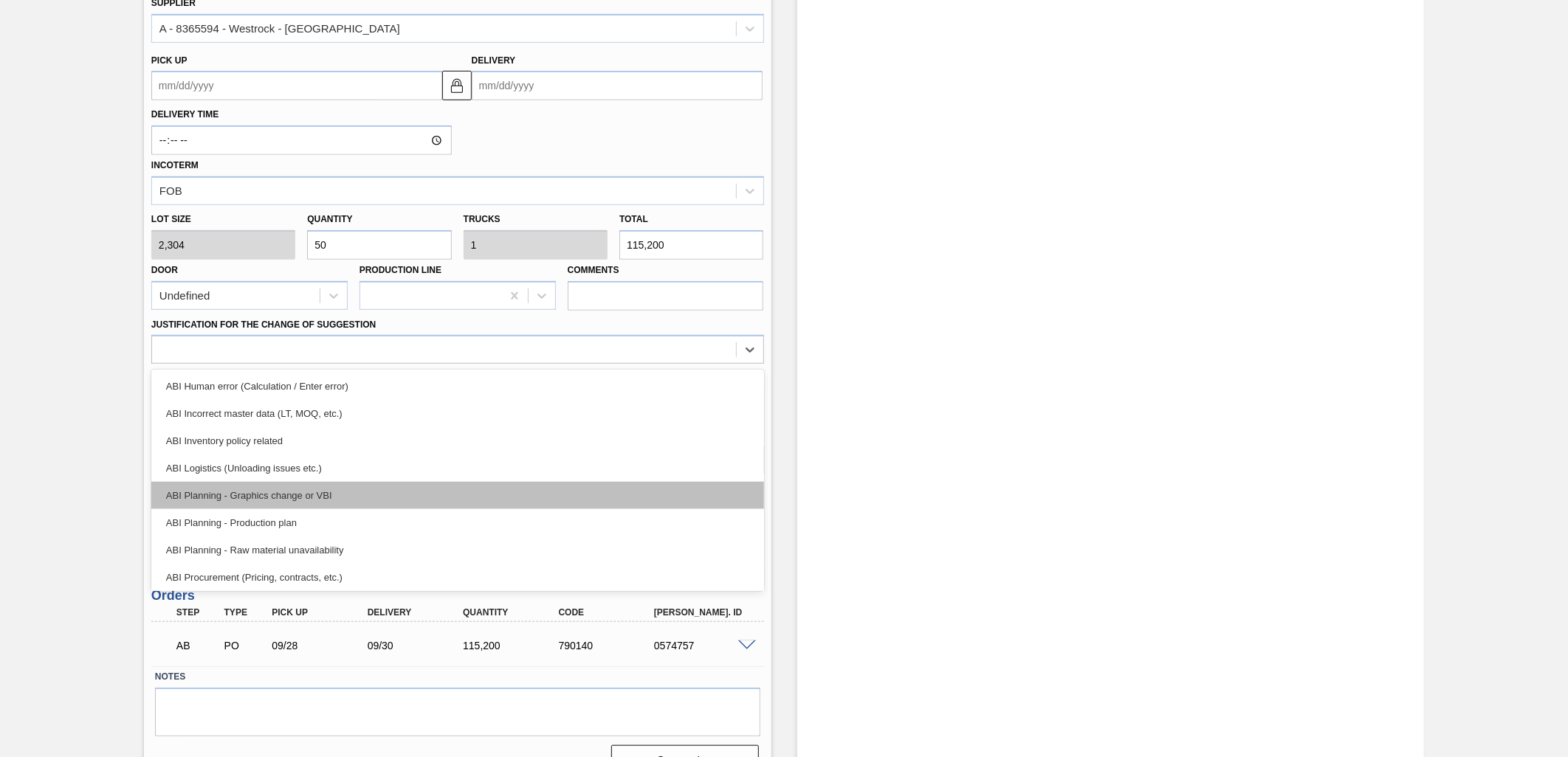
click at [293, 486] on div "ABI Planning - Graphics change or VBI" at bounding box center [458, 495] width 613 height 27
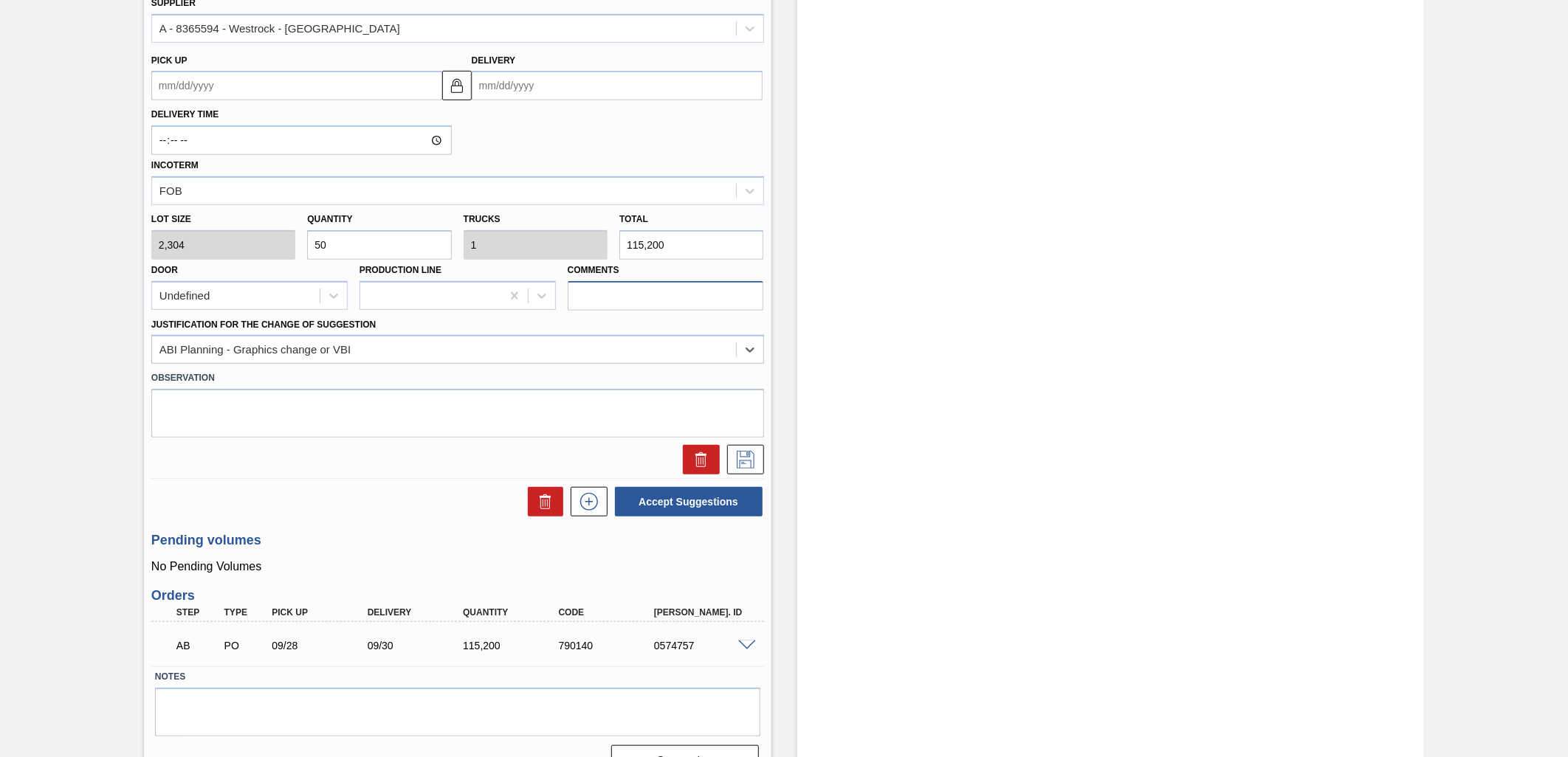
click at [661, 299] on input "Comments" at bounding box center [666, 295] width 196 height 30
type input "LIVE"
drag, startPoint x: 661, startPoint y: 299, endPoint x: 452, endPoint y: 308, distance: 209.2
click at [452, 308] on div "Material 770317 - TRAY BOT SA2 2/12 11.2OZ GEN MW 2952-B 0 Origin Source List S…" at bounding box center [458, 172] width 613 height 604
type input "DROP"
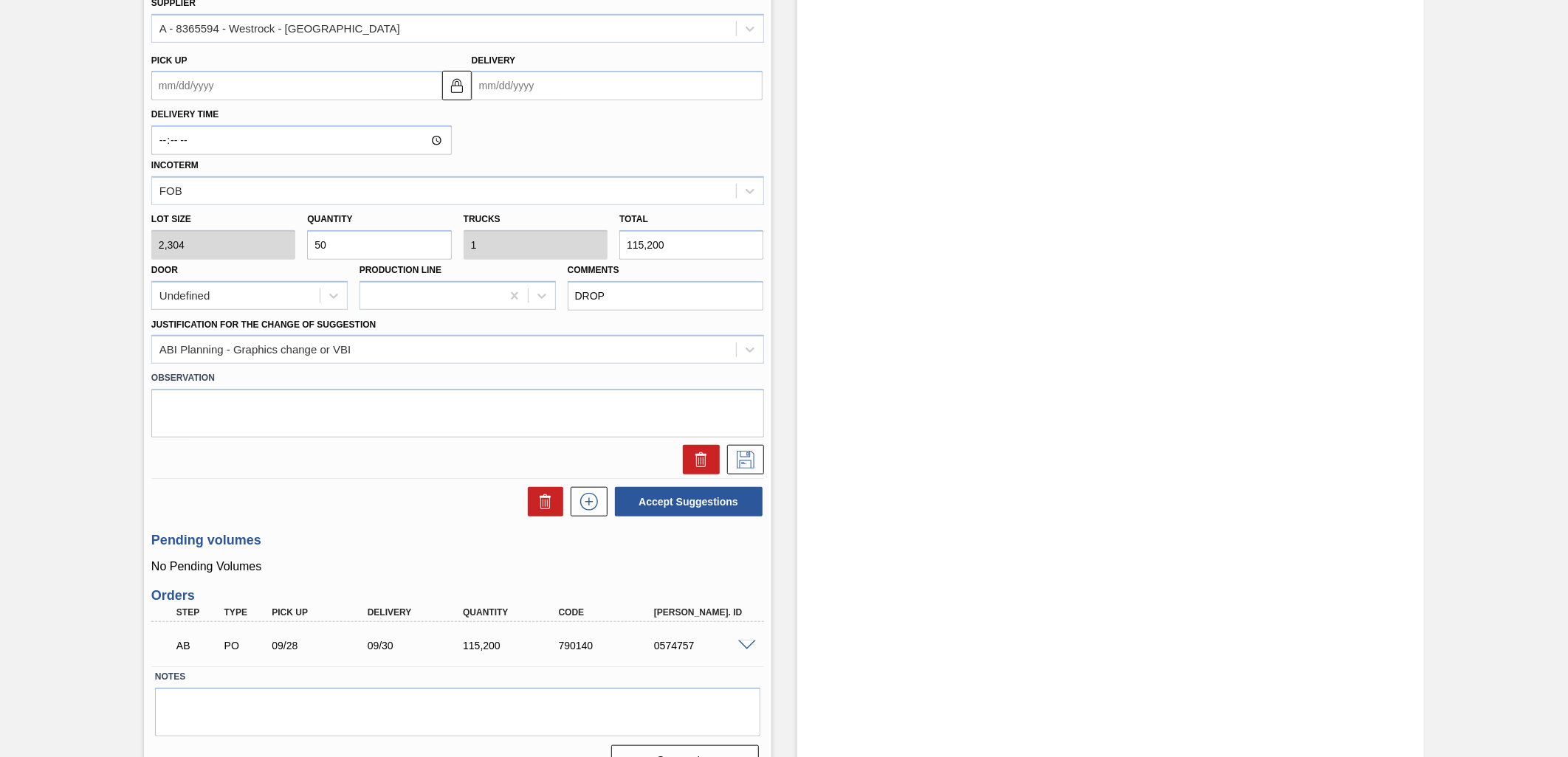
drag, startPoint x: 778, startPoint y: 276, endPoint x: 765, endPoint y: 281, distance: 13.9
click at [778, 276] on div "Stock From [DATE] to [DATE] Filter 09/26 Stock Projection 32,256 SAP Planning 0…" at bounding box center [1098, 144] width 653 height 1286
drag, startPoint x: 654, startPoint y: 306, endPoint x: 383, endPoint y: 252, distance: 276.3
click at [383, 265] on div "Lot size 2,304 Quantity 50 Trucks 1 Total 115,200 Door Undefined Production Lin…" at bounding box center [458, 257] width 624 height 105
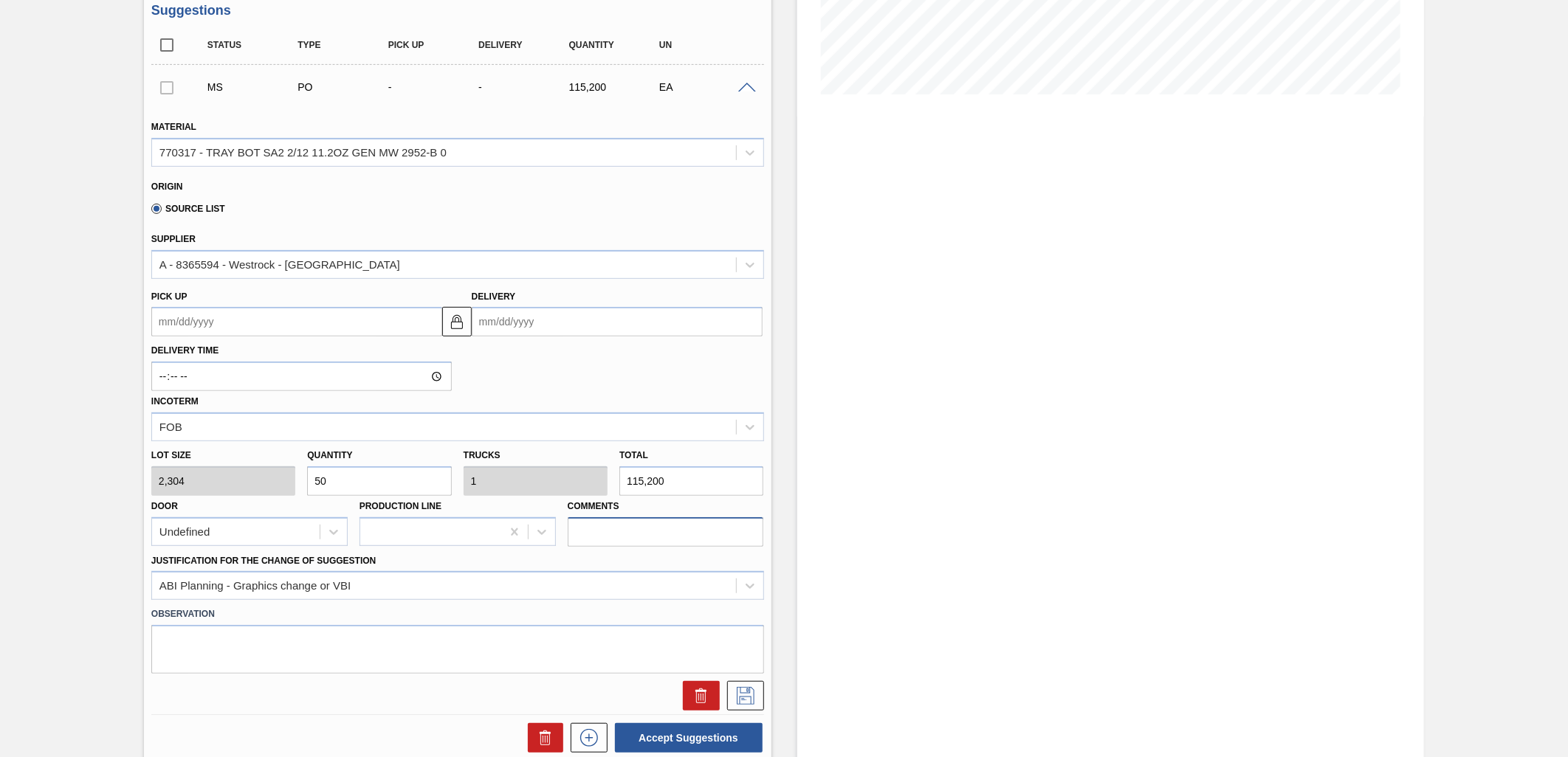
scroll to position [327, 0]
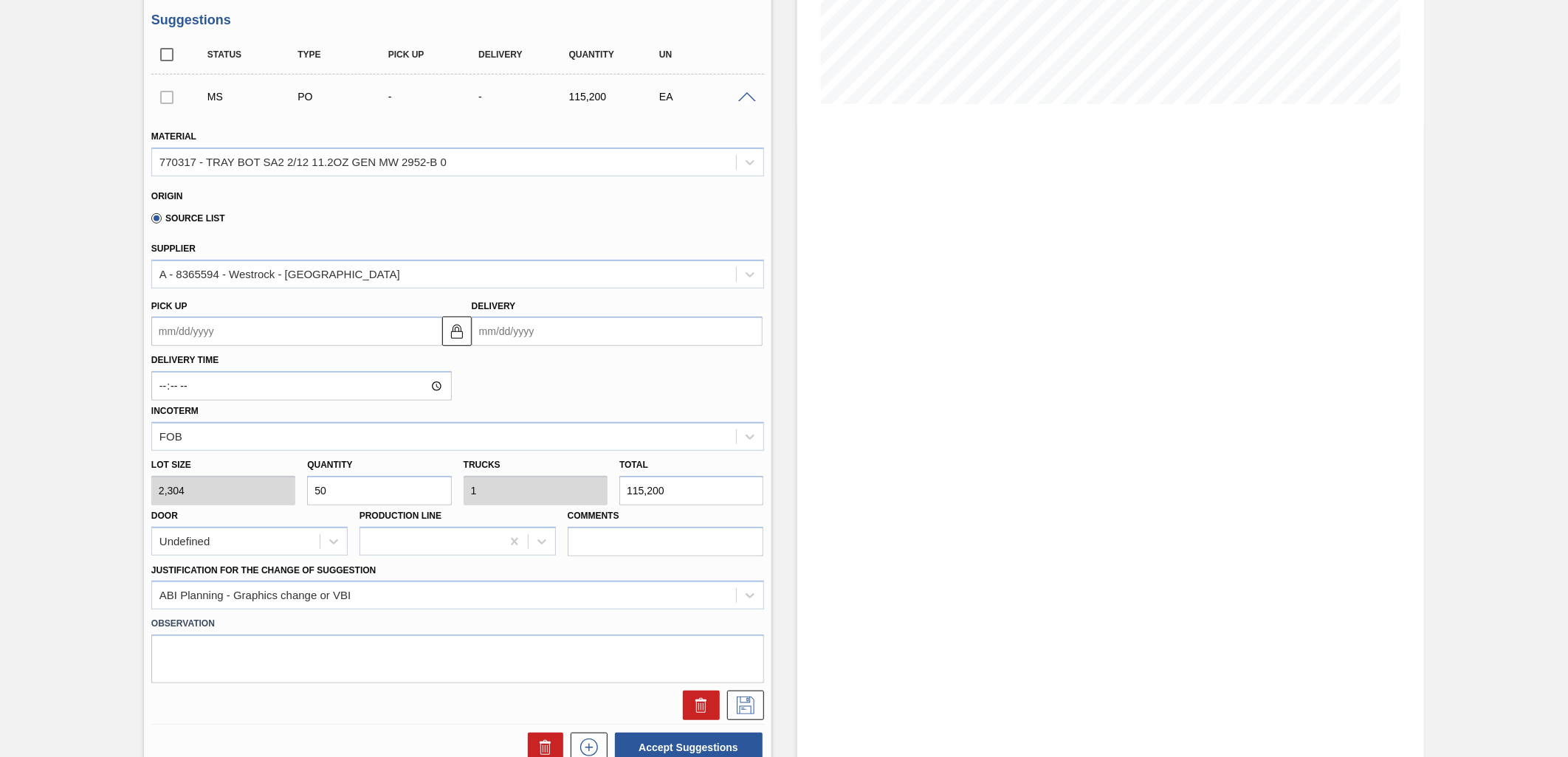
click at [510, 322] on input "Delivery" at bounding box center [616, 331] width 291 height 30
click at [565, 503] on div "1" at bounding box center [560, 510] width 20 height 20
type up104809207 "[DATE]"
type input "[DATE]"
click at [755, 697] on icon at bounding box center [745, 705] width 23 height 17
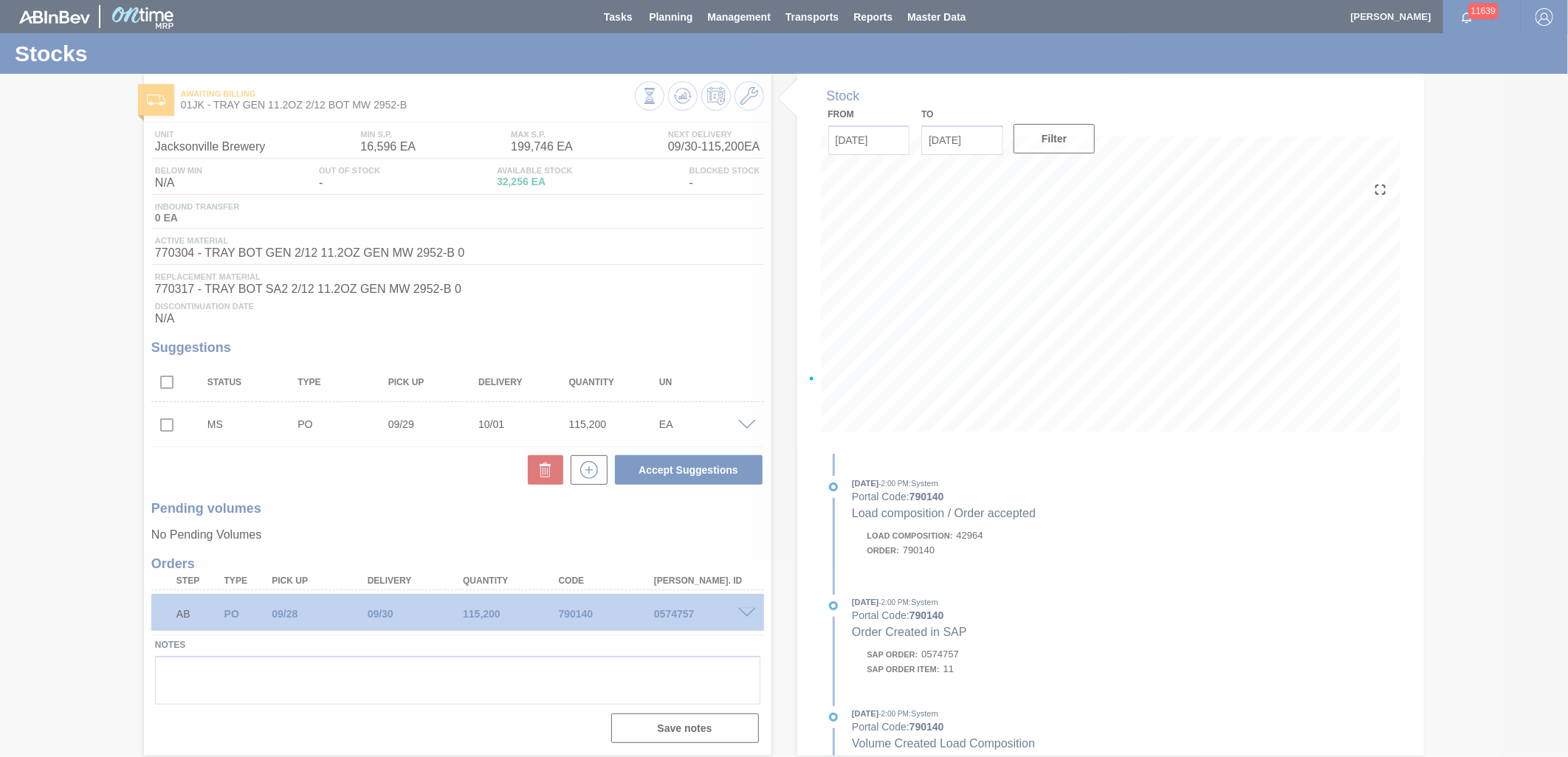
scroll to position [0, 0]
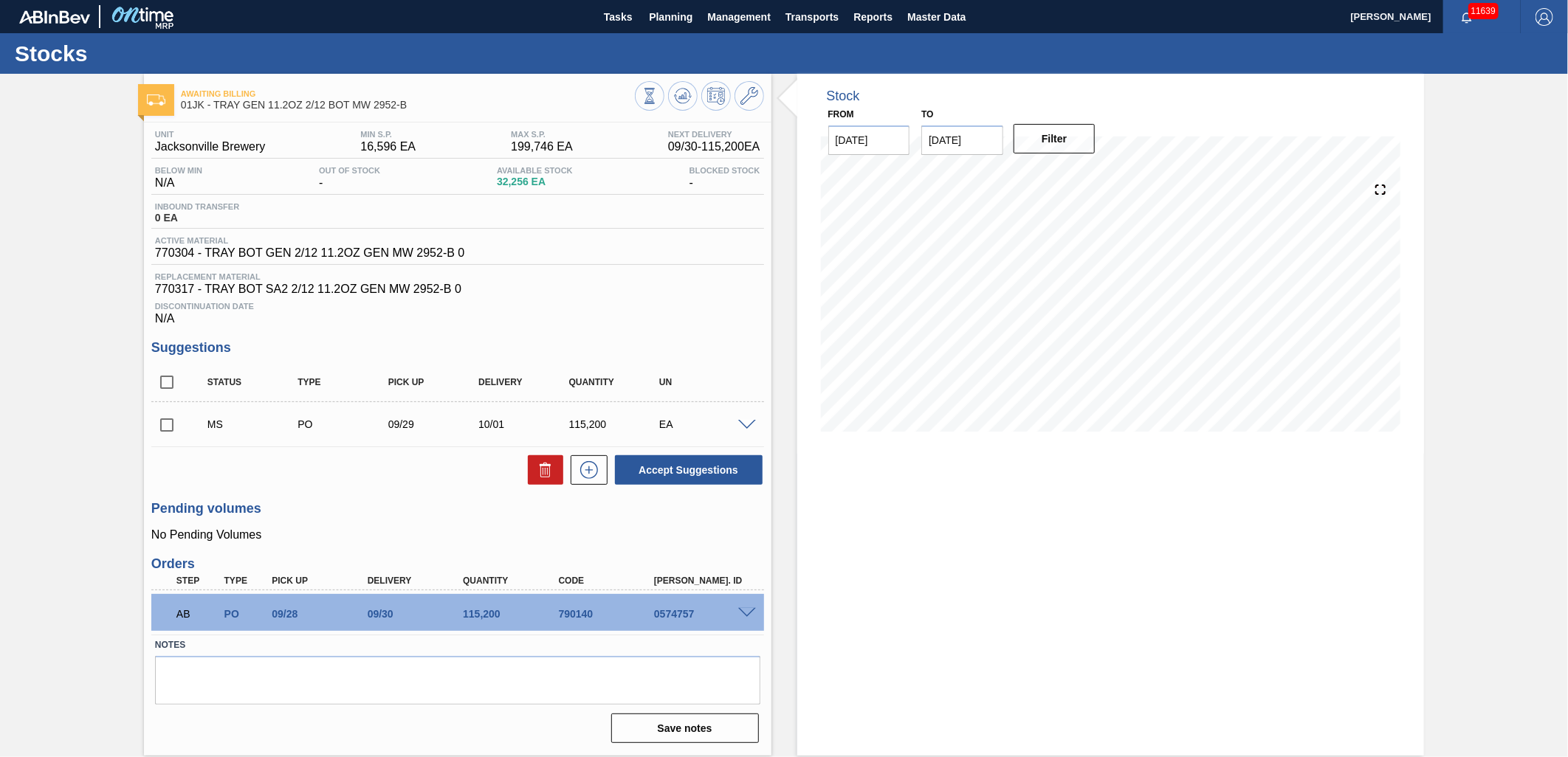
click at [749, 426] on span at bounding box center [747, 425] width 17 height 11
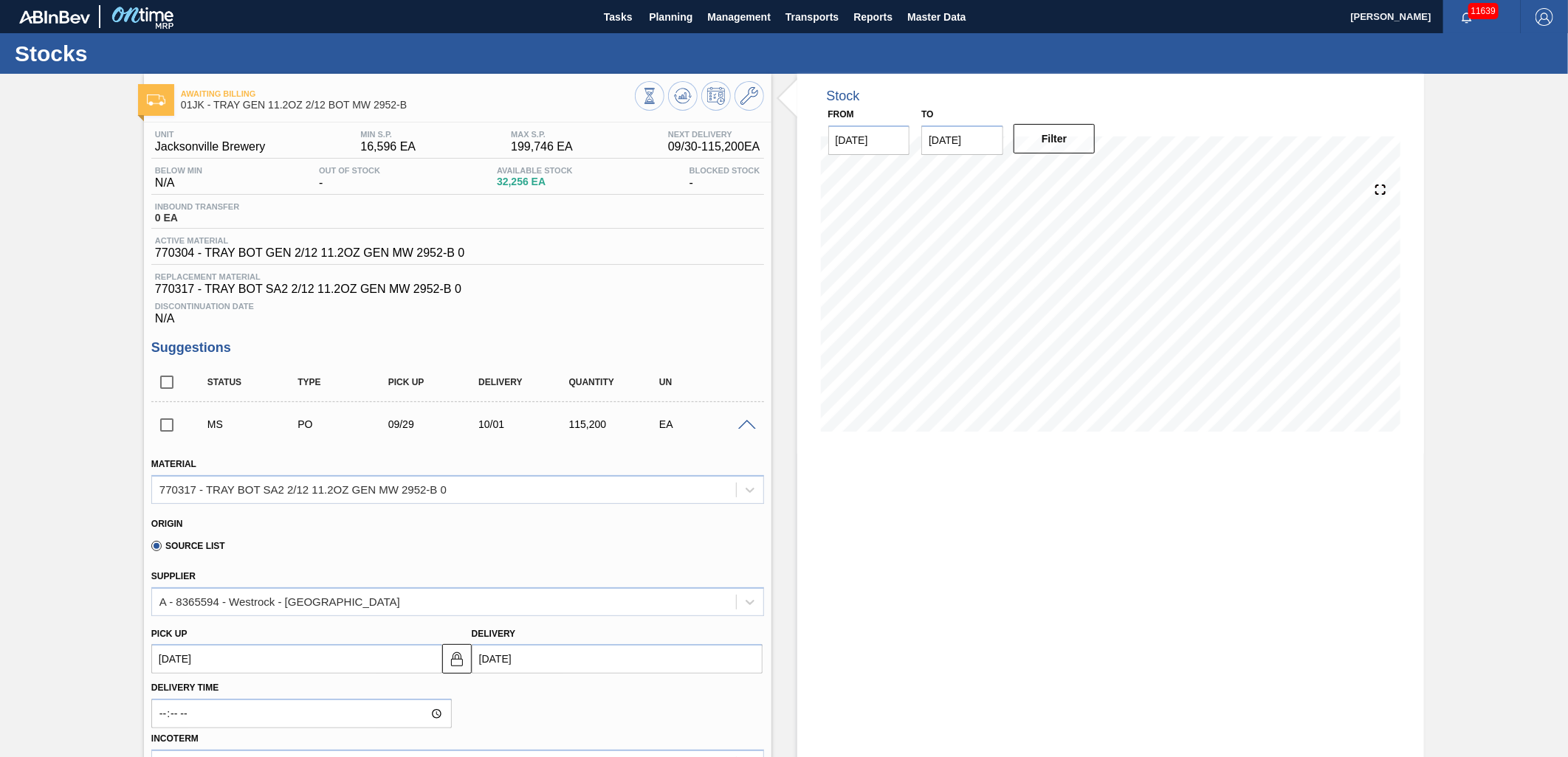
click at [734, 427] on div at bounding box center [749, 423] width 30 height 11
drag, startPoint x: 757, startPoint y: 422, endPoint x: 751, endPoint y: 428, distance: 8.5
click at [754, 428] on div at bounding box center [749, 423] width 30 height 11
click at [749, 428] on span at bounding box center [747, 425] width 17 height 11
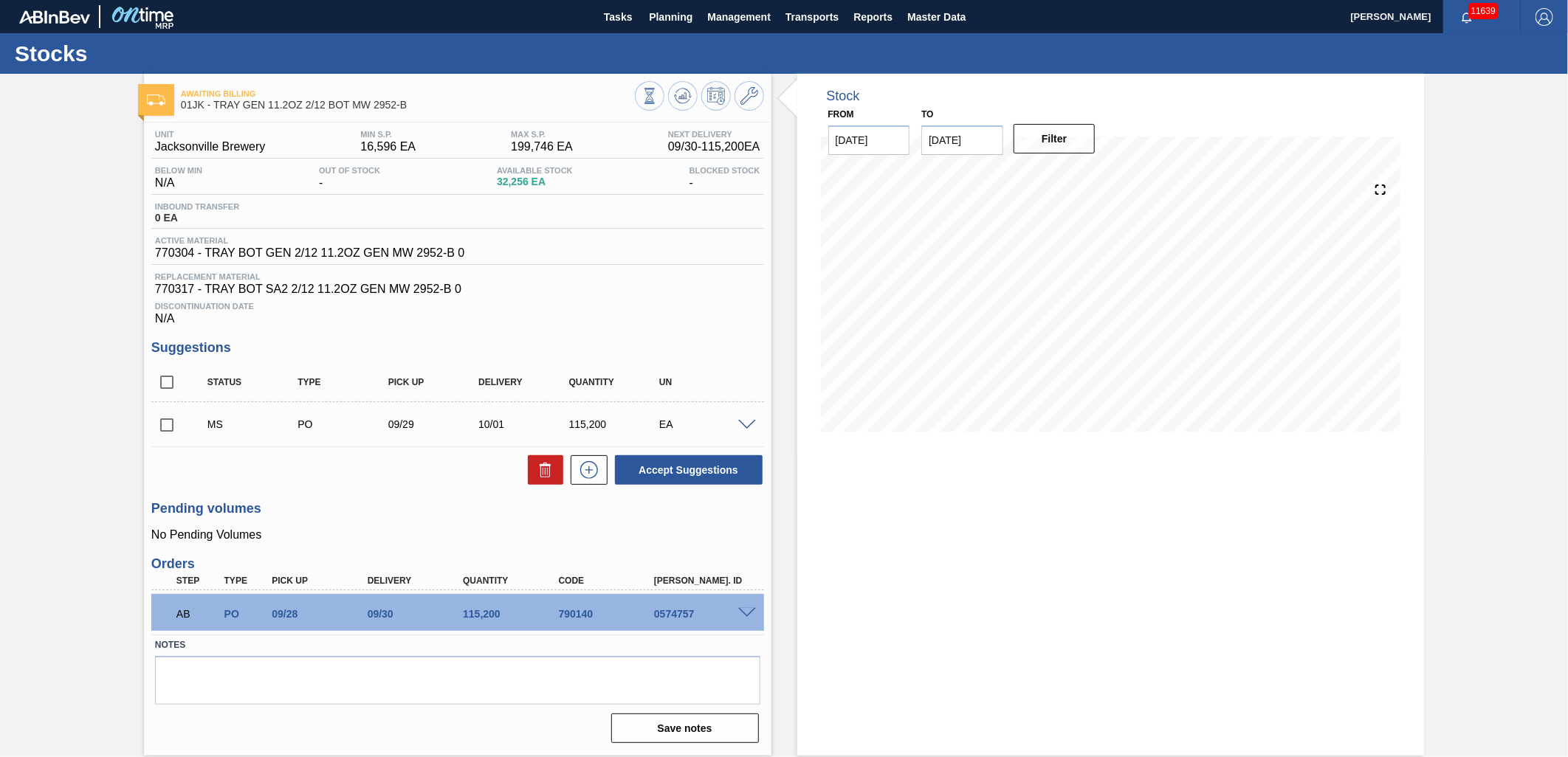
click at [165, 413] on input "checkbox" at bounding box center [167, 425] width 31 height 31
click at [707, 470] on button "Accept Suggestions" at bounding box center [688, 469] width 148 height 30
checkbox input "false"
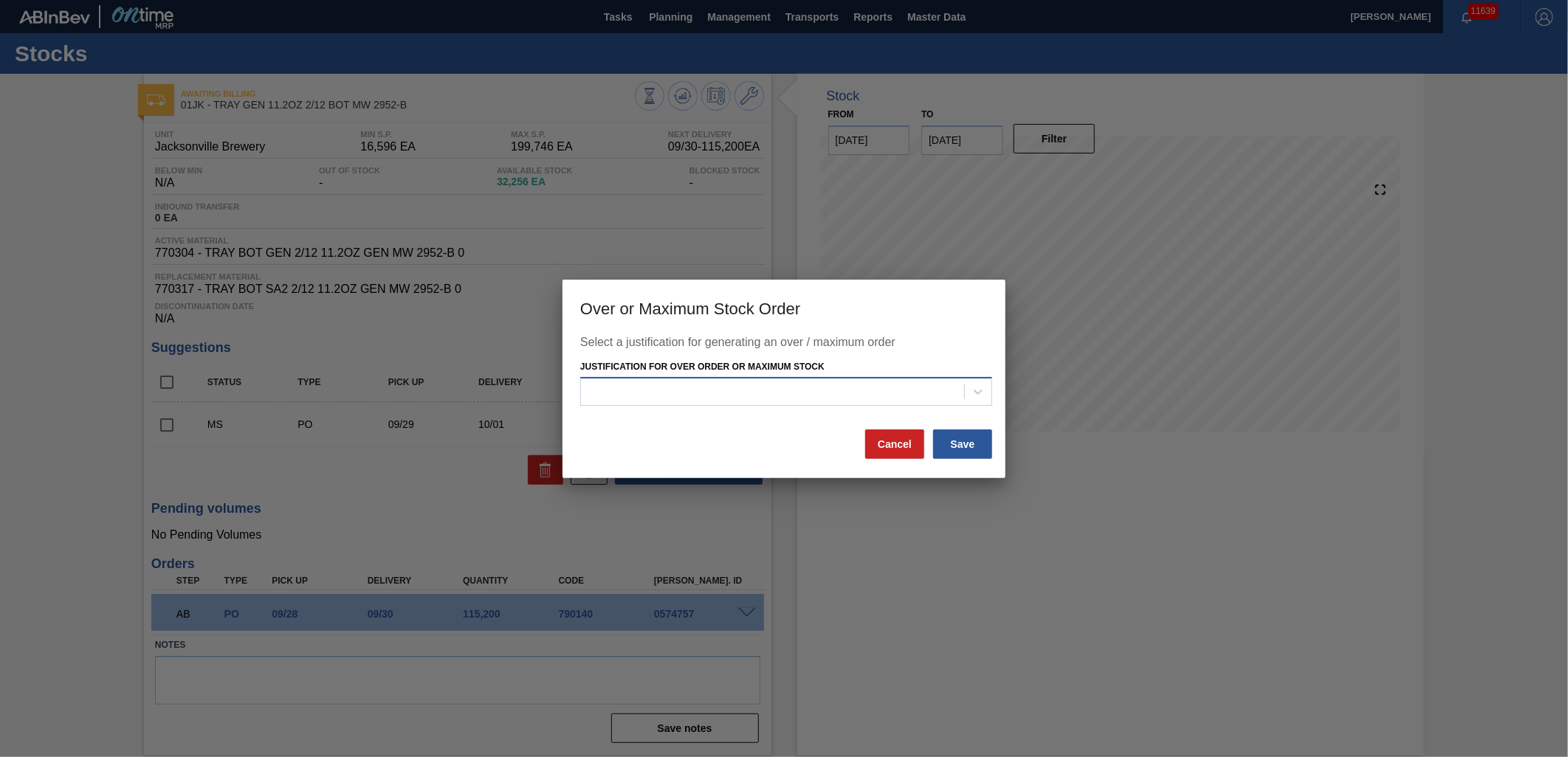
click at [955, 391] on div at bounding box center [772, 392] width 384 height 21
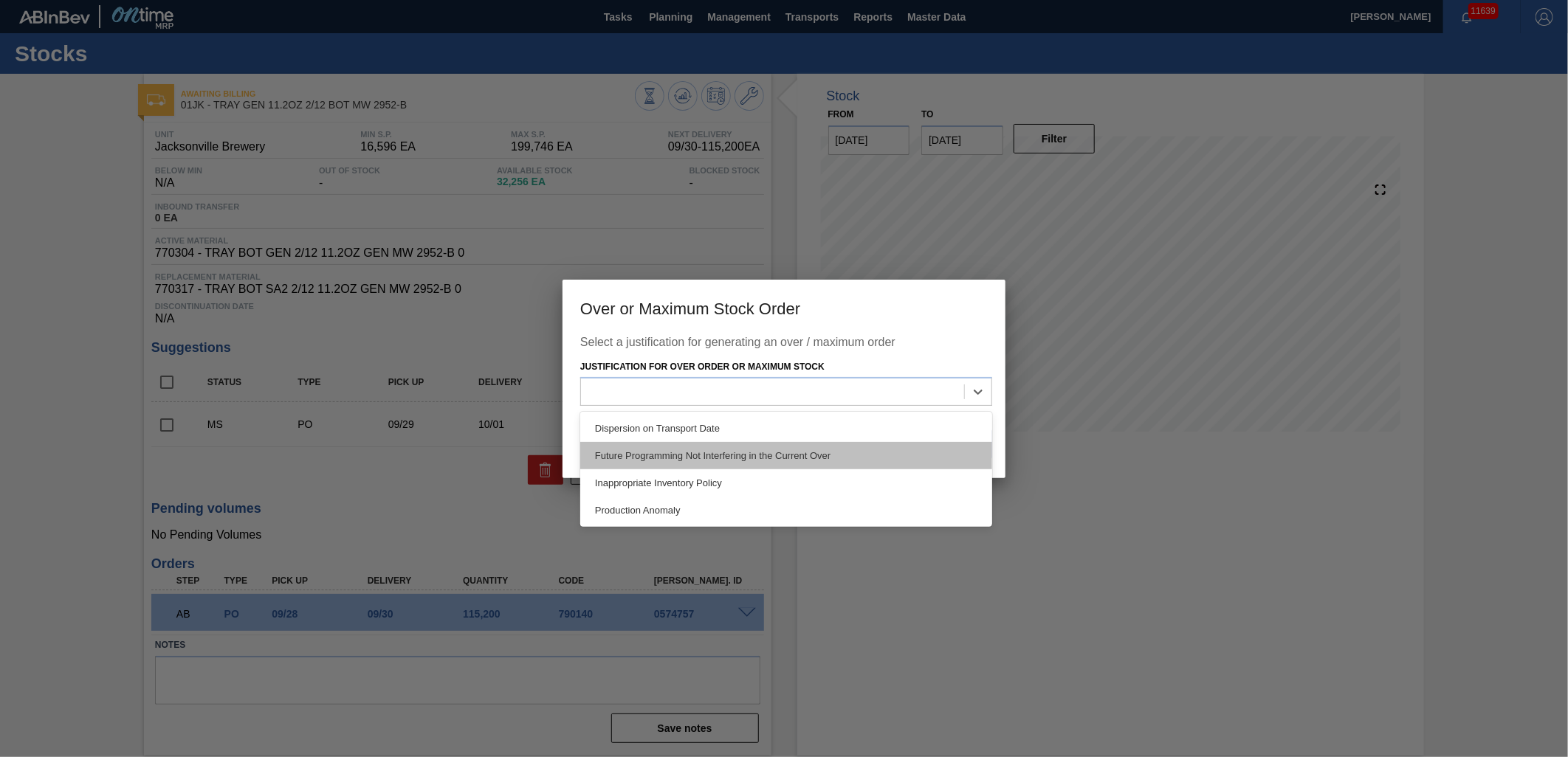
click at [698, 458] on div "Future Programming Not Interfering in the Current Over" at bounding box center [785, 456] width 412 height 27
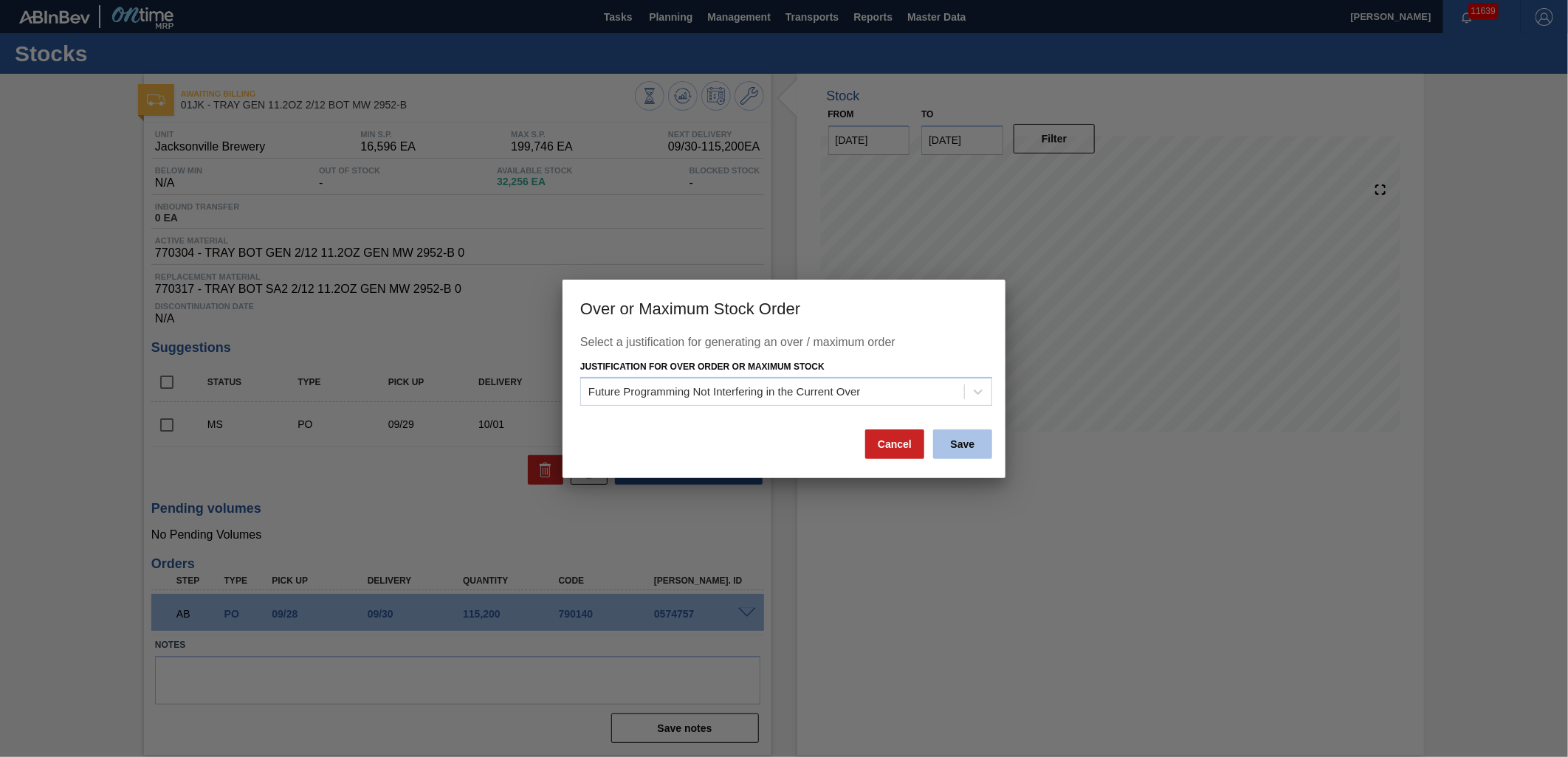
click at [976, 455] on button "Save" at bounding box center [962, 444] width 59 height 30
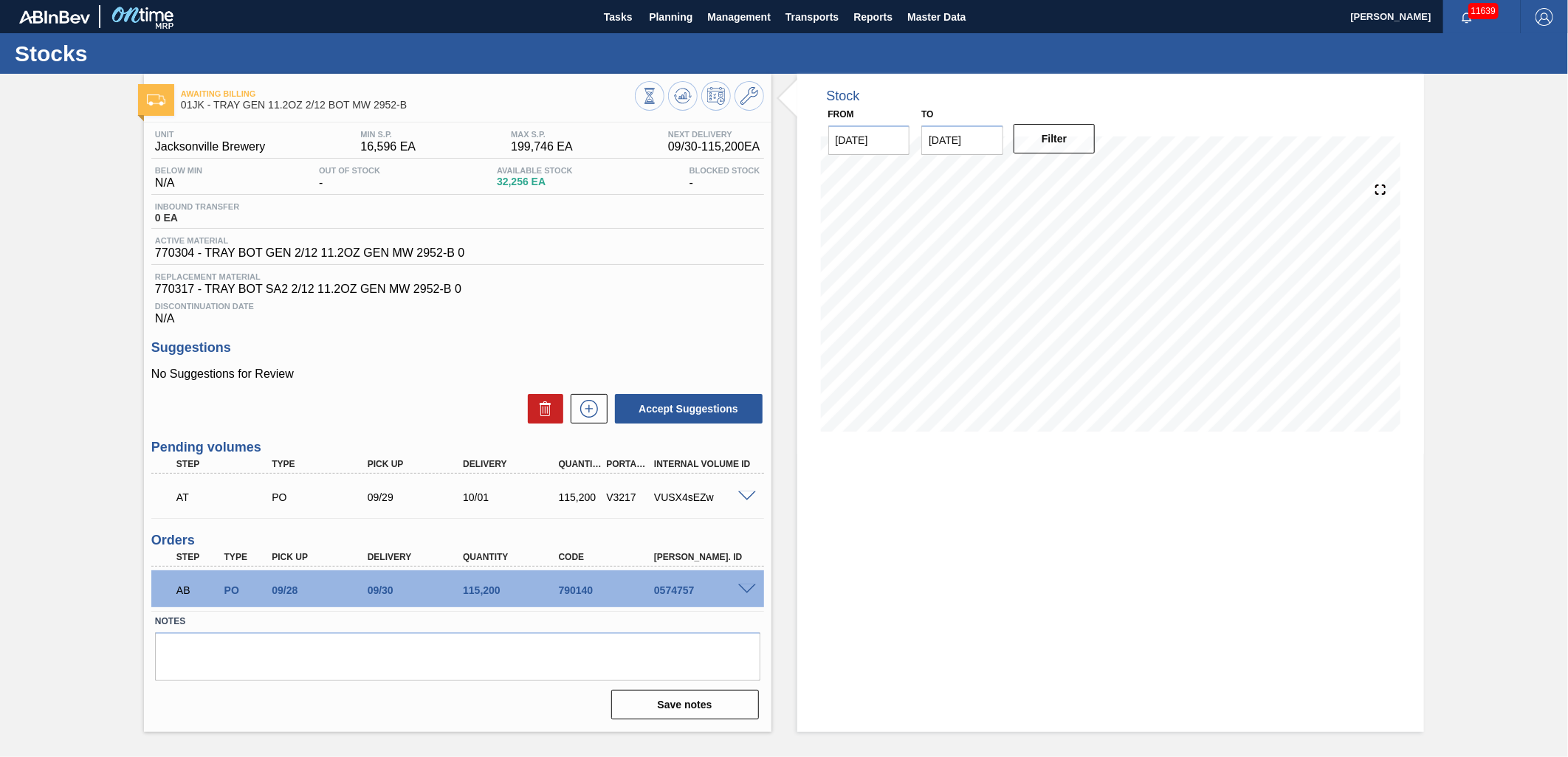
click at [753, 500] on span at bounding box center [747, 496] width 17 height 11
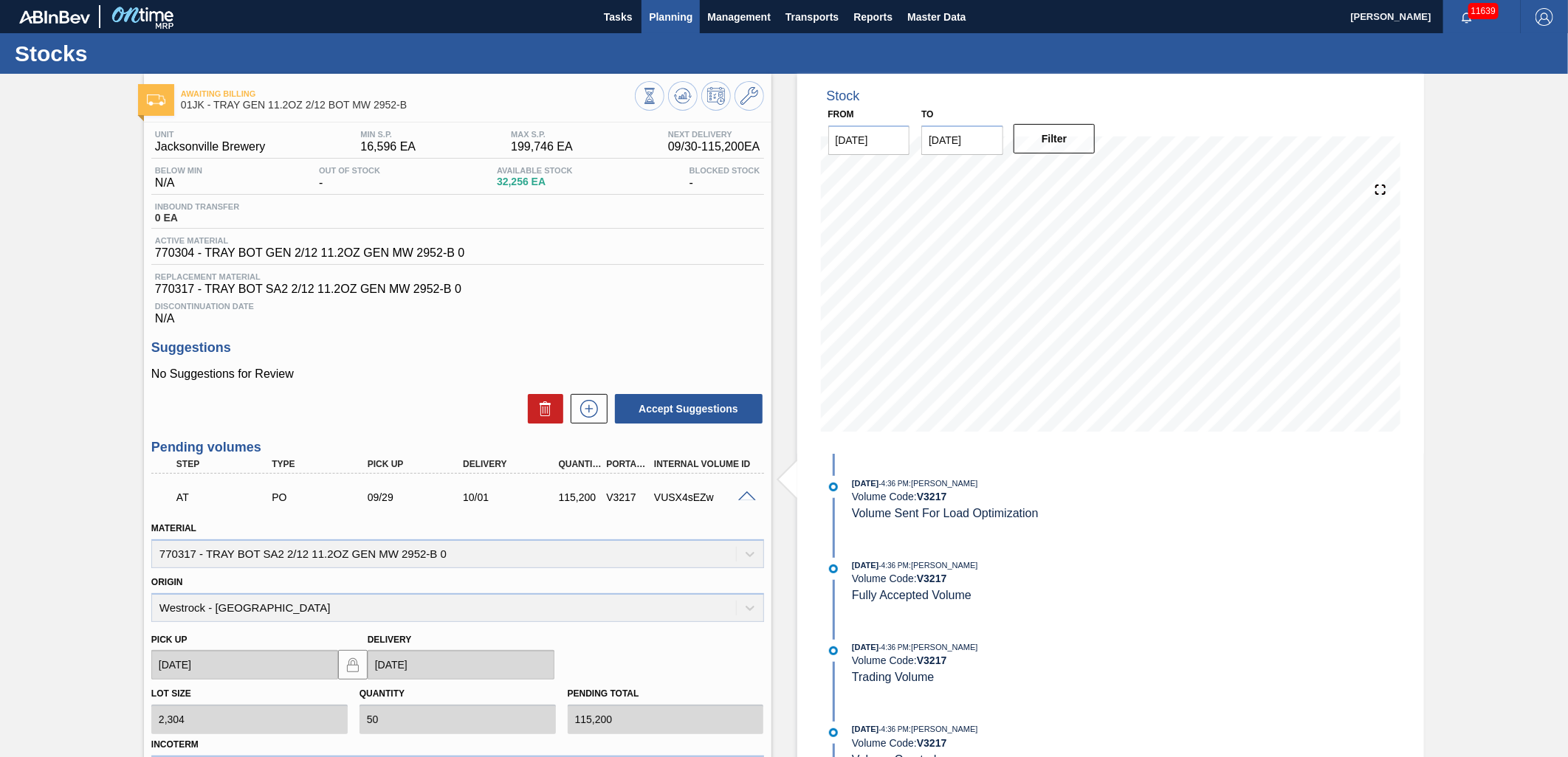
click at [680, 11] on span "Planning" at bounding box center [670, 16] width 43 height 17
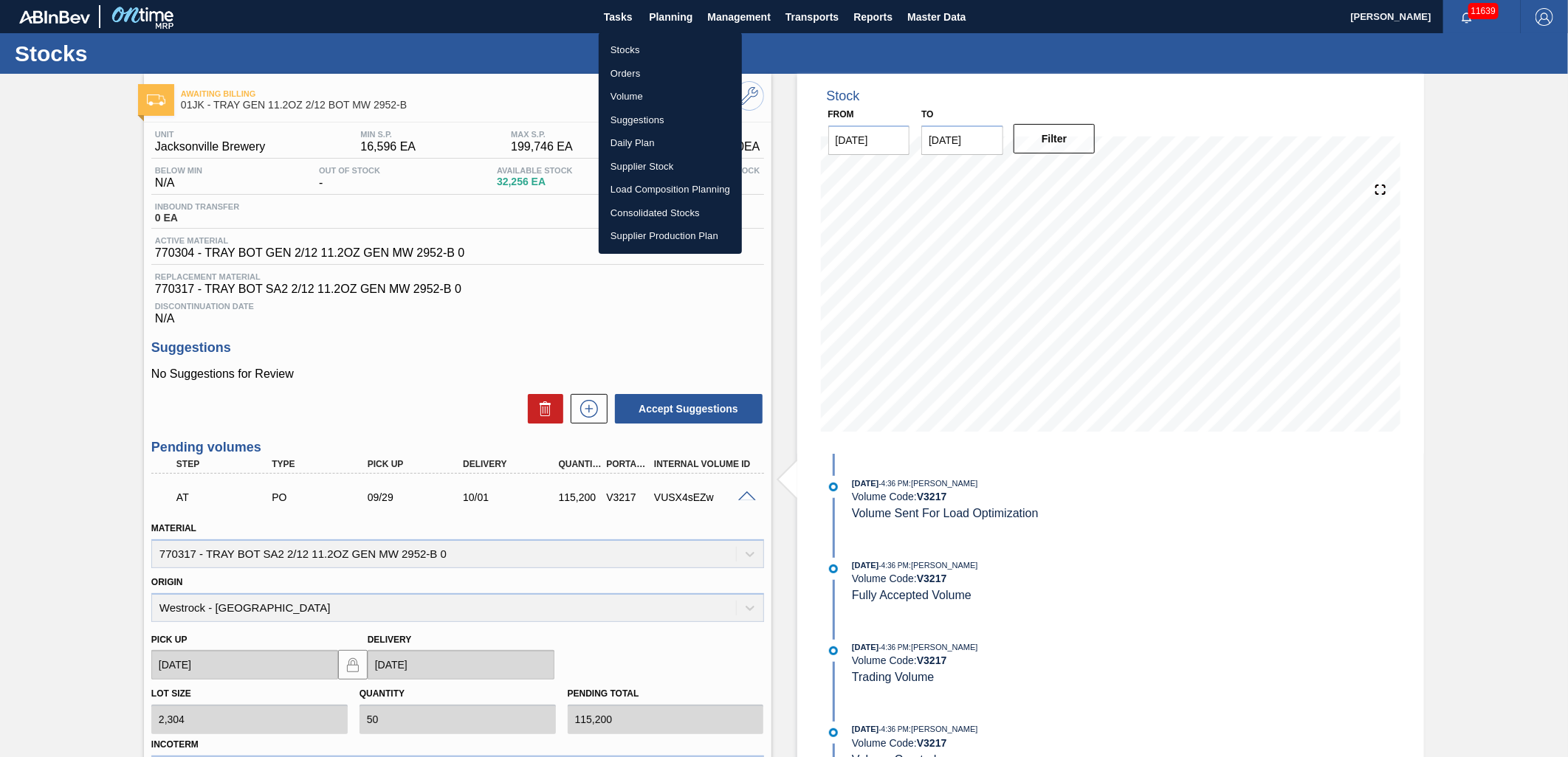
click at [768, 548] on div at bounding box center [784, 378] width 1568 height 757
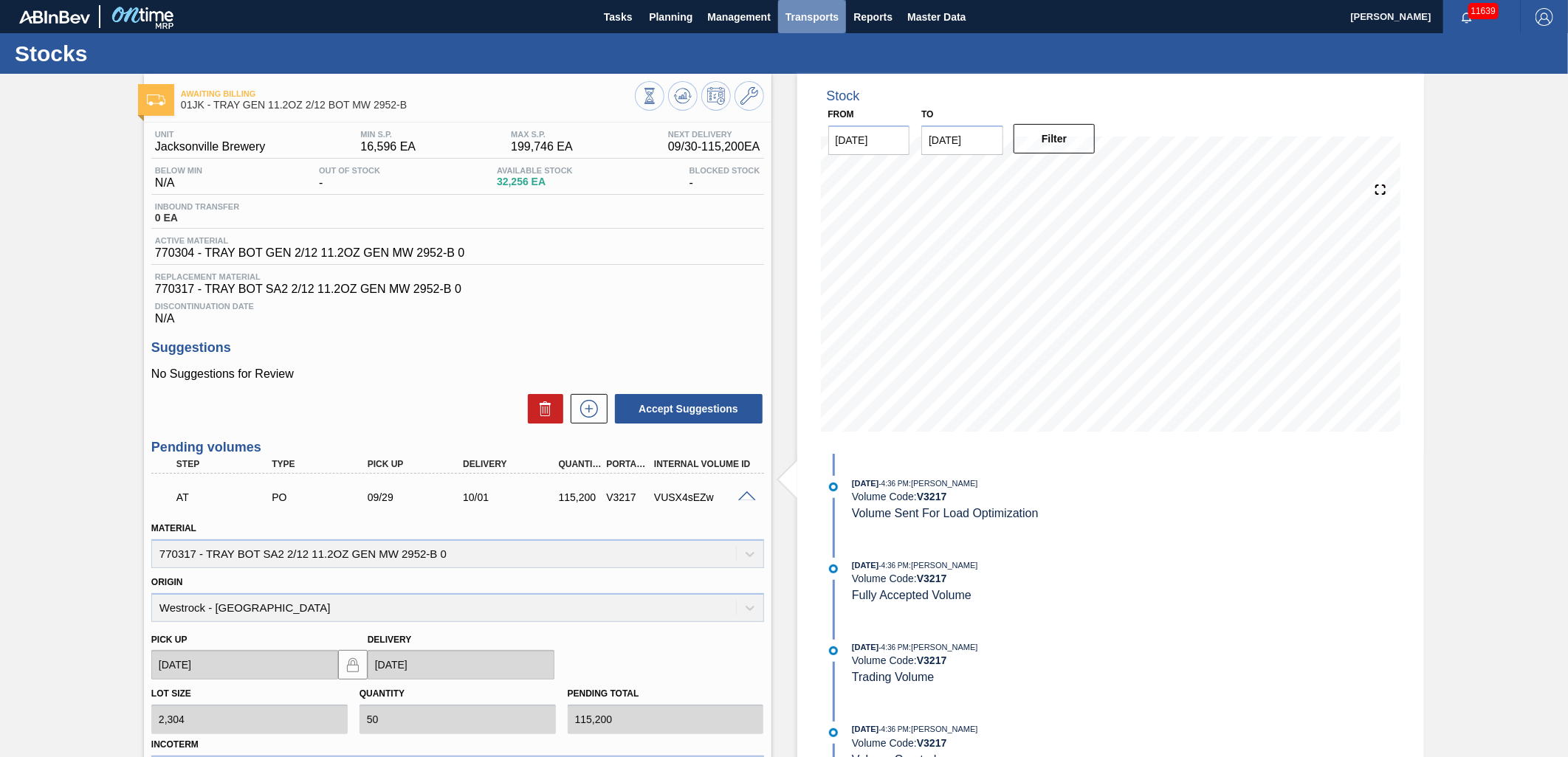
click at [820, 16] on span "Transports" at bounding box center [812, 16] width 53 height 17
drag, startPoint x: 831, startPoint y: 65, endPoint x: 833, endPoint y: 76, distance: 11.2
click at [831, 64] on li "[GEOGRAPHIC_DATA]" at bounding box center [821, 73] width 125 height 23
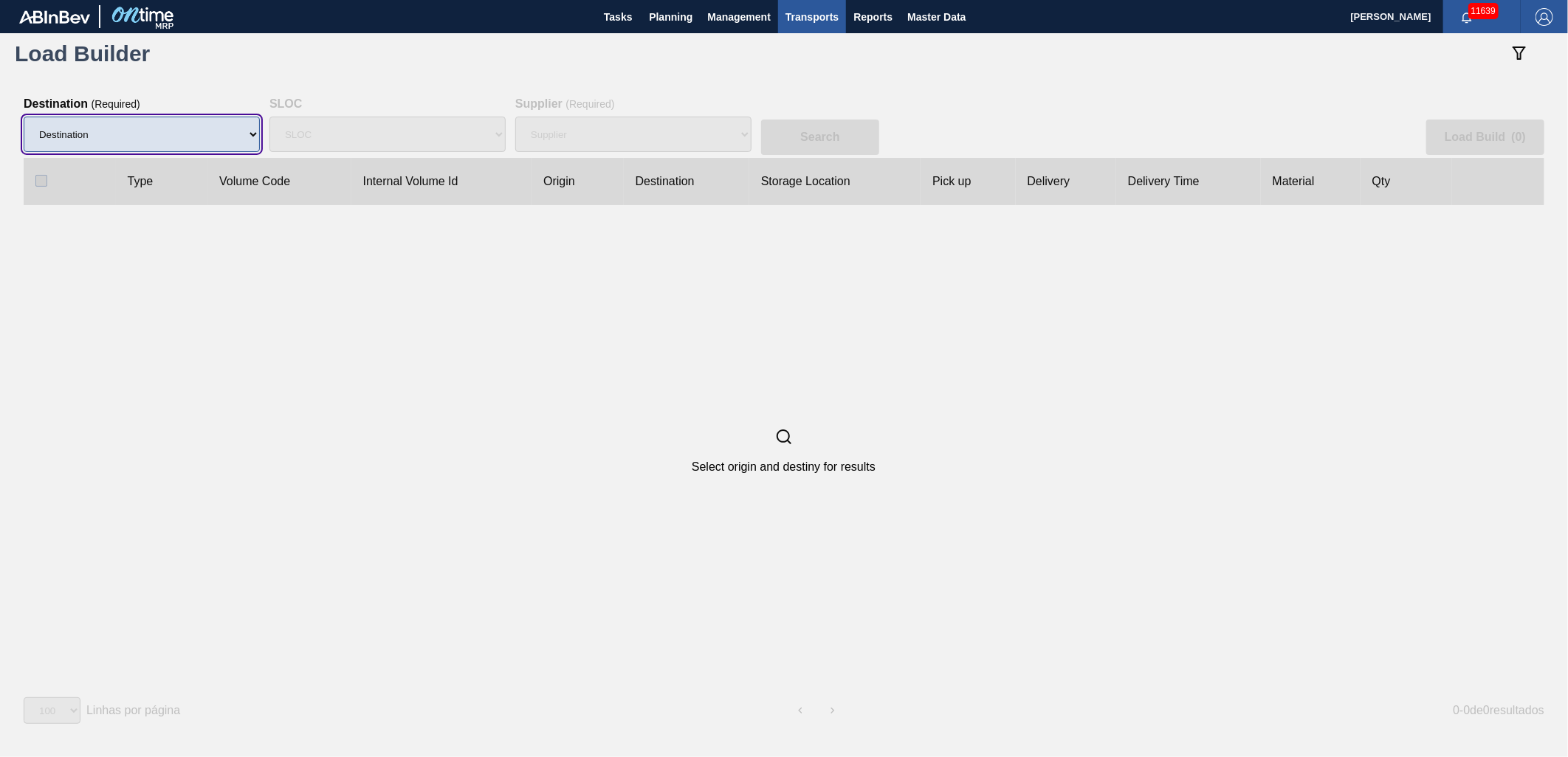
drag, startPoint x: 142, startPoint y: 123, endPoint x: 151, endPoint y: 140, distance: 19.2
click at [142, 123] on select "Destination 01BV - [GEOGRAPHIC_DATA] 01CL - [GEOGRAPHIC_DATA] 01CV - [GEOGRAPHI…" at bounding box center [141, 134] width 236 height 36
select select "10"
click at [23, 117] on select "Destination 01BV - [GEOGRAPHIC_DATA] 01CL - [GEOGRAPHIC_DATA] 01CV - [GEOGRAPHI…" at bounding box center [141, 134] width 236 height 36
select select
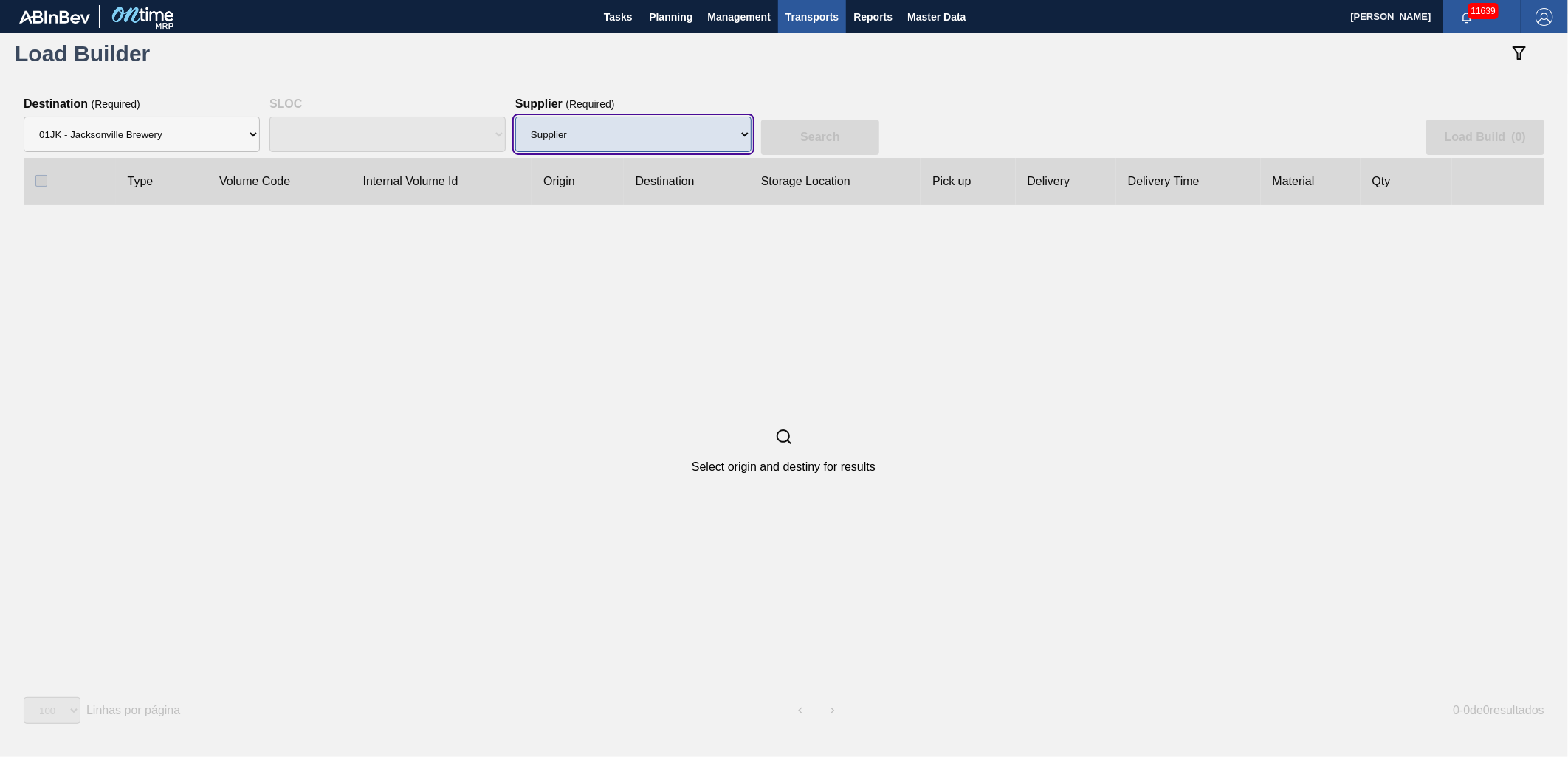
click at [658, 129] on select "Supplier 8329501 - ACCORD CARTON CO 8341298 - ACCREDO PACKAGING INC 8248341 - A…" at bounding box center [633, 134] width 236 height 36
select select "1997"
click at [515, 117] on select "Supplier 8329501 - ACCORD CARTON CO 8341298 - ACCREDO PACKAGING INC 8248341 - A…" at bounding box center [633, 134] width 236 height 36
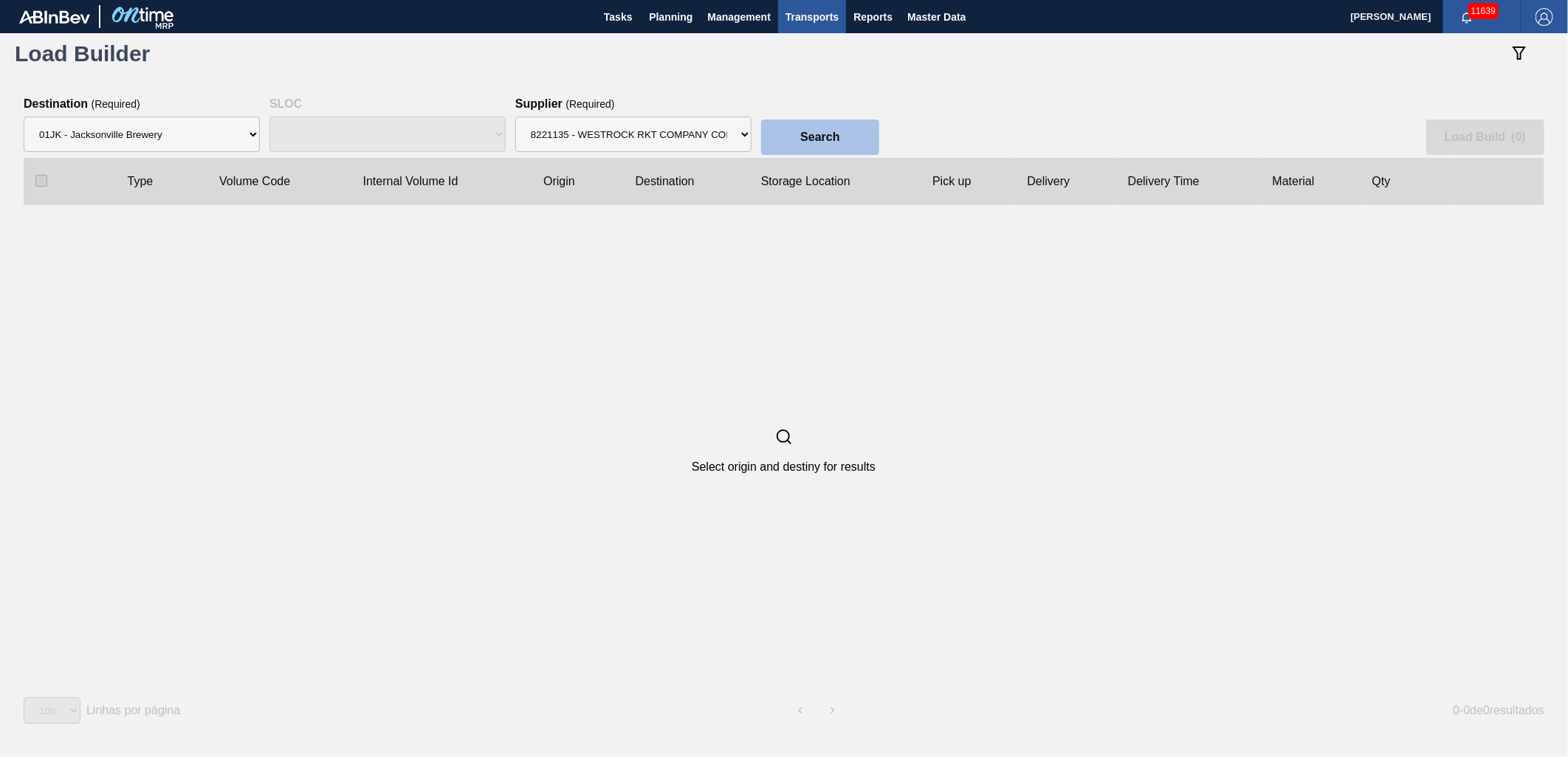
click at [851, 139] on button "Search" at bounding box center [820, 137] width 118 height 36
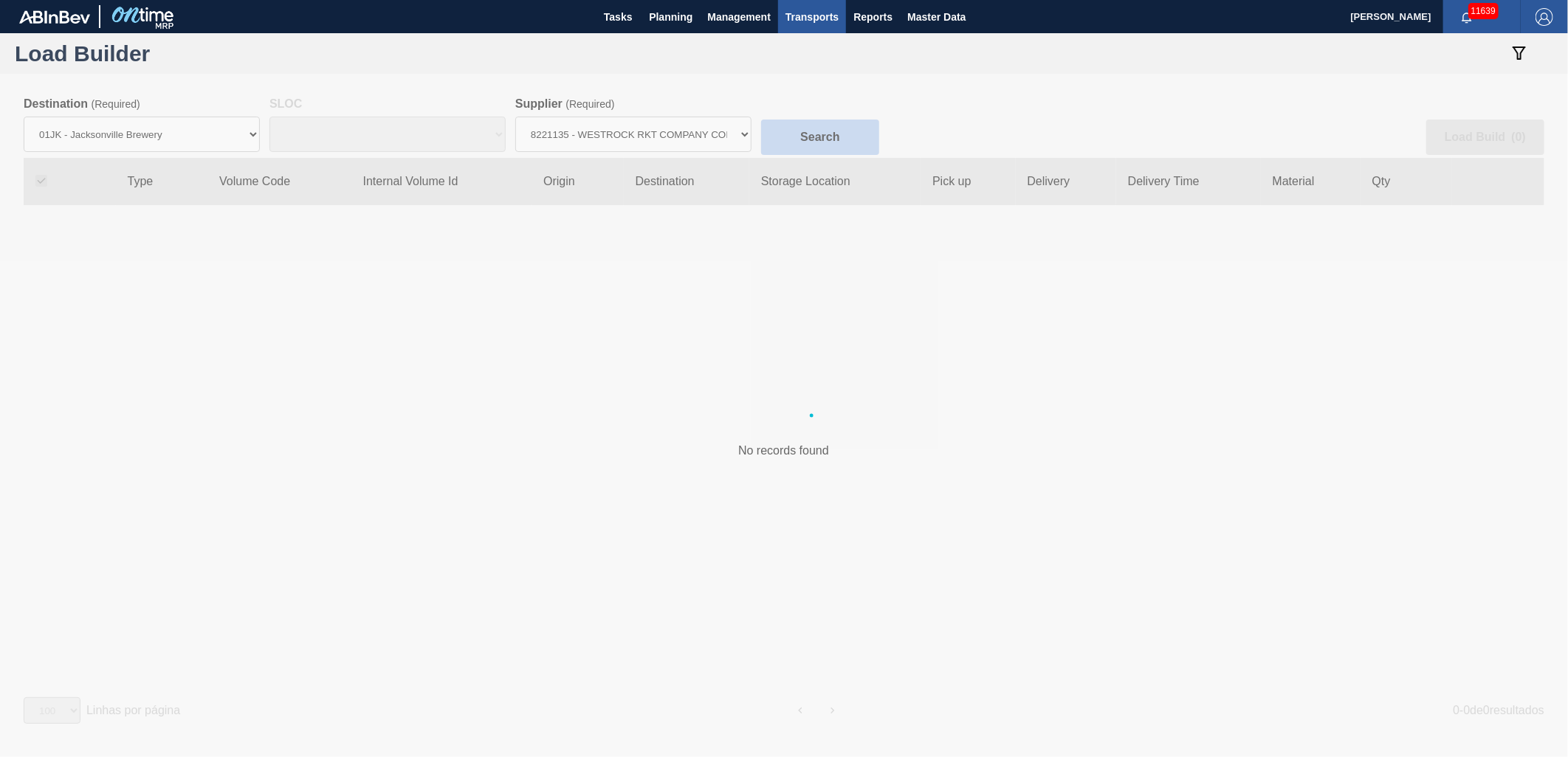
checkbox input "true"
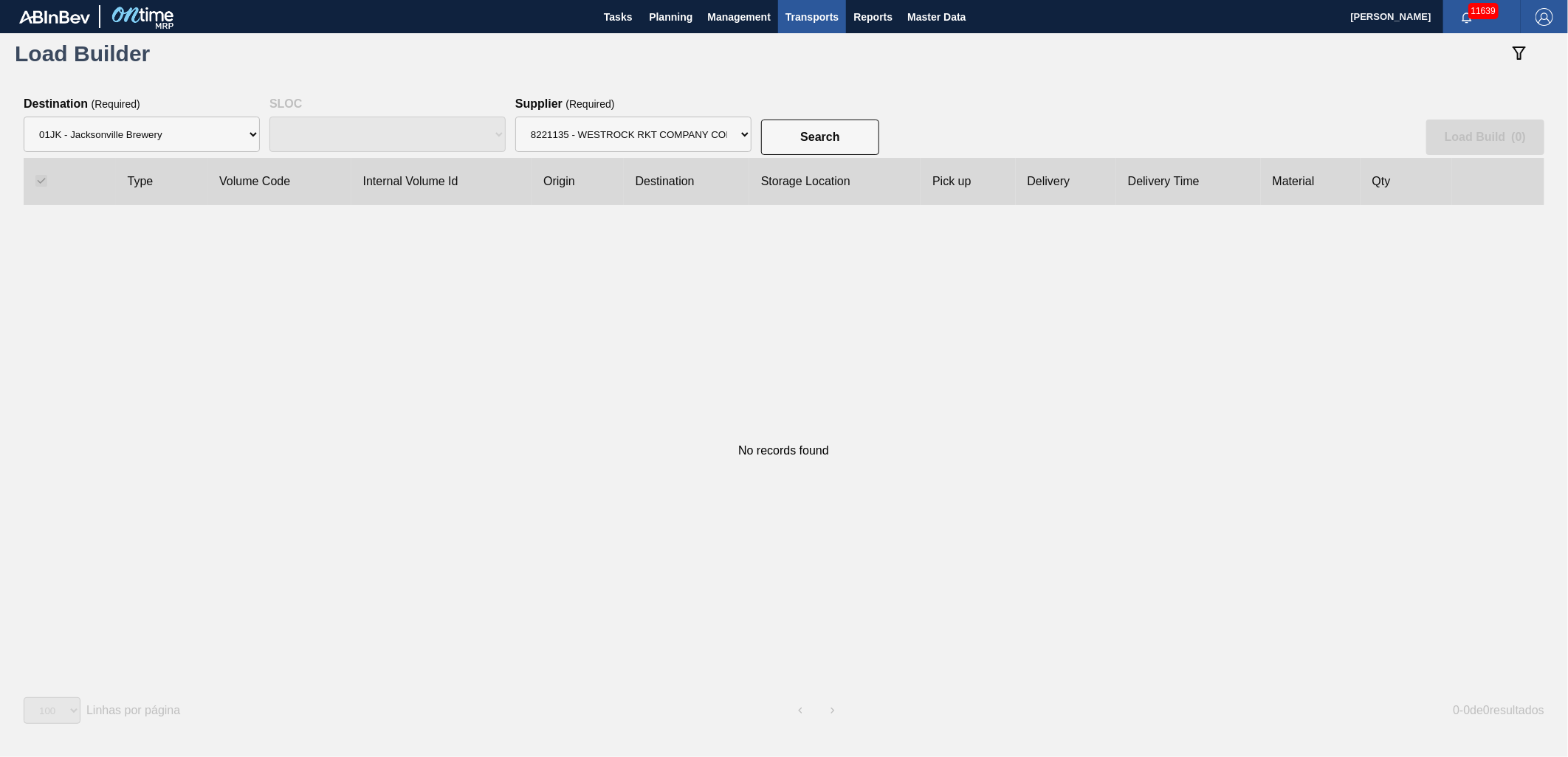
click at [896, 305] on div "No records found" at bounding box center [783, 450] width 1520 height 491
click at [696, 233] on div "No records found" at bounding box center [783, 450] width 1520 height 491
click at [248, 119] on select "Destination 01BV - [GEOGRAPHIC_DATA] 01CL - [GEOGRAPHIC_DATA] 01CV - [GEOGRAPHI…" at bounding box center [141, 134] width 236 height 36
drag, startPoint x: 360, startPoint y: 254, endPoint x: 380, endPoint y: 227, distance: 33.6
click at [363, 252] on div "No records found" at bounding box center [783, 450] width 1520 height 491
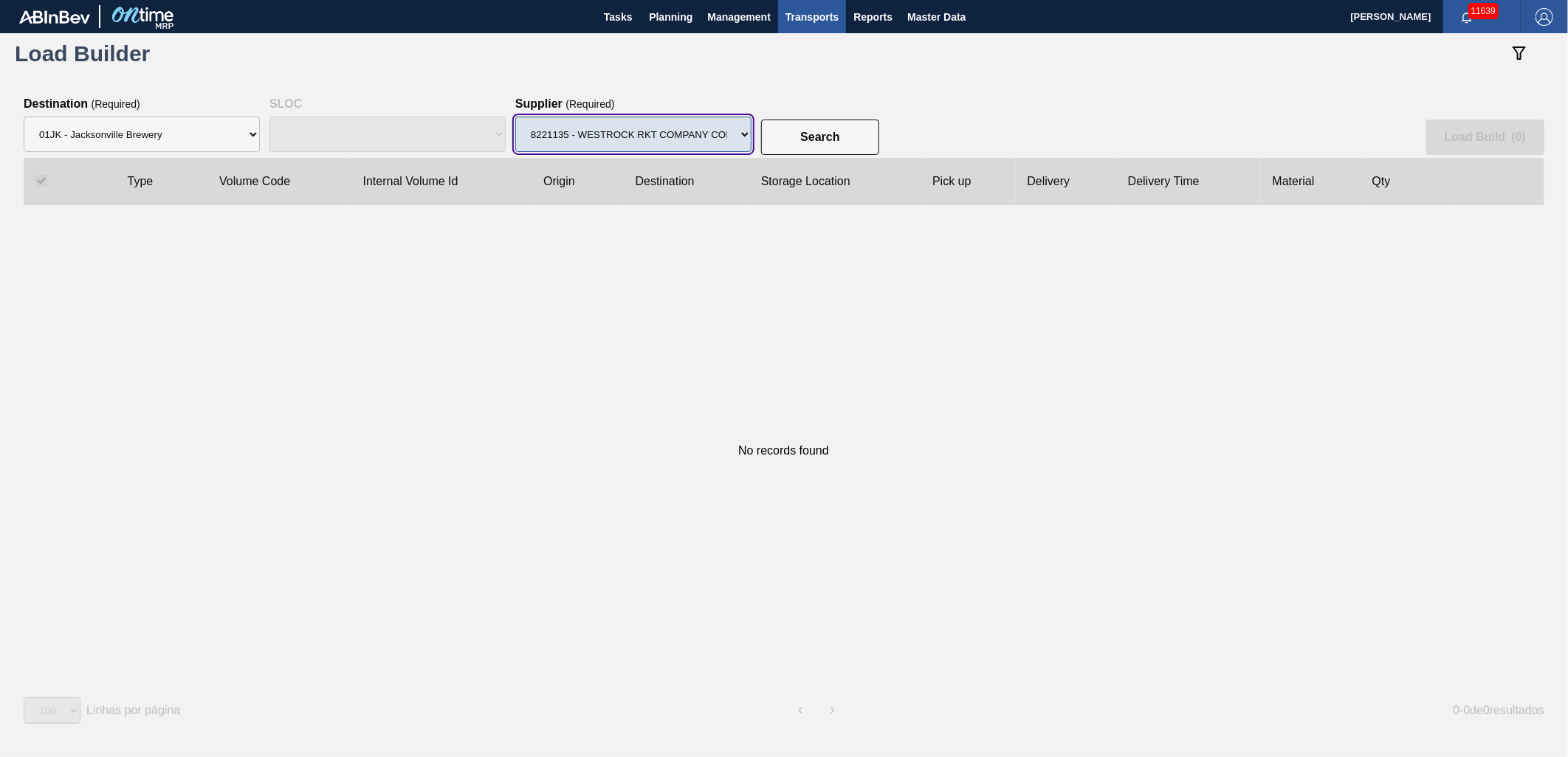
click at [640, 139] on select "Supplier 8329501 - ACCORD CARTON CO 8341298 - ACCREDO PACKAGING INC 8248341 - A…" at bounding box center [633, 134] width 236 height 36
click at [948, 126] on div "Search Load Build ( 0 )" at bounding box center [784, 127] width 1521 height 61
click at [837, 112] on div "Search Load Build ( 0 )" at bounding box center [784, 127] width 1521 height 61
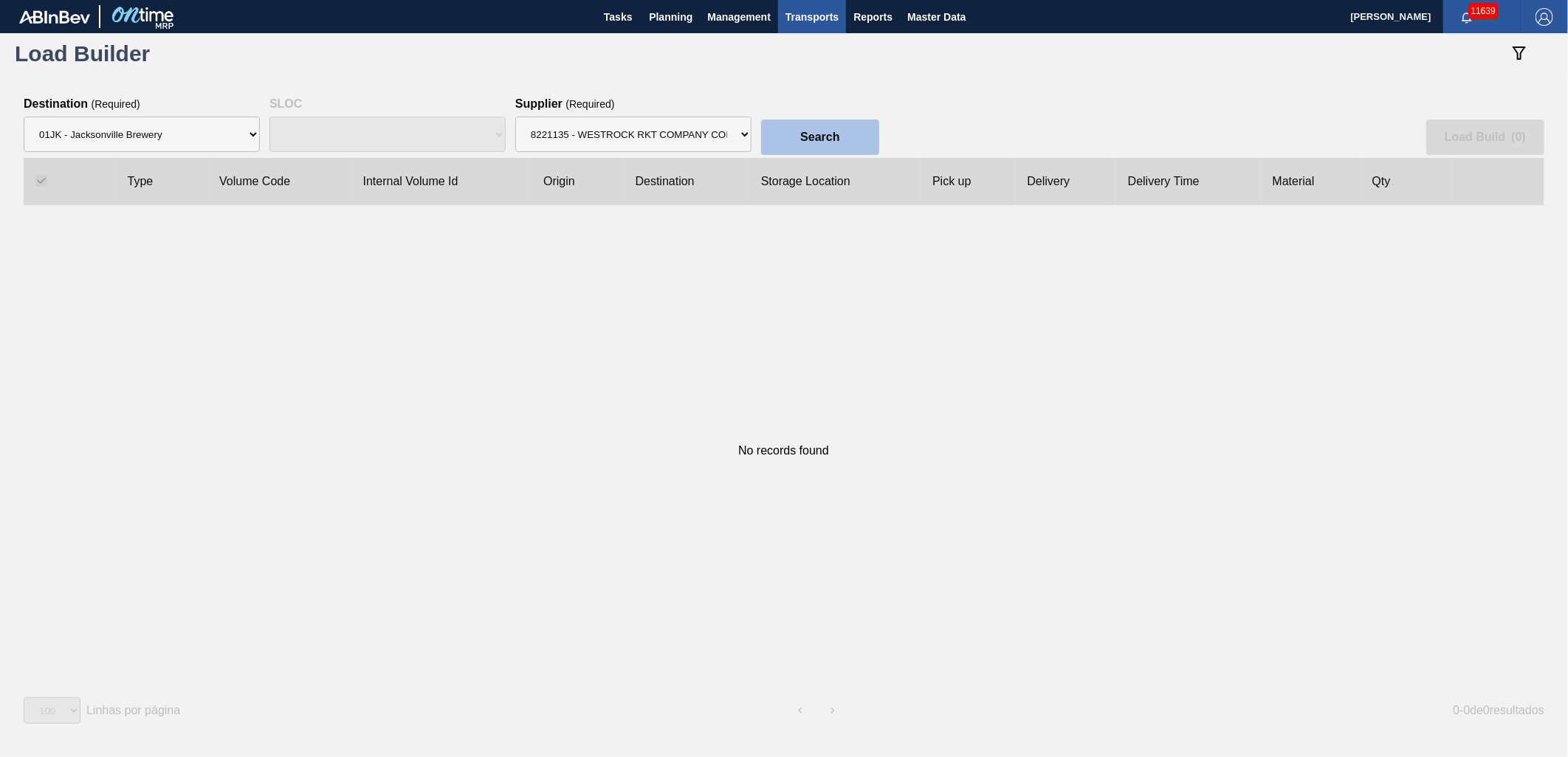
click at [837, 124] on button "Search" at bounding box center [820, 137] width 118 height 36
click at [842, 274] on div "No records found" at bounding box center [783, 450] width 1520 height 491
click at [402, 142] on div "SLOC" at bounding box center [387, 134] width 236 height 47
click at [879, 144] on div "Search Load Build ( 0 )" at bounding box center [784, 127] width 1521 height 61
click at [859, 142] on button "Search" at bounding box center [820, 137] width 118 height 36
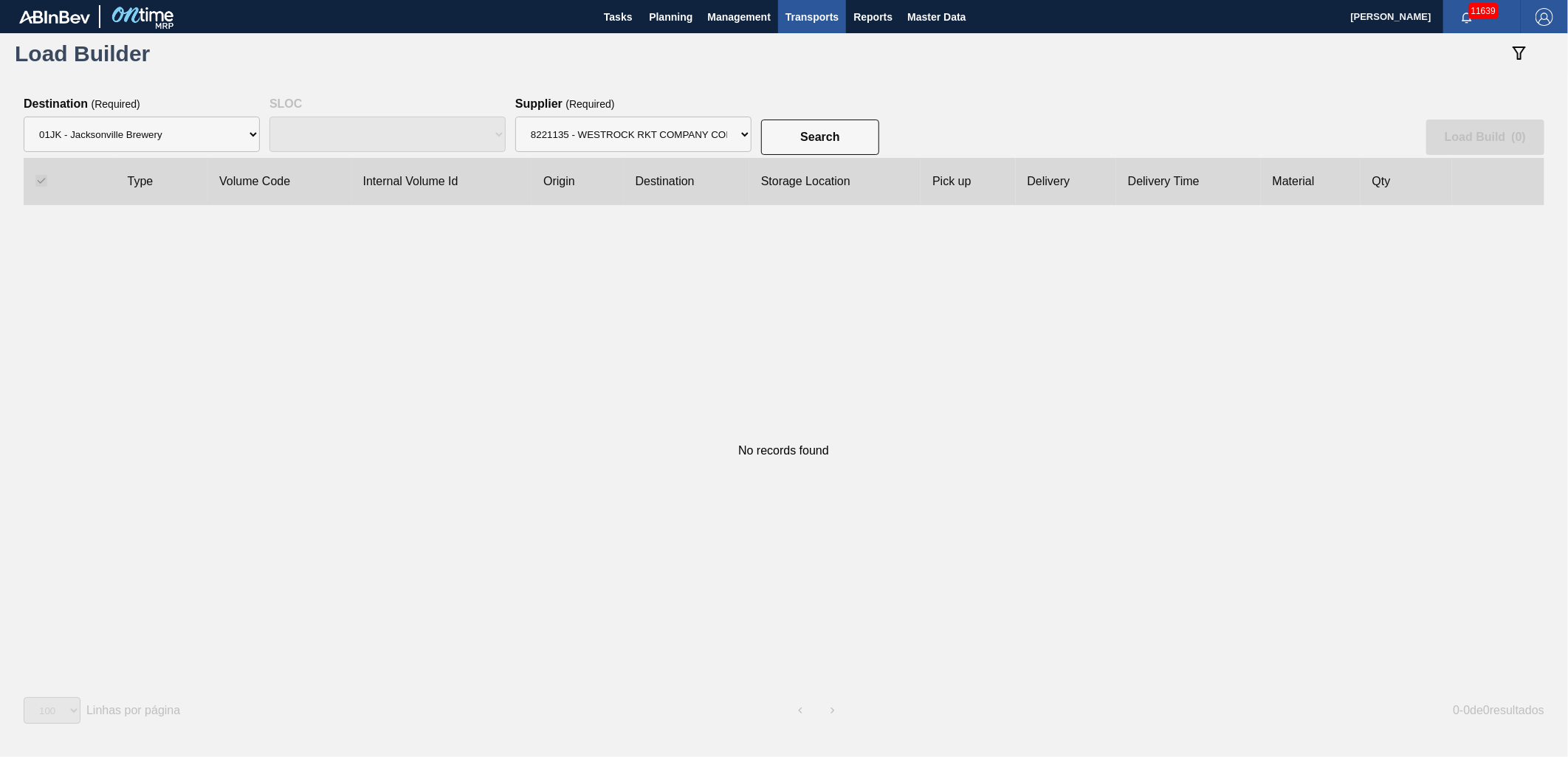
click at [995, 121] on div "Search Load Build ( 0 )" at bounding box center [784, 127] width 1521 height 61
click at [655, 17] on span "Planning" at bounding box center [670, 16] width 43 height 17
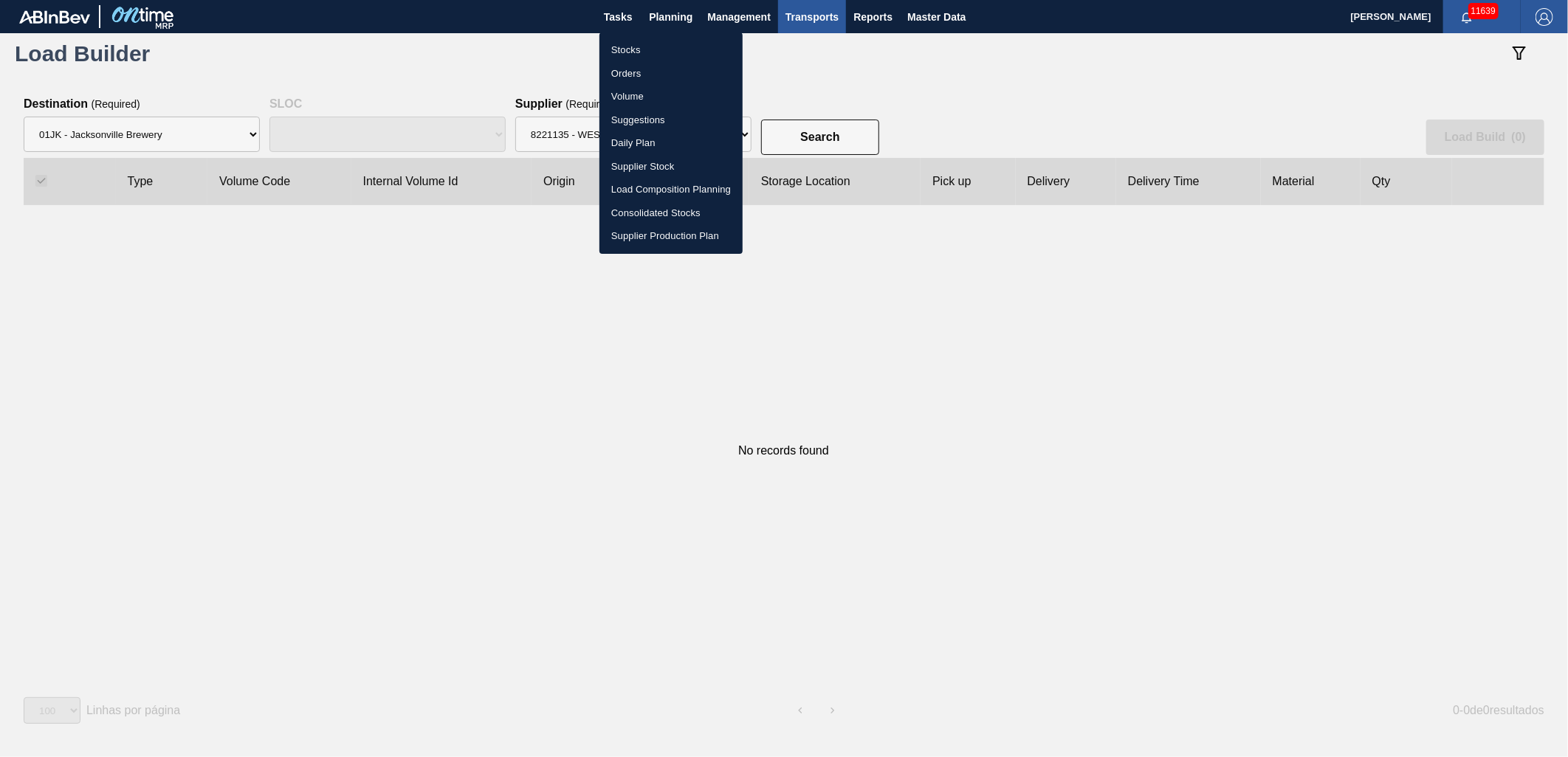
click at [865, 89] on div at bounding box center [784, 378] width 1568 height 757
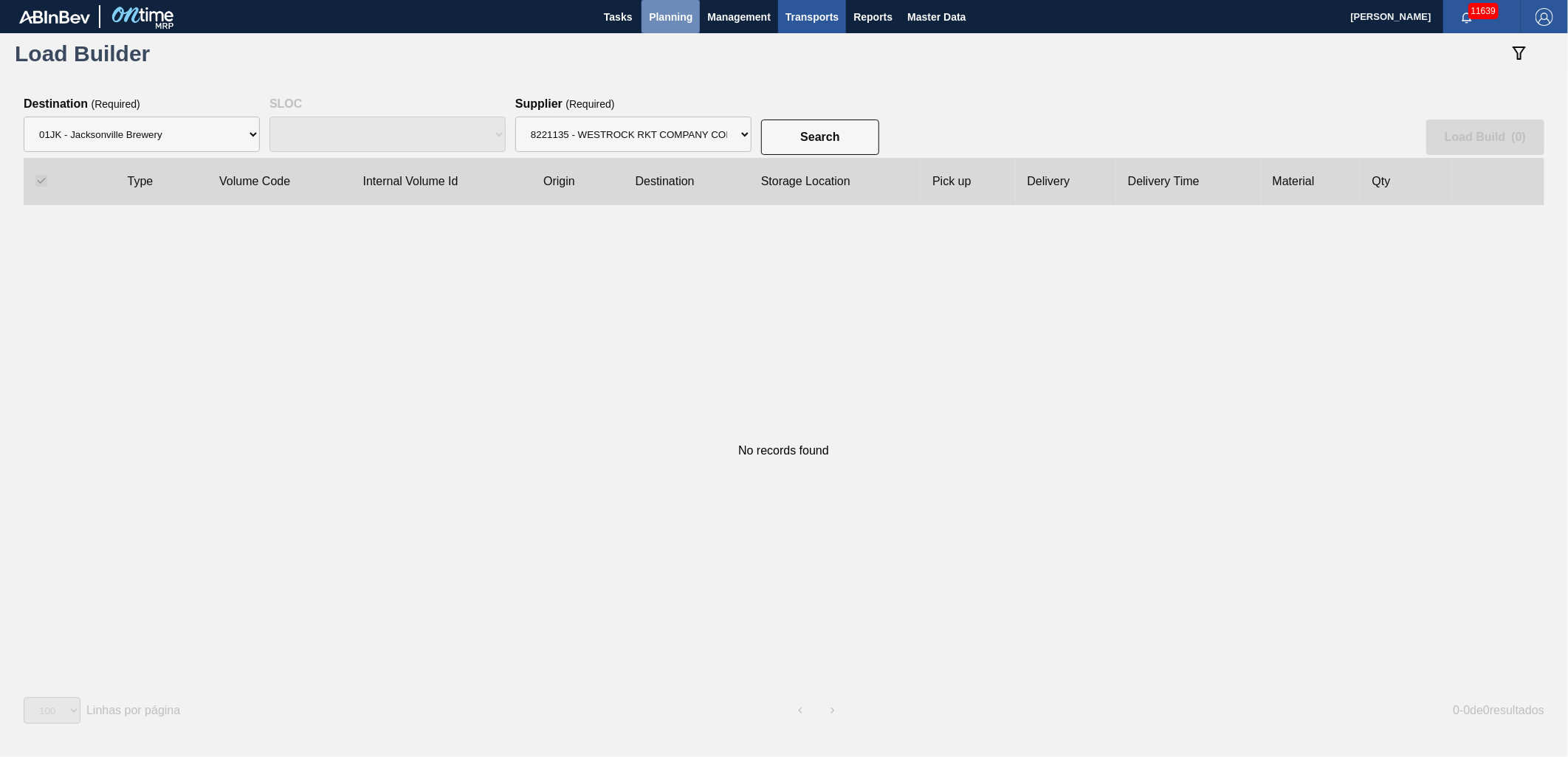
click at [670, 20] on span "Planning" at bounding box center [670, 16] width 43 height 17
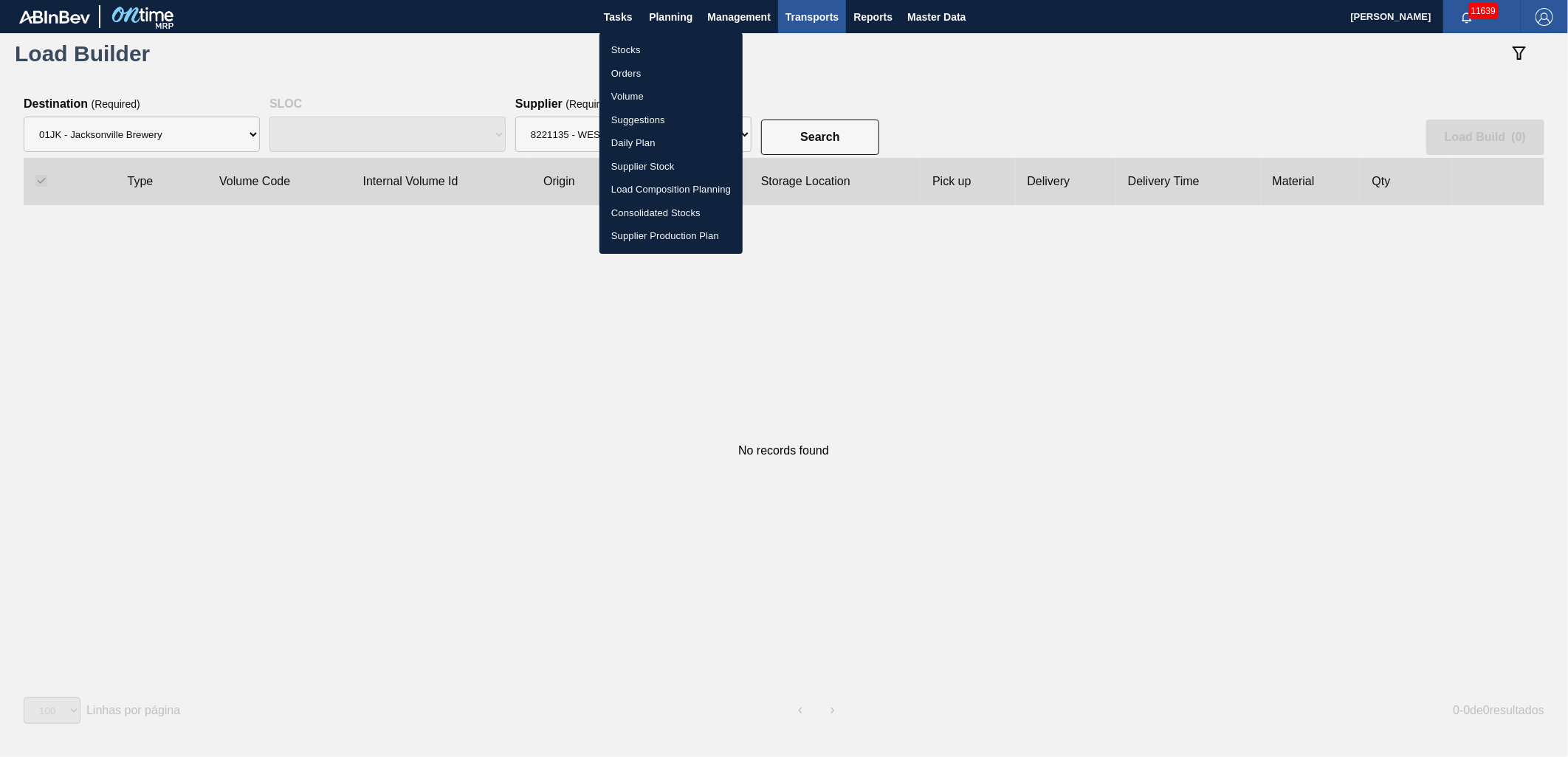
drag, startPoint x: 673, startPoint y: 45, endPoint x: 683, endPoint y: 115, distance: 70.7
click at [673, 45] on li "Stocks" at bounding box center [670, 50] width 143 height 23
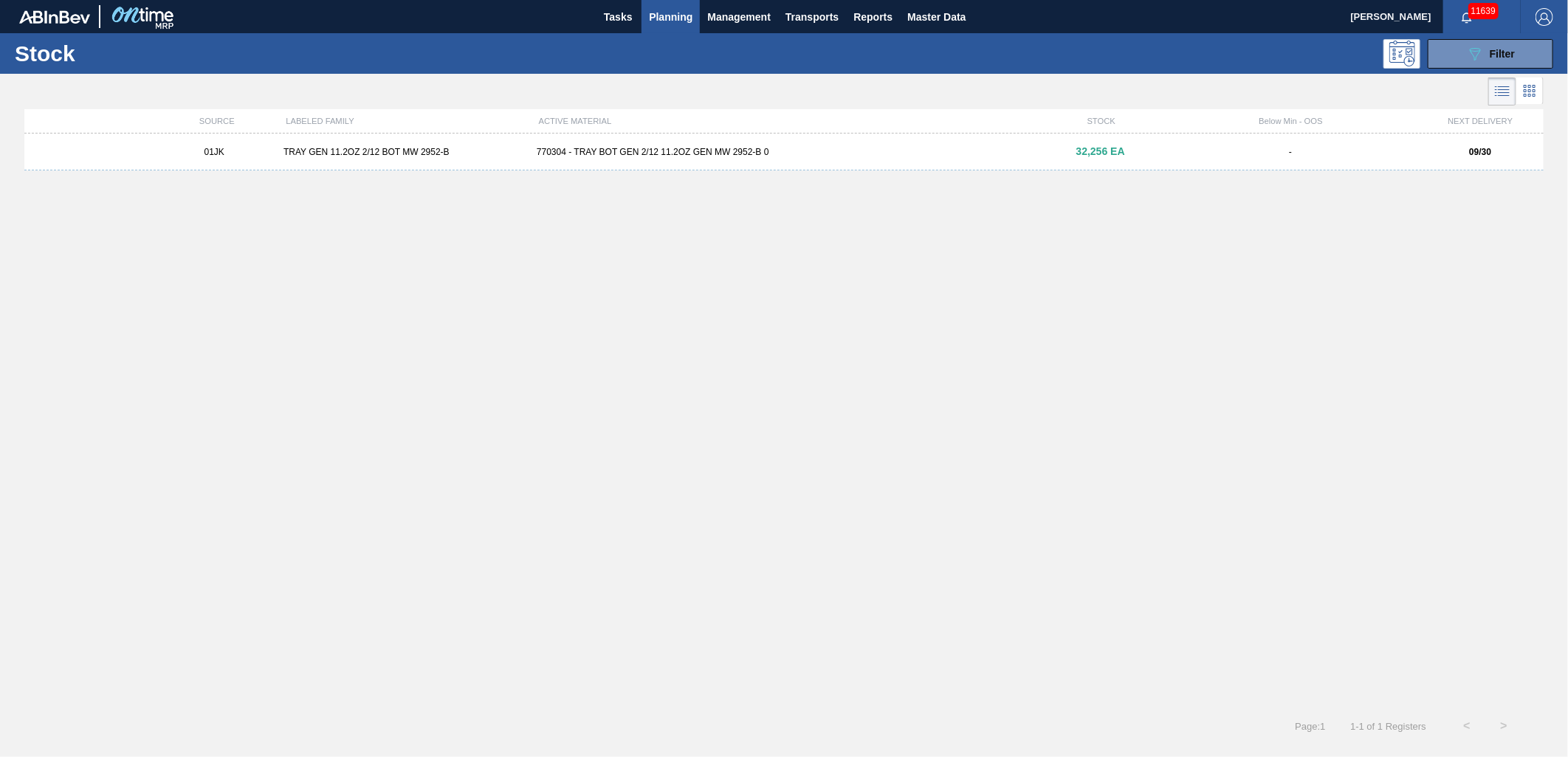
click at [702, 155] on div "770304 - TRAY BOT GEN 2/12 11.2OZ GEN MW 2952-B 0" at bounding box center [784, 152] width 506 height 11
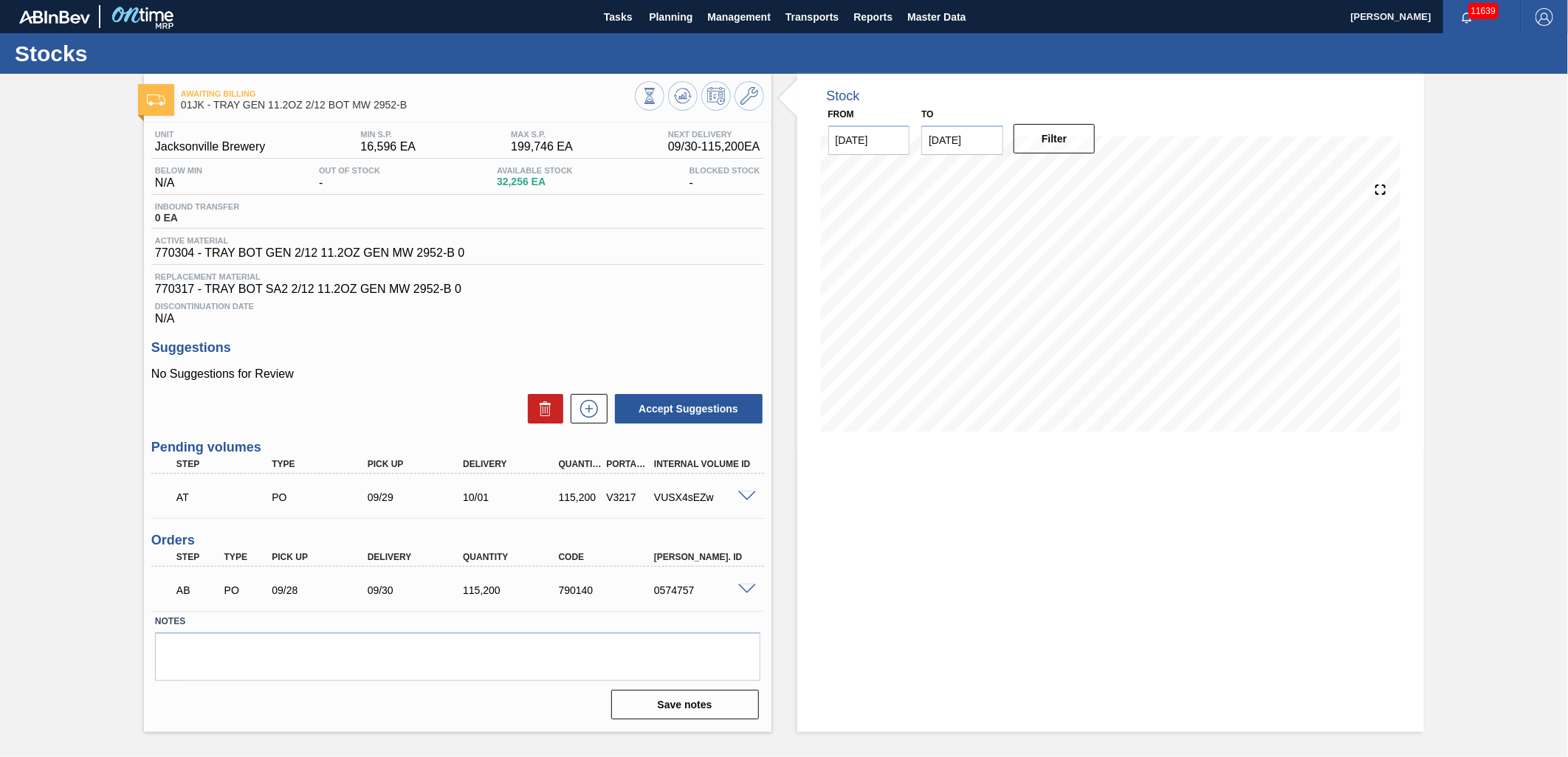
click at [734, 495] on div at bounding box center [749, 494] width 30 height 11
click at [746, 496] on span at bounding box center [747, 496] width 17 height 11
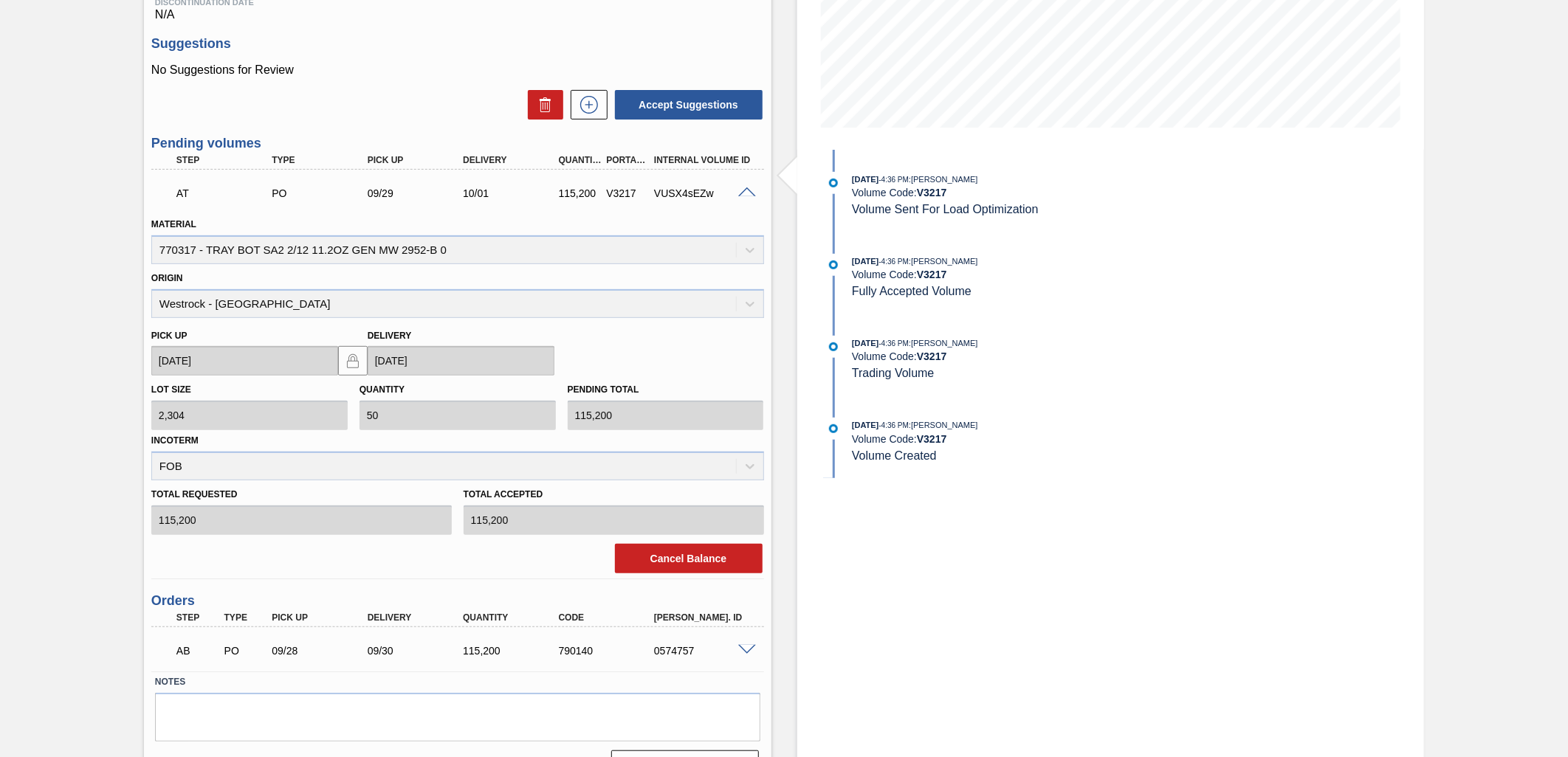
scroll to position [327, 0]
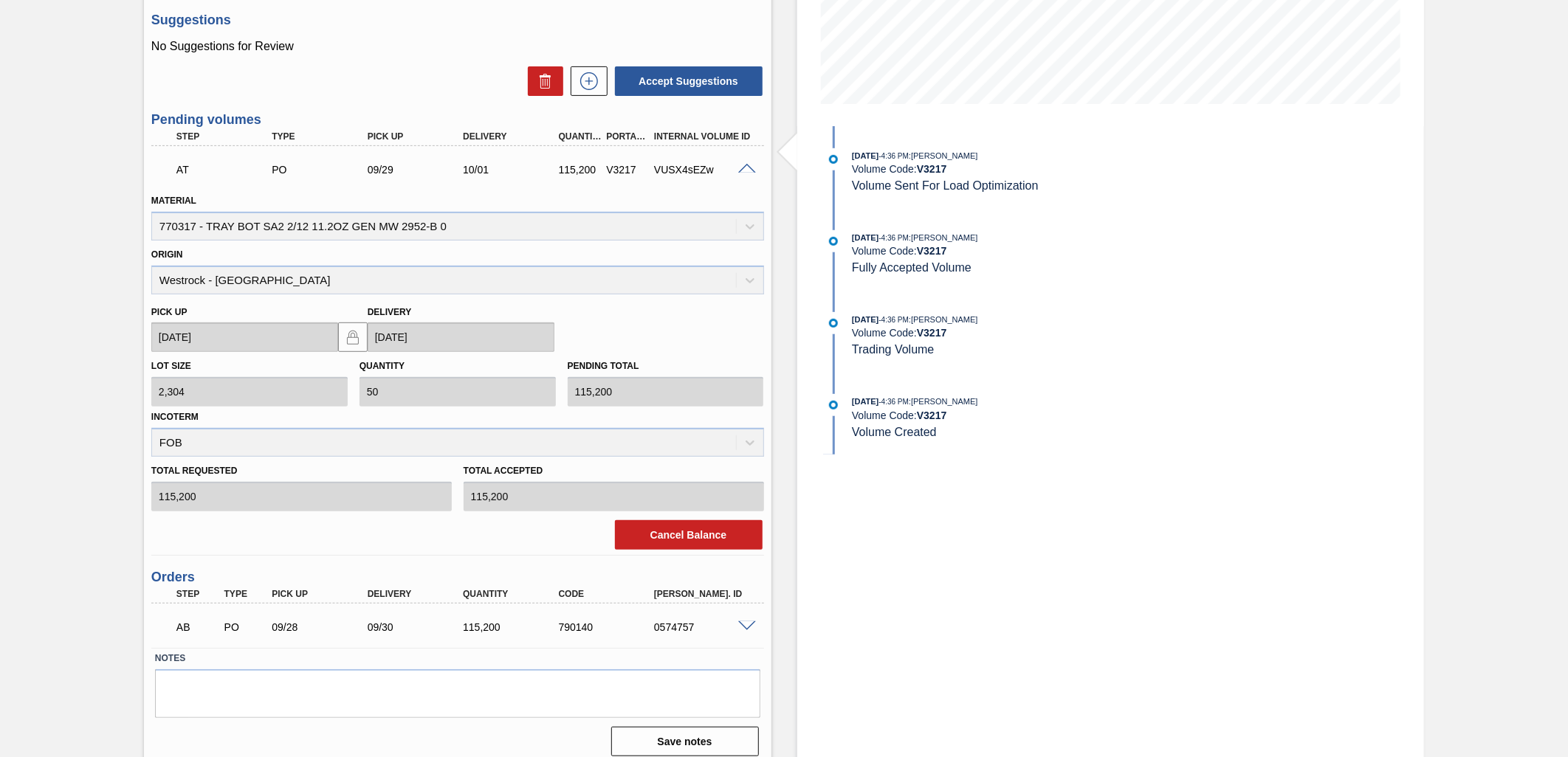
click at [677, 201] on div "Material 770317 - TRAY BOT SA2 2/12 11.2OZ GEN MW 2952-B 0" at bounding box center [458, 215] width 613 height 50
click at [751, 161] on div "AT PO 09/29 10/01 115,200 V3217 VUSX4sEZw" at bounding box center [458, 168] width 613 height 37
click at [749, 170] on span at bounding box center [747, 169] width 17 height 11
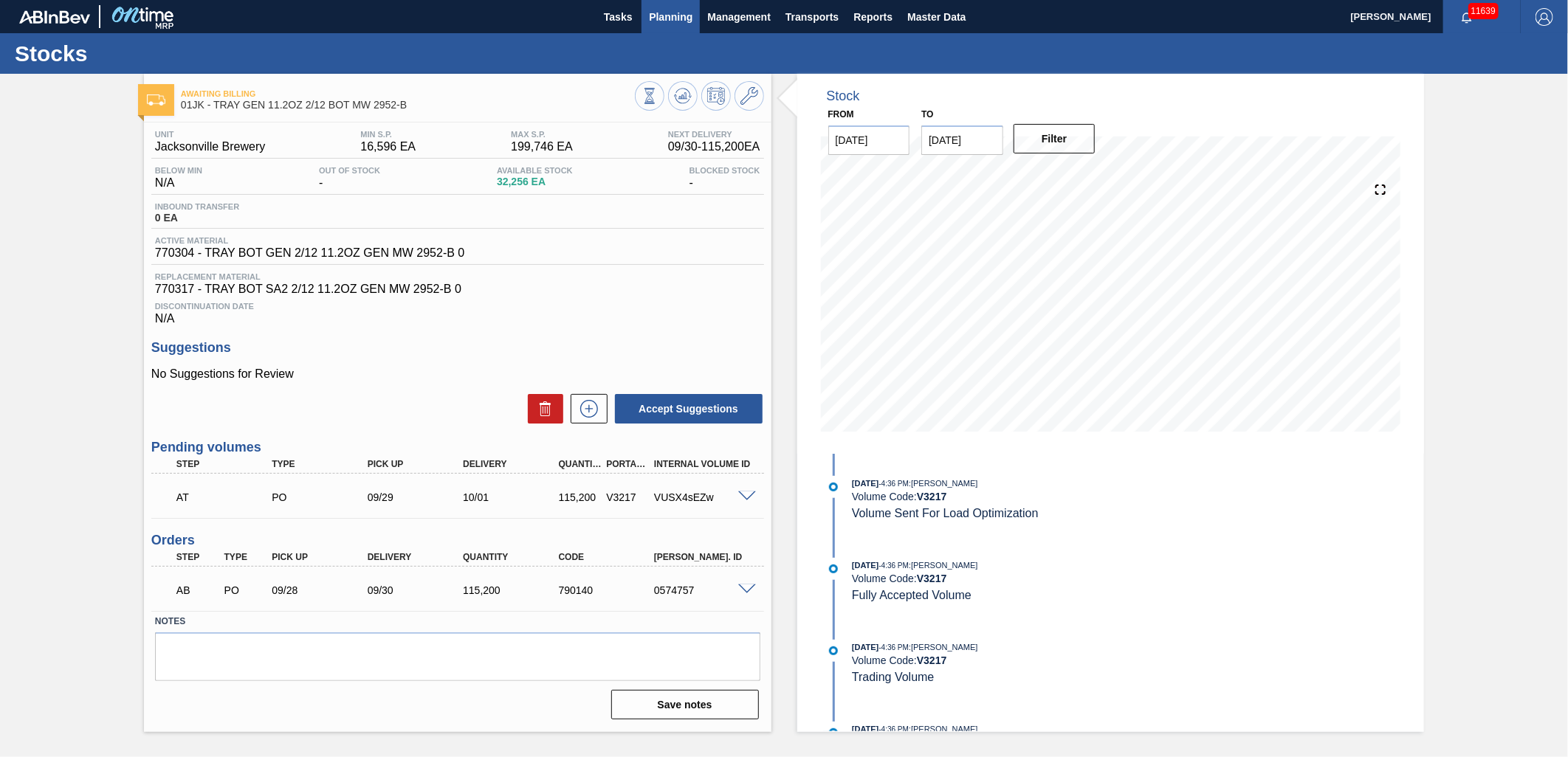
click at [670, 15] on span "Planning" at bounding box center [670, 16] width 43 height 17
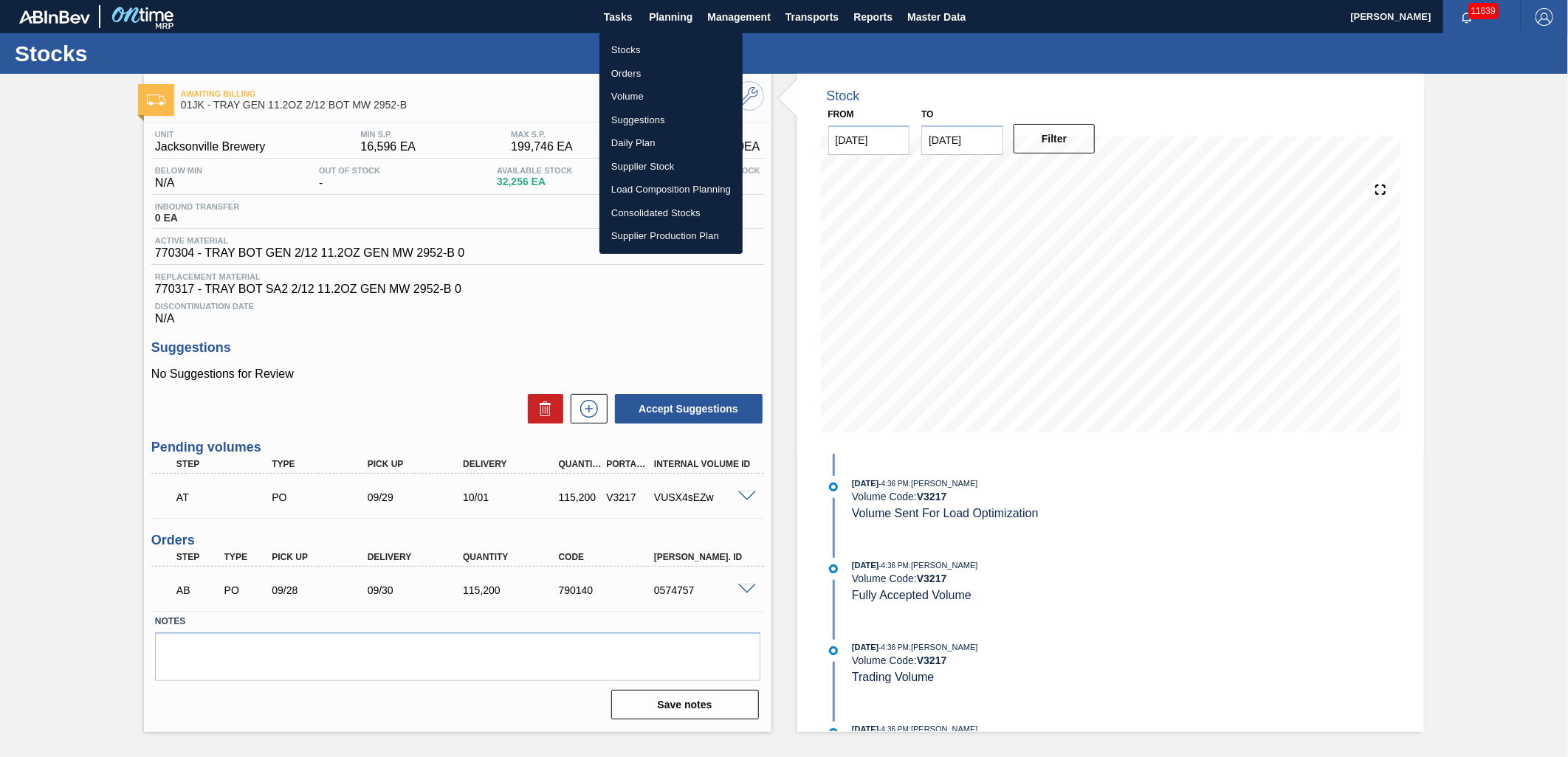
click at [905, 19] on div at bounding box center [784, 378] width 1568 height 757
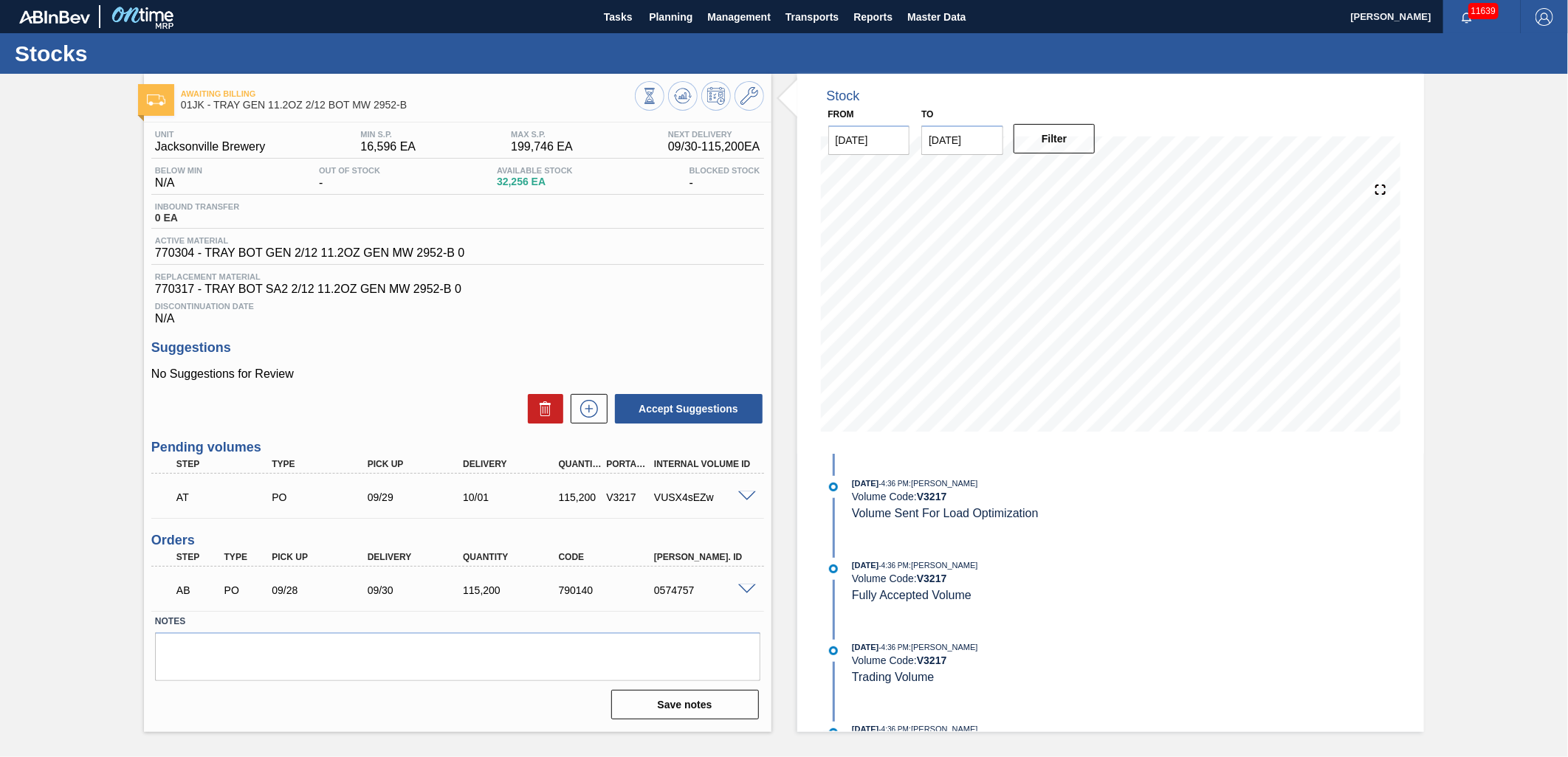
click at [743, 494] on span at bounding box center [747, 496] width 17 height 11
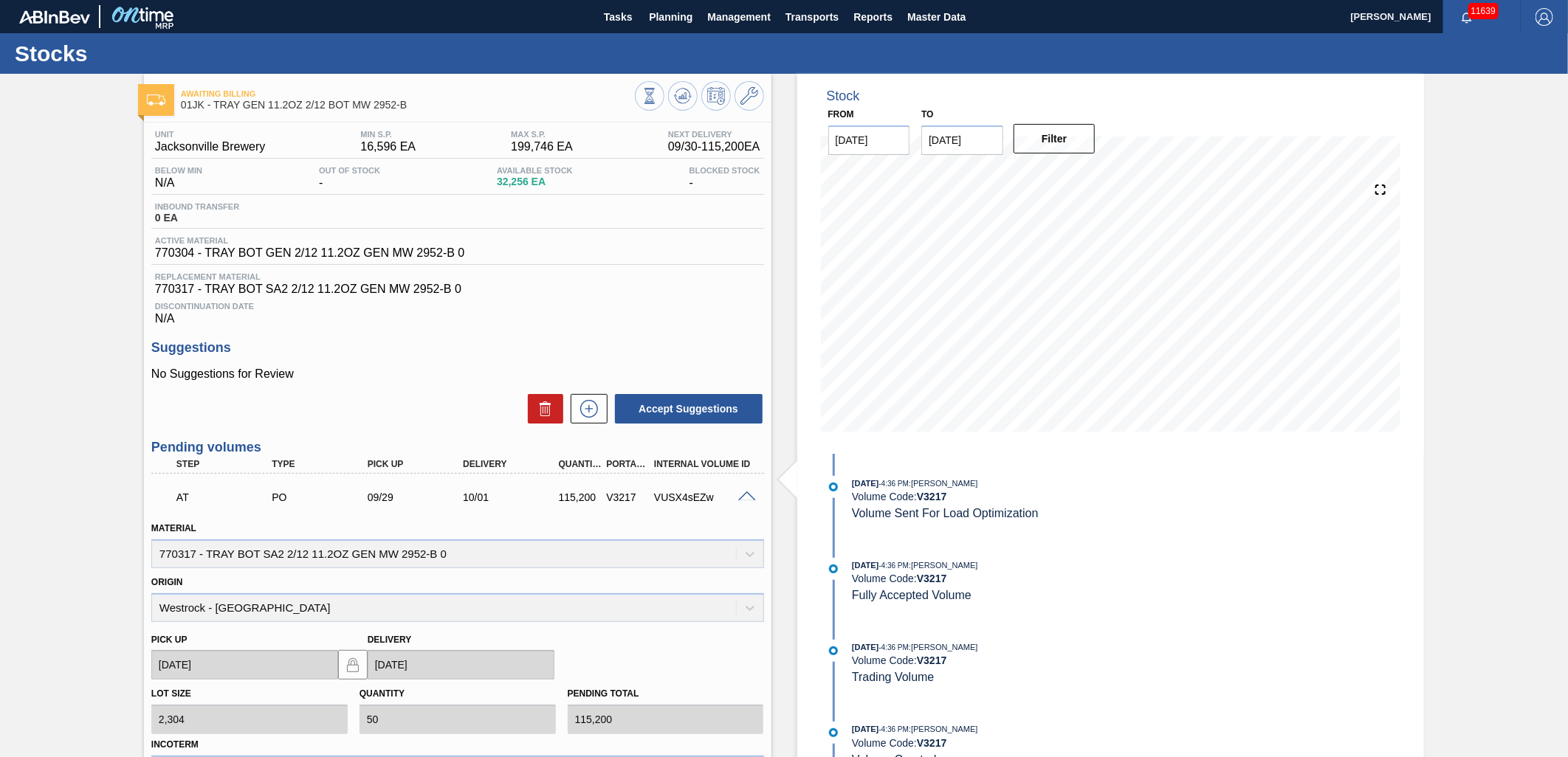
click at [738, 495] on span at bounding box center [747, 496] width 17 height 11
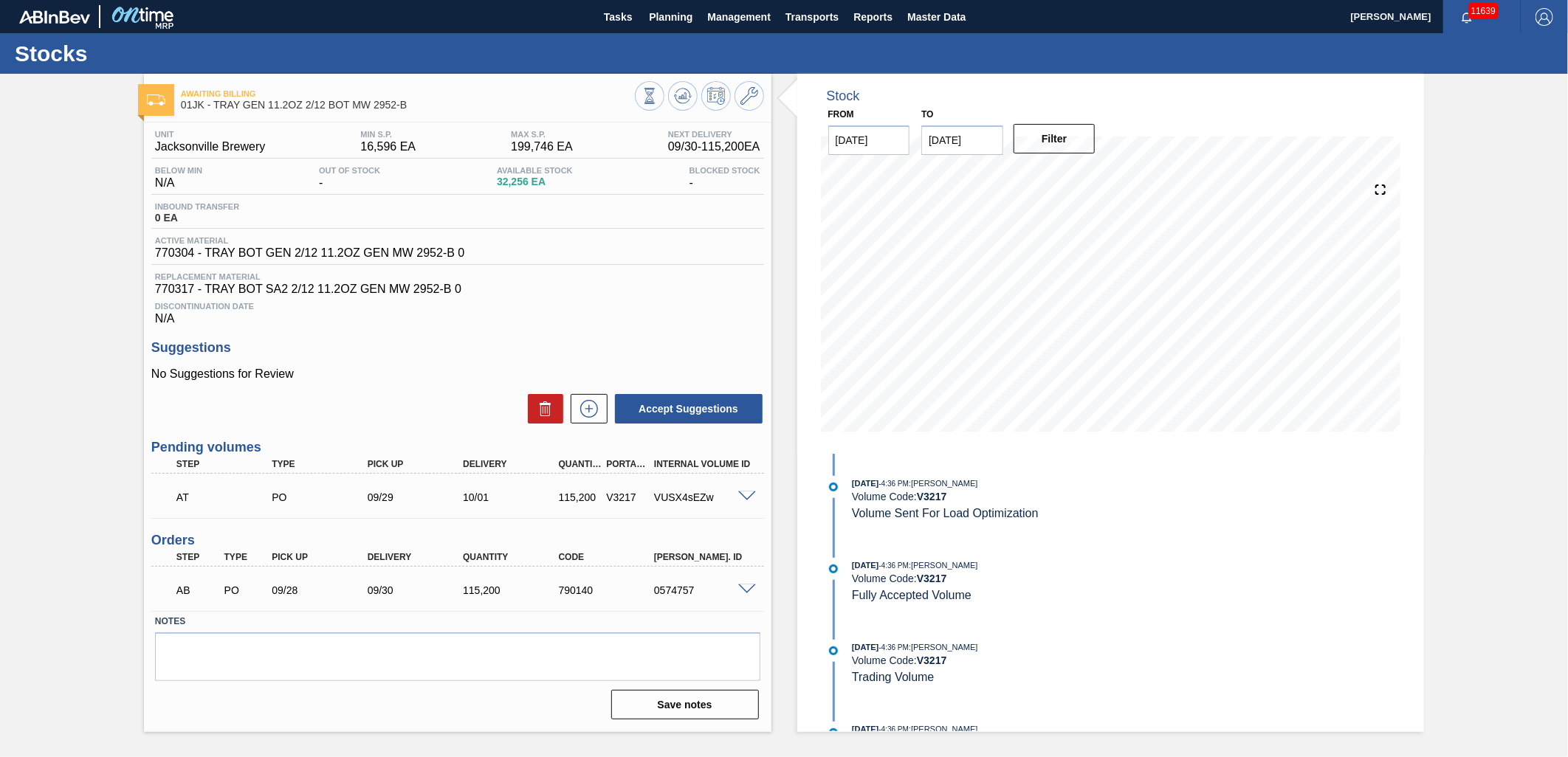
click at [738, 499] on span at bounding box center [747, 496] width 17 height 11
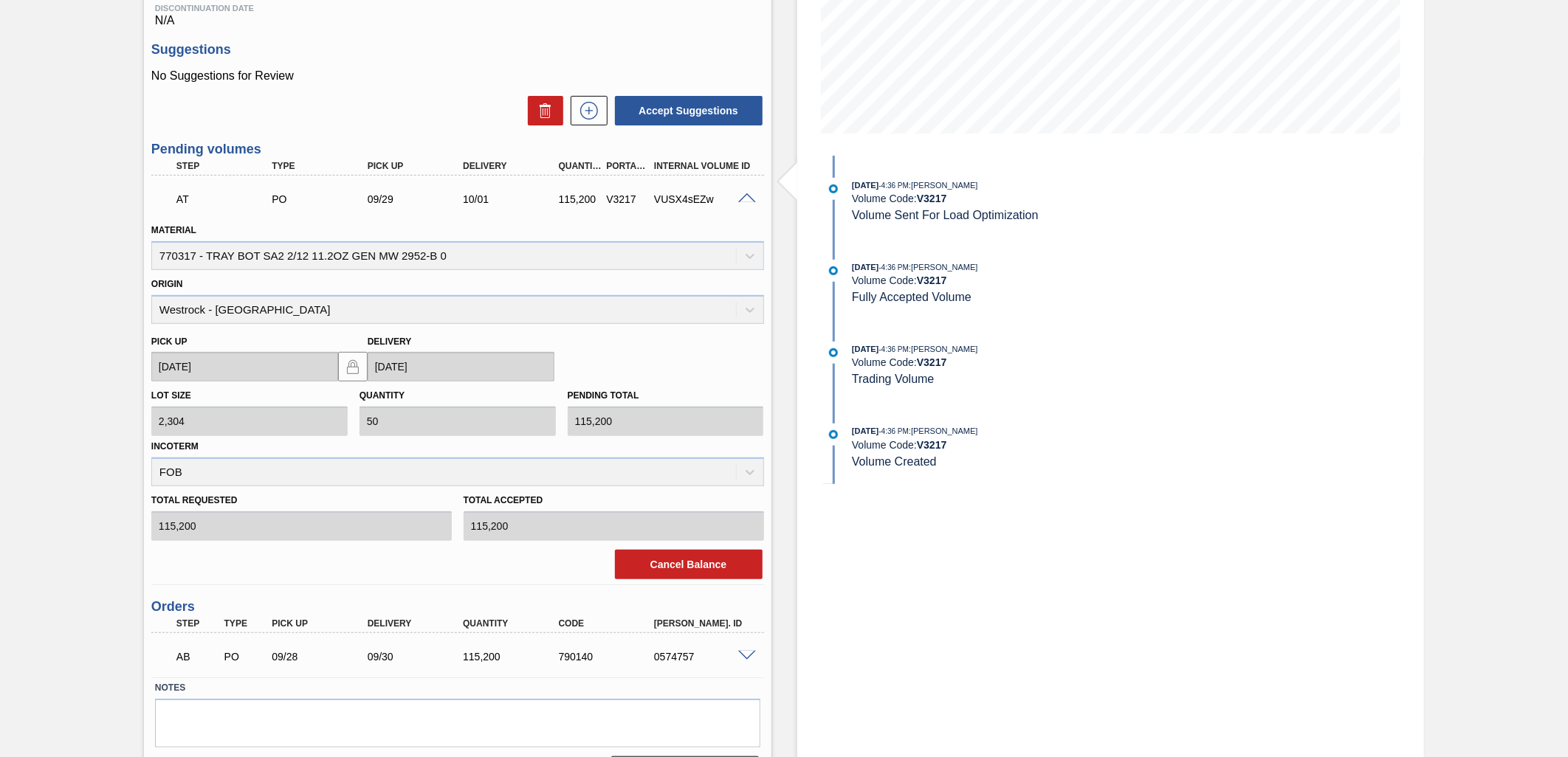
scroll to position [327, 0]
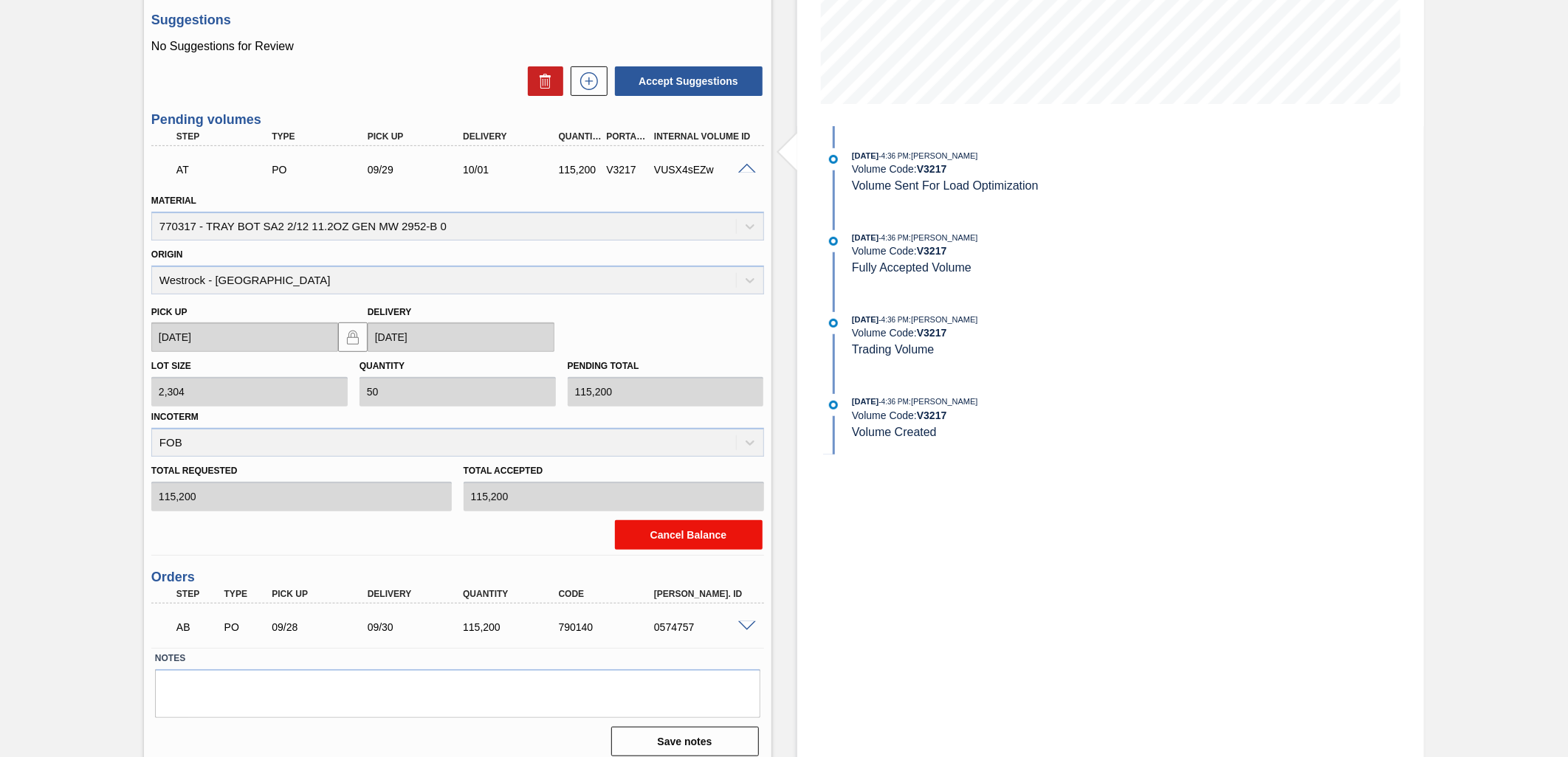
click at [701, 543] on button "Cancel Balance" at bounding box center [688, 535] width 148 height 30
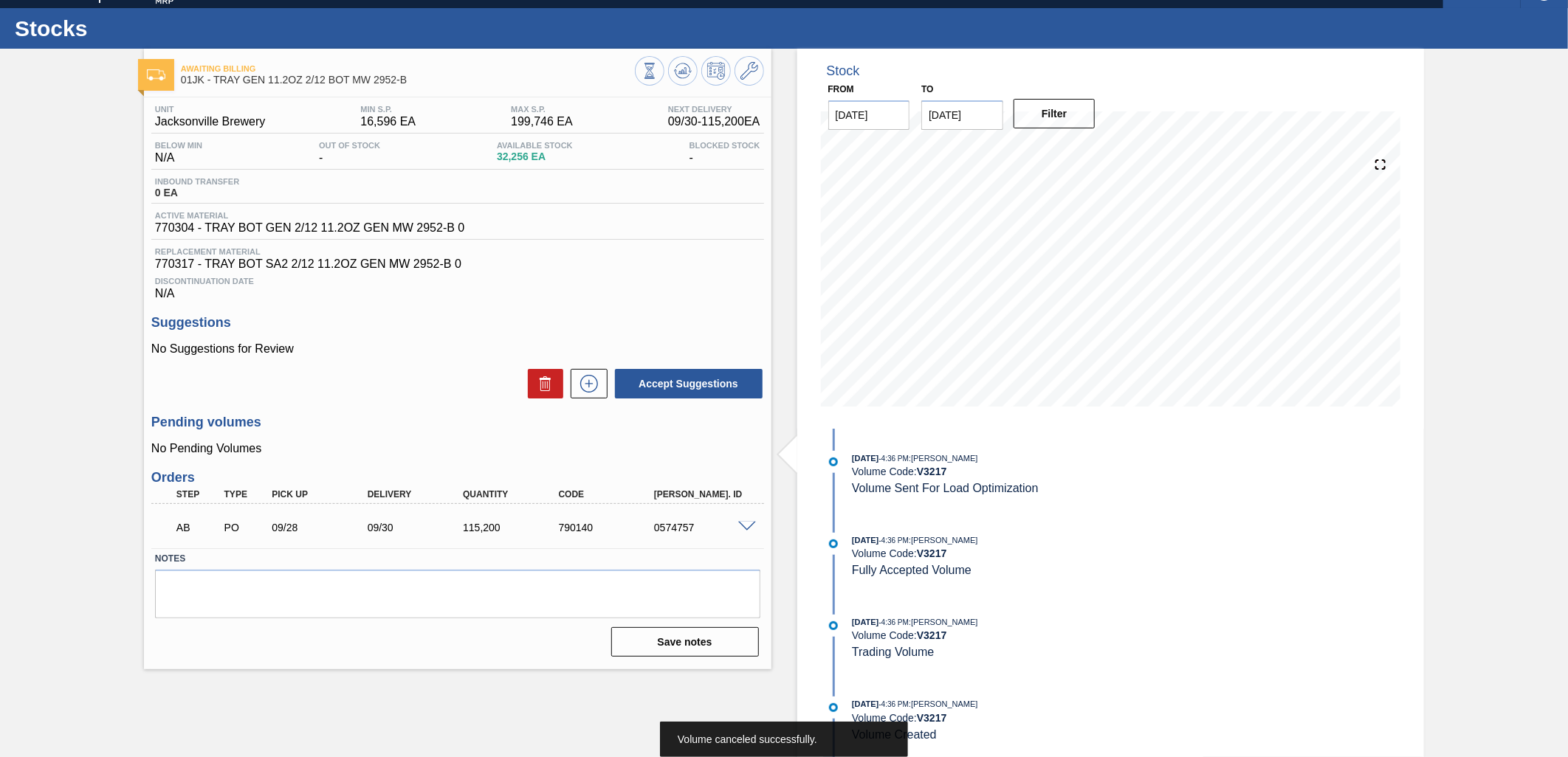
scroll to position [25, 0]
click at [731, 532] on div "0574757" at bounding box center [704, 527] width 108 height 12
click at [740, 526] on span at bounding box center [747, 526] width 17 height 11
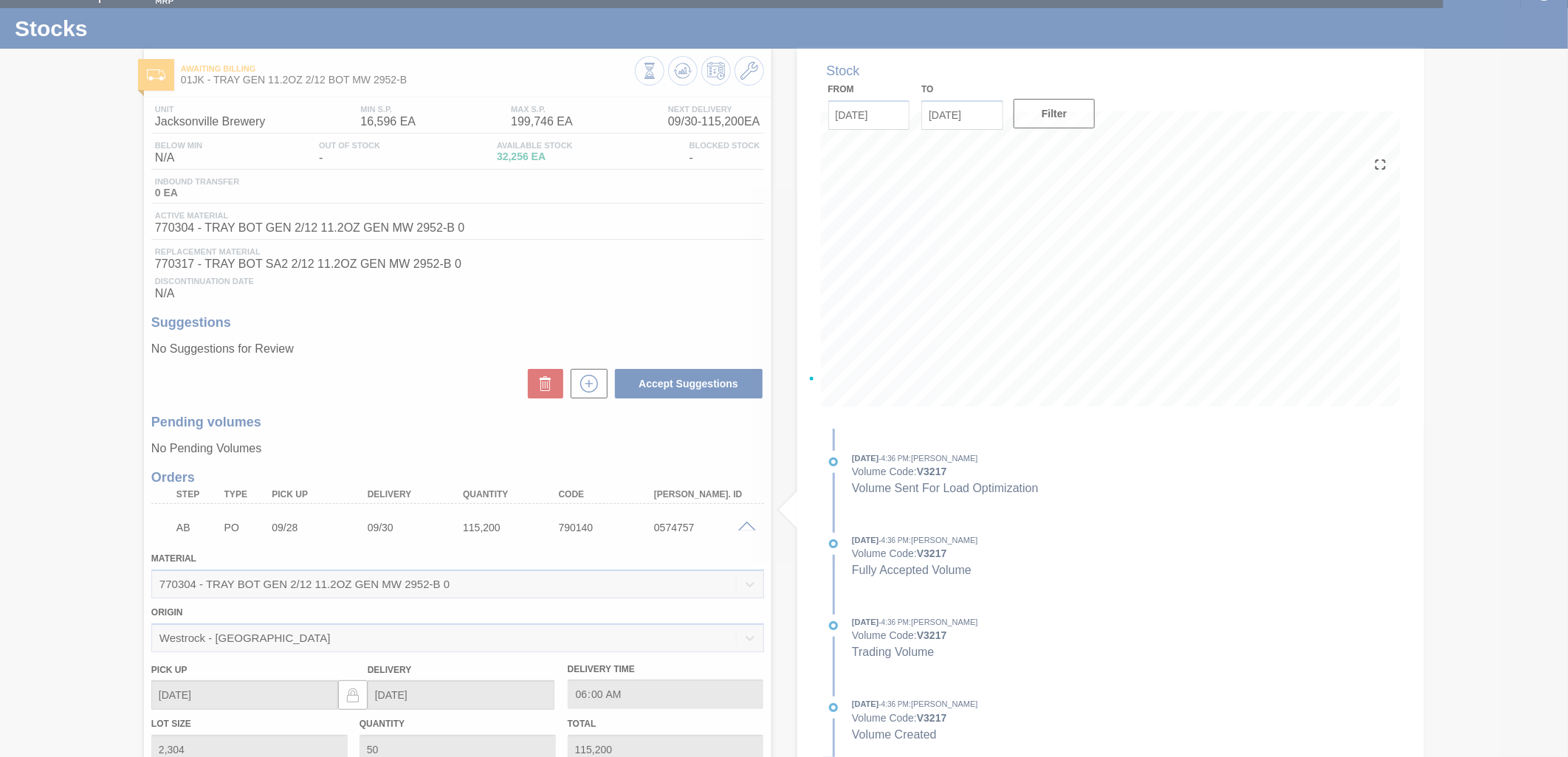
scroll to position [293, 0]
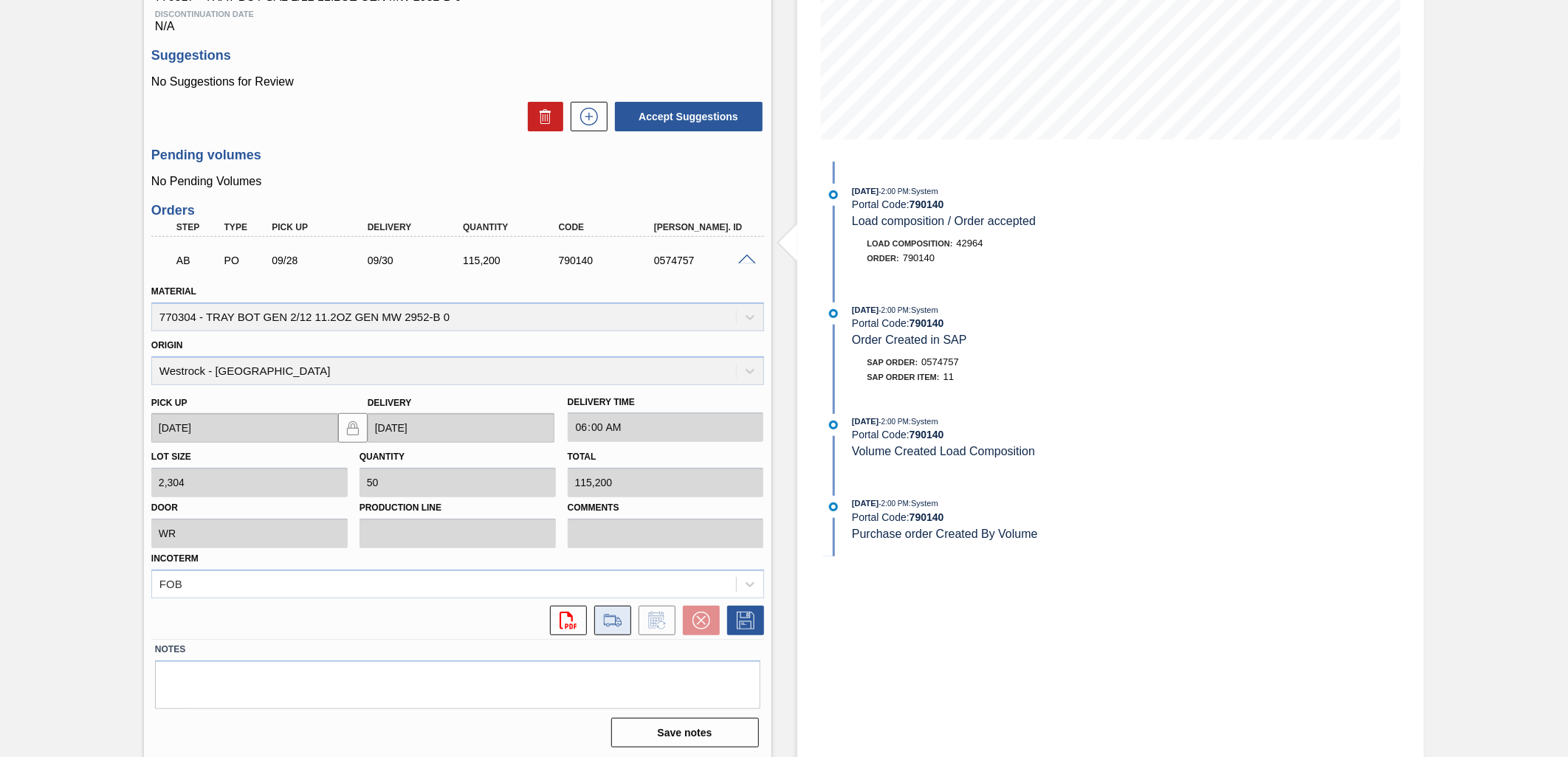
click at [625, 612] on button at bounding box center [613, 620] width 37 height 30
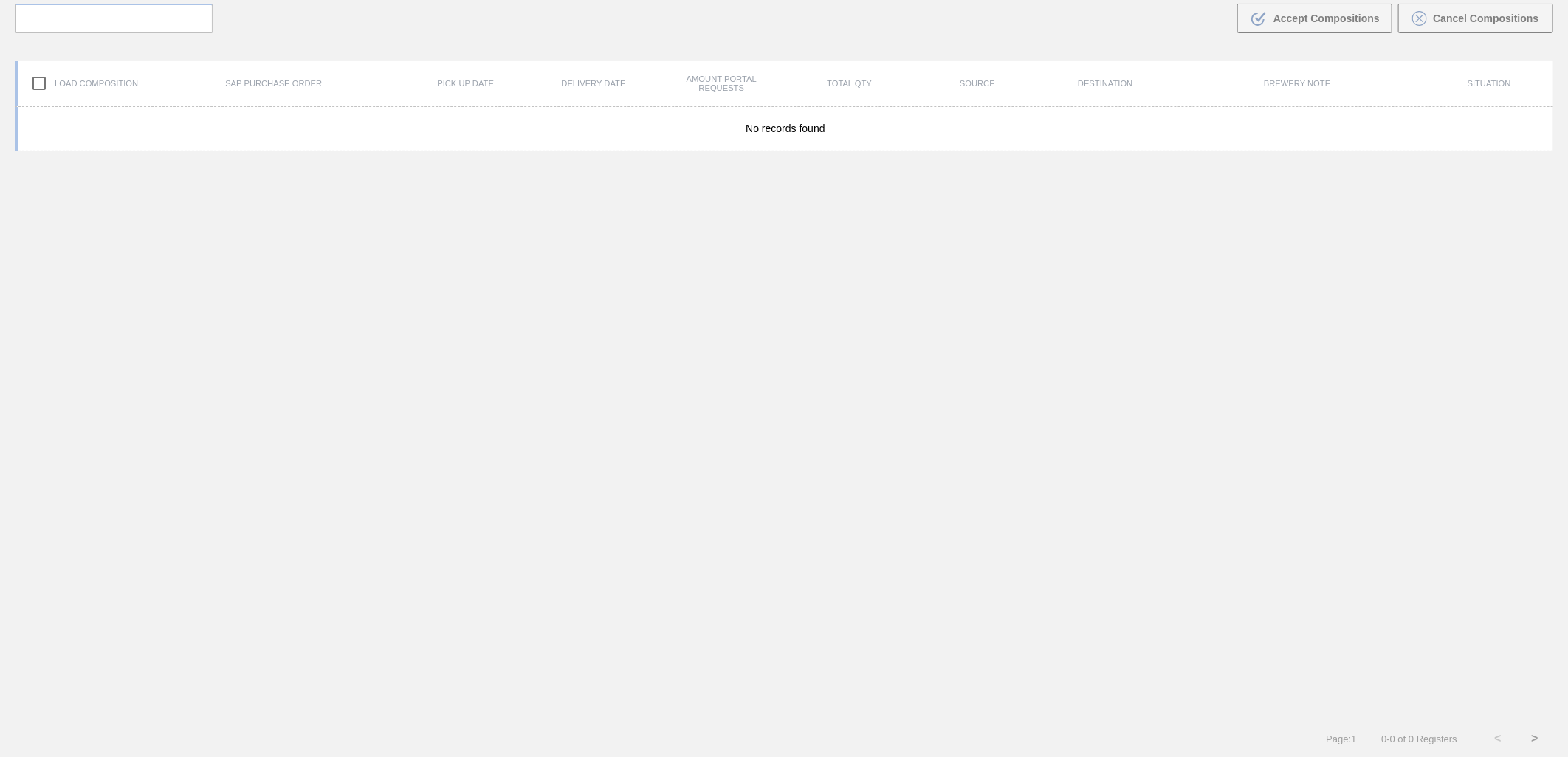
scroll to position [106, 0]
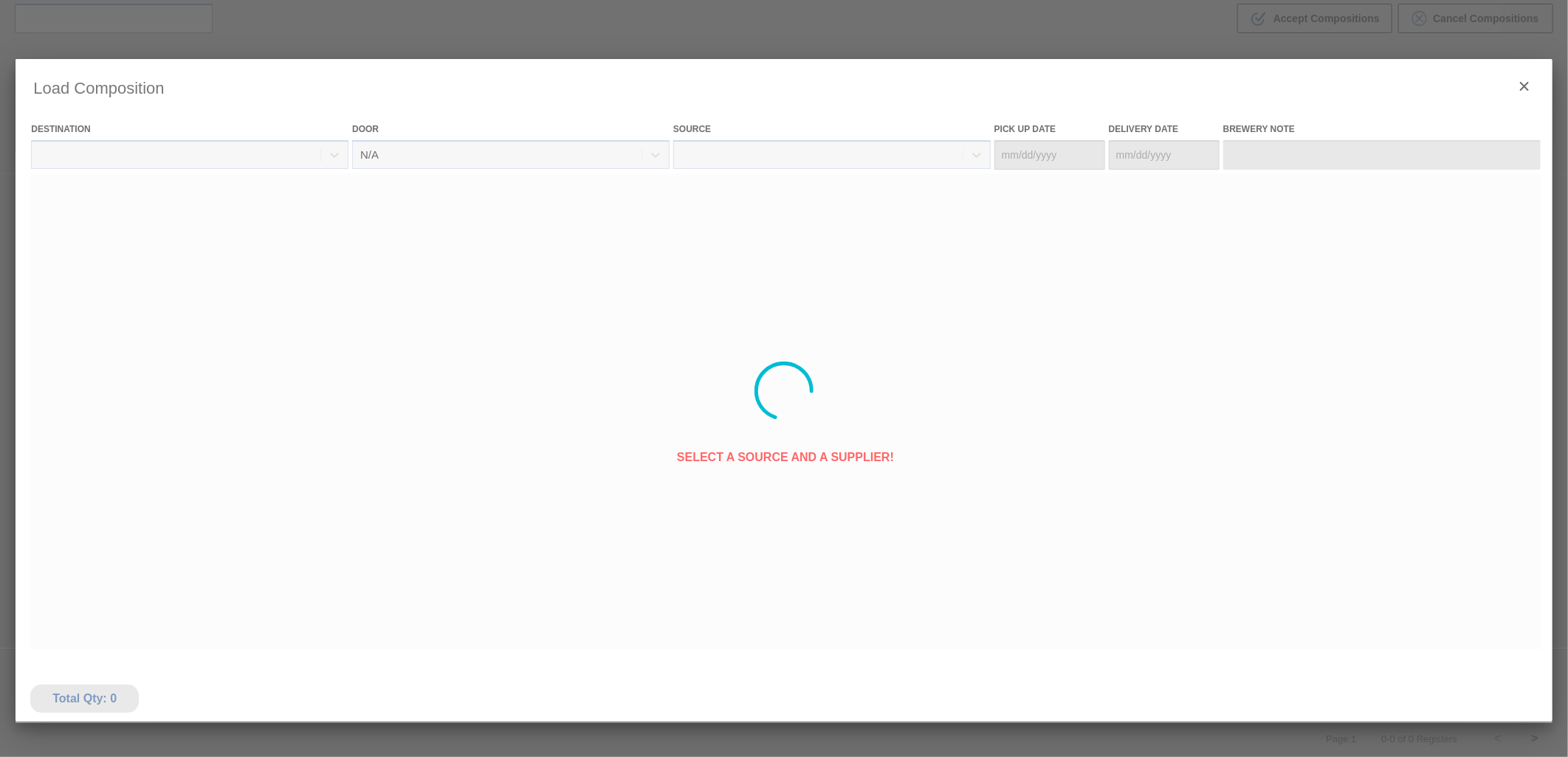
type Date "[DATE]"
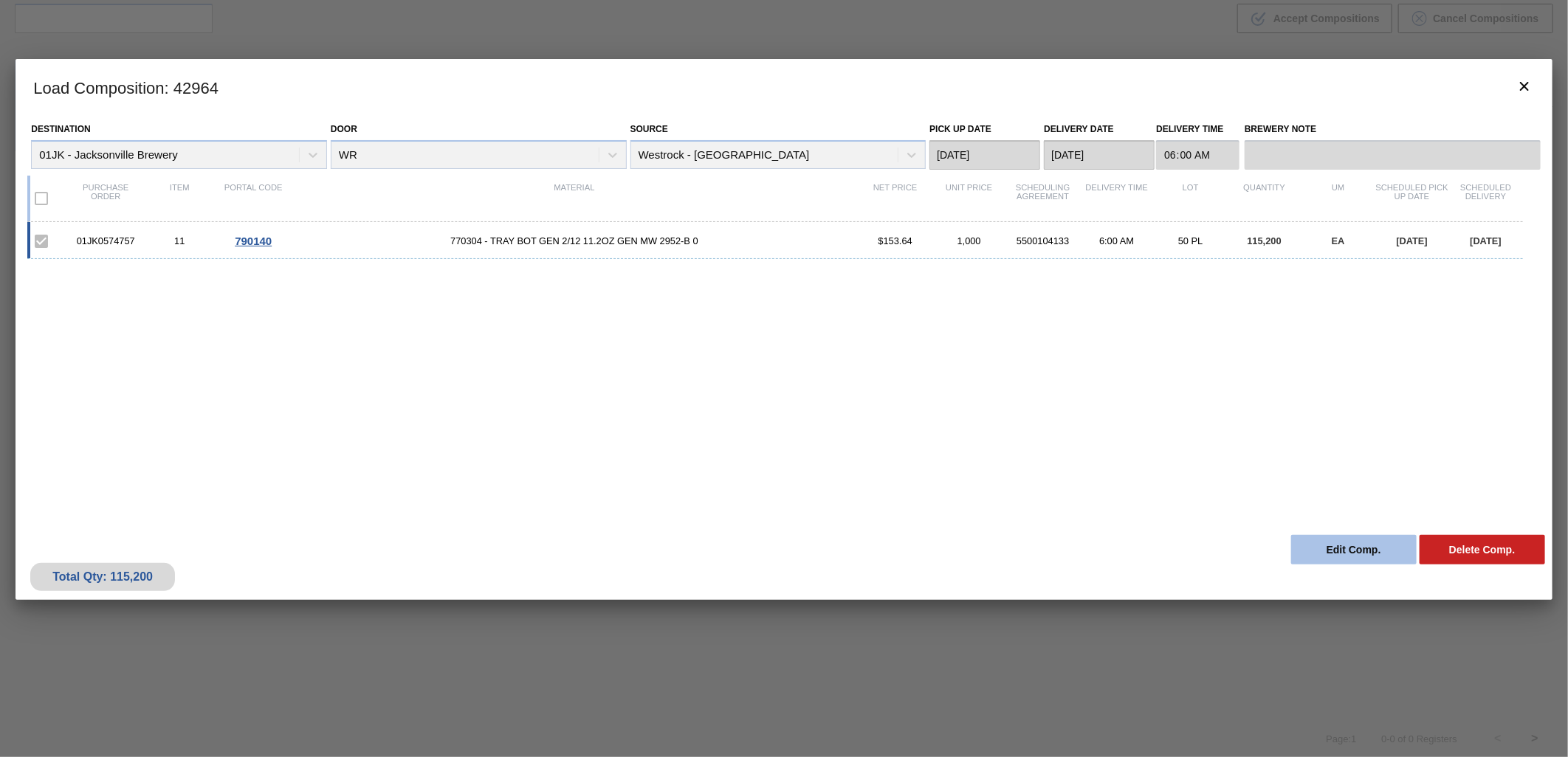
click at [1342, 546] on button "Edit Comp." at bounding box center [1354, 549] width 126 height 30
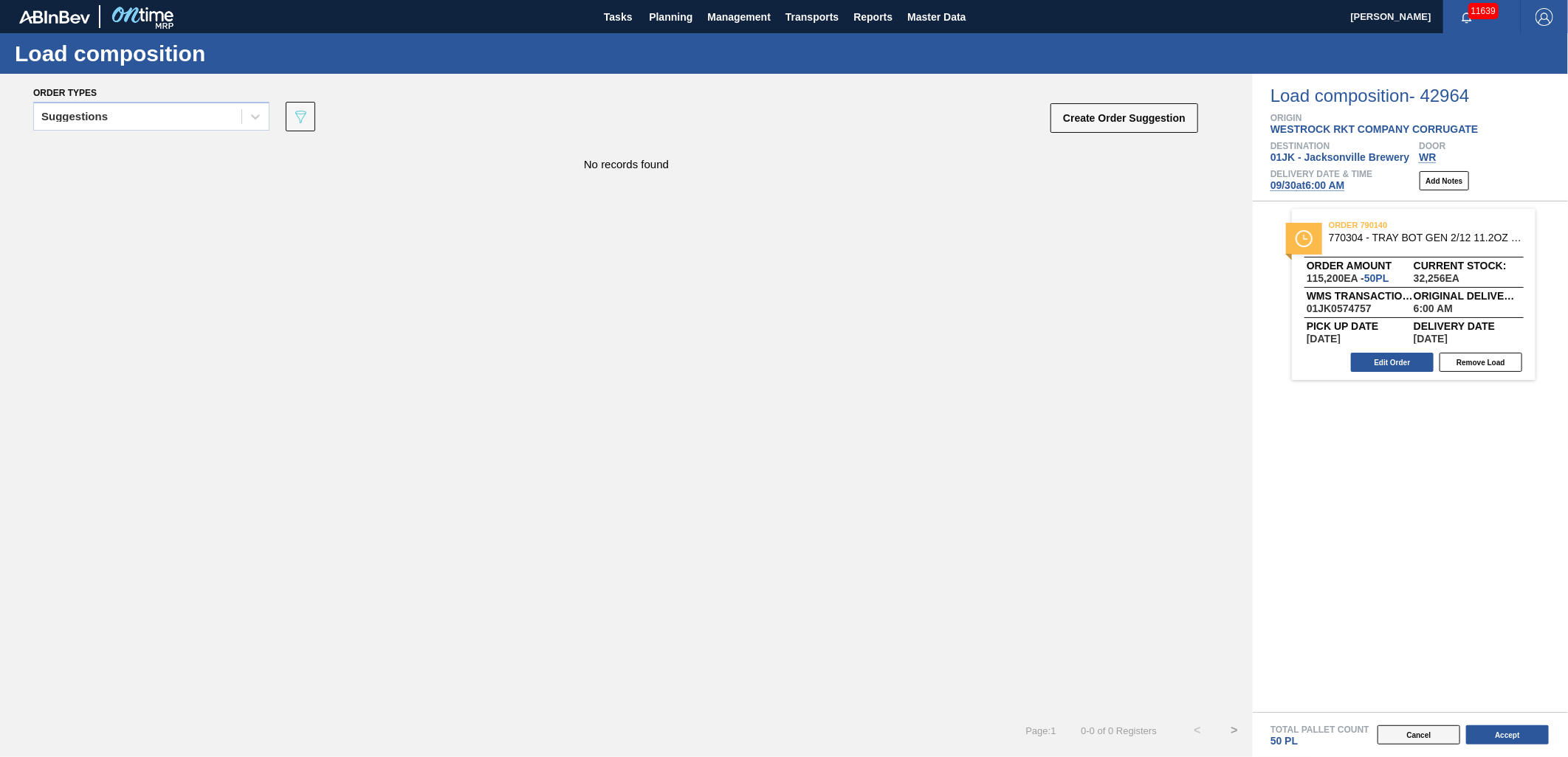
click at [1415, 730] on button "Cancel" at bounding box center [1419, 735] width 83 height 19
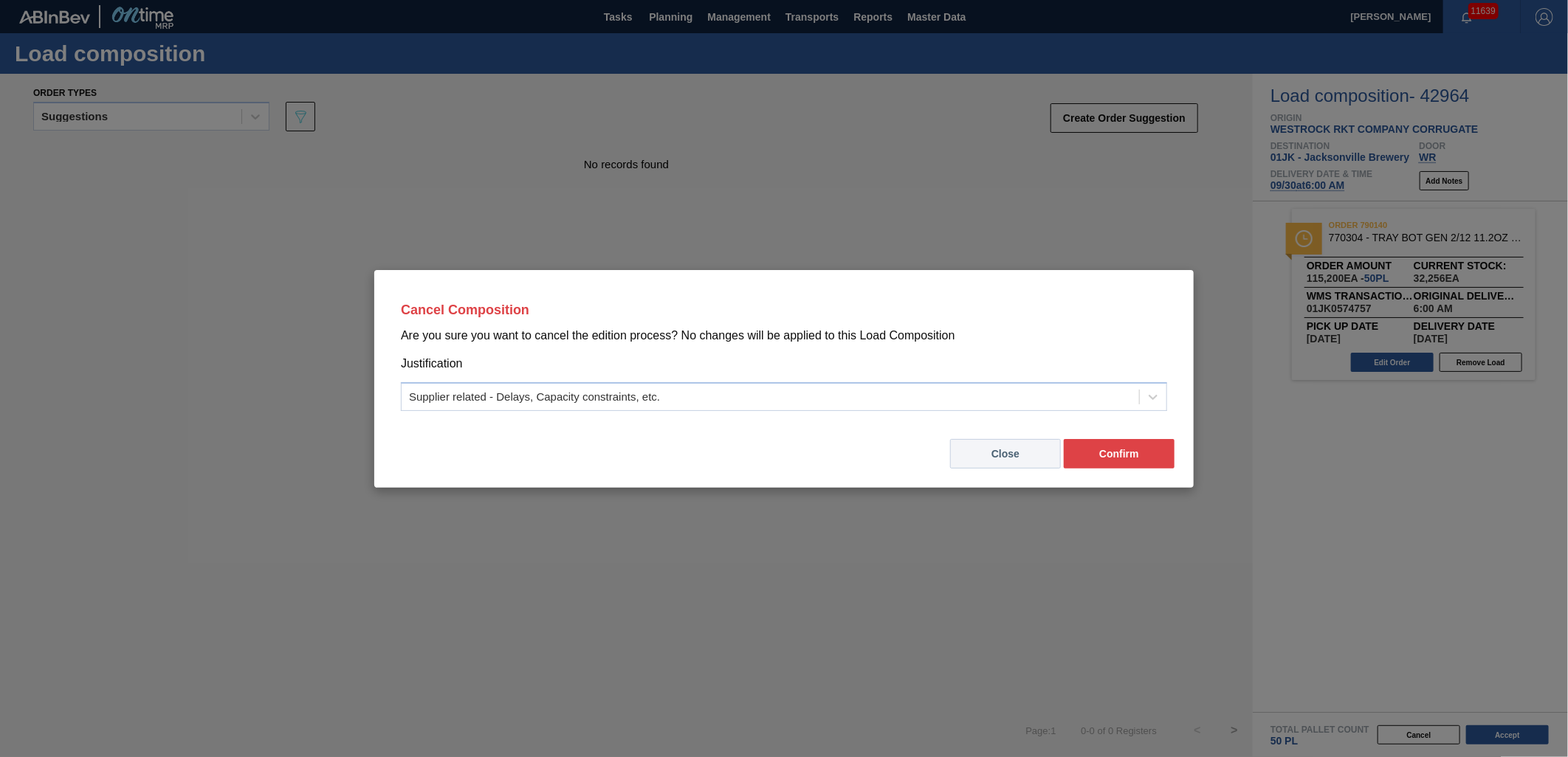
click at [1032, 452] on button "Close" at bounding box center [1005, 454] width 111 height 30
